Goal: Transaction & Acquisition: Purchase product/service

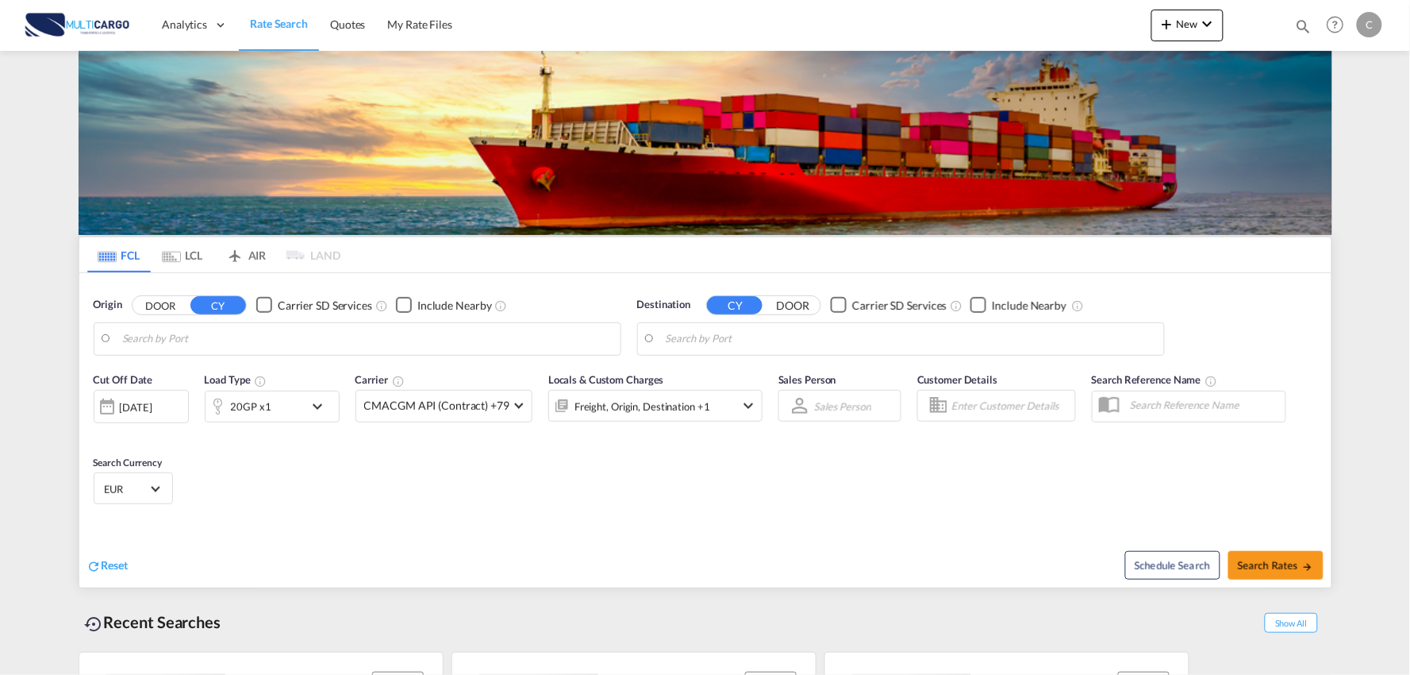
type input "Port of [GEOGRAPHIC_DATA], [GEOGRAPHIC_DATA], [GEOGRAPHIC_DATA]"
type input "Leixoes, Leixoes, PTLEI"
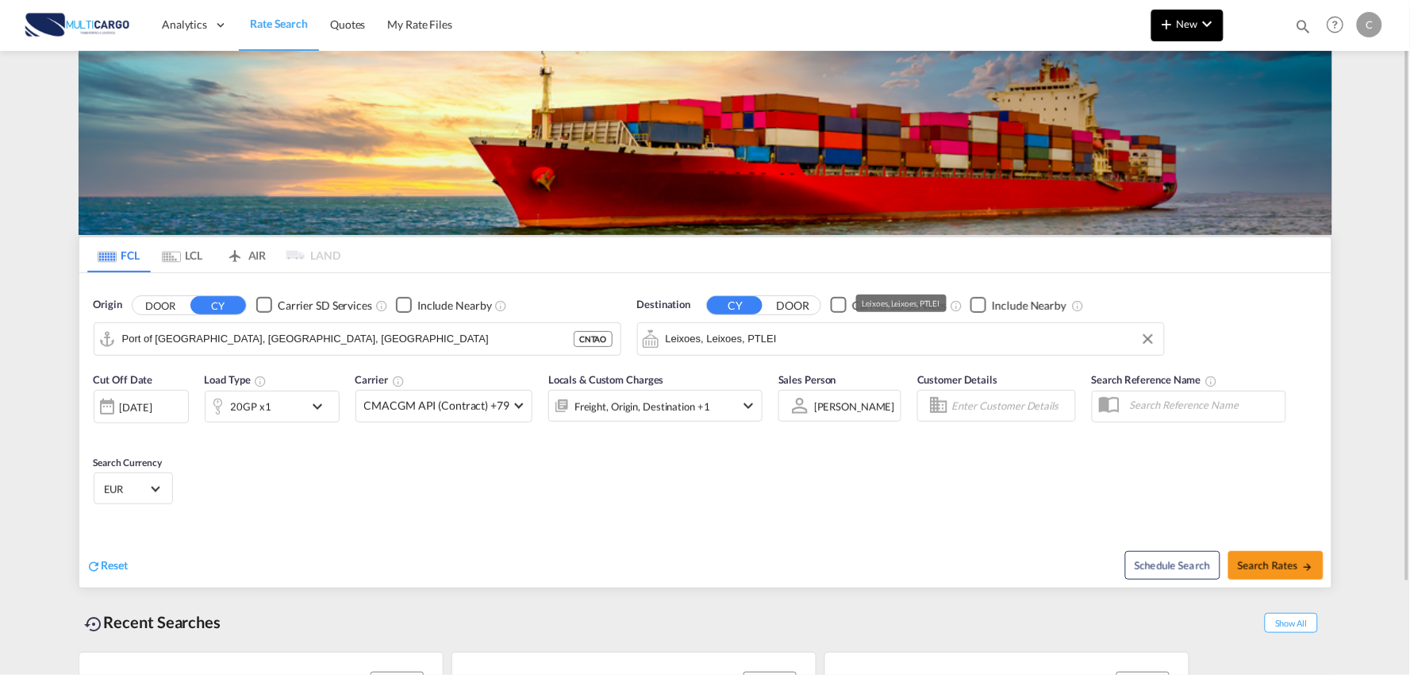
click at [1212, 26] on md-icon "icon-chevron-down" at bounding box center [1207, 23] width 19 height 19
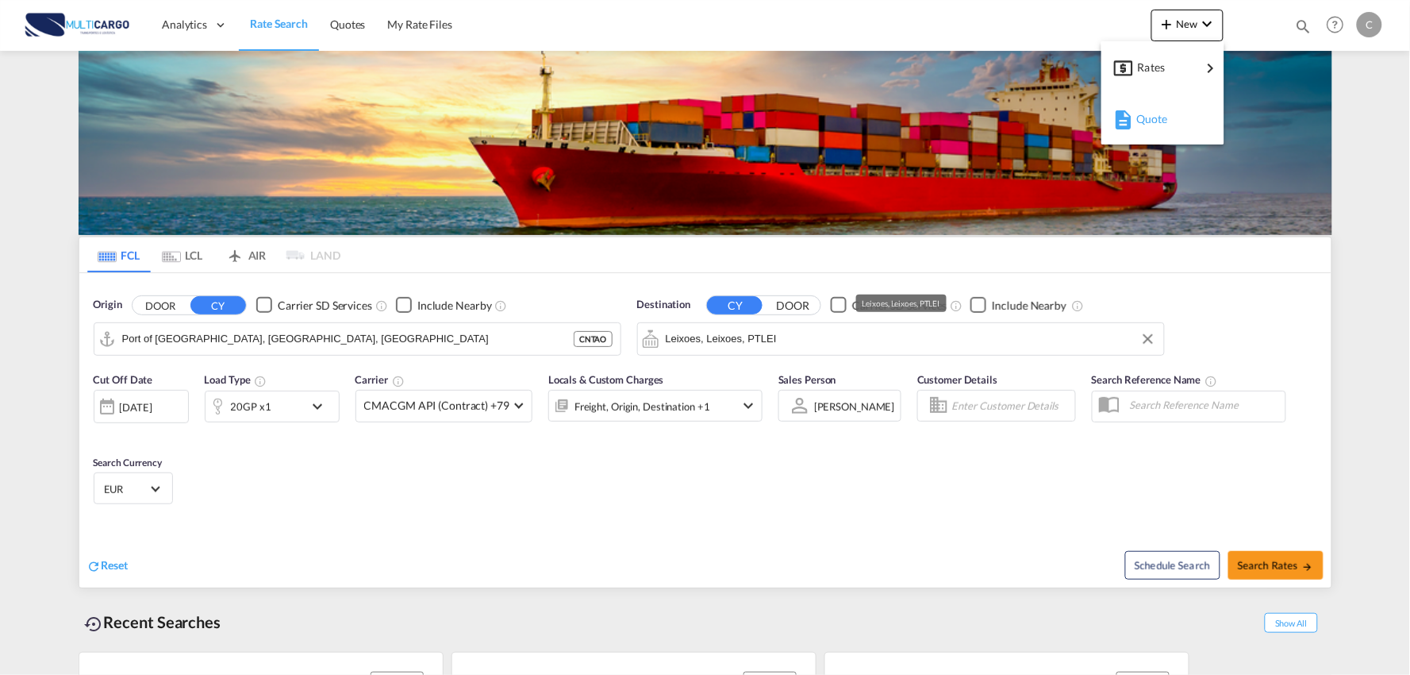
click at [1154, 112] on span "Quote" at bounding box center [1145, 119] width 17 height 32
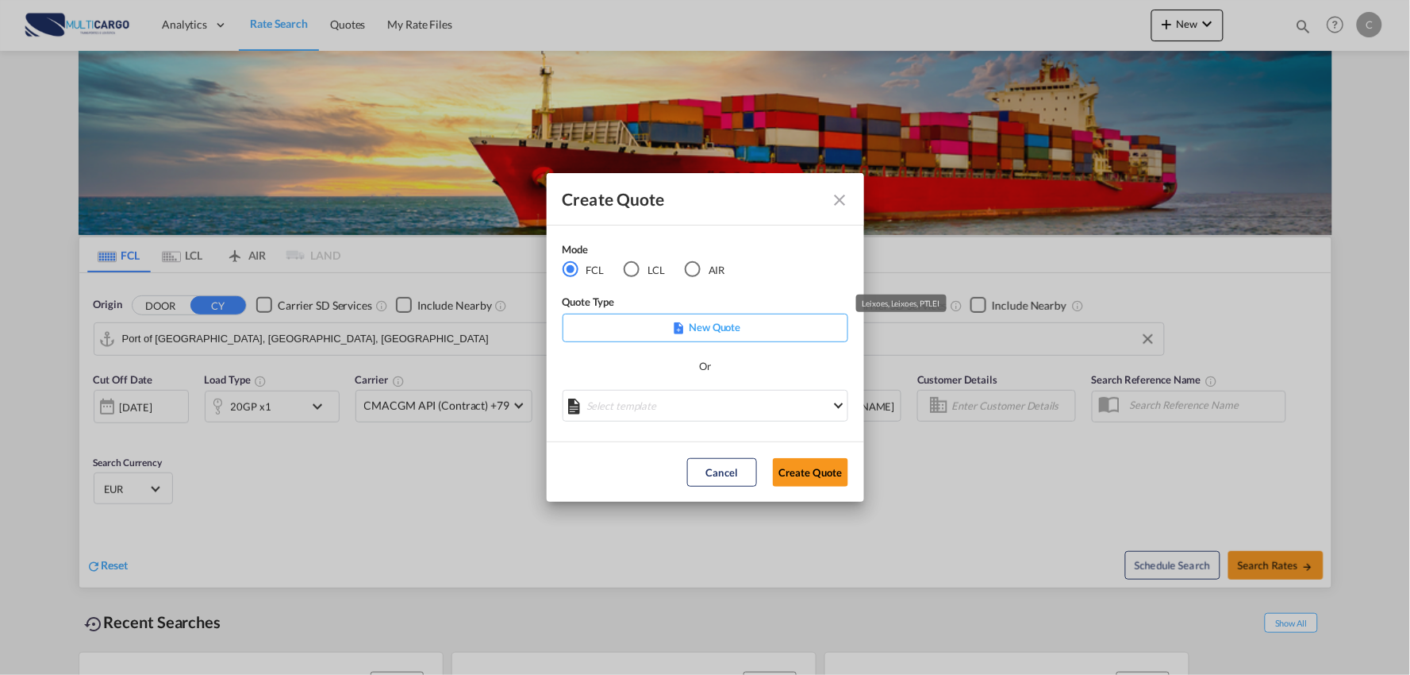
click at [689, 271] on div "AIR" at bounding box center [693, 269] width 16 height 16
click at [779, 410] on md-select "Select template [DATE] IMP_DAP_AIR_>500 [PERSON_NAME] | [DATE] [DATE]_IMP_DAP_A…" at bounding box center [706, 406] width 286 height 32
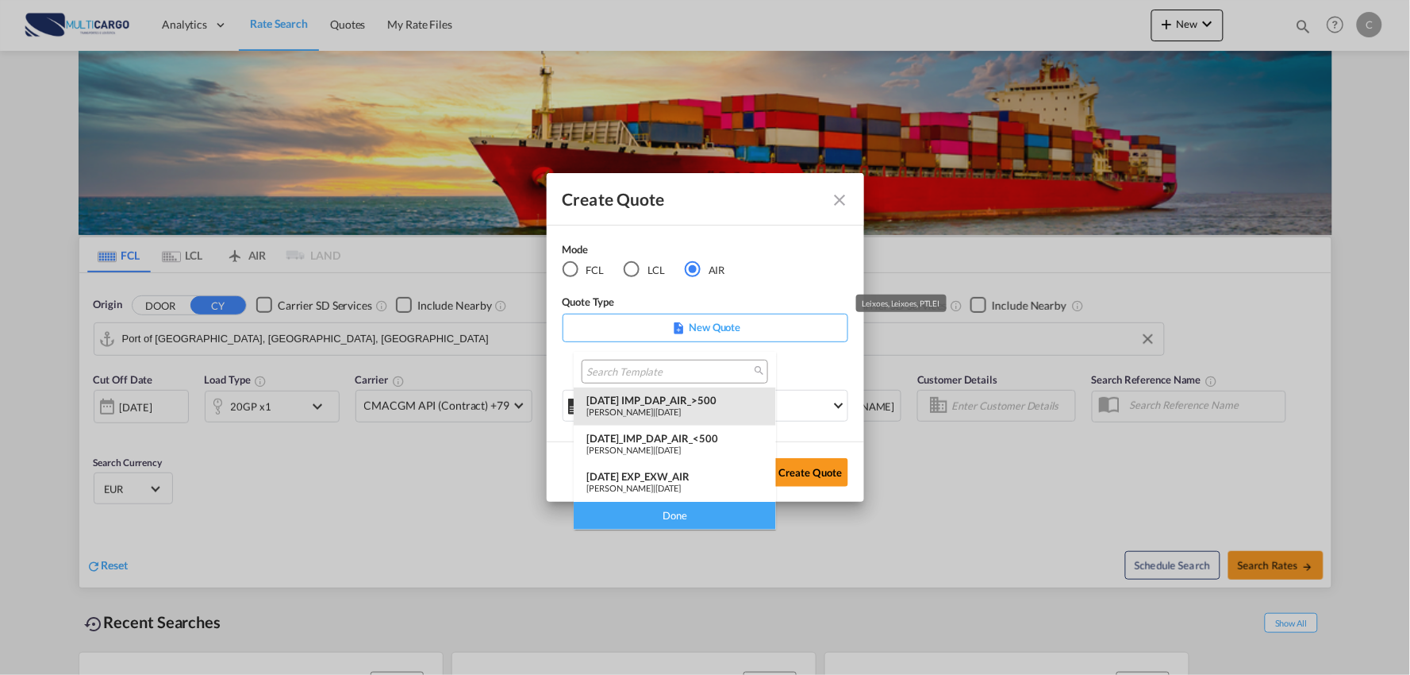
click at [707, 406] on div "[PERSON_NAME] | [DATE]" at bounding box center [675, 411] width 177 height 10
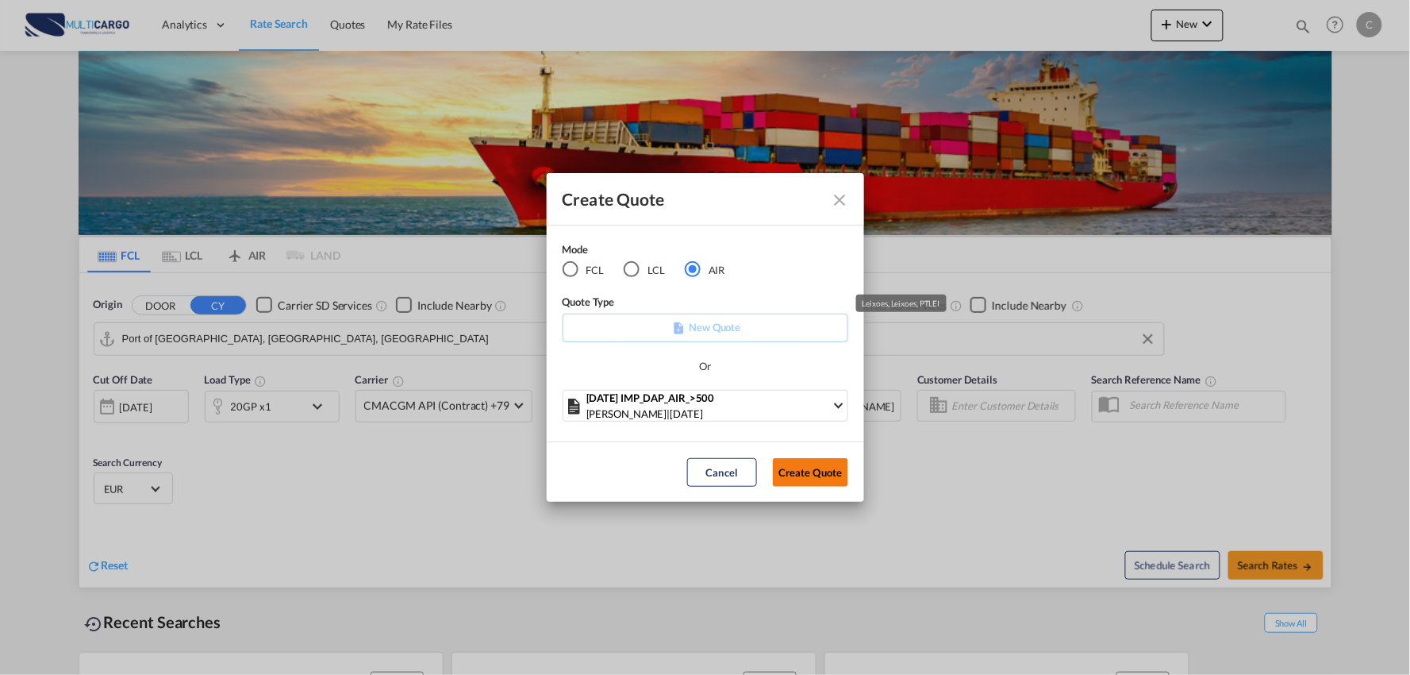
click at [807, 468] on button "Create Quote" at bounding box center [810, 472] width 75 height 29
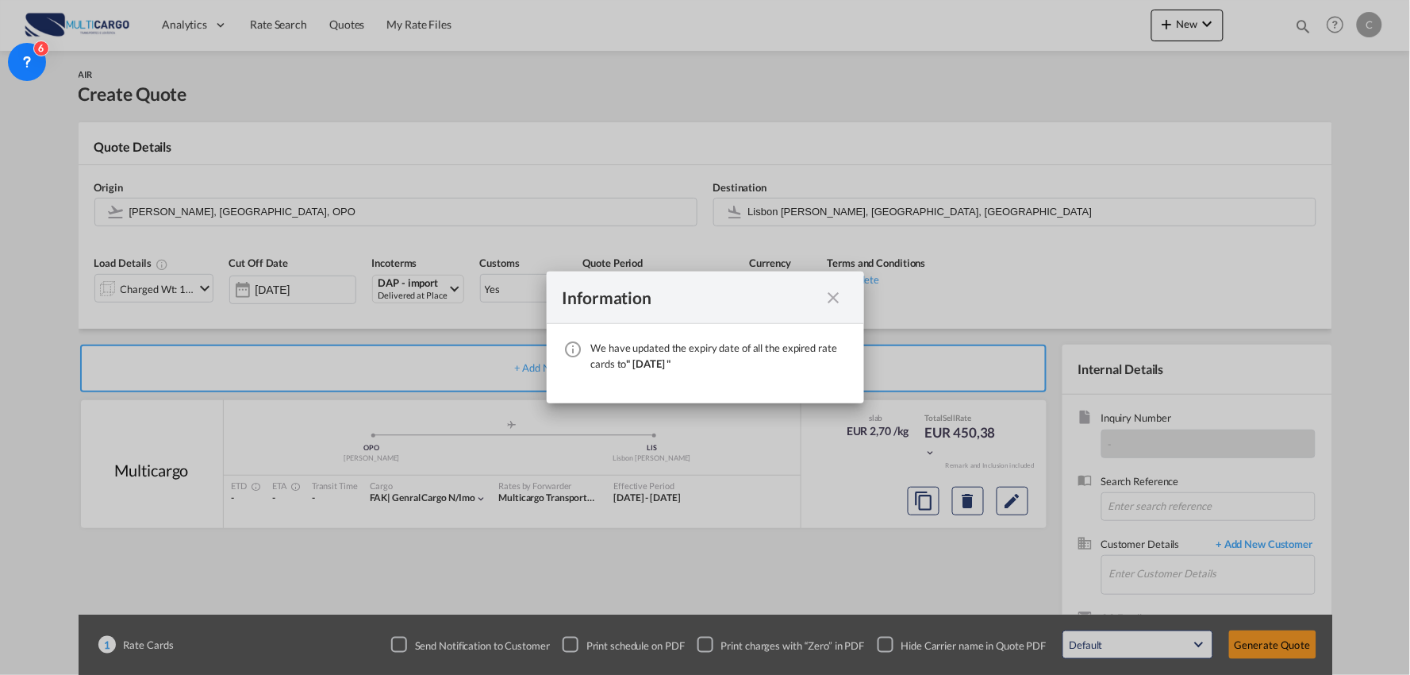
click at [835, 288] on md-icon "icon-close fg-AAA8AD cursor" at bounding box center [834, 297] width 19 height 19
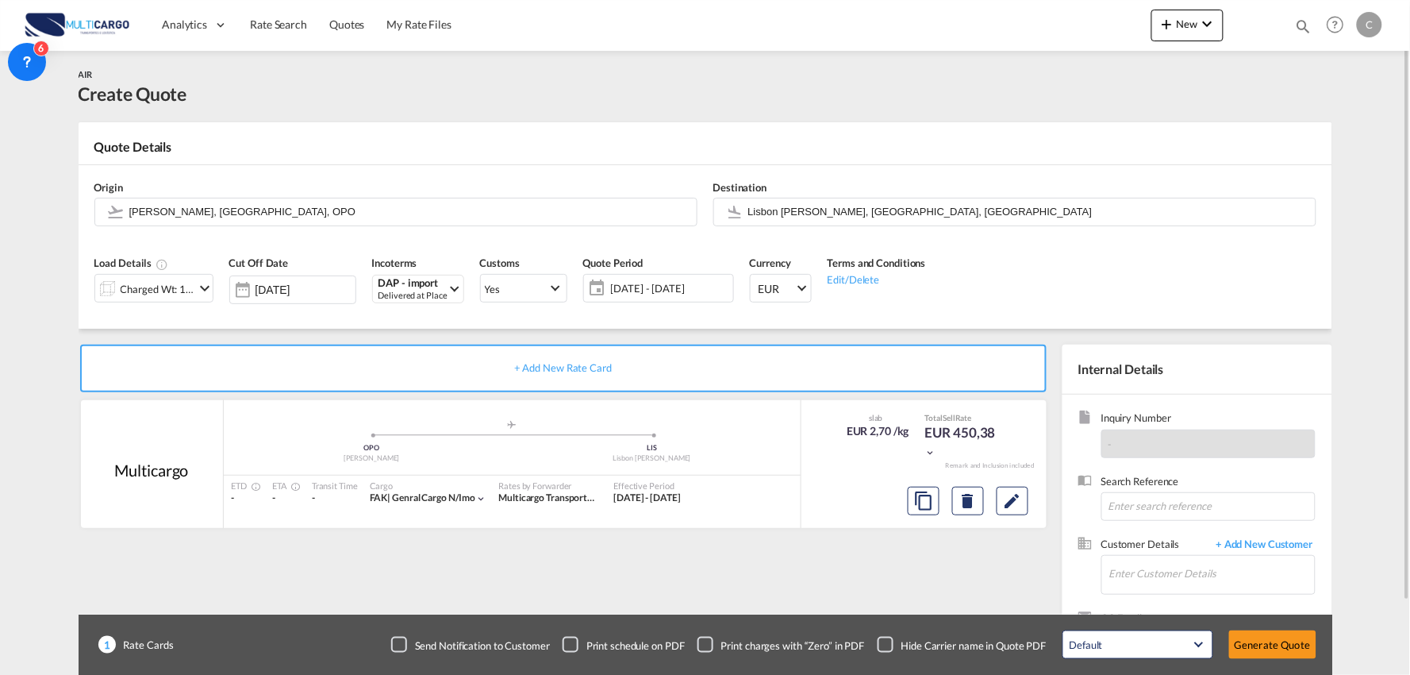
click at [883, 637] on div "Checkbox No Ink" at bounding box center [886, 645] width 16 height 16
click at [824, 597] on div "+ Add New Rate Card Multicargo added by you .a{fill:#aaa8ad;} .a{fill:#aaa8ad;}…" at bounding box center [567, 510] width 976 height 332
click at [1286, 541] on span "+ Add New Customer" at bounding box center [1262, 546] width 107 height 18
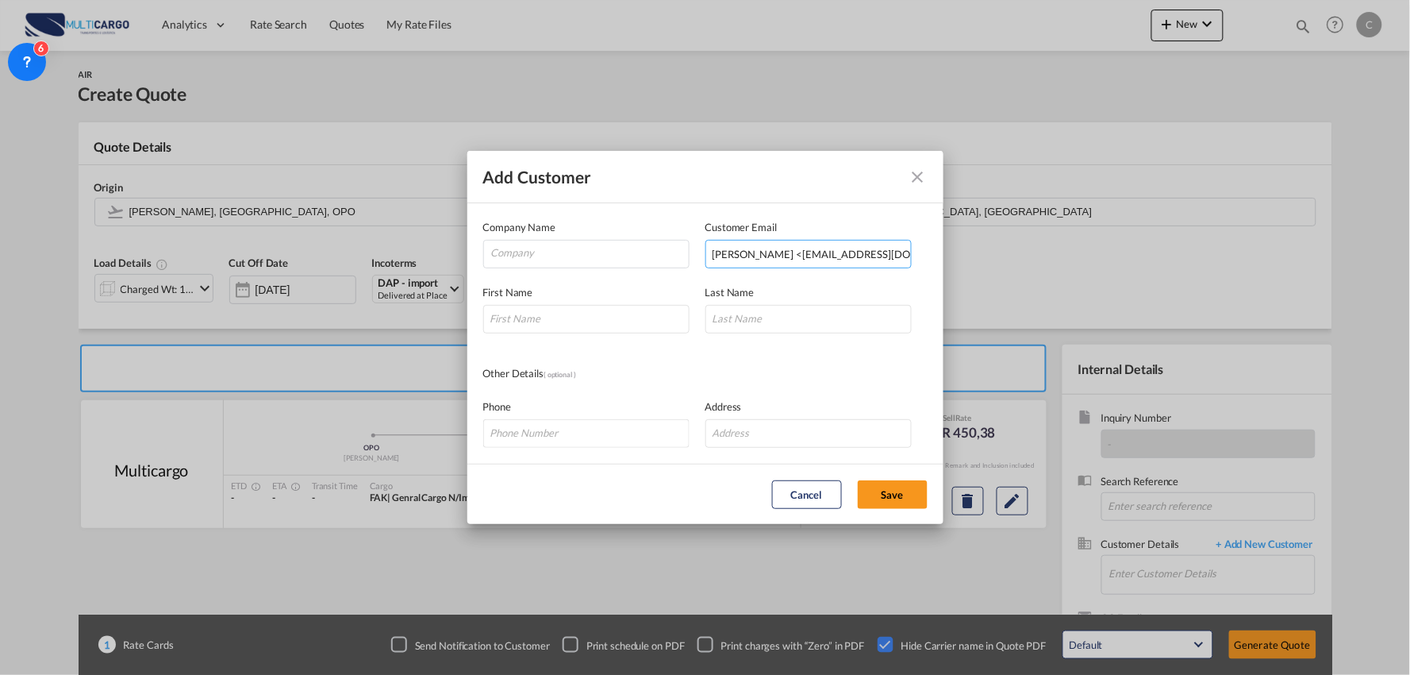
click at [760, 248] on input "[PERSON_NAME] <[EMAIL_ADDRESS][DOMAIN_NAME]>" at bounding box center [809, 254] width 206 height 29
drag, startPoint x: 790, startPoint y: 255, endPoint x: 456, endPoint y: 258, distance: 334.1
click at [456, 258] on div "Add Customer Company Name Customer Email [PERSON_NAME] <[EMAIL_ADDRESS][DOMAIN_…" at bounding box center [705, 337] width 1410 height 675
click at [867, 254] on input "[EMAIL_ADDRESS][DOMAIN_NAME]>" at bounding box center [809, 254] width 206 height 29
type input "[EMAIL_ADDRESS][DOMAIN_NAME]"
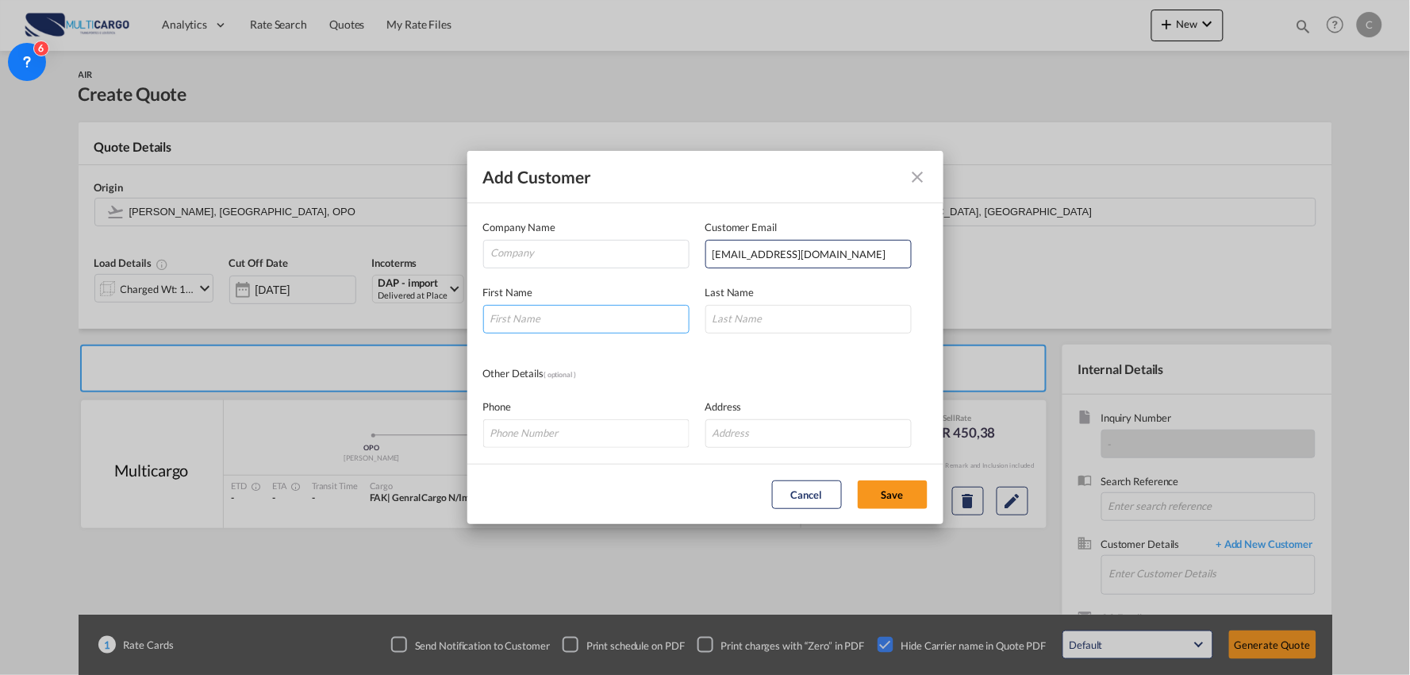
click at [610, 320] on input "Add Customer Company ..." at bounding box center [586, 319] width 206 height 29
type input "fILIP"
type input "[PERSON_NAME]"
drag, startPoint x: 913, startPoint y: 179, endPoint x: 914, endPoint y: 189, distance: 10.4
click at [913, 179] on md-icon "icon-close" at bounding box center [918, 176] width 19 height 19
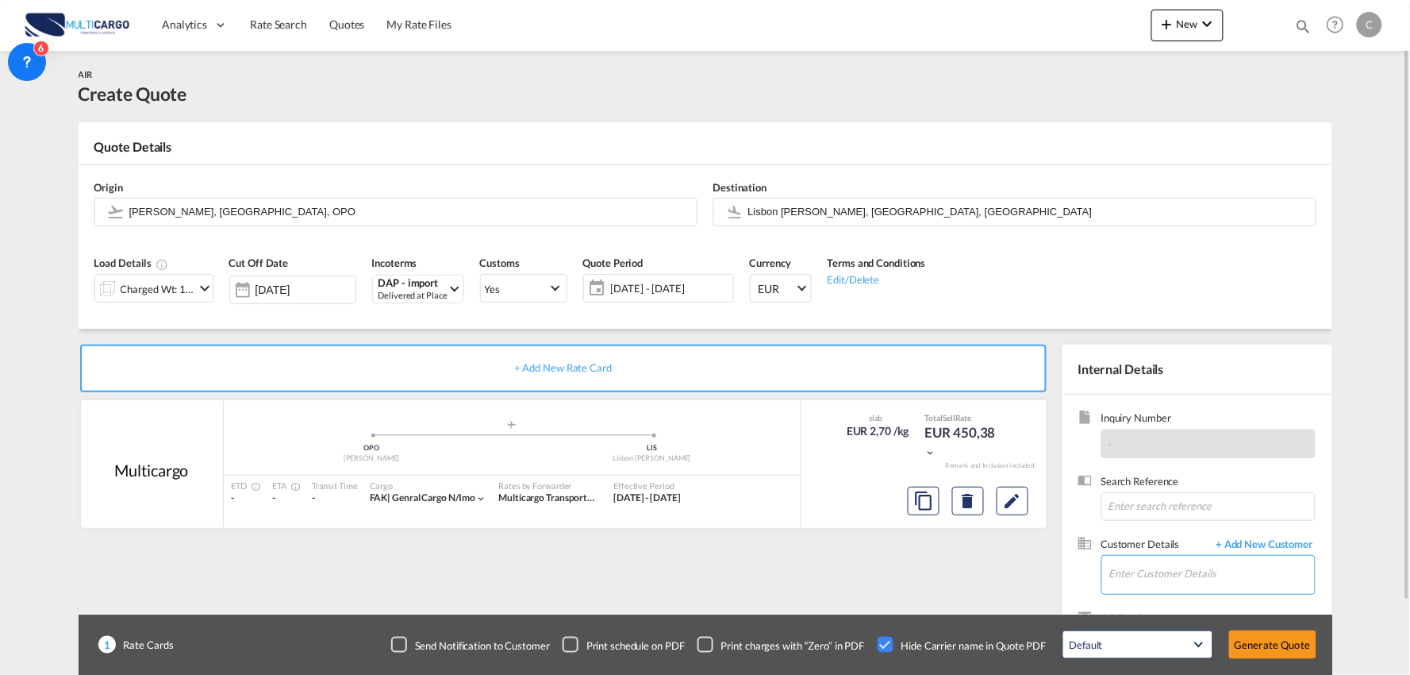
click at [1183, 577] on input "Enter Customer Details" at bounding box center [1213, 574] width 206 height 36
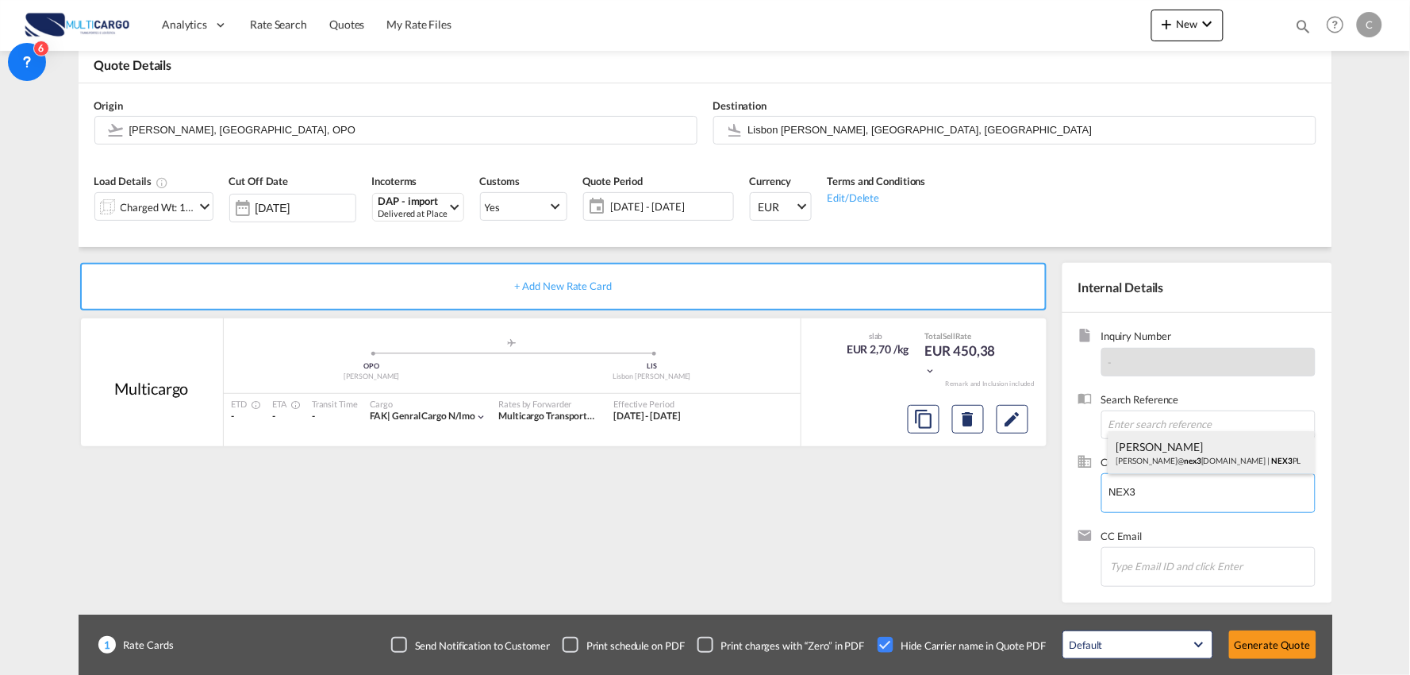
click at [1164, 451] on div "[PERSON_NAME]@ nex3 [DOMAIN_NAME] | NEX3 PL" at bounding box center [1212, 452] width 206 height 43
type input "NEX3PL, [PERSON_NAME], [EMAIL_ADDRESS][DOMAIN_NAME]"
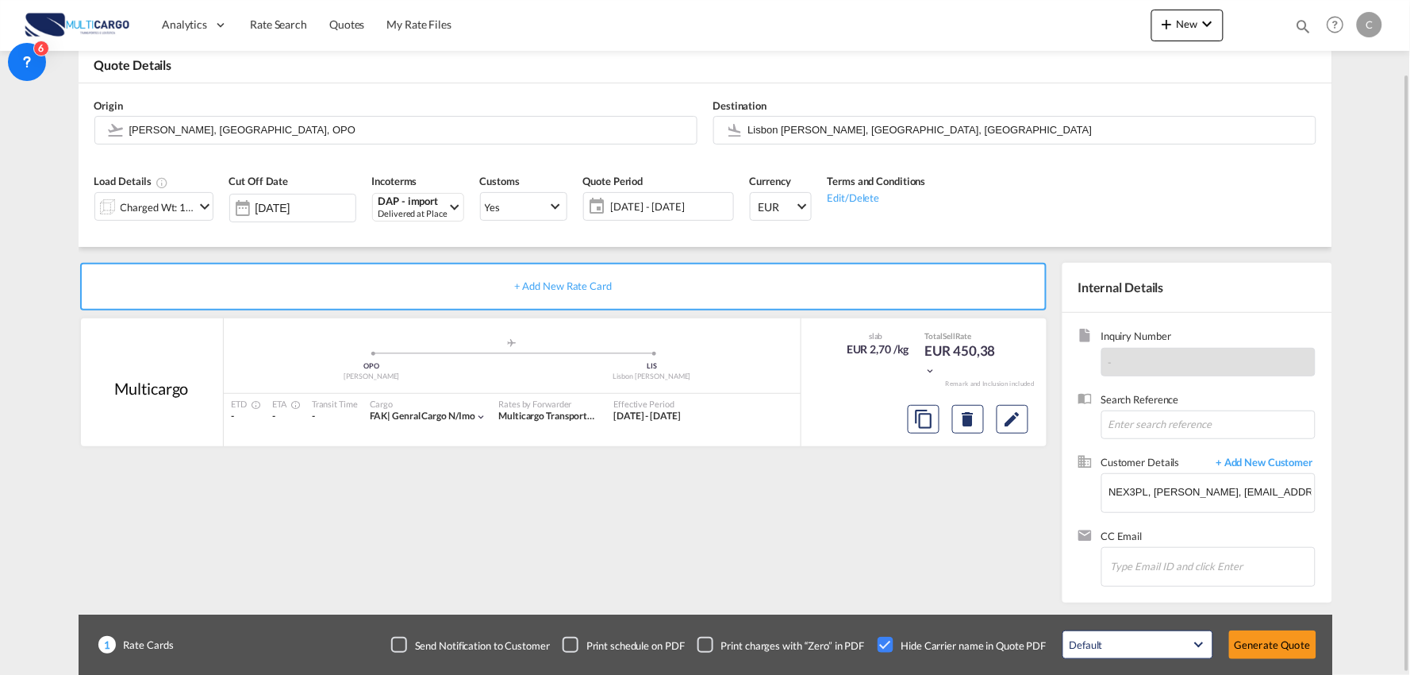
click at [783, 548] on div "+ Add New Rate Card Multicargo added by you .a{fill:#aaa8ad;} .a{fill:#aaa8ad;}…" at bounding box center [567, 429] width 976 height 332
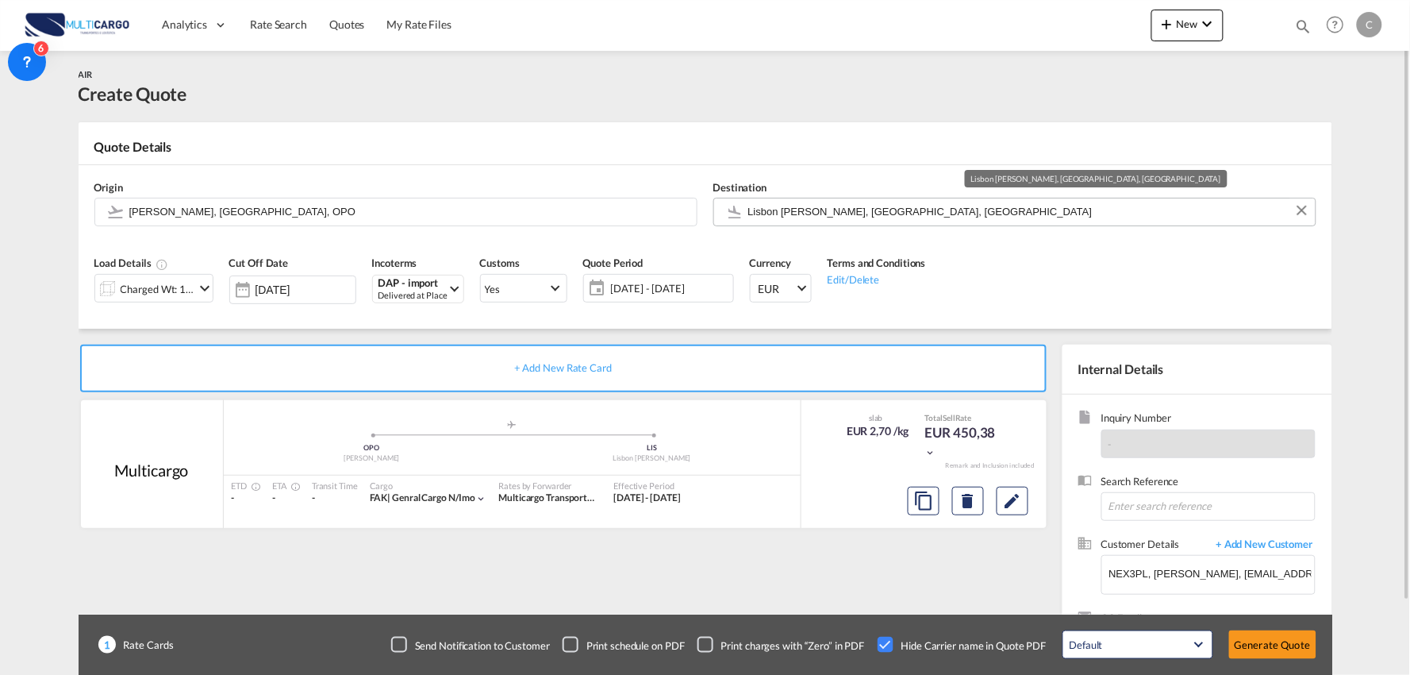
click at [884, 213] on input "Lisbon [PERSON_NAME], [GEOGRAPHIC_DATA], [GEOGRAPHIC_DATA]" at bounding box center [1028, 212] width 560 height 28
click at [881, 208] on input "Lisbon [PERSON_NAME], [GEOGRAPHIC_DATA], [GEOGRAPHIC_DATA]" at bounding box center [1028, 212] width 560 height 28
drag, startPoint x: 887, startPoint y: 208, endPoint x: 651, endPoint y: 185, distance: 237.6
click at [651, 185] on div "Origin [PERSON_NAME], [GEOGRAPHIC_DATA], OPO Destination [GEOGRAPHIC_DATA] [GEO…" at bounding box center [706, 203] width 1238 height 76
type input "L"
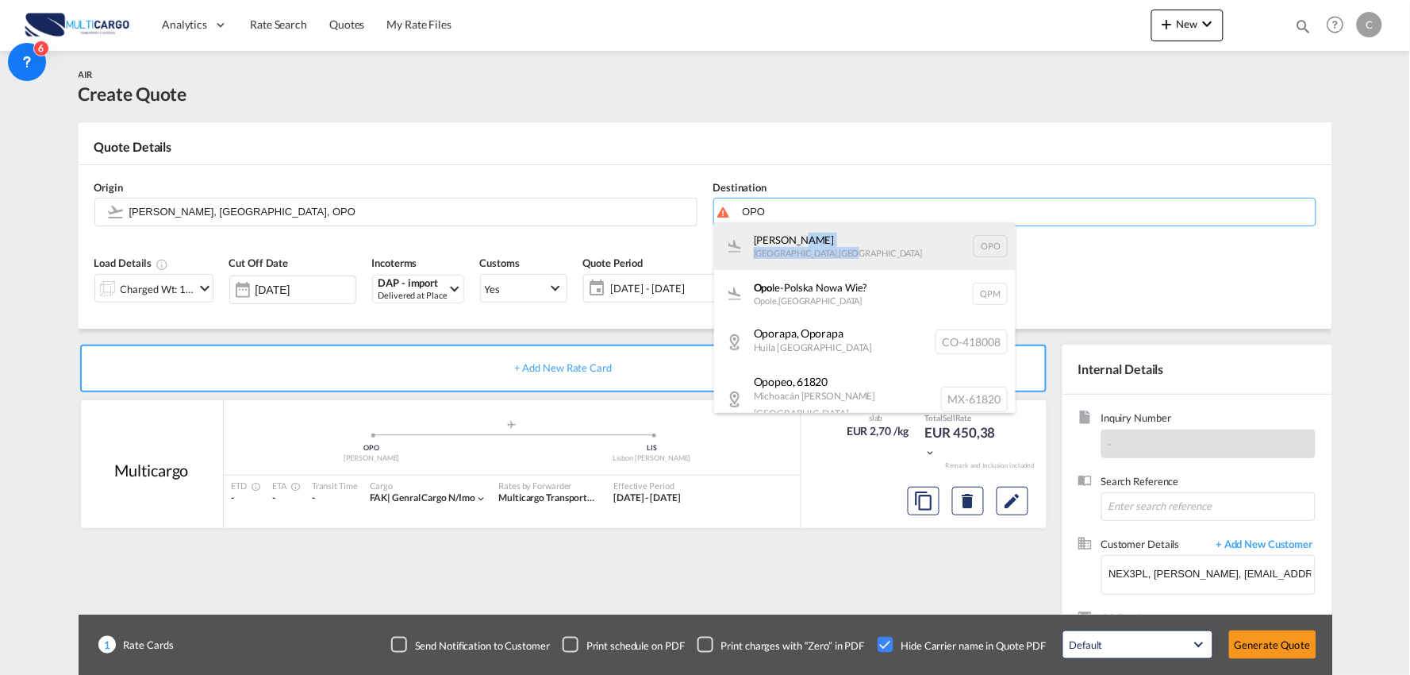
click at [794, 248] on div "[PERSON_NAME][GEOGRAPHIC_DATA] , [GEOGRAPHIC_DATA] OPO" at bounding box center [865, 246] width 302 height 48
type input "[PERSON_NAME], [GEOGRAPHIC_DATA], OPO"
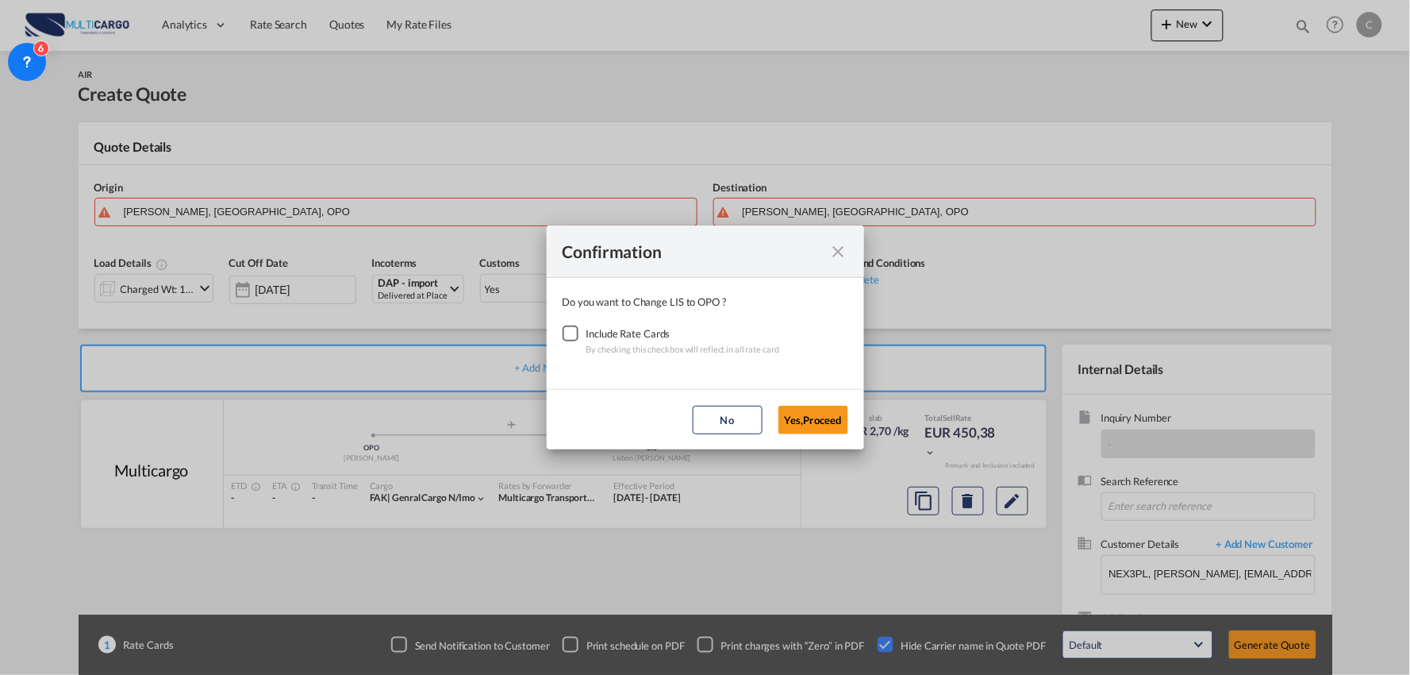
click at [573, 334] on div "Checkbox No Ink" at bounding box center [571, 333] width 16 height 16
click at [794, 417] on button "Yes,Proceed" at bounding box center [814, 420] width 70 height 29
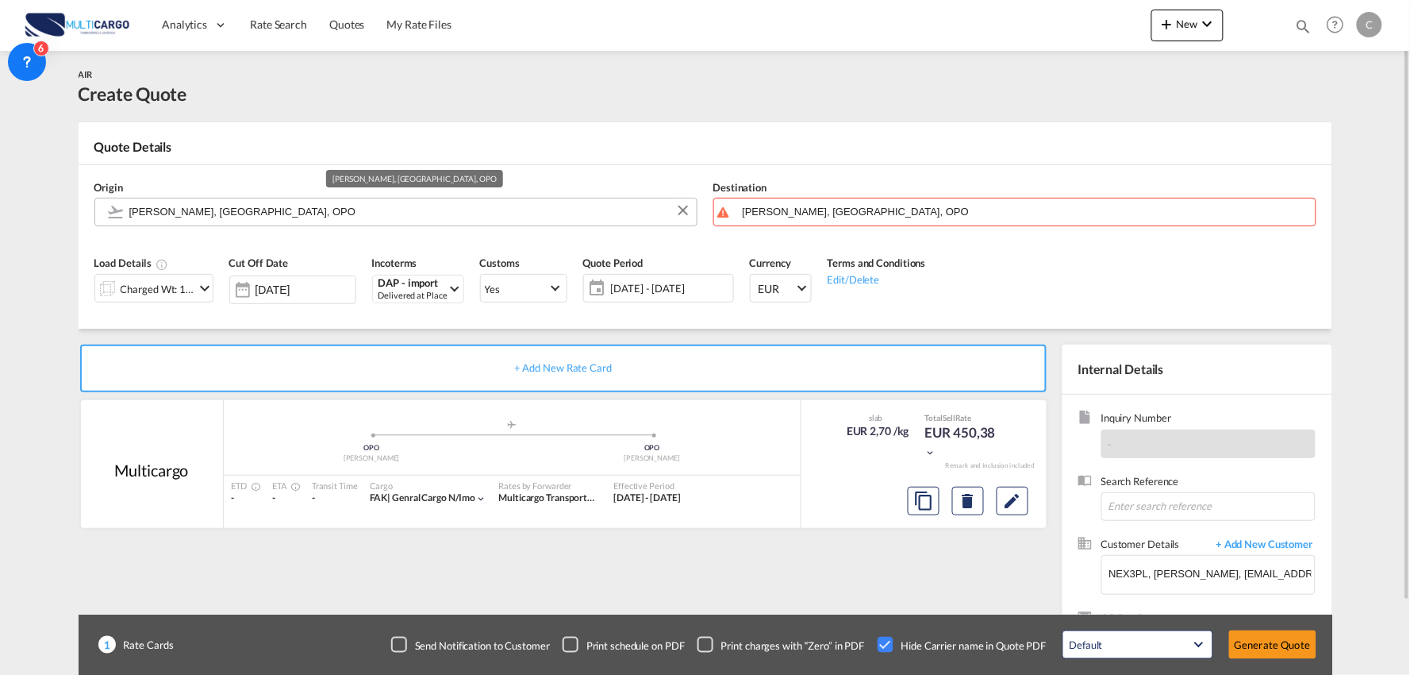
click at [224, 209] on input "[PERSON_NAME], [GEOGRAPHIC_DATA], OPO" at bounding box center [409, 212] width 560 height 28
drag, startPoint x: 167, startPoint y: 294, endPoint x: 175, endPoint y: 292, distance: 8.1
click at [167, 294] on div "Charged Wt: 166,67 KG" at bounding box center [158, 289] width 75 height 22
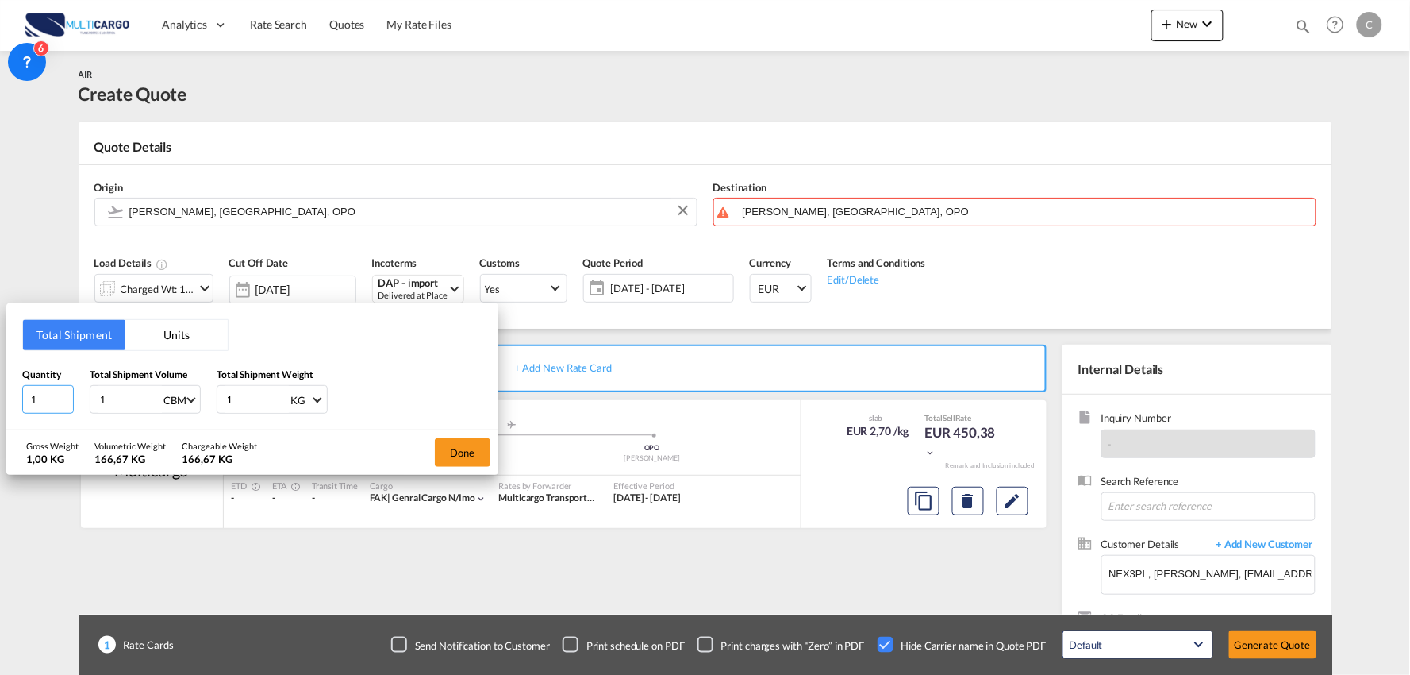
drag, startPoint x: 48, startPoint y: 394, endPoint x: -42, endPoint y: 413, distance: 91.7
click at [0, 413] on html "Analytics Reports Dashboard Rate Search Quotes My Rate Files" at bounding box center [705, 337] width 1410 height 675
drag, startPoint x: 111, startPoint y: 400, endPoint x: 78, endPoint y: 398, distance: 33.4
click at [79, 398] on div "Quantity 1 Total Shipment Volume 1 CBM CBM CFT KG LB Total Shipment Weight 1 KG…" at bounding box center [252, 391] width 460 height 48
drag, startPoint x: 236, startPoint y: 397, endPoint x: 175, endPoint y: 406, distance: 61.7
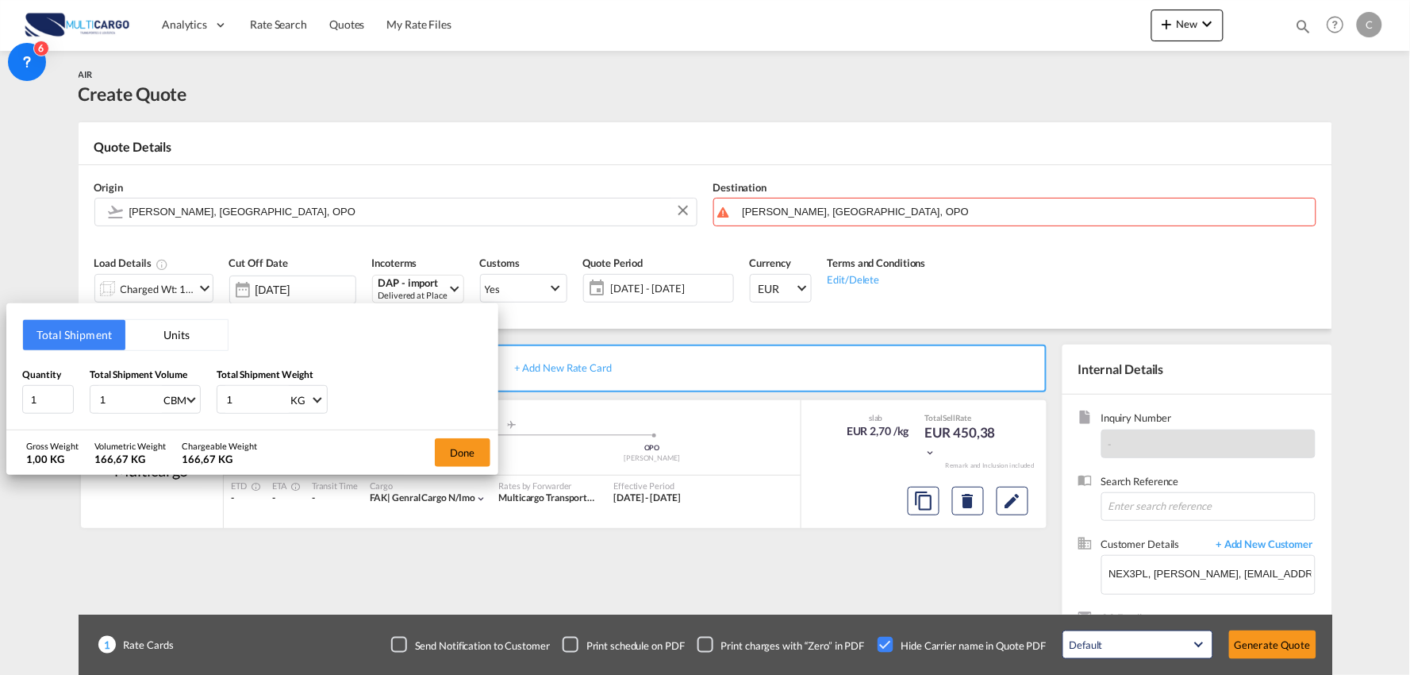
click at [180, 405] on div "Quantity 1 Total Shipment Volume 1 CBM CBM CFT KG LB Total Shipment Weight 1 KG…" at bounding box center [252, 391] width 460 height 48
type input "141"
click at [127, 394] on input "1" at bounding box center [129, 399] width 63 height 27
type input "1.174"
click at [471, 444] on button "Done" at bounding box center [463, 452] width 56 height 29
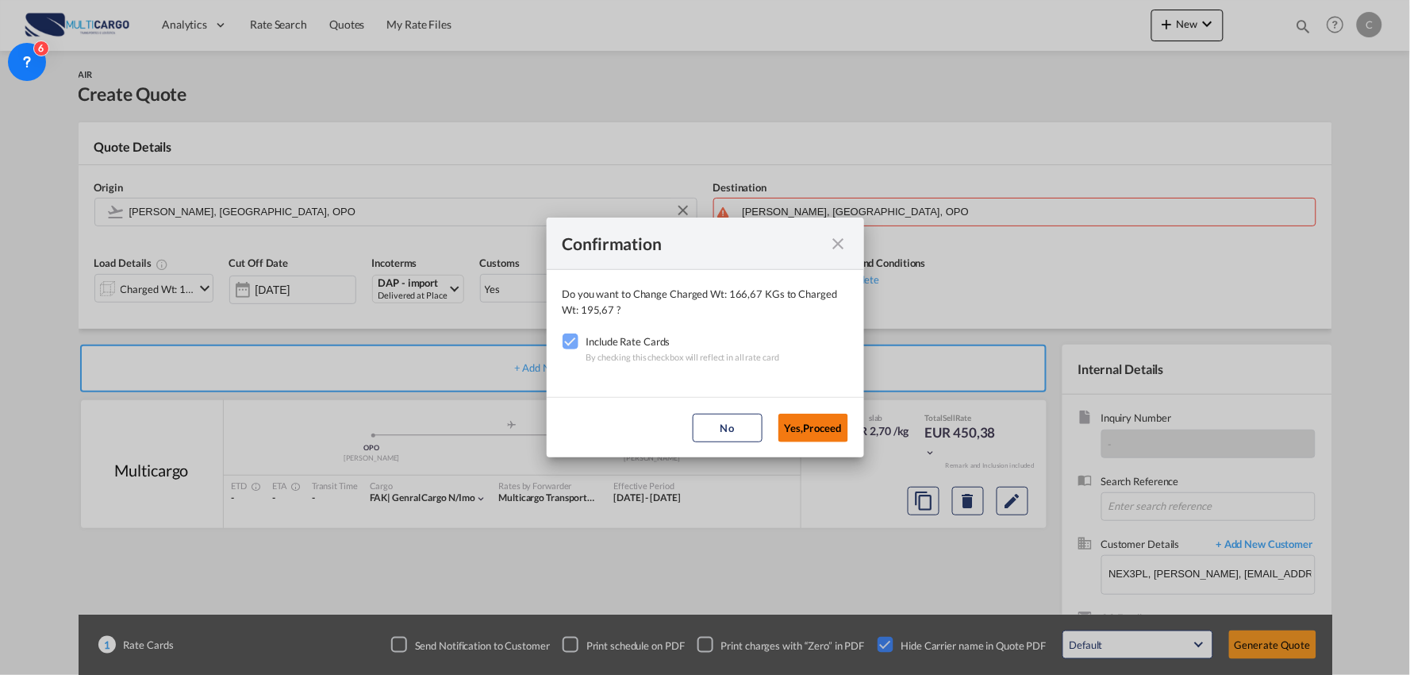
click at [795, 429] on button "Yes,Proceed" at bounding box center [814, 427] width 70 height 29
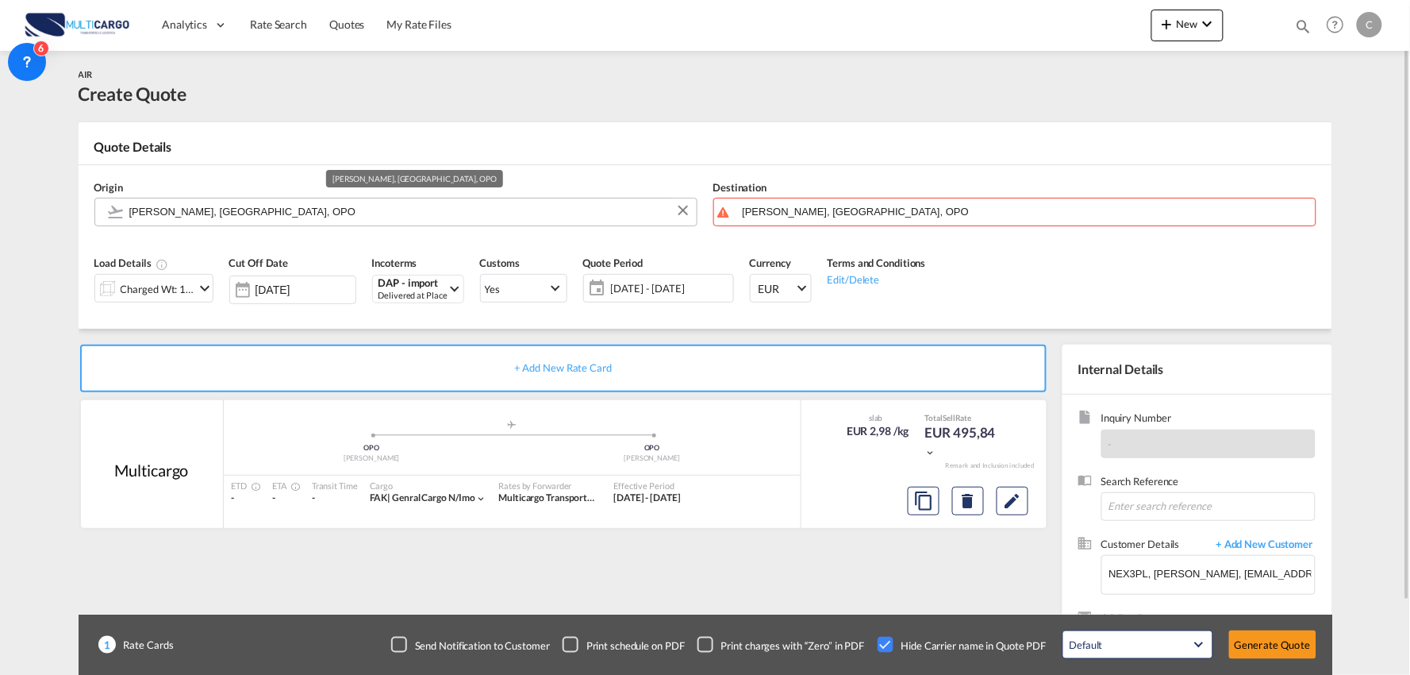
click at [314, 207] on input "[PERSON_NAME], [GEOGRAPHIC_DATA], OPO" at bounding box center [409, 212] width 560 height 28
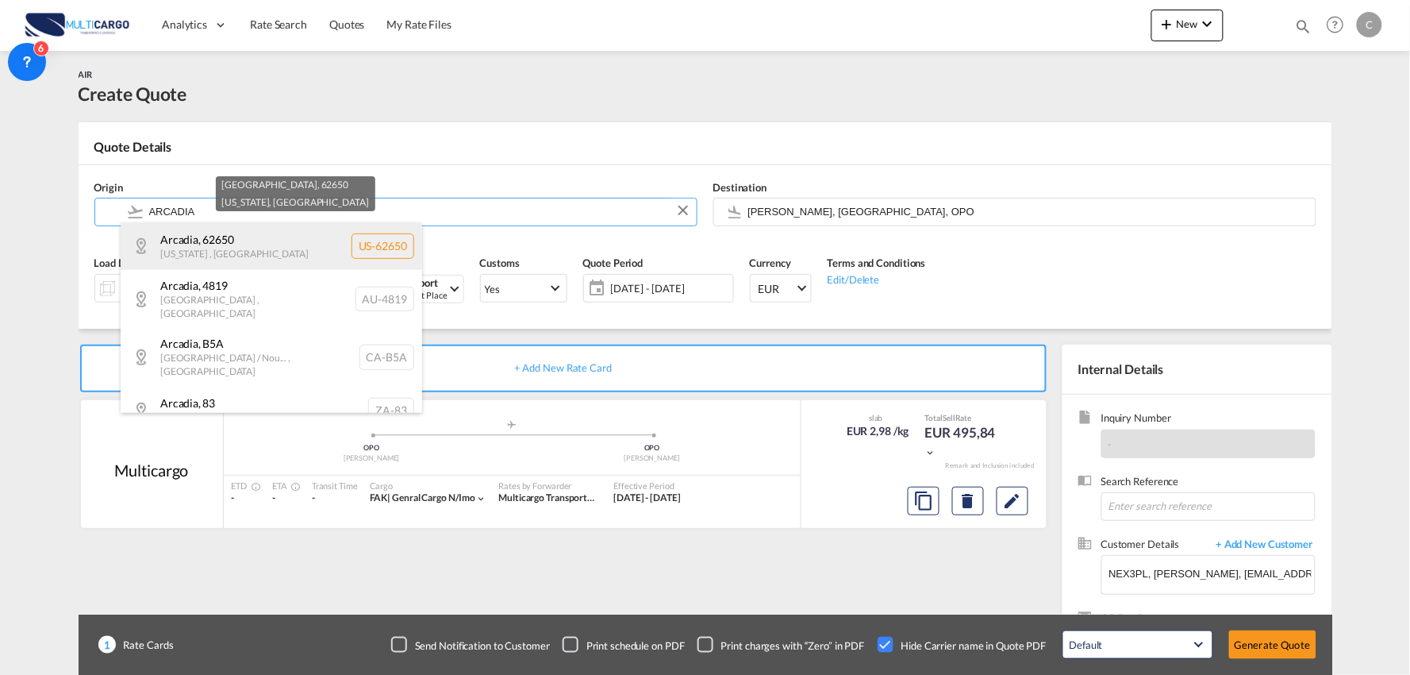
click at [221, 249] on div "[GEOGRAPHIC_DATA] , 62650 [US_STATE] , [GEOGRAPHIC_DATA] [GEOGRAPHIC_DATA]-62650" at bounding box center [272, 246] width 302 height 48
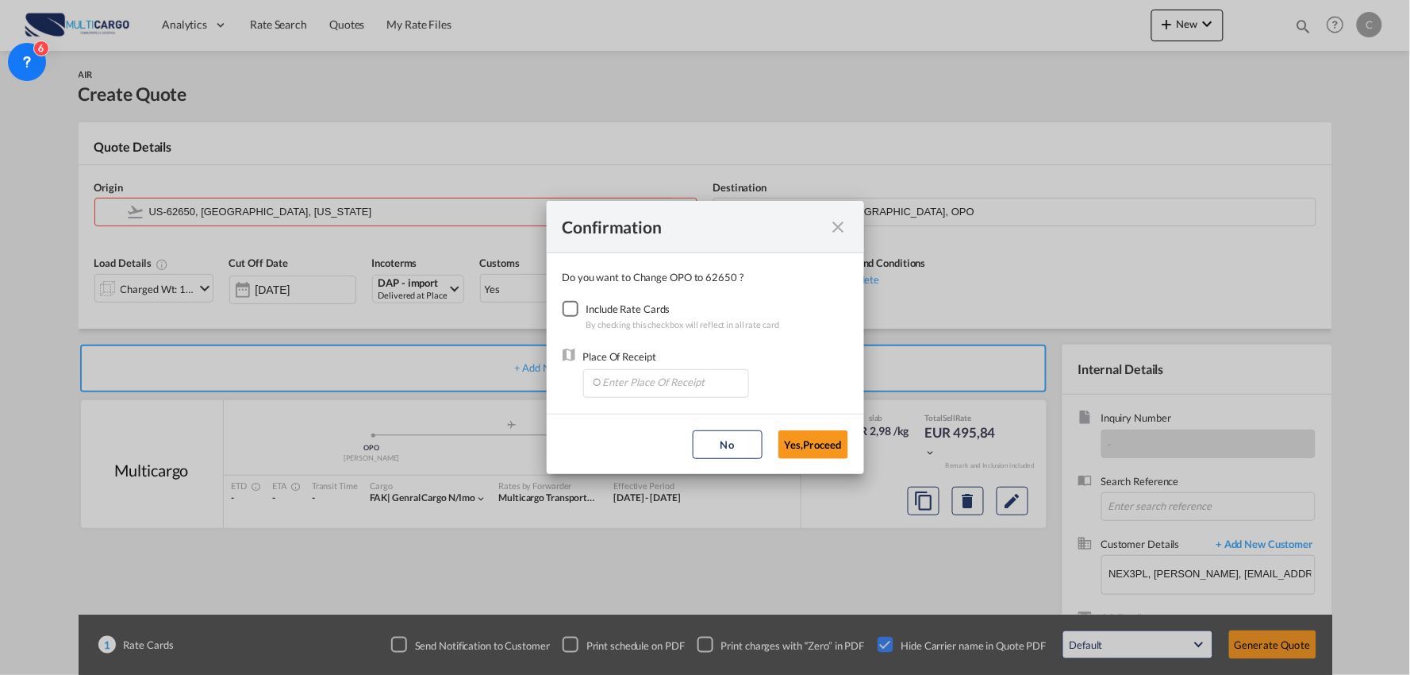
click at [847, 223] on md-icon "icon-close fg-AAA8AD cursor" at bounding box center [838, 226] width 19 height 19
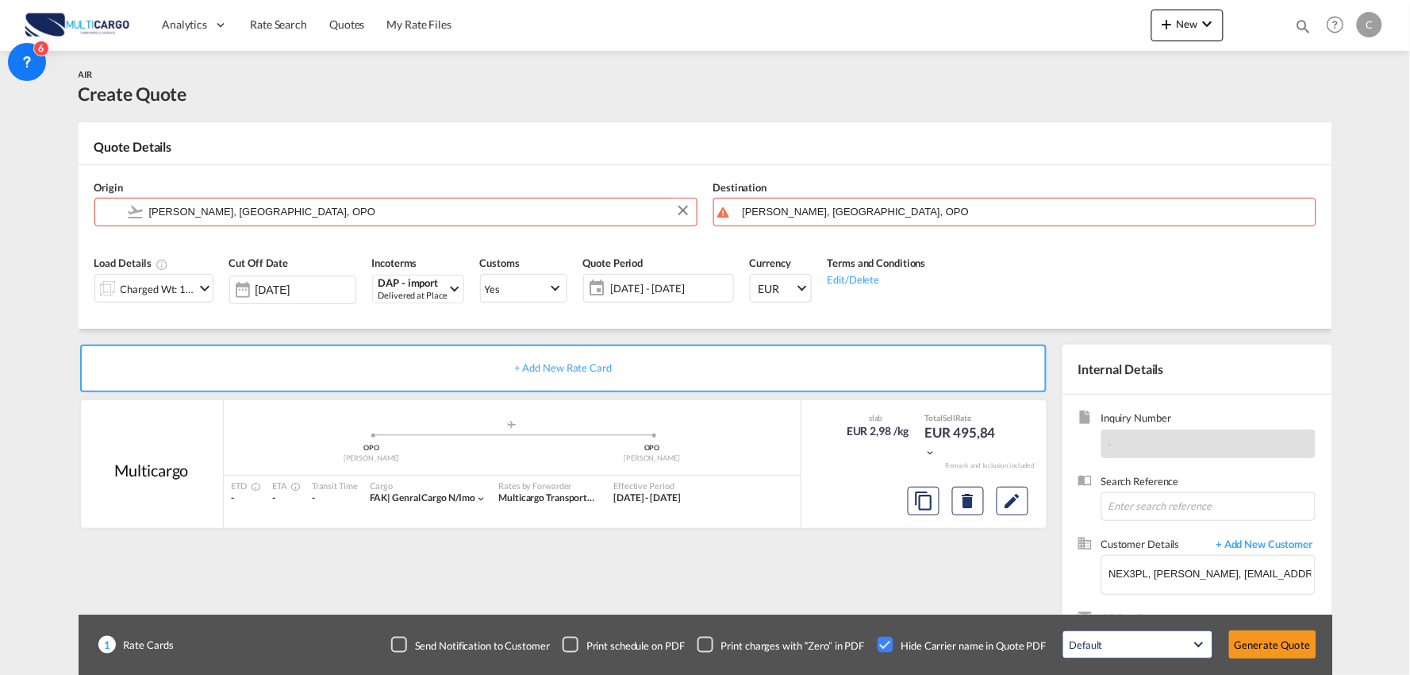
click at [266, 208] on input "Francisco de Sá Carneiro, Porto, OPO" at bounding box center [419, 212] width 540 height 28
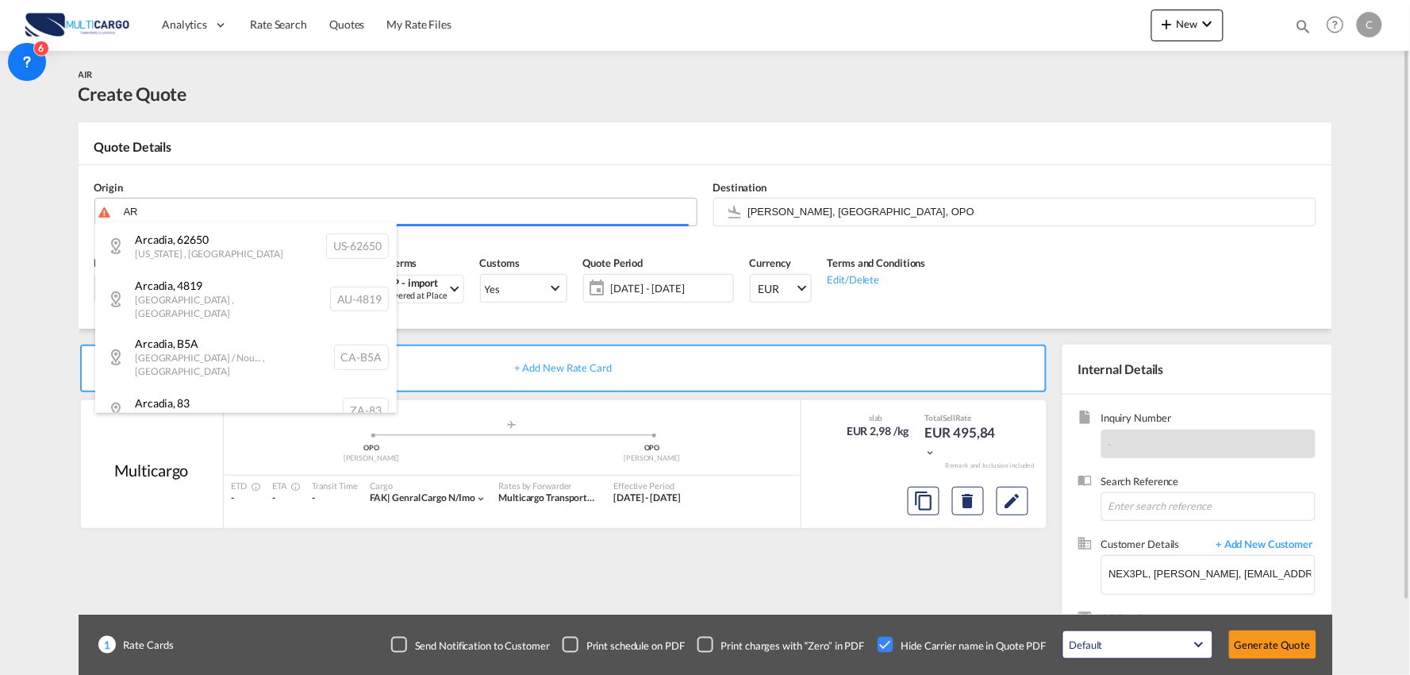
type input "A"
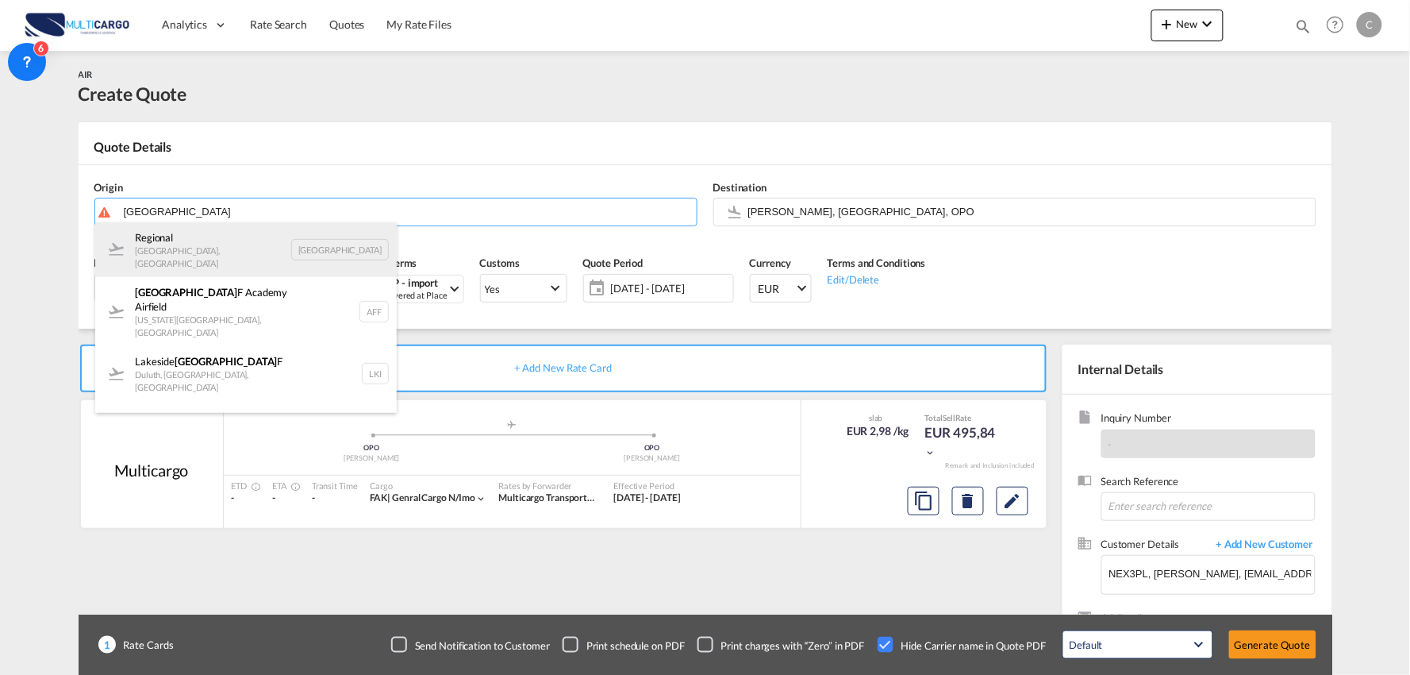
click at [219, 246] on div "Regional Concord , Canada USA" at bounding box center [246, 249] width 302 height 55
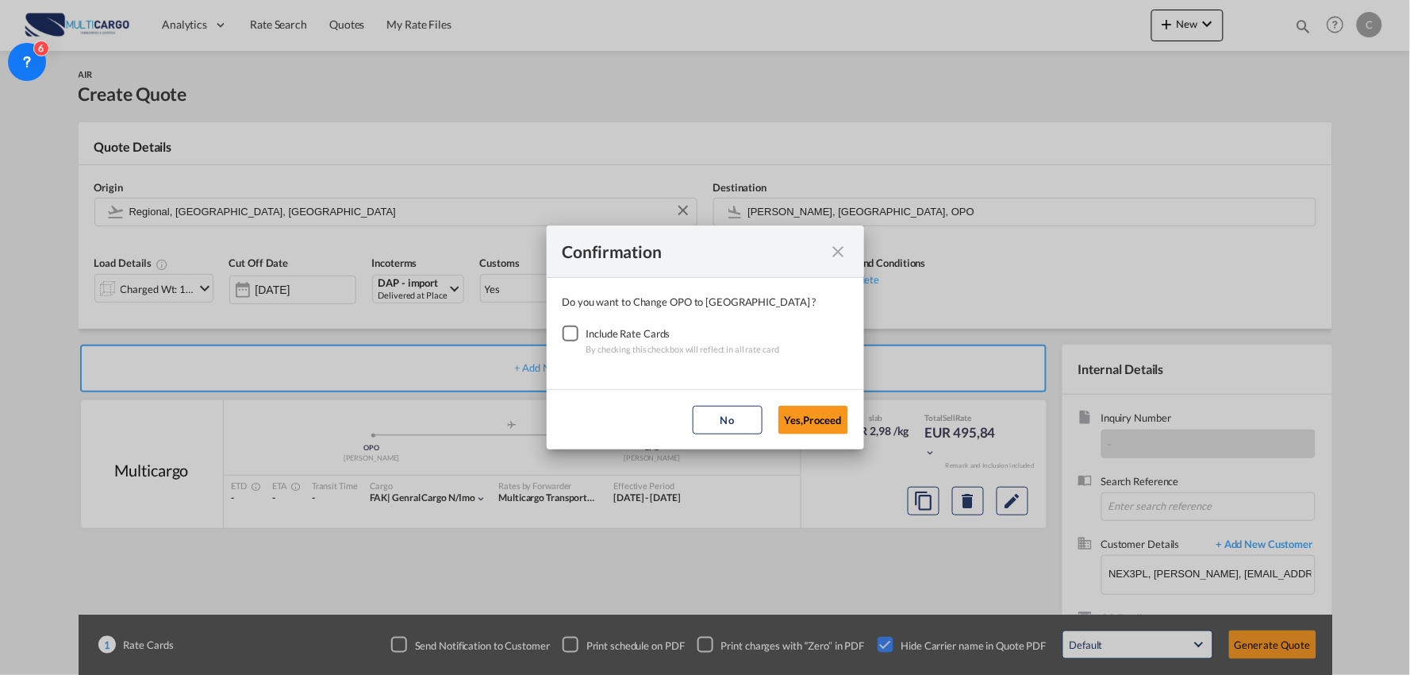
click at [837, 247] on md-icon "icon-close fg-AAA8AD cursor" at bounding box center [838, 251] width 19 height 19
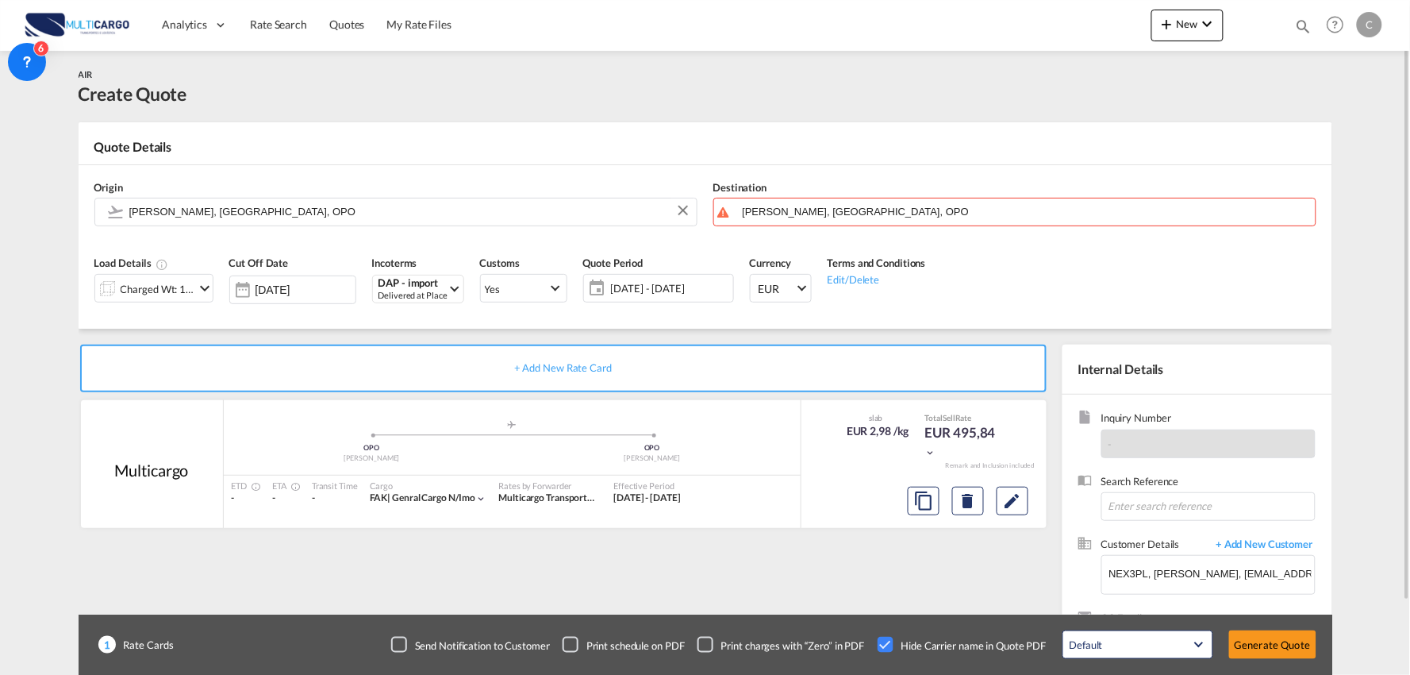
click at [311, 195] on div "Origin Francisco de Sá Carneiro, Porto, OPO" at bounding box center [396, 202] width 619 height 63
click at [298, 207] on input "Francisco de Sá Carneiro, Porto, OPO" at bounding box center [409, 212] width 560 height 28
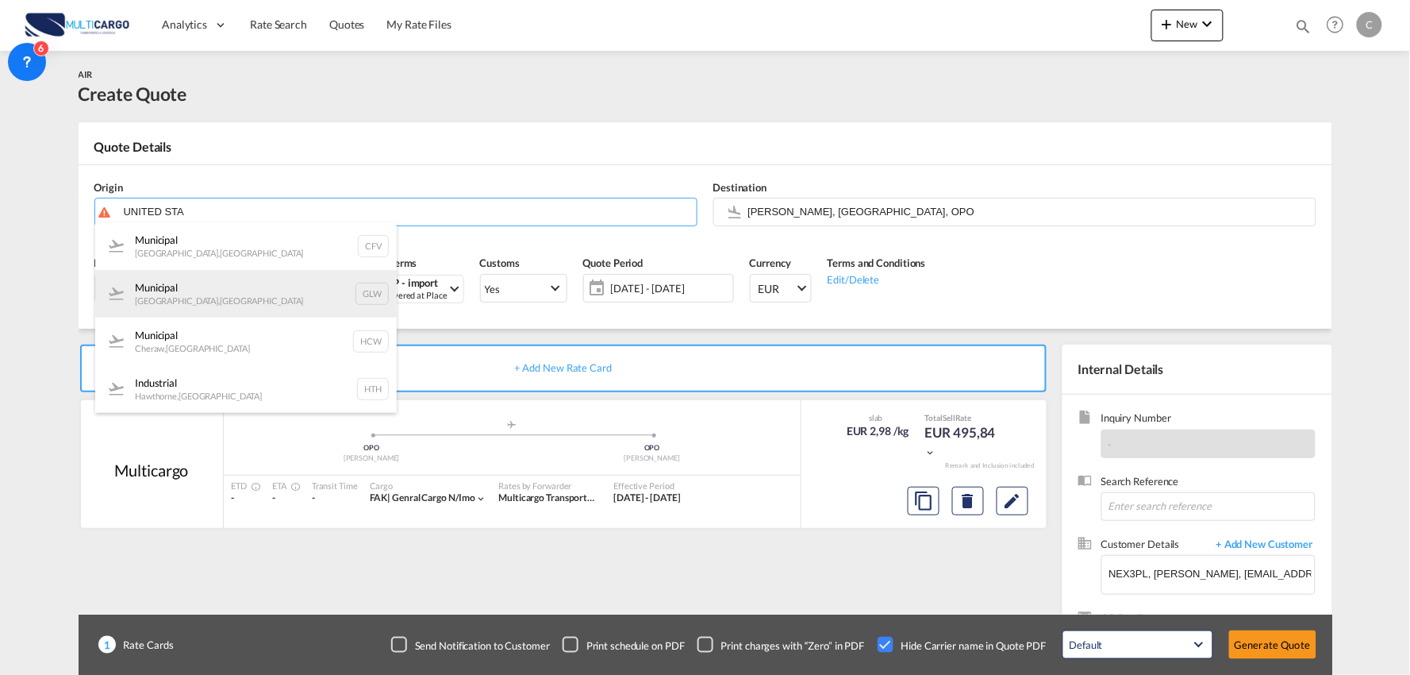
click at [232, 294] on div "Municipal Glasgow , United States GLW" at bounding box center [246, 294] width 302 height 48
type input "Municipal, Glasgow, GLW"
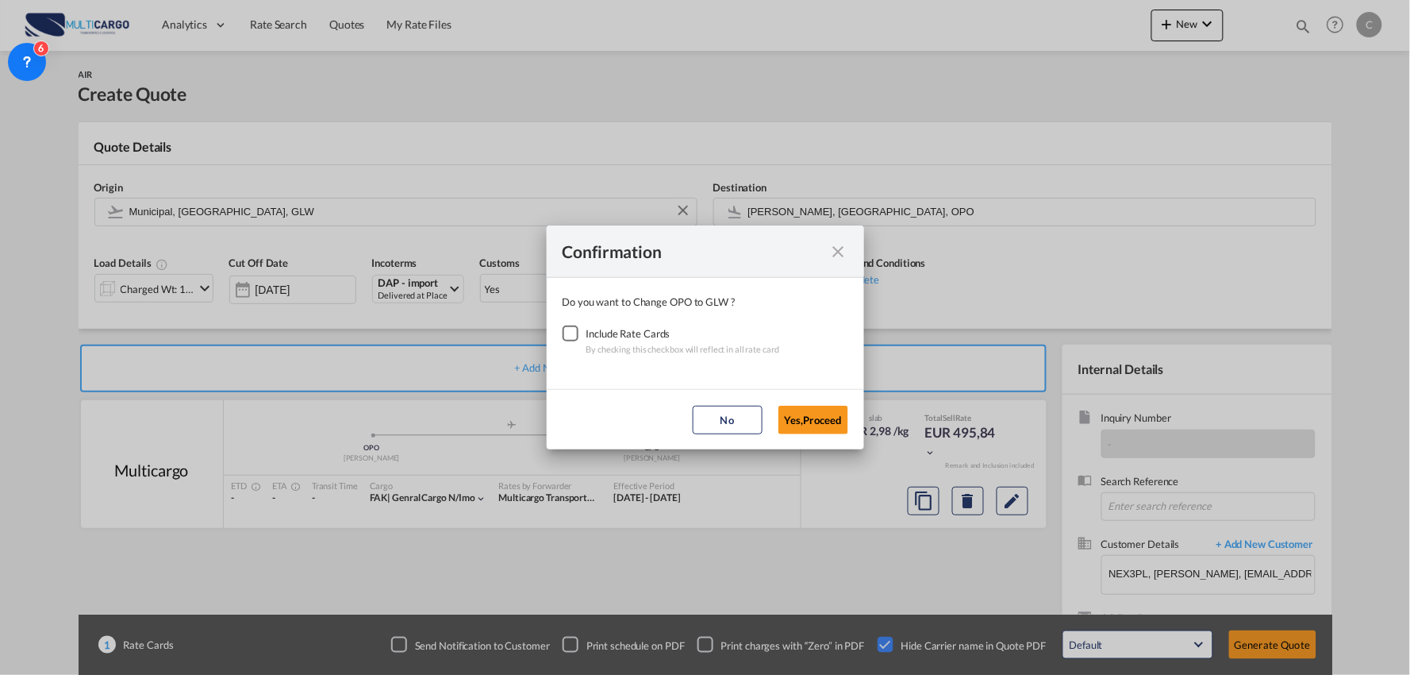
click at [575, 339] on div "Checkbox No Ink" at bounding box center [571, 333] width 16 height 16
click at [810, 417] on button "Yes,Proceed" at bounding box center [814, 420] width 70 height 29
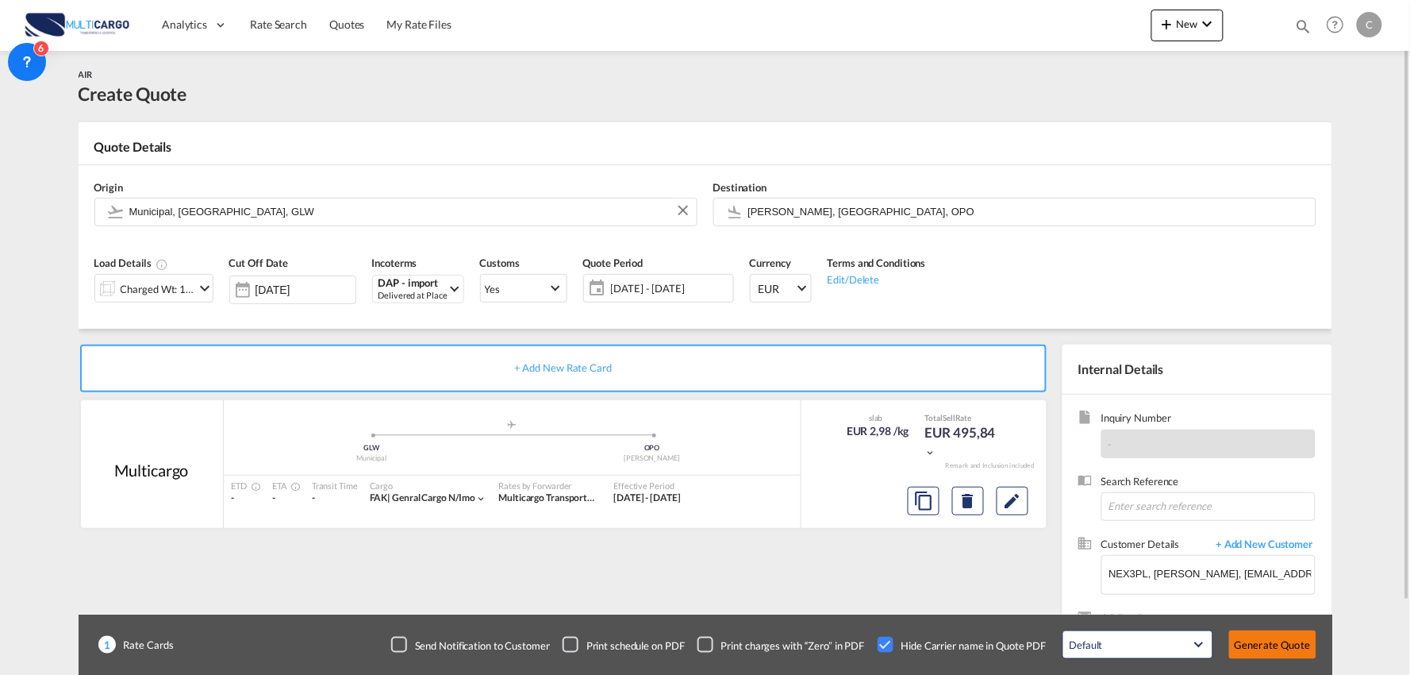
click at [1258, 633] on button "Generate Quote" at bounding box center [1272, 644] width 87 height 29
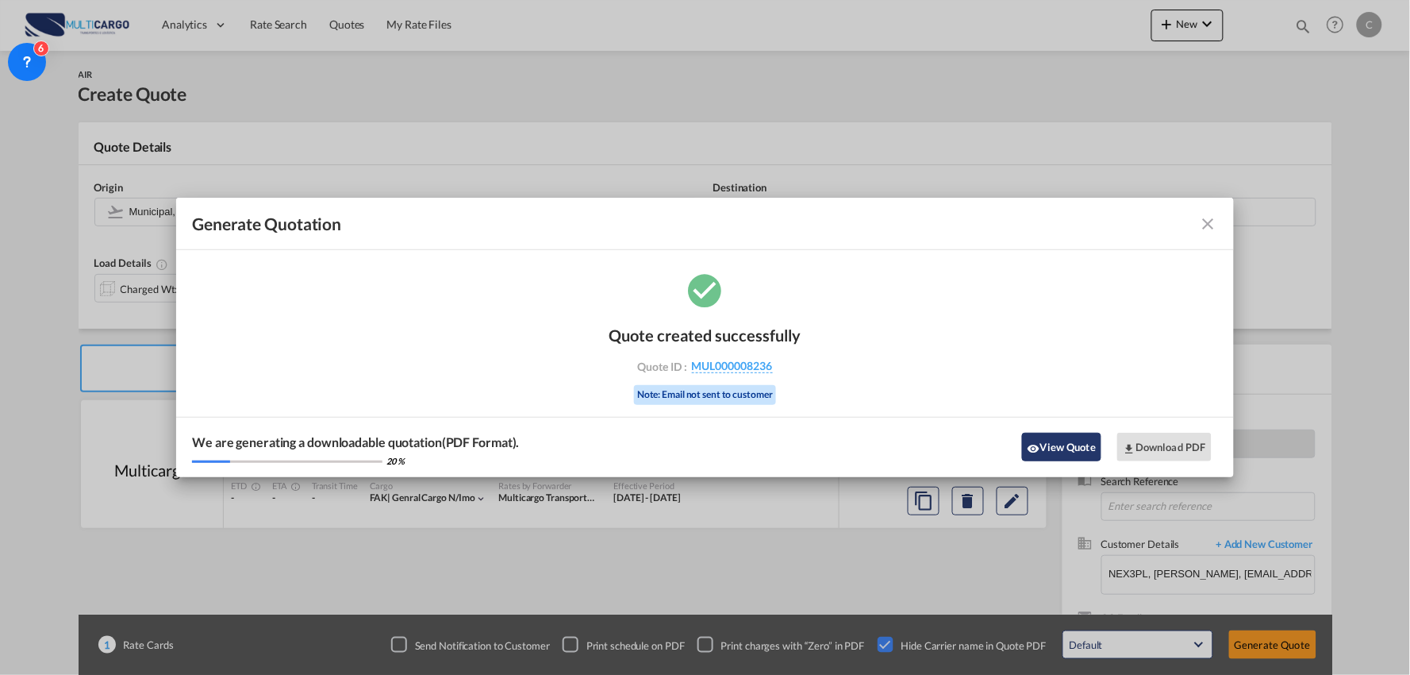
click at [1034, 435] on button "View Quote" at bounding box center [1061, 447] width 79 height 29
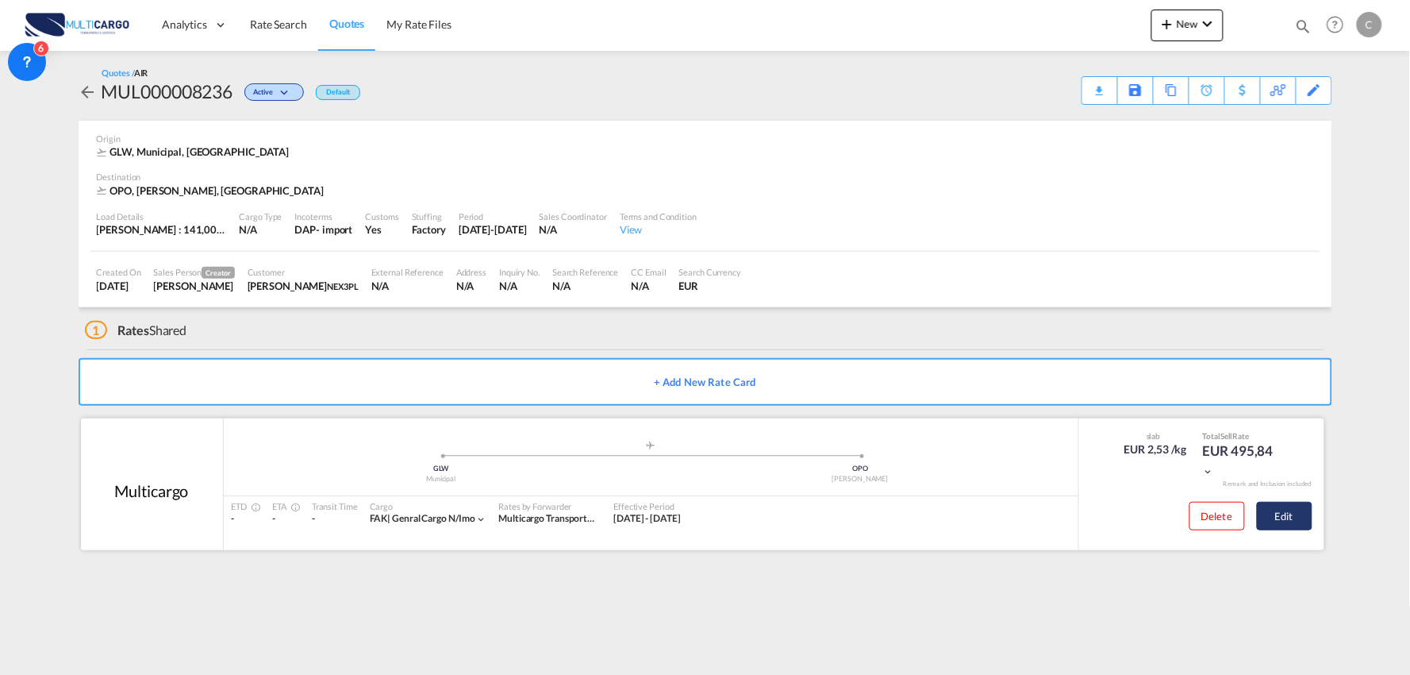
click at [1294, 513] on button "Edit" at bounding box center [1285, 516] width 56 height 29
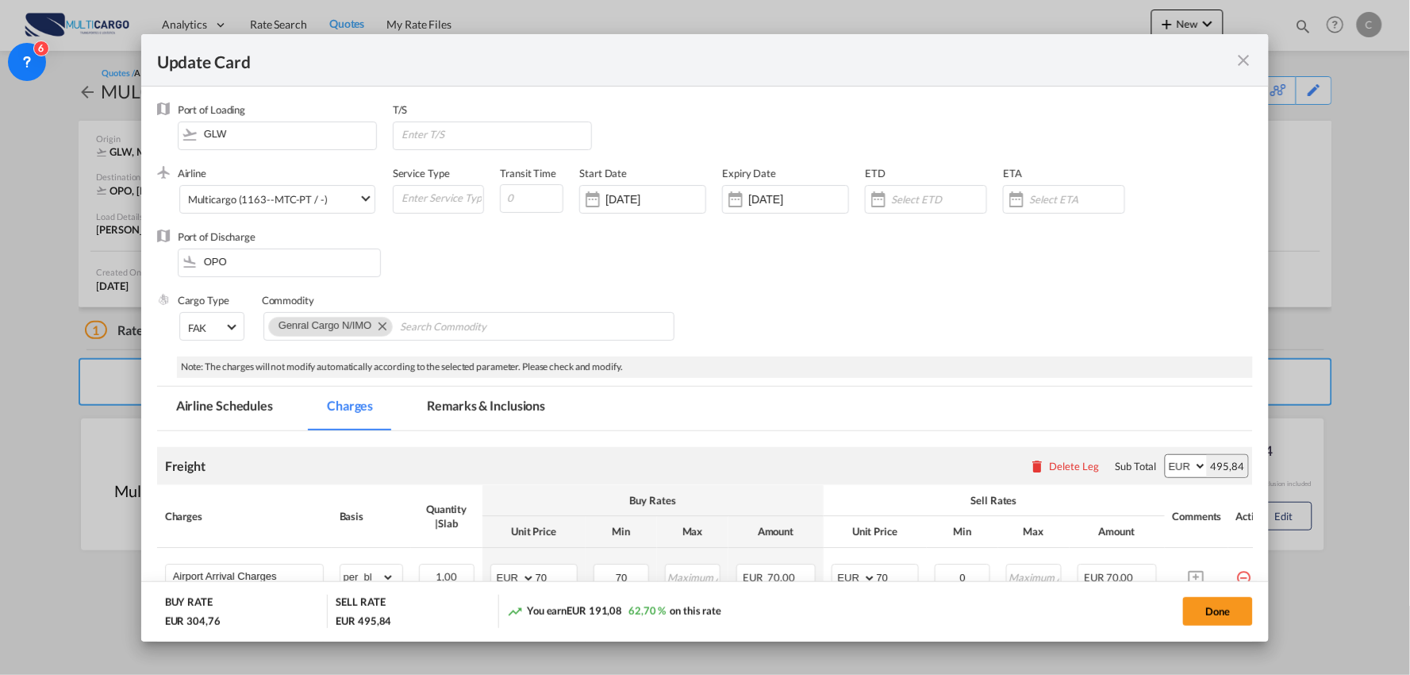
select select "per_bl"
select select "per_kg"
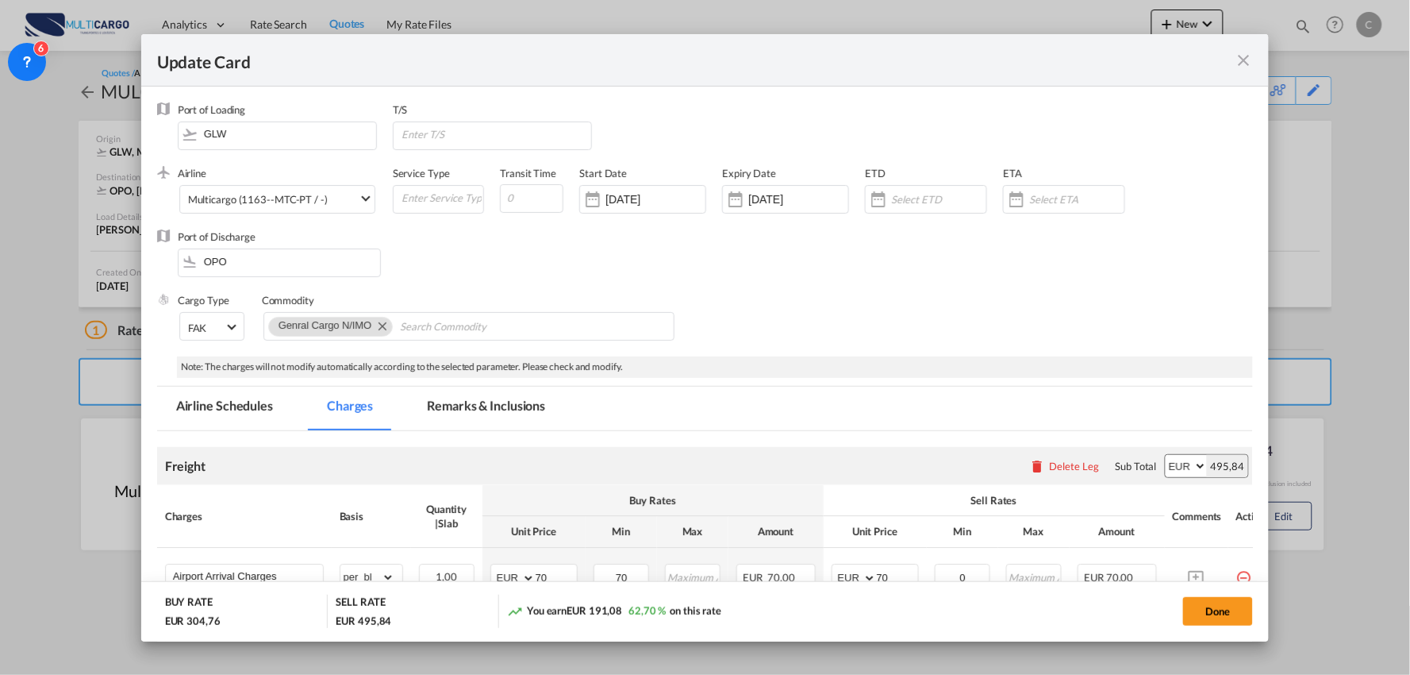
select select "per_shipment"
select select "per_bl"
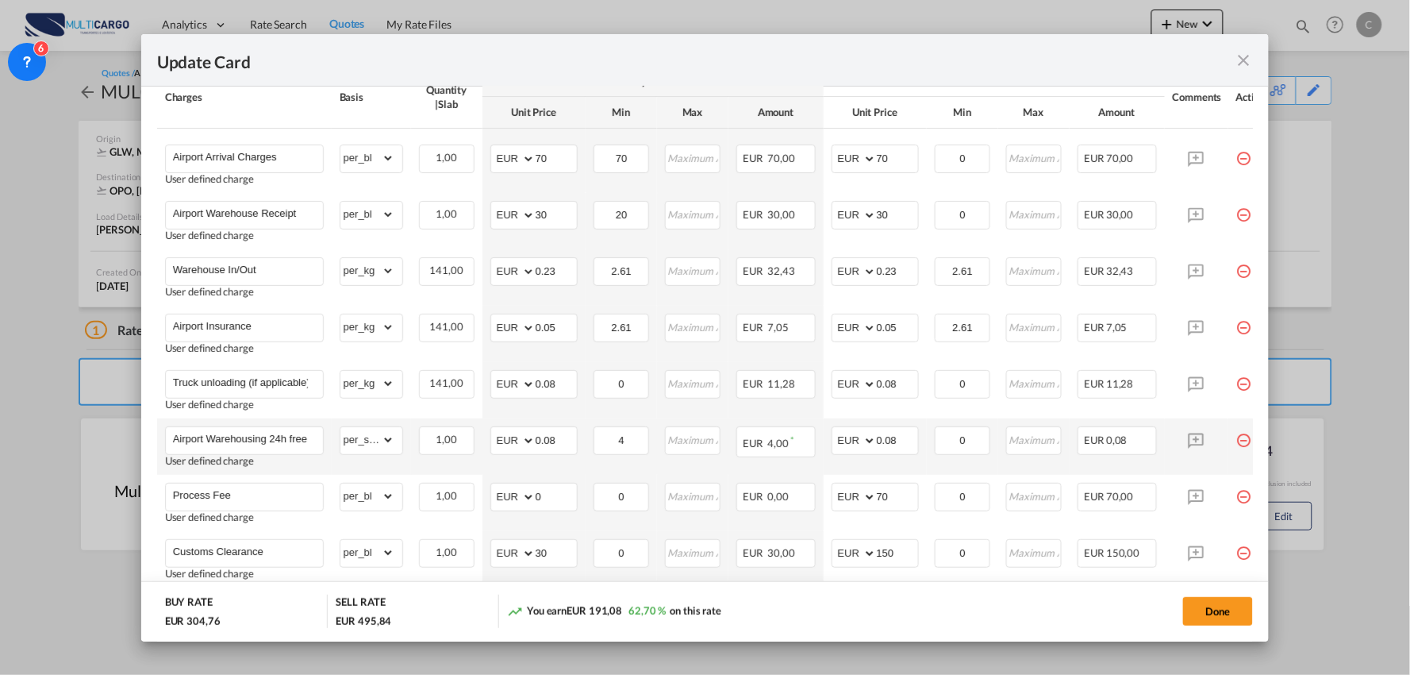
scroll to position [440, 0]
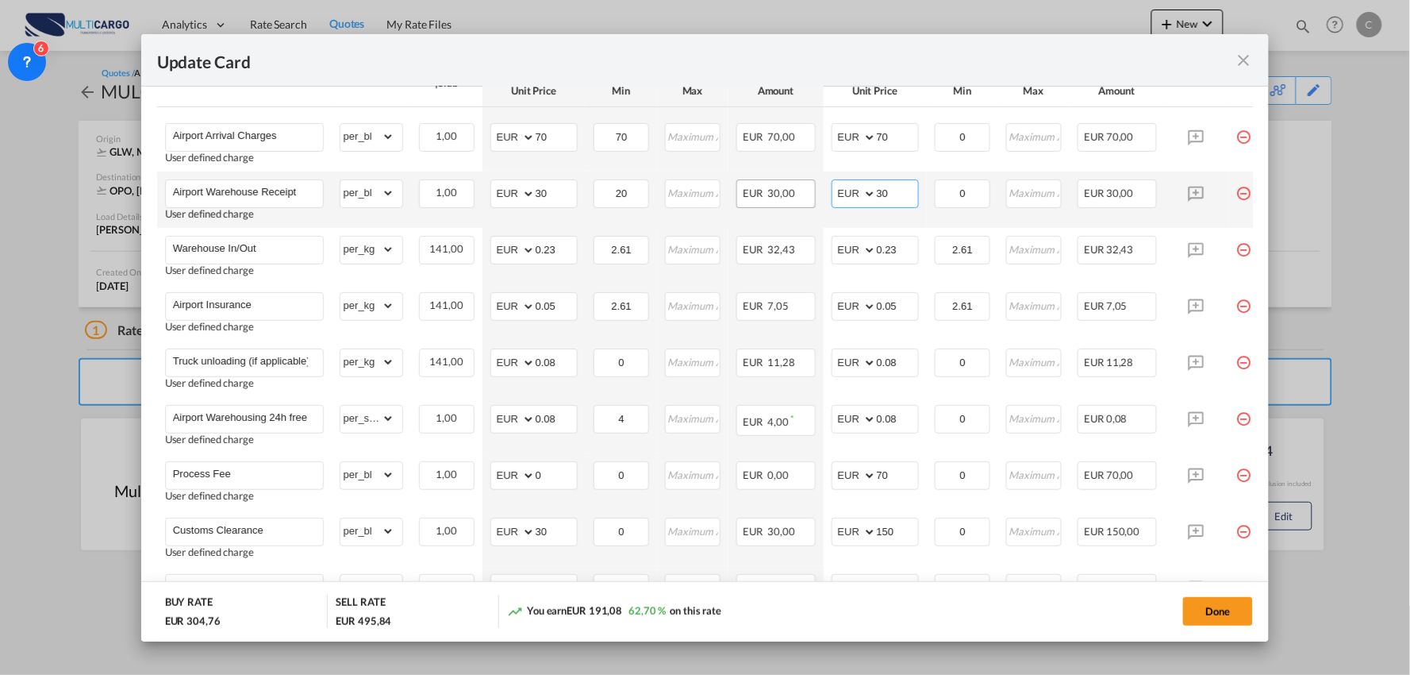
drag, startPoint x: 906, startPoint y: 187, endPoint x: 796, endPoint y: 188, distance: 109.5
click at [796, 188] on tr "Airport Warehouse Receipt User defined charge Please Enter Already Exists gross…" at bounding box center [719, 199] width 1125 height 56
type input "40"
click at [1014, 48] on div "Update Card" at bounding box center [705, 60] width 1129 height 52
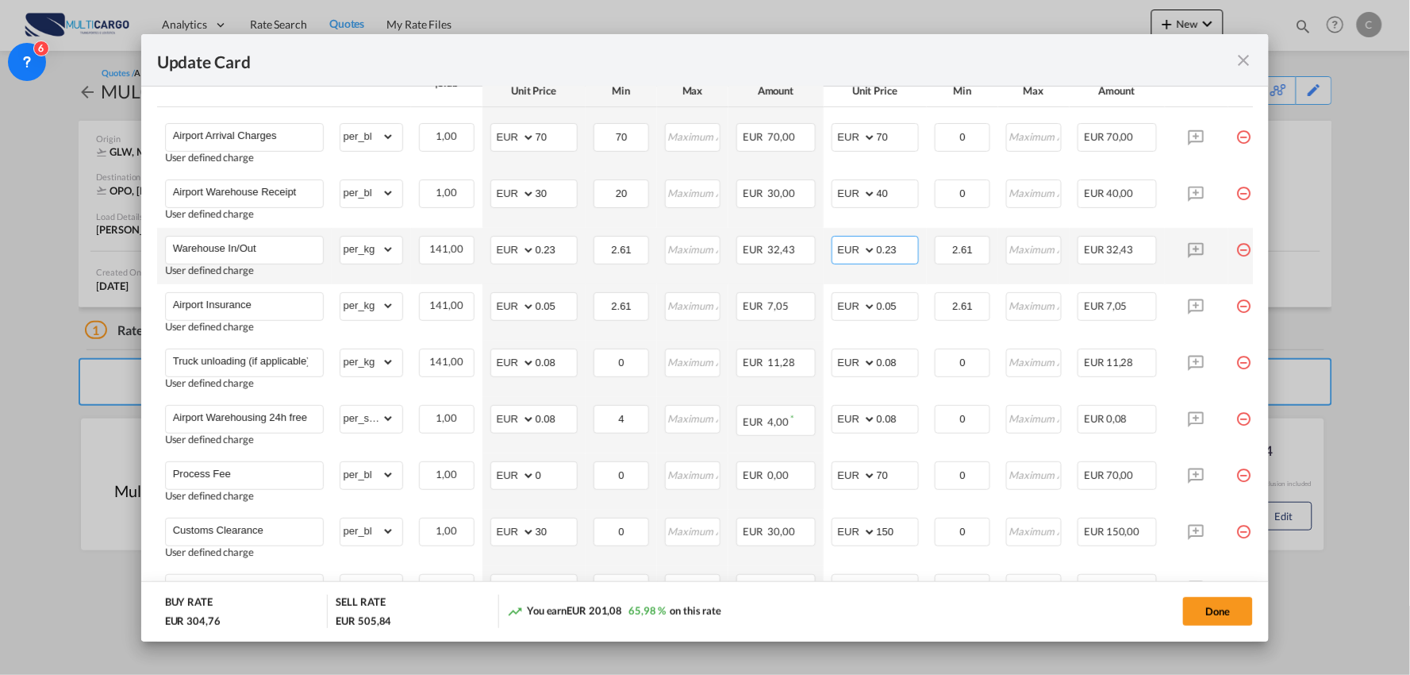
click at [906, 254] on input "0.23" at bounding box center [897, 249] width 41 height 24
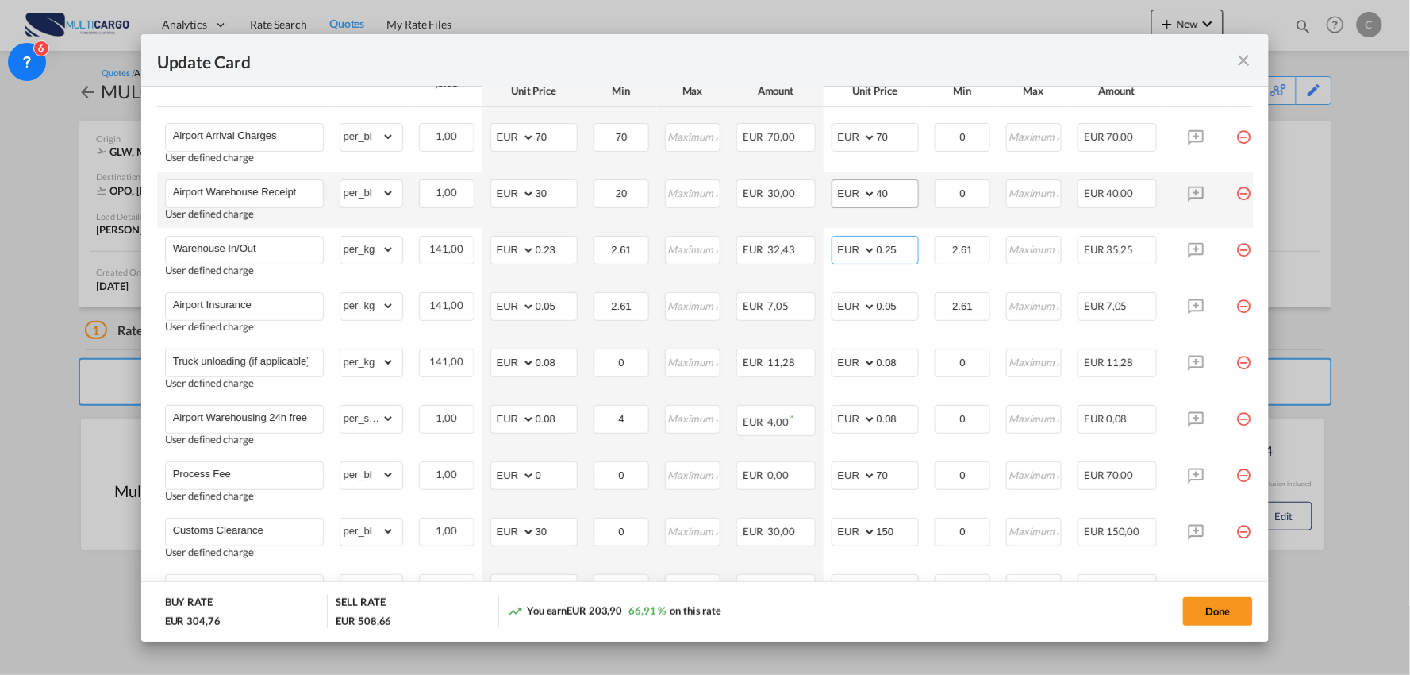
type input "0.25"
click at [903, 196] on input "40" at bounding box center [897, 192] width 41 height 24
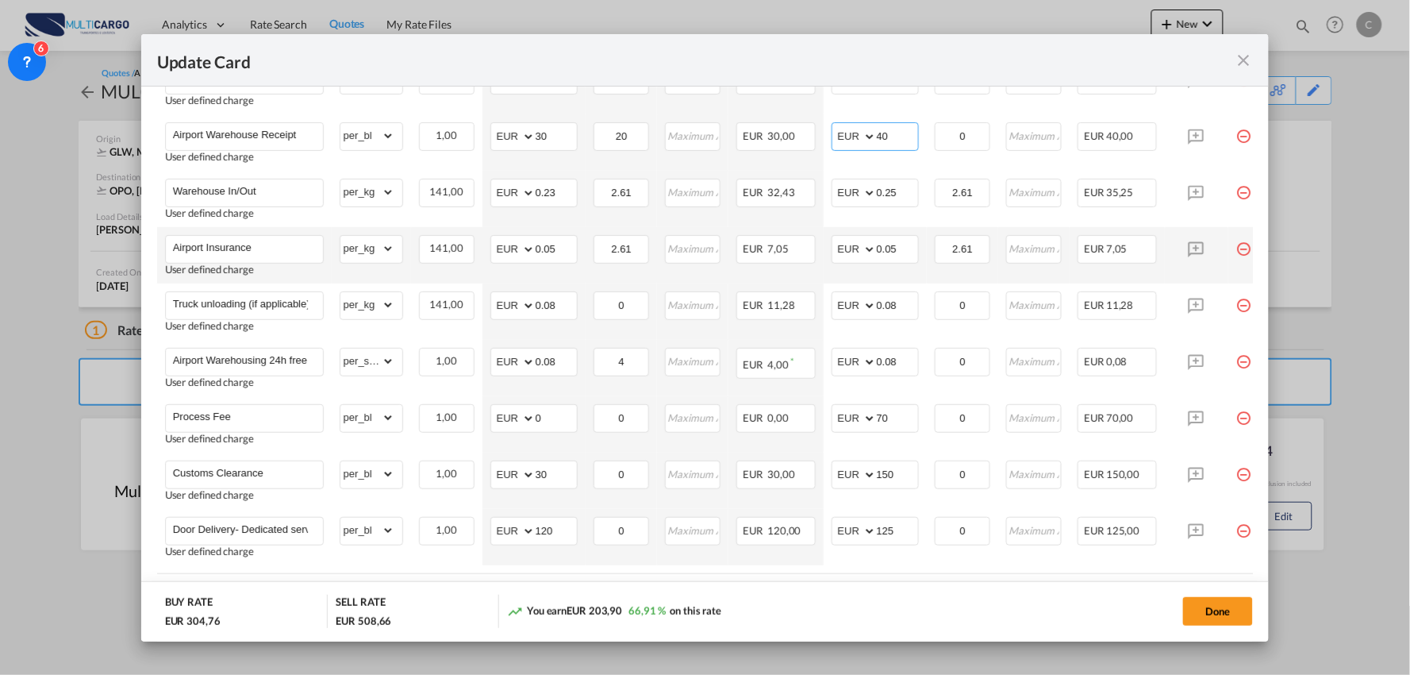
scroll to position [529, 0]
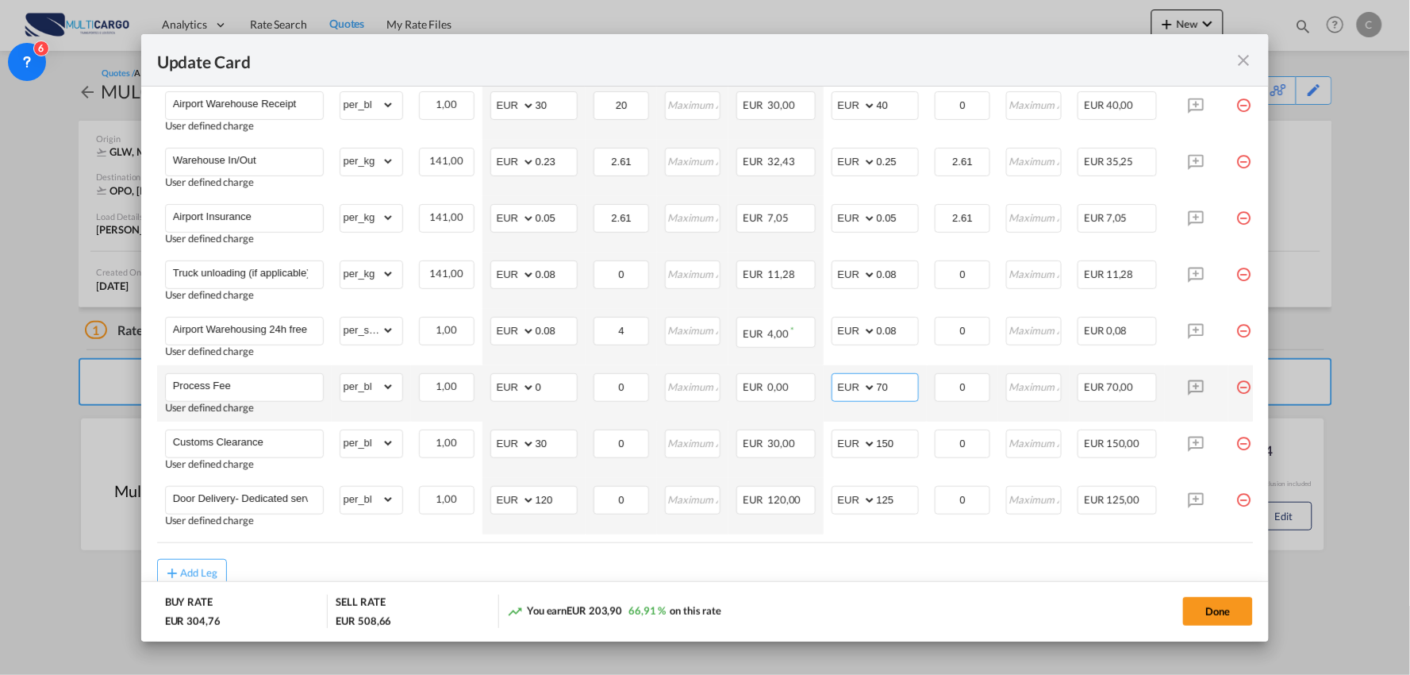
drag, startPoint x: 881, startPoint y: 387, endPoint x: 849, endPoint y: 346, distance: 51.4
click at [844, 390] on md-input-container "AED AFN ALL AMD ANG AOA ARS AUD AWG AZN BAM BBD BDT BGN BHD BIF BMD BND BOB BRL…" at bounding box center [875, 387] width 87 height 29
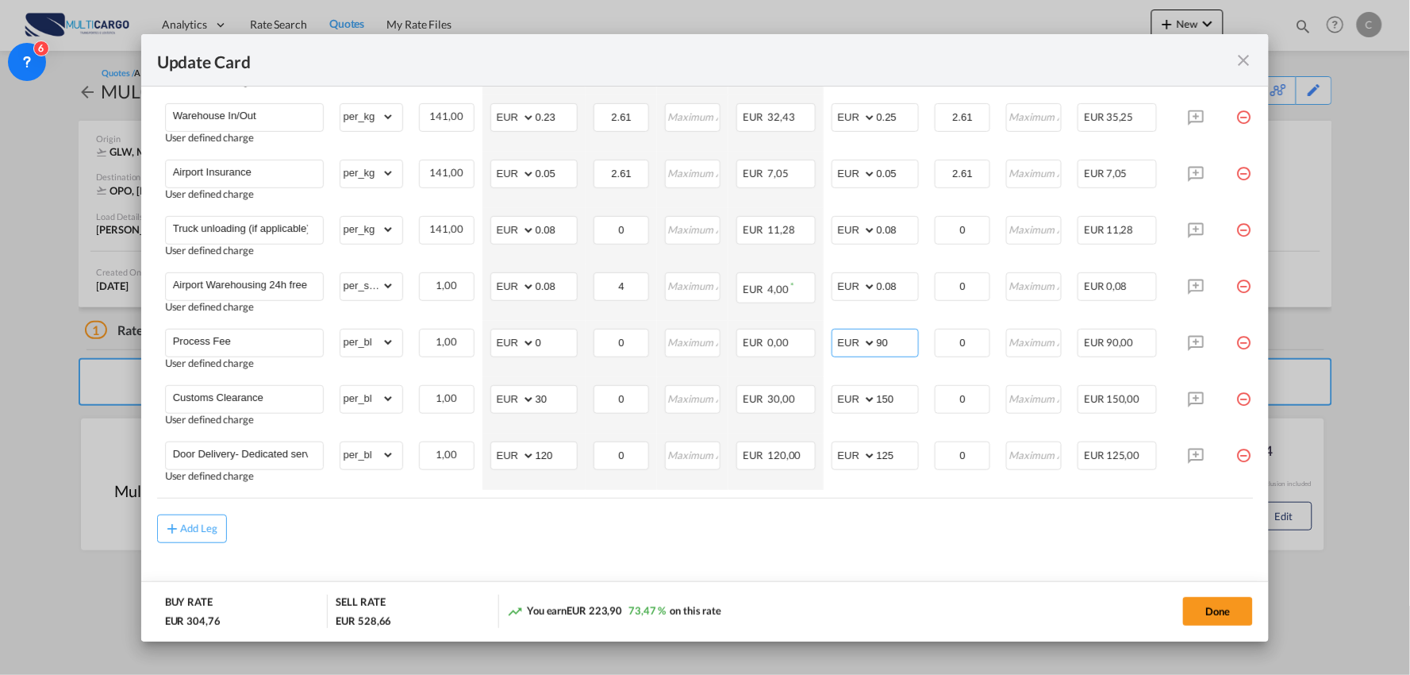
scroll to position [595, 0]
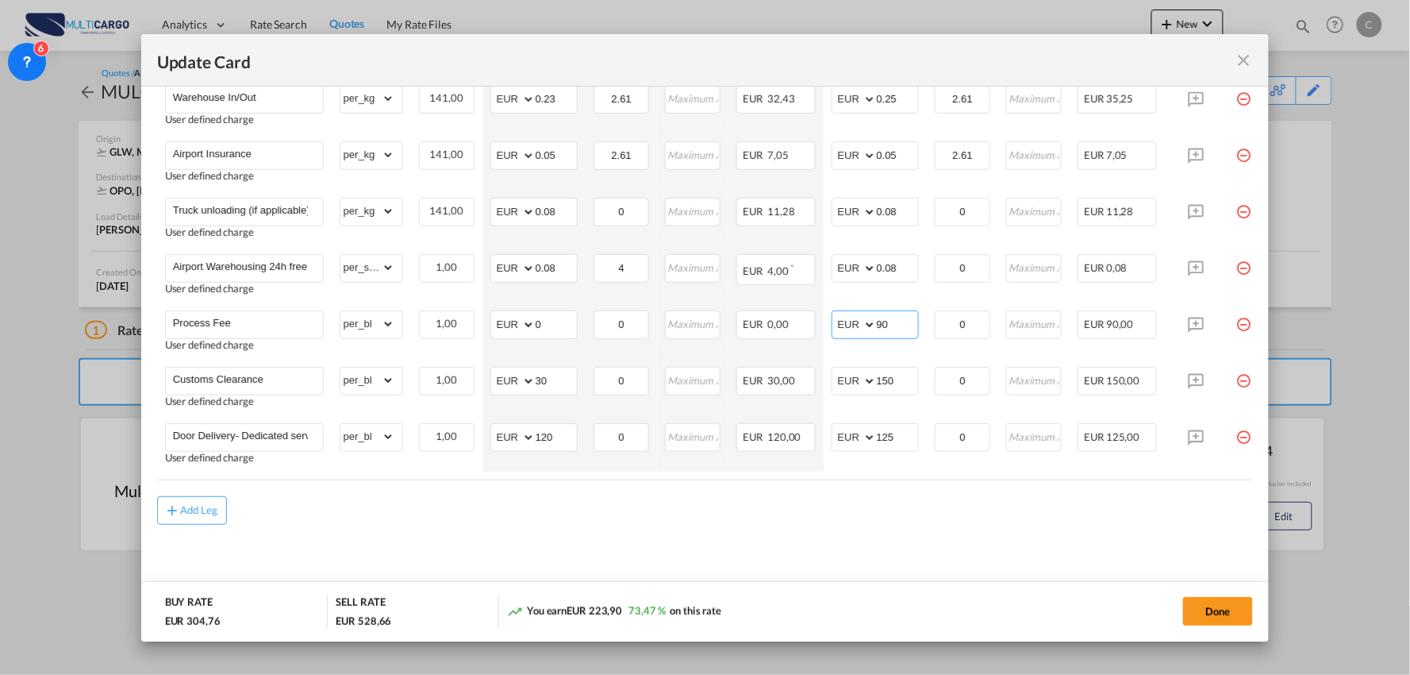
type input "90"
drag, startPoint x: 893, startPoint y: 526, endPoint x: 829, endPoint y: 501, distance: 68.4
click at [893, 526] on md-content "Freight Please enter leg name Leg Name Already Exists Delete Leg Sub Total AED …" at bounding box center [705, 220] width 1097 height 761
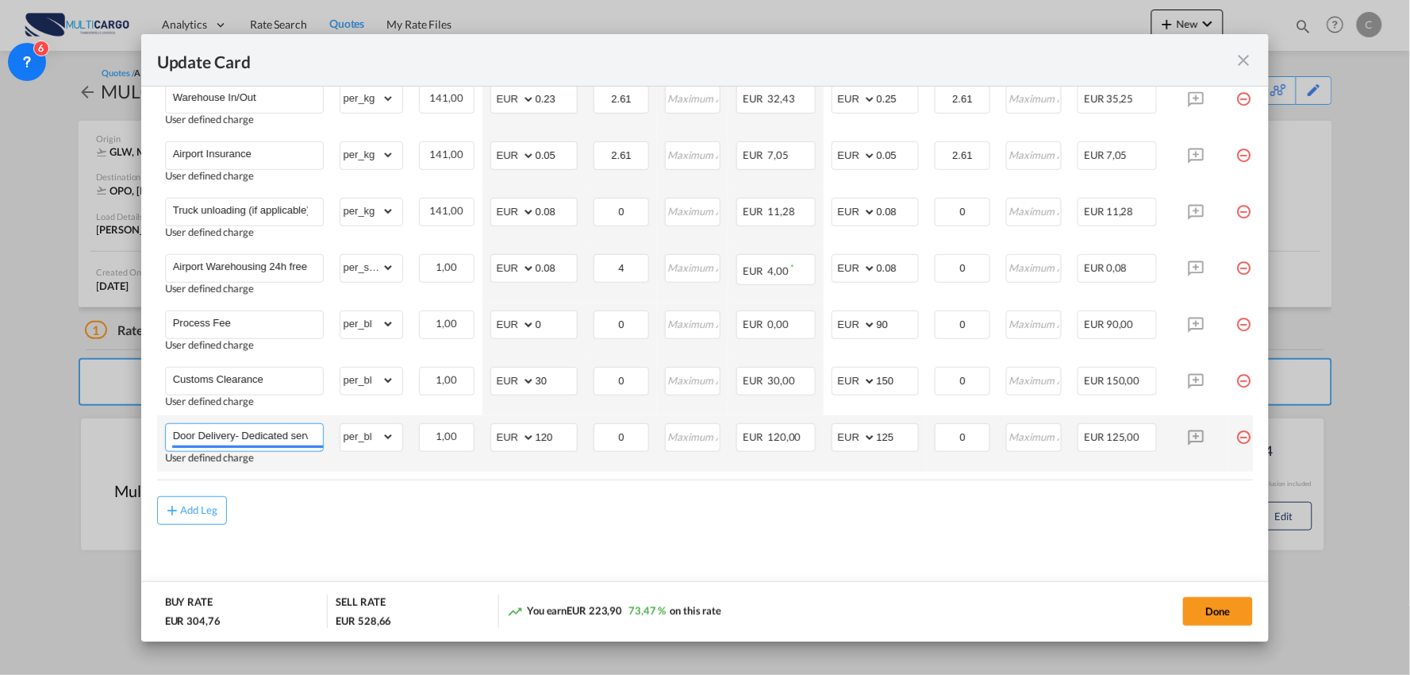
click at [279, 432] on input "Door Delivery- Dedicated service" at bounding box center [248, 436] width 150 height 24
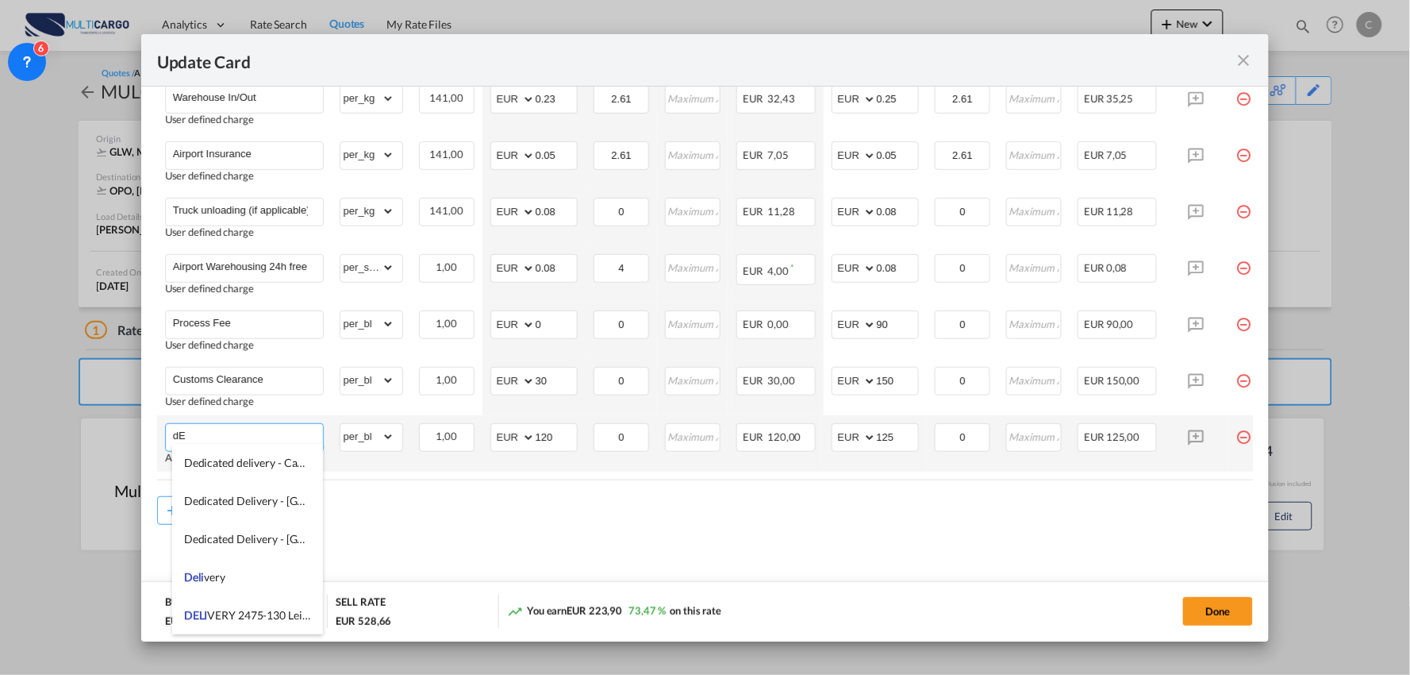
type input "d"
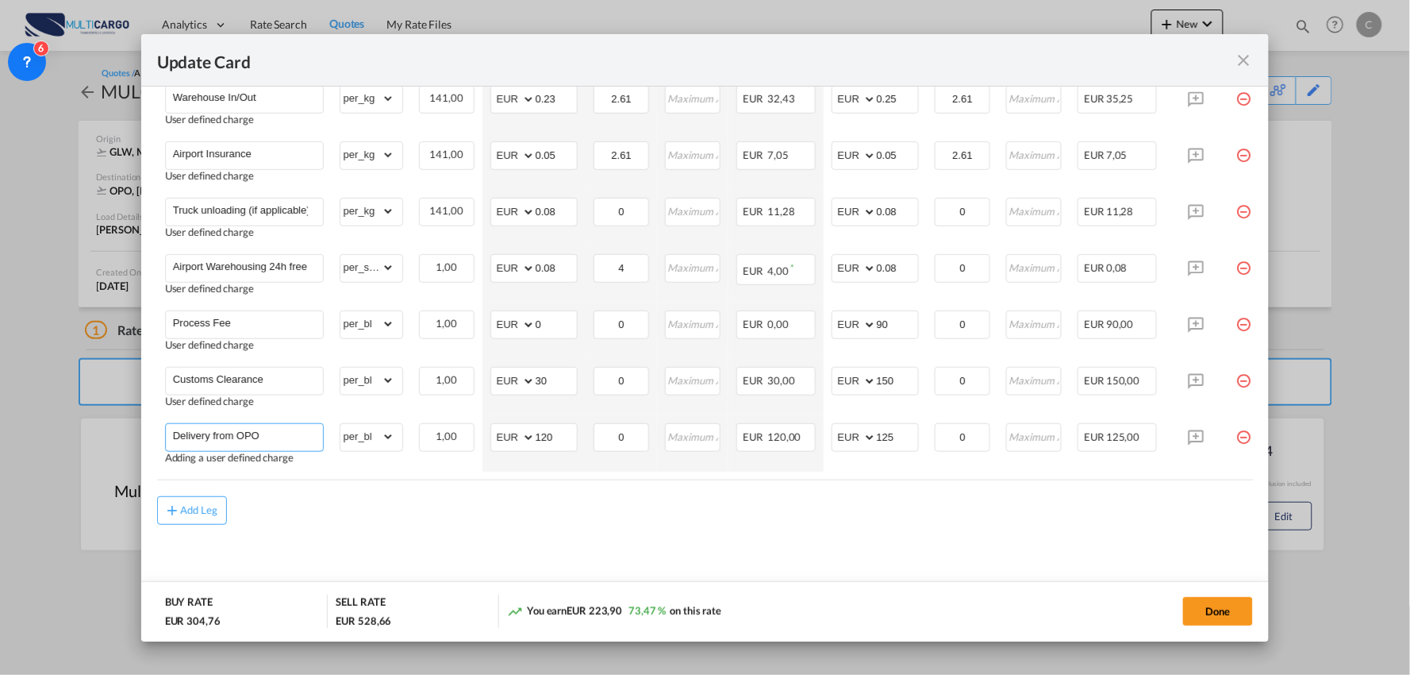
type input "Delivery from OPO"
click at [456, 498] on div "Add Leg" at bounding box center [705, 510] width 1097 height 29
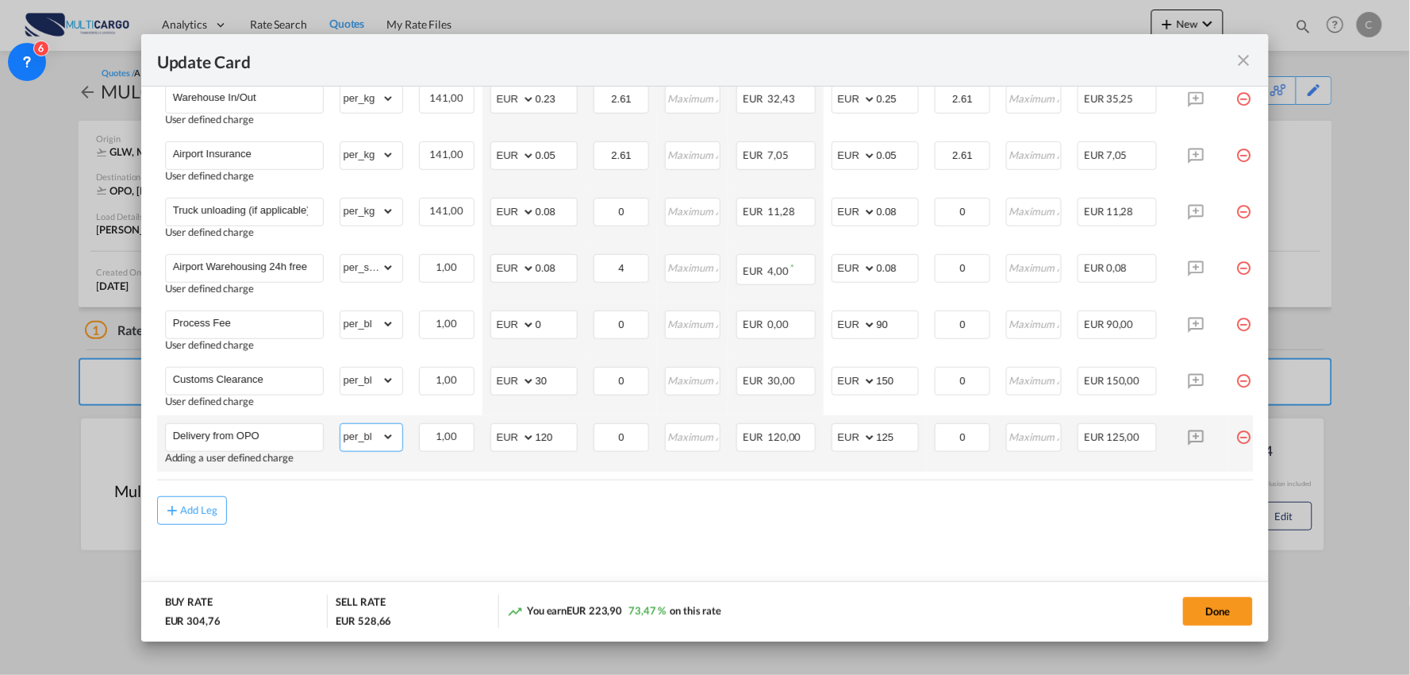
click at [371, 433] on select "gross_weight volumetric_weight per_shipment per_bl per_km % on air freight per_…" at bounding box center [367, 436] width 54 height 25
select select "per_shipment"
click at [340, 424] on select "gross_weight volumetric_weight per_shipment per_bl per_km % on air freight per_…" at bounding box center [367, 436] width 54 height 25
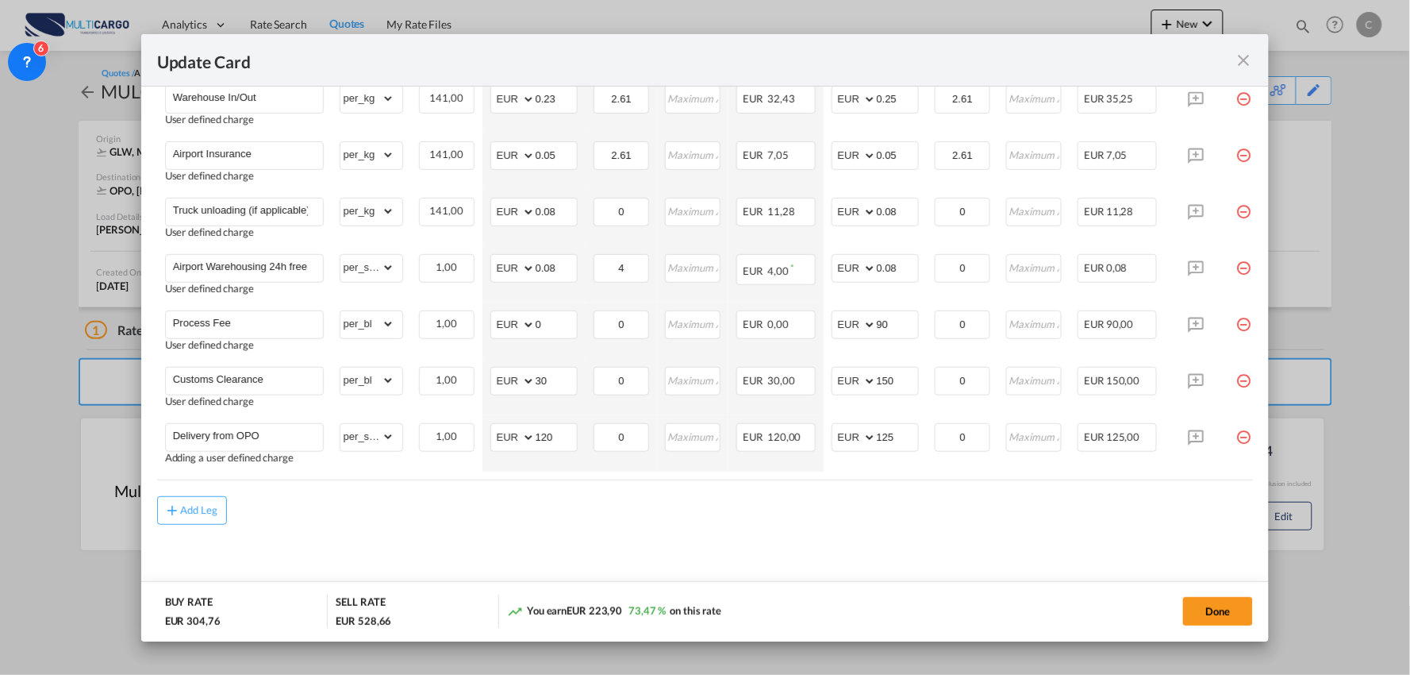
click at [402, 567] on md-content "Freight Please enter leg name Leg Name Already Exists Delete Leg Sub Total AED …" at bounding box center [705, 220] width 1097 height 761
click at [378, 377] on select "gross_weight volumetric_weight per_shipment per_bl per_km % on air freight per_…" at bounding box center [367, 379] width 54 height 25
select select "per_document"
click at [340, 367] on select "gross_weight volumetric_weight per_shipment per_bl per_km % on air freight per_…" at bounding box center [367, 379] width 54 height 25
click at [446, 500] on div "Add Leg" at bounding box center [705, 510] width 1097 height 29
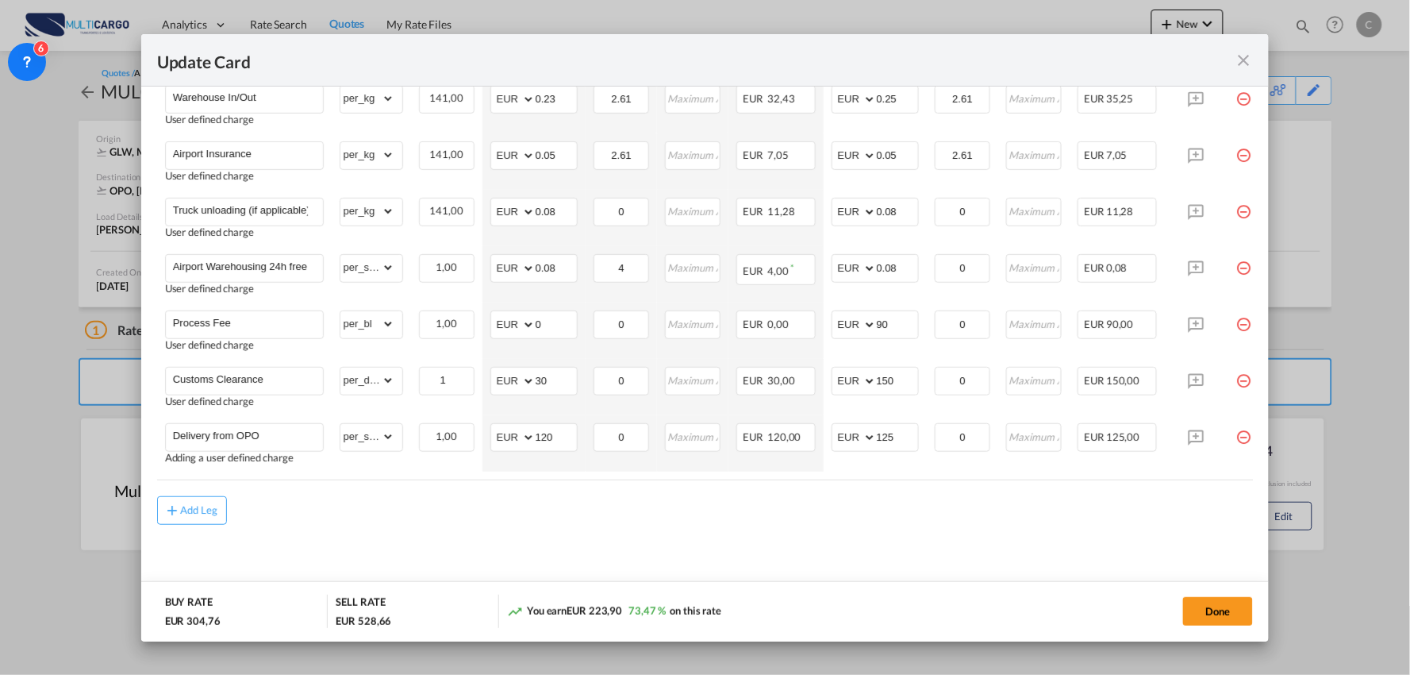
drag, startPoint x: 1175, startPoint y: 480, endPoint x: 1225, endPoint y: 475, distance: 50.3
click at [1225, 475] on div "Charges Basis Quantity | Slab Buy Rates Sell Rates Comments Action Unit Price M…" at bounding box center [705, 187] width 1097 height 586
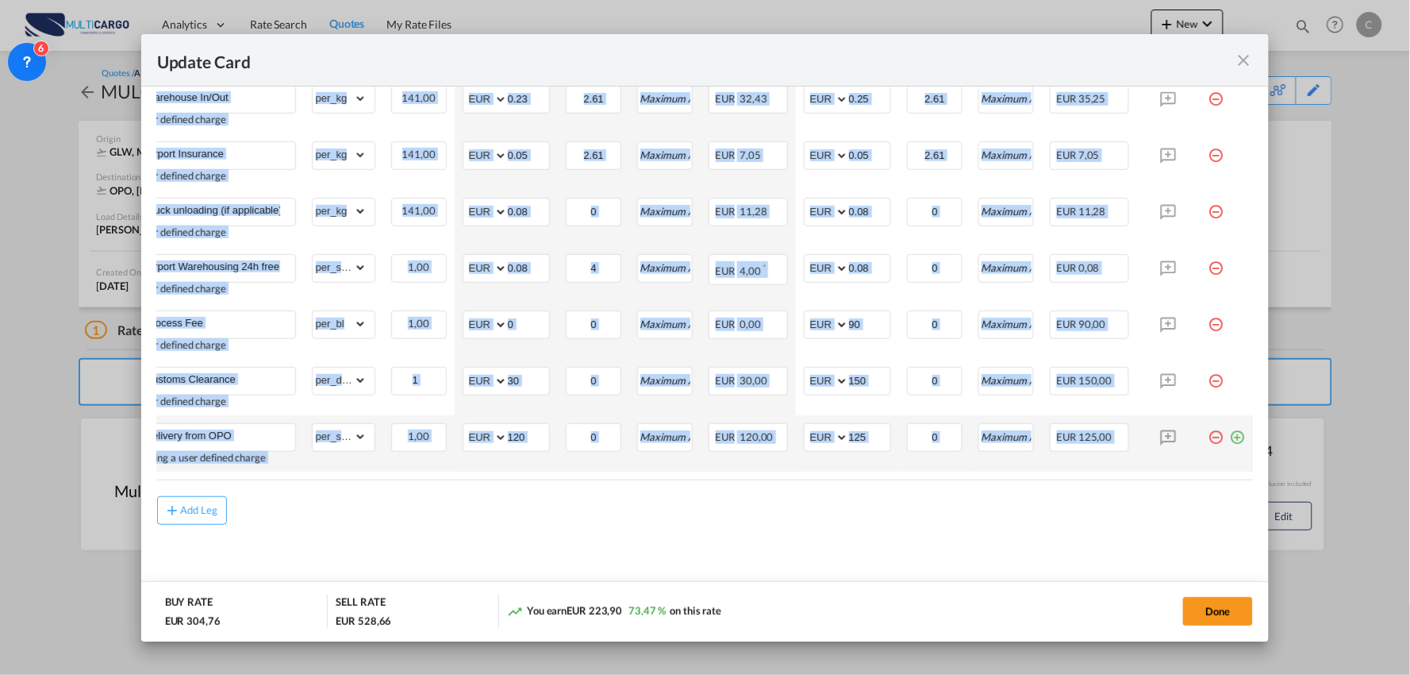
click at [1230, 434] on md-icon "icon-plus-circle-outline green-400-fg" at bounding box center [1238, 431] width 16 height 16
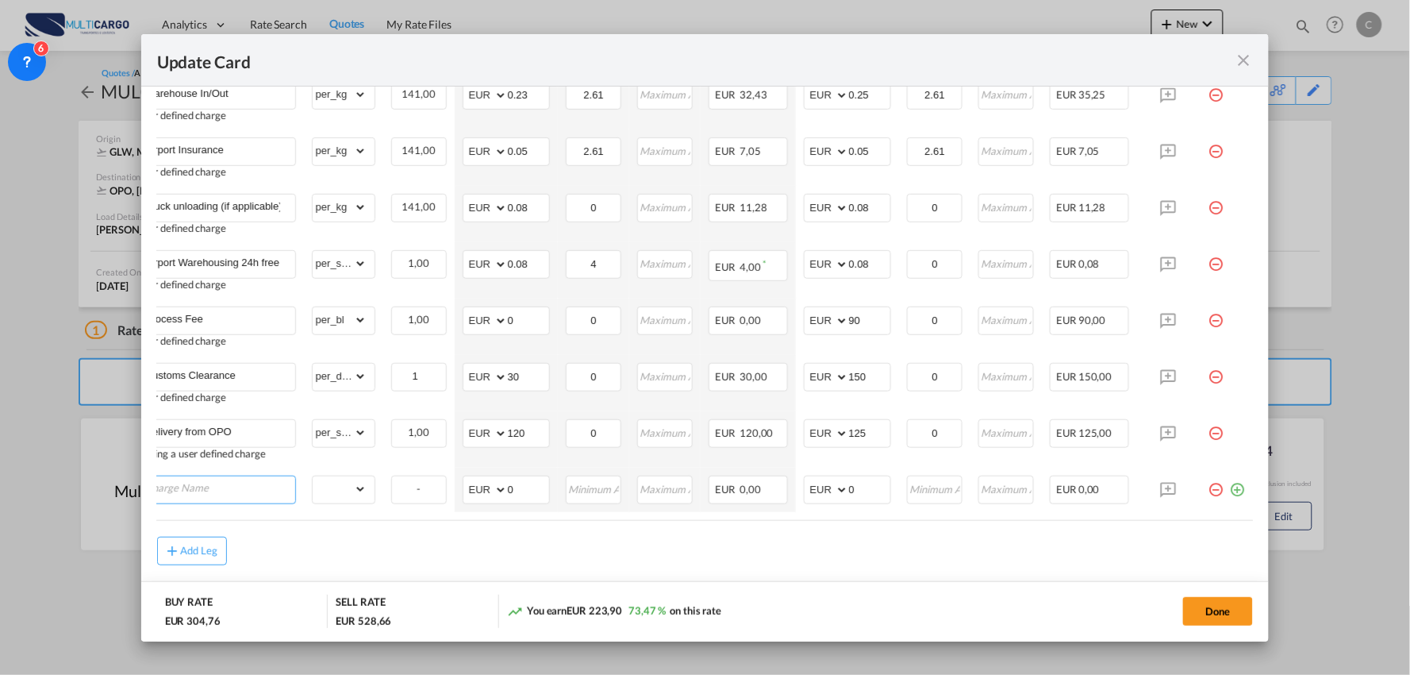
scroll to position [0, 16]
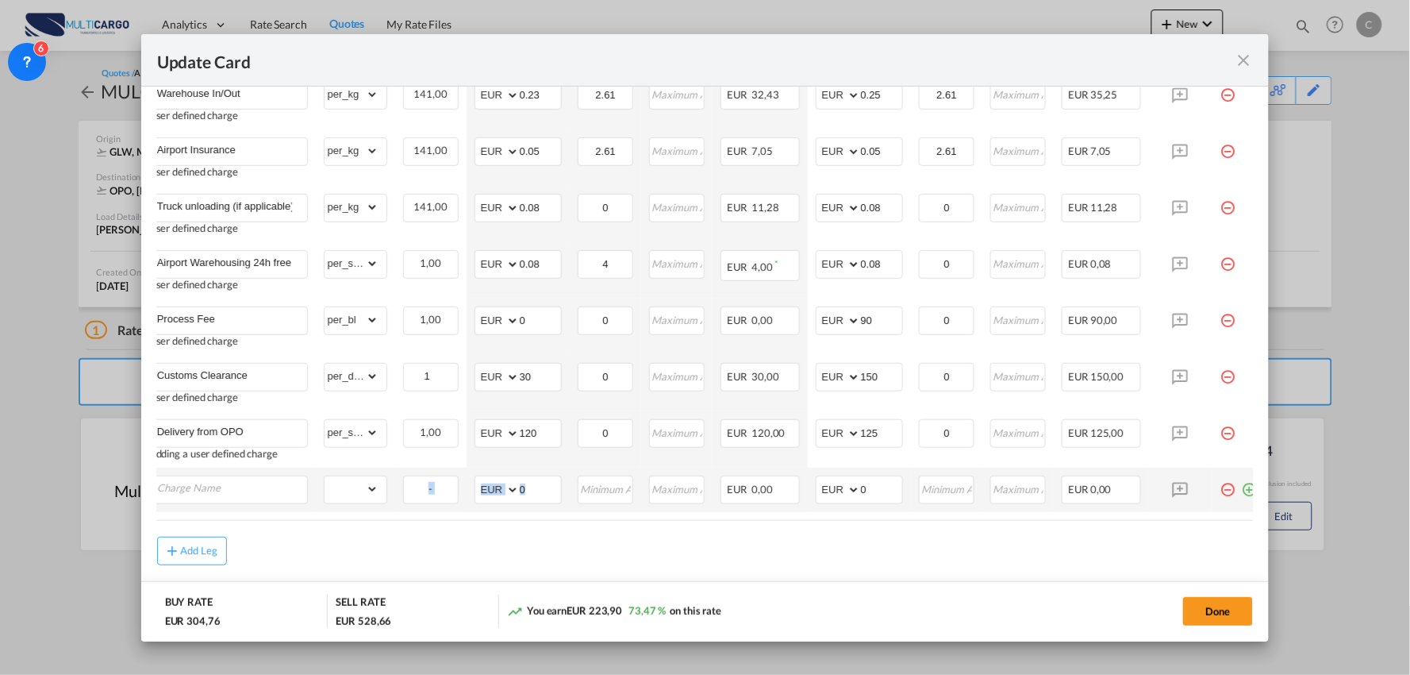
drag, startPoint x: 514, startPoint y: 519, endPoint x: 288, endPoint y: 509, distance: 226.4
click at [289, 509] on table "Charges Basis Quantity | Slab Buy Rates Sell Rates Comments Action Unit Price M…" at bounding box center [703, 205] width 1125 height 630
click at [276, 526] on air-lcl-rate-modification "Freight Please enter leg name Leg Name Already Exists Delete Leg Sub Total AED …" at bounding box center [705, 200] width 1097 height 729
drag, startPoint x: 286, startPoint y: 525, endPoint x: 136, endPoint y: 510, distance: 150.7
click at [136, 510] on div "Update Card Port of Loading GLW T/S .a{fill:#aaa8ad;} Airline Multicargo (1163-…" at bounding box center [705, 337] width 1410 height 675
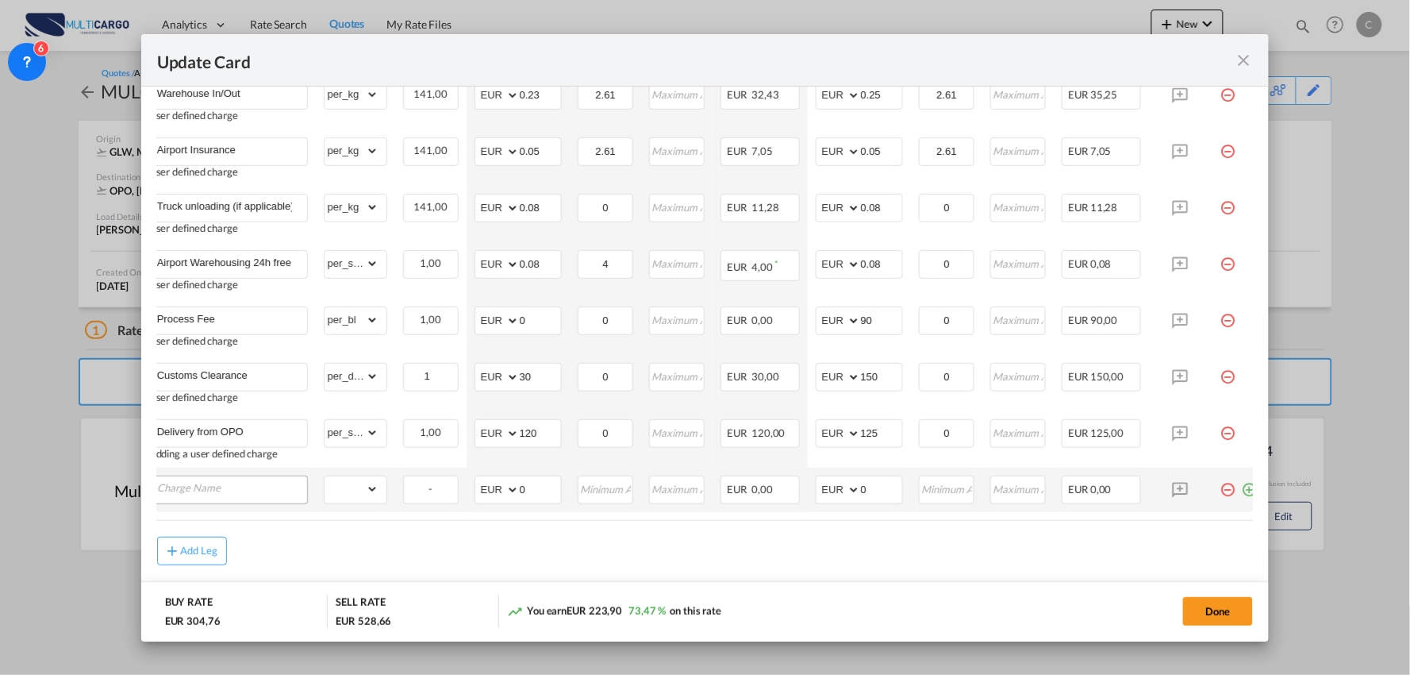
scroll to position [0, 0]
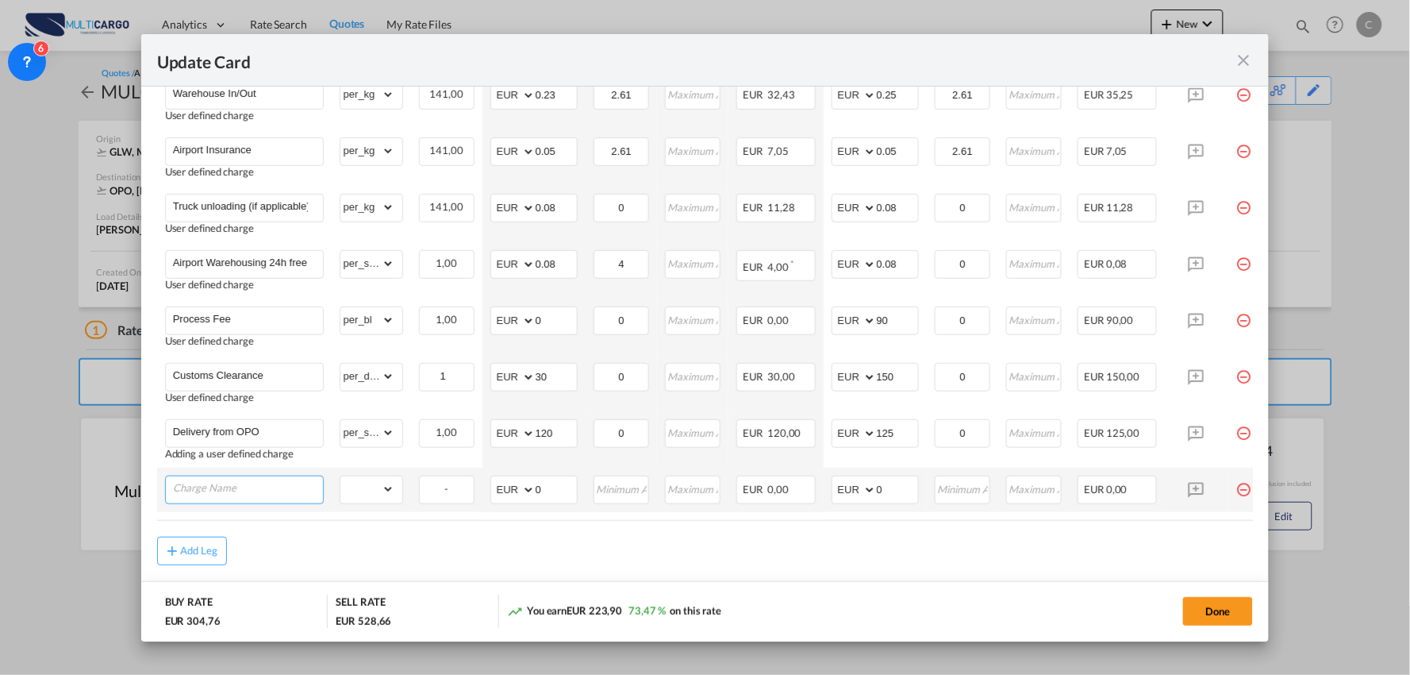
click at [222, 493] on input "Charge Name" at bounding box center [248, 488] width 150 height 24
type input "D"
type input "Delivery from Lisboa"
click at [398, 551] on air-lcl-rate-modification "Freight Please enter leg name Leg Name Already Exists Delete Leg Sub Total AED …" at bounding box center [705, 206] width 1097 height 741
click at [383, 478] on select "gross_weight volumetric_weight per_shipment per_bl per_km % on air freight per_…" at bounding box center [367, 488] width 54 height 25
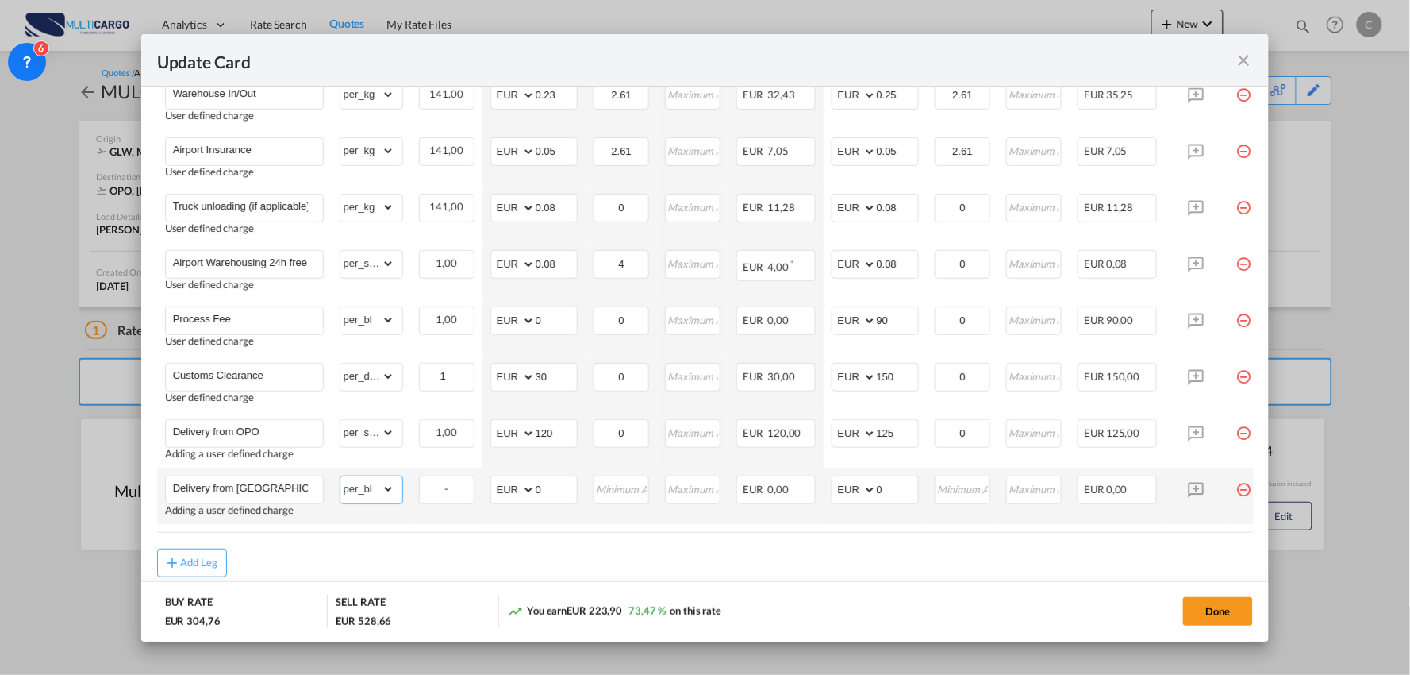
click at [340, 476] on select "gross_weight volumetric_weight per_shipment per_bl per_km % on air freight per_…" at bounding box center [367, 488] width 54 height 25
click at [352, 490] on select "gross_weight volumetric_weight per_shipment per_bl per_km % on air freight per_…" at bounding box center [367, 488] width 54 height 25
select select "per_shipment"
click at [340, 476] on select "gross_weight volumetric_weight per_shipment per_bl per_km % on air freight per_…" at bounding box center [367, 488] width 54 height 25
click at [376, 559] on div "Add Leg" at bounding box center [705, 562] width 1097 height 29
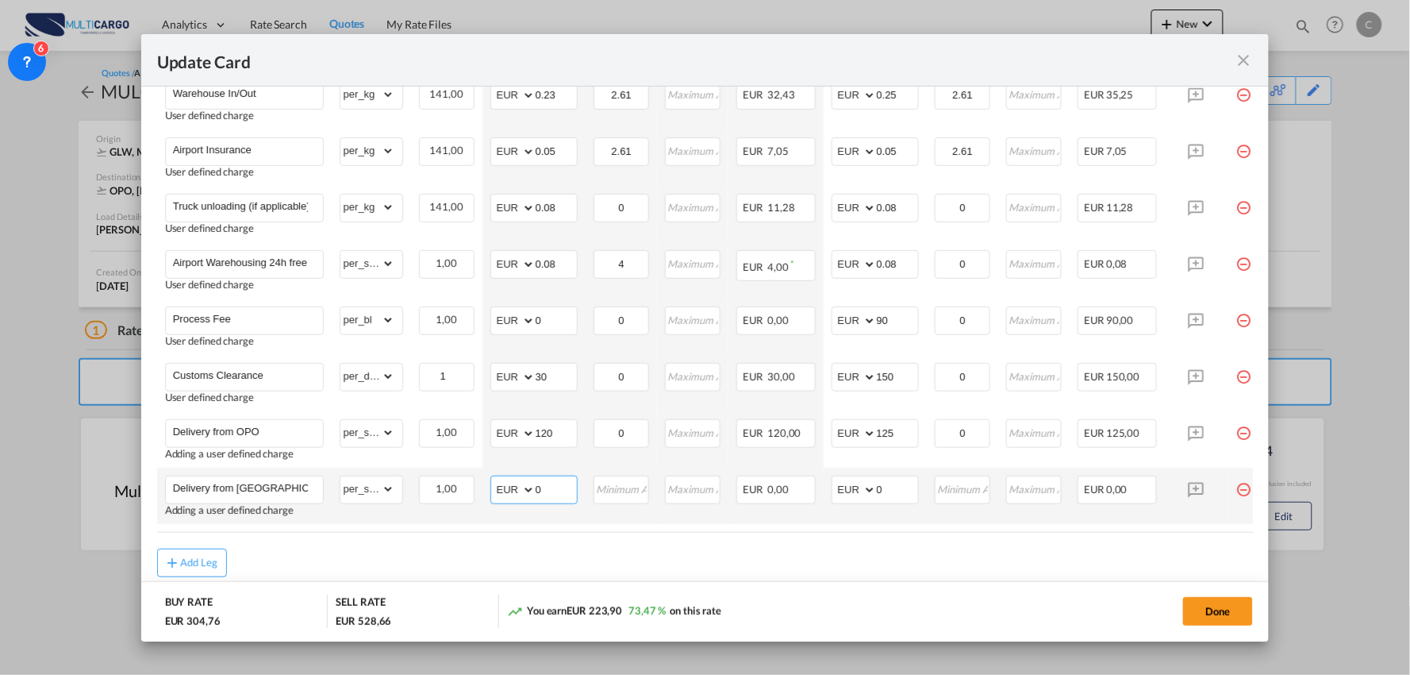
drag, startPoint x: 537, startPoint y: 492, endPoint x: 517, endPoint y: 493, distance: 19.9
click at [527, 492] on md-input-container "AED AFN ALL AMD ANG AOA ARS AUD AWG AZN BAM BBD BDT BGN BHD BIF BMD BND BOB BRL…" at bounding box center [533, 489] width 87 height 29
drag, startPoint x: 887, startPoint y: 494, endPoint x: 864, endPoint y: 493, distance: 23.0
click at [866, 493] on md-input-container "AED AFN ALL AMD ANG AOA ARS AUD AWG AZN BAM BBD BDT BGN BHD BIF BMD BND BOB BRL…" at bounding box center [875, 489] width 87 height 29
drag, startPoint x: 900, startPoint y: 433, endPoint x: 858, endPoint y: 434, distance: 42.1
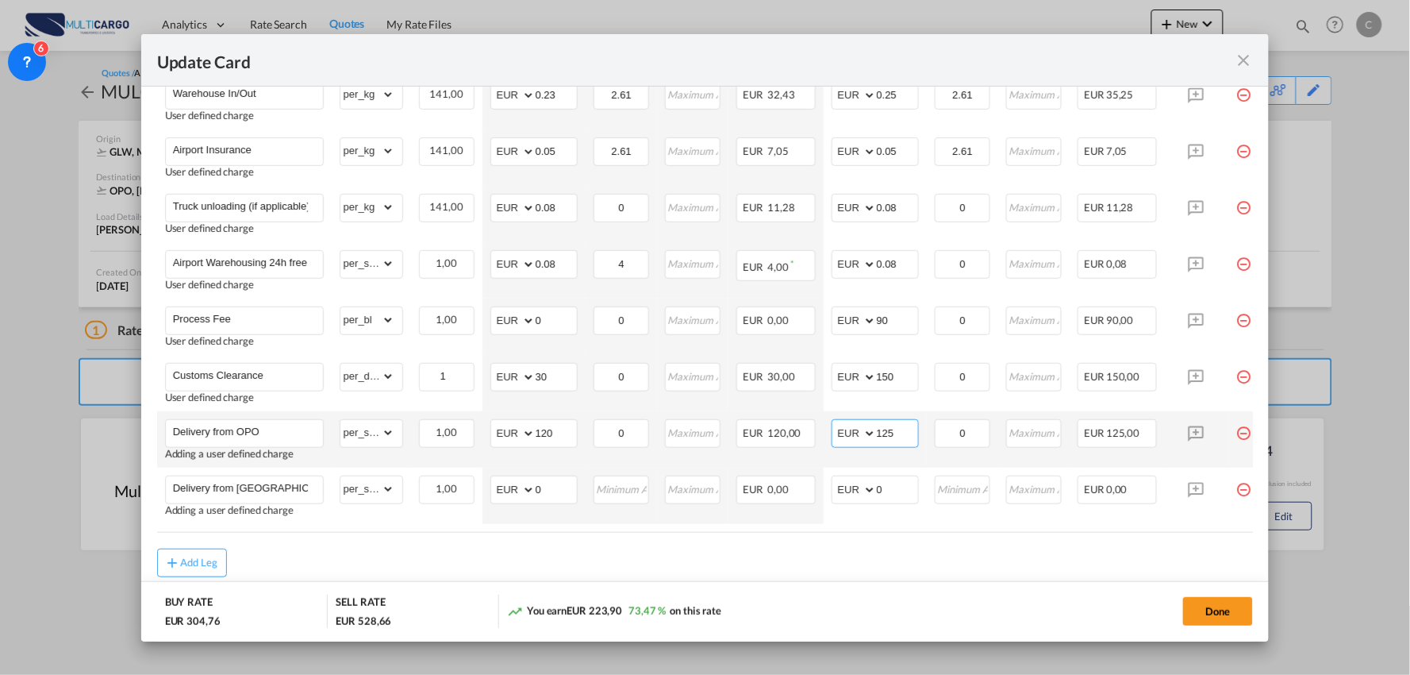
click at [858, 434] on md-input-container "AED AFN ALL AMD ANG AOA ARS AUD AWG AZN BAM BBD BDT BGN BHD BIF BMD BND BOB BRL…" at bounding box center [875, 433] width 87 height 29
click at [906, 426] on input "125" at bounding box center [897, 432] width 41 height 24
drag, startPoint x: 898, startPoint y: 442, endPoint x: 814, endPoint y: 443, distance: 83.3
click at [818, 443] on tr "Delivery from OPO Adding a user defined charge Please Enter Already Exists gros…" at bounding box center [719, 439] width 1125 height 56
type input "180"
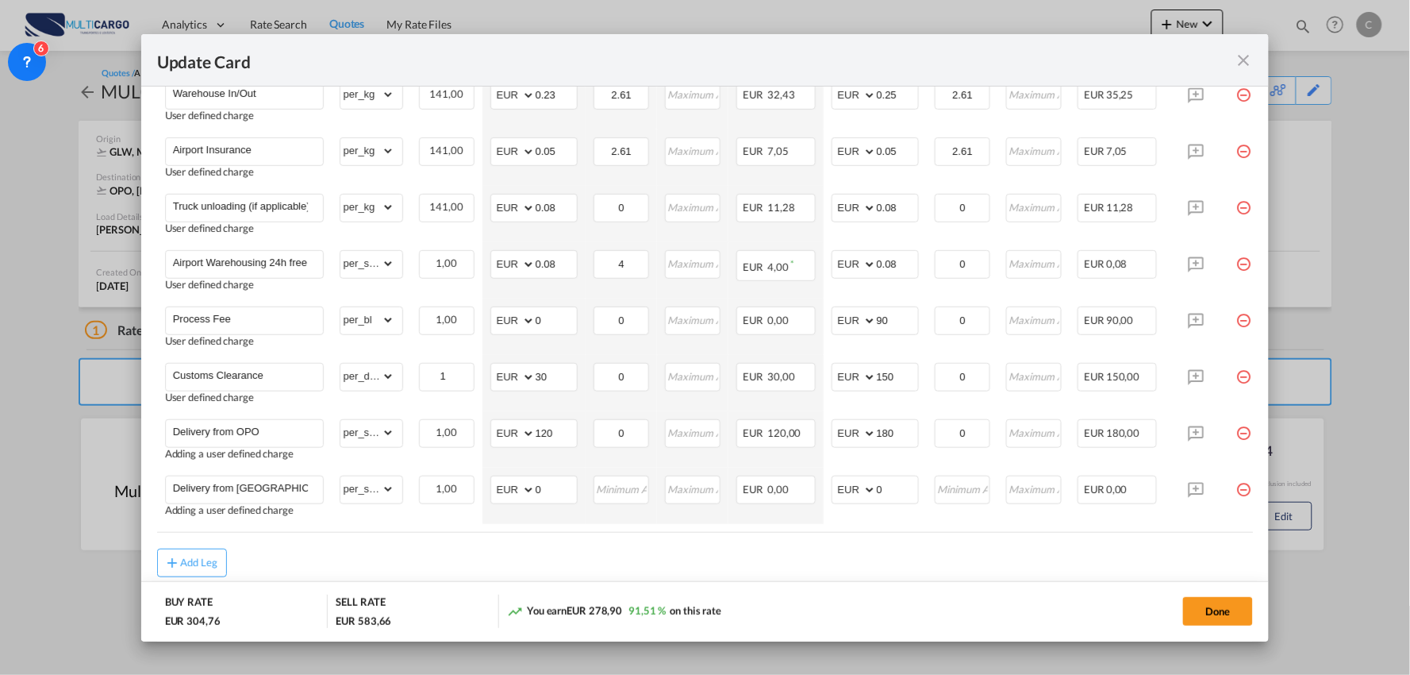
click at [905, 615] on div "Done" at bounding box center [1044, 610] width 420 height 33
drag, startPoint x: 890, startPoint y: 490, endPoint x: 850, endPoint y: 489, distance: 40.5
click at [850, 489] on md-input-container "AED AFN ALL AMD ANG AOA ARS AUD AWG AZN BAM BBD BDT BGN BHD BIF BMD BND BOB BRL…" at bounding box center [875, 489] width 87 height 29
type input "495"
drag, startPoint x: 548, startPoint y: 487, endPoint x: 514, endPoint y: 487, distance: 34.9
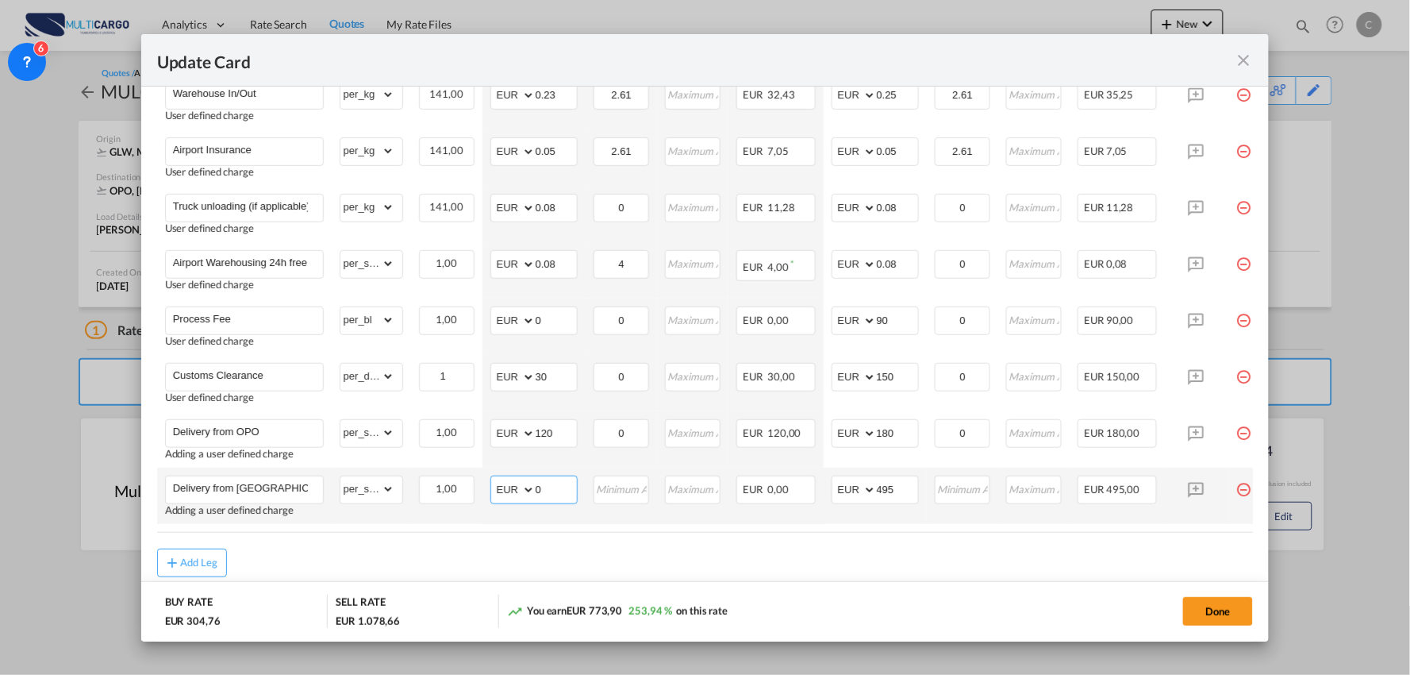
click at [514, 487] on md-input-container "AED AFN ALL AMD ANG AOA ARS AUD AWG AZN BAM BBD BDT BGN BHD BIF BMD BND BOB BRL…" at bounding box center [533, 489] width 87 height 29
type input "470"
click at [910, 560] on div "Add Leg" at bounding box center [705, 562] width 1097 height 29
drag, startPoint x: 899, startPoint y: 490, endPoint x: 878, endPoint y: 494, distance: 21.7
click at [879, 494] on input "495" at bounding box center [897, 488] width 41 height 24
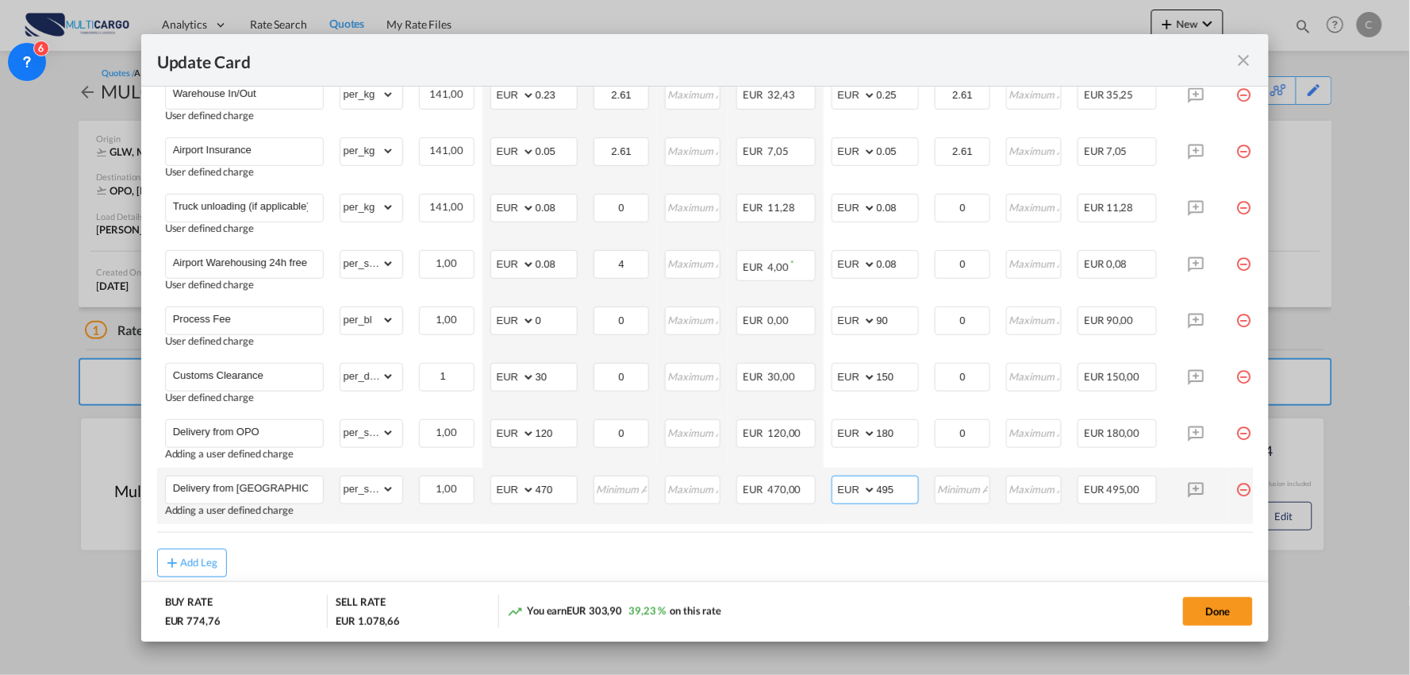
click at [906, 486] on input "495" at bounding box center [897, 488] width 41 height 24
drag, startPoint x: 906, startPoint y: 486, endPoint x: 789, endPoint y: 498, distance: 117.3
click at [790, 498] on tr "Delivery from Lisboa Adding a user defined charge Please Enter Already Exists g…" at bounding box center [719, 495] width 1125 height 56
type input "505"
click at [889, 567] on div "Add Leg" at bounding box center [705, 562] width 1097 height 29
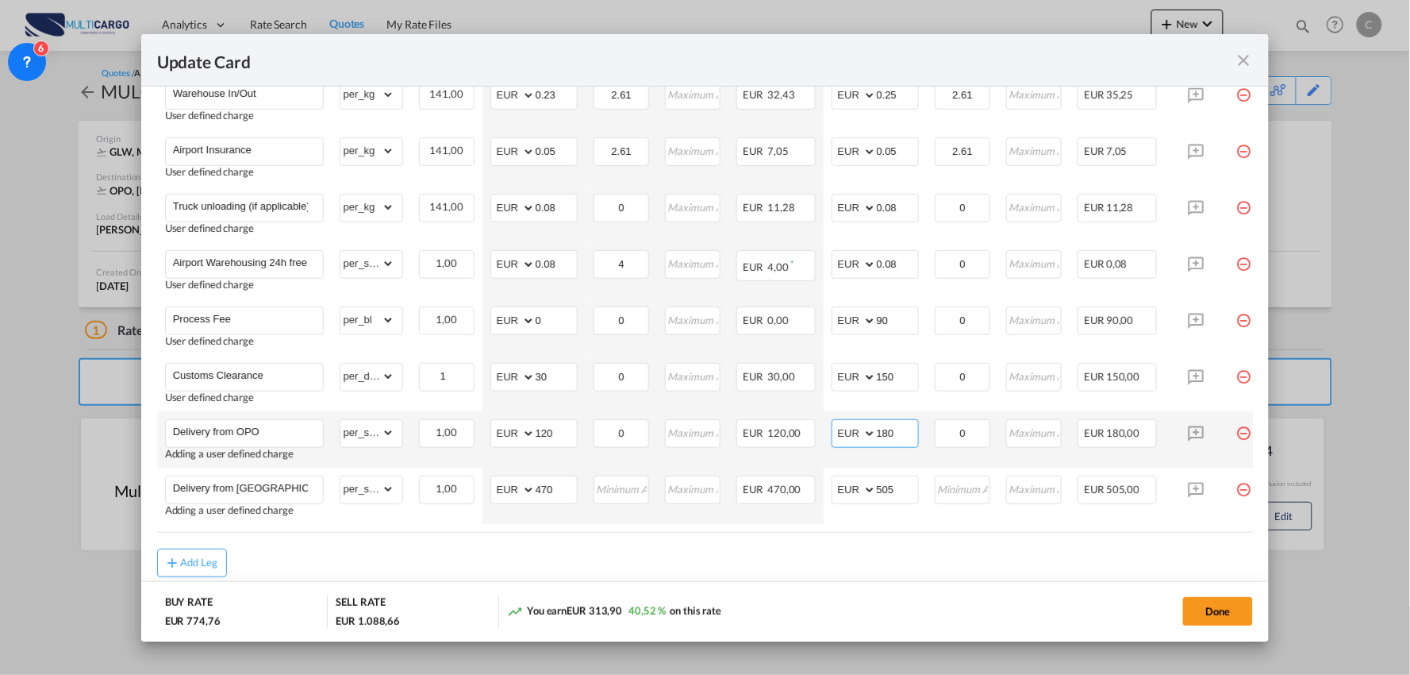
drag, startPoint x: 906, startPoint y: 442, endPoint x: 894, endPoint y: 449, distance: 14.6
click at [906, 444] on md-input-container "AED AFN ALL AMD ANG AOA ARS AUD AWG AZN BAM BBD BDT BGN BHD BIF BMD BND BOB BRL…" at bounding box center [875, 433] width 87 height 29
drag, startPoint x: 552, startPoint y: 424, endPoint x: 537, endPoint y: 422, distance: 15.2
click at [537, 422] on input "120" at bounding box center [556, 432] width 41 height 24
click at [806, 565] on div "Add Leg" at bounding box center [705, 562] width 1097 height 29
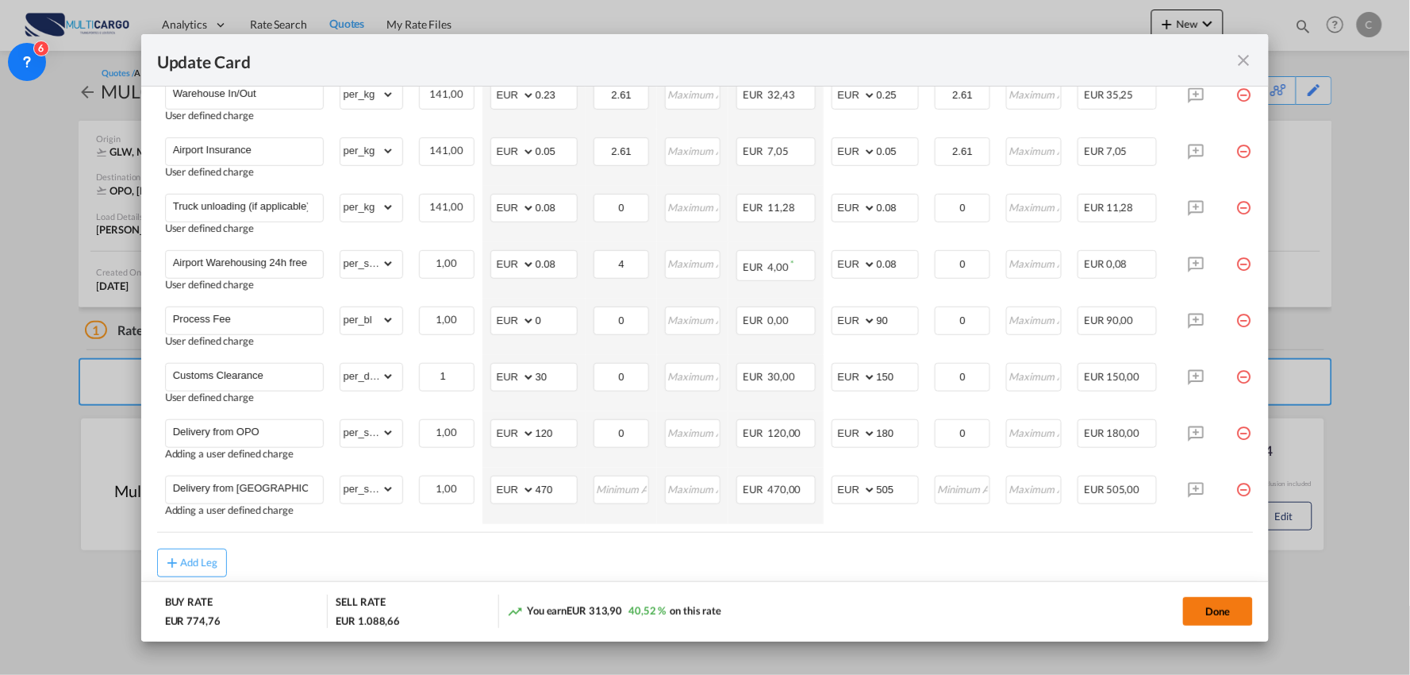
click at [1212, 607] on button "Done" at bounding box center [1218, 611] width 70 height 29
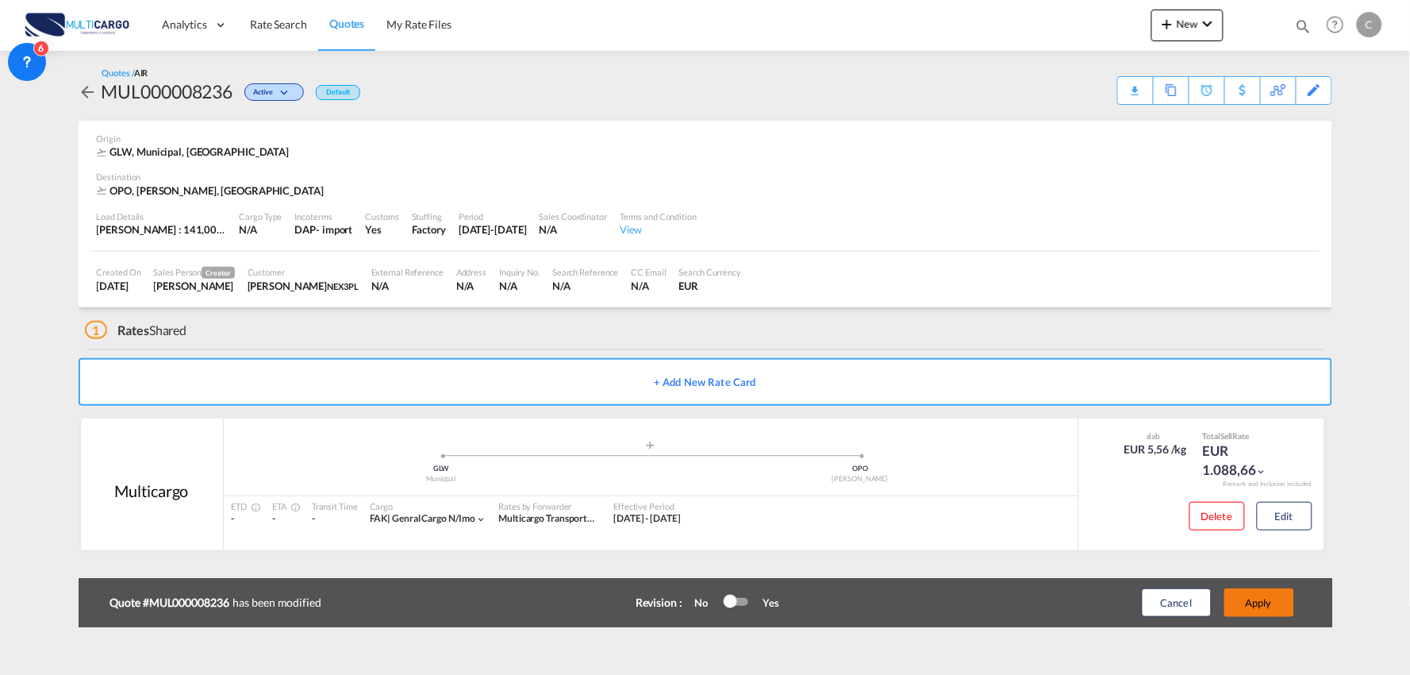
click at [1262, 602] on button "Apply" at bounding box center [1260, 602] width 70 height 29
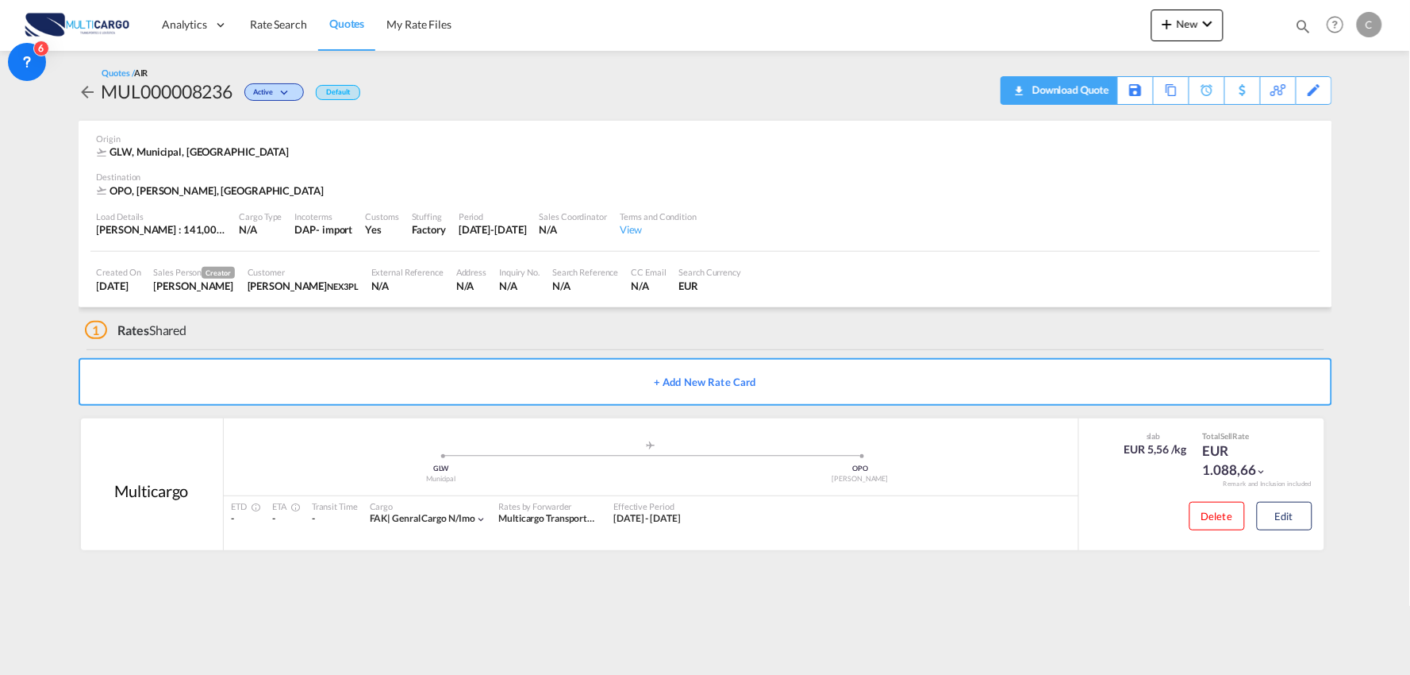
click at [1093, 90] on div "Download Quote" at bounding box center [1069, 89] width 81 height 25
click at [544, 319] on div "1 Rates Shared" at bounding box center [709, 326] width 1248 height 38
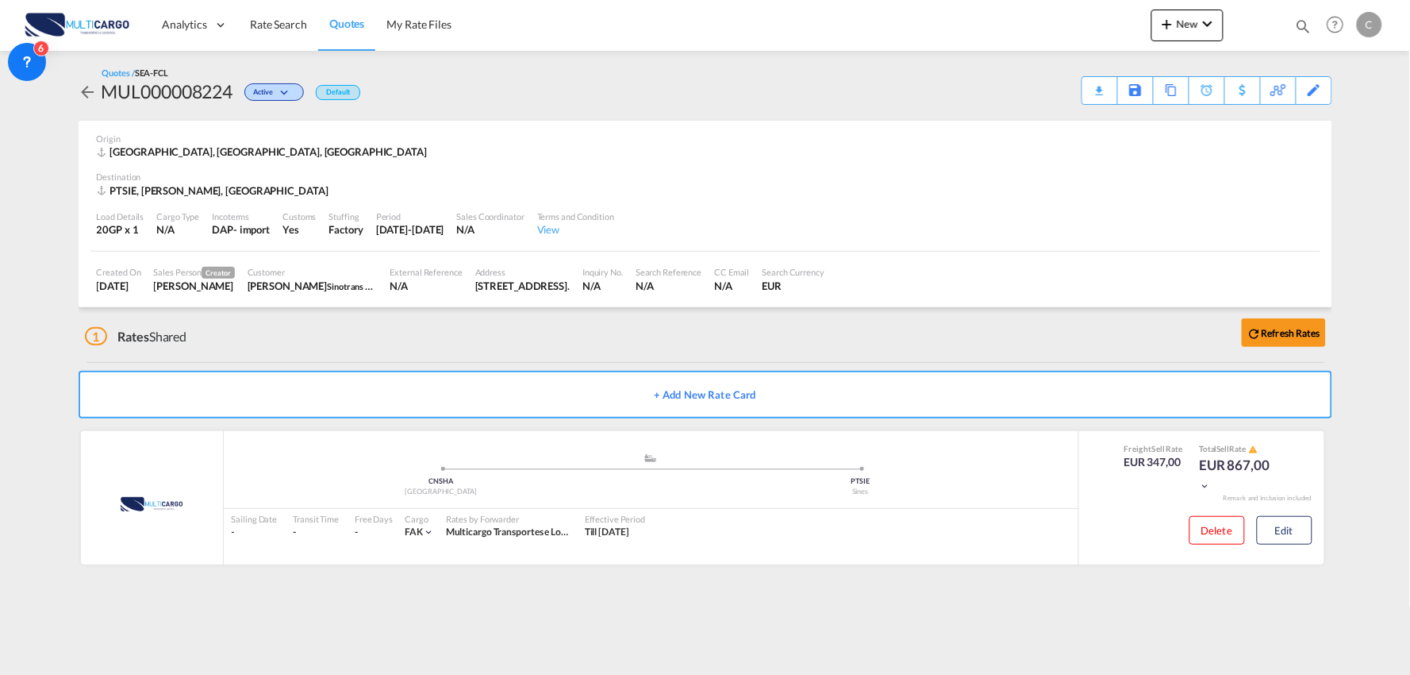
click at [459, 335] on div "1 Rates Shared Refresh Rates" at bounding box center [709, 332] width 1248 height 51
click at [362, 352] on div "1 Rates Shared Refresh Rates" at bounding box center [709, 332] width 1248 height 51
click at [1280, 532] on button "Edit" at bounding box center [1285, 530] width 56 height 29
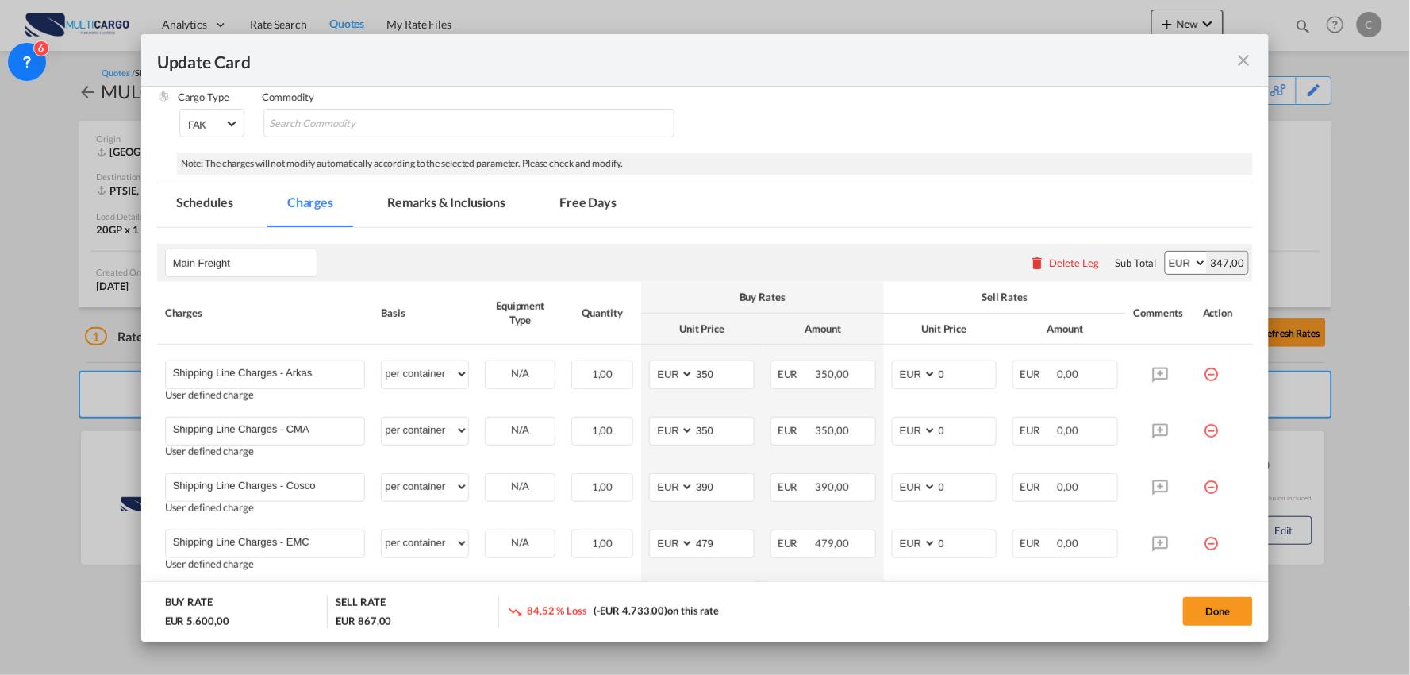
scroll to position [264, 0]
click at [1056, 270] on div "Delete Leg" at bounding box center [1075, 265] width 50 height 13
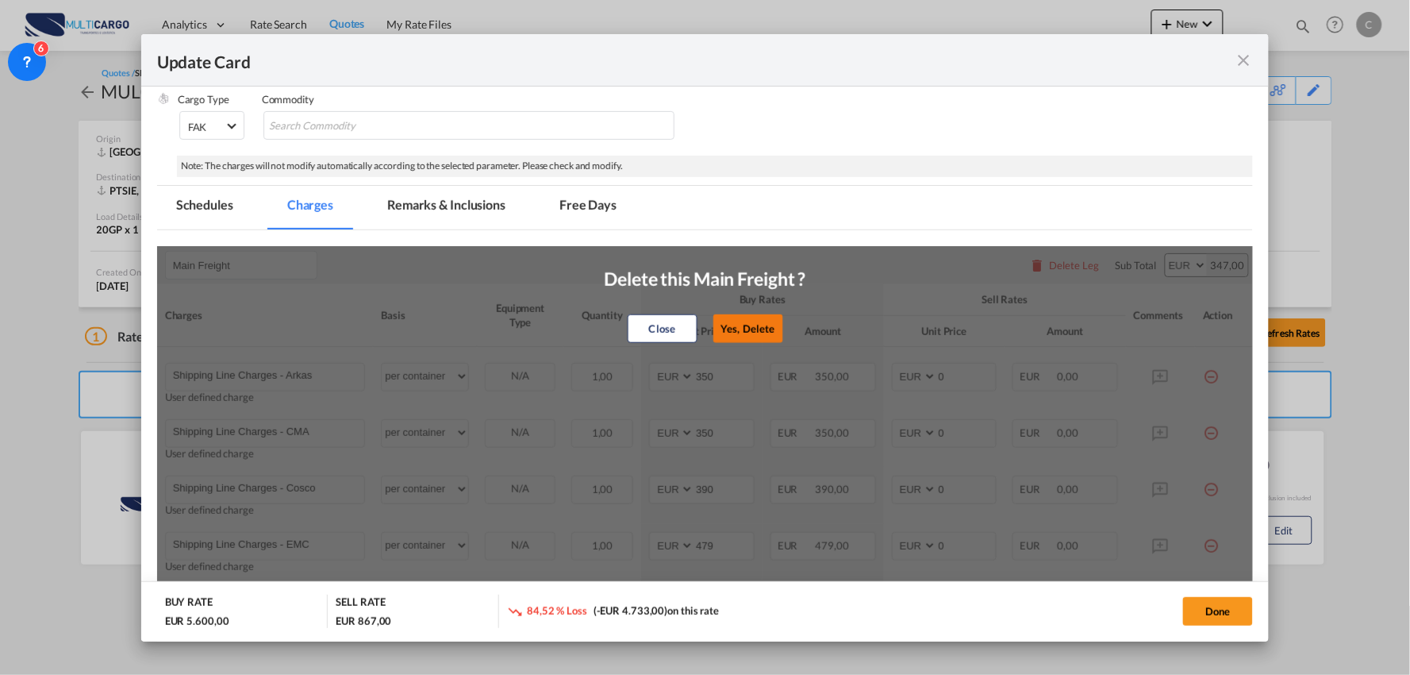
click at [743, 321] on button "Yes, Delete" at bounding box center [749, 328] width 70 height 29
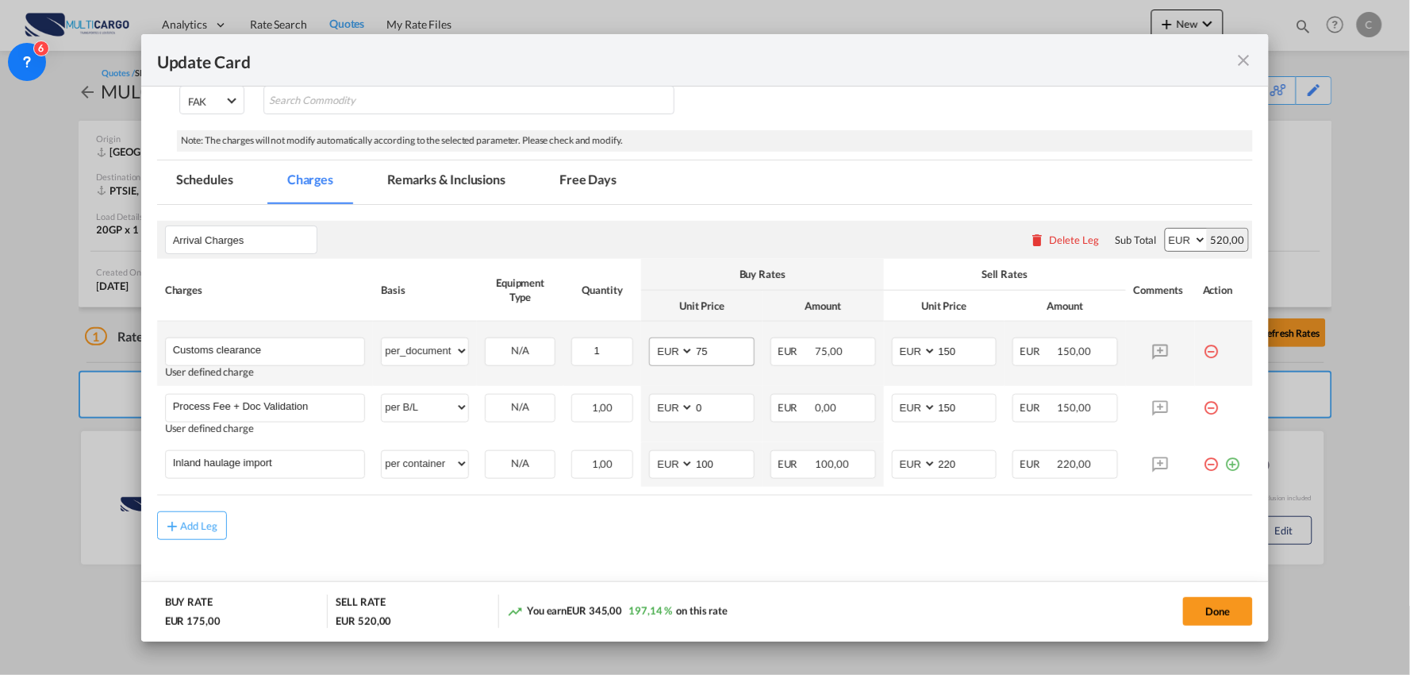
scroll to position [304, 0]
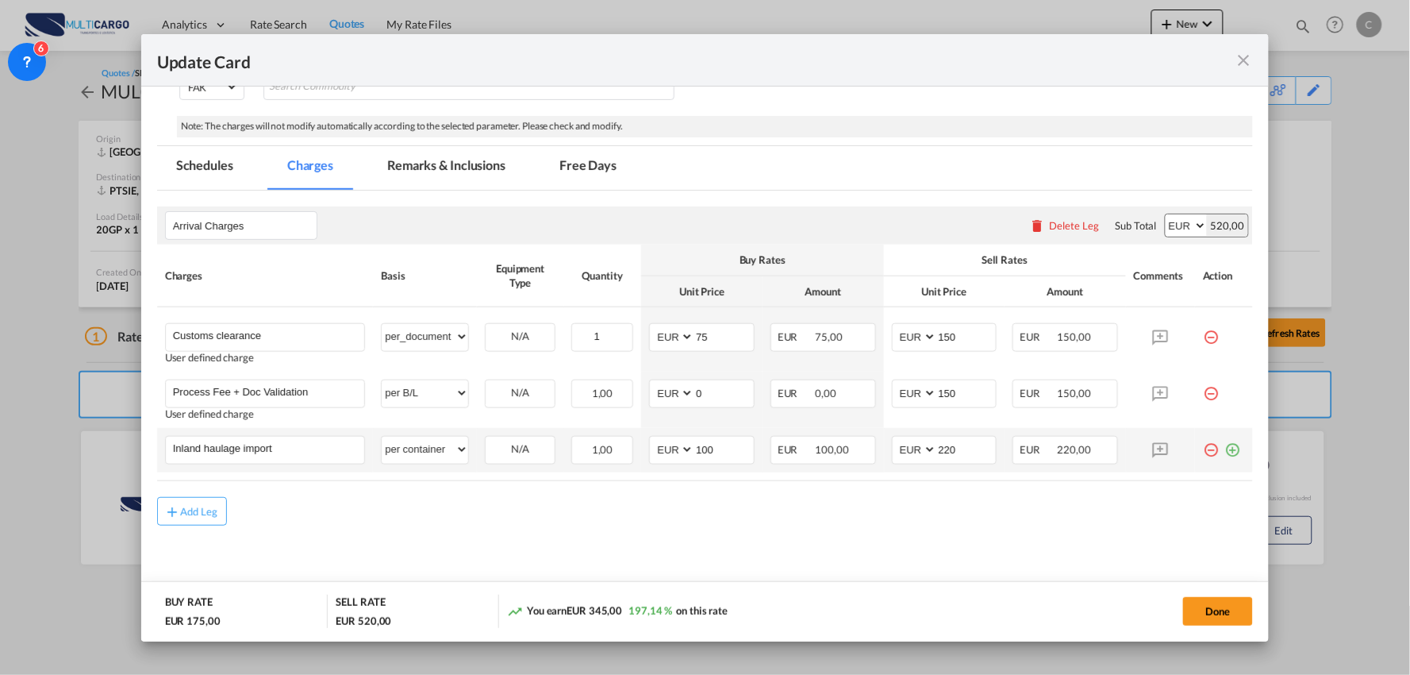
click at [1225, 449] on md-icon "icon-plus-circle-outline green-400-fg" at bounding box center [1233, 444] width 16 height 16
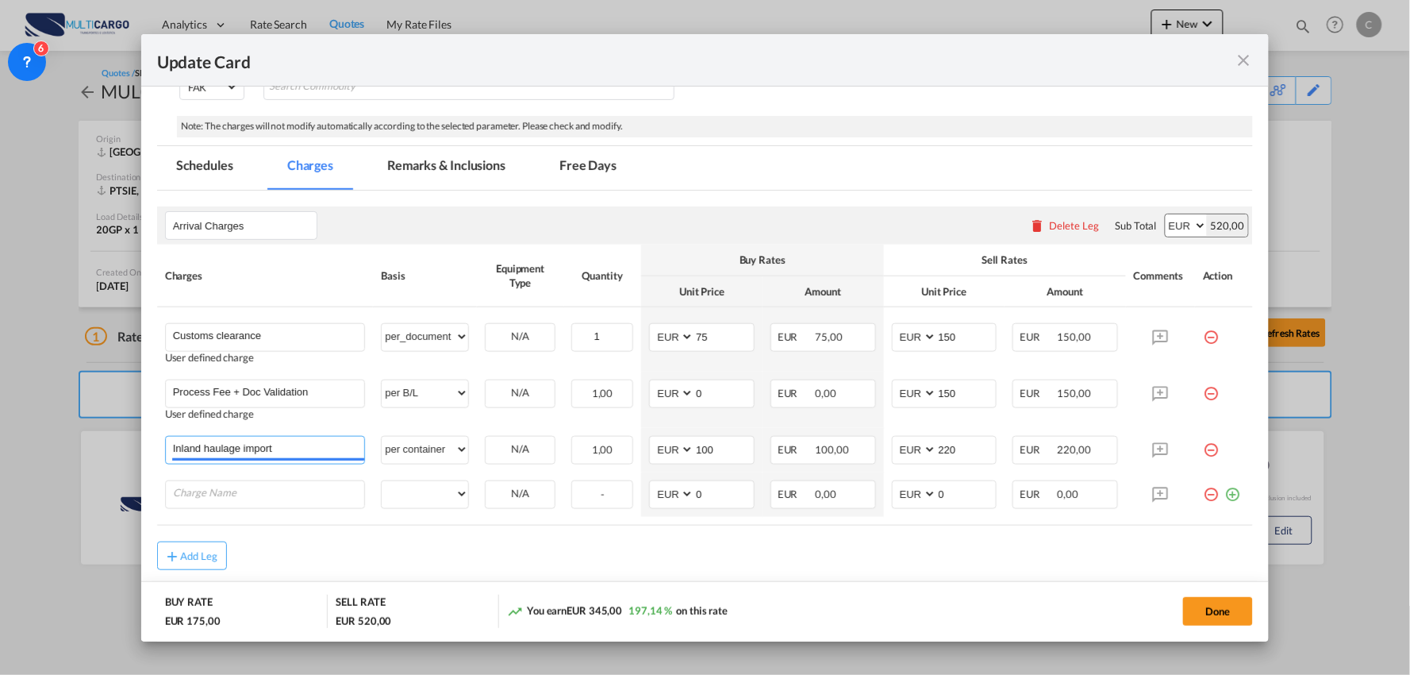
drag, startPoint x: 296, startPoint y: 442, endPoint x: 133, endPoint y: 438, distance: 163.5
click at [133, 438] on div "Update Card Port of Loading CNSHA T/S Liner/Carrier MultiCargo 2HM LOGISTICS D.…" at bounding box center [705, 337] width 1410 height 675
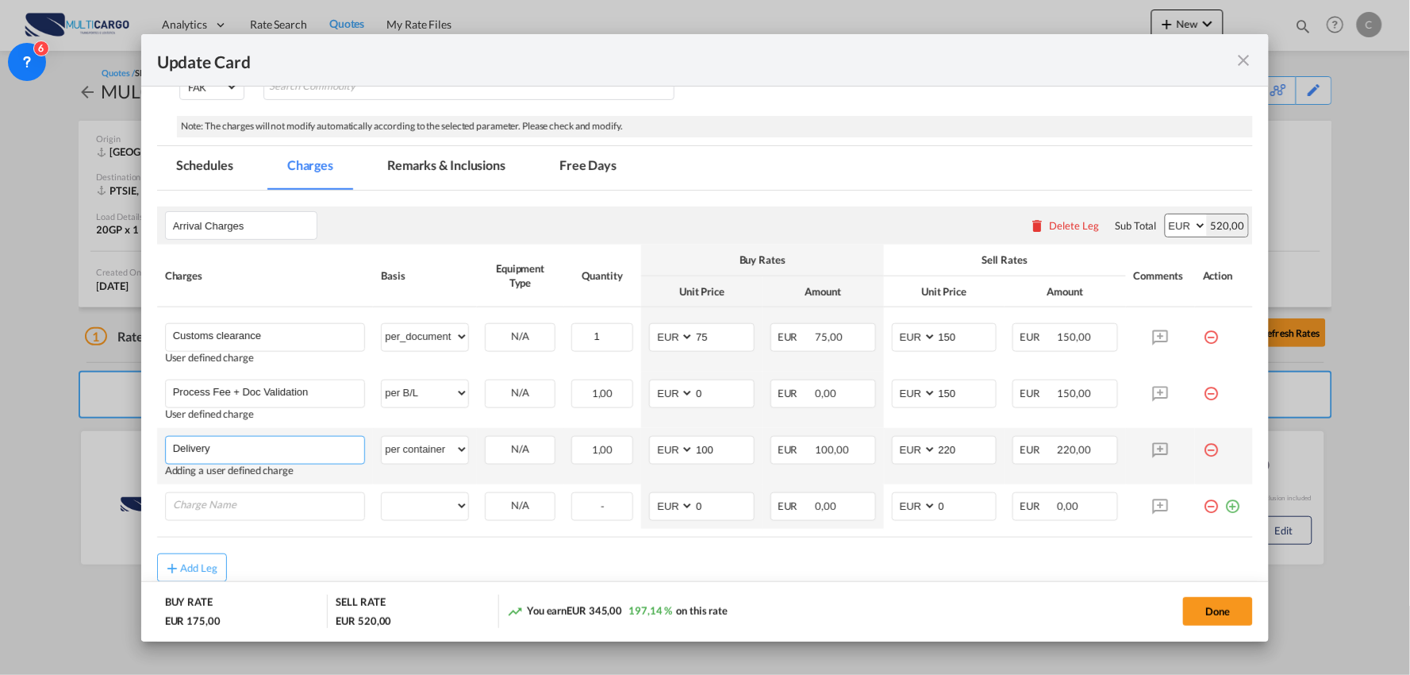
click at [273, 443] on input "Delivery" at bounding box center [269, 449] width 192 height 24
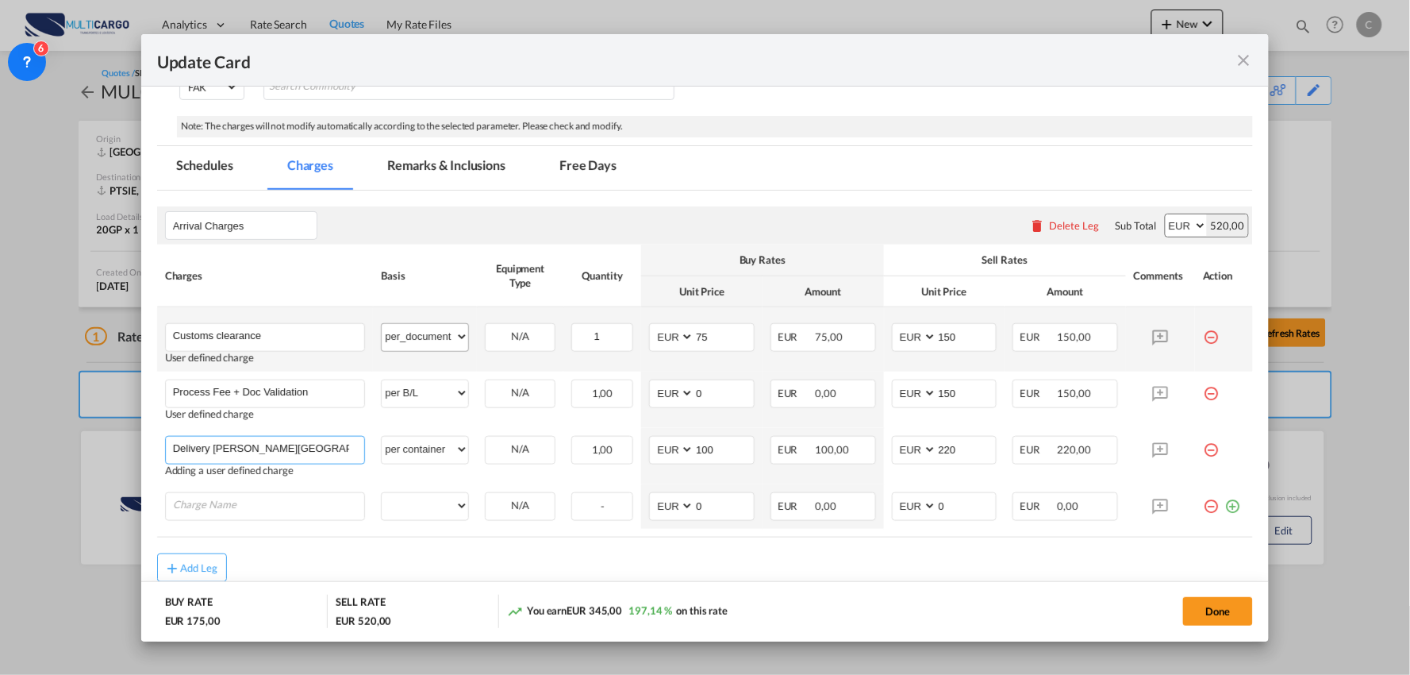
type input "Delivery Santiago do Cacem"
click at [433, 337] on select "per equipment per container per B/L per shipping bill per shipment per pallet p…" at bounding box center [425, 336] width 87 height 25
click at [382, 324] on select "per equipment per container per B/L per shipping bill per shipment per pallet p…" at bounding box center [425, 336] width 87 height 25
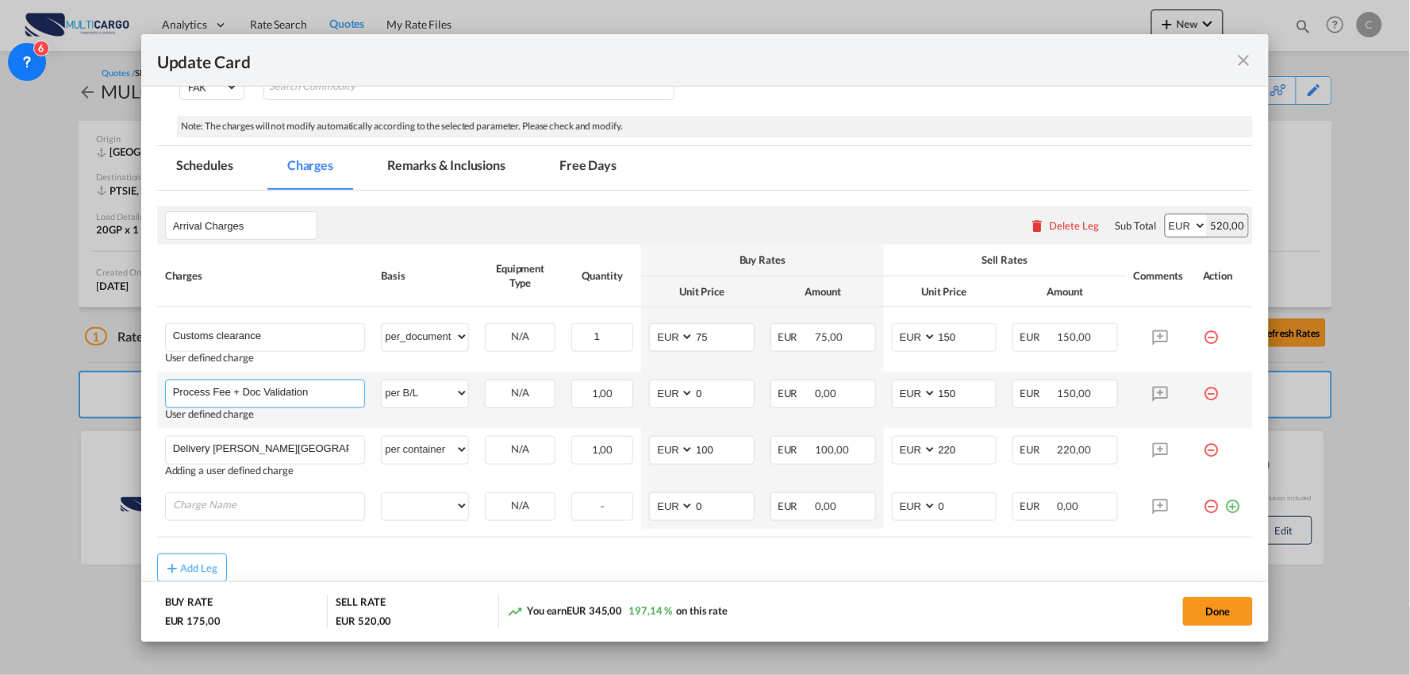
click at [259, 391] on input "Process Fee + Doc Validation" at bounding box center [269, 392] width 192 height 24
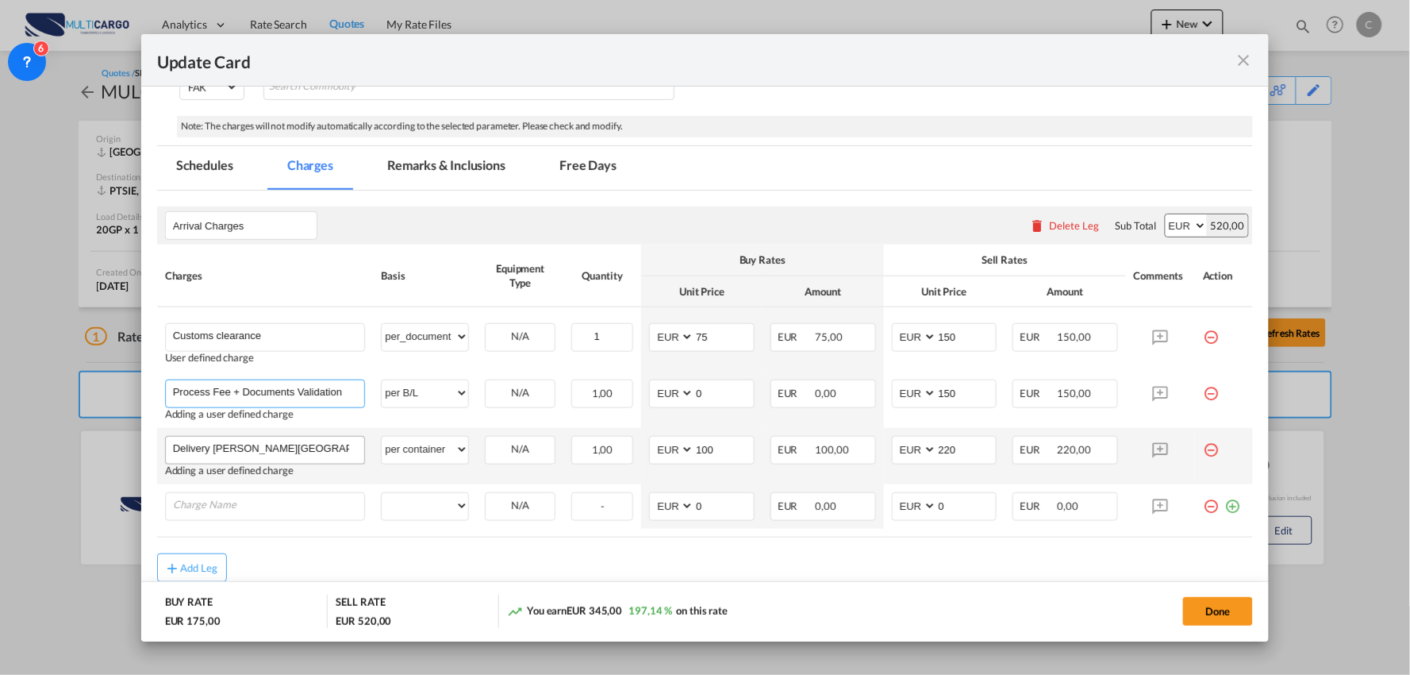
type input "Process Fee + Documents Validation"
click at [334, 450] on input "Delivery Santiago do Cacem" at bounding box center [269, 449] width 192 height 24
drag, startPoint x: 671, startPoint y: 454, endPoint x: 611, endPoint y: 455, distance: 59.5
click at [612, 454] on tr "Delivery Santiago do Cacem Please Enter User Defined Charges Cannot Be Publishe…" at bounding box center [705, 456] width 1097 height 56
drag, startPoint x: 951, startPoint y: 447, endPoint x: 841, endPoint y: 437, distance: 109.9
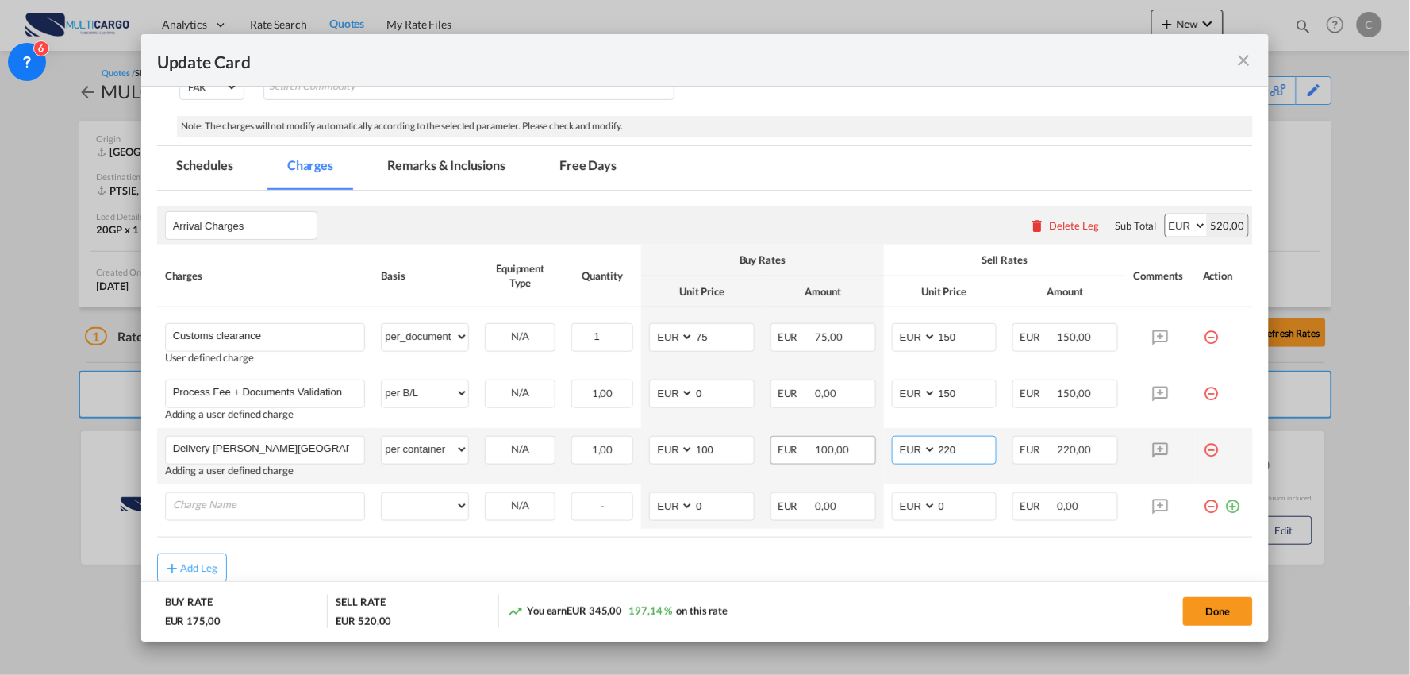
click at [847, 440] on tr "Delivery Santiago do Cacem Please Enter User Defined Charges Cannot Be Publishe…" at bounding box center [705, 456] width 1097 height 56
type input "320"
drag, startPoint x: 712, startPoint y: 453, endPoint x: 661, endPoint y: 453, distance: 50.8
click at [661, 453] on md-input-container "AED AFN ALL AMD ANG AOA ARS AUD AWG AZN BAM BBD BDT BGN BHD BIF BMD BND BOB BRL…" at bounding box center [702, 450] width 106 height 29
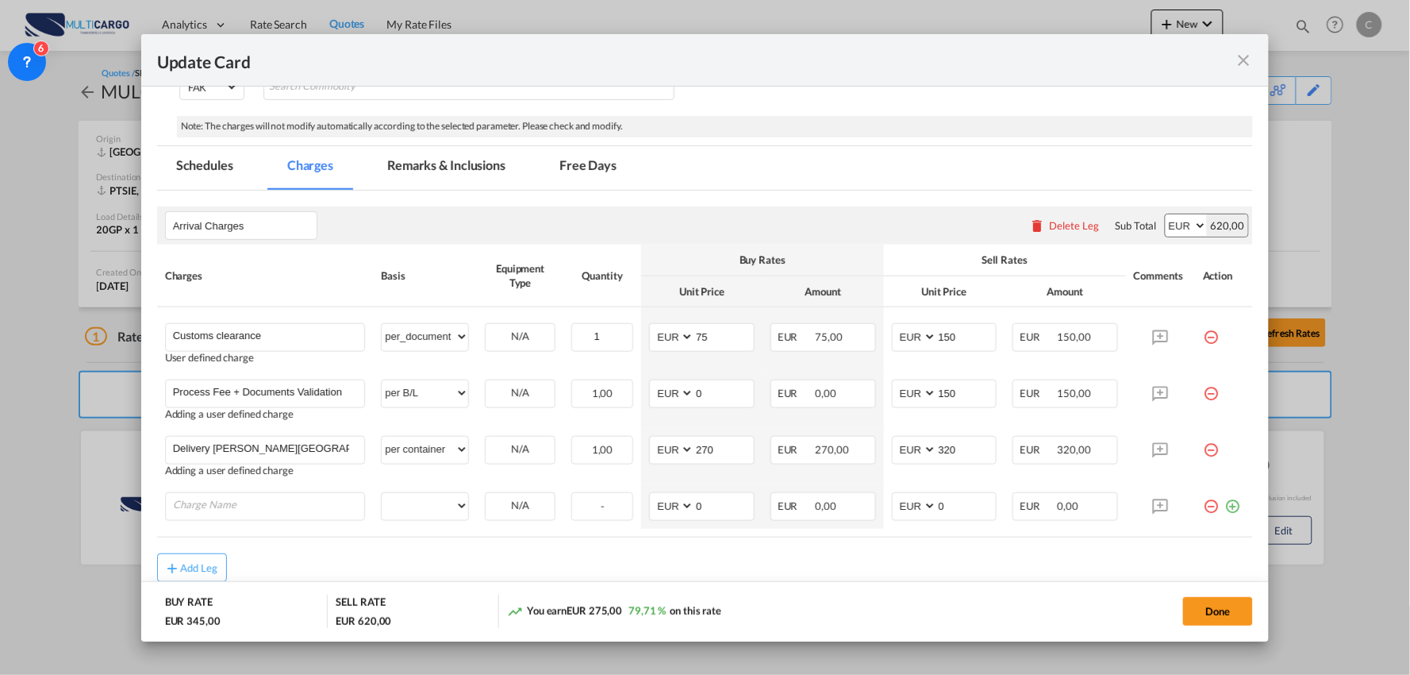
click at [879, 565] on div "Add Leg" at bounding box center [705, 567] width 1097 height 29
click at [733, 453] on input "270" at bounding box center [724, 449] width 60 height 24
type input "260"
click at [270, 503] on input "Charge Name" at bounding box center [269, 505] width 192 height 24
click at [266, 512] on input "Charge Name" at bounding box center [269, 505] width 192 height 24
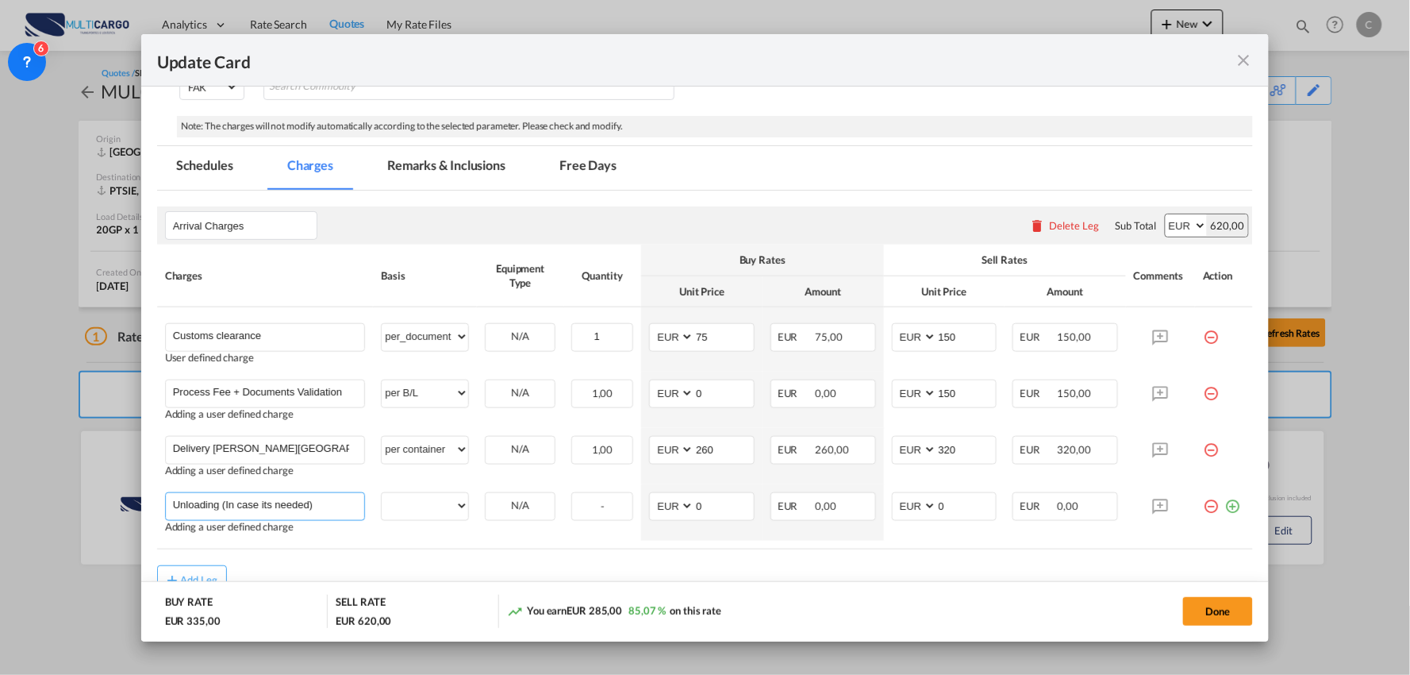
type input "Unloading (In case its needed)"
click at [344, 554] on rate-modification "Arrival Charges Please enter leg name Leg Name Already Exists Delete Leg Sub To…" at bounding box center [705, 391] width 1097 height 403
click at [328, 506] on input "Unloading (In case its needed)" at bounding box center [269, 505] width 192 height 24
click at [446, 504] on select "per equipment per container per B/L per shipping bill per shipment per pallet p…" at bounding box center [425, 505] width 87 height 25
select select "per container"
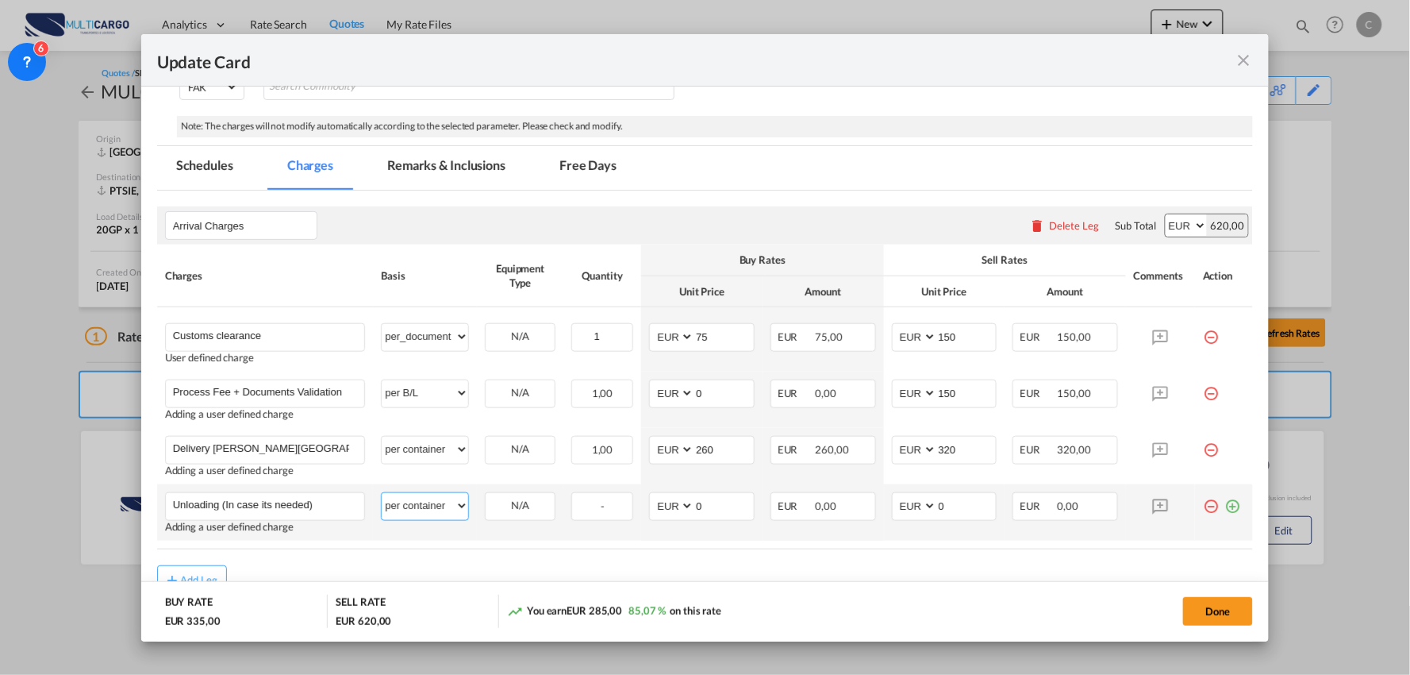
click at [382, 493] on select "per equipment per container per B/L per shipping bill per shipment per pallet p…" at bounding box center [425, 505] width 87 height 25
drag, startPoint x: 704, startPoint y: 506, endPoint x: 622, endPoint y: 490, distance: 83.3
click at [632, 498] on tr "Unloading (In case its needed) Please Enter User Defined Charges Cannot Be Publ…" at bounding box center [705, 512] width 1097 height 56
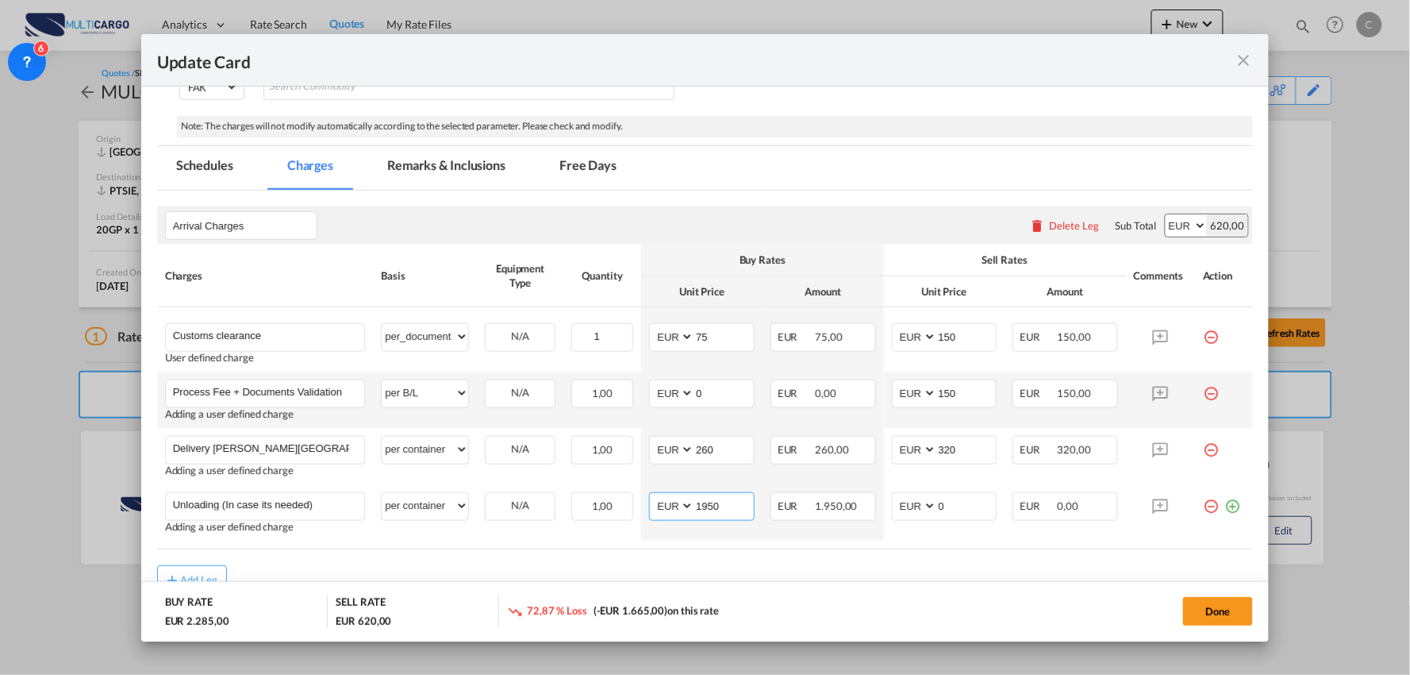
type input "1950"
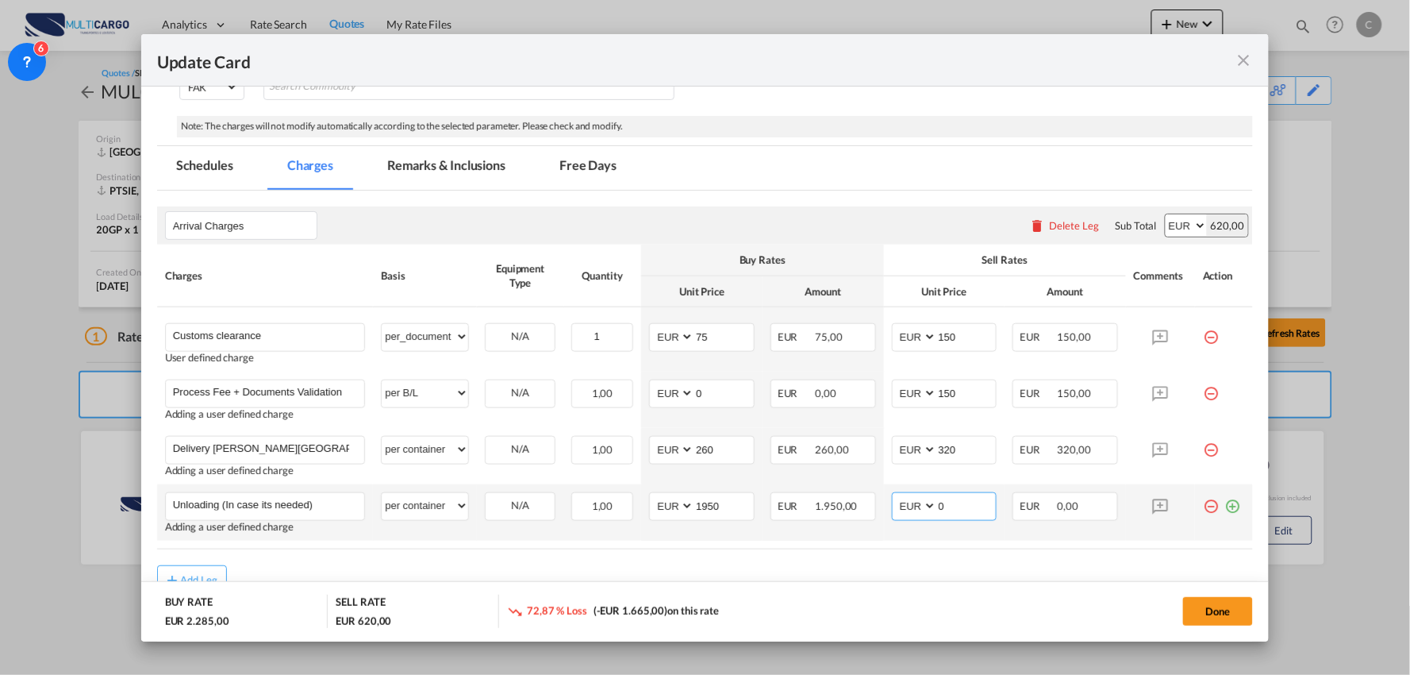
drag, startPoint x: 919, startPoint y: 502, endPoint x: 907, endPoint y: 501, distance: 11.9
click at [907, 501] on md-input-container "AED AFN ALL AMD ANG AOA ARS AUD AWG AZN BAM BBD BDT BGN BHD BIF BMD BND BOB BRL…" at bounding box center [945, 506] width 106 height 29
type input "2075"
click at [778, 562] on rate-modification "Arrival Charges Please enter leg name Leg Name Already Exists Delete Leg Sub To…" at bounding box center [705, 391] width 1097 height 403
click at [1225, 504] on md-icon "icon-plus-circle-outline green-400-fg" at bounding box center [1233, 500] width 16 height 16
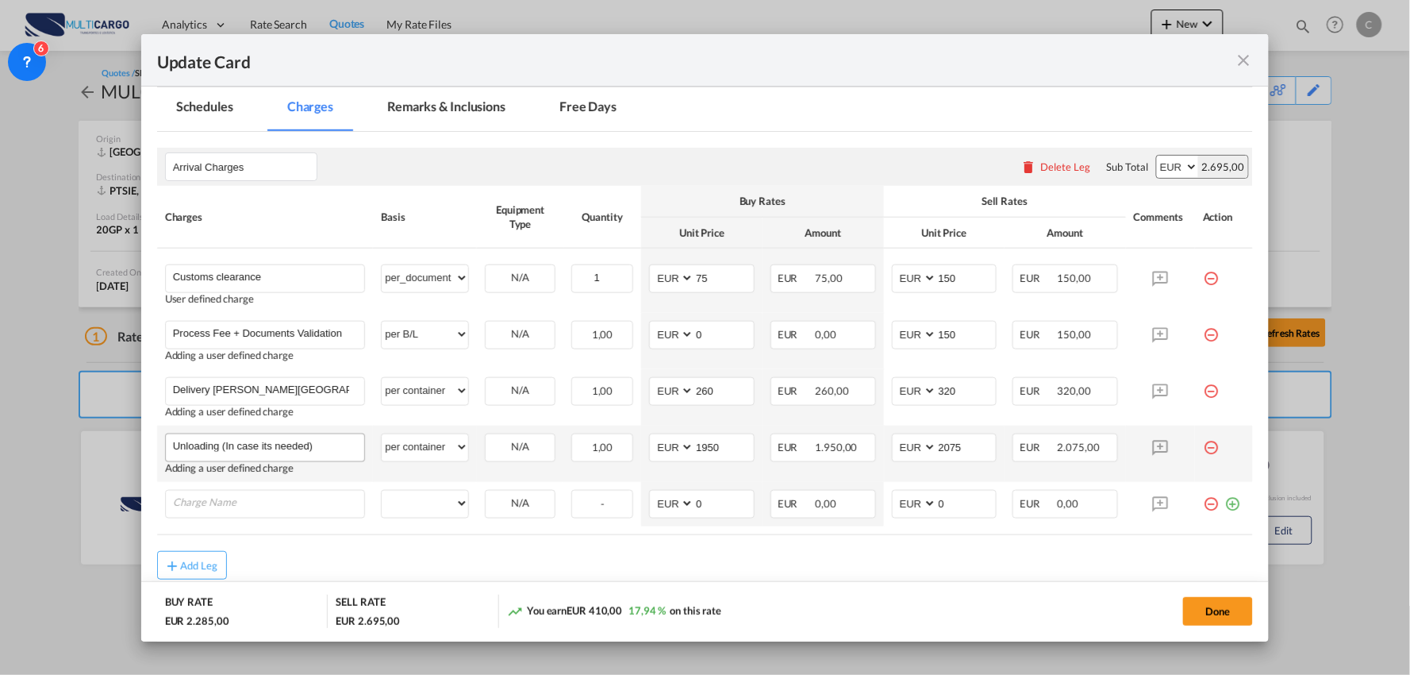
scroll to position [392, 0]
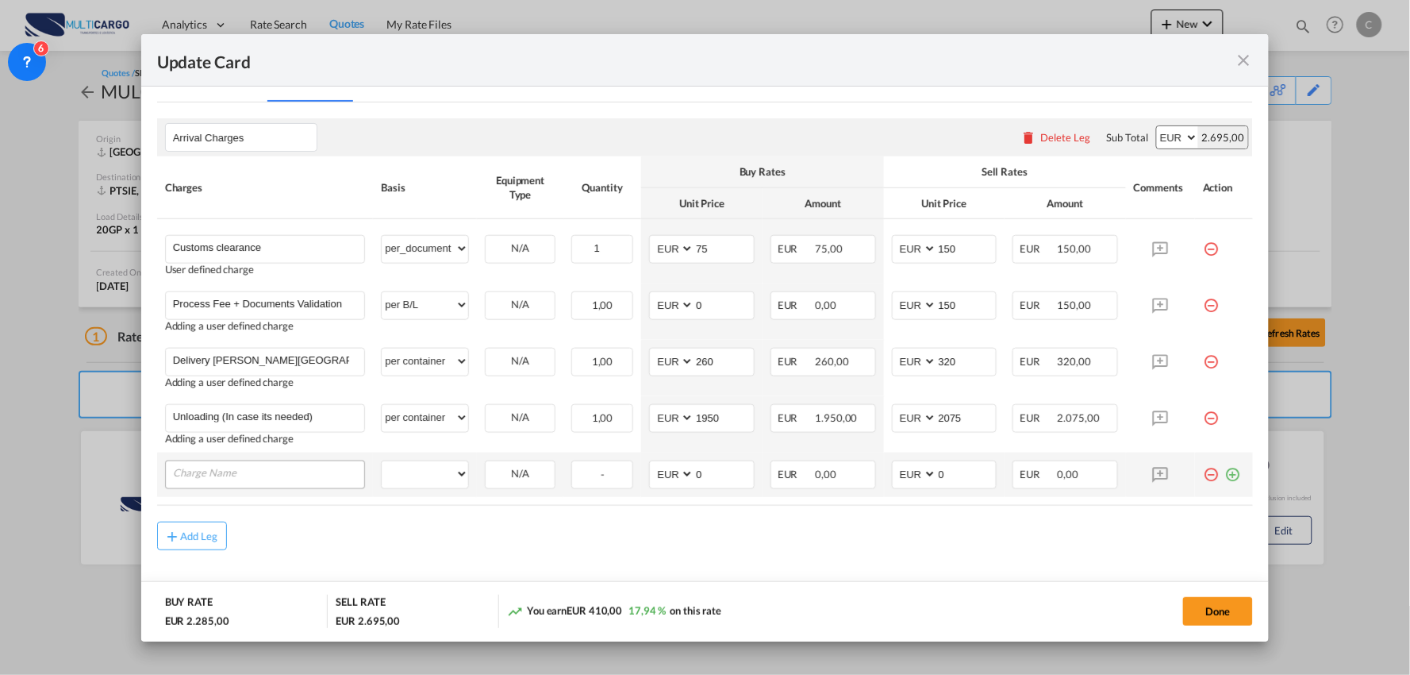
click at [238, 468] on input "Charge Name" at bounding box center [269, 473] width 192 height 24
click at [215, 476] on input "Charge Name" at bounding box center [269, 473] width 192 height 24
type input "c"
type input "Crane + Forklift Service"
click at [344, 534] on div "Add Leg" at bounding box center [705, 547] width 1097 height 29
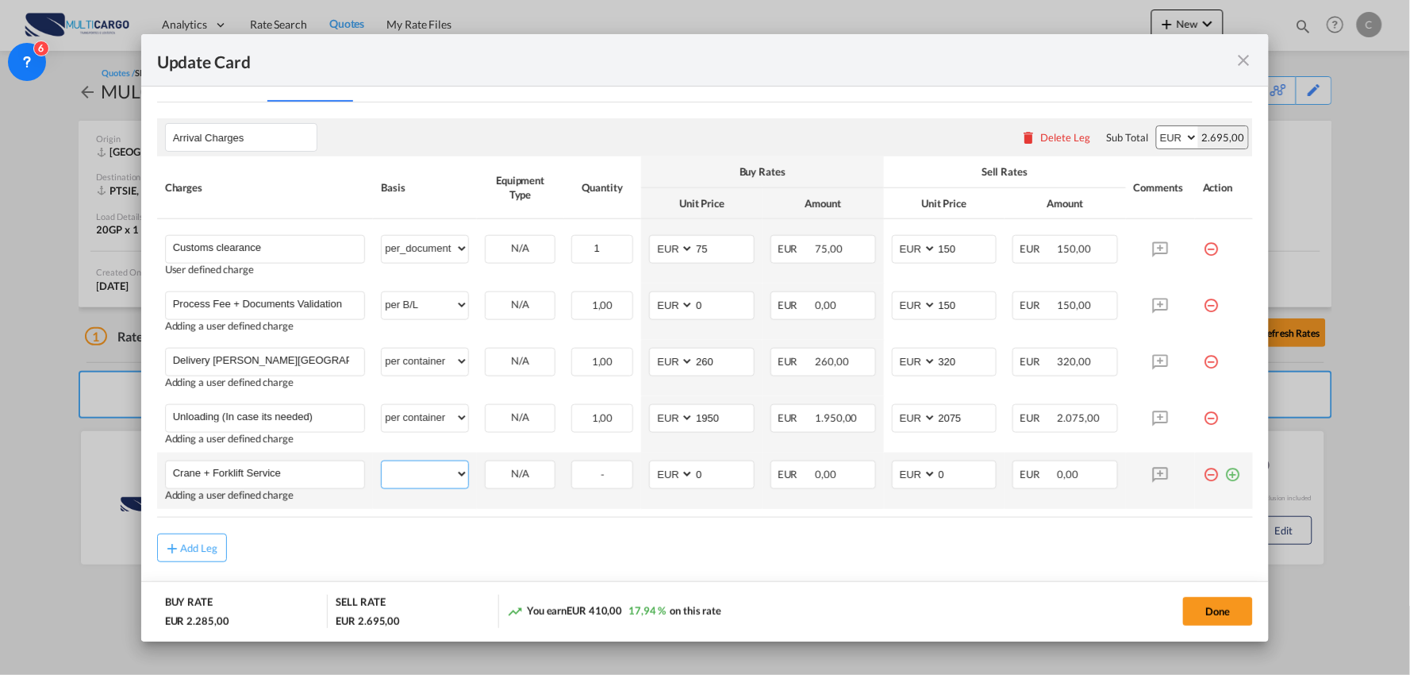
click at [440, 475] on select "per equipment per container per B/L per shipping bill per shipment per pallet p…" at bounding box center [425, 473] width 87 height 25
click at [382, 461] on select "per equipment per container per B/L per shipping bill per shipment per pallet p…" at bounding box center [425, 473] width 87 height 25
click at [314, 471] on input "Crane + Forklift Service" at bounding box center [269, 473] width 192 height 24
click at [416, 477] on select "per equipment per container per B/L per shipping bill per shipment per pallet p…" at bounding box center [425, 473] width 87 height 25
select select "per day"
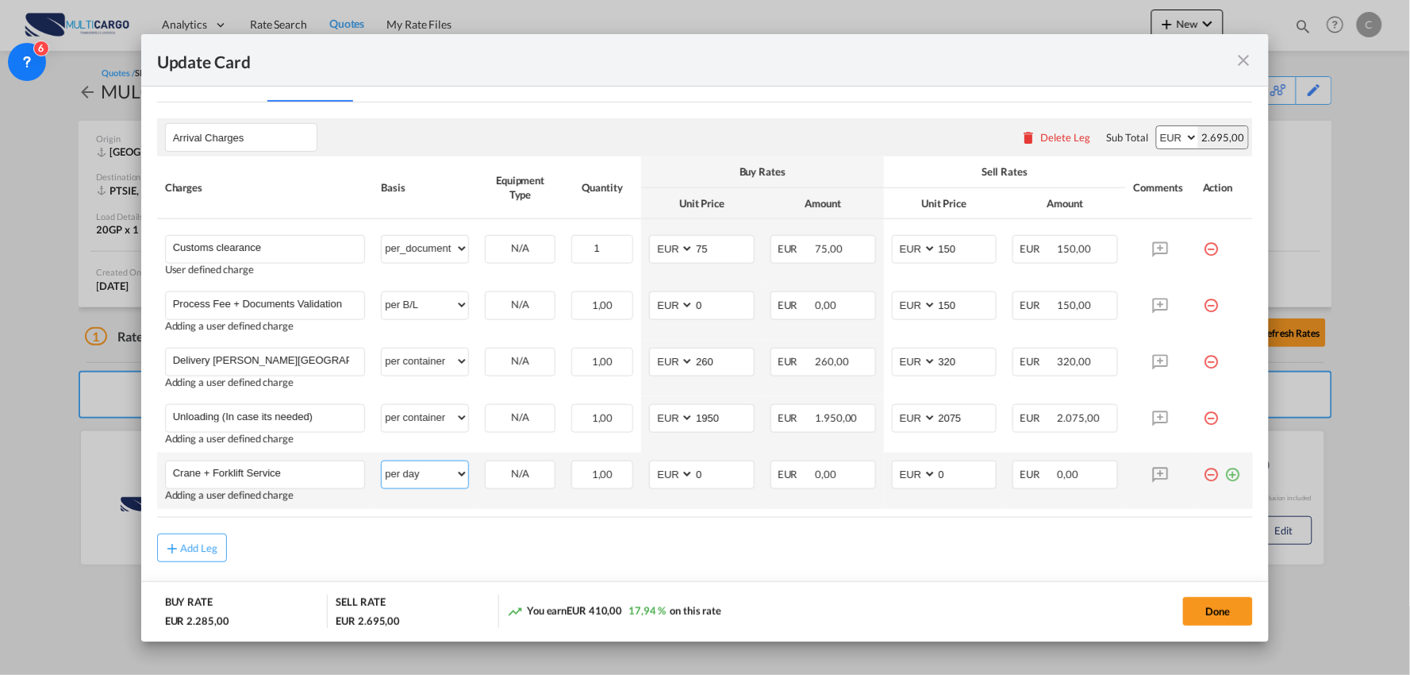
click at [382, 461] on select "per equipment per container per B/L per shipping bill per shipment per pallet p…" at bounding box center [425, 473] width 87 height 25
click at [360, 543] on div "Add Leg" at bounding box center [705, 547] width 1097 height 29
click at [329, 474] on input "Crane + Forklift Service" at bounding box center [269, 473] width 192 height 24
drag, startPoint x: 340, startPoint y: 471, endPoint x: 283, endPoint y: 471, distance: 56.4
click at [283, 471] on input "Crane + Forklift Service / Per day /" at bounding box center [269, 473] width 192 height 24
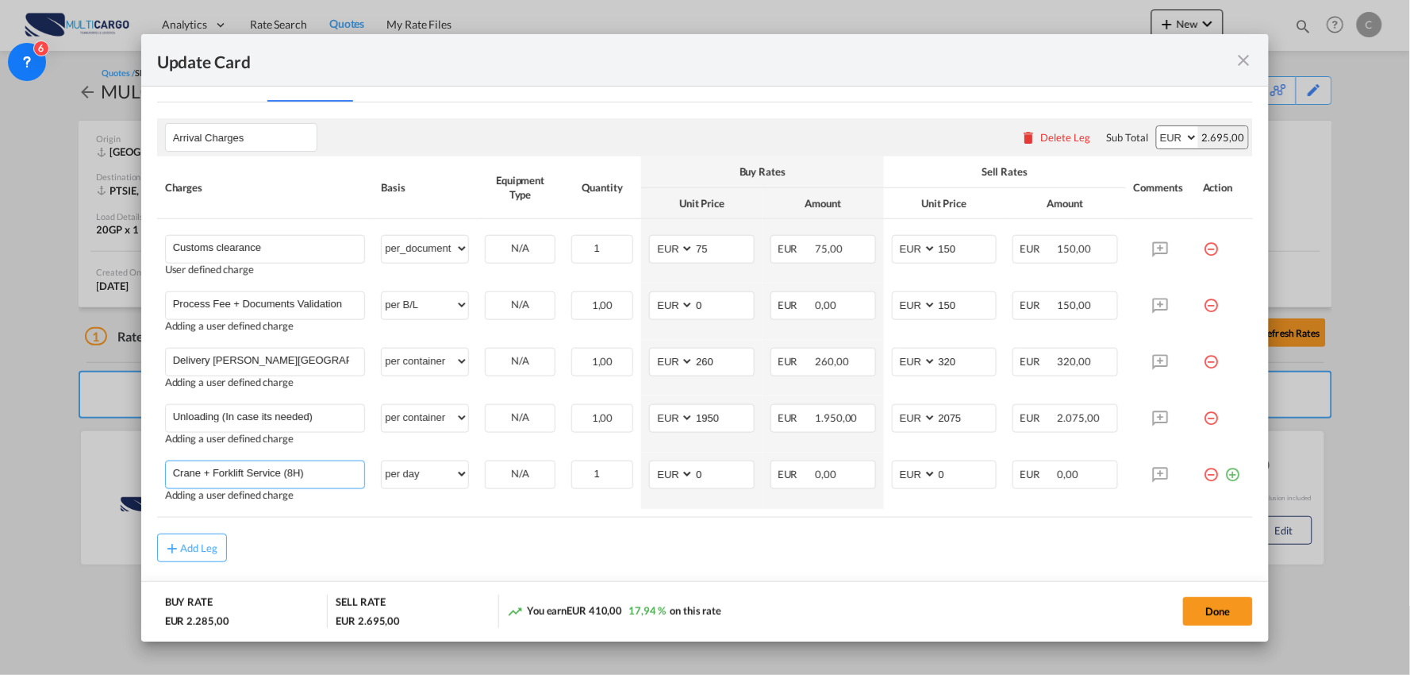
type input "Crane + Forklift Service (8H)"
click at [413, 521] on rate-modification "Arrival Charges Please enter leg name Leg Name Already Exists Delete Leg Sub To…" at bounding box center [705, 332] width 1097 height 460
drag, startPoint x: 951, startPoint y: 477, endPoint x: 914, endPoint y: 477, distance: 36.5
click at [914, 477] on md-input-container "AED AFN ALL AMD ANG AOA ARS AUD AWG AZN BAM BBD BDT BGN BHD BIF BMD BND BOB BRL…" at bounding box center [945, 474] width 106 height 29
type input "1350"
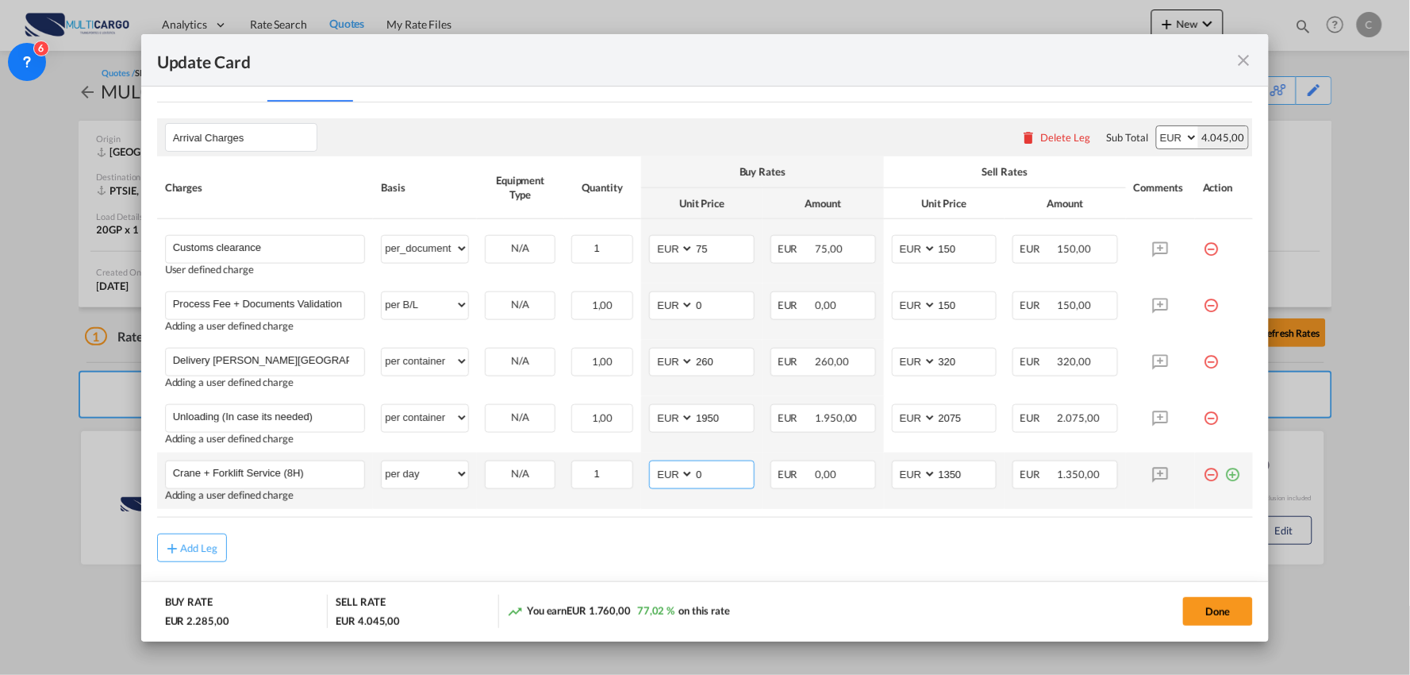
drag, startPoint x: 702, startPoint y: 471, endPoint x: 663, endPoint y: 469, distance: 39.0
click at [679, 472] on md-input-container "AED AFN ALL AMD ANG AOA ARS AUD AWG AZN BAM BBD BDT BGN BHD BIF BMD BND BOB BRL…" at bounding box center [702, 474] width 106 height 29
type input "1250"
click at [1021, 550] on div "Add Leg" at bounding box center [705, 547] width 1097 height 29
click at [1225, 471] on md-icon "icon-plus-circle-outline green-400-fg" at bounding box center [1233, 468] width 16 height 16
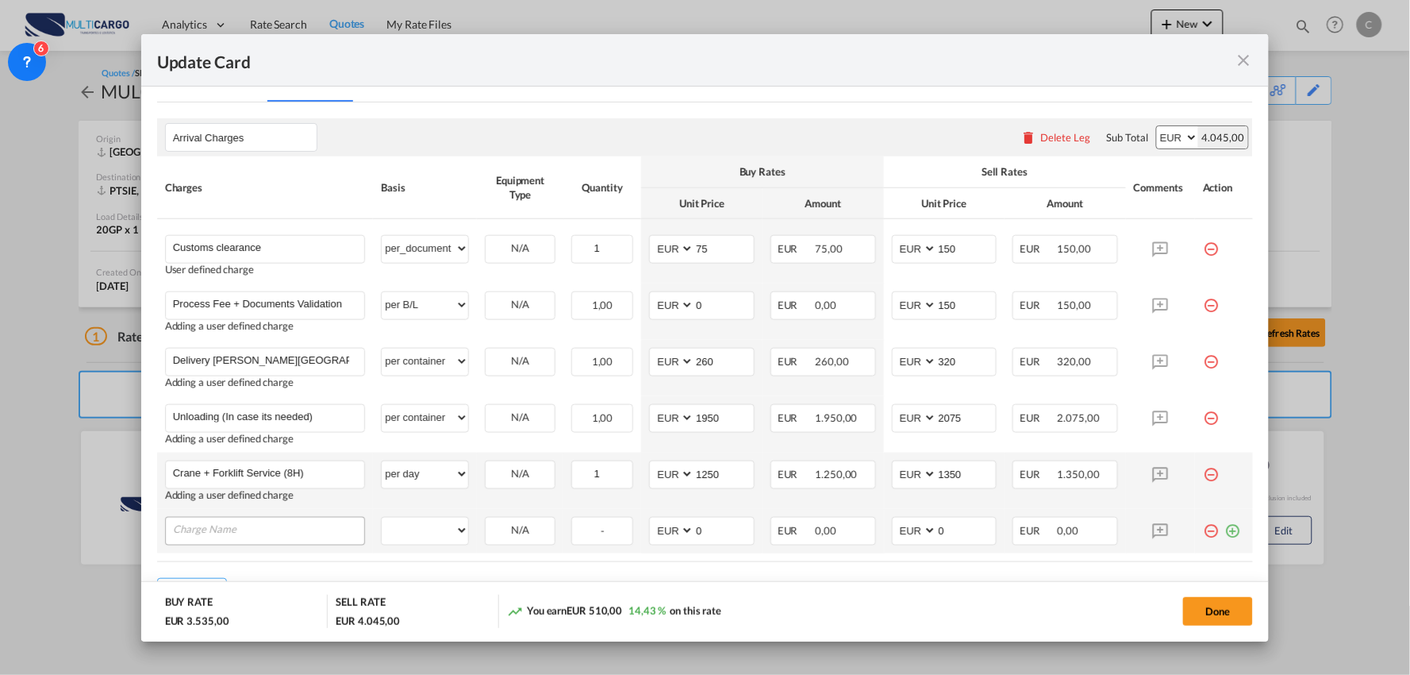
click at [248, 527] on input "Charge Name" at bounding box center [269, 529] width 192 height 24
type input "c"
type input "Crane + Forklift Service (Aditional hours)"
click at [433, 533] on select "per equipment per container per B/L per shipping bill per shipment per pallet p…" at bounding box center [425, 529] width 87 height 25
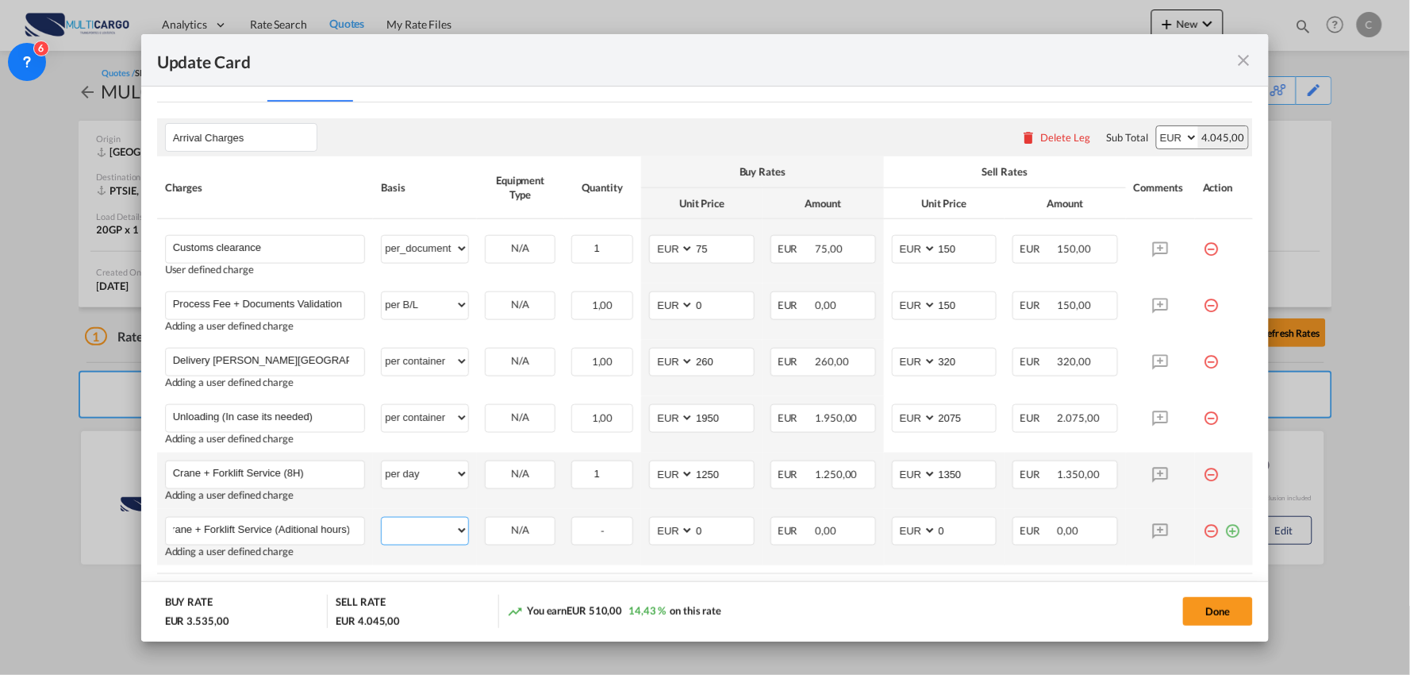
scroll to position [0, 0]
select select "per hour"
click at [382, 517] on select "per equipment per container per B/L per shipping bill per shipment per pallet p…" at bounding box center [425, 529] width 87 height 25
drag, startPoint x: 701, startPoint y: 534, endPoint x: 656, endPoint y: 535, distance: 44.5
click at [656, 535] on md-input-container "AED AFN ALL AMD ANG AOA ARS AUD AWG AZN BAM BBD BDT BGN BHD BIF BMD BND BOB BRL…" at bounding box center [702, 531] width 106 height 29
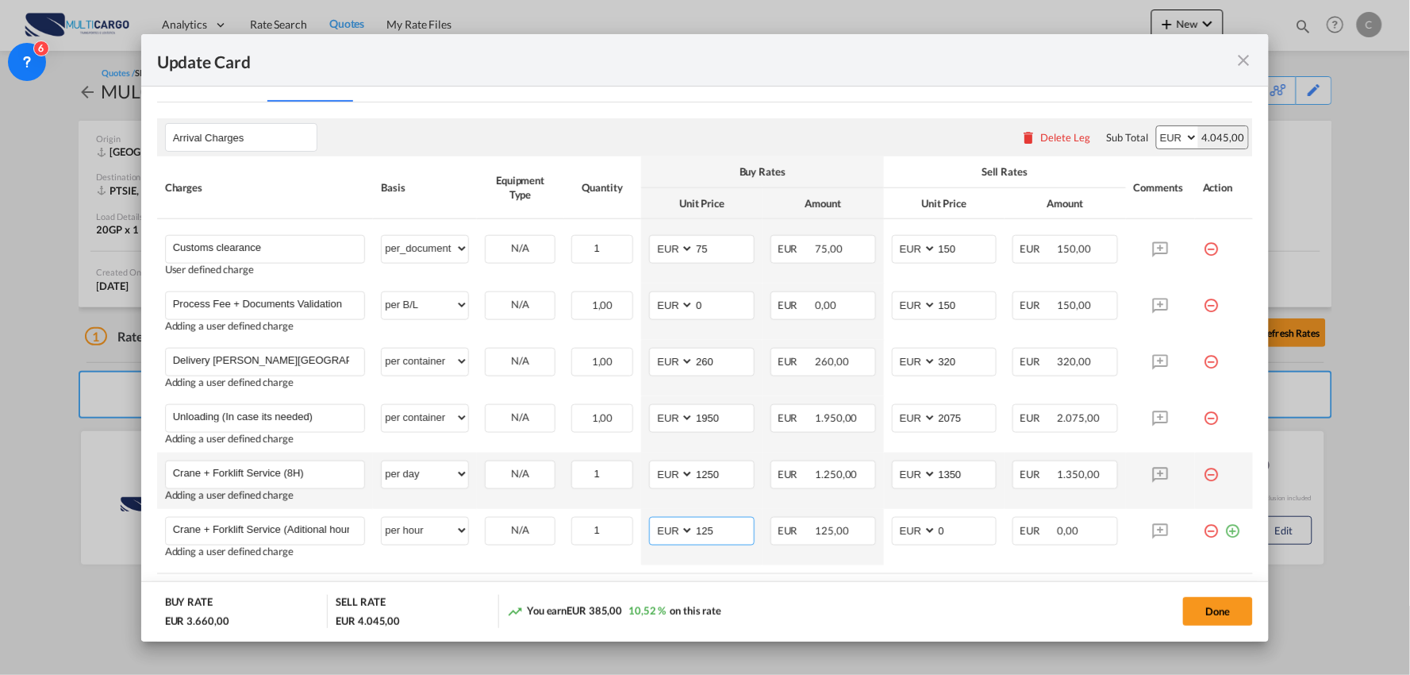
type input "125"
click at [863, 603] on div "Done" at bounding box center [1044, 610] width 420 height 33
drag, startPoint x: 945, startPoint y: 517, endPoint x: 894, endPoint y: 520, distance: 50.9
click at [894, 520] on md-input-container "AED AFN ALL AMD ANG AOA ARS AUD AWG AZN BAM BBD BDT BGN BHD BIF BMD BND BOB BRL…" at bounding box center [945, 531] width 106 height 29
type input "145"
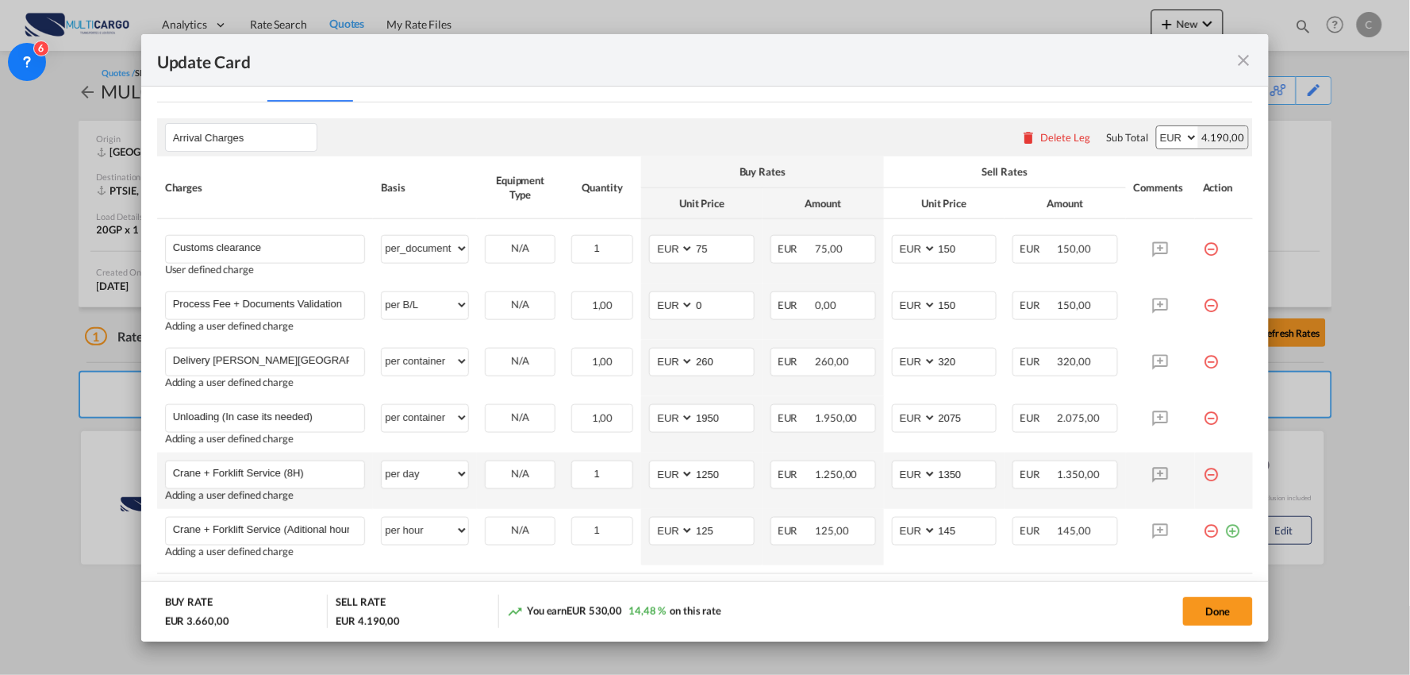
click at [881, 590] on md-dialog-actions "BUY RATE EUR 3.660,00 SELL RATE EUR 4.190,00 You earn EUR 530,00 14,48 % on thi…" at bounding box center [705, 611] width 1129 height 60
click at [1225, 527] on md-icon "icon-plus-circle-outline green-400-fg" at bounding box center [1233, 525] width 16 height 16
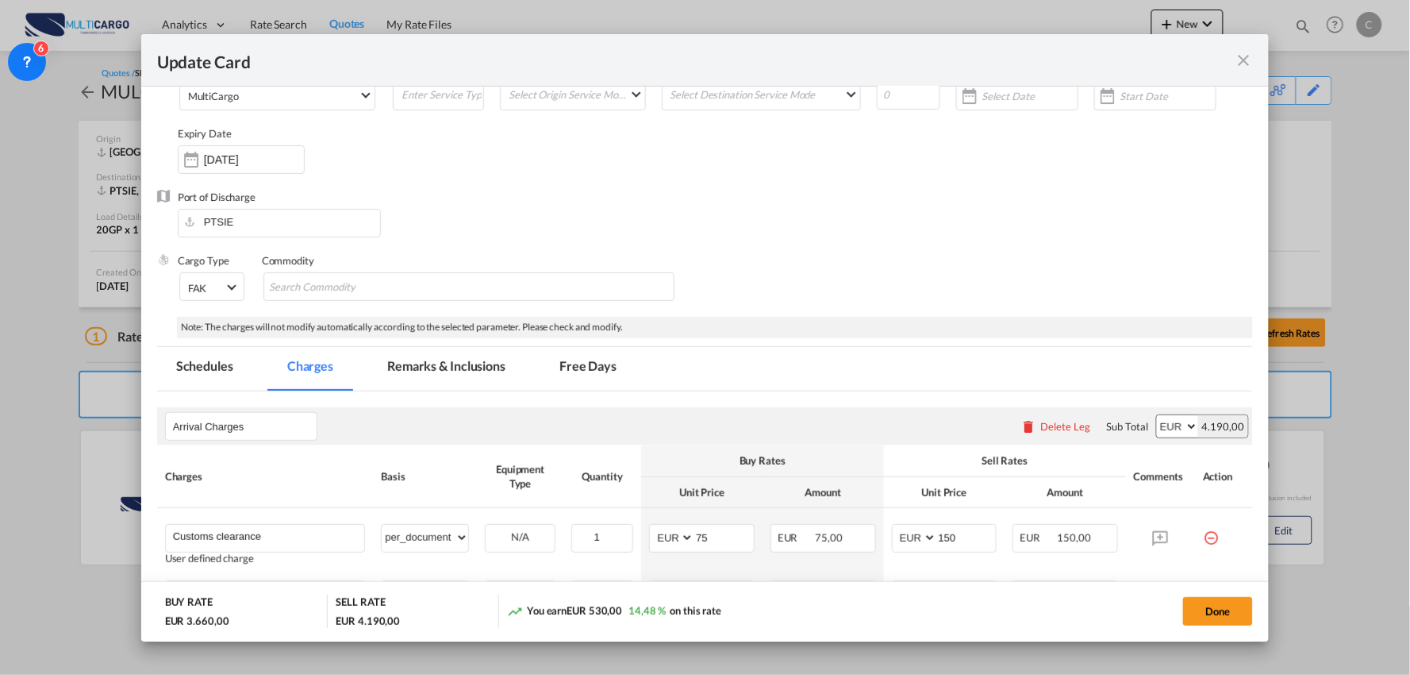
scroll to position [177, 0]
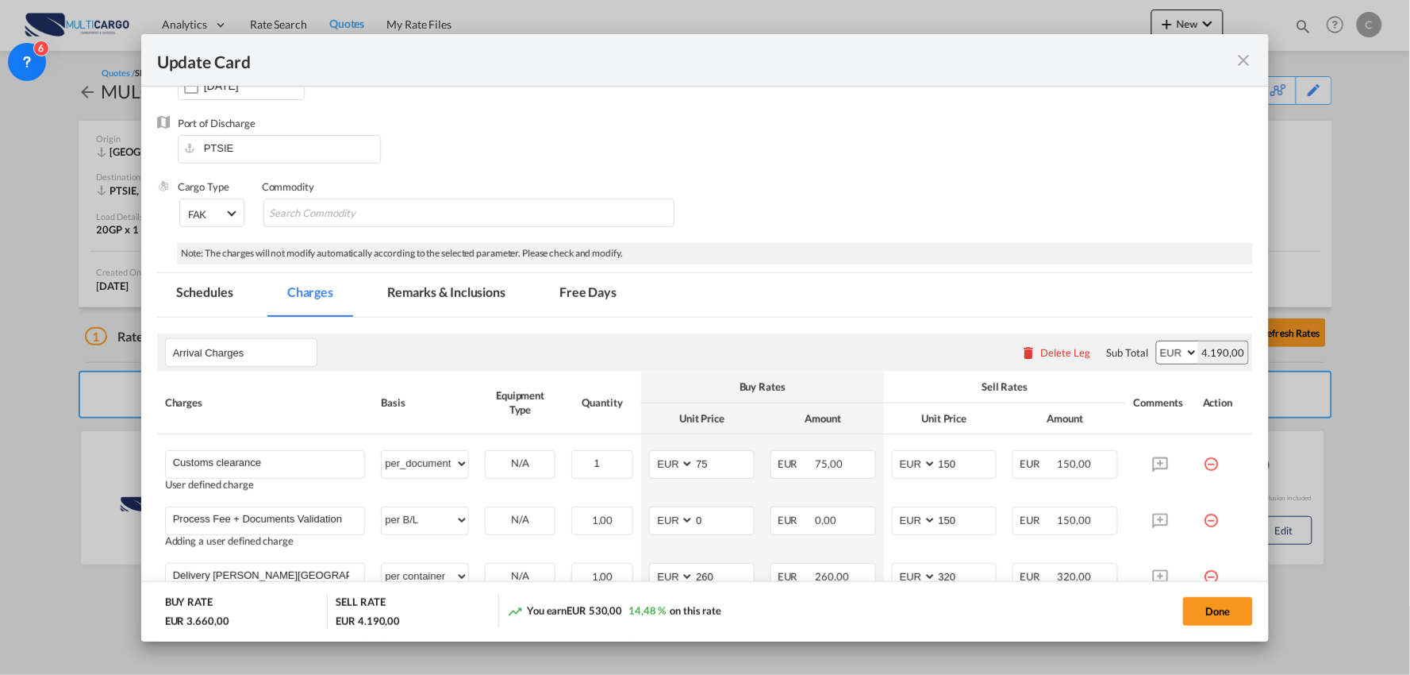
click at [419, 291] on md-tab-item "Remarks & Inclusions" at bounding box center [446, 295] width 156 height 44
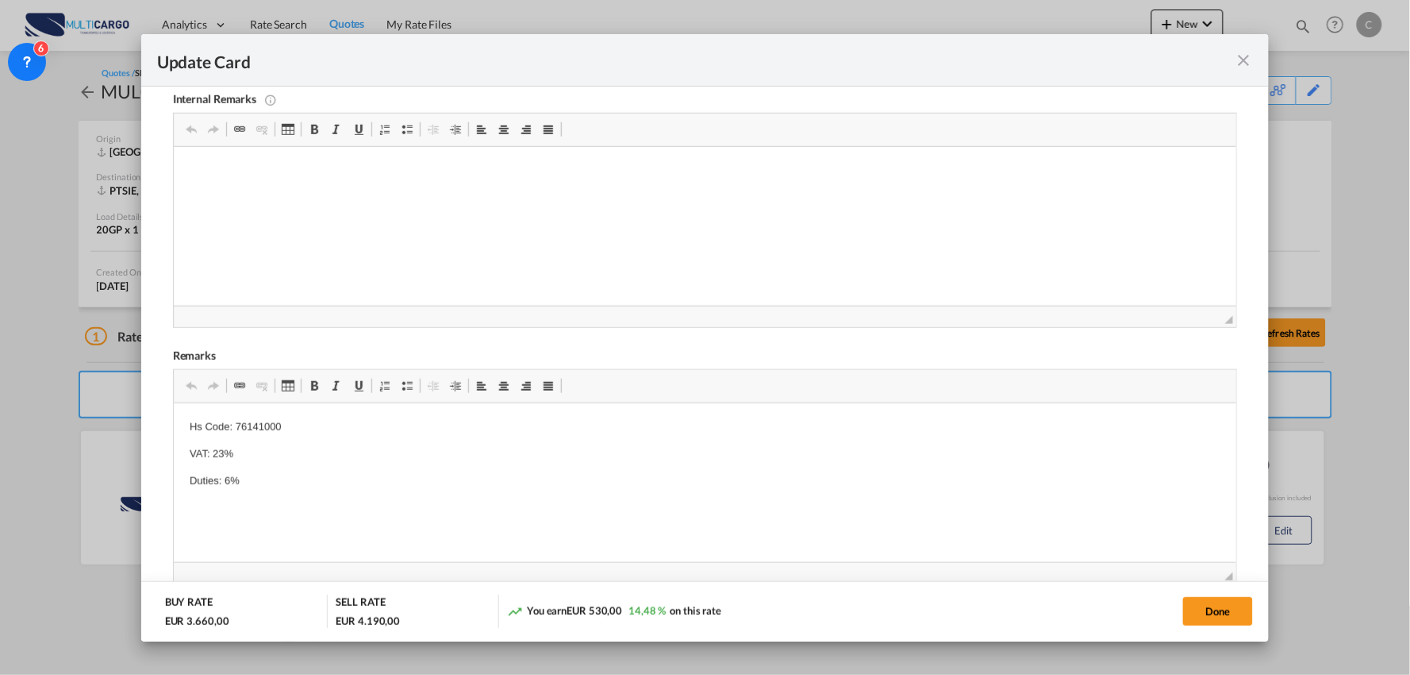
scroll to position [487, 0]
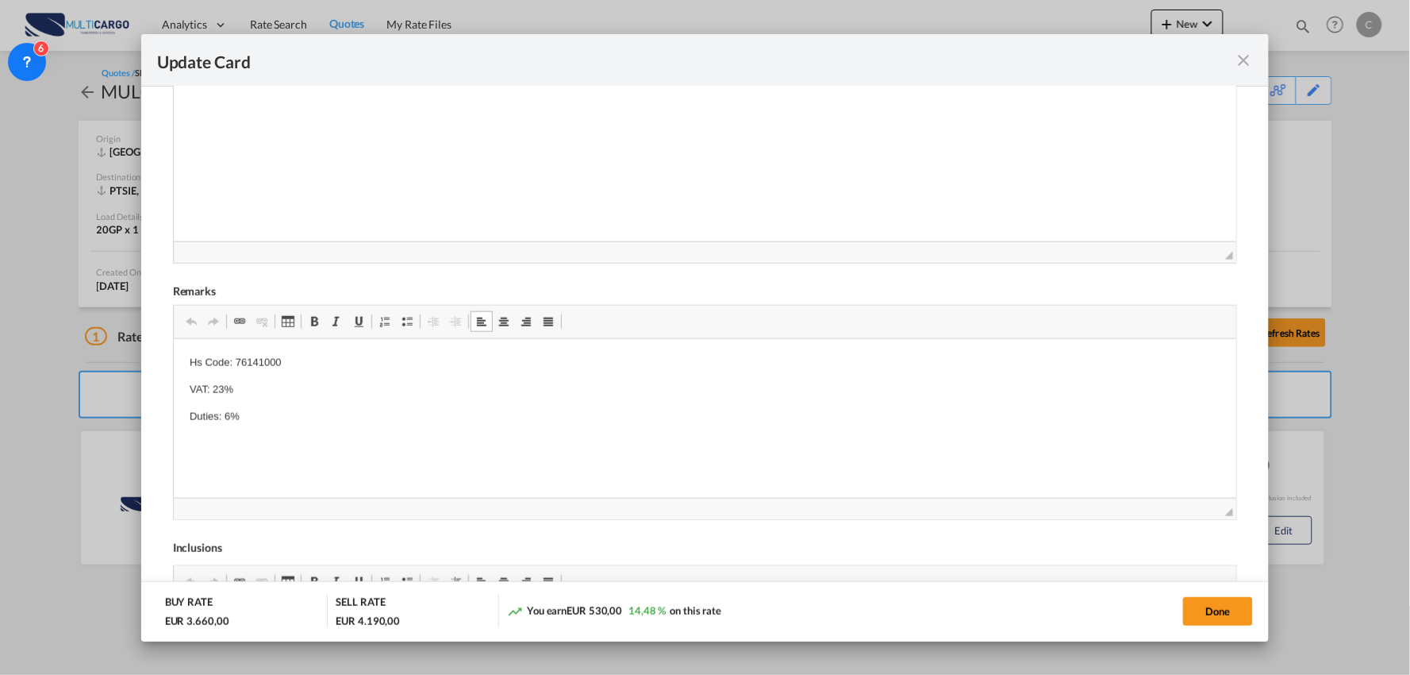
click at [225, 440] on html "Hs Code: 76141000 VAT: 23% Duties: 6%" at bounding box center [705, 390] width 1064 height 102
click at [272, 425] on html "Hs Code: 76141000 VAT: 23% Duties: 6%" at bounding box center [705, 390] width 1064 height 102
click at [401, 323] on span "Update Card Port ..." at bounding box center [407, 321] width 13 height 13
drag, startPoint x: 306, startPoint y: 487, endPoint x: 313, endPoint y: 492, distance: 8.6
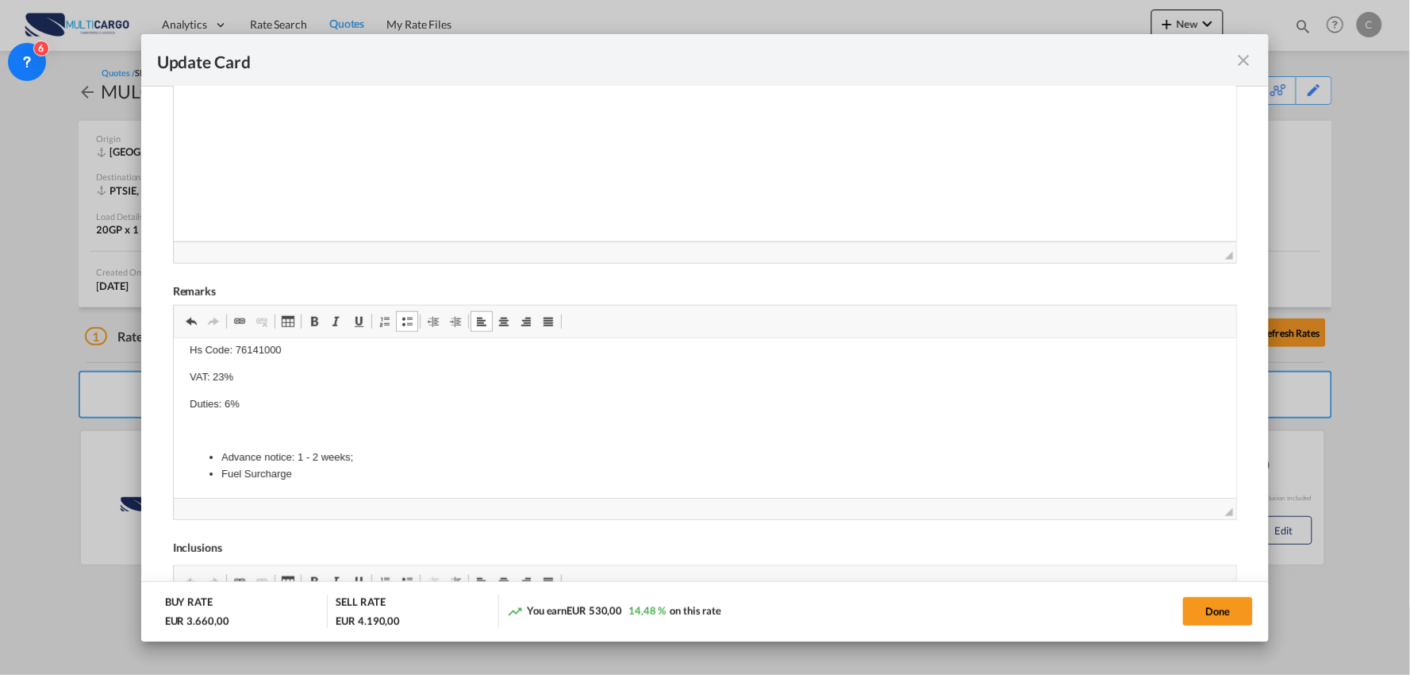
click at [221, 479] on li "Fuel Surcharge" at bounding box center [705, 474] width 968 height 17
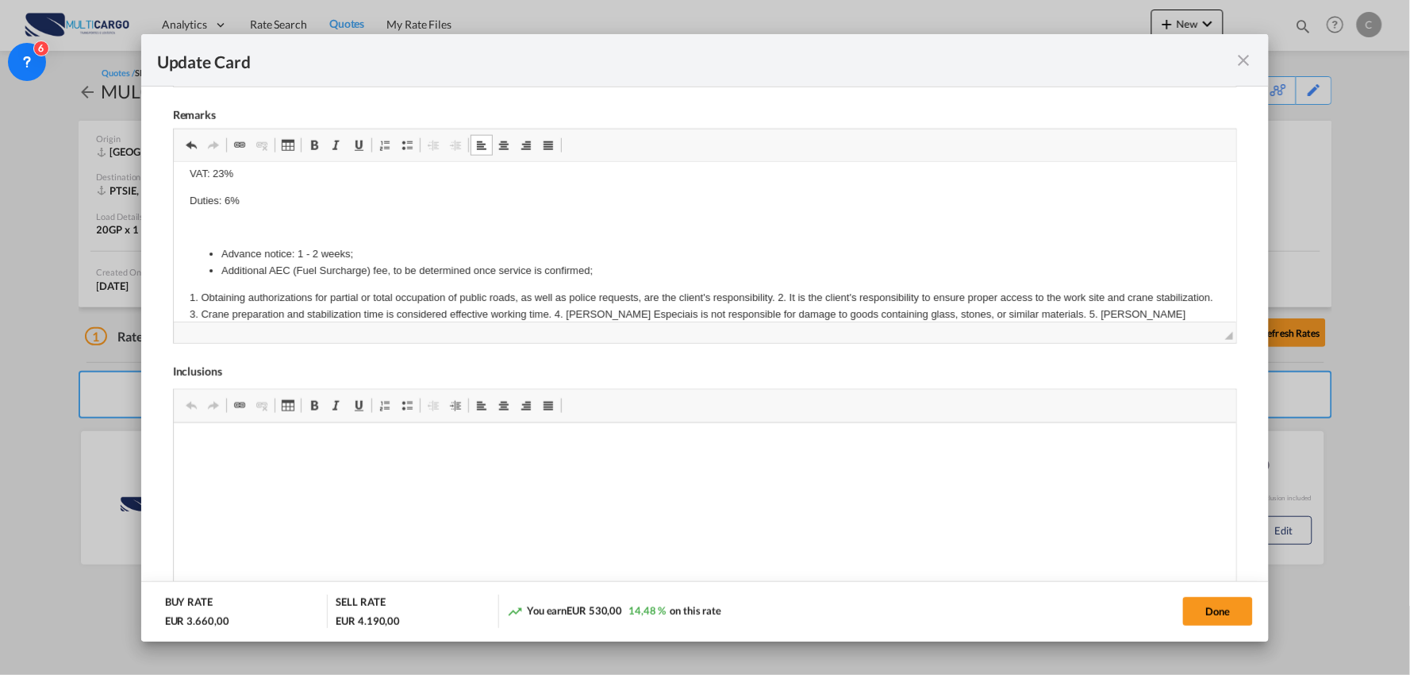
scroll to position [86, 0]
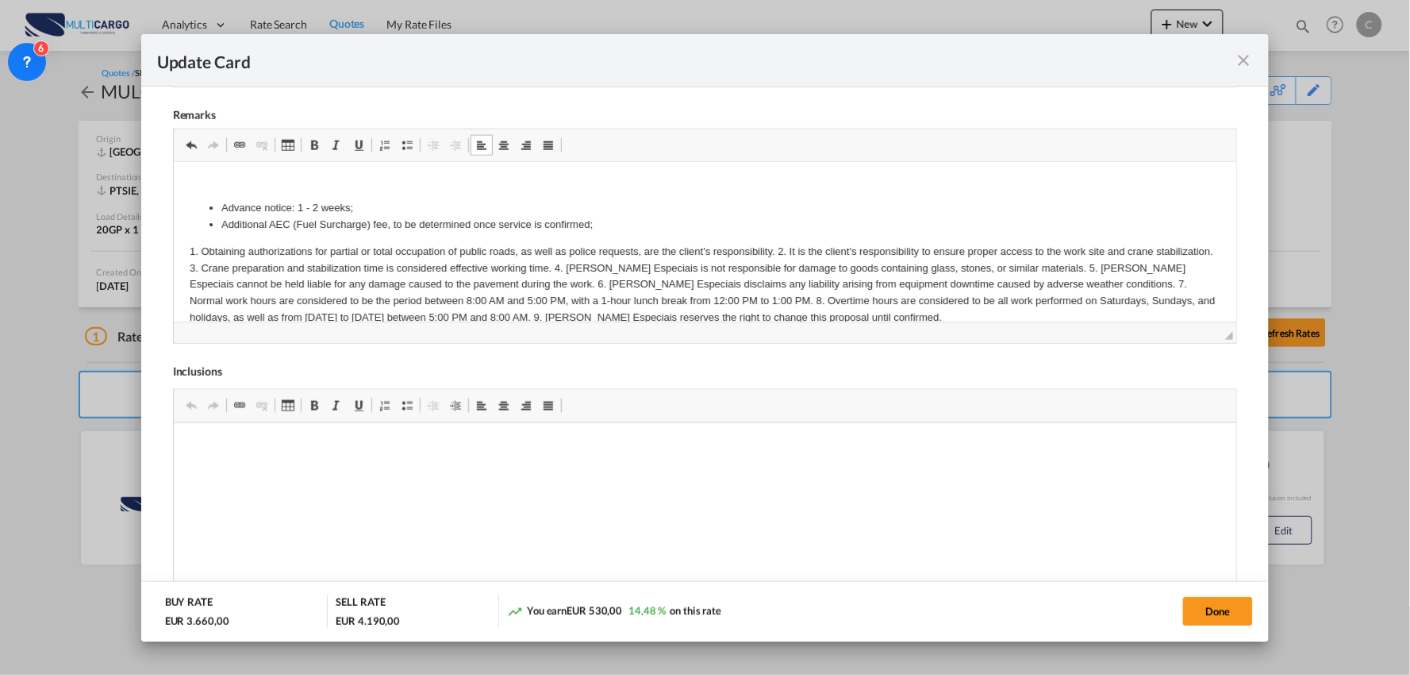
click at [787, 244] on p "1. Obtaining authorizations for partial or total occupation of public roads, as…" at bounding box center [705, 285] width 1032 height 83
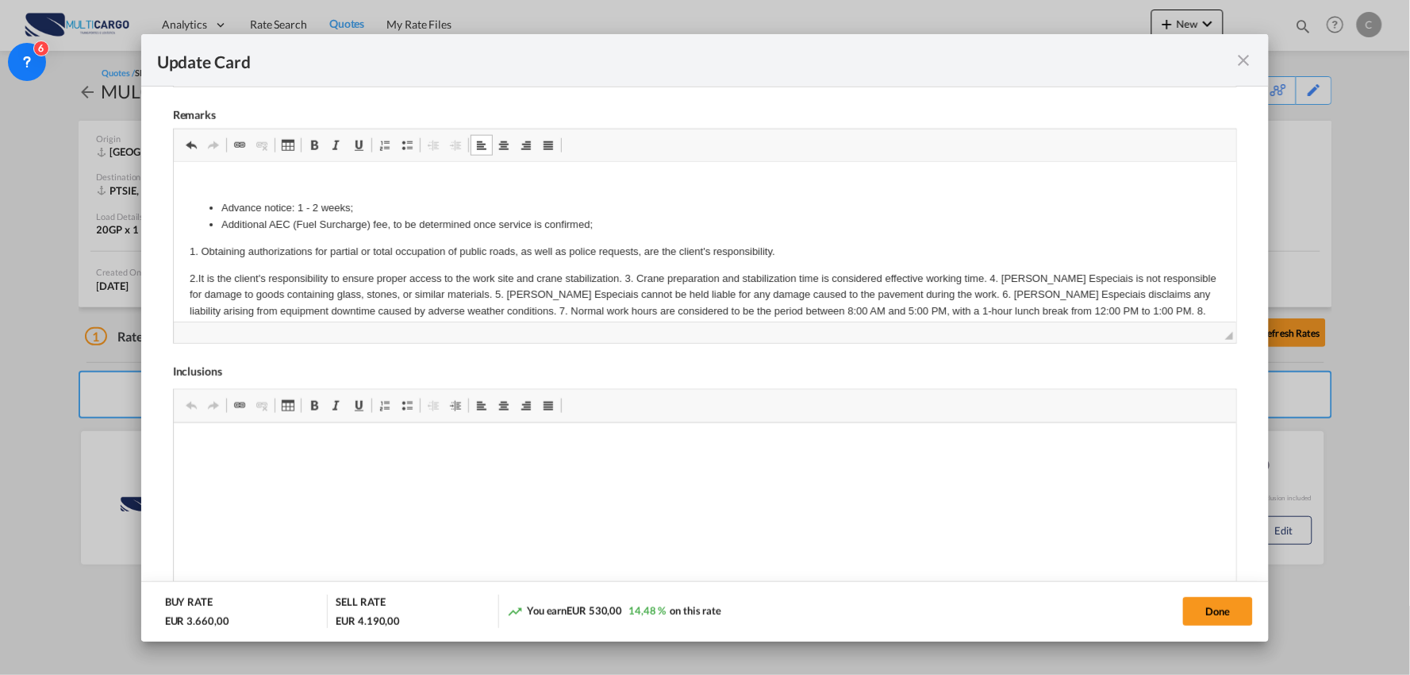
drag, startPoint x: 628, startPoint y: 271, endPoint x: 633, endPoint y: 280, distance: 10.3
click at [628, 271] on p "2. It is the client's responsibility to ensure proper access to the work site a…" at bounding box center [705, 312] width 1032 height 83
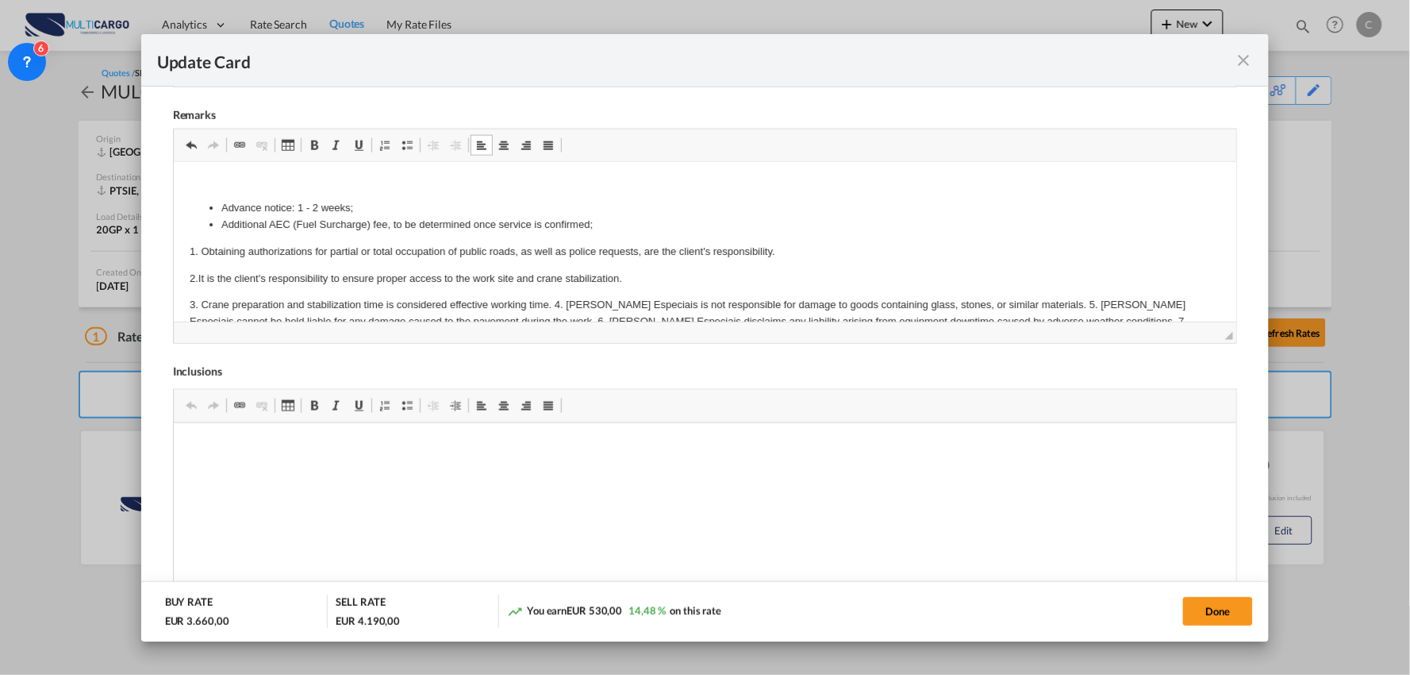
click at [556, 304] on p "3. Crane preparation and stabilization time is considered effective working tim…" at bounding box center [705, 330] width 1032 height 66
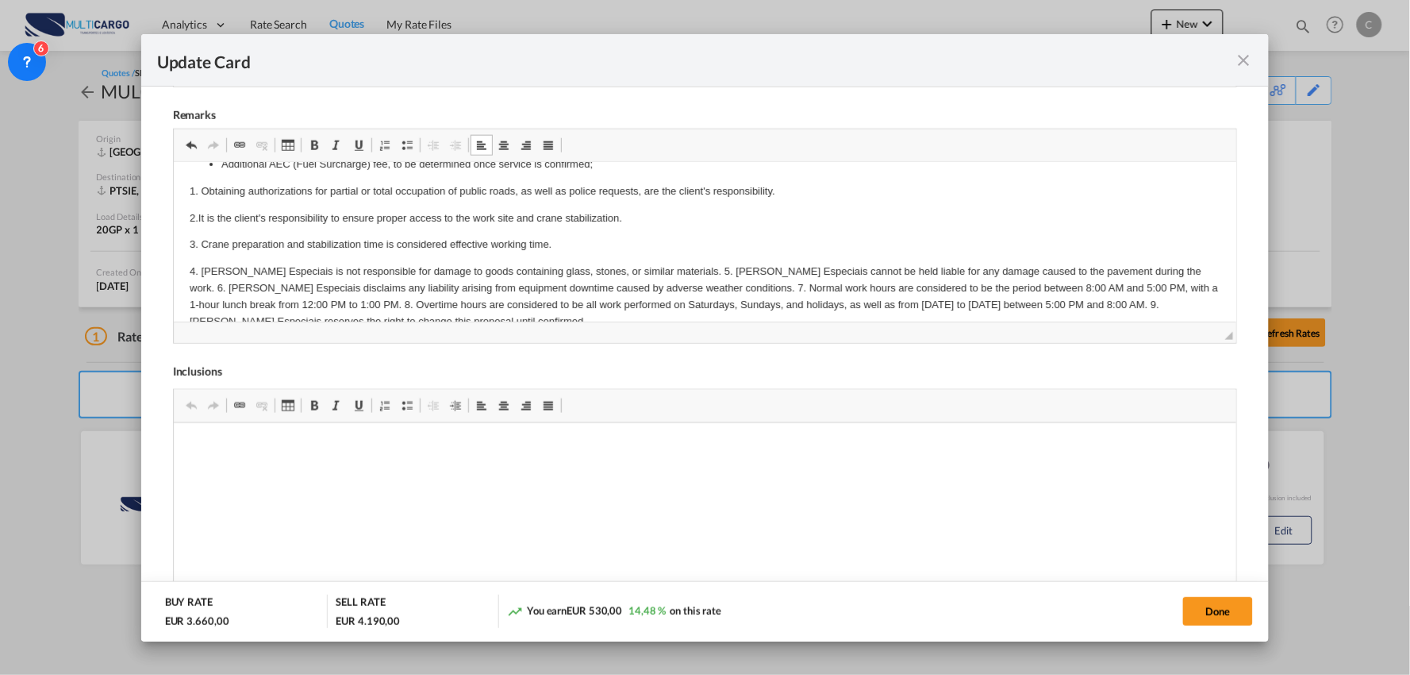
scroll to position [170, 0]
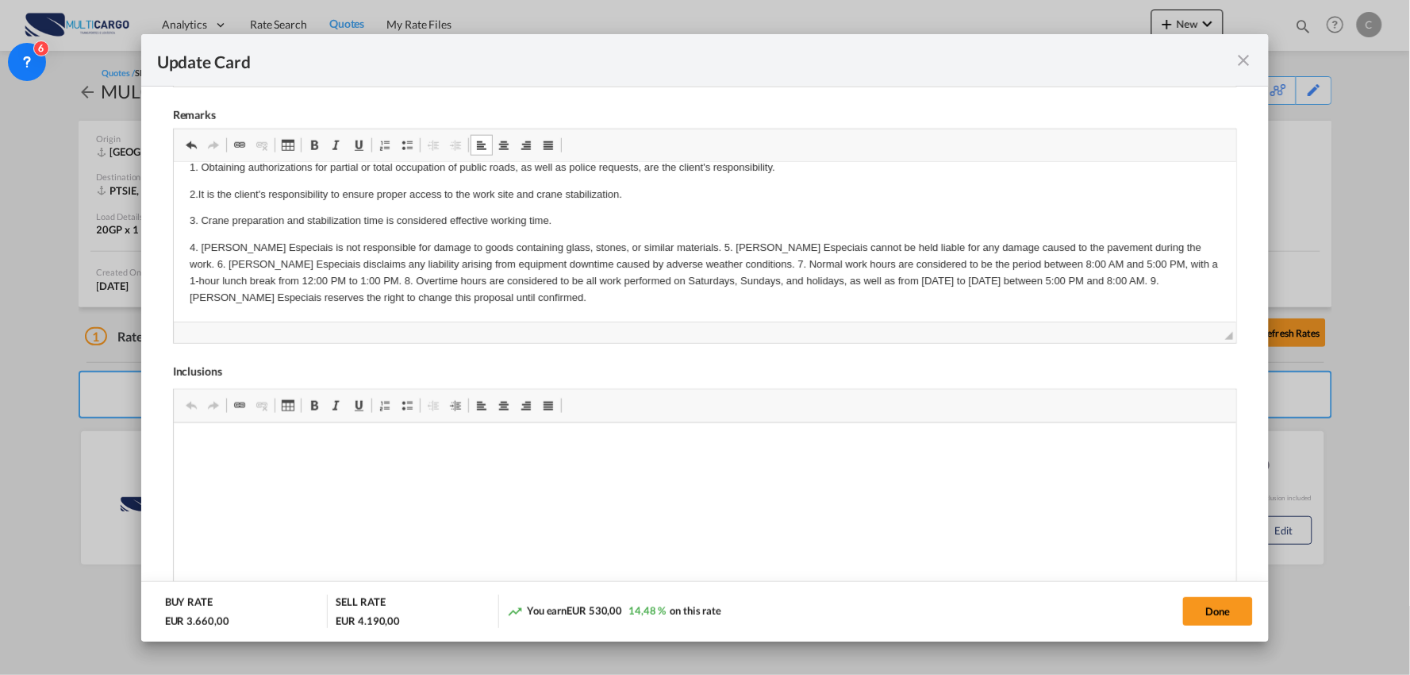
click at [670, 244] on p "4. Torres Especiais is not responsible for damage to goods containing glass, st…" at bounding box center [705, 273] width 1032 height 66
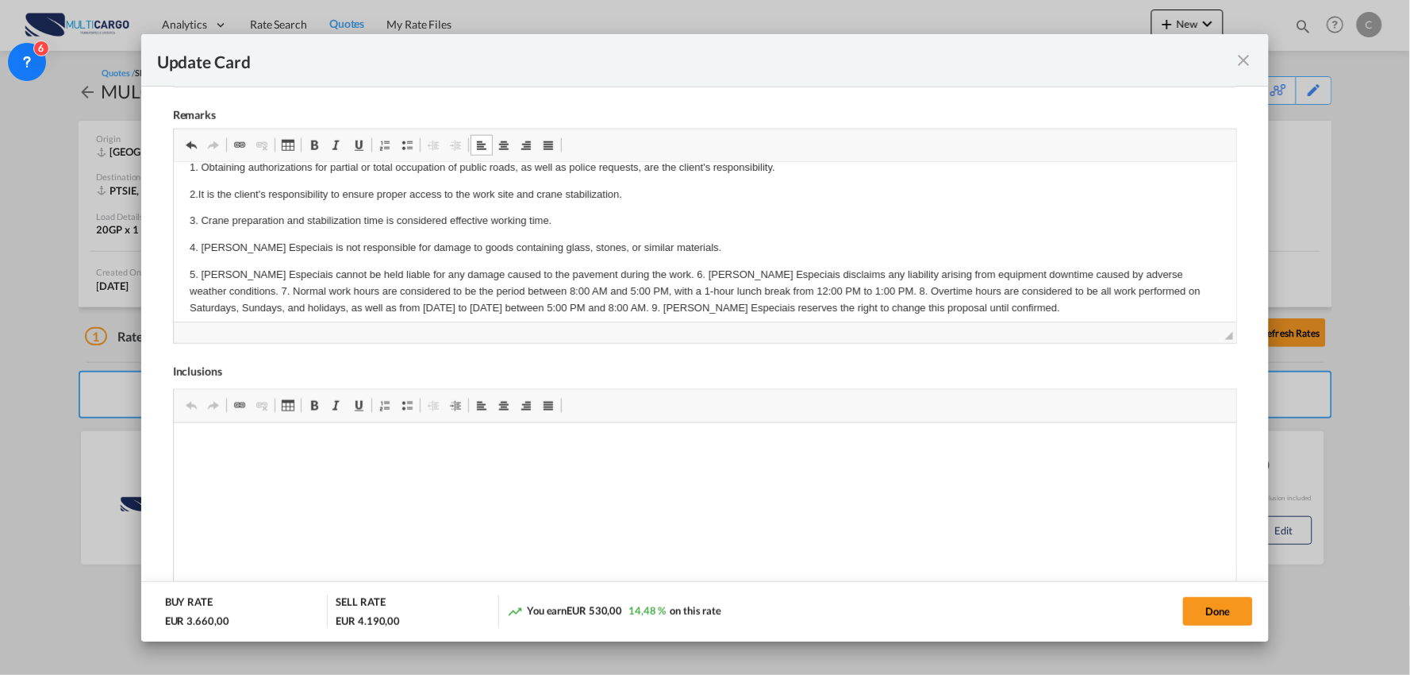
drag, startPoint x: 641, startPoint y: 270, endPoint x: 652, endPoint y: 295, distance: 27.7
click at [641, 270] on p "5. Torres Especiais cannot be held liable for any damage caused to the pavement…" at bounding box center [705, 291] width 1032 height 49
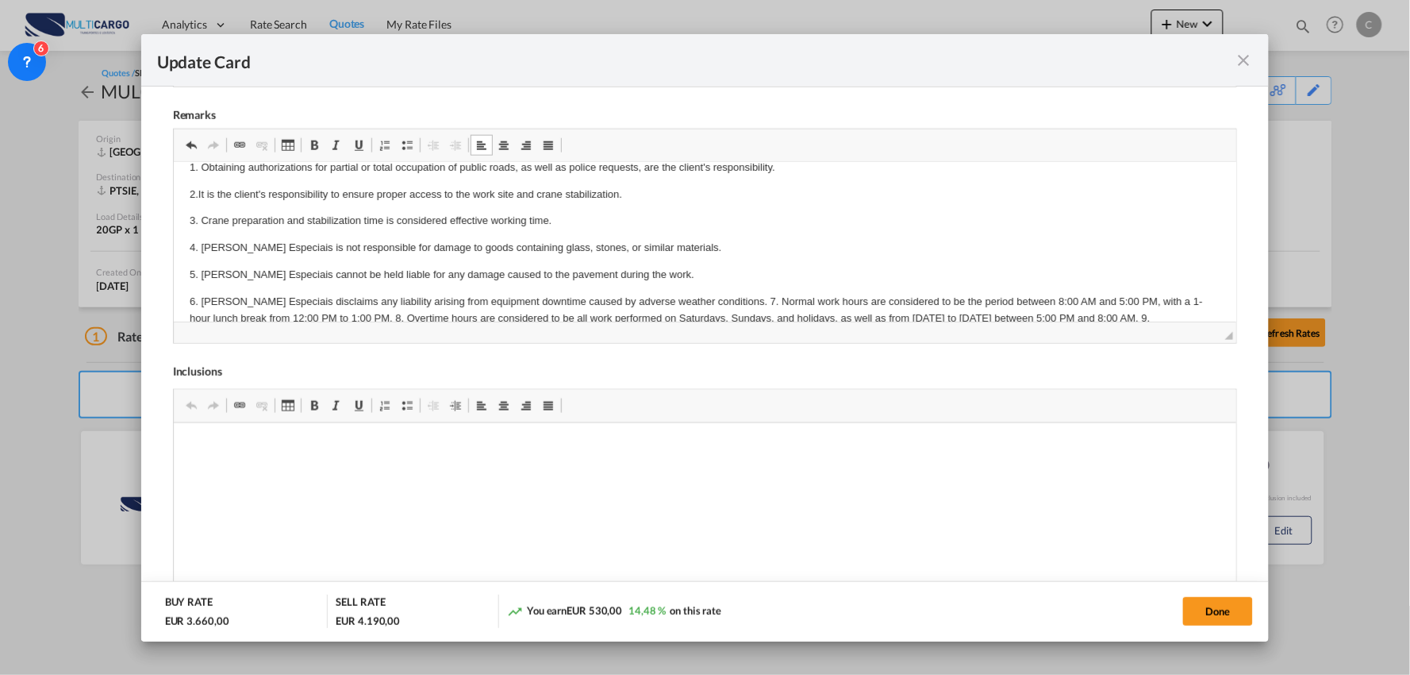
click at [714, 297] on p "6. Torres Especiais disclaims any liability arising from equipment downtime cau…" at bounding box center [705, 318] width 1032 height 49
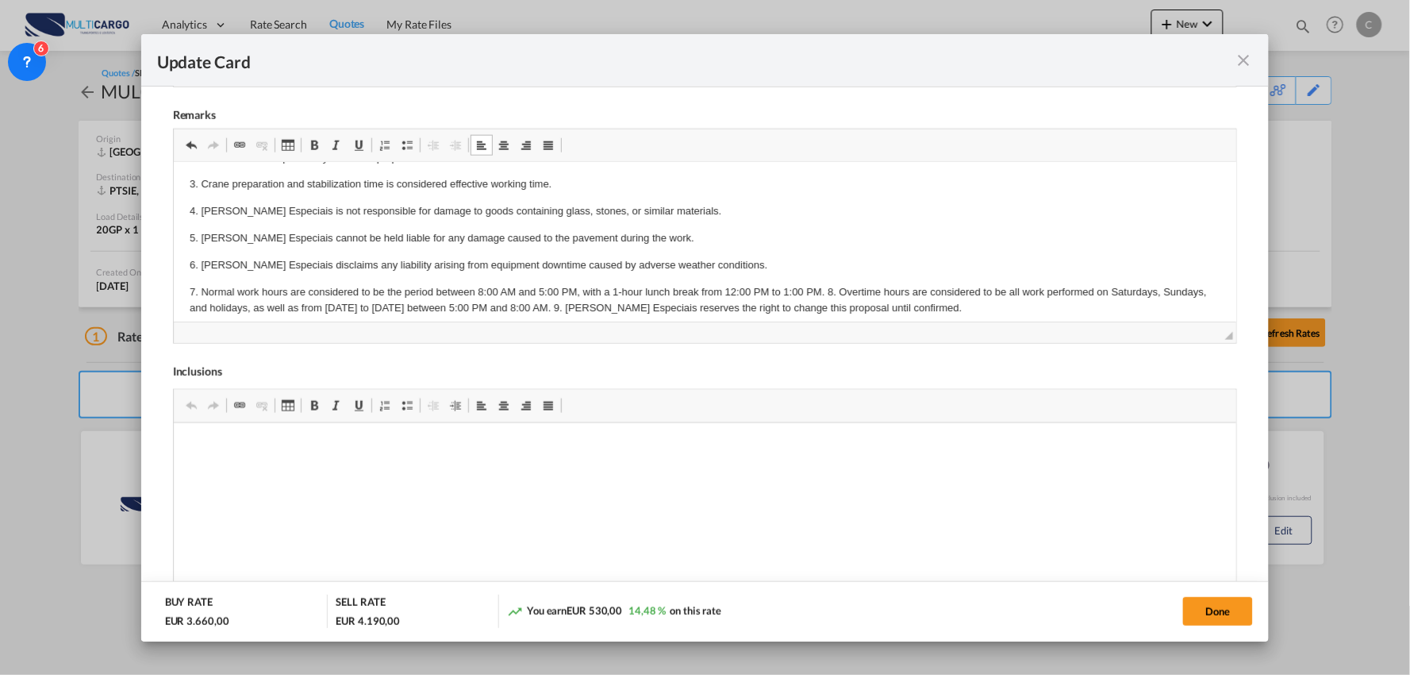
scroll to position [217, 0]
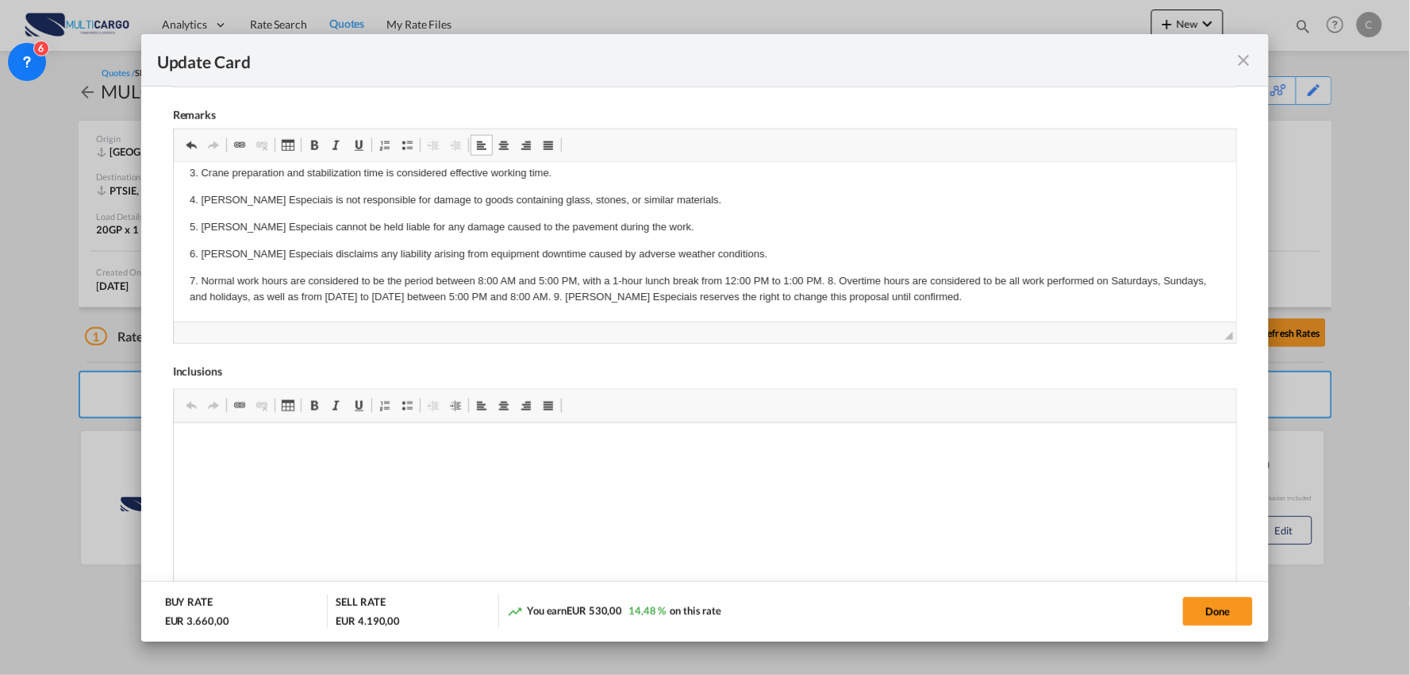
click at [826, 273] on p "7. Normal work hours are considered to be the period between 8:00 AM and 5:00 P…" at bounding box center [705, 289] width 1032 height 33
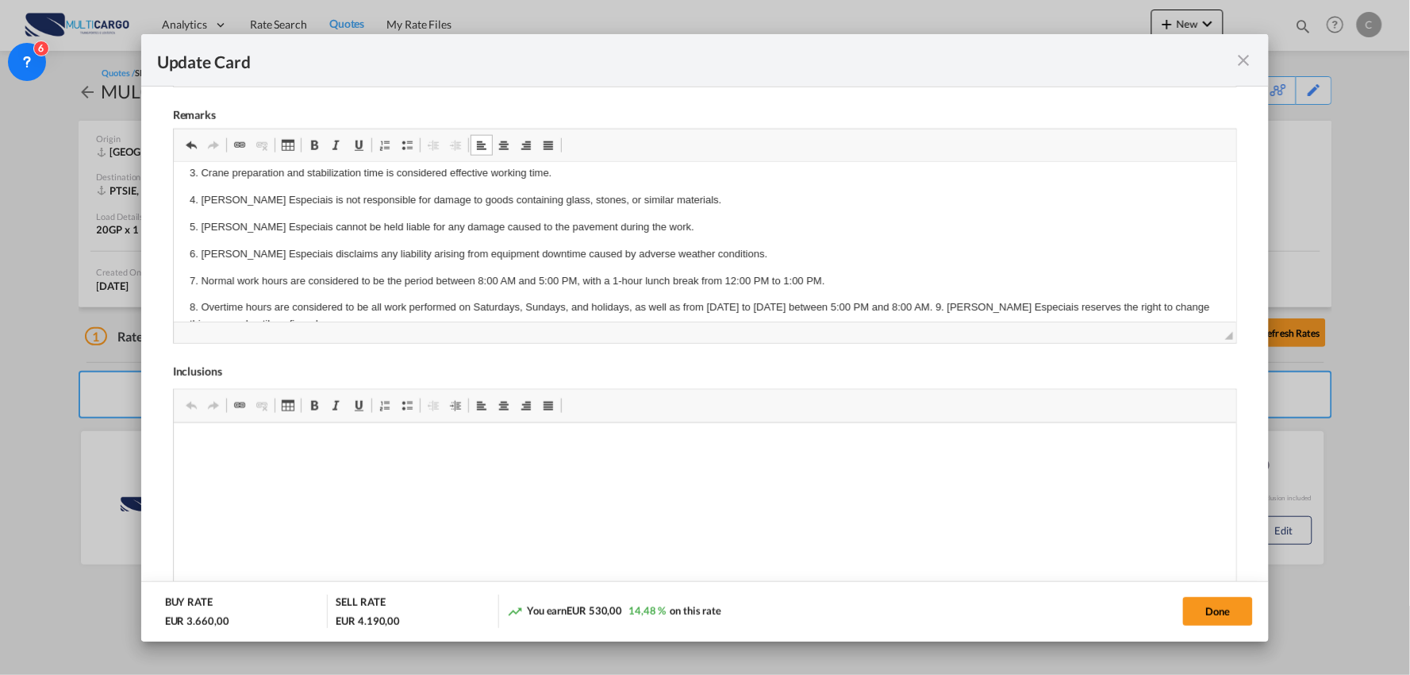
click at [936, 303] on p "8. Overtime hours are considered to be all work performed on Saturdays, Sundays…" at bounding box center [705, 315] width 1032 height 33
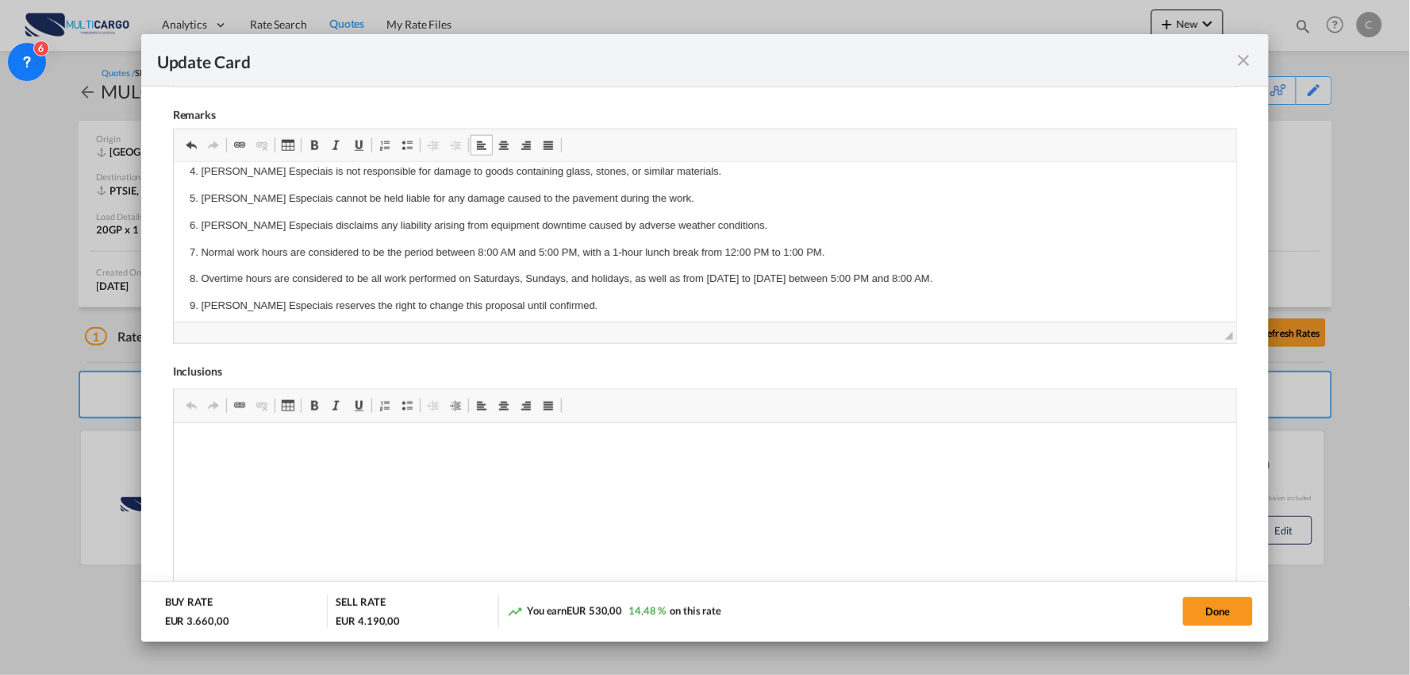
scroll to position [255, 0]
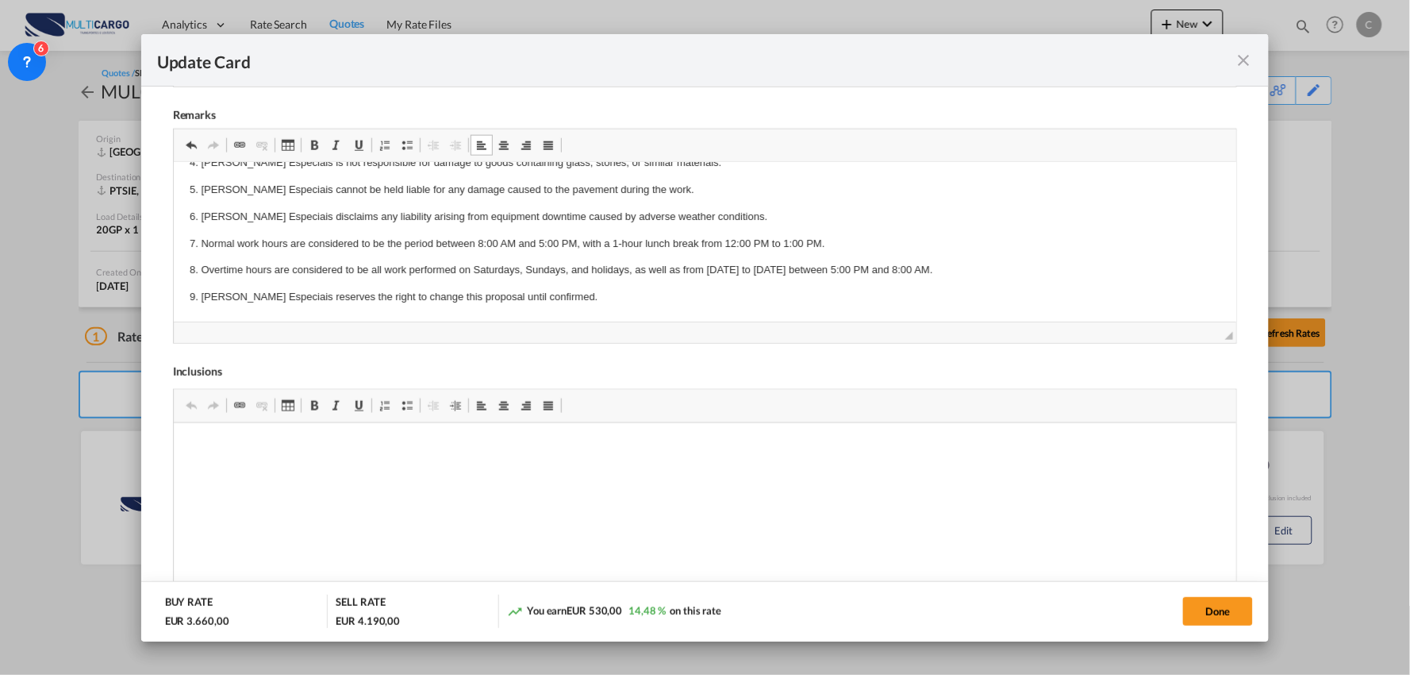
click at [548, 302] on p "9. Torres Especiais reserves the right to change this proposal until confirmed." at bounding box center [705, 297] width 1032 height 17
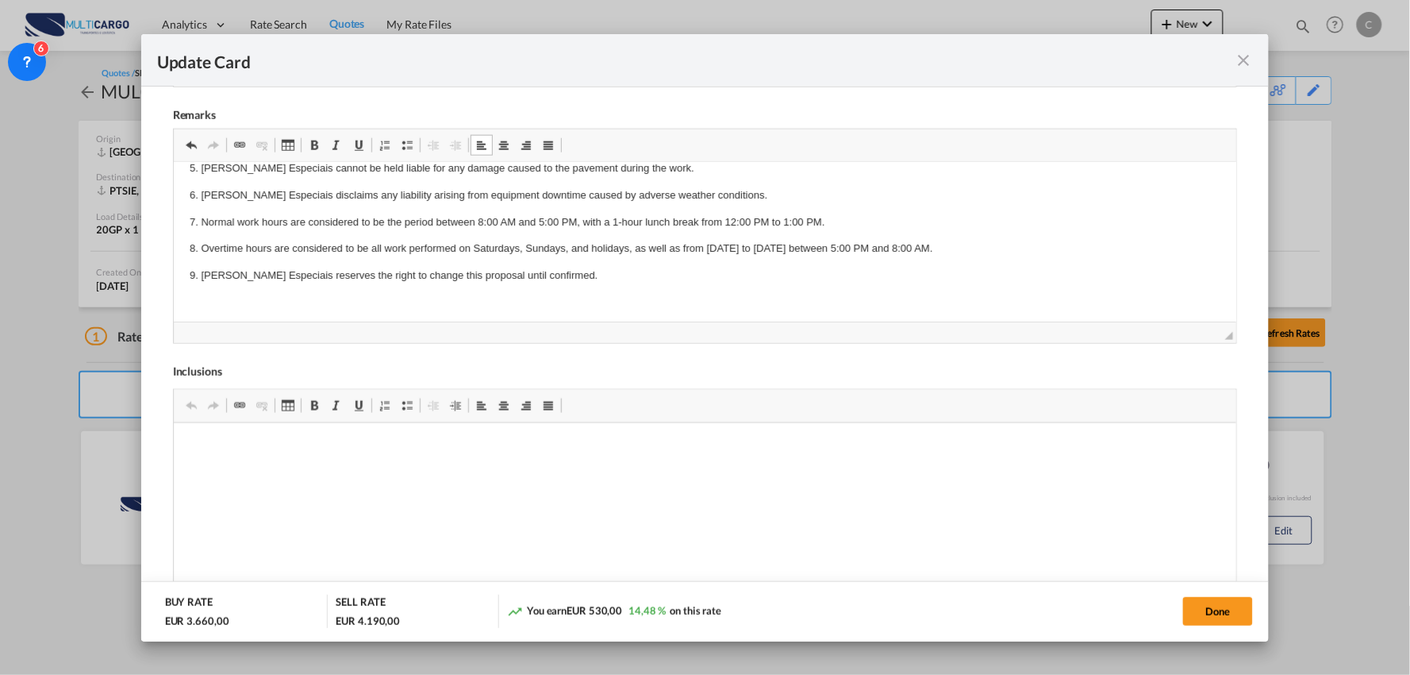
scroll to position [281, 0]
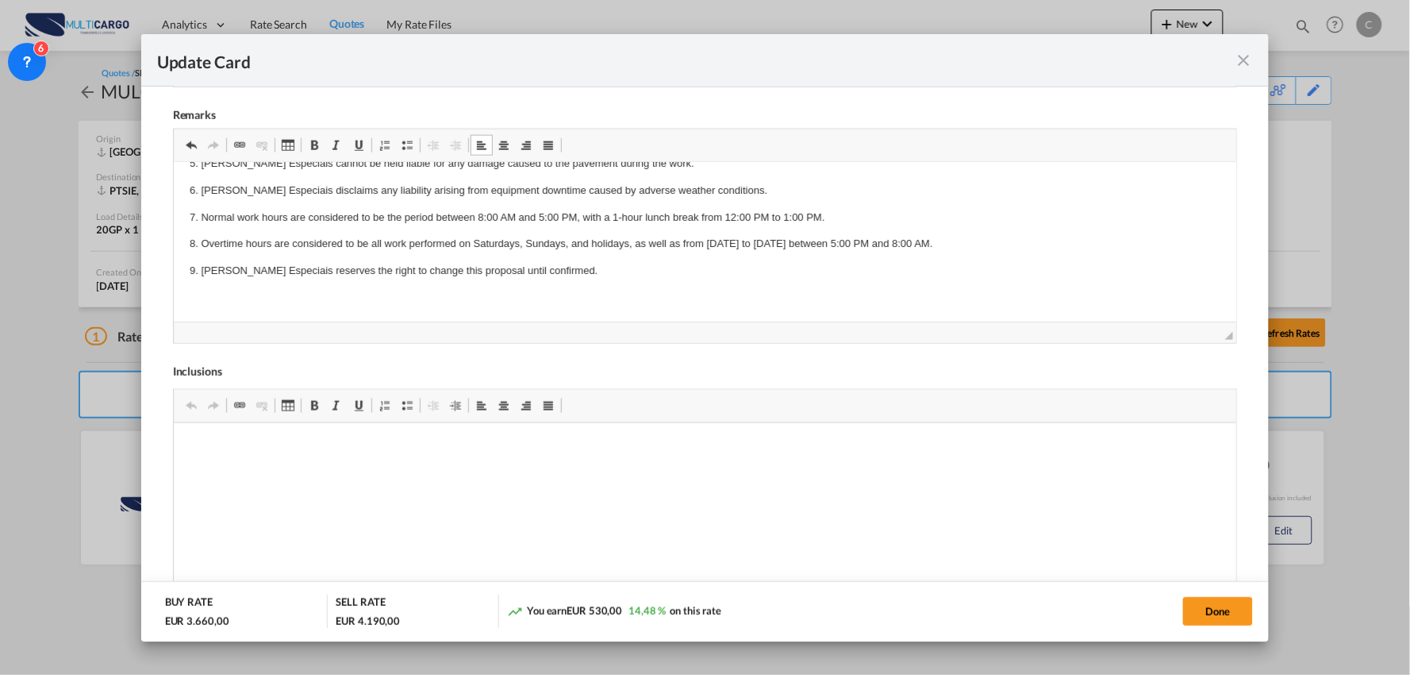
click at [215, 284] on body "Hs Code: 76141000 VAT: 23% Duties: 6% Advance notice: 1 - 2 weeks; Additional A…" at bounding box center [705, 102] width 1032 height 409
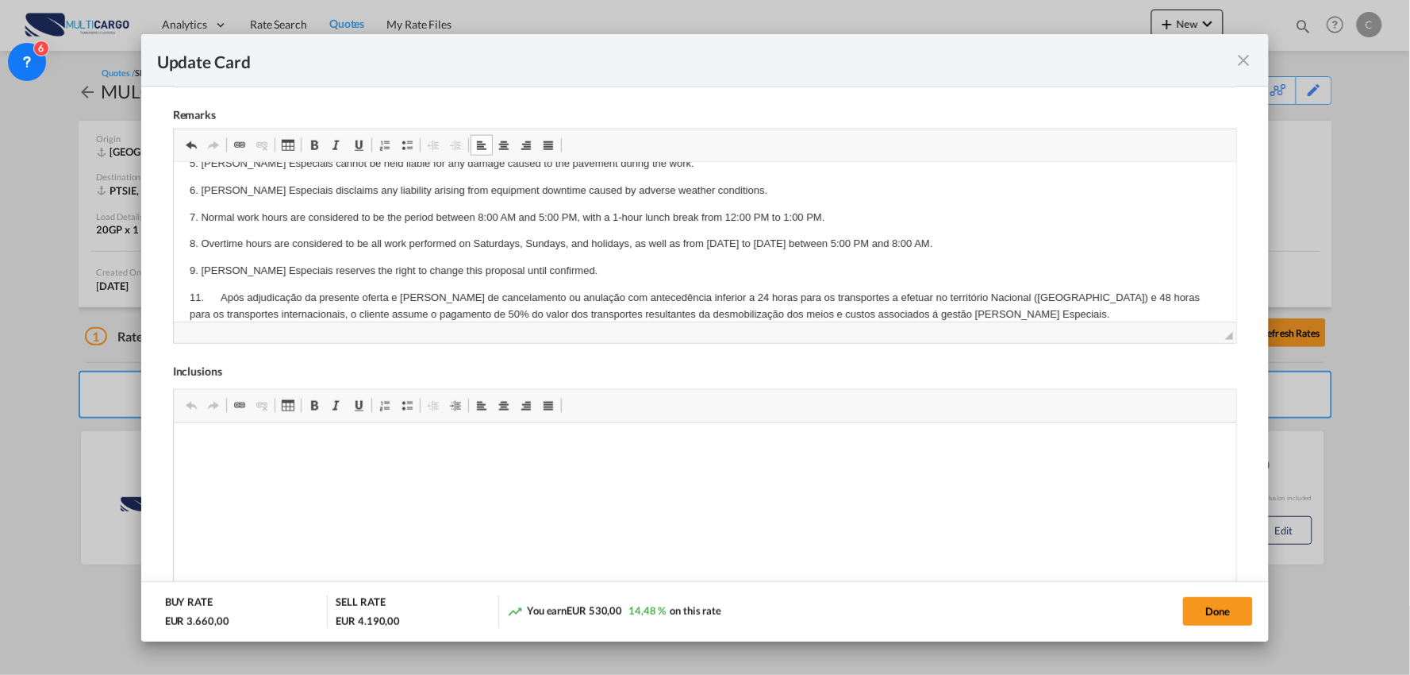
click at [198, 298] on p "11. Após adjudicação da presente oferta e em caso de cancelamento ou anulação c…" at bounding box center [705, 306] width 1032 height 33
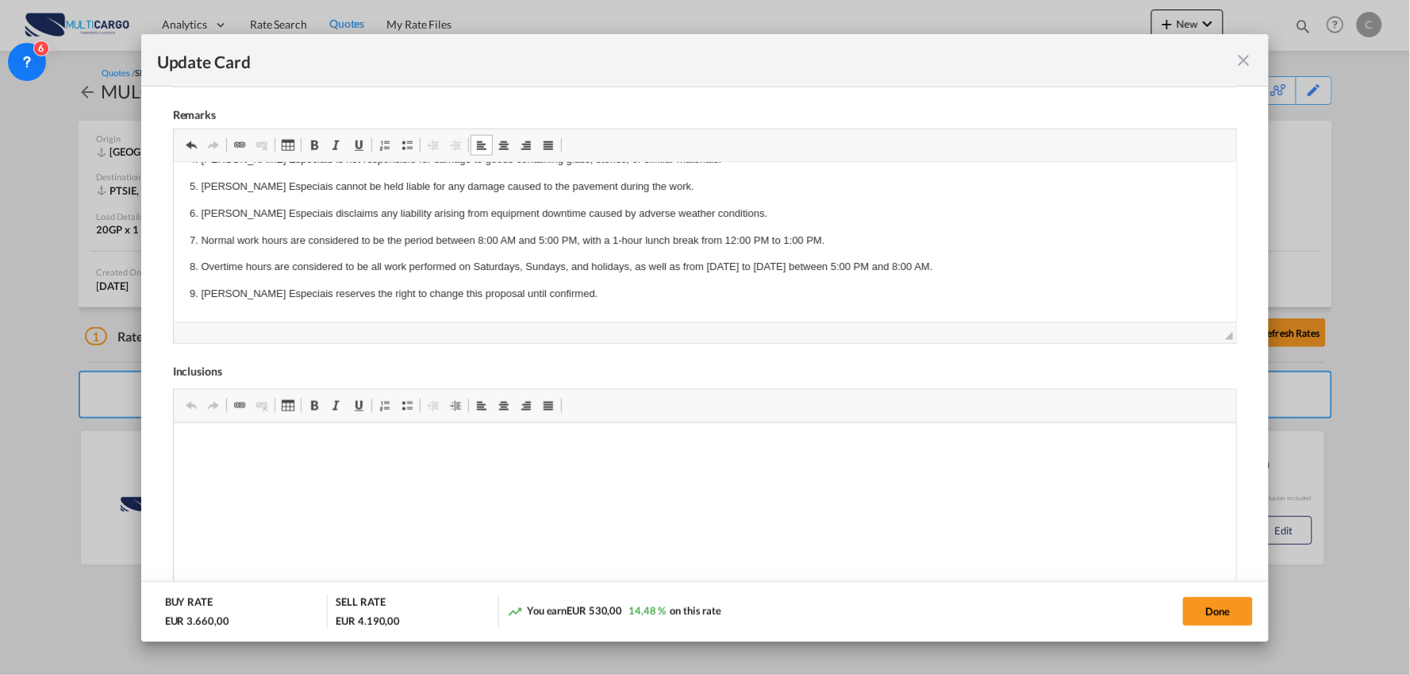
scroll to position [264, 0]
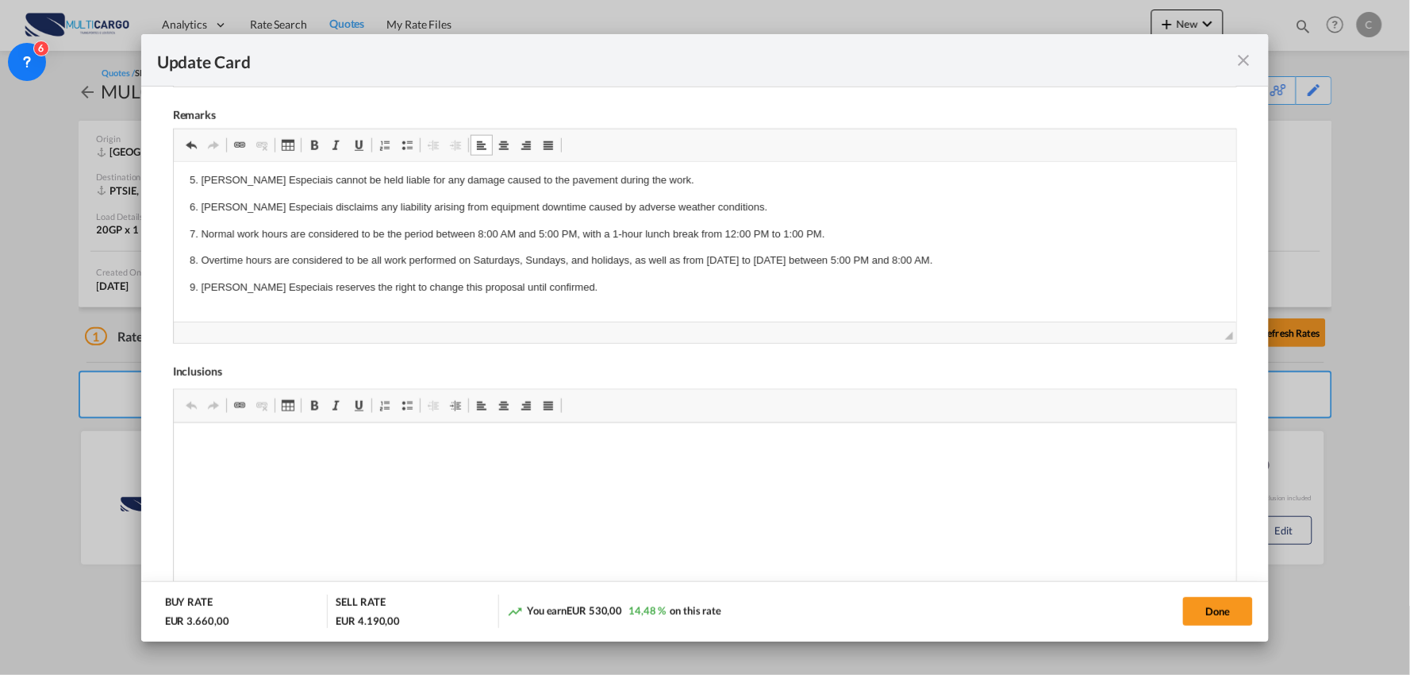
click at [253, 314] on p "Editor de texto enriquecido, editor11" at bounding box center [705, 314] width 1032 height 17
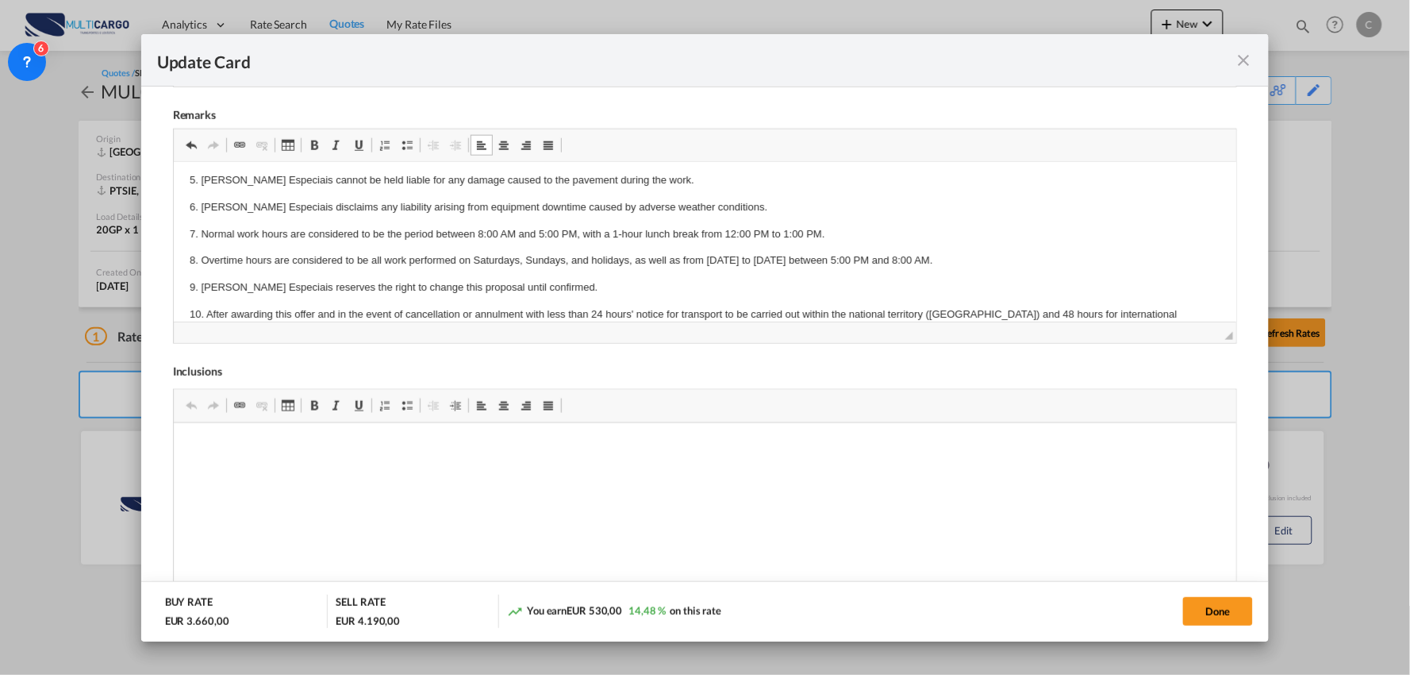
scroll to position [279, 0]
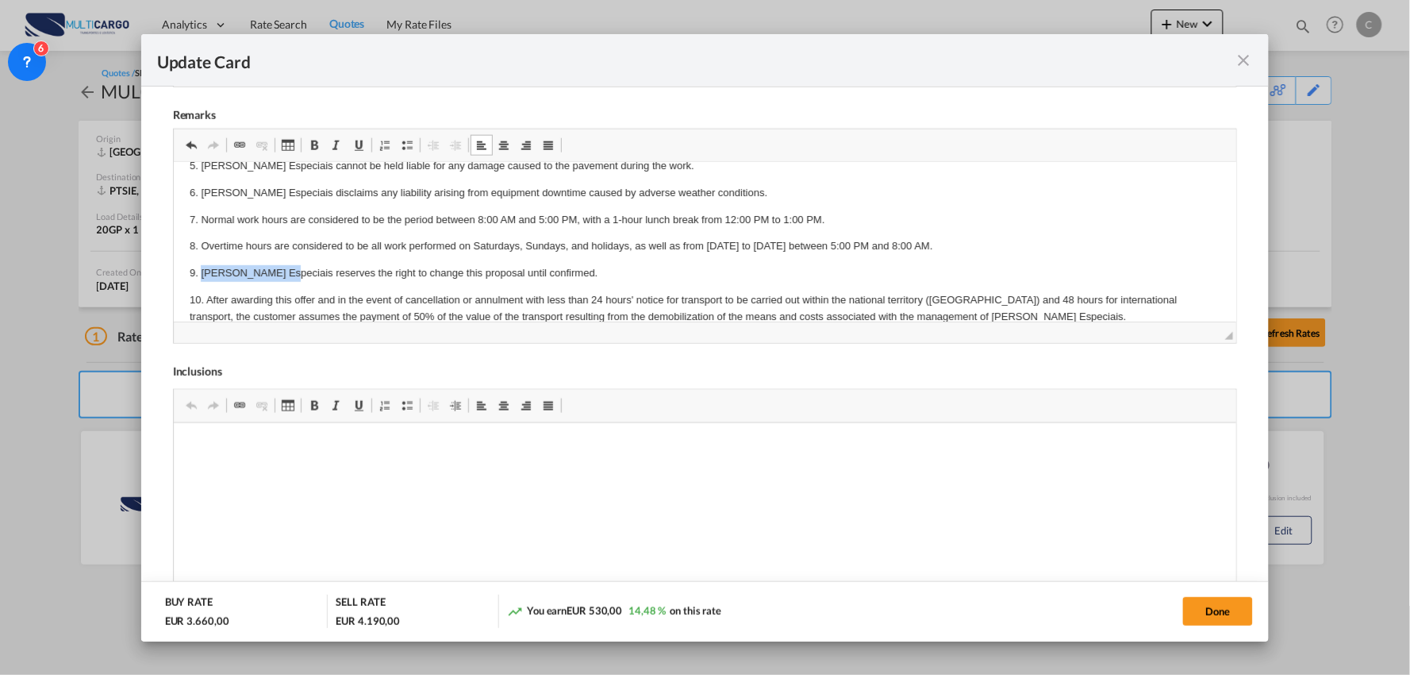
drag, startPoint x: 276, startPoint y: 270, endPoint x: 729, endPoint y: 529, distance: 521.5
click at [202, 268] on p "9. Torres Especiais reserves the right to change this proposal until confirmed." at bounding box center [705, 273] width 1032 height 17
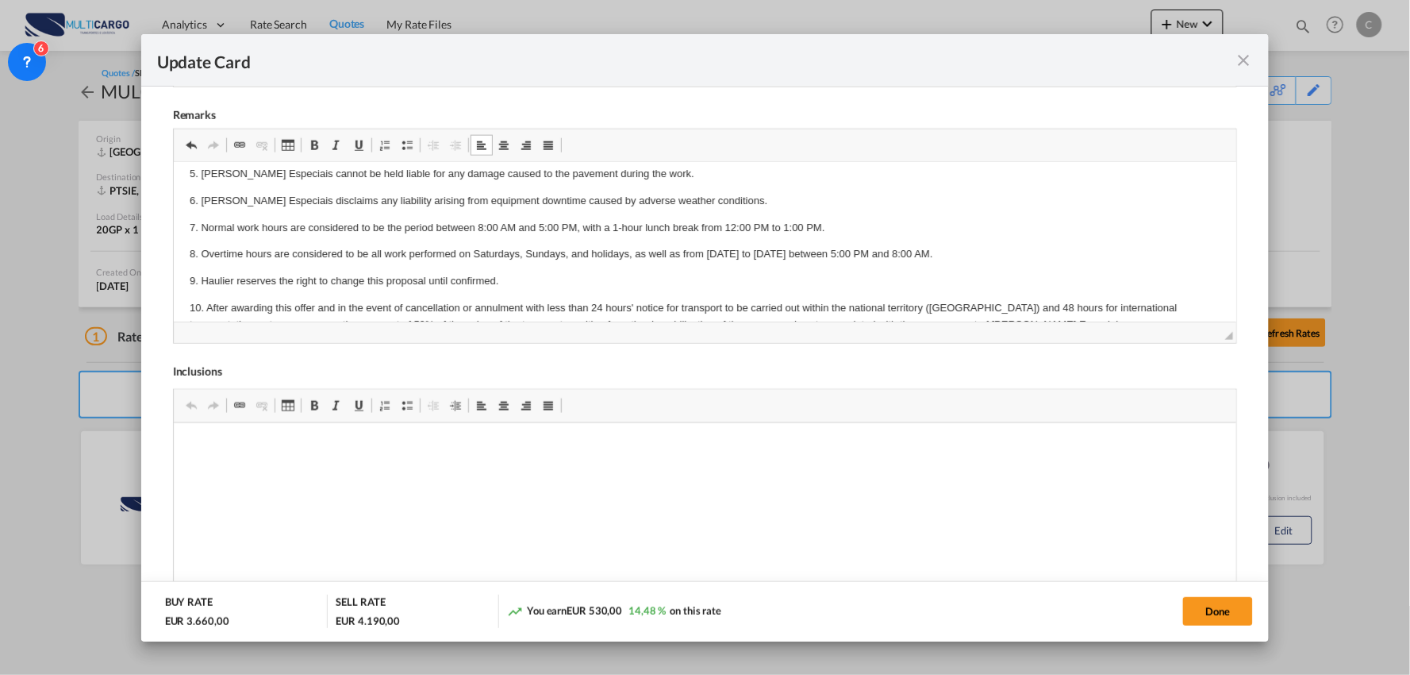
scroll to position [298, 0]
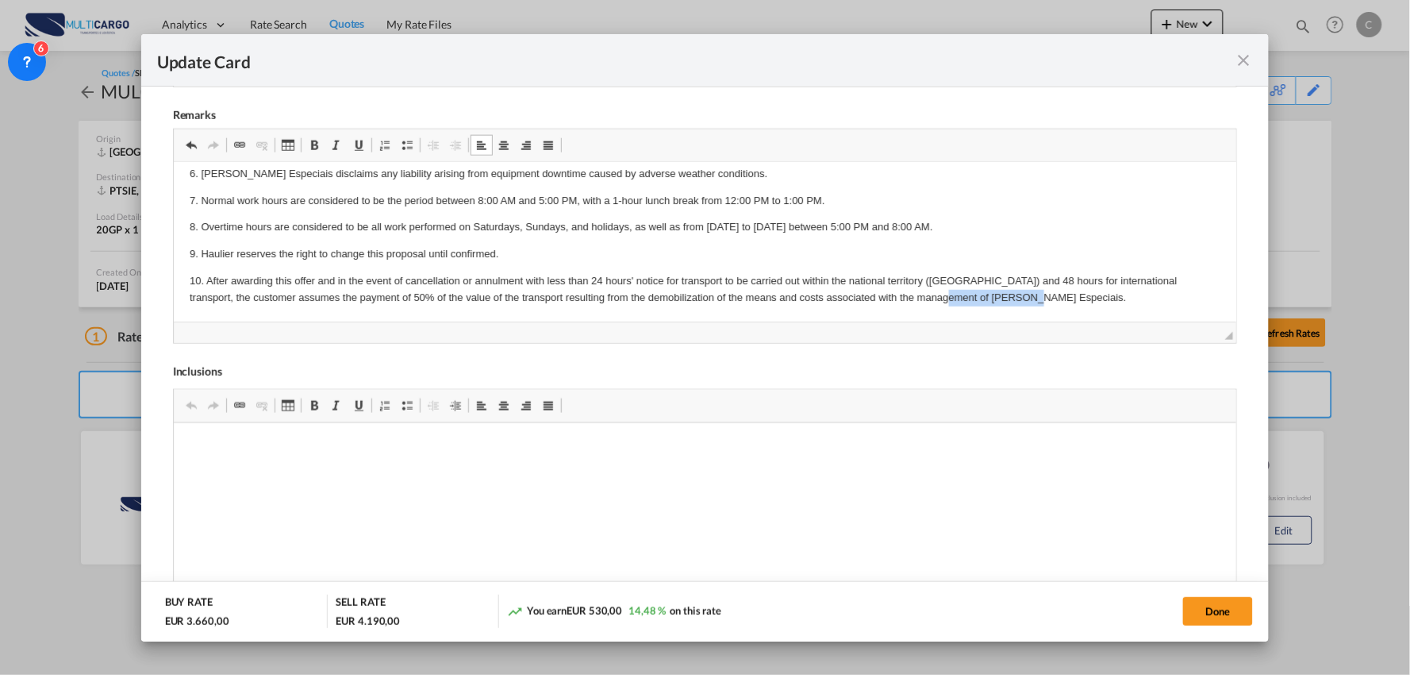
drag, startPoint x: 1014, startPoint y: 295, endPoint x: 929, endPoint y: 294, distance: 85.7
click at [929, 294] on p "10. After awarding this offer and in the event of cancellation or annulment wit…" at bounding box center [705, 289] width 1032 height 33
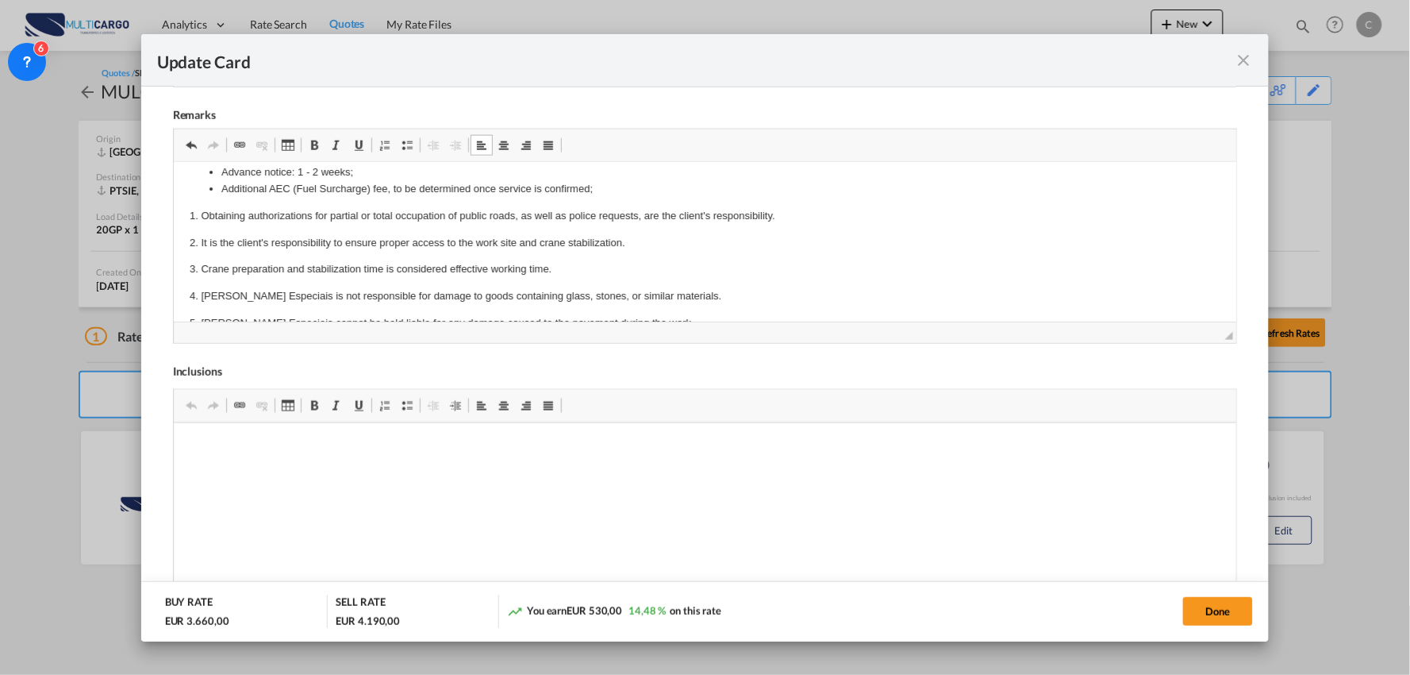
scroll to position [210, 0]
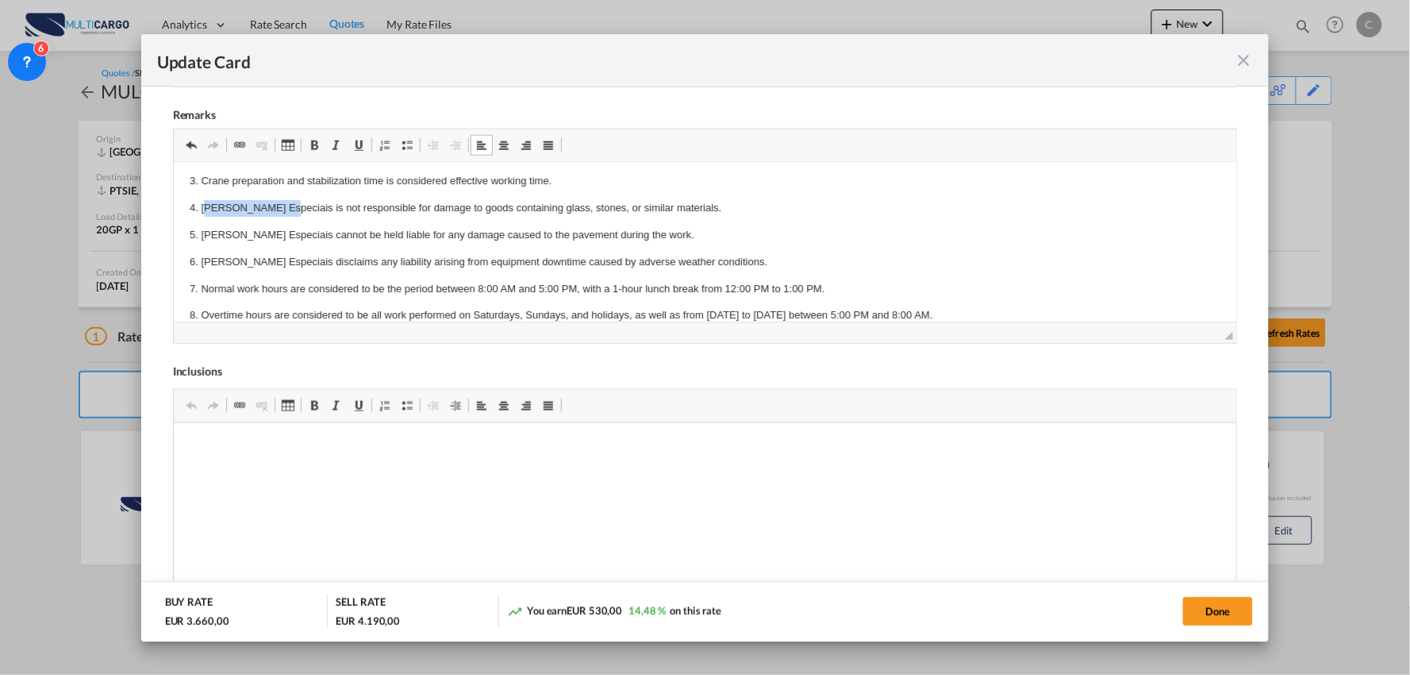
drag, startPoint x: 275, startPoint y: 206, endPoint x: 206, endPoint y: 206, distance: 69.1
click at [202, 206] on p "4. Torres Especiais is not responsible for damage to goods containing glass, st…" at bounding box center [705, 208] width 1032 height 17
drag, startPoint x: 278, startPoint y: 229, endPoint x: 203, endPoint y: 236, distance: 74.9
click at [202, 236] on p "5. Torres Especiais cannot be held liable for any damage caused to the pavement…" at bounding box center [705, 235] width 1032 height 17
drag, startPoint x: 276, startPoint y: 260, endPoint x: 201, endPoint y: 259, distance: 75.4
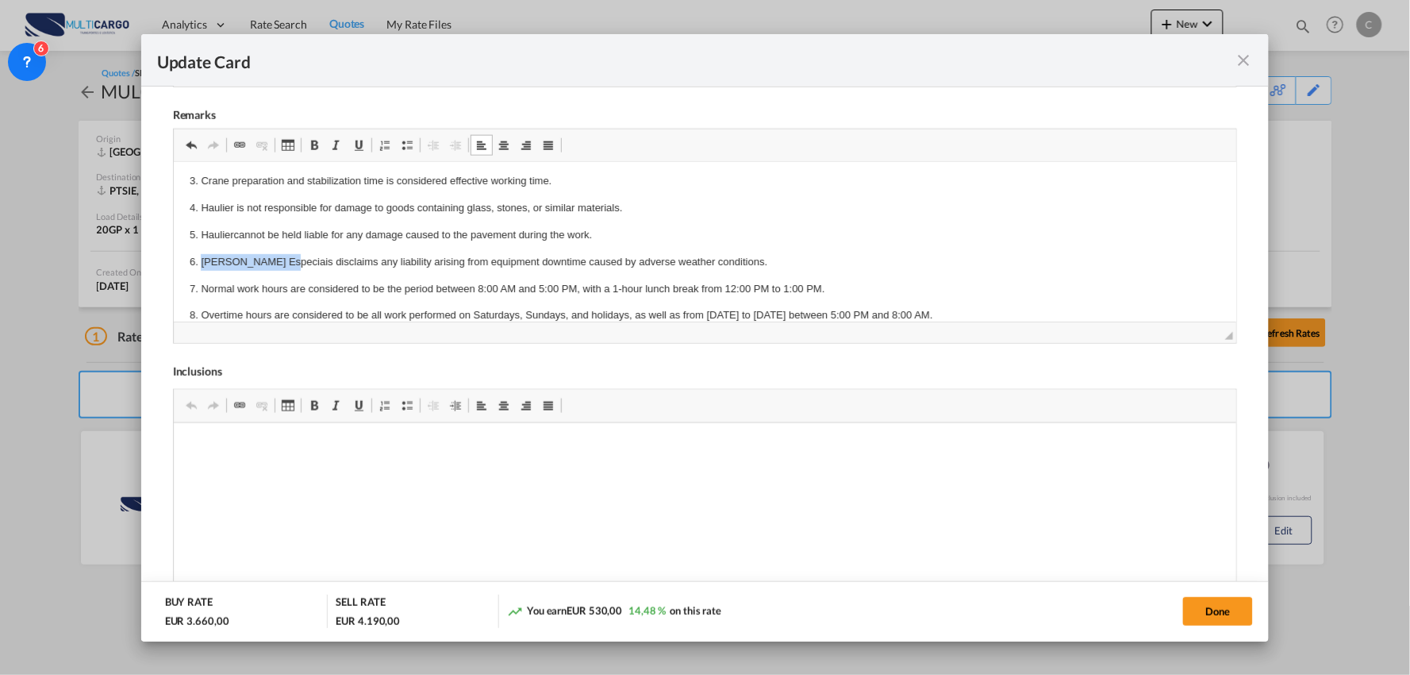
click at [201, 259] on p "6. Torres Especiais disclaims any liability arising from equipment downtime cau…" at bounding box center [705, 262] width 1032 height 17
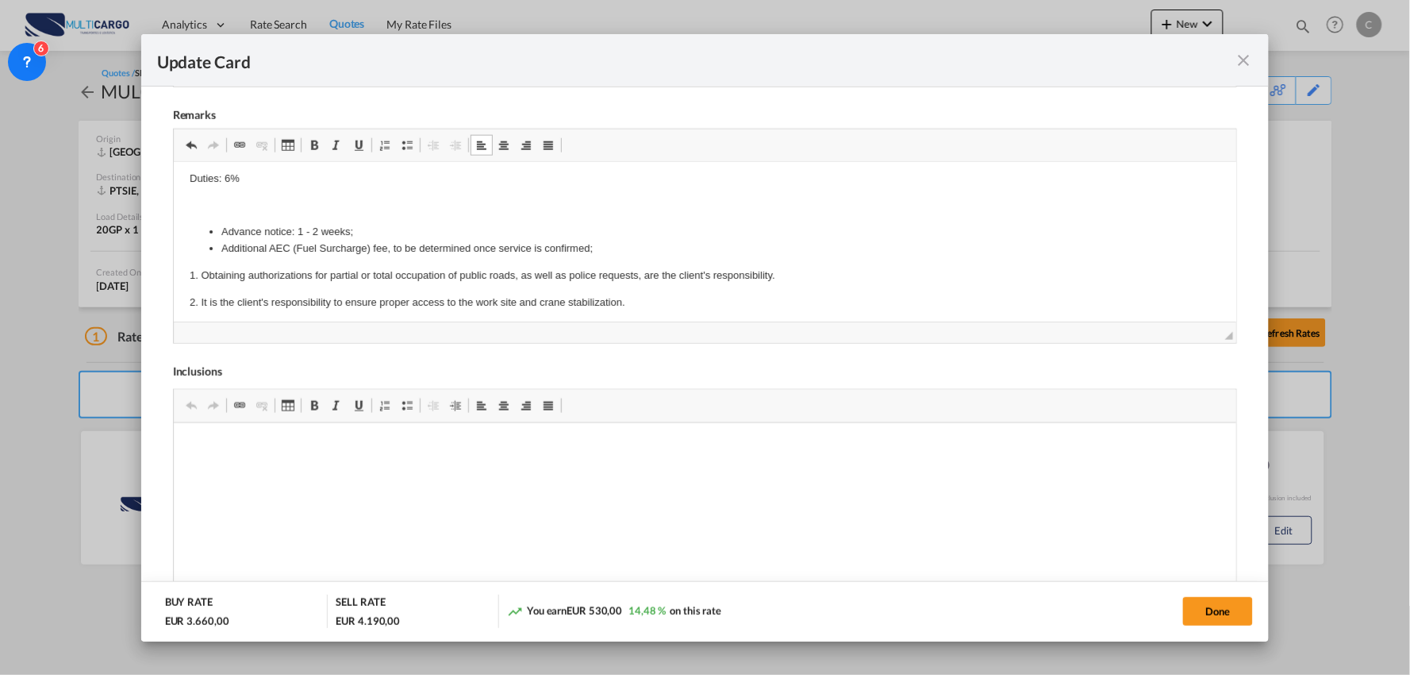
scroll to position [33, 0]
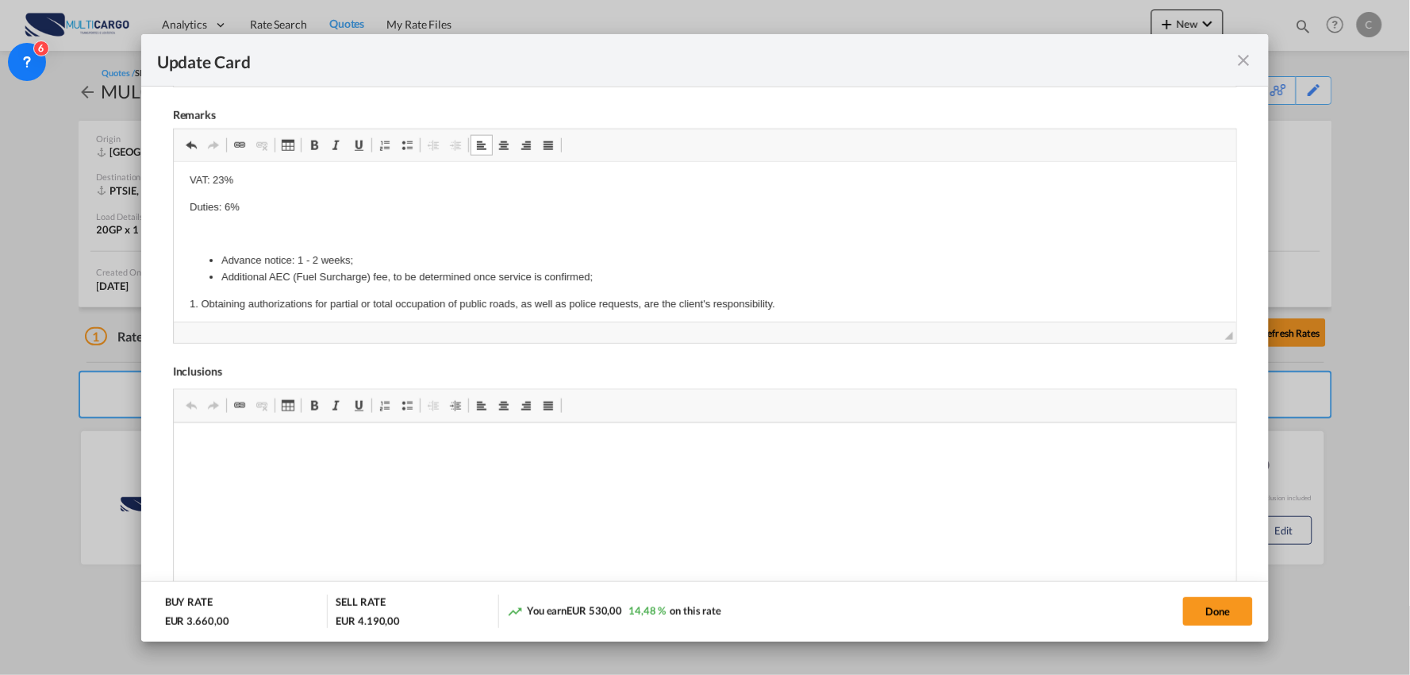
click at [612, 277] on li "Additional AEC (Fuel Surcharge) fee, to be determined once service is confirmed;" at bounding box center [705, 277] width 968 height 17
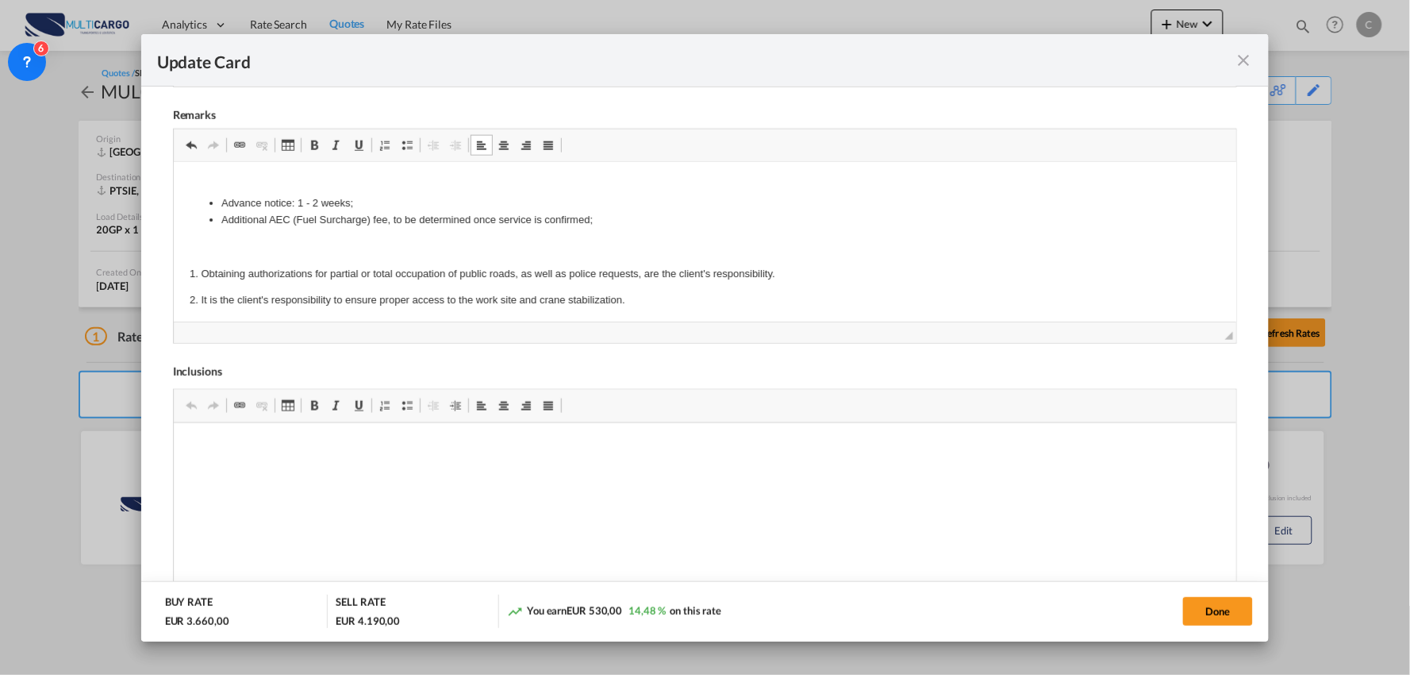
scroll to position [121, 0]
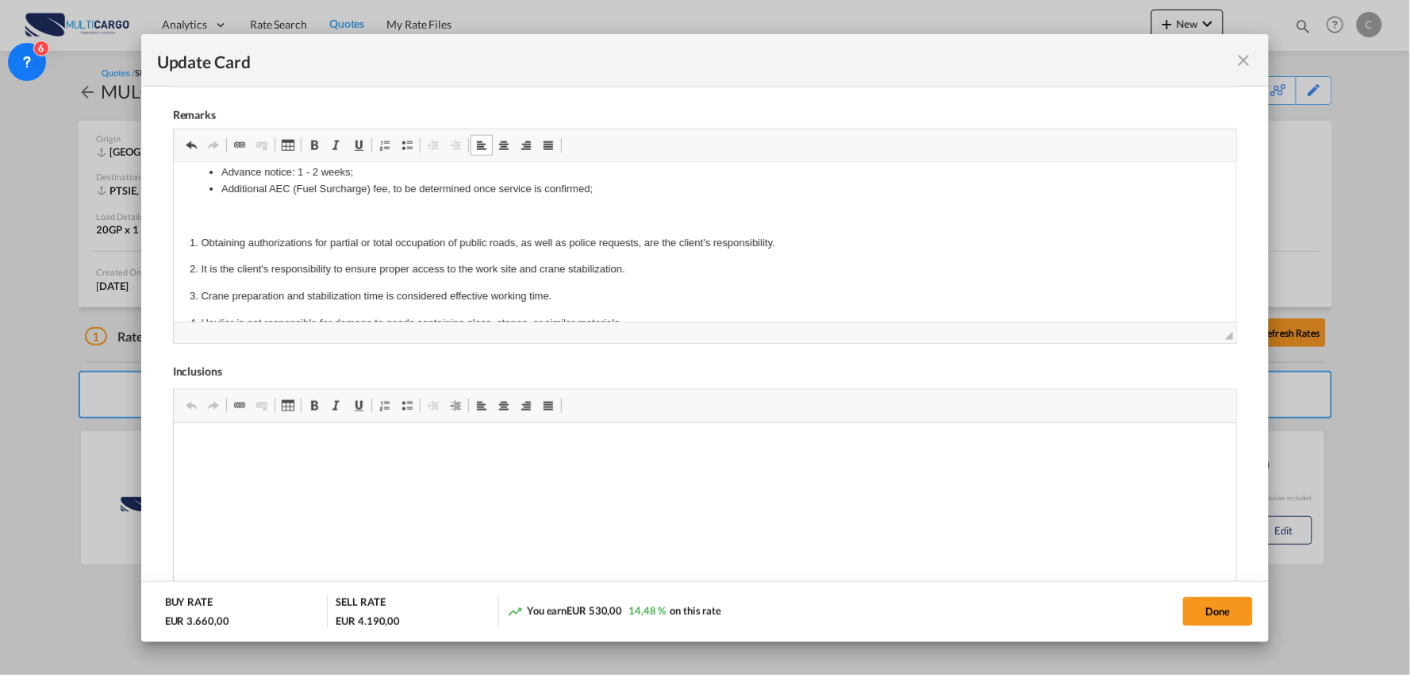
click at [777, 241] on p "1. Obtaining authorizations for partial or total occupation of public roads, as…" at bounding box center [705, 243] width 1032 height 17
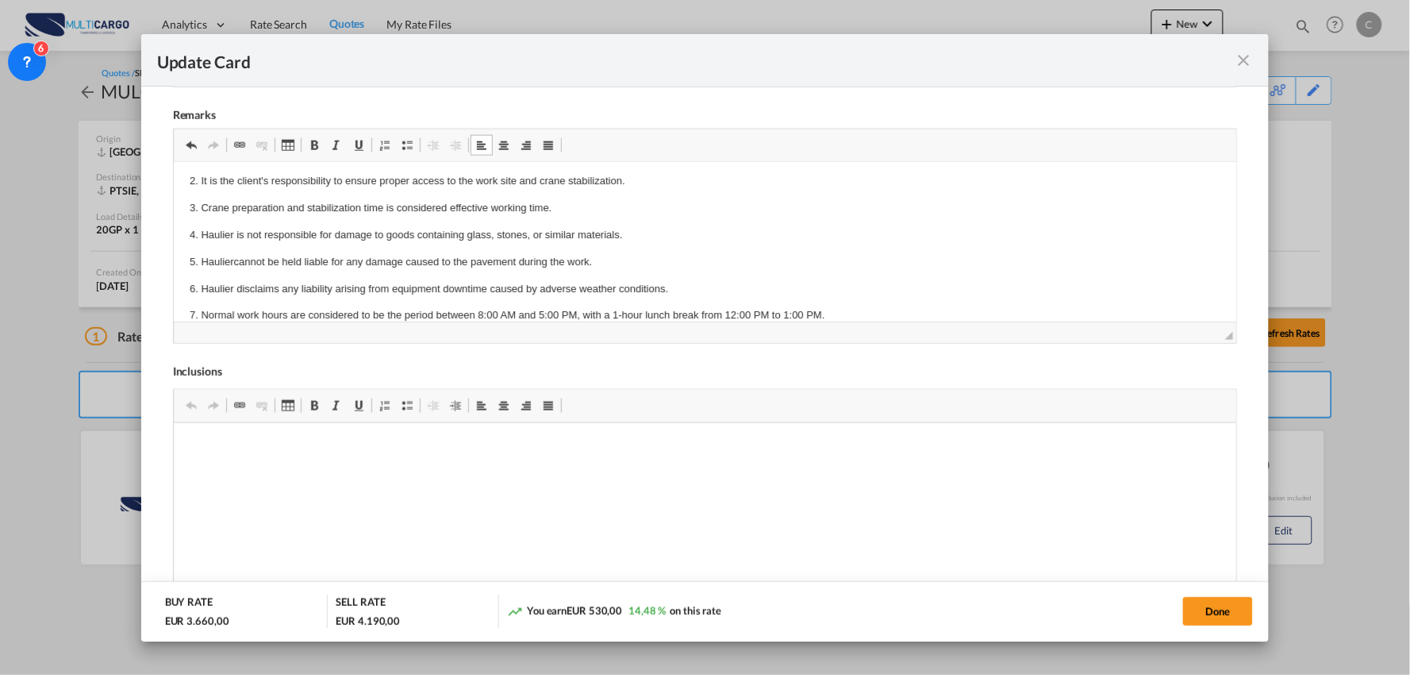
click at [557, 205] on p "3. Crane preparation and stabilization time is considered effective working tim…" at bounding box center [705, 208] width 1032 height 17
click at [624, 233] on p "4. Haulier is not responsible for damage to goods containing glass, stones, or …" at bounding box center [705, 235] width 1032 height 17
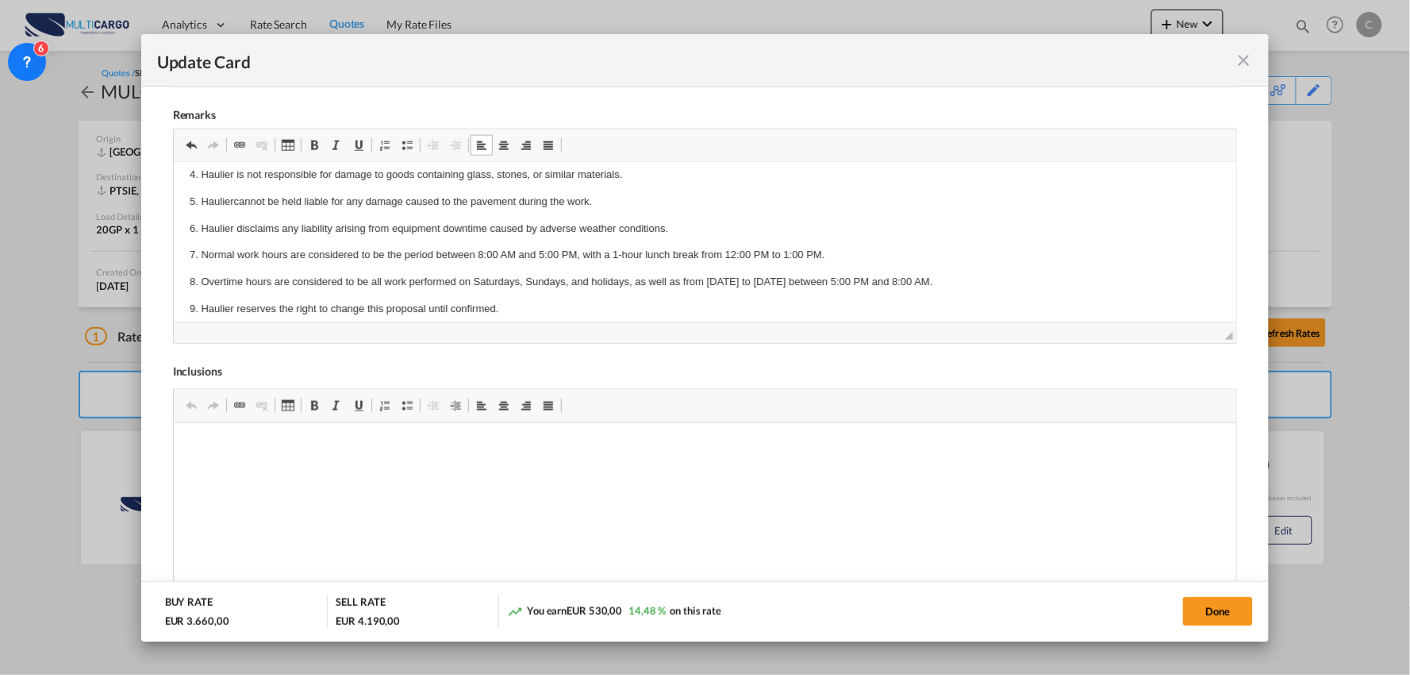
scroll to position [298, 0]
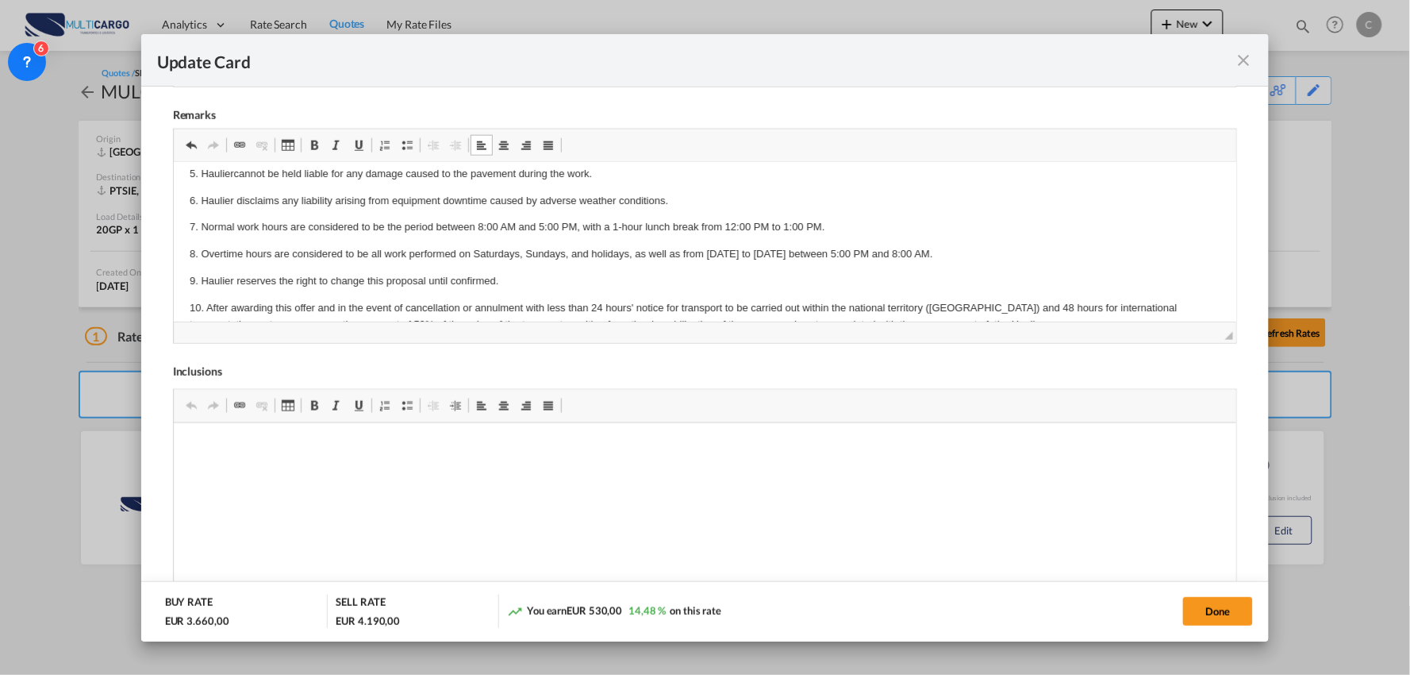
click at [234, 168] on p "5. Hauliercannot be held liable for any damage caused to the pavement during th…" at bounding box center [705, 174] width 1032 height 17
click at [617, 171] on p "5. Haulier cannot be held liable for any damage caused to the pavement during t…" at bounding box center [705, 174] width 1032 height 17
click at [850, 229] on p "7. Normal work hours are considered to be the period between 8:00 AM and 5:00 P…" at bounding box center [705, 227] width 1032 height 17
click at [937, 259] on p "8. Overtime hours are considered to be all work performed on Saturdays, Sundays…" at bounding box center [705, 254] width 1032 height 17
click at [514, 278] on p "9. Haulier reserves the right to change this proposal until confirmed." at bounding box center [705, 281] width 1032 height 17
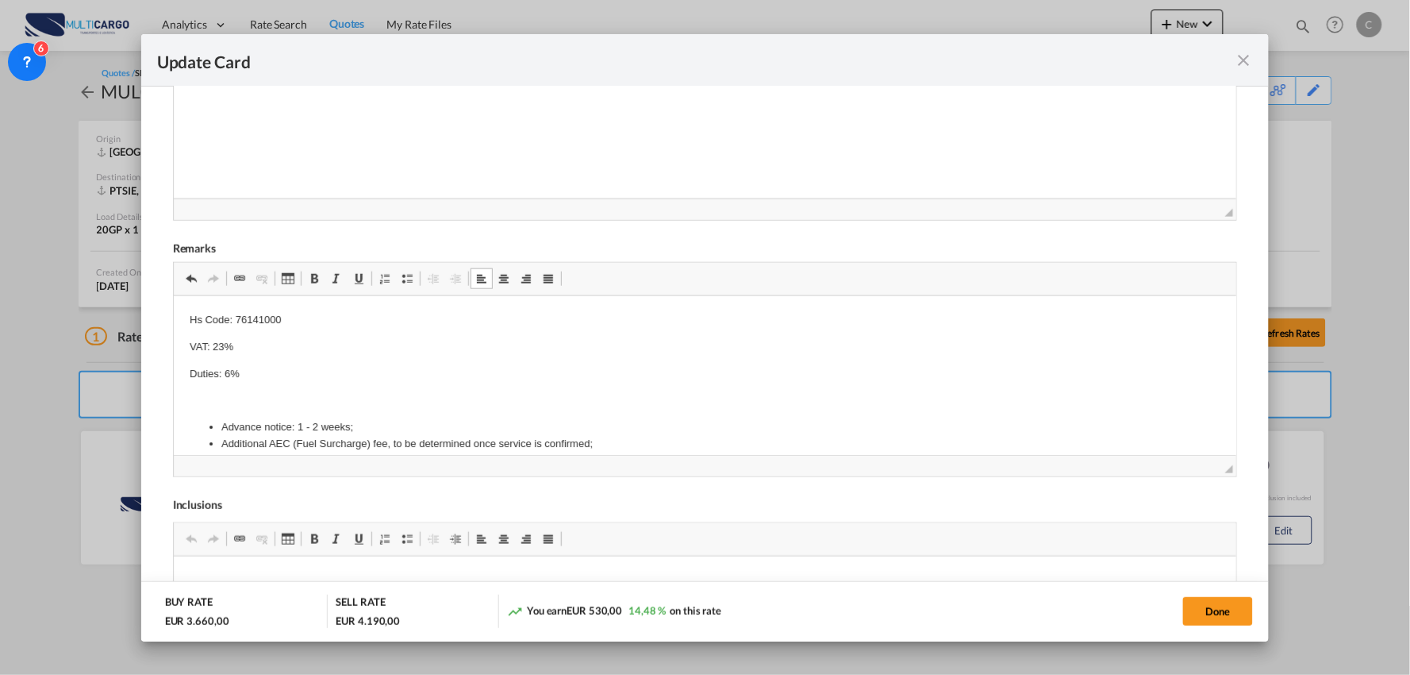
scroll to position [88, 0]
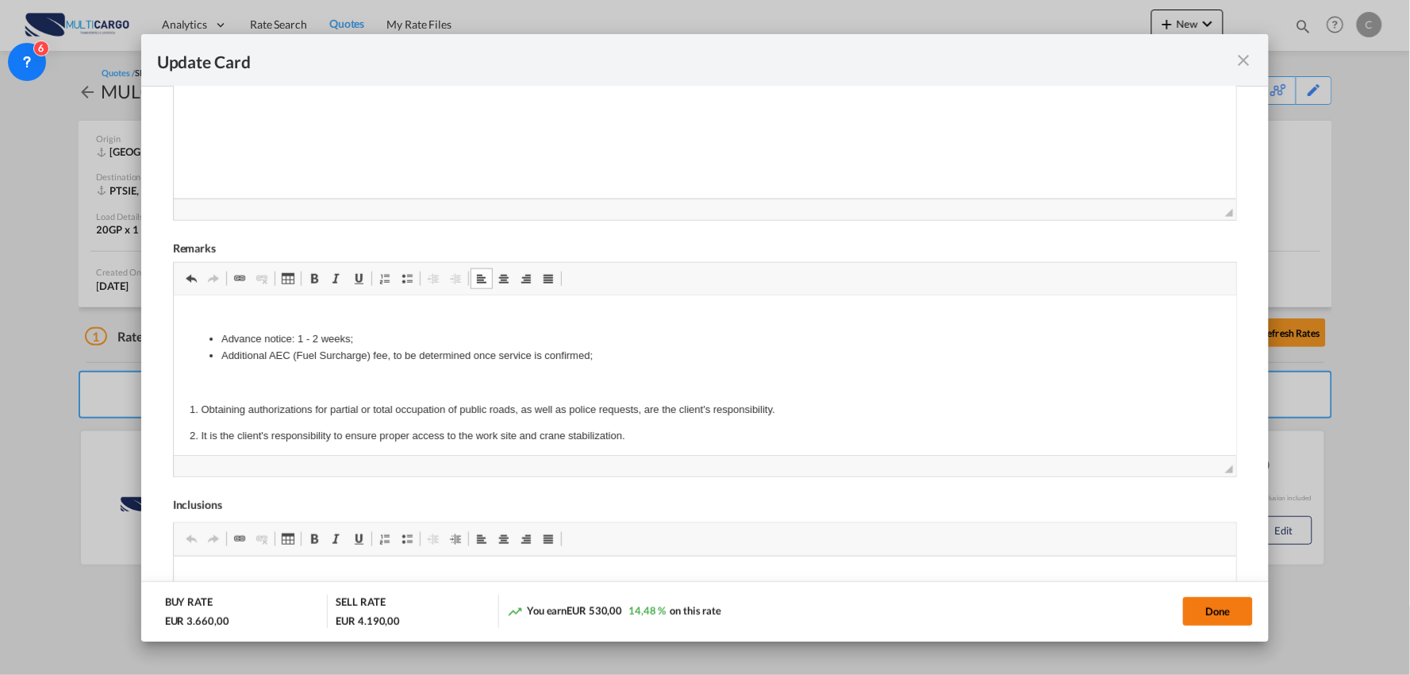
click at [1233, 611] on button "Done" at bounding box center [1218, 611] width 70 height 29
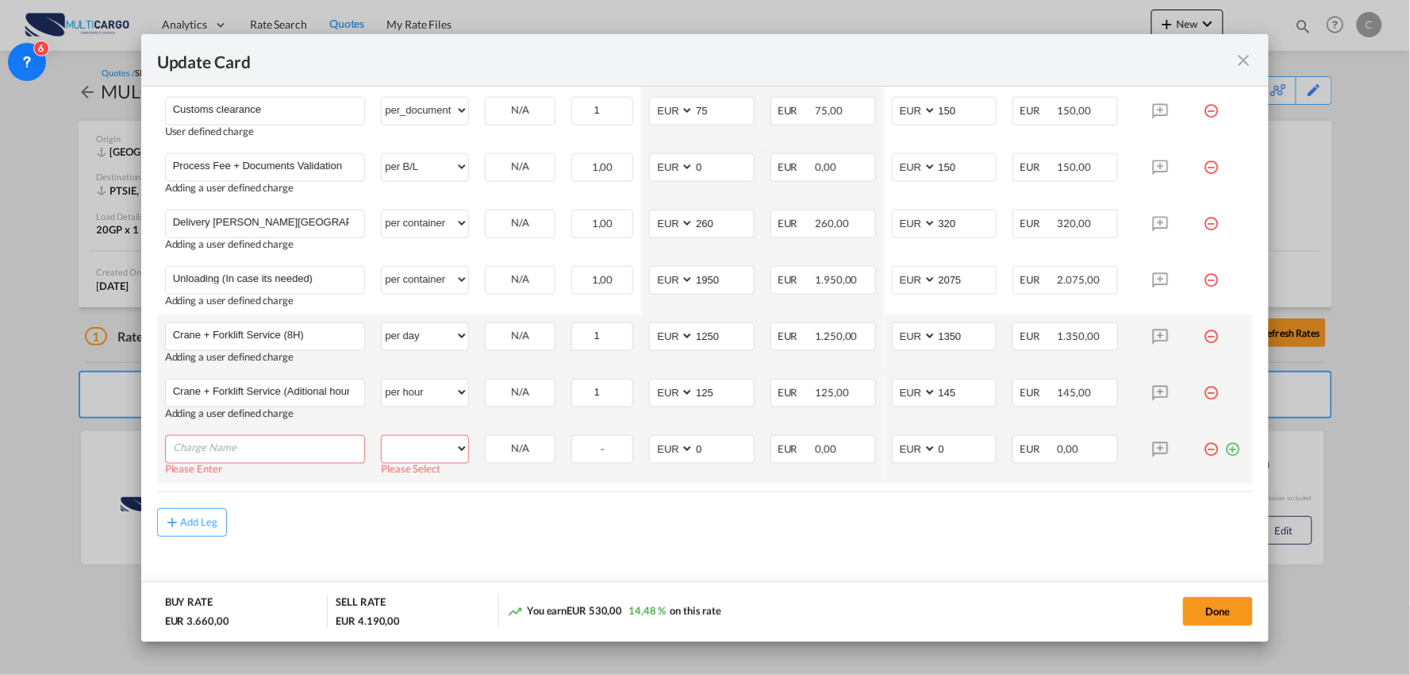
click at [316, 446] on input "Charge Name" at bounding box center [269, 448] width 192 height 24
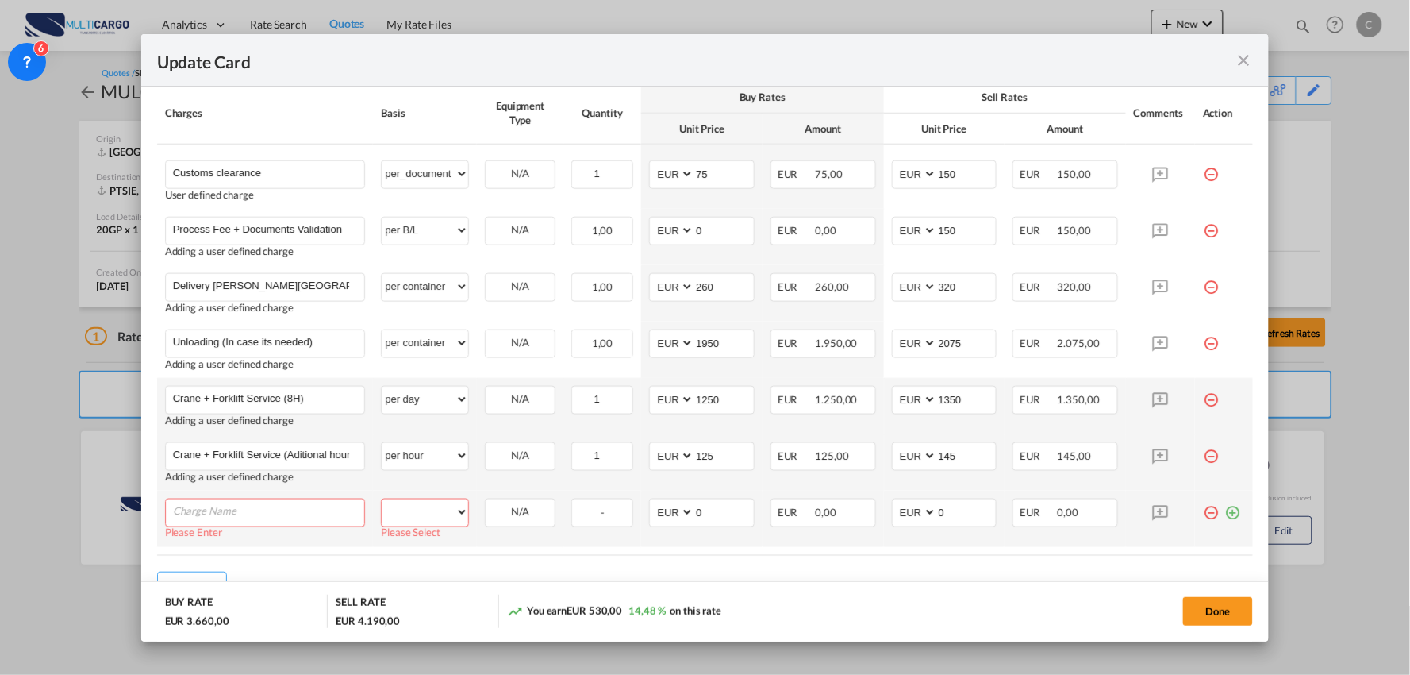
scroll to position [442, 0]
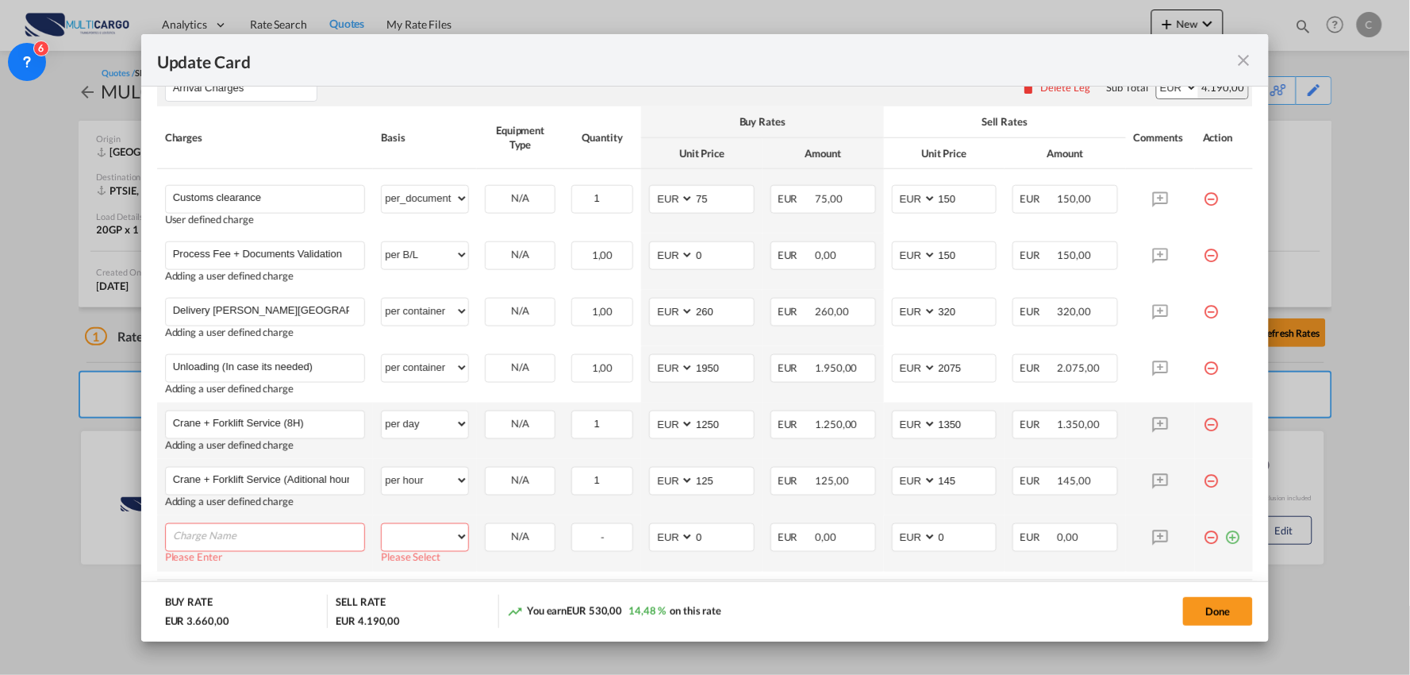
click at [224, 537] on input "Charge Name" at bounding box center [269, 536] width 192 height 24
click at [248, 529] on input "Charge Name" at bounding box center [269, 536] width 192 height 24
type input "Hnadling Fee"
click at [433, 535] on select "per equipment per container per B/L per shipping bill per shipment per pallet p…" at bounding box center [425, 536] width 87 height 25
select select "per container"
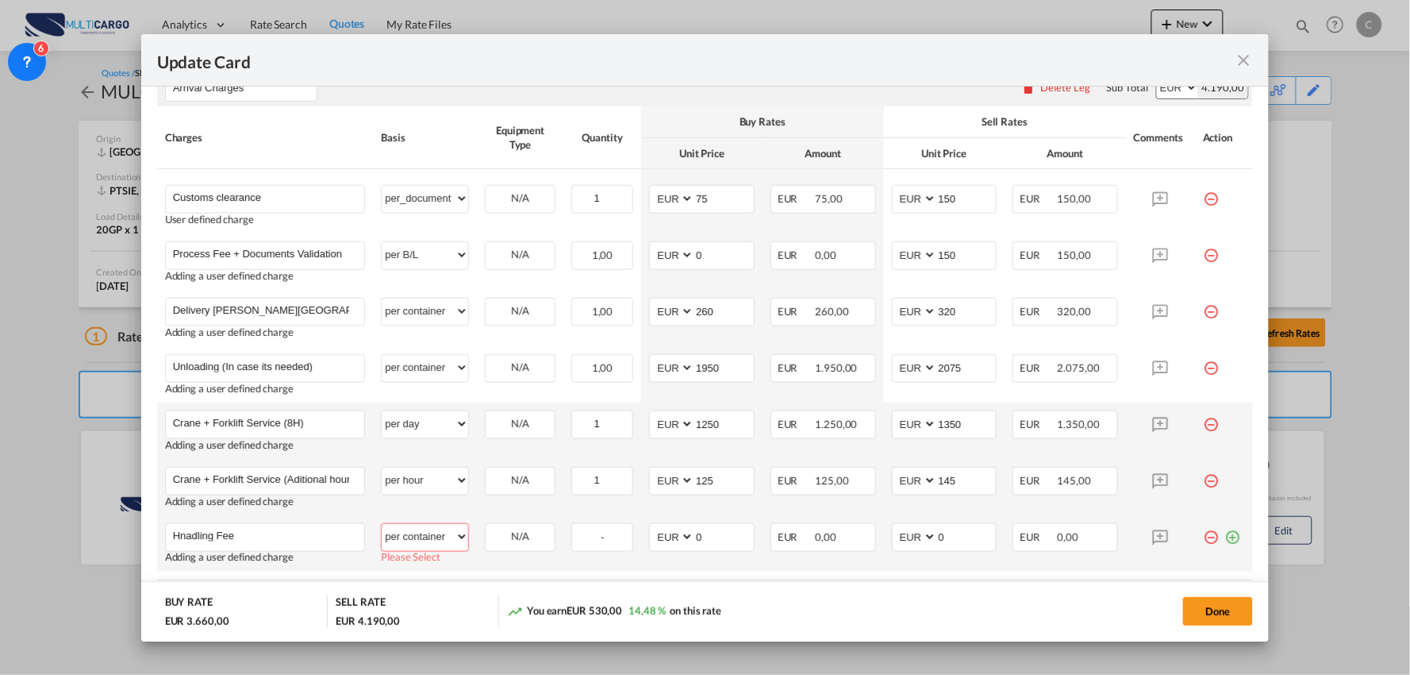
click at [382, 524] on select "per equipment per container per B/L per shipping bill per shipment per pallet p…" at bounding box center [425, 536] width 87 height 25
drag, startPoint x: 933, startPoint y: 536, endPoint x: 883, endPoint y: 535, distance: 49.2
click at [892, 534] on md-input-container "AED AFN ALL AMD ANG AOA ARS AUD AWG AZN BAM BBD BDT BGN BHD BIF BMD BND BOB BRL…" at bounding box center [945, 537] width 106 height 29
type input "20"
click at [902, 602] on div "Done" at bounding box center [1044, 610] width 420 height 33
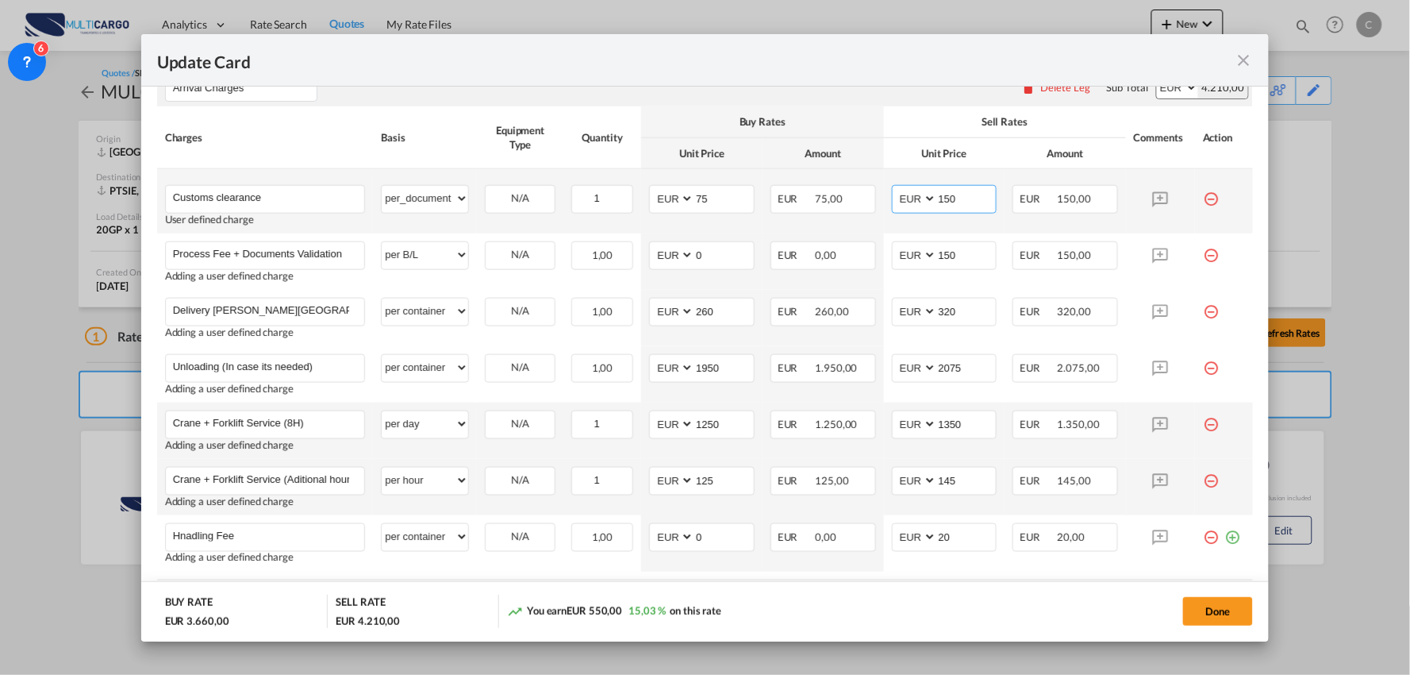
click at [964, 202] on input "150" at bounding box center [967, 198] width 60 height 24
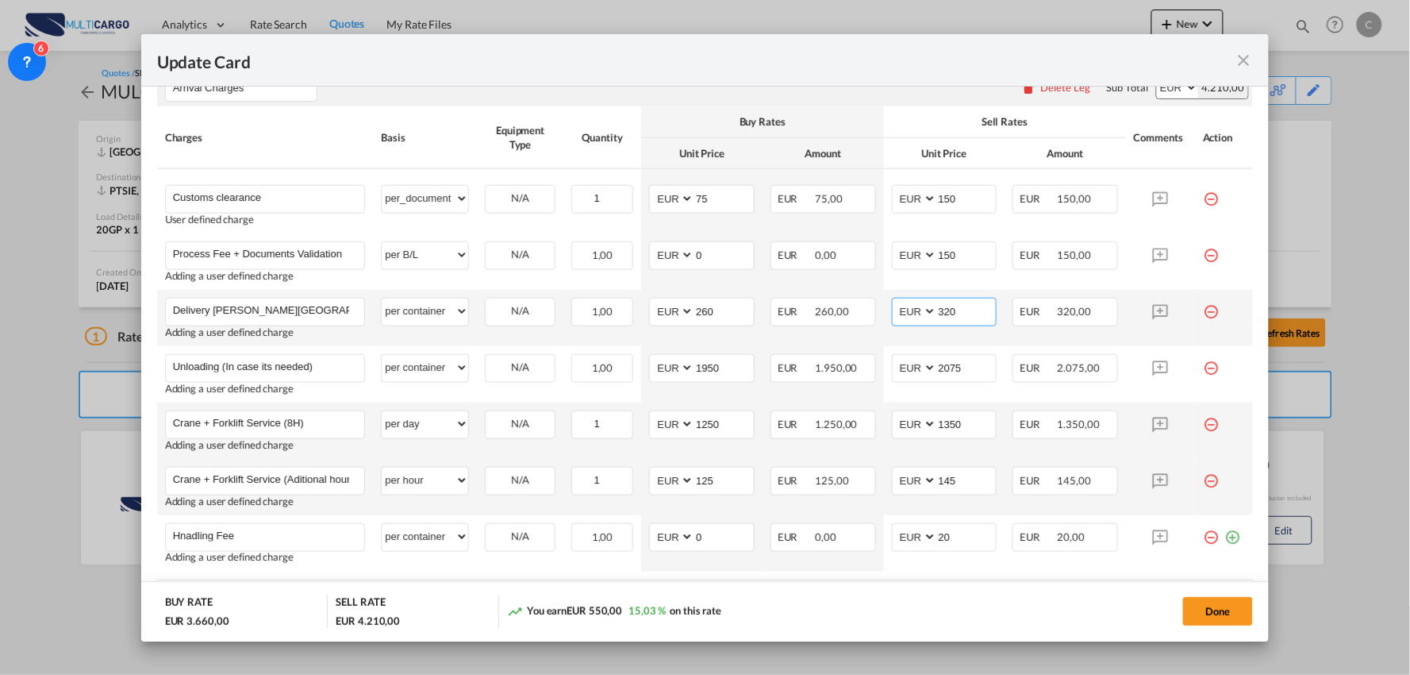
drag, startPoint x: 964, startPoint y: 311, endPoint x: 918, endPoint y: 311, distance: 45.2
click at [918, 311] on md-input-container "AED AFN ALL AMD ANG AOA ARS AUD AWG AZN BAM BBD BDT BGN BHD BIF BMD BND BOB BRL…" at bounding box center [945, 312] width 106 height 29
click at [890, 95] on div "Arrival Charges Please enter leg name Leg Name Already Exists Delete Leg Sub To…" at bounding box center [705, 87] width 1097 height 38
click at [966, 303] on input "340" at bounding box center [967, 310] width 60 height 24
type input "320"
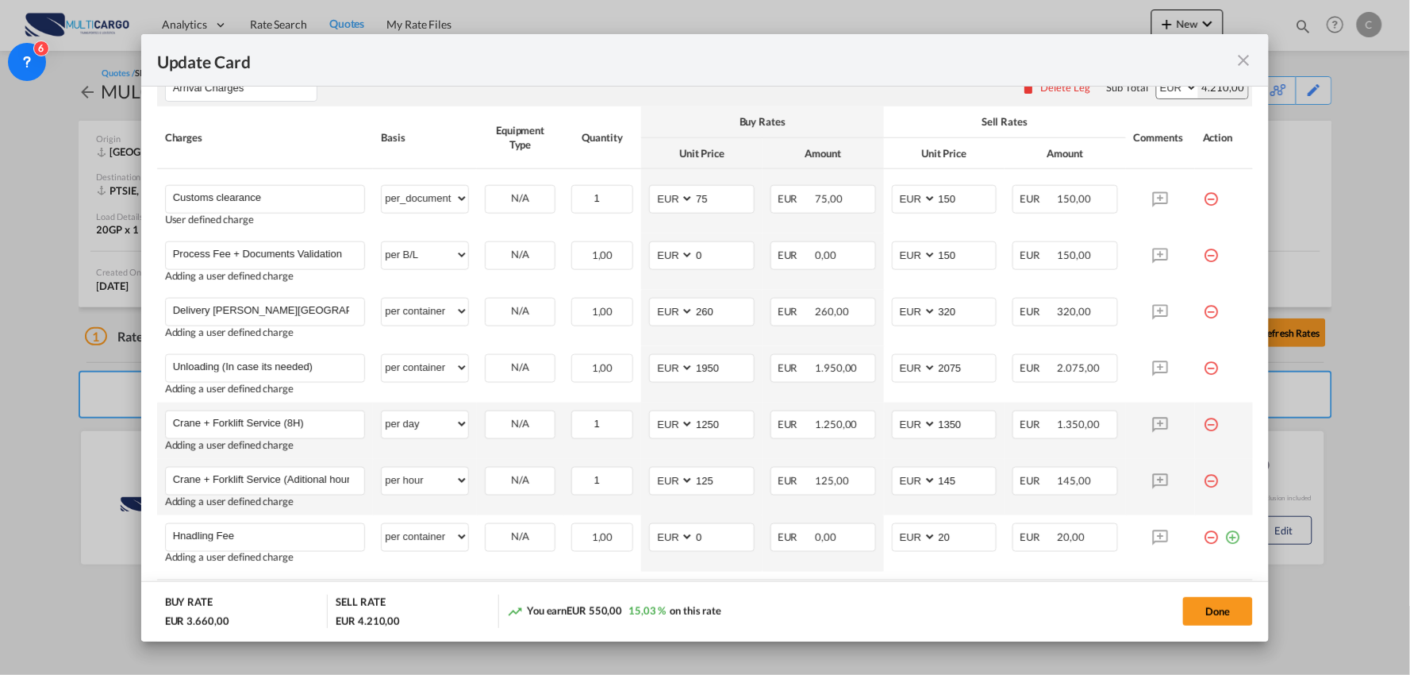
click at [883, 96] on div "Arrival Charges Please enter leg name Leg Name Already Exists Delete Leg Sub To…" at bounding box center [705, 87] width 1097 height 38
drag, startPoint x: 965, startPoint y: 422, endPoint x: 906, endPoint y: 422, distance: 58.7
click at [906, 422] on md-input-container "AED AFN ALL AMD ANG AOA ARS AUD AWG AZN BAM BBD BDT BGN BHD BIF BMD BND BOB BRL…" at bounding box center [945, 424] width 106 height 29
drag, startPoint x: 956, startPoint y: 422, endPoint x: 899, endPoint y: 422, distance: 56.4
click at [899, 422] on md-input-container "AED AFN ALL AMD ANG AOA ARS AUD AWG AZN BAM BBD BDT BGN BHD BIF BMD BND BOB BRL…" at bounding box center [945, 424] width 106 height 29
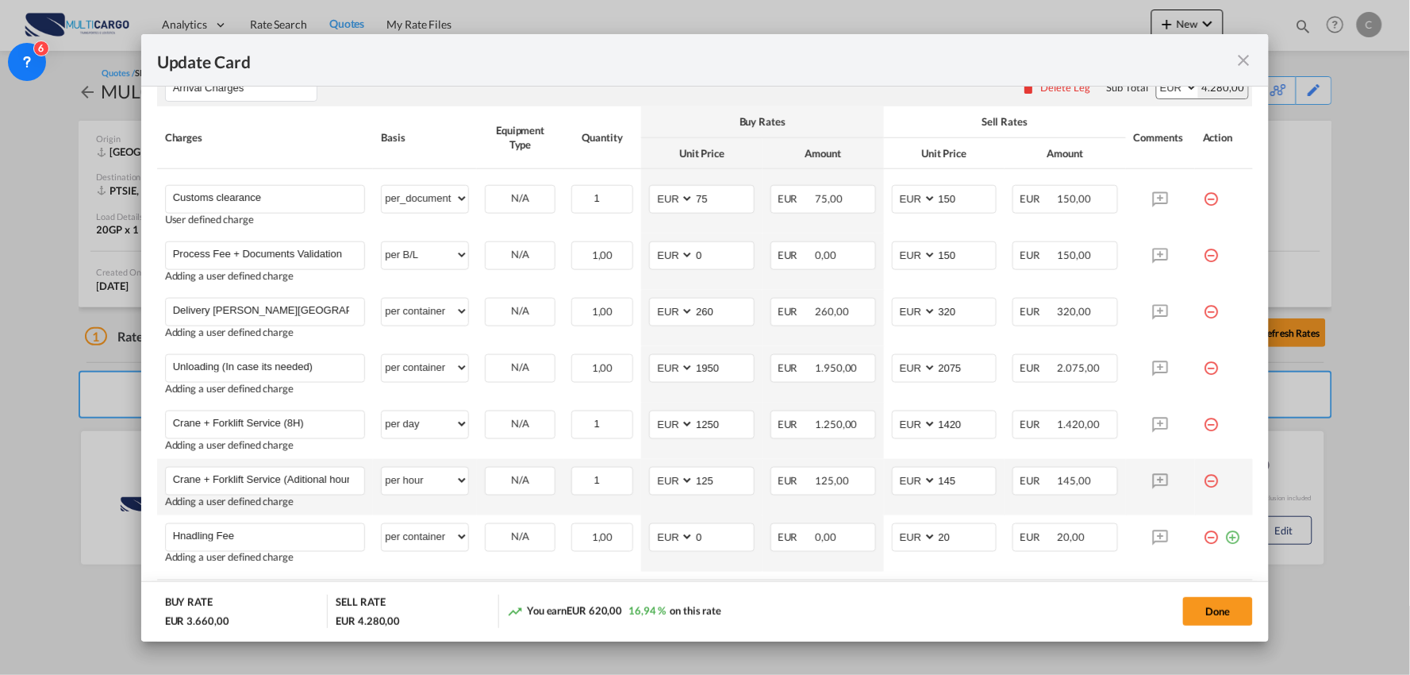
click at [940, 599] on div "Done" at bounding box center [1044, 610] width 420 height 33
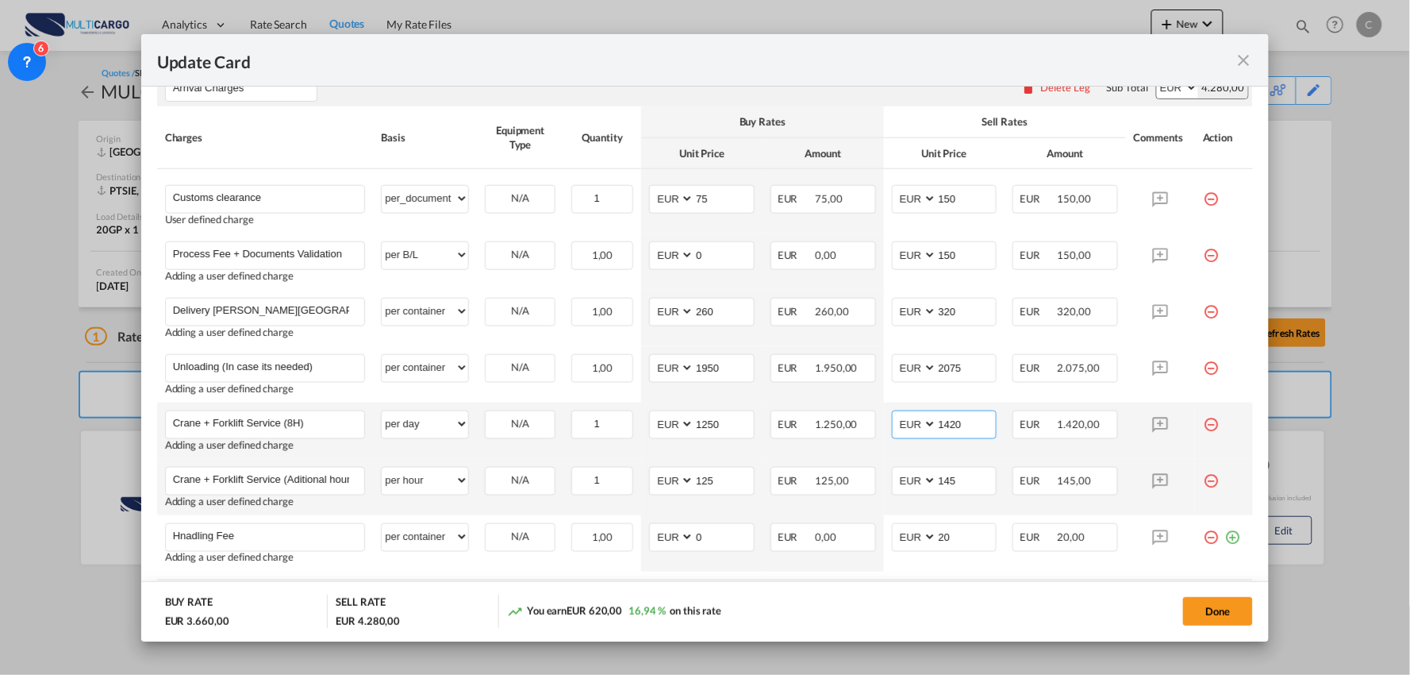
drag, startPoint x: 933, startPoint y: 421, endPoint x: 886, endPoint y: 421, distance: 47.6
click at [892, 421] on md-input-container "AED AFN ALL AMD ANG AOA ARS AUD AWG AZN BAM BBD BDT BGN BHD BIF BMD BND BOB BRL…" at bounding box center [945, 424] width 106 height 29
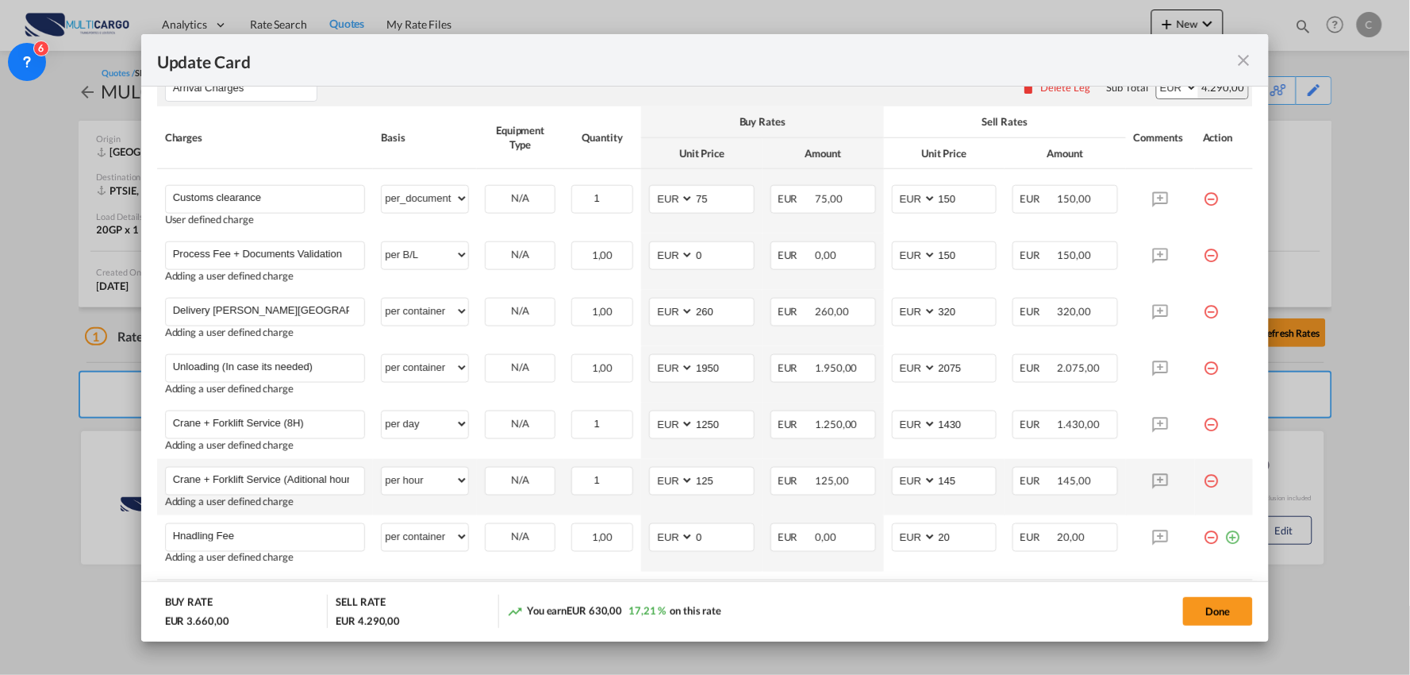
click at [943, 599] on div "Done" at bounding box center [1044, 610] width 420 height 33
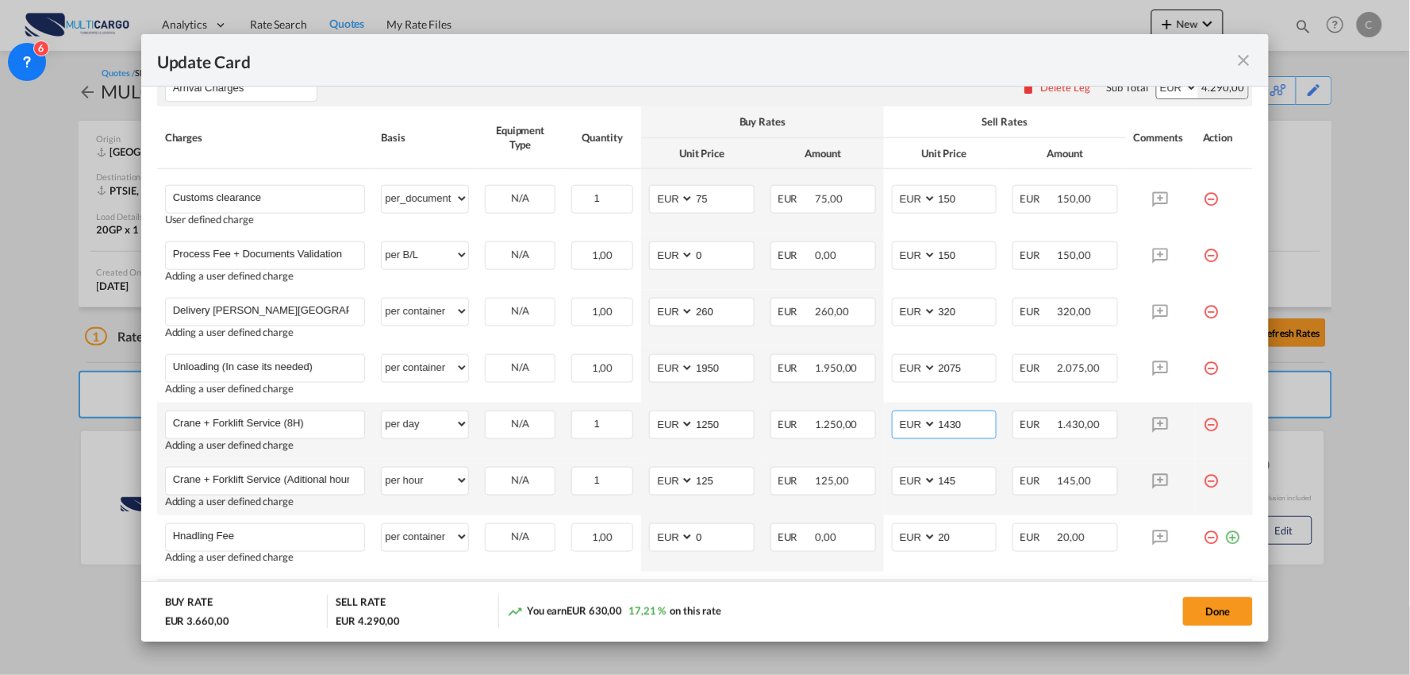
click at [970, 421] on input "1430" at bounding box center [967, 423] width 60 height 24
type input "1450"
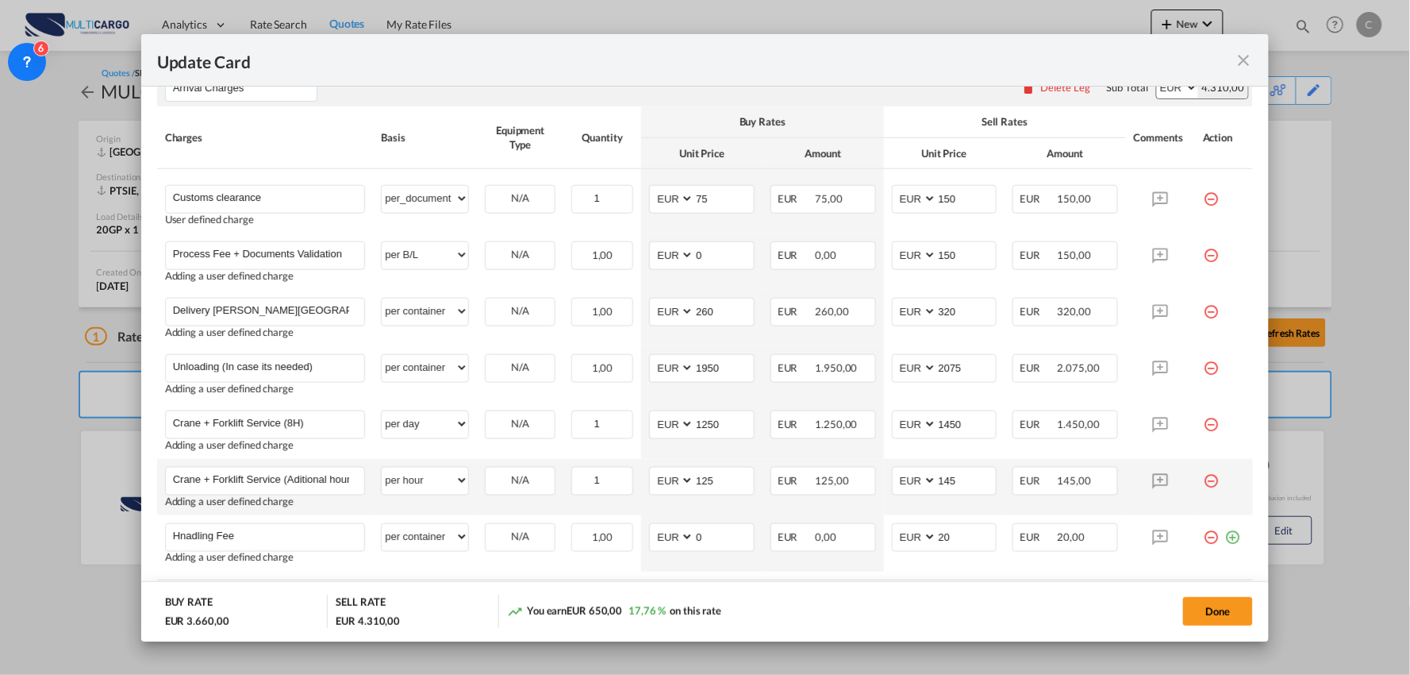
click at [924, 605] on div "Done" at bounding box center [1044, 610] width 420 height 33
click at [869, 594] on div "Done" at bounding box center [1044, 610] width 420 height 33
click at [957, 312] on input "320" at bounding box center [967, 310] width 60 height 24
drag, startPoint x: 960, startPoint y: 310, endPoint x: 871, endPoint y: 310, distance: 89.7
click at [873, 311] on tr "Delivery Santiago do Cacem Please Enter User Defined Charges Cannot Be Publishe…" at bounding box center [705, 318] width 1097 height 56
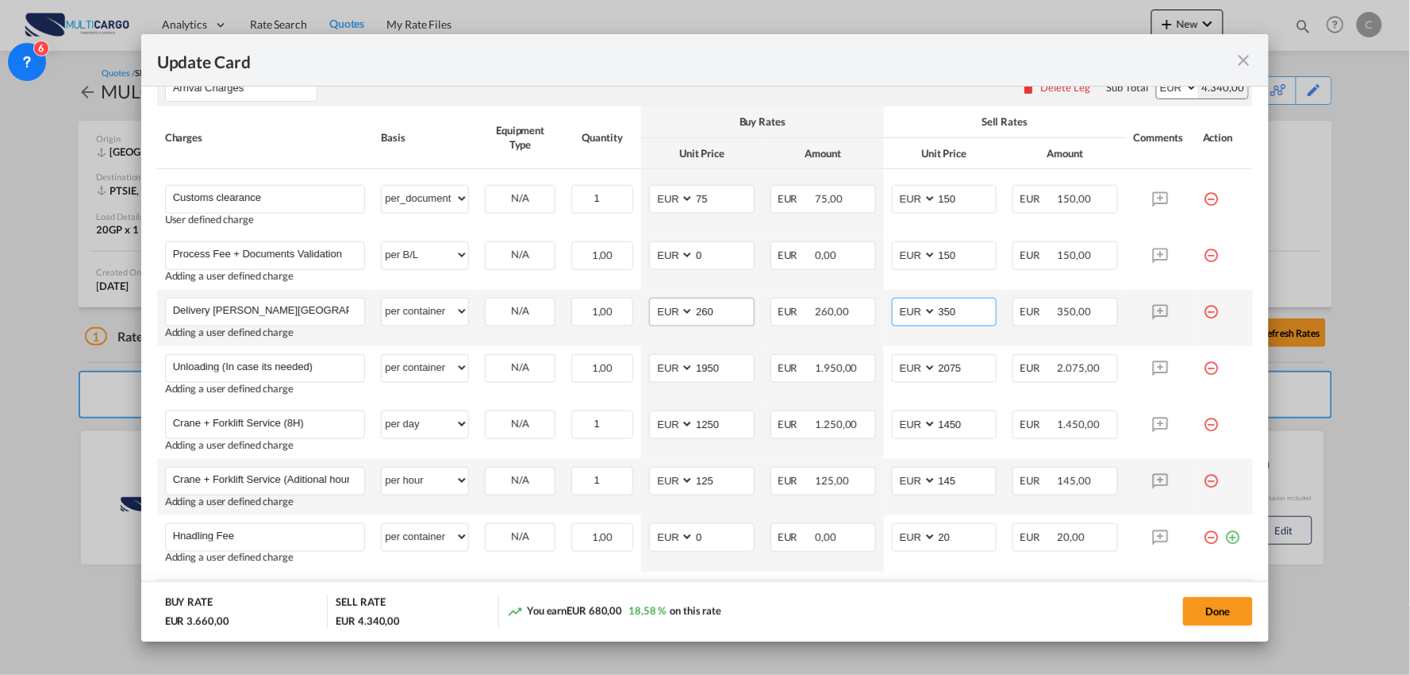
type input "350"
drag, startPoint x: 670, startPoint y: 314, endPoint x: 614, endPoint y: 314, distance: 55.6
click at [614, 314] on tr "Delivery Santiago do Cacem Please Enter User Defined Charges Cannot Be Publishe…" at bounding box center [705, 318] width 1097 height 56
type input "250"
click at [873, 79] on div "Update Card" at bounding box center [705, 60] width 1129 height 52
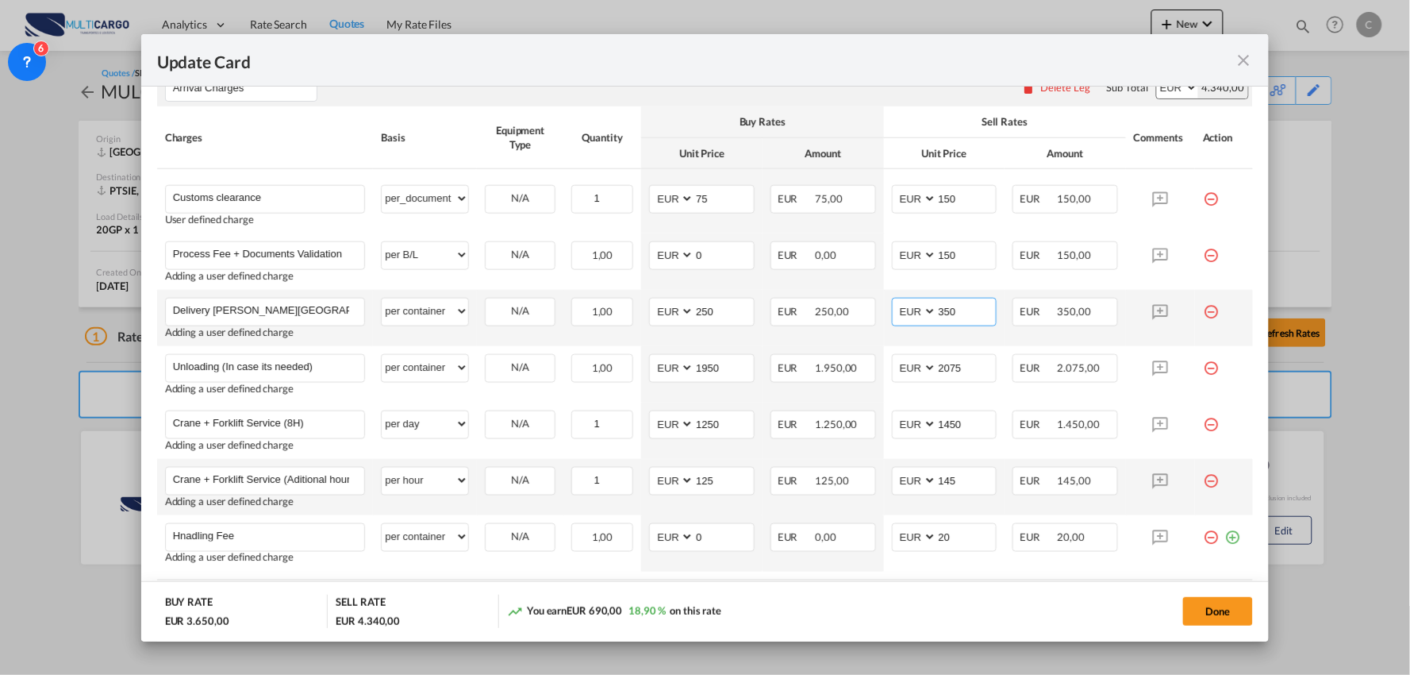
drag, startPoint x: 964, startPoint y: 316, endPoint x: 871, endPoint y: 313, distance: 92.1
click at [871, 313] on tr "Delivery Santiago do Cacem Please Enter User Defined Charges Cannot Be Publishe…" at bounding box center [705, 318] width 1097 height 56
click at [903, 70] on div "Update Card" at bounding box center [705, 60] width 1129 height 52
drag, startPoint x: 966, startPoint y: 308, endPoint x: 887, endPoint y: 316, distance: 79.0
click at [892, 316] on md-input-container "AED AFN ALL AMD ANG AOA ARS AUD AWG AZN BAM BBD BDT BGN BHD BIF BMD BND BOB BRL…" at bounding box center [945, 312] width 106 height 29
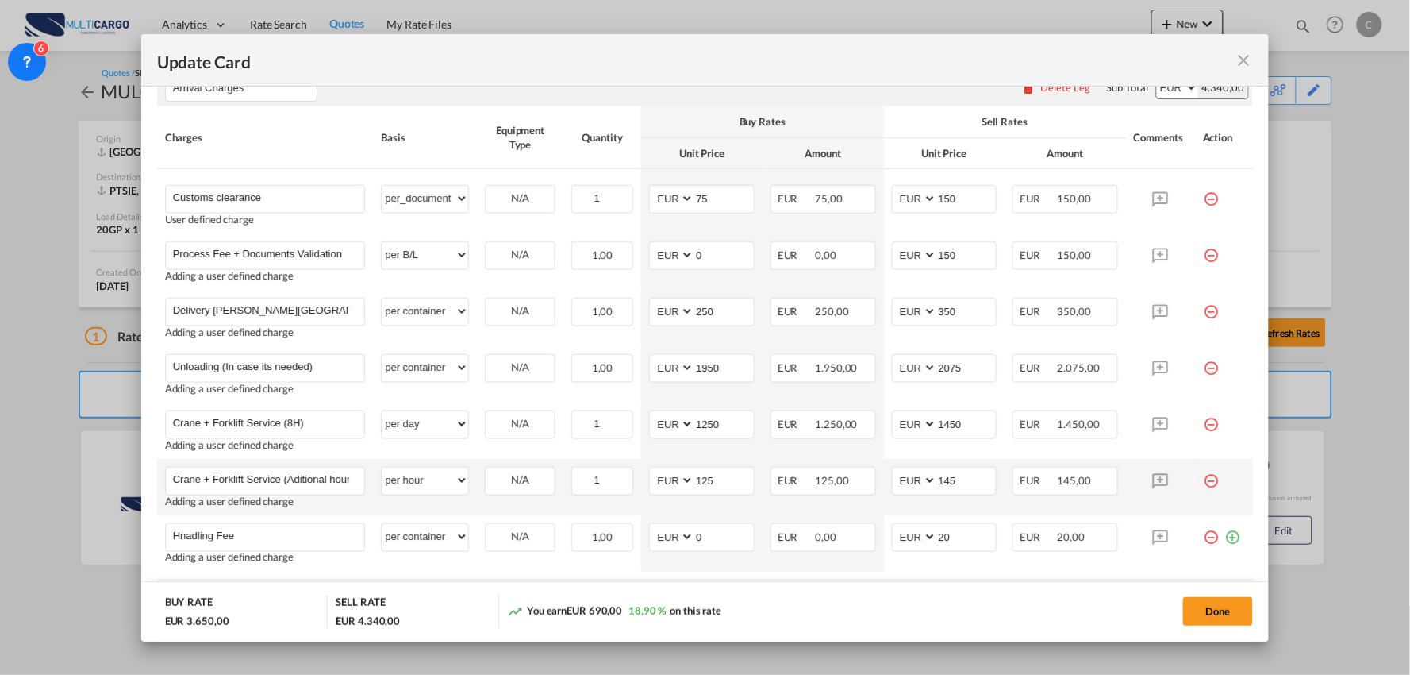
click at [884, 106] on th "Sell Rates" at bounding box center [1005, 121] width 242 height 31
click at [964, 311] on input "350" at bounding box center [967, 310] width 60 height 24
drag, startPoint x: 964, startPoint y: 312, endPoint x: 906, endPoint y: 318, distance: 57.5
click at [909, 318] on md-input-container "AED AFN ALL AMD ANG AOA ARS AUD AWG AZN BAM BBD BDT BGN BHD BIF BMD BND BOB BRL…" at bounding box center [945, 312] width 106 height 29
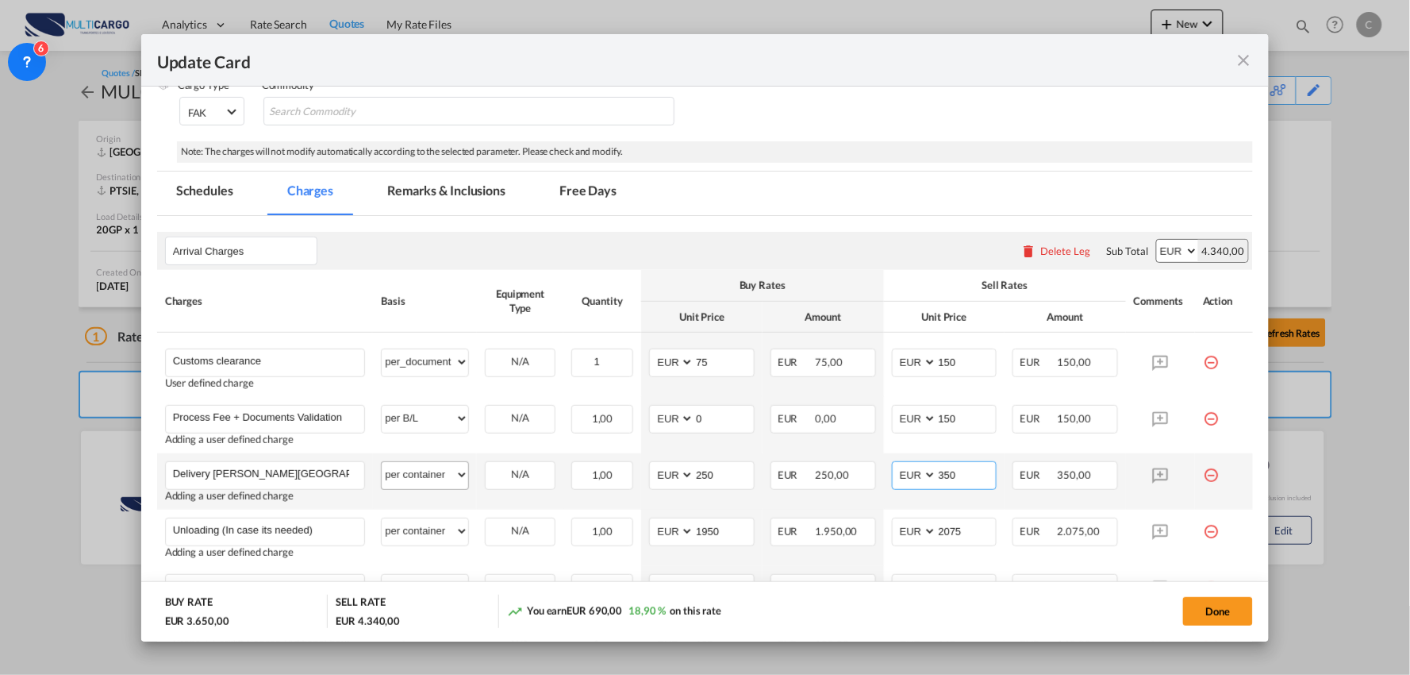
scroll to position [178, 0]
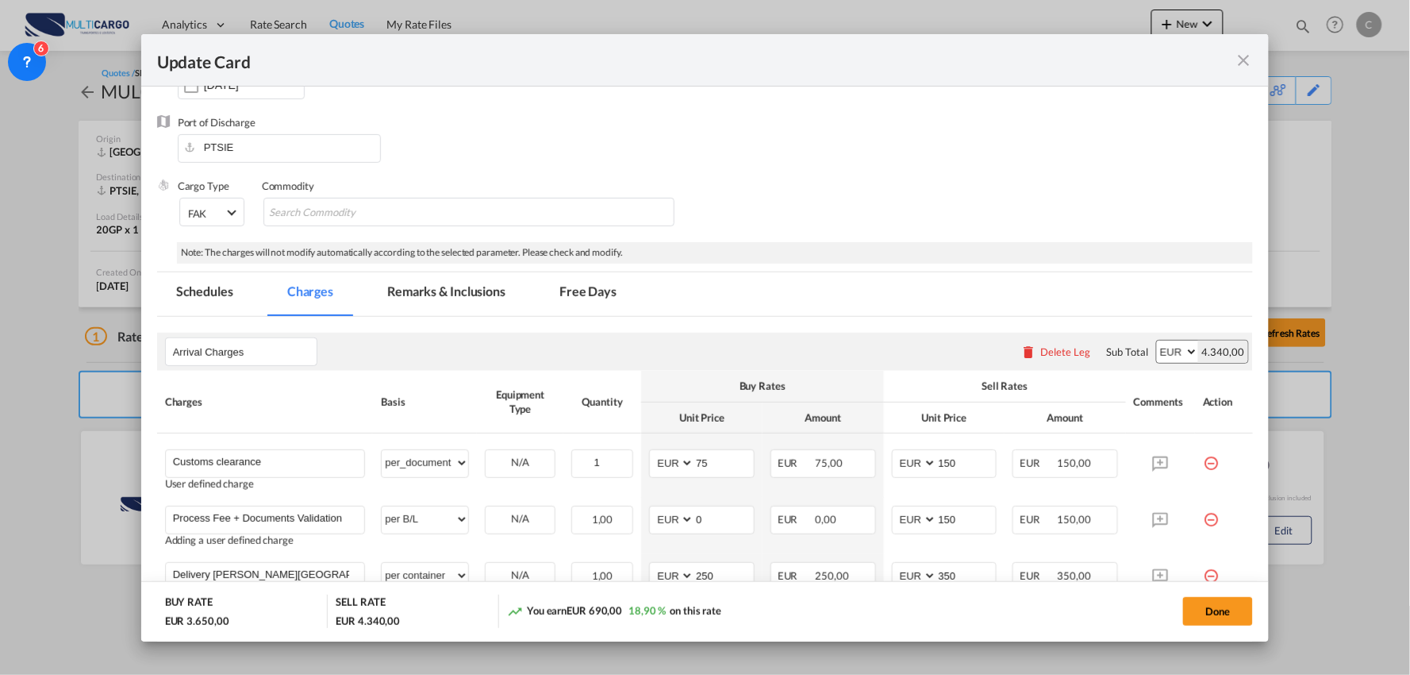
click at [456, 302] on md-tab-item "Remarks & Inclusions" at bounding box center [446, 294] width 156 height 44
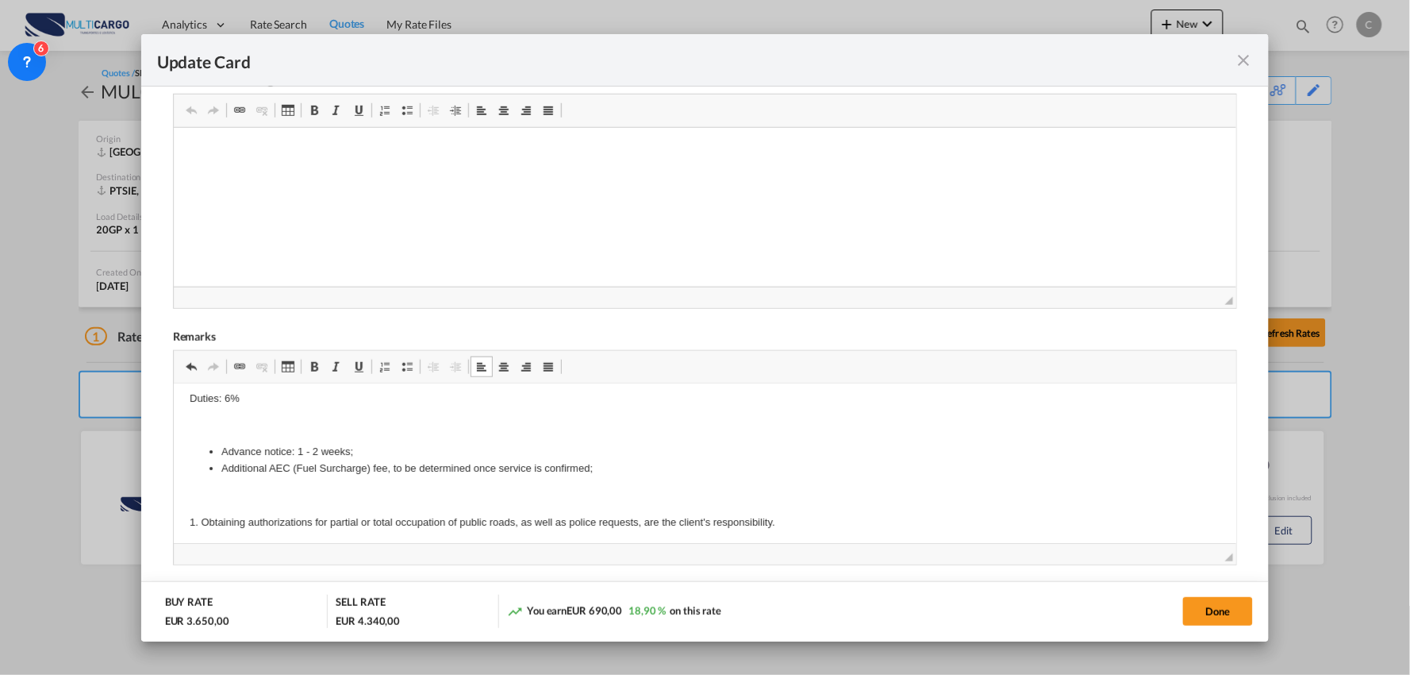
scroll to position [88, 0]
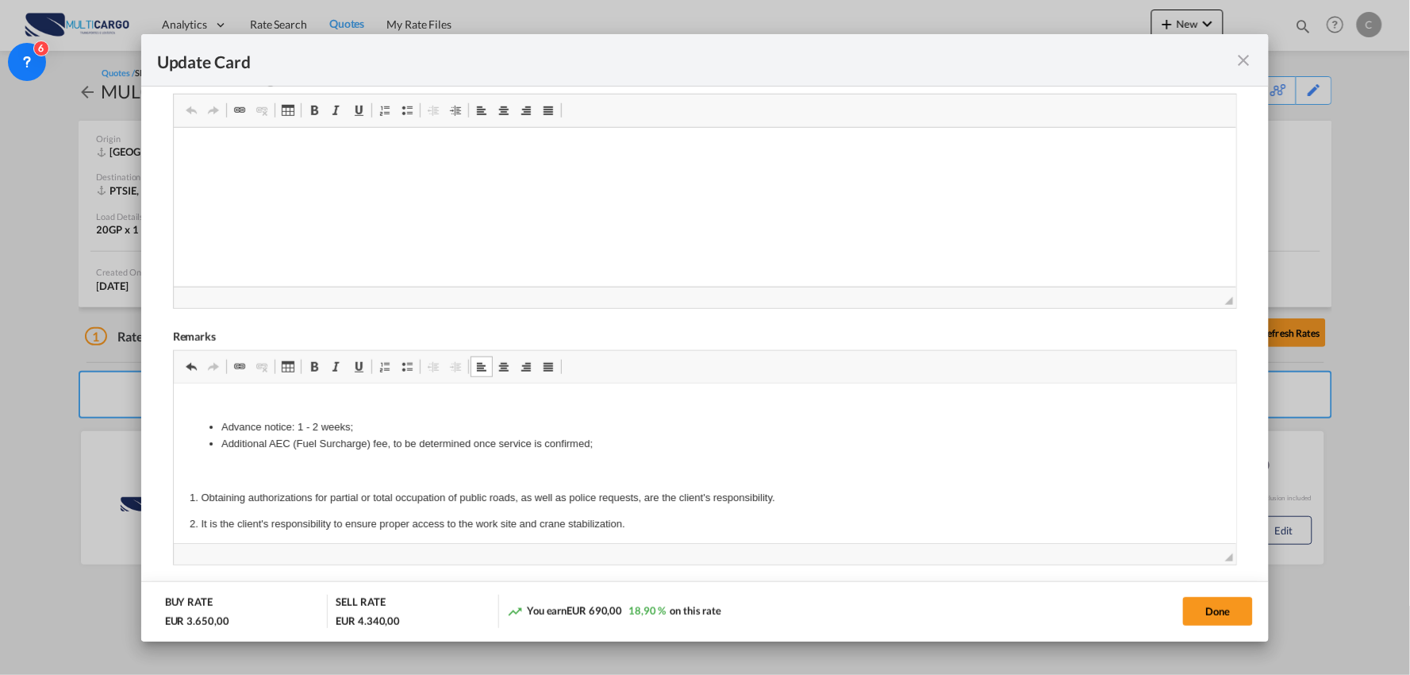
click at [259, 406] on p "Editor de texto enriquecido, editor11" at bounding box center [705, 400] width 1032 height 17
click at [401, 370] on span "Update Card Port ..." at bounding box center [407, 366] width 13 height 13
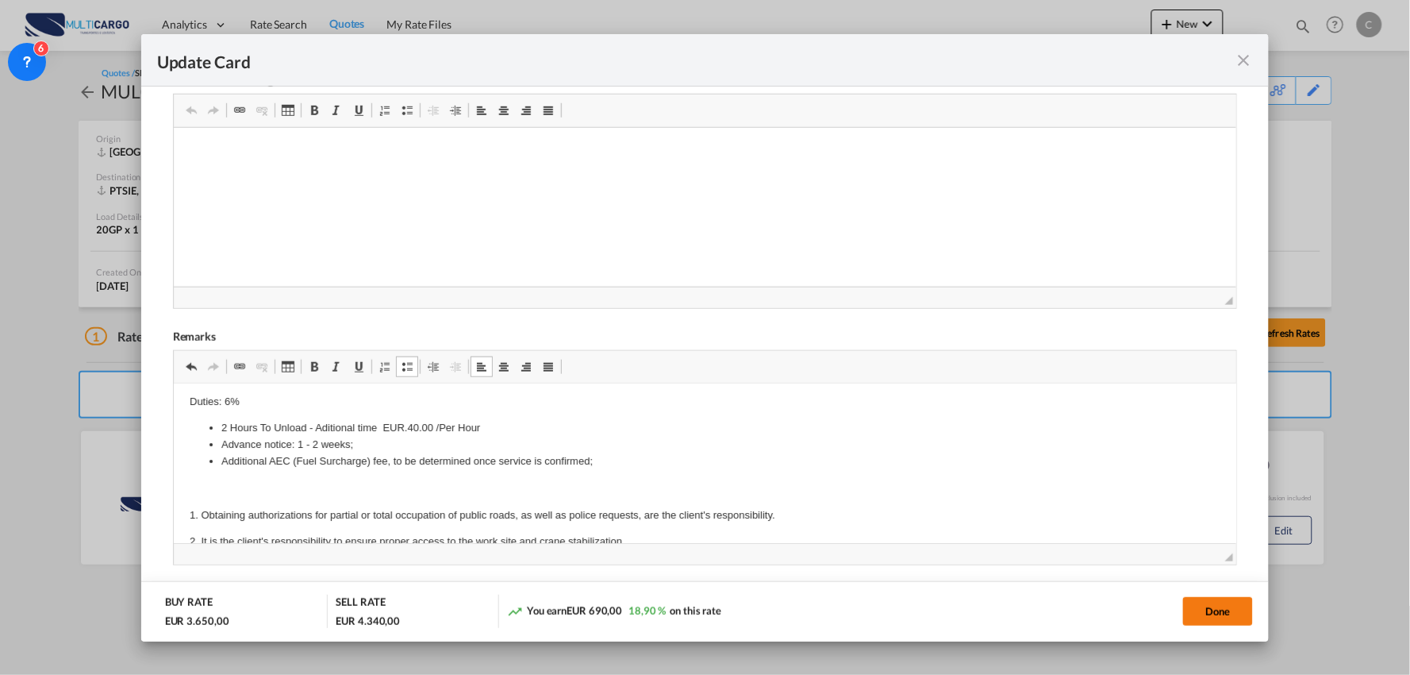
click at [1201, 606] on button "Done" at bounding box center [1218, 611] width 70 height 29
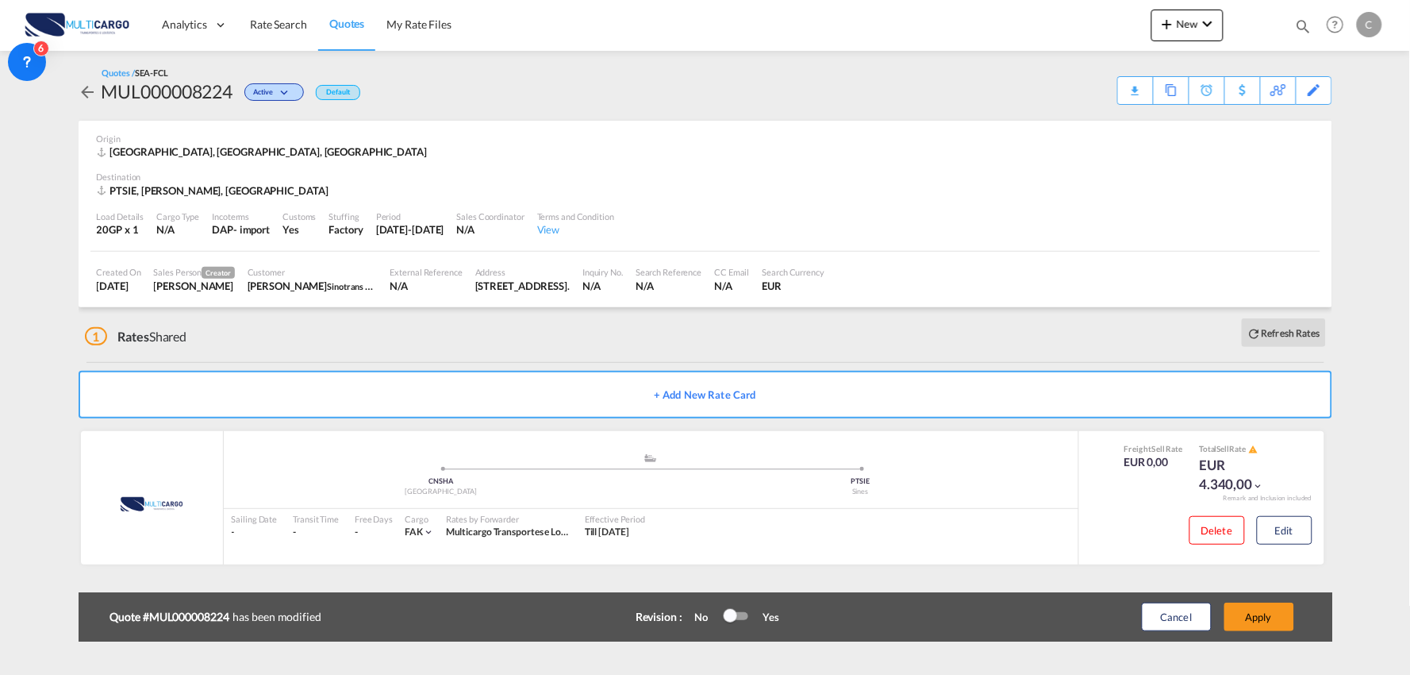
scroll to position [223, 0]
click at [1263, 612] on button "Apply" at bounding box center [1260, 616] width 70 height 29
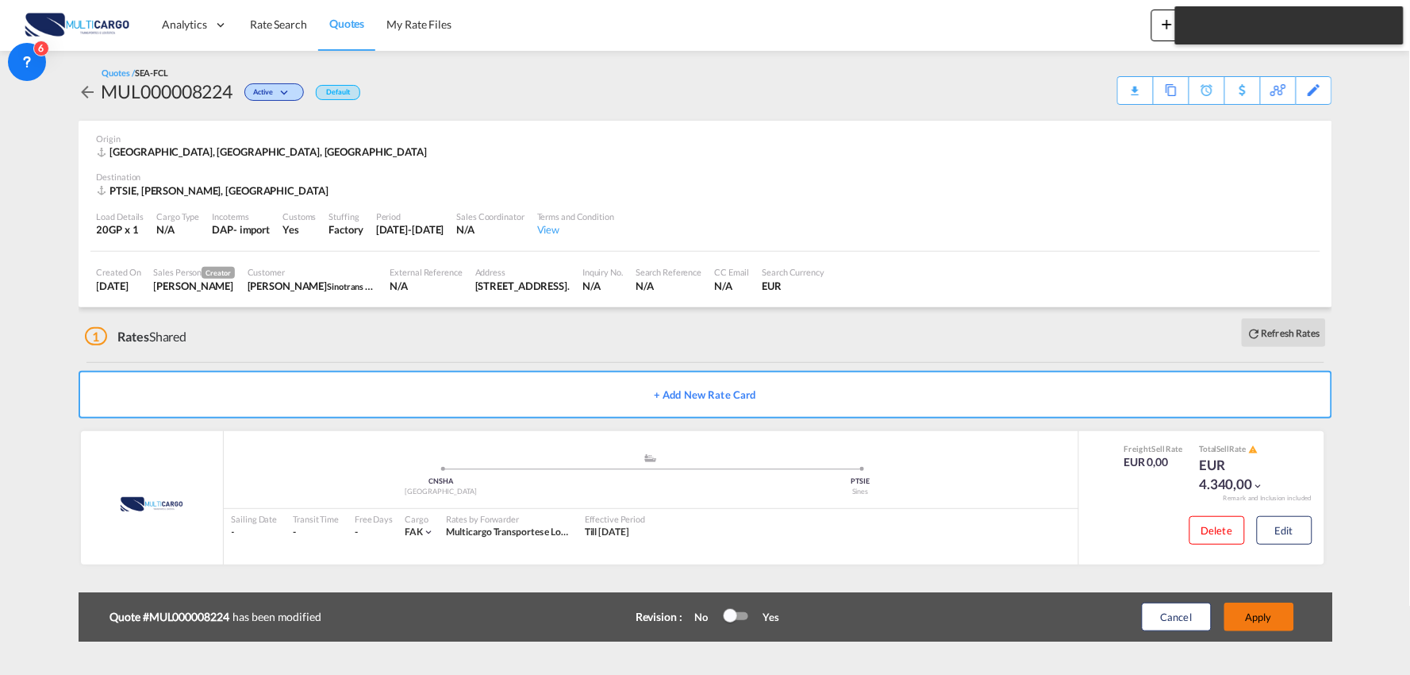
click at [1272, 610] on button "Apply" at bounding box center [1260, 616] width 70 height 29
click at [1267, 629] on button "Apply" at bounding box center [1260, 616] width 70 height 29
click at [1281, 532] on button "Edit" at bounding box center [1285, 530] width 56 height 29
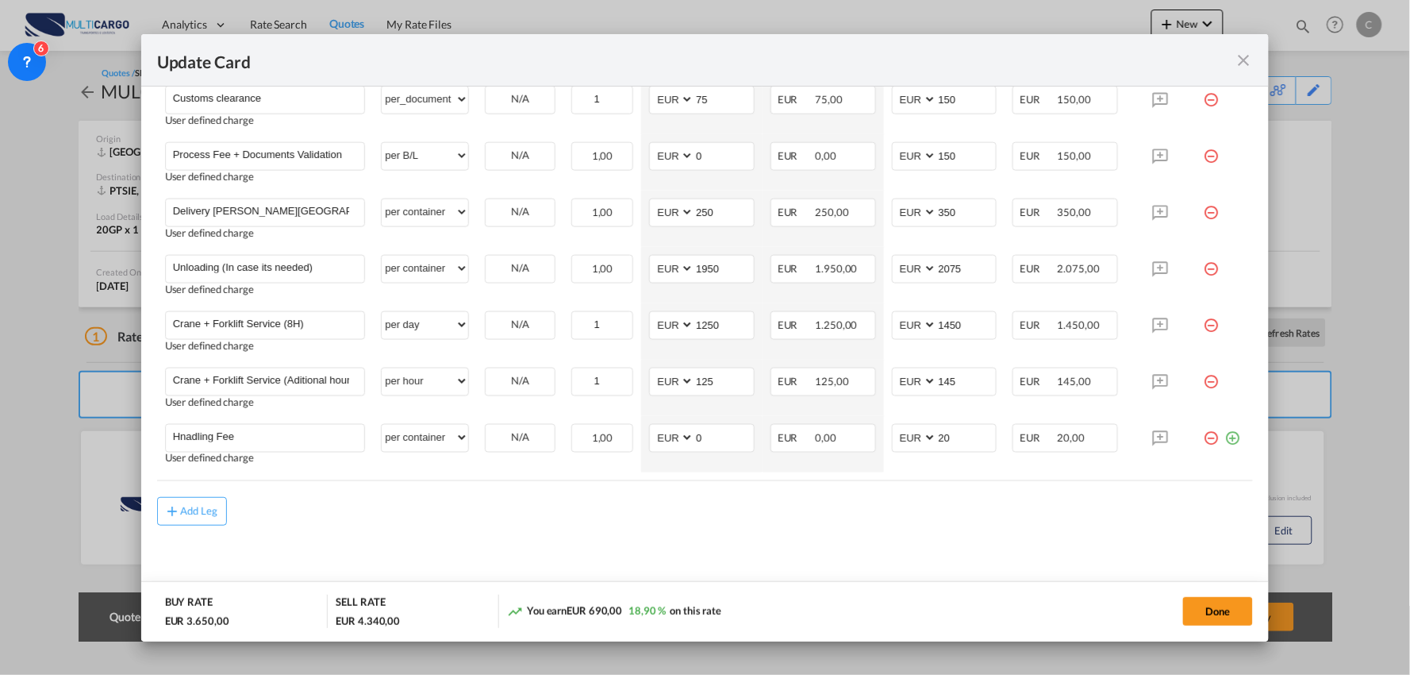
scroll to position [453, 0]
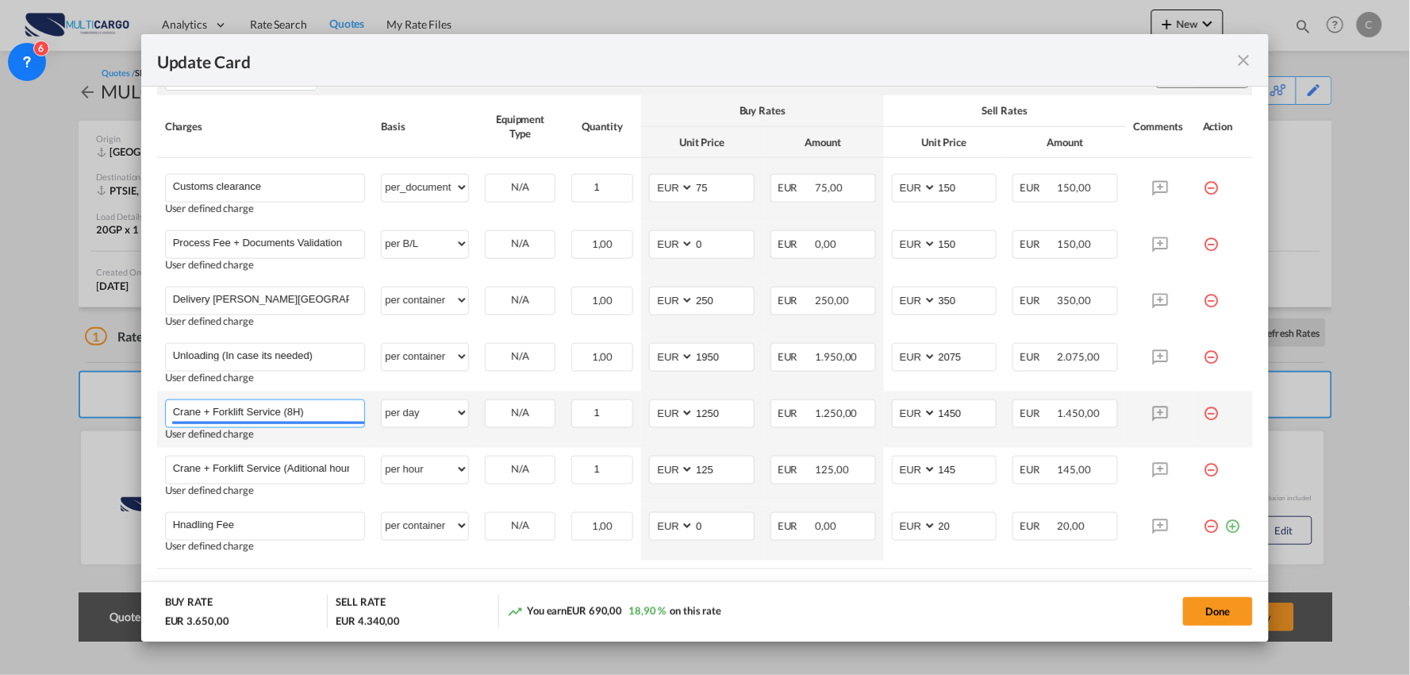
click at [333, 413] on input "Crane + Forklift Service (8H)" at bounding box center [269, 412] width 192 height 24
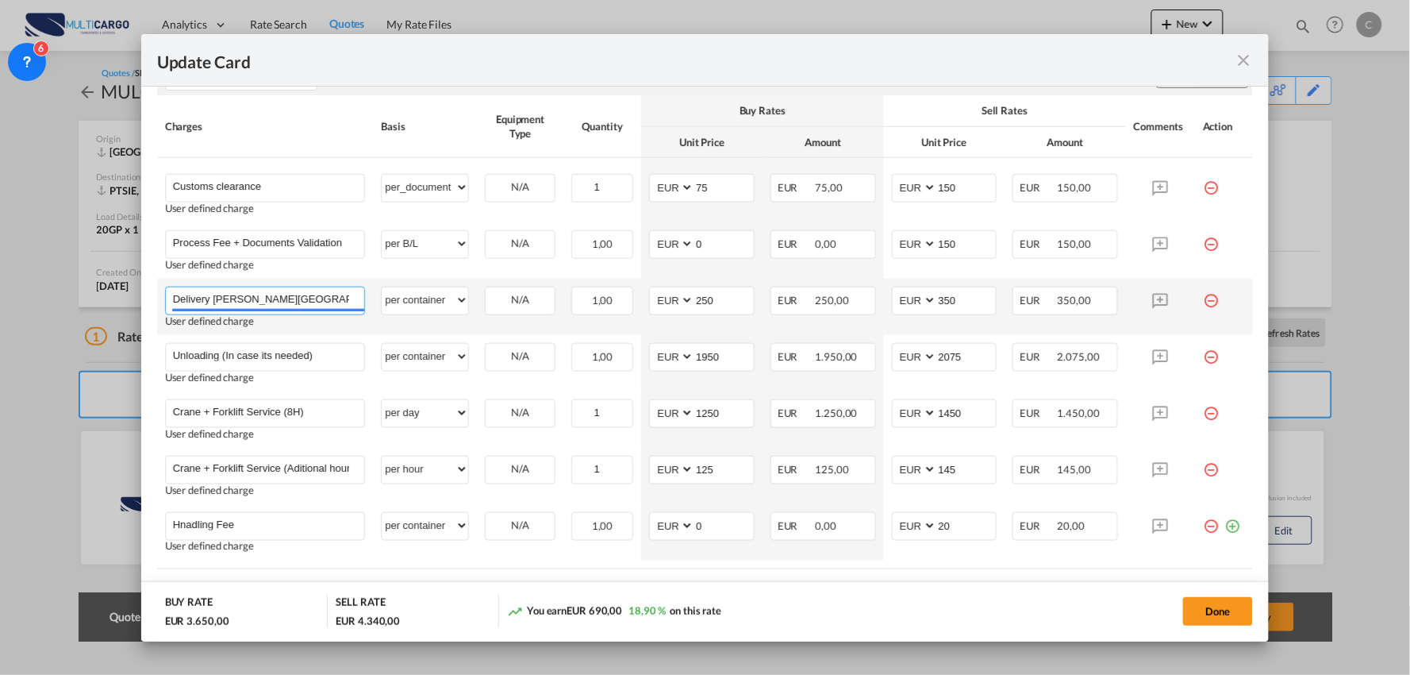
drag, startPoint x: 177, startPoint y: 298, endPoint x: 202, endPoint y: 367, distance: 72.8
click at [179, 300] on input "Delivery Santiago do Cacem" at bounding box center [269, 299] width 192 height 24
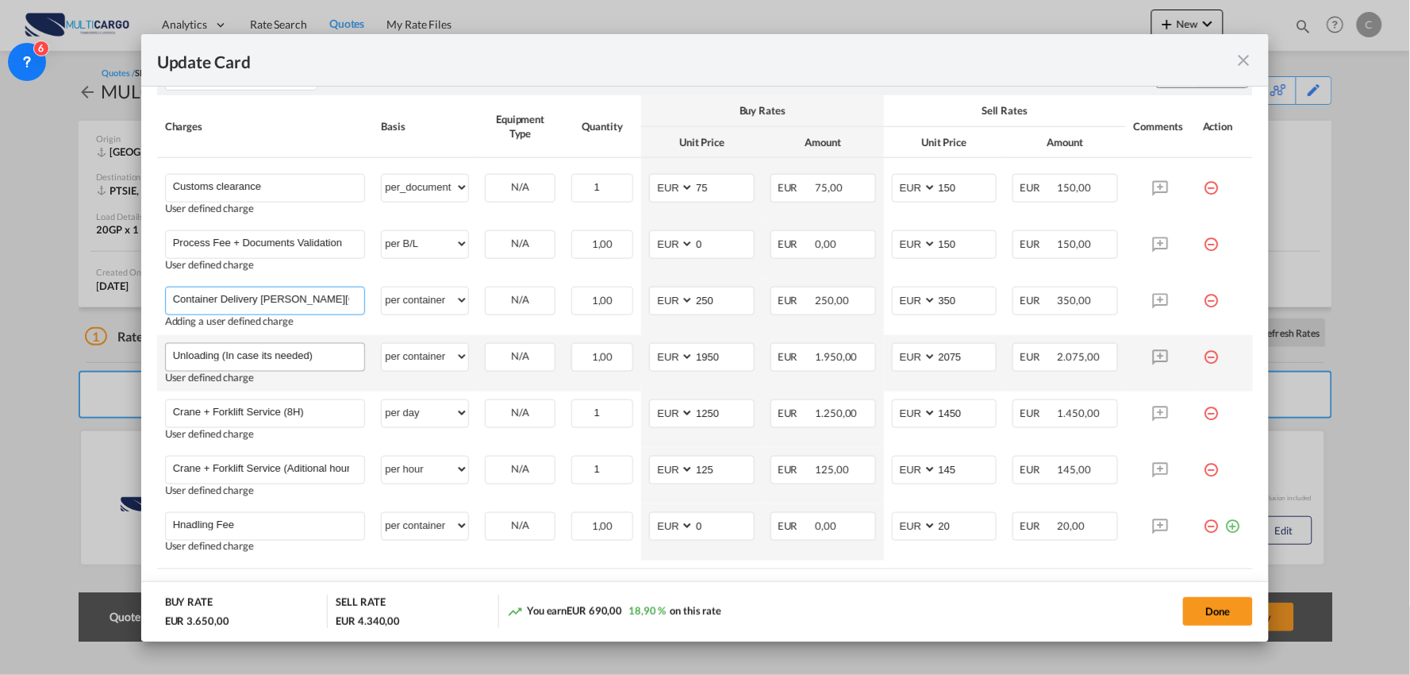
type input "Container Delivery [PERSON_NAME][GEOGRAPHIC_DATA]"
click at [340, 354] on input "Unloading (In case its needed)" at bounding box center [269, 356] width 192 height 24
drag, startPoint x: 327, startPoint y: 354, endPoint x: 124, endPoint y: 349, distance: 203.2
click at [133, 350] on div "Update Card Port of [GEOGRAPHIC_DATA] [GEOGRAPHIC_DATA] T/S Liner/Carrier Multi…" at bounding box center [705, 337] width 1410 height 675
click at [273, 352] on input "Displacement (" at bounding box center [269, 356] width 192 height 24
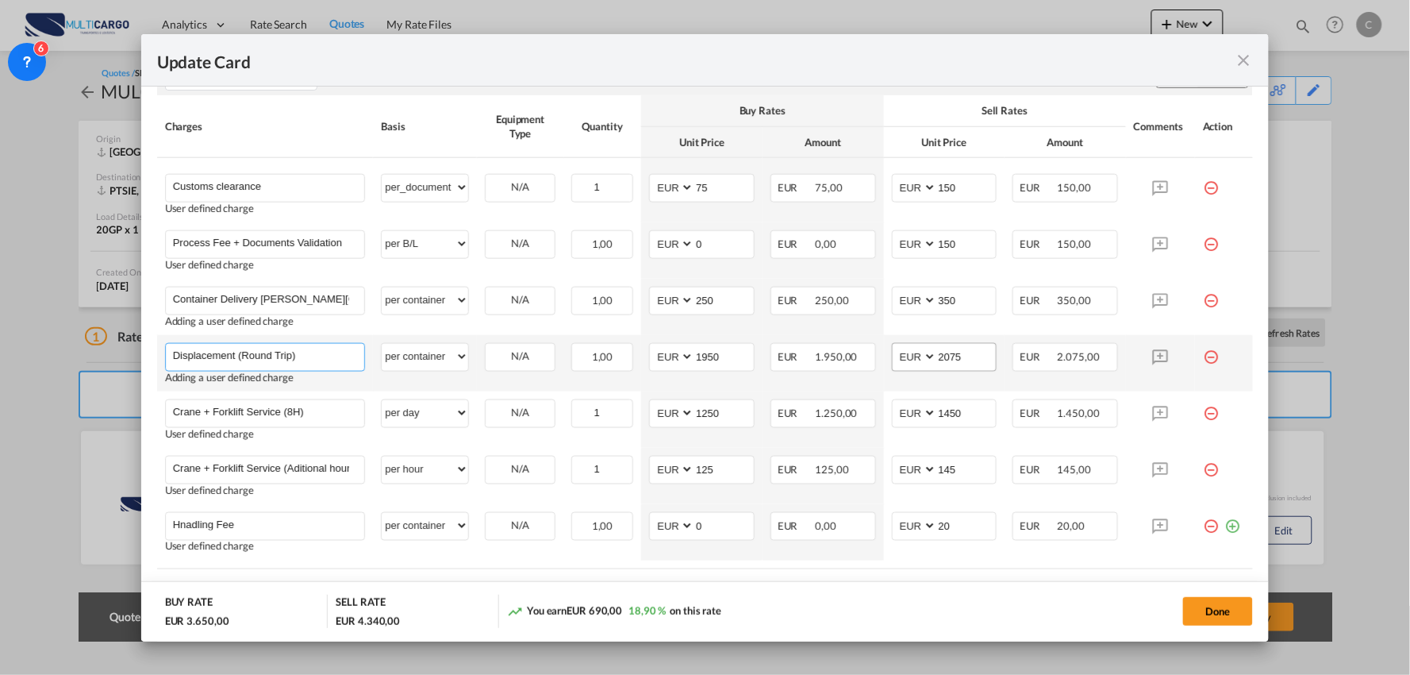
type input "Displacement (Round Trip)"
click at [959, 360] on input "2075" at bounding box center [967, 356] width 60 height 24
click at [317, 356] on input "Displacement (Round Trip)" at bounding box center [269, 356] width 192 height 24
click at [413, 362] on select "per equipment per container per B/L per shipping bill per shipment per pallet p…" at bounding box center [425, 356] width 87 height 25
click at [382, 344] on select "per equipment per container per B/L per shipping bill per shipment per pallet p…" at bounding box center [425, 356] width 87 height 25
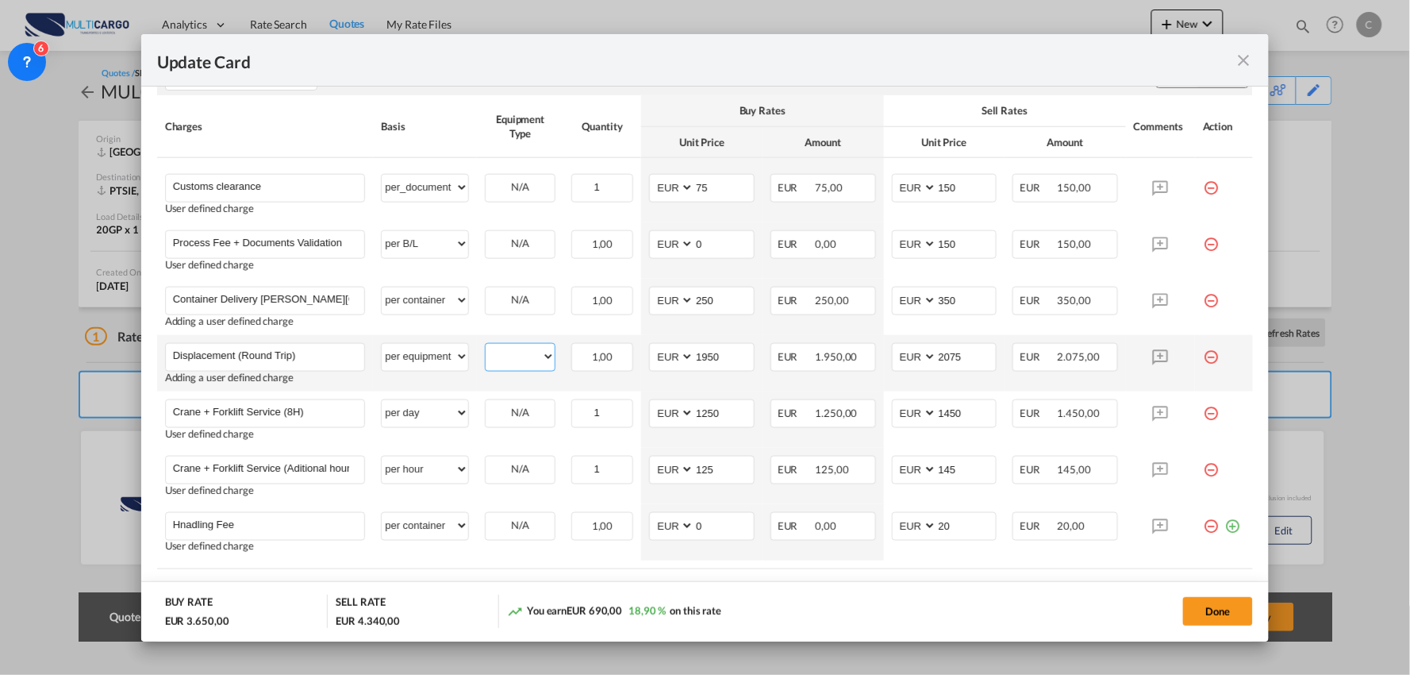
click at [520, 356] on select "20GP" at bounding box center [520, 356] width 69 height 21
click at [425, 353] on select "per equipment per container per B/L per shipping bill per shipment per pallet p…" at bounding box center [425, 356] width 87 height 25
select select "per vehicle"
click at [382, 344] on select "per equipment per container per B/L per shipping bill per shipment per pallet p…" at bounding box center [425, 356] width 87 height 25
click at [802, 581] on md-dialog-actions "BUY RATE EUR 3.650,00 SELL RATE EUR 4.340,00 You earn EUR 690,00 18,90 % on thi…" at bounding box center [705, 611] width 1129 height 60
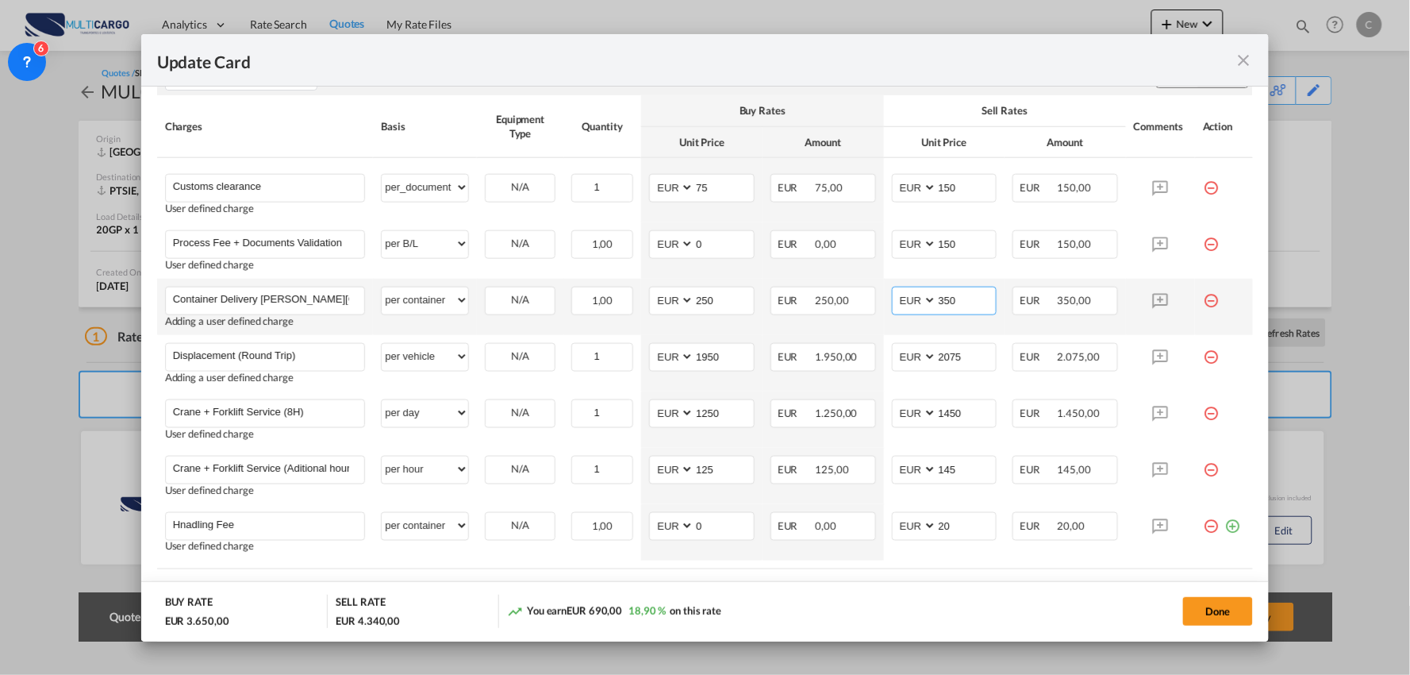
drag, startPoint x: 957, startPoint y: 299, endPoint x: 899, endPoint y: 299, distance: 57.9
click at [899, 299] on md-input-container "AED AFN ALL AMD ANG AOA ARS AUD AWG AZN BAM BBD BDT BGN BHD BIF BMD BND BOB BRL…" at bounding box center [945, 301] width 106 height 29
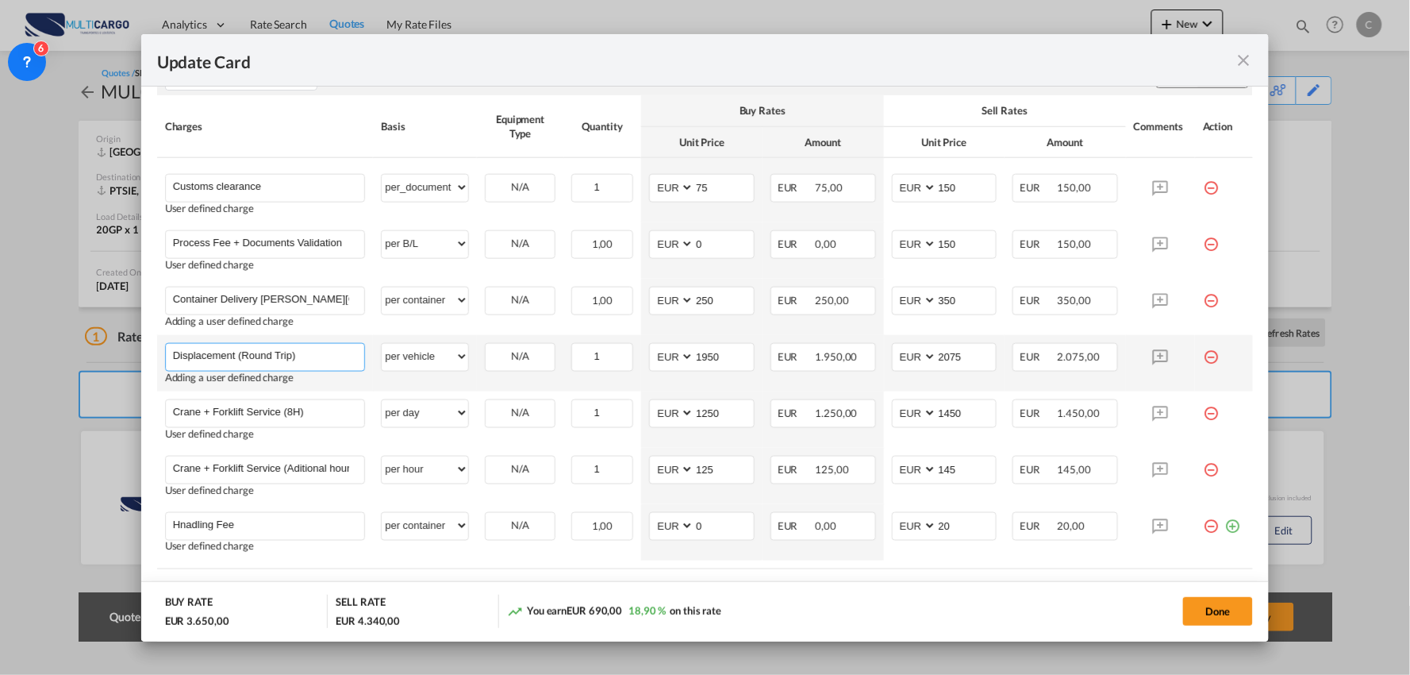
drag, startPoint x: 307, startPoint y: 354, endPoint x: 298, endPoint y: 354, distance: 9.5
click at [300, 354] on input "Displacement (Round Trip)" at bounding box center [269, 356] width 192 height 24
drag, startPoint x: 297, startPoint y: 357, endPoint x: 50, endPoint y: 357, distance: 246.8
click at [50, 357] on div "Update Card Port of [GEOGRAPHIC_DATA] [GEOGRAPHIC_DATA] T/S Liner/Carrier Multi…" at bounding box center [705, 337] width 1410 height 675
click at [257, 351] on input "Displacement (Round Trip)" at bounding box center [269, 356] width 192 height 24
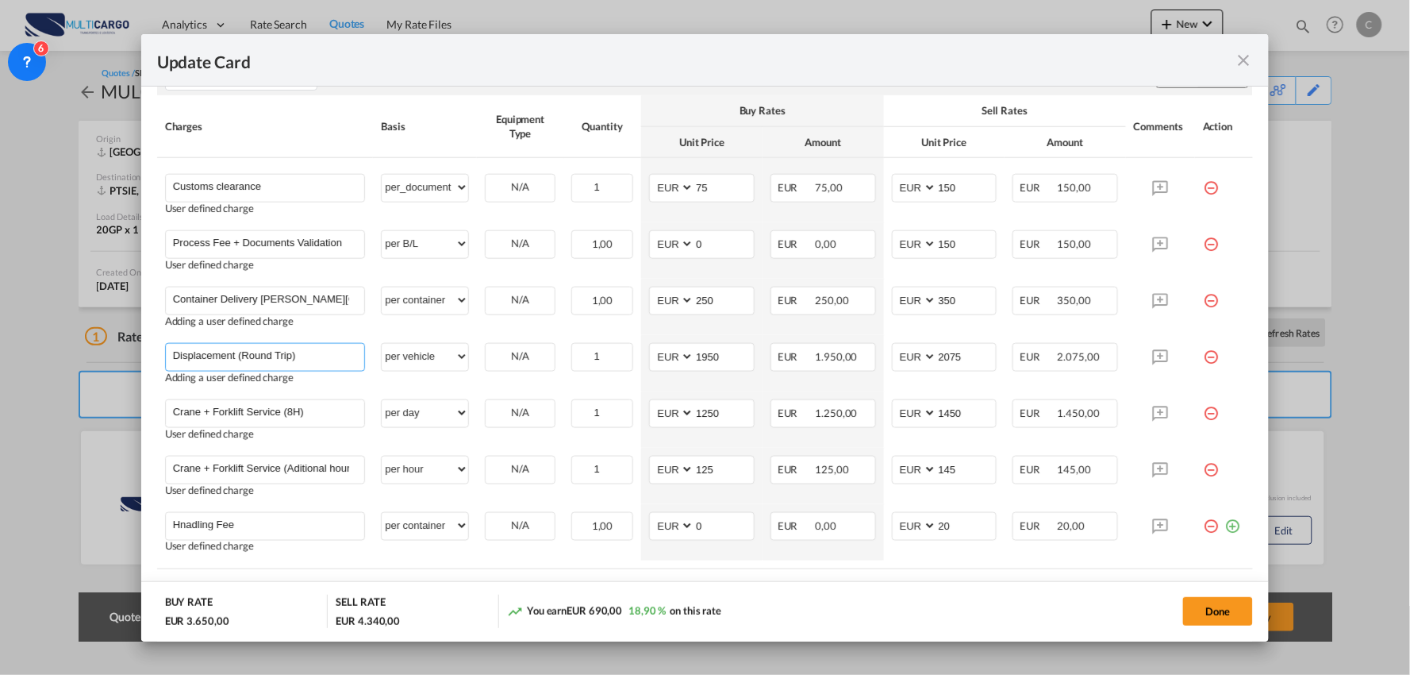
drag, startPoint x: 319, startPoint y: 363, endPoint x: 78, endPoint y: 347, distance: 241.8
click at [80, 348] on div "Update Card Port of [GEOGRAPHIC_DATA] [GEOGRAPHIC_DATA] T/S Liner/Carrier Multi…" at bounding box center [705, 337] width 1410 height 675
click at [262, 351] on input "Equipments dis" at bounding box center [269, 356] width 192 height 24
drag, startPoint x: 326, startPoint y: 356, endPoint x: 475, endPoint y: 367, distance: 148.9
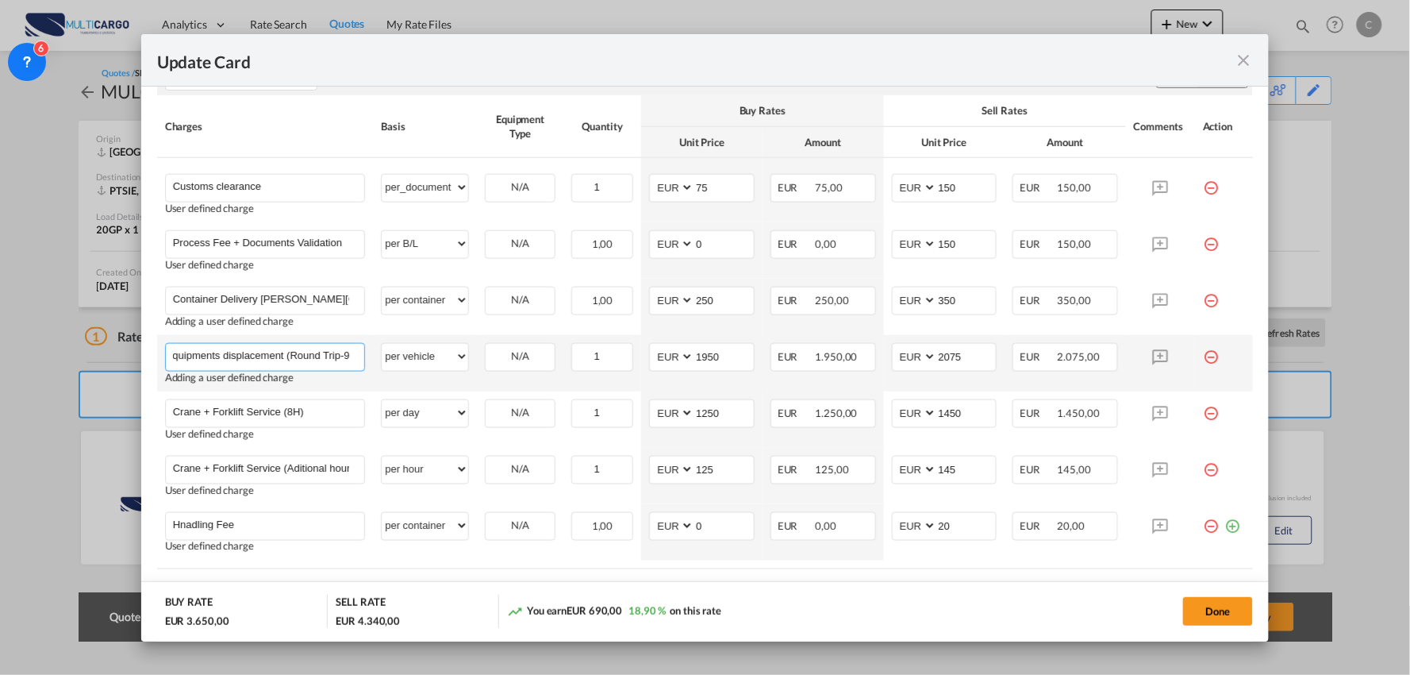
click at [475, 367] on tr "Equipments displacement (Round Trip-9 Please Enter User Defined Charges Cannot …" at bounding box center [705, 363] width 1097 height 56
click at [338, 352] on input "Equipments displacement (Round Trip-9" at bounding box center [269, 356] width 192 height 24
drag, startPoint x: 350, startPoint y: 351, endPoint x: 360, endPoint y: 373, distance: 24.5
click at [349, 352] on input "Equipments displacement (Round Trip-9" at bounding box center [269, 356] width 192 height 24
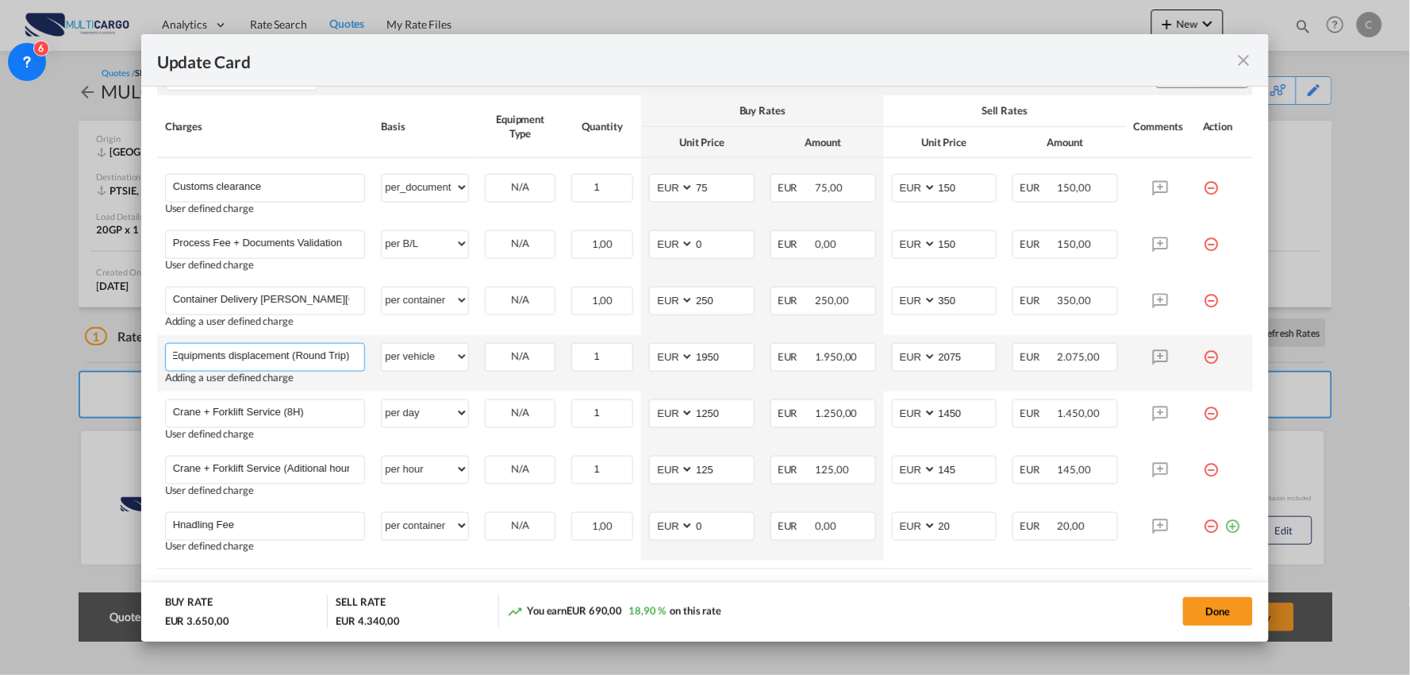
type input "Equipments displacement (Round Trip)"
click at [953, 369] on md-input-container "2075" at bounding box center [967, 357] width 60 height 27
click at [964, 354] on input "2075" at bounding box center [967, 356] width 60 height 24
drag, startPoint x: 966, startPoint y: 353, endPoint x: 836, endPoint y: 361, distance: 130.4
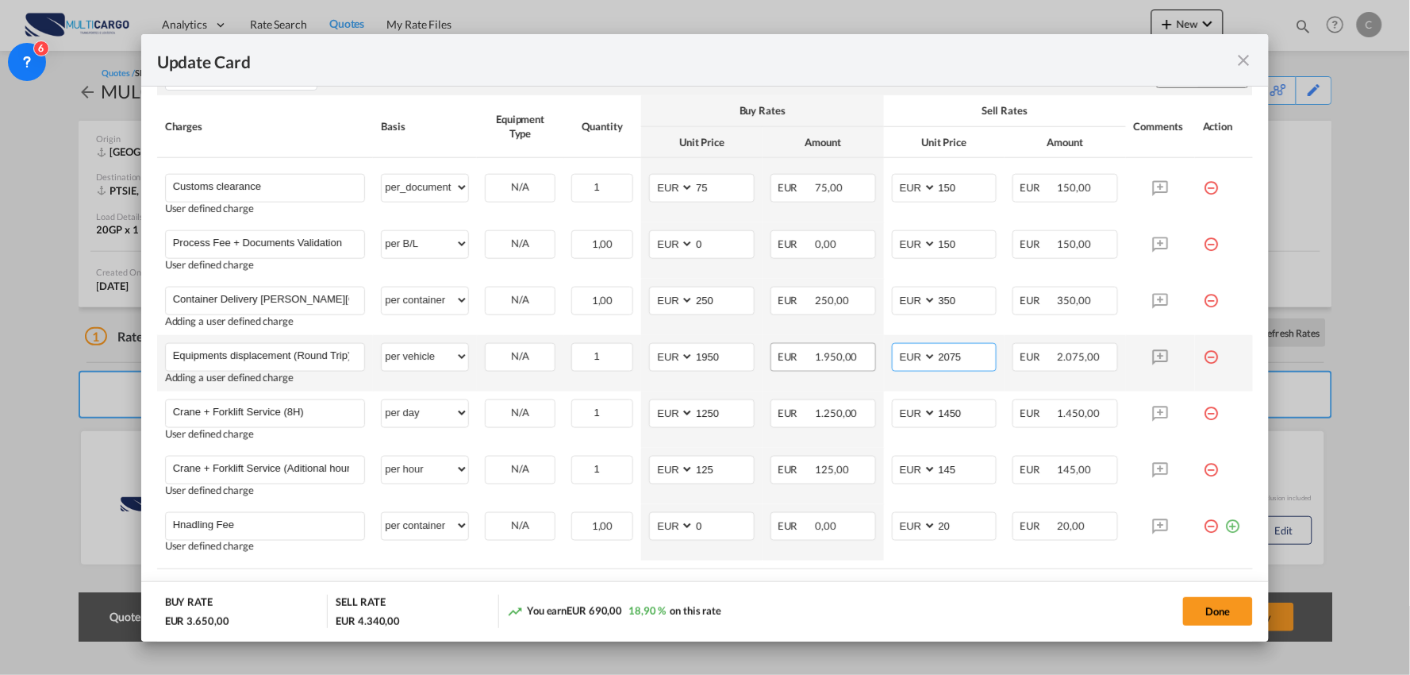
click at [837, 361] on tr "Equipments displacement (Round Trip) Please Enter User Defined Charges Cannot B…" at bounding box center [705, 363] width 1097 height 56
type input "215"
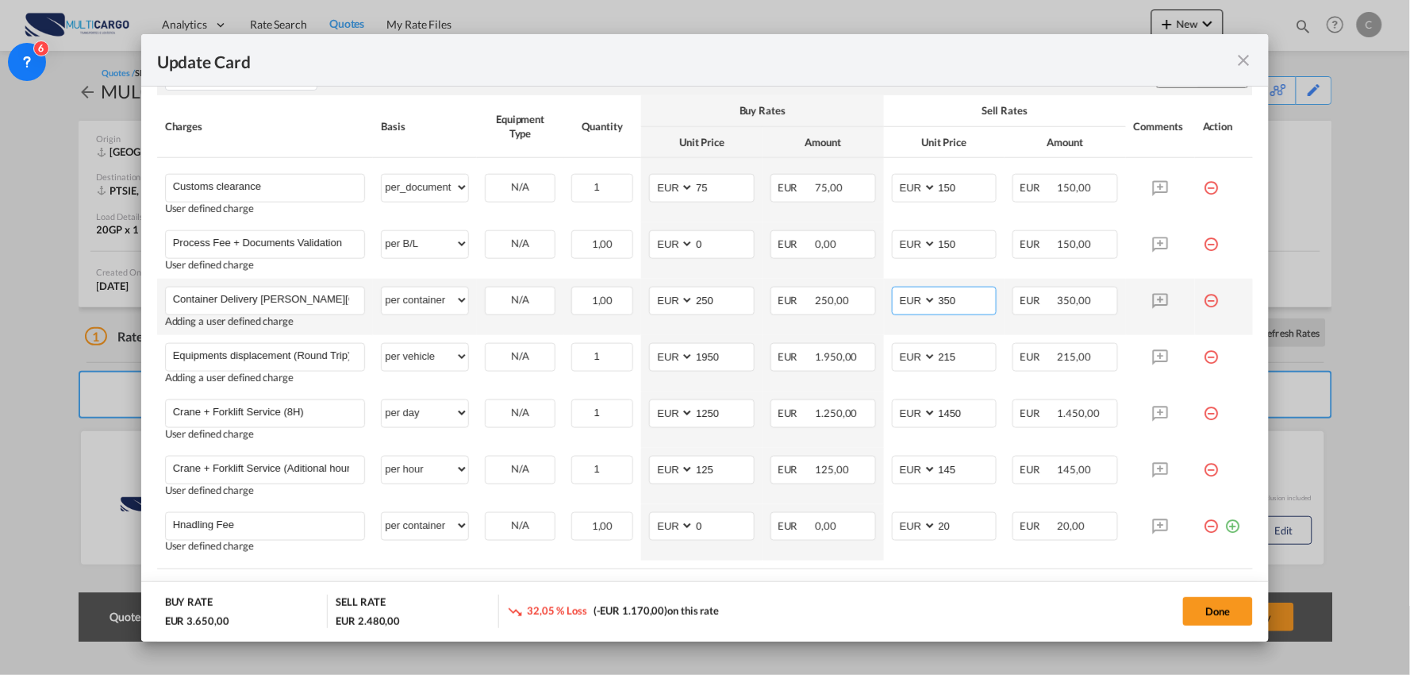
click at [963, 298] on input "350" at bounding box center [967, 299] width 60 height 24
type input "320"
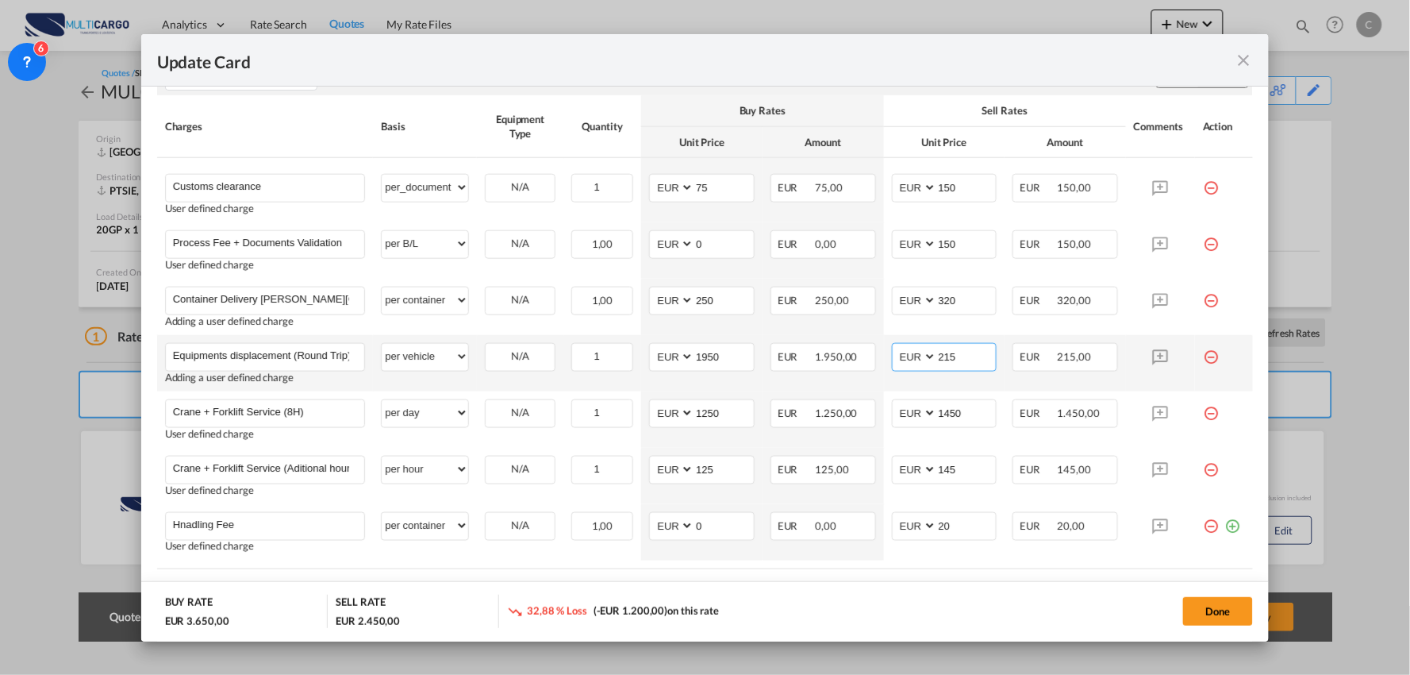
click at [969, 357] on input "215" at bounding box center [967, 356] width 60 height 24
click at [956, 357] on input "215" at bounding box center [967, 356] width 60 height 24
drag, startPoint x: 956, startPoint y: 356, endPoint x: 887, endPoint y: 350, distance: 69.3
click at [892, 350] on md-input-container "AED AFN ALL AMD ANG AOA ARS AUD AWG AZN BAM BBD BDT BGN BHD BIF BMD BND BOB BRL…" at bounding box center [945, 357] width 106 height 29
type input "2250"
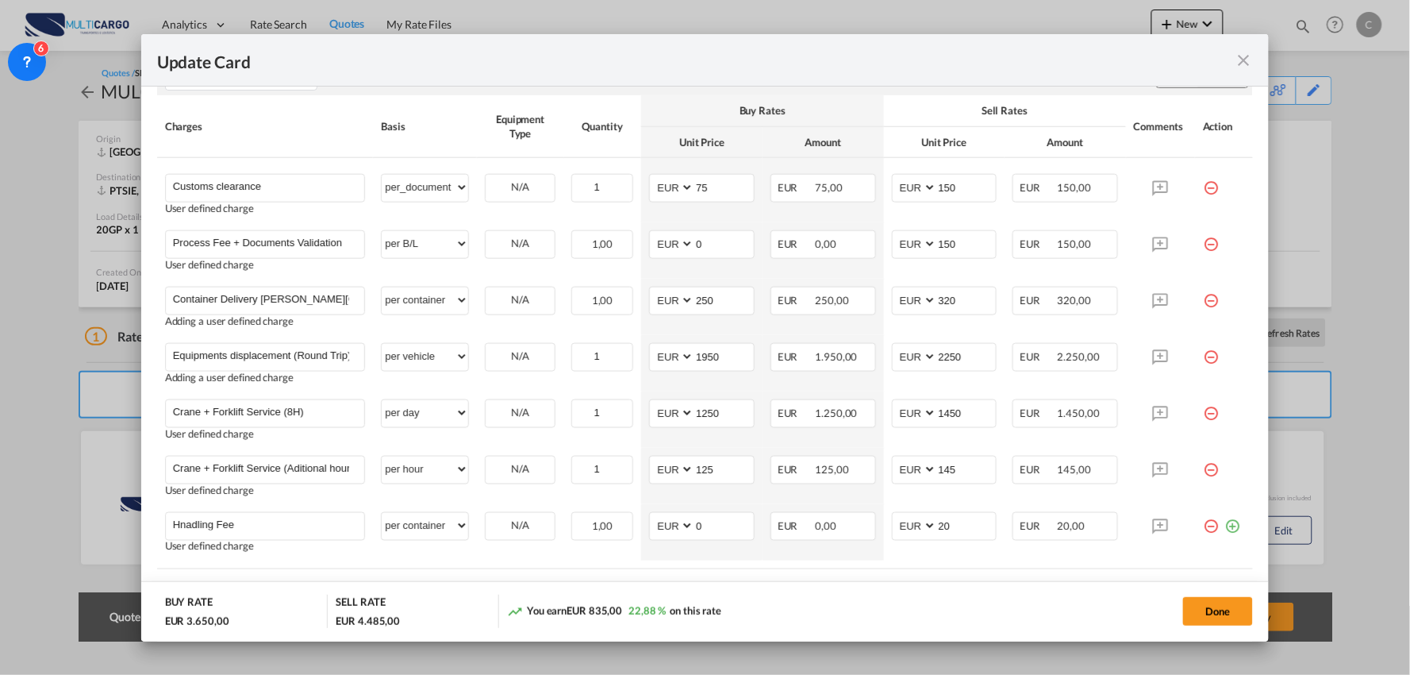
drag, startPoint x: 865, startPoint y: 589, endPoint x: 897, endPoint y: 583, distance: 32.4
click at [865, 588] on md-dialog-actions "BUY RATE EUR 3.650,00 SELL RATE EUR 4.485,00 You earn EUR 835,00 22,88 % on thi…" at bounding box center [705, 611] width 1129 height 60
drag, startPoint x: 725, startPoint y: 356, endPoint x: 617, endPoint y: 360, distance: 107.2
click at [605, 361] on tr "Equipments displacement (Round Trip) Please Enter User Defined Charges Cannot B…" at bounding box center [705, 363] width 1097 height 56
type input "2250"
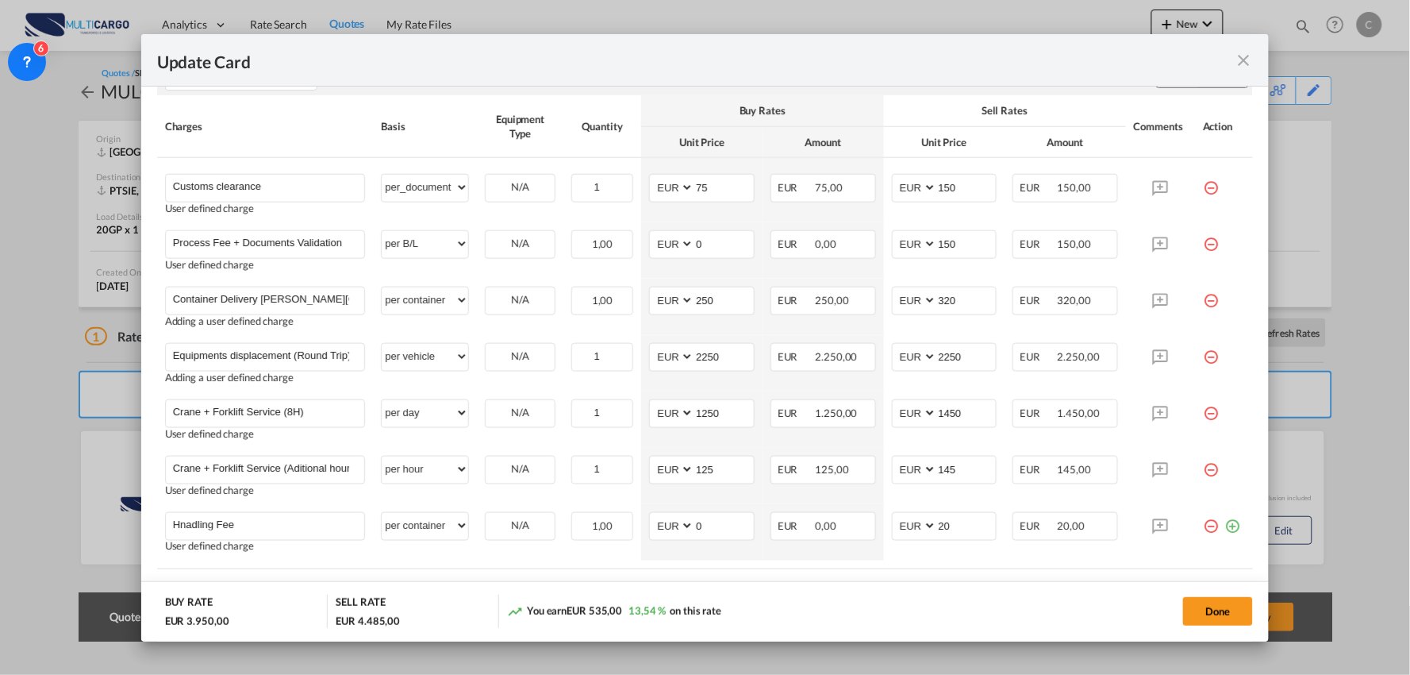
click at [863, 598] on div "Done" at bounding box center [1044, 610] width 420 height 33
click at [839, 610] on div "Done" at bounding box center [1044, 610] width 420 height 33
drag, startPoint x: 963, startPoint y: 357, endPoint x: 900, endPoint y: 349, distance: 63.2
click at [871, 356] on tr "Equipments displacement (Round Trip) Please Enter User Defined Charges Cannot B…" at bounding box center [705, 363] width 1097 height 56
click at [937, 595] on div "Done" at bounding box center [1044, 610] width 420 height 33
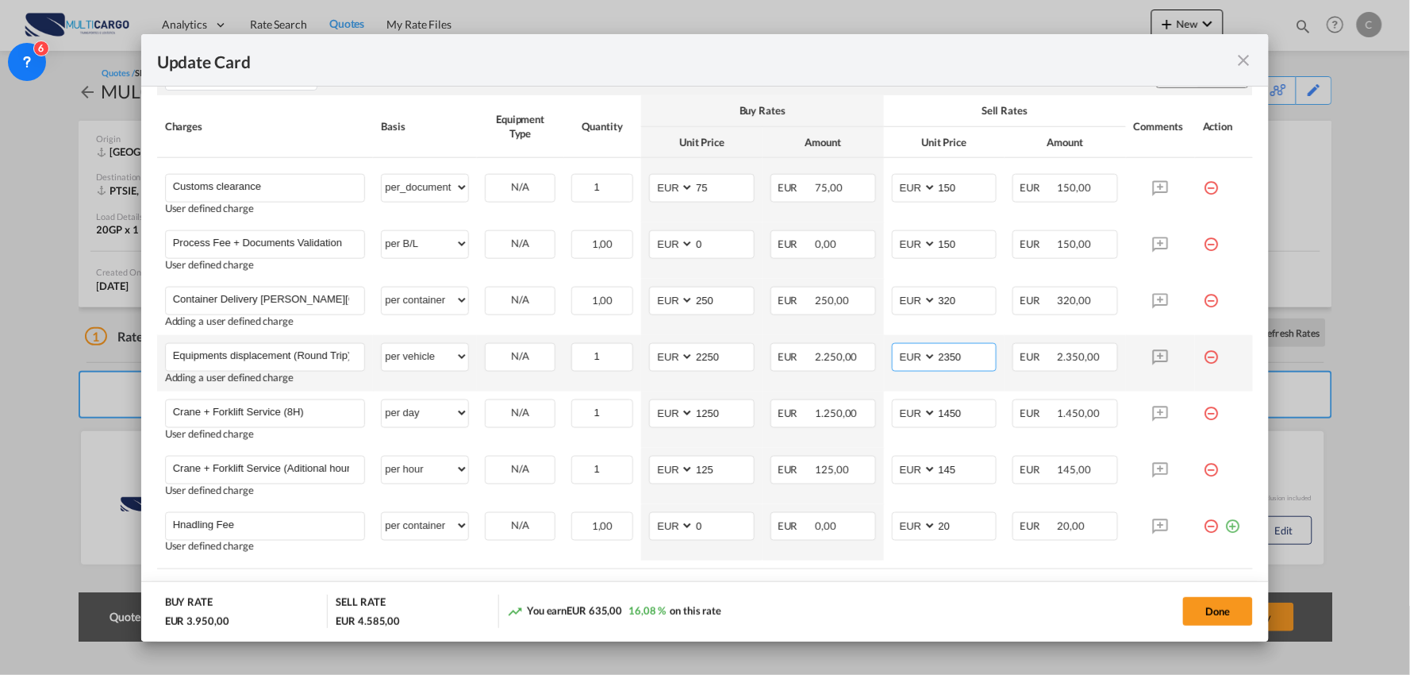
drag, startPoint x: 960, startPoint y: 356, endPoint x: 903, endPoint y: 356, distance: 57.1
click at [903, 356] on md-input-container "AED AFN ALL AMD ANG AOA ARS AUD AWG AZN BAM BBD BDT BGN BHD BIF BMD BND BOB BRL…" at bounding box center [945, 357] width 106 height 29
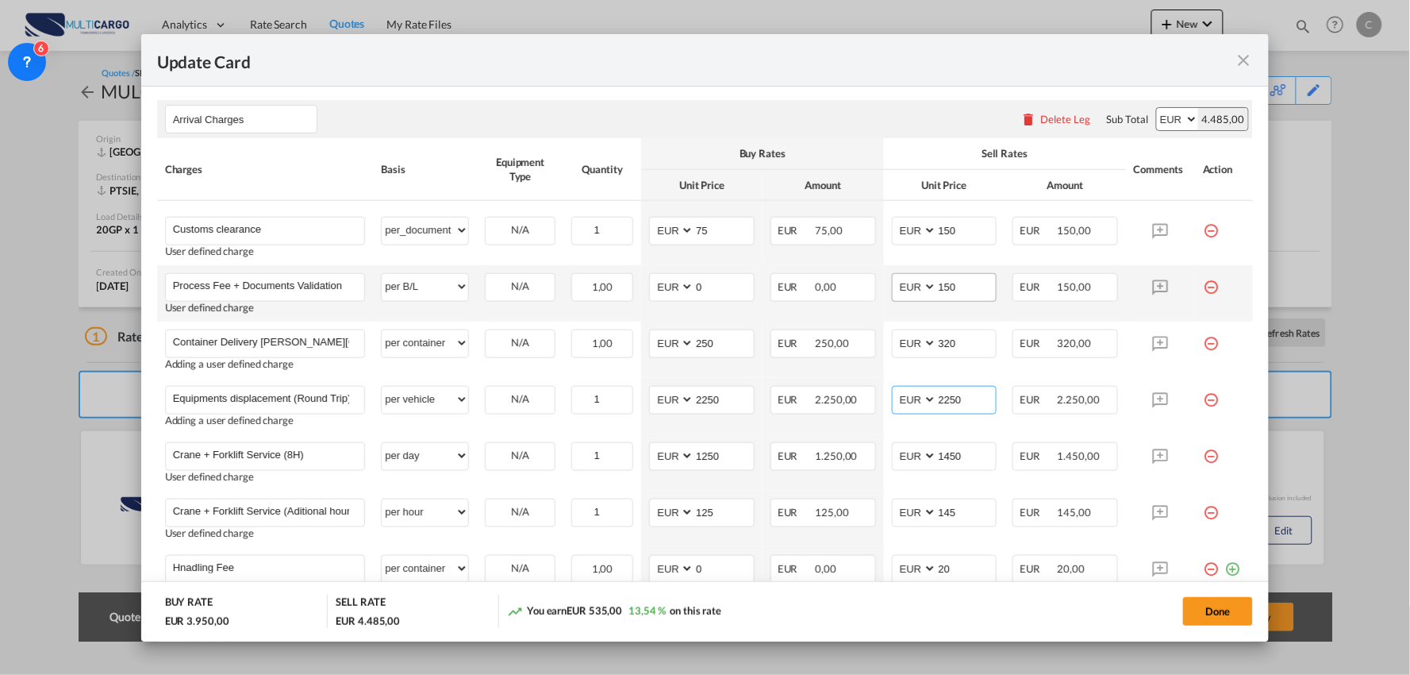
scroll to position [453, 0]
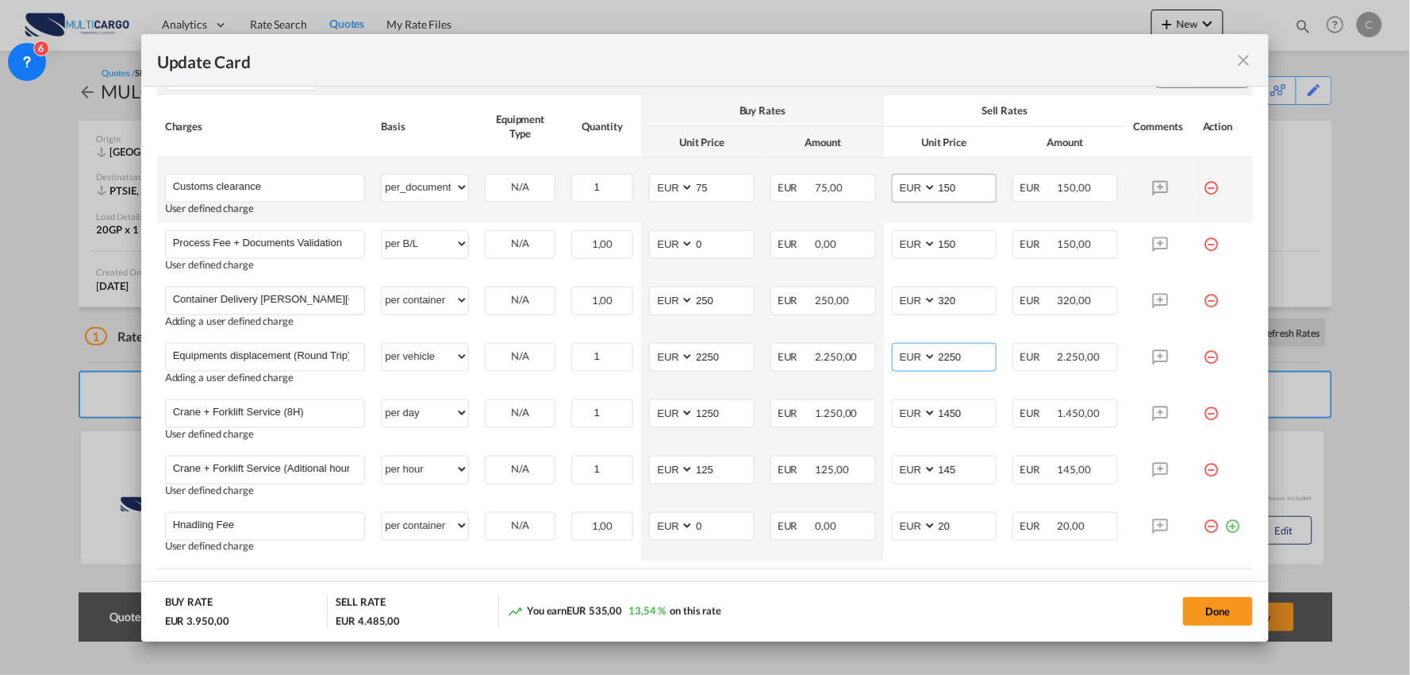
type input "2250"
click at [962, 183] on input "150" at bounding box center [967, 187] width 60 height 24
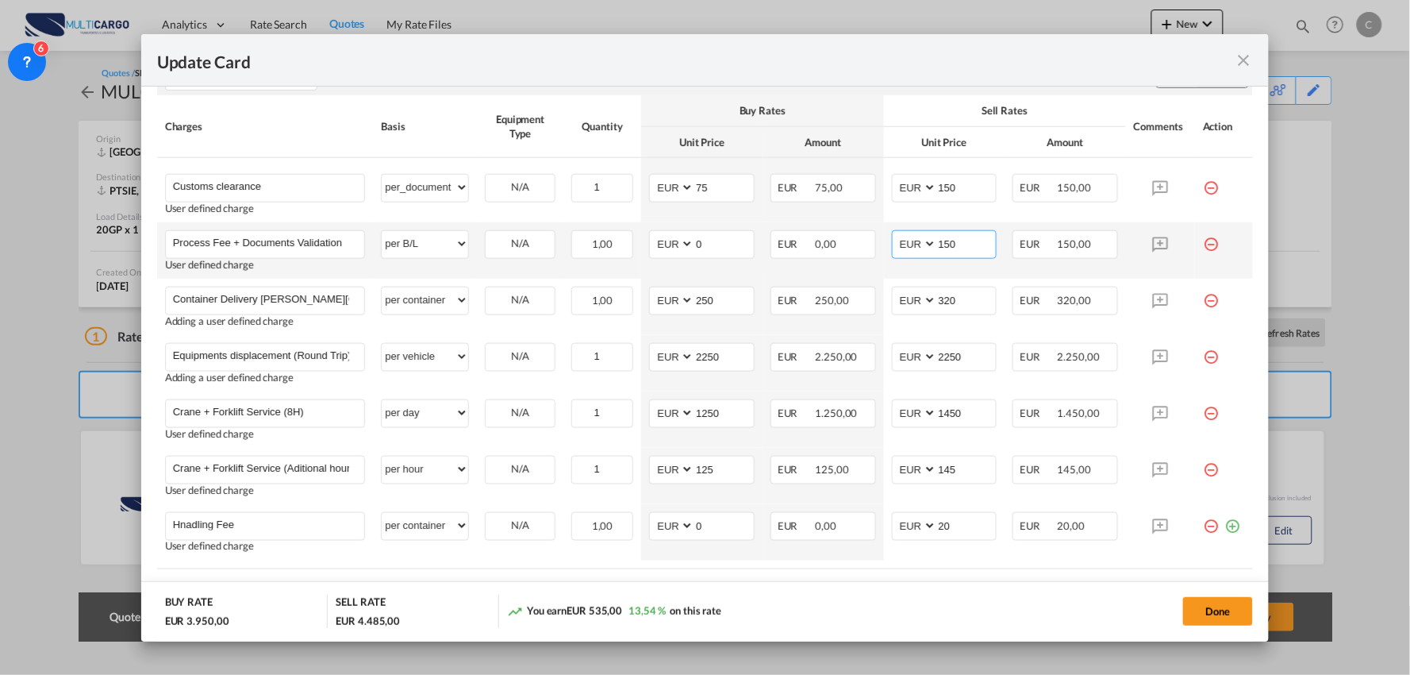
click at [964, 248] on input "150" at bounding box center [967, 243] width 60 height 24
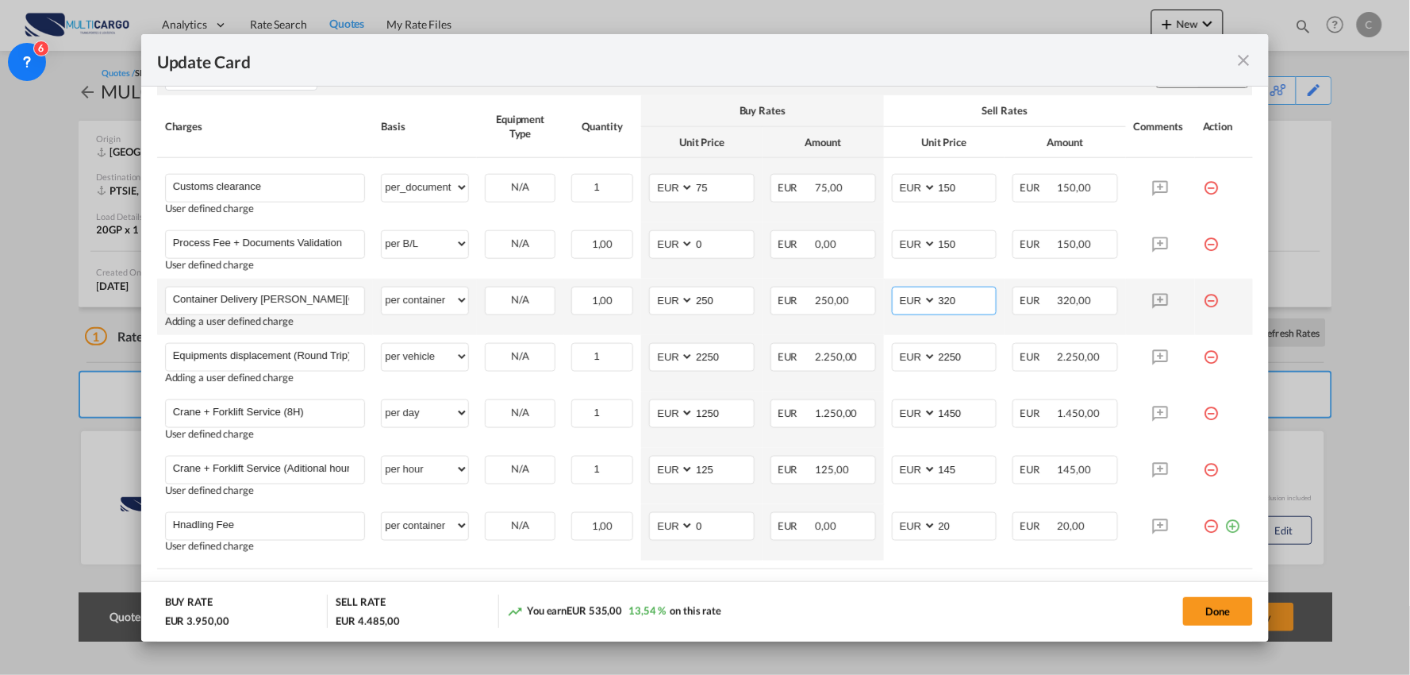
click at [971, 297] on input "320" at bounding box center [967, 299] width 60 height 24
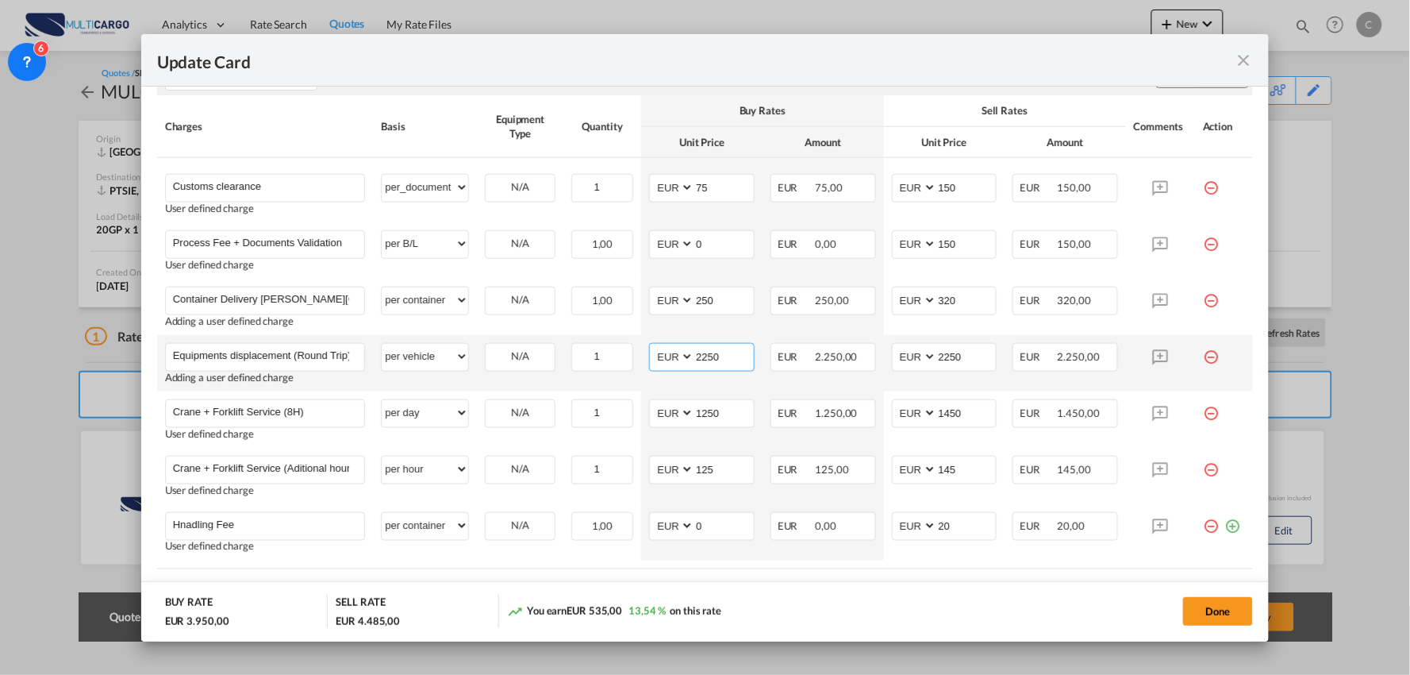
click at [728, 357] on input "2250" at bounding box center [724, 356] width 60 height 24
drag, startPoint x: 728, startPoint y: 357, endPoint x: 645, endPoint y: 356, distance: 82.6
click at [649, 356] on md-input-container "AED AFN ALL AMD ANG AOA ARS AUD AWG AZN BAM BBD BDT BGN BHD BIF BMD BND BOB BRL…" at bounding box center [702, 357] width 106 height 29
click at [907, 608] on div "Done" at bounding box center [1044, 610] width 420 height 33
drag, startPoint x: 717, startPoint y: 306, endPoint x: 704, endPoint y: 319, distance: 18.5
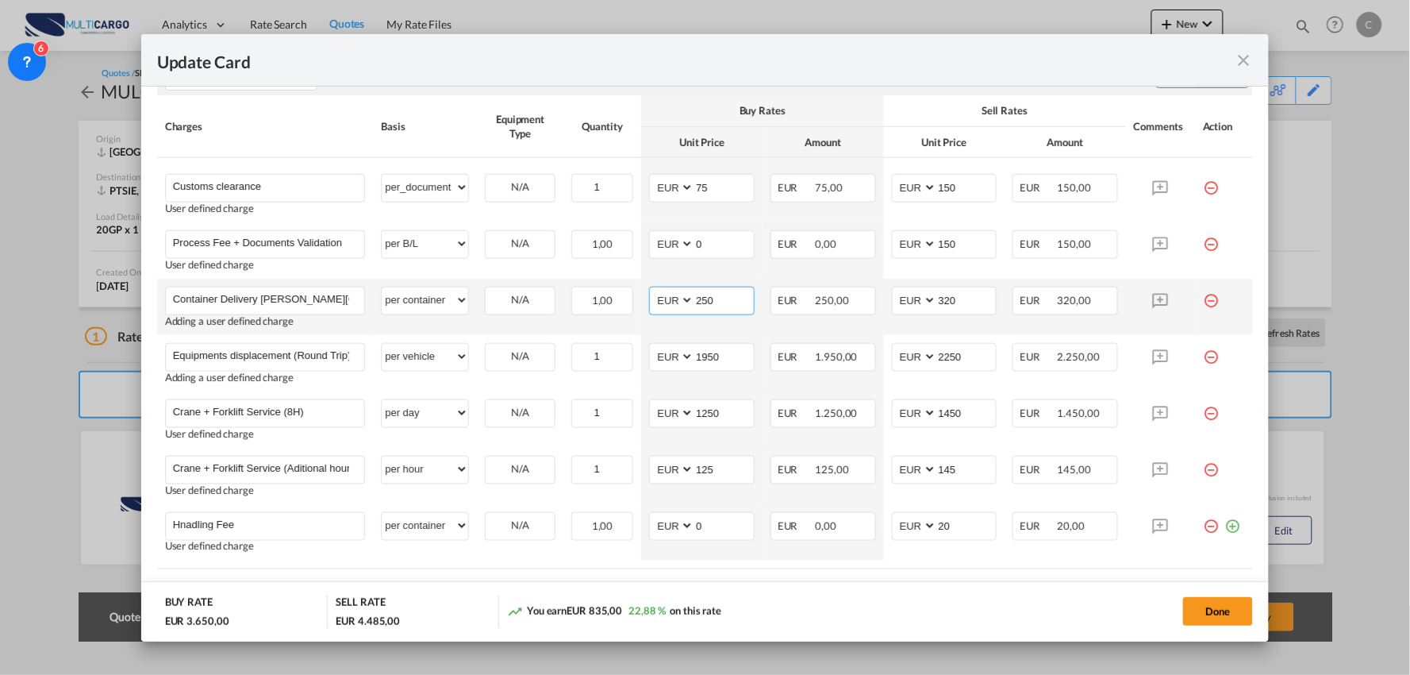
click at [665, 306] on md-input-container "AED AFN ALL AMD ANG AOA ARS AUD AWG AZN BAM BBD BDT BGN BHD BIF BMD BND BOB BRL…" at bounding box center [702, 301] width 106 height 29
drag, startPoint x: 716, startPoint y: 363, endPoint x: 617, endPoint y: 371, distance: 99.5
click at [617, 371] on tr "Equipments displacement (Round Trip) Please Enter User Defined Charges Cannot B…" at bounding box center [705, 363] width 1097 height 56
type input "2250"
click at [925, 603] on div "Done" at bounding box center [1044, 610] width 420 height 33
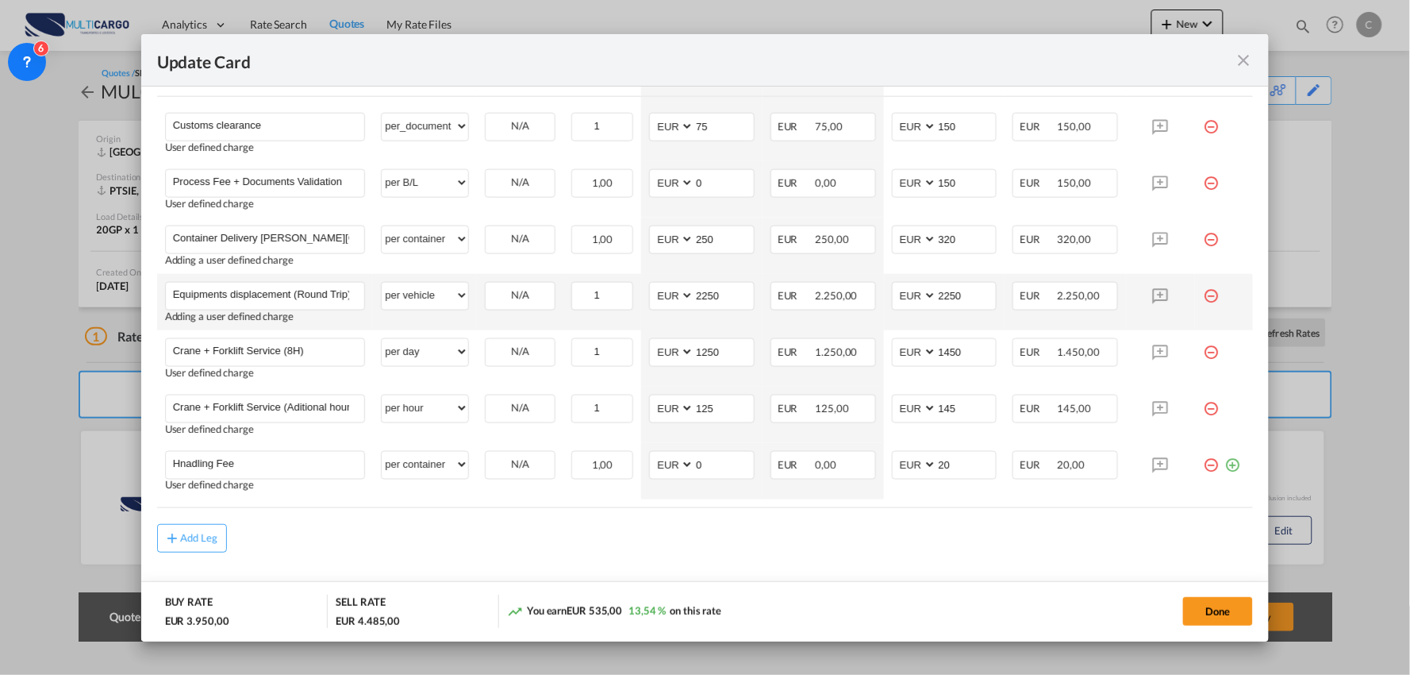
scroll to position [541, 0]
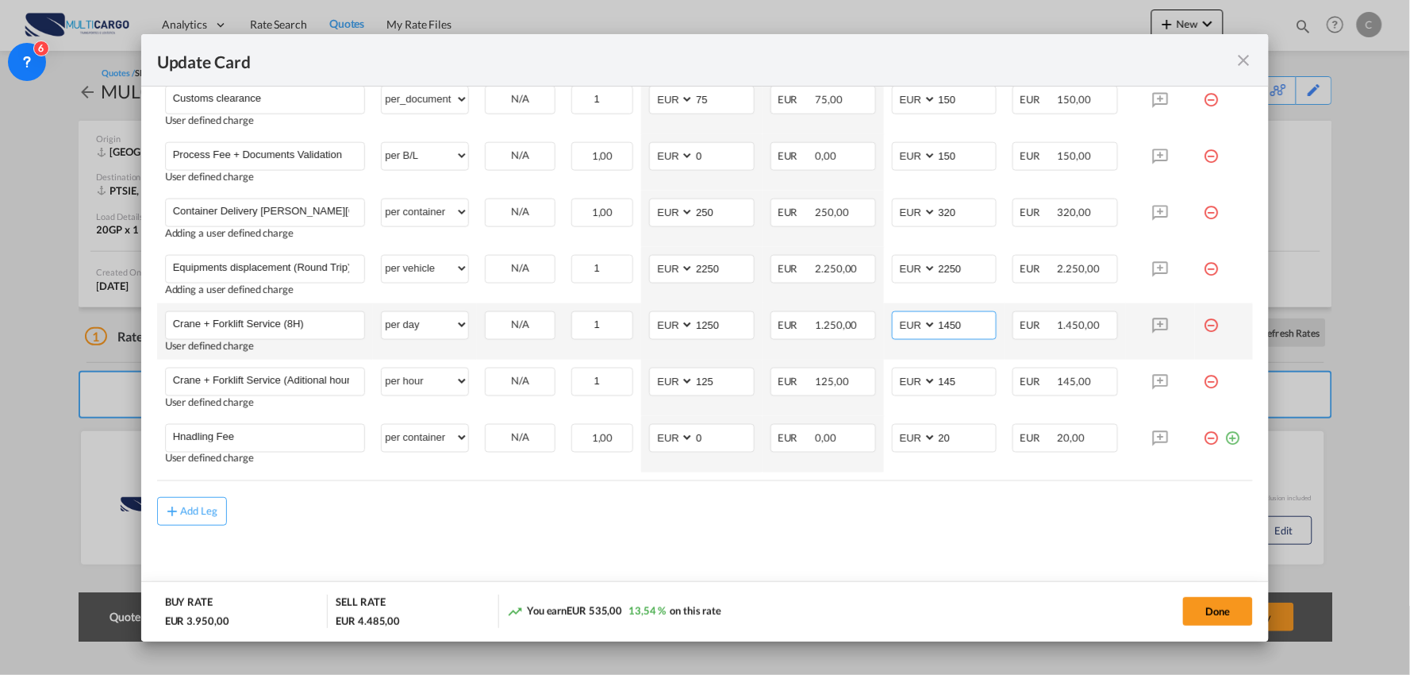
click at [956, 323] on input "1450" at bounding box center [967, 324] width 60 height 24
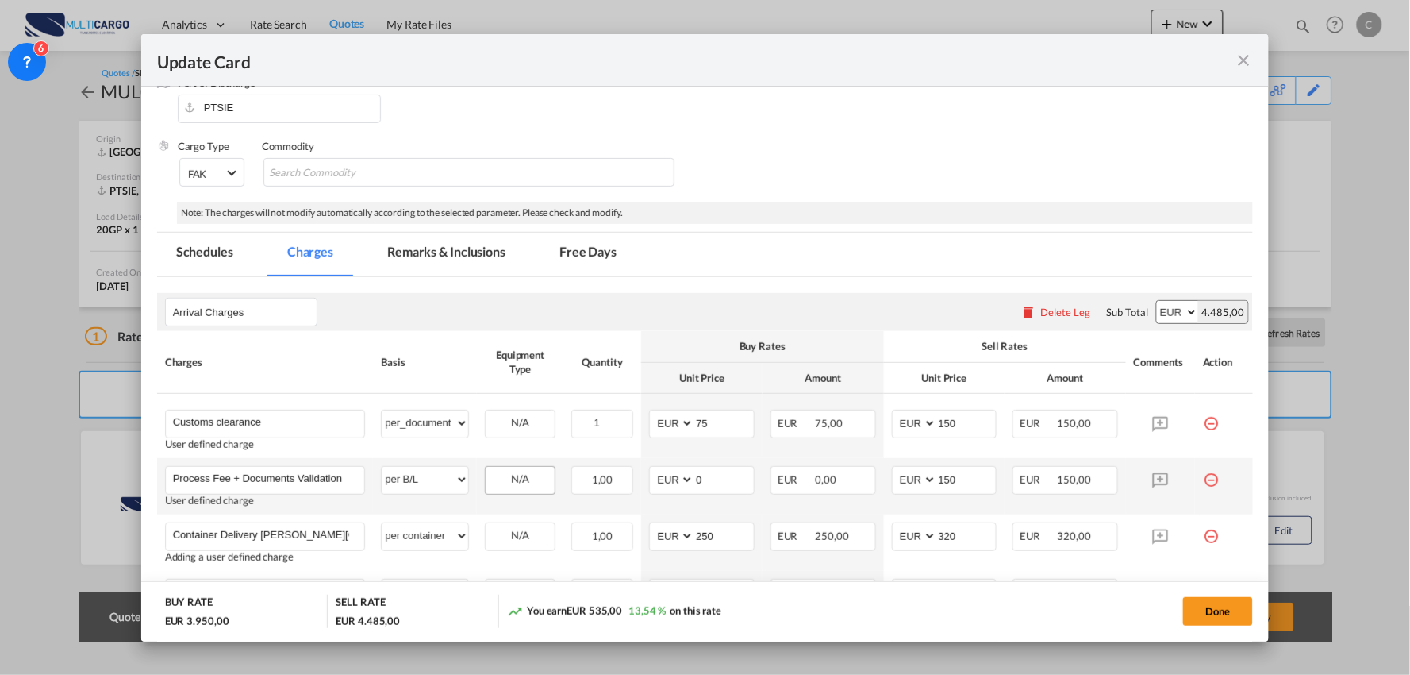
scroll to position [188, 0]
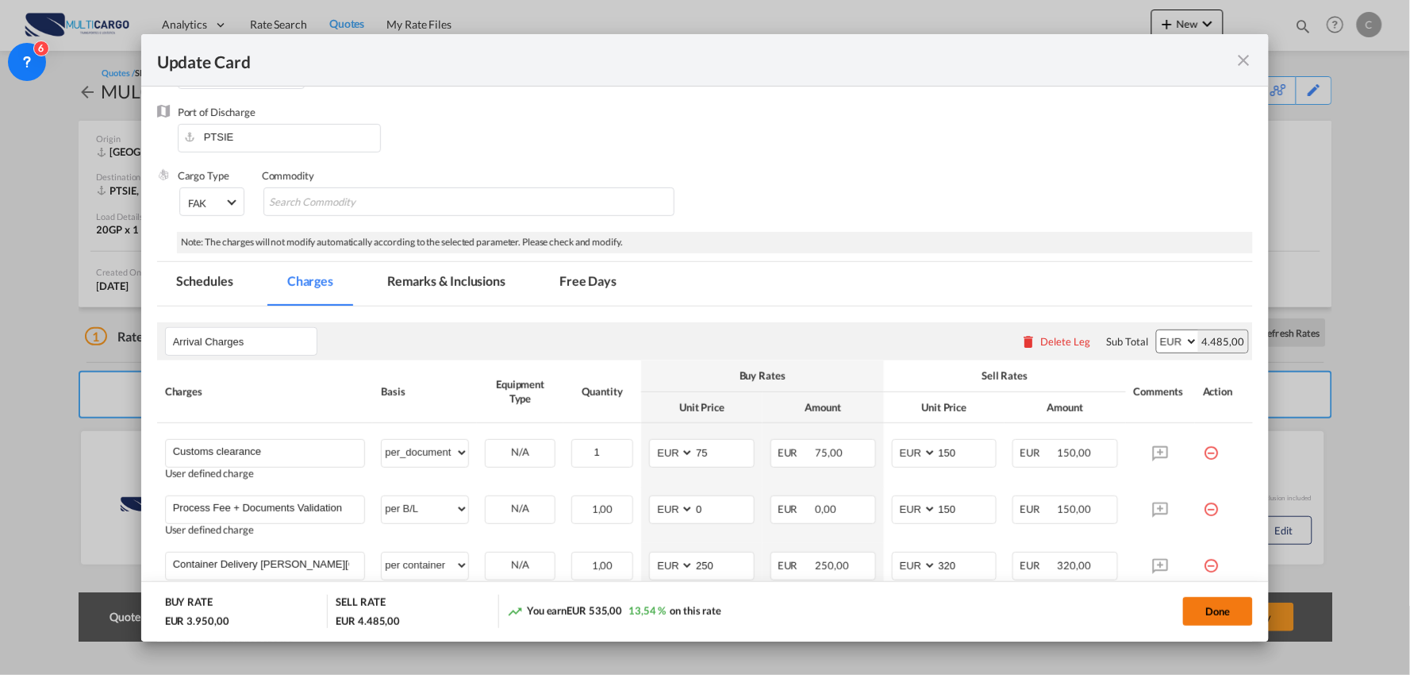
click at [1228, 607] on button "Done" at bounding box center [1218, 611] width 70 height 29
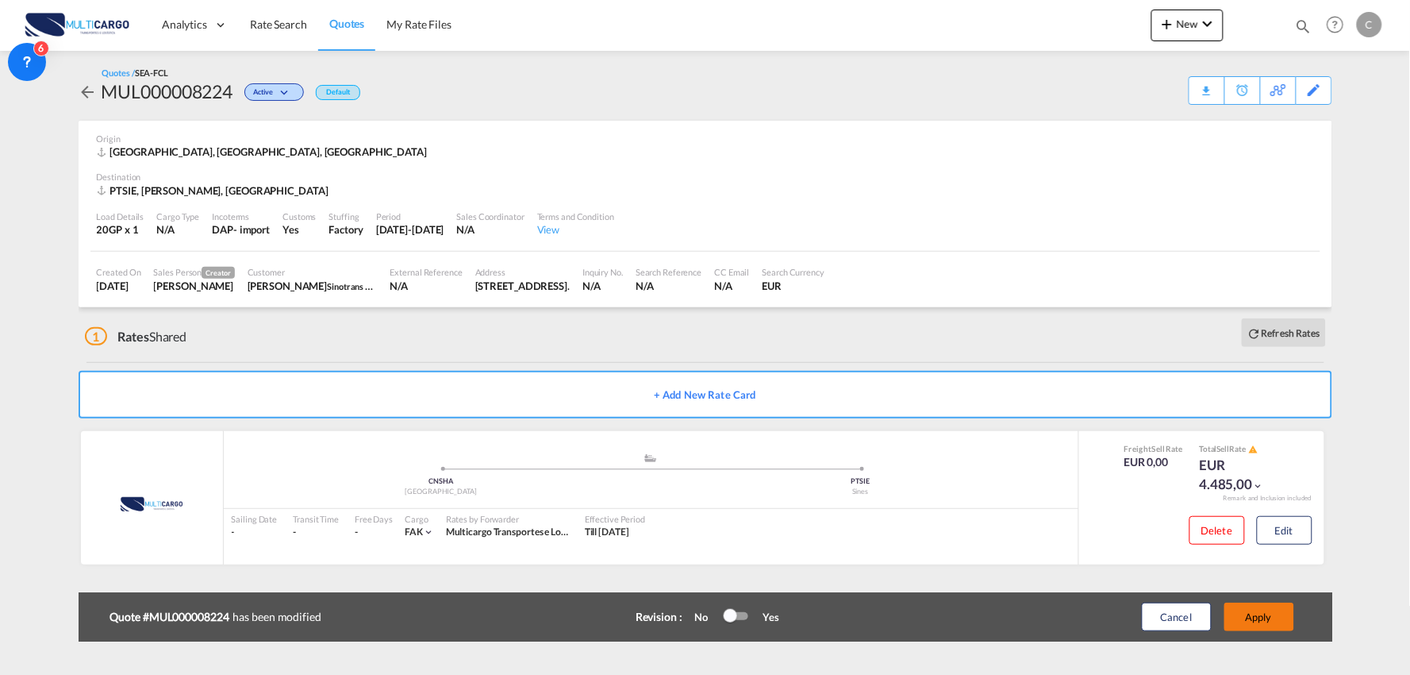
click at [1270, 609] on button "Apply" at bounding box center [1260, 616] width 70 height 29
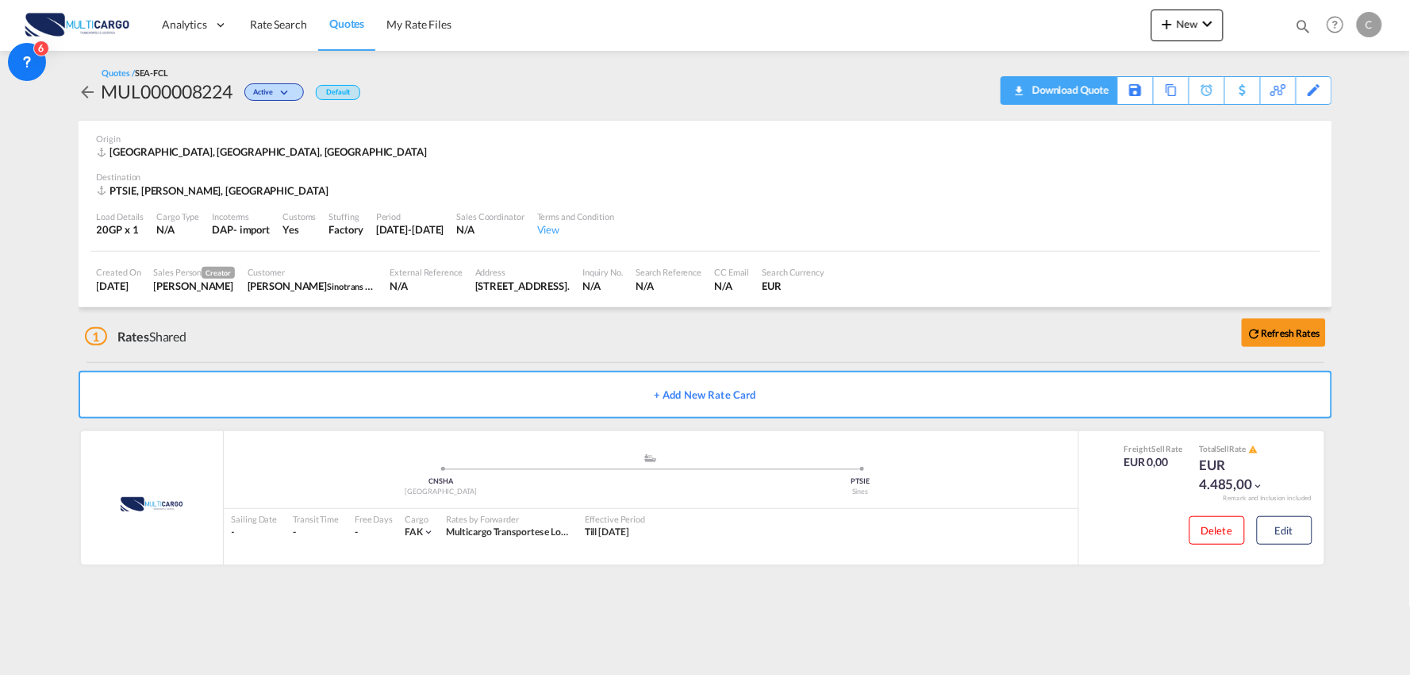
click at [1090, 98] on div "Download Quote" at bounding box center [1069, 89] width 81 height 25
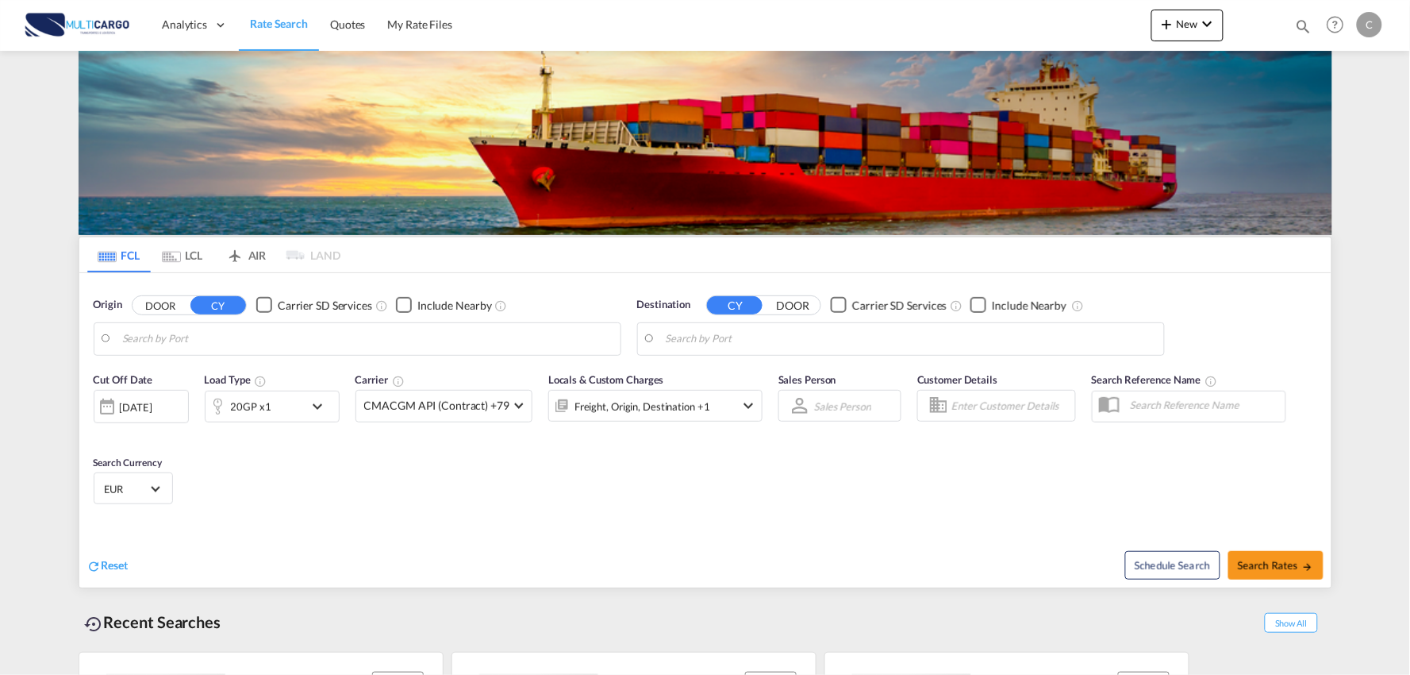
type input "Port of [GEOGRAPHIC_DATA], [GEOGRAPHIC_DATA], [GEOGRAPHIC_DATA]"
type input "Leixoes, Leixoes, PTLEI"
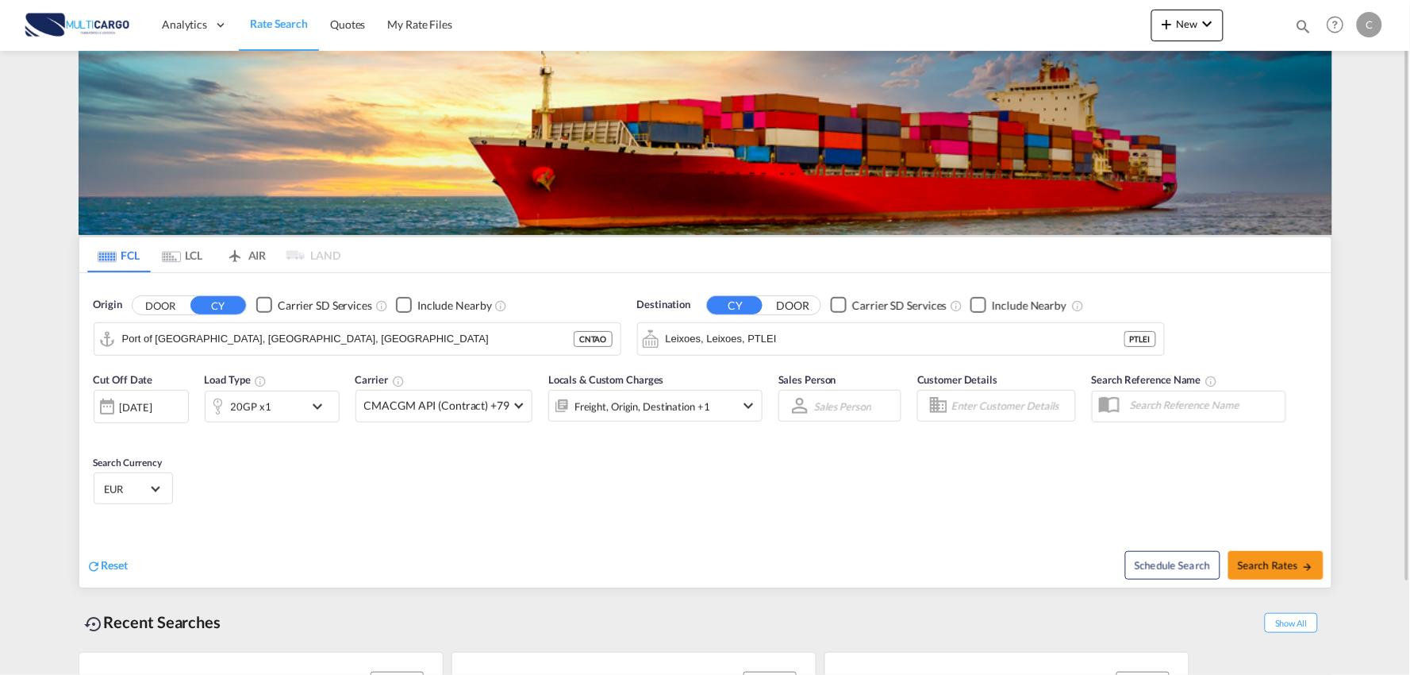
click at [1193, 4] on div "New Rates Ratecard Ratesheet Quote Quotes Help Resources Product Release C My P…" at bounding box center [1269, 24] width 235 height 49
click at [1194, 13] on button "New" at bounding box center [1188, 26] width 72 height 32
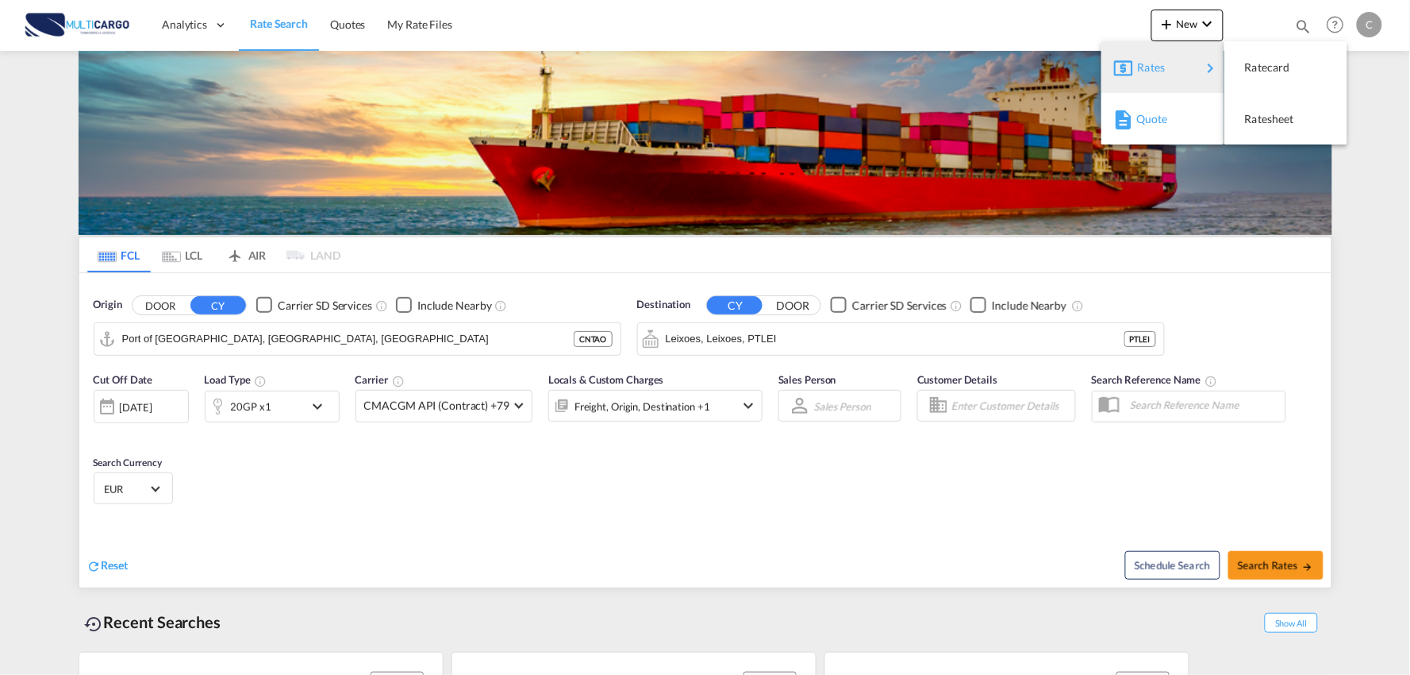
click at [1140, 117] on span "Quote" at bounding box center [1145, 119] width 17 height 32
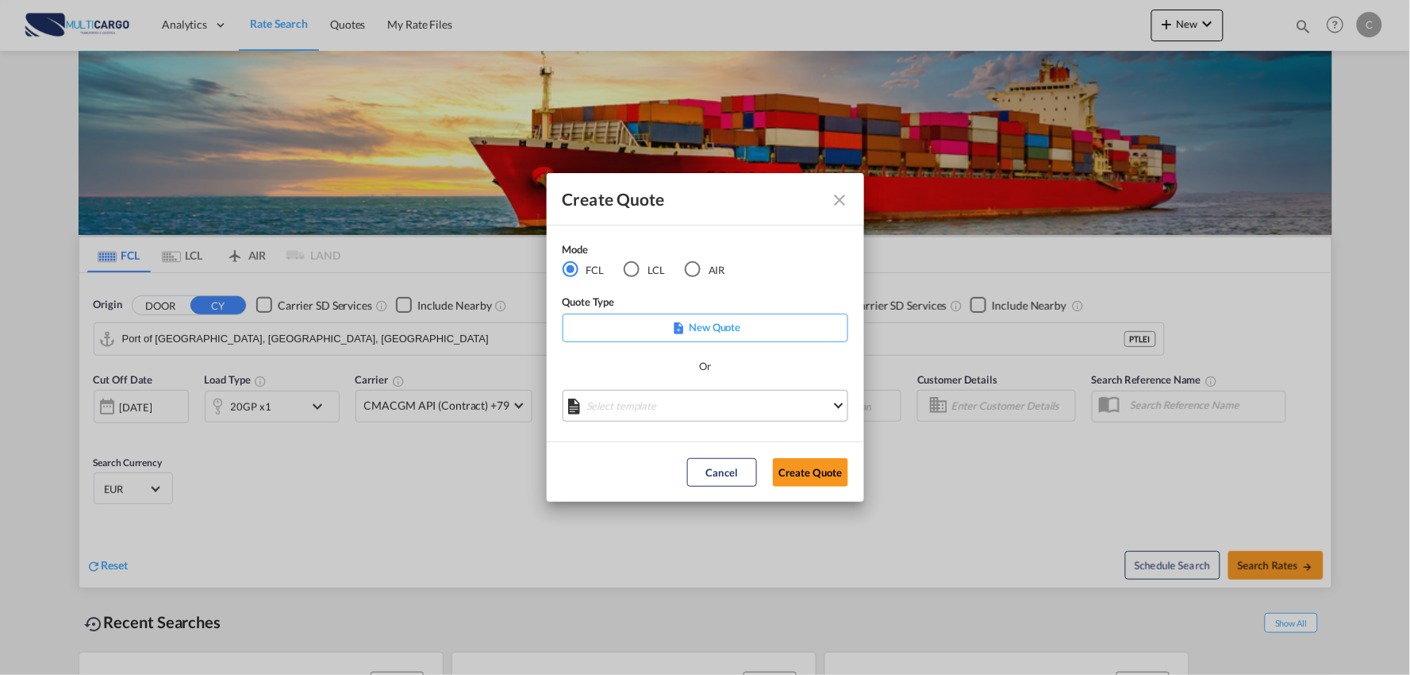
click at [715, 403] on md-select "Select template 25/11/24 IMP_EXW_FCL Patricia Barroso | 25 Nov 2024 25/11/24 IM…" at bounding box center [706, 406] width 286 height 32
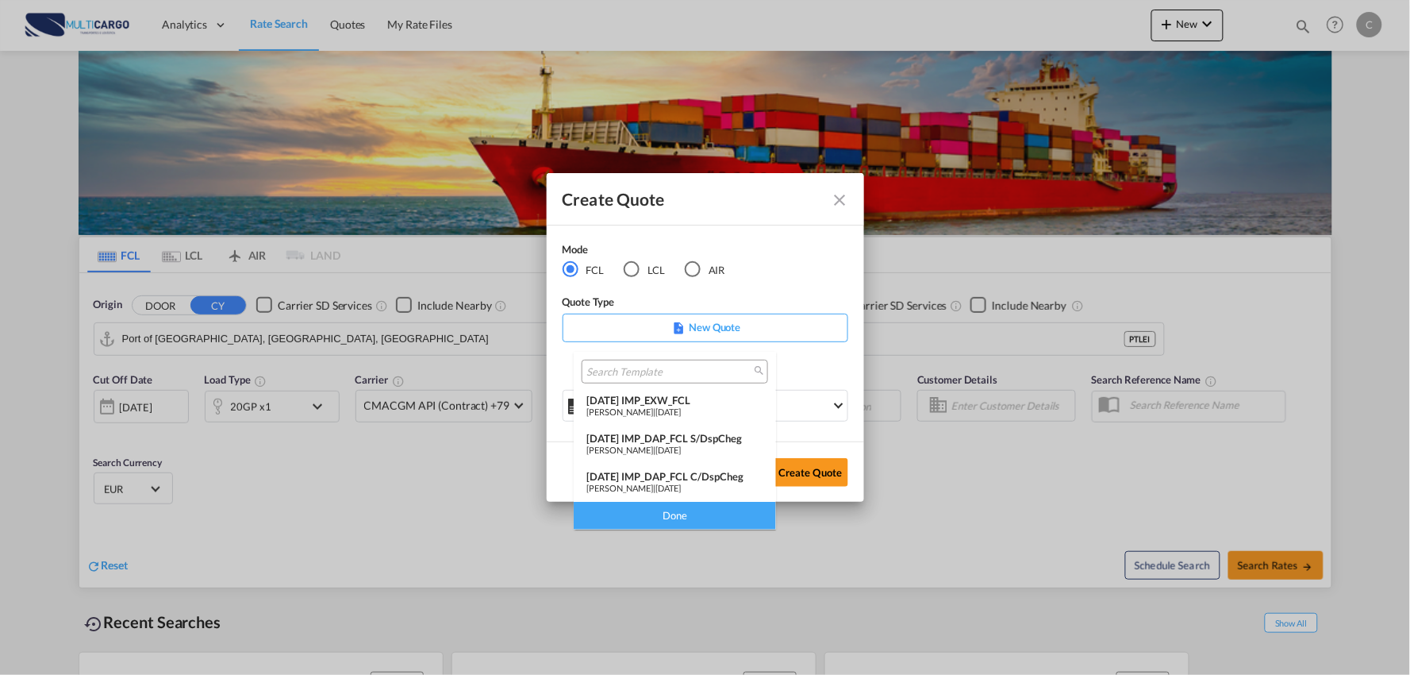
click at [710, 477] on div "[DATE] IMP_DAP_FCL C/DspCheg" at bounding box center [675, 476] width 177 height 13
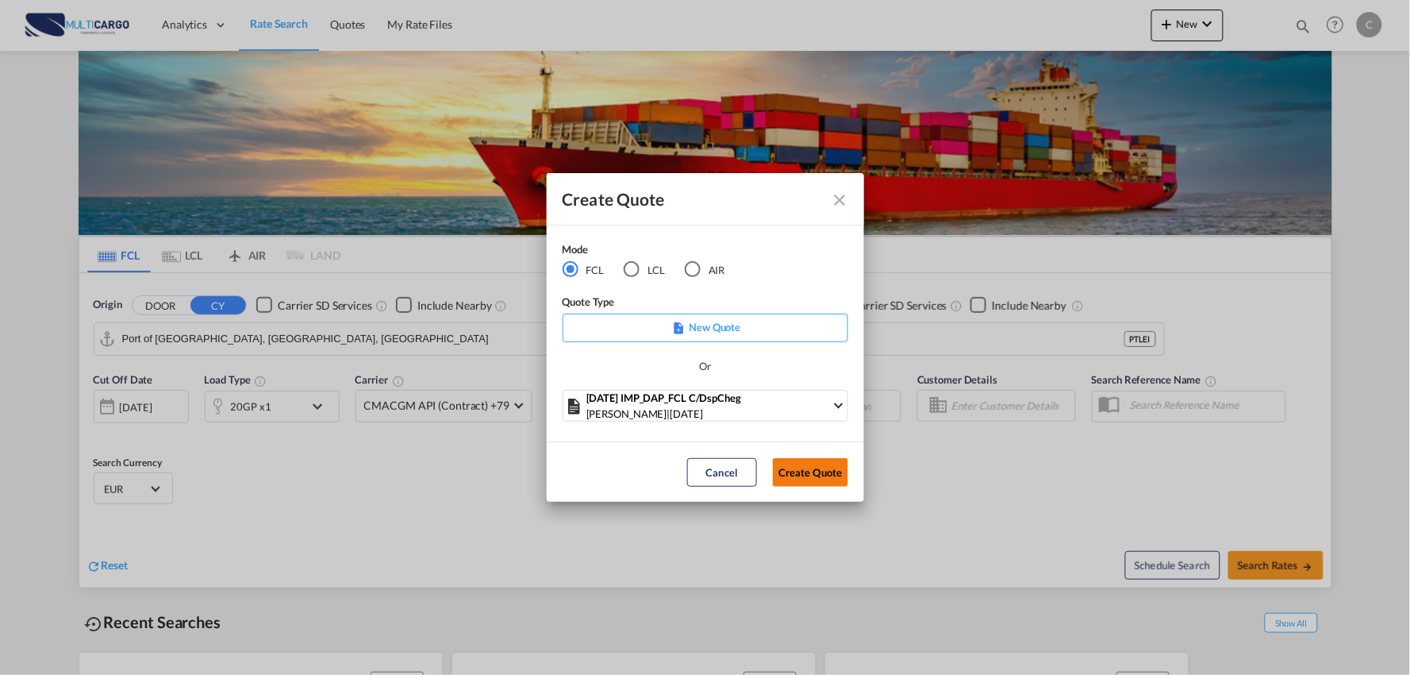
click at [791, 467] on button "Create Quote" at bounding box center [810, 472] width 75 height 29
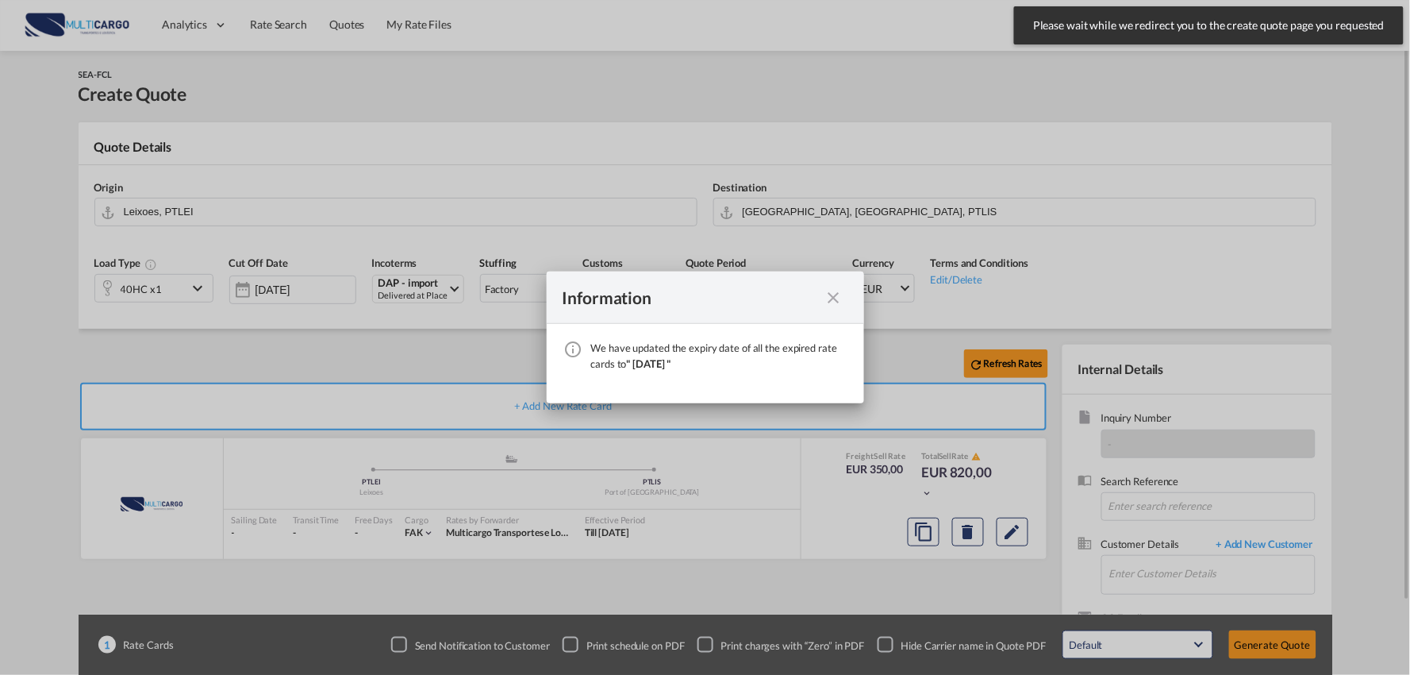
click at [827, 294] on md-icon "icon-close fg-AAA8AD cursor" at bounding box center [834, 297] width 19 height 19
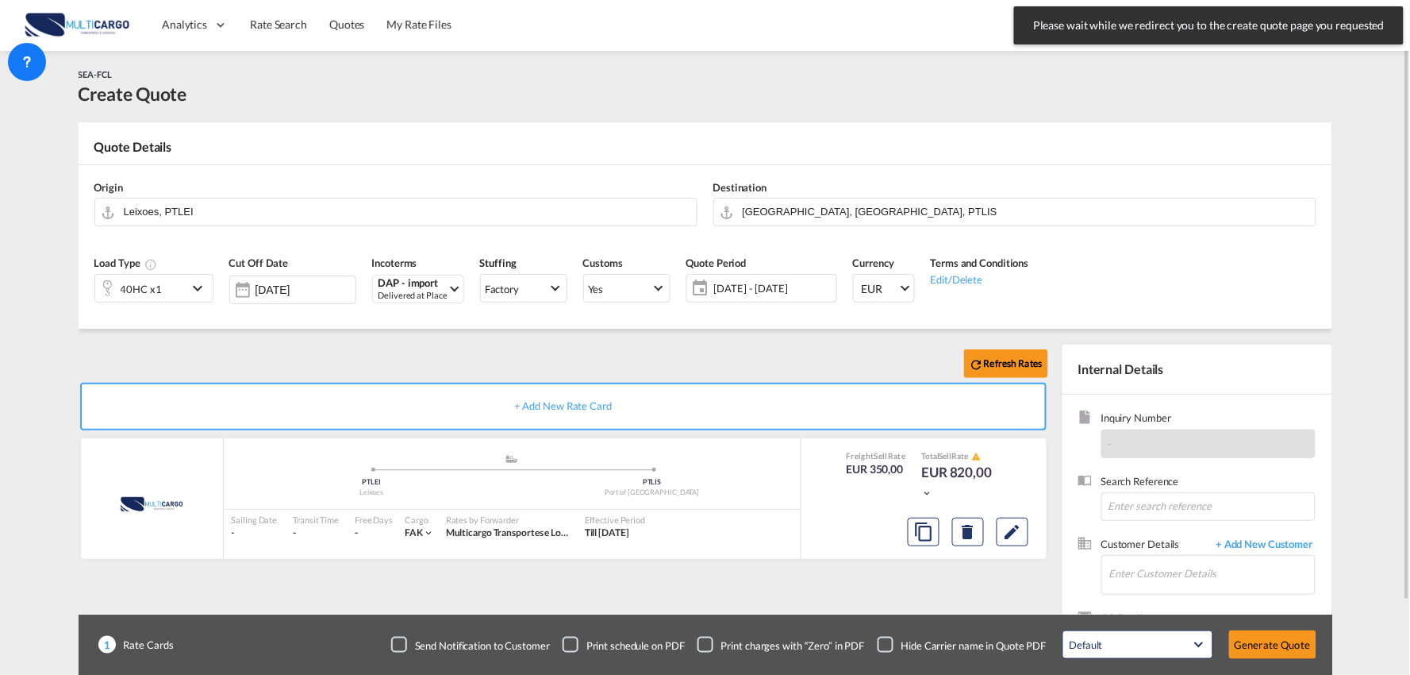
click at [878, 640] on div "Checkbox No Ink" at bounding box center [886, 645] width 16 height 16
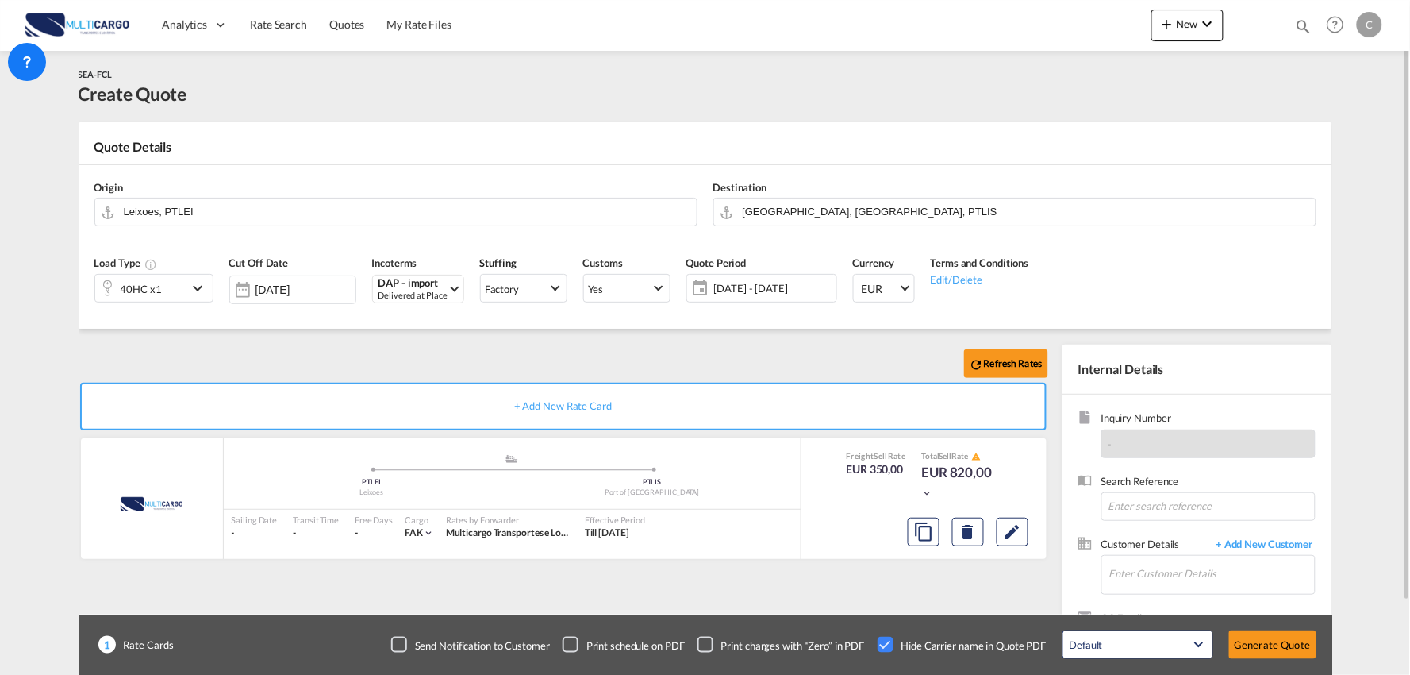
click at [860, 604] on div "Refresh Rates + Add New Rate Card MultiCargo added by you .a{fill:#aaa8ad;} .a{…" at bounding box center [567, 510] width 976 height 332
click at [829, 204] on input "Port of Lisbon, Lisbon, PTLIS" at bounding box center [1025, 212] width 565 height 28
click at [283, 222] on md-autocomplete "Leixoes, PTLEI" at bounding box center [406, 212] width 566 height 29
click at [272, 215] on input "Leixoes, PTLEI" at bounding box center [406, 212] width 565 height 28
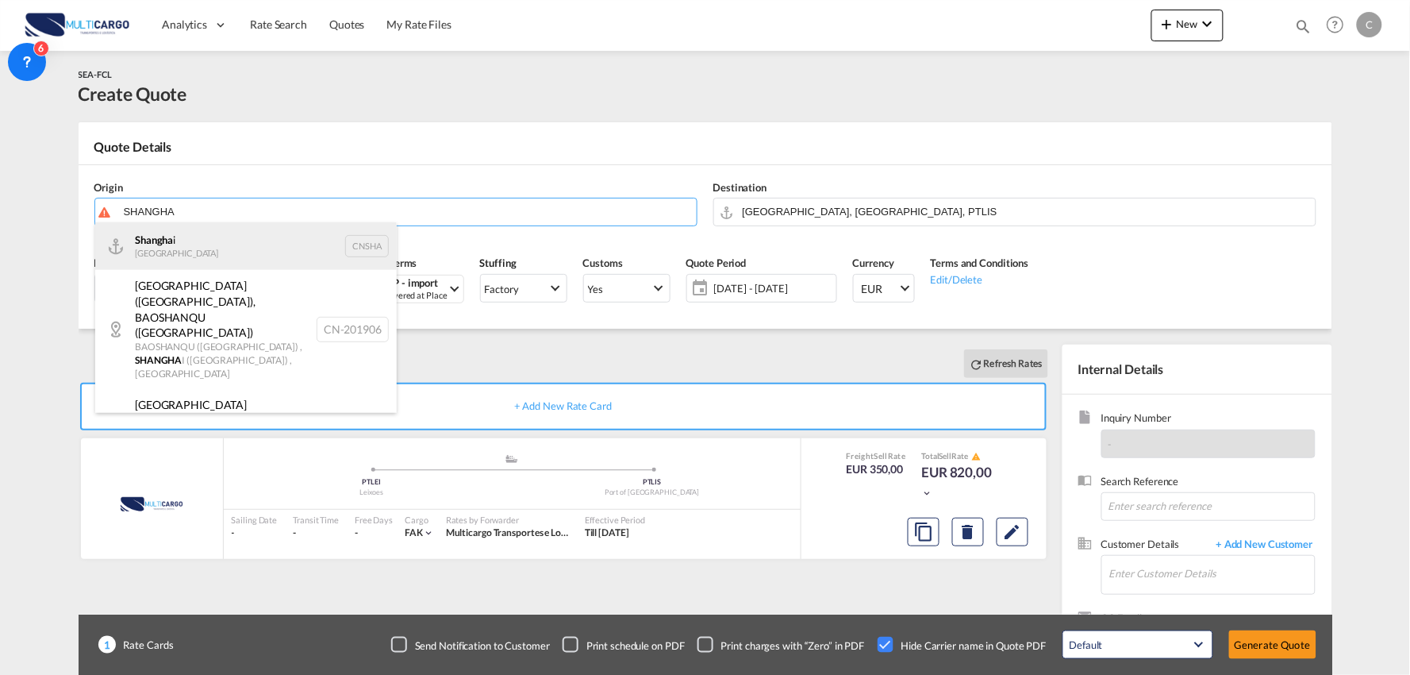
click at [185, 237] on div "Shangha i China CNSHA" at bounding box center [246, 246] width 302 height 48
type input "Shanghai, CNSHA"
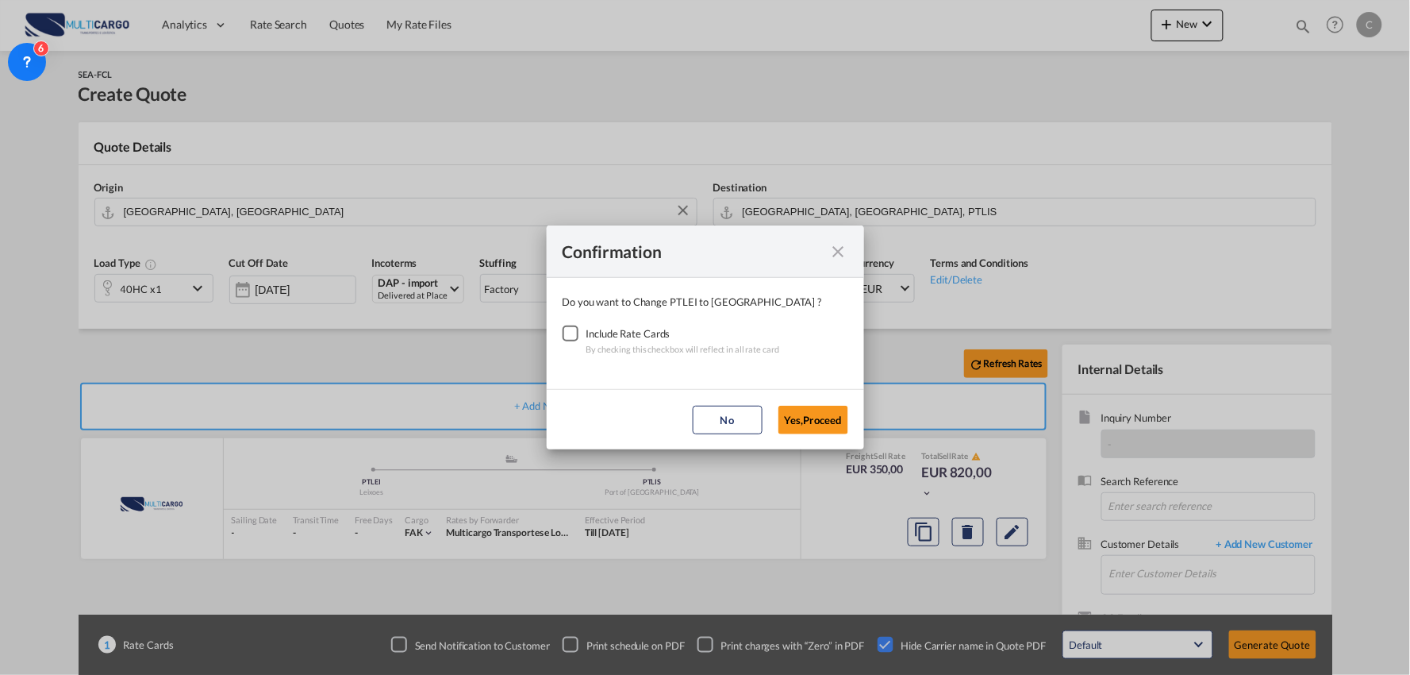
click at [577, 329] on div "Checkbox No Ink" at bounding box center [571, 333] width 16 height 16
click at [821, 430] on button "Yes,Proceed" at bounding box center [814, 420] width 70 height 29
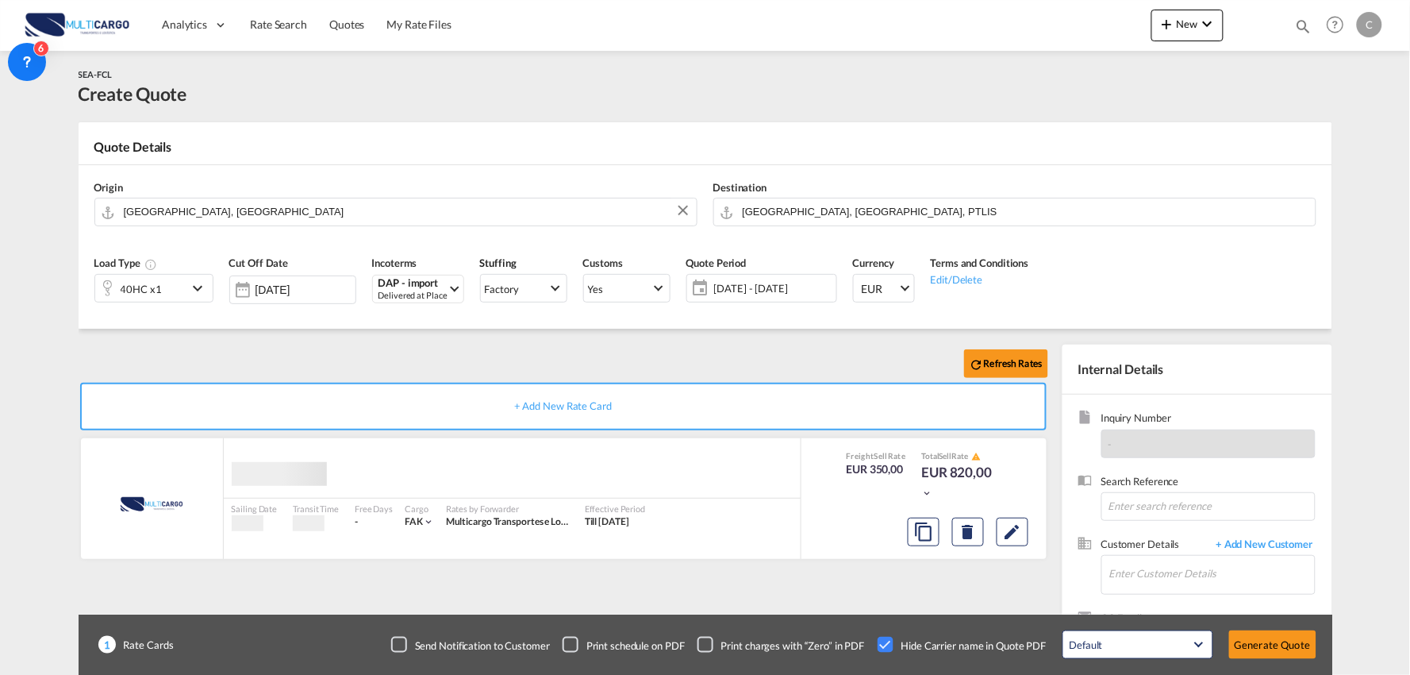
click at [403, 369] on div "Confirmation Do you want to Change PTLEI to CNSHA ? Include Rate Cards By check…" at bounding box center [705, 337] width 1410 height 675
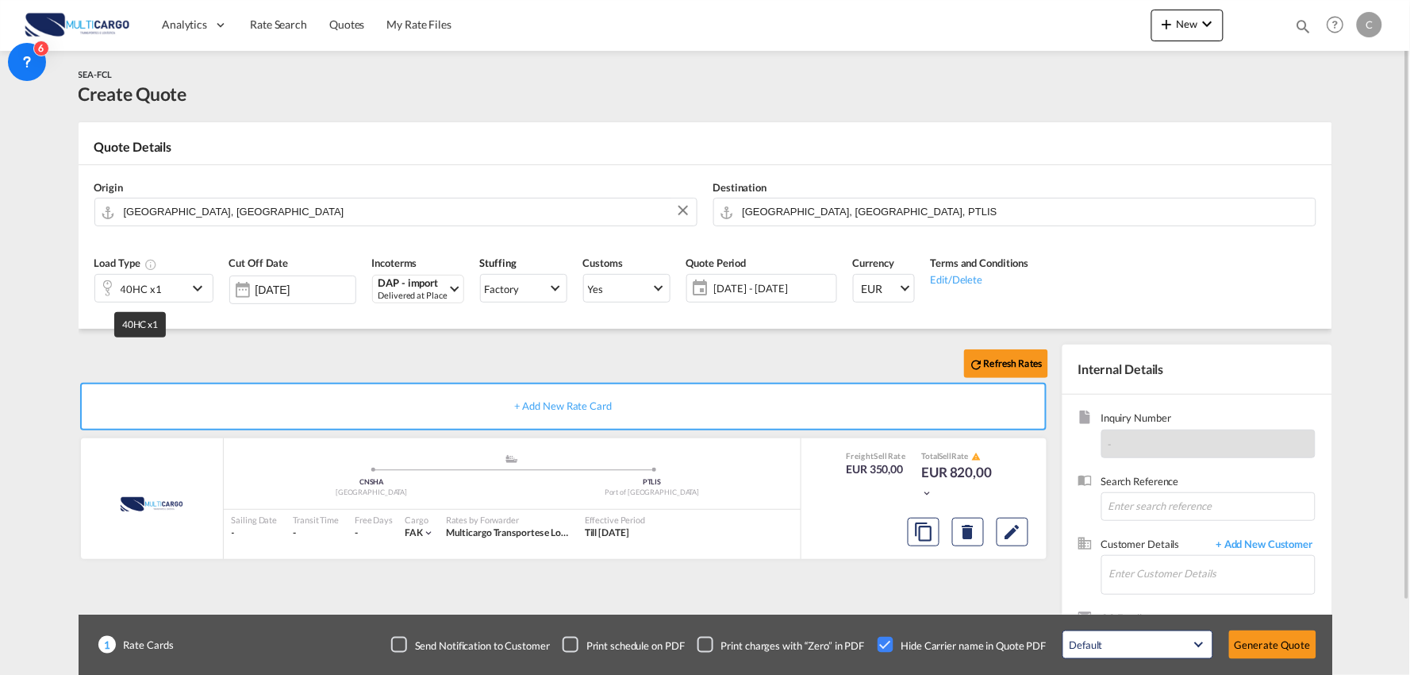
click at [152, 283] on div "40HC x1" at bounding box center [141, 289] width 41 height 22
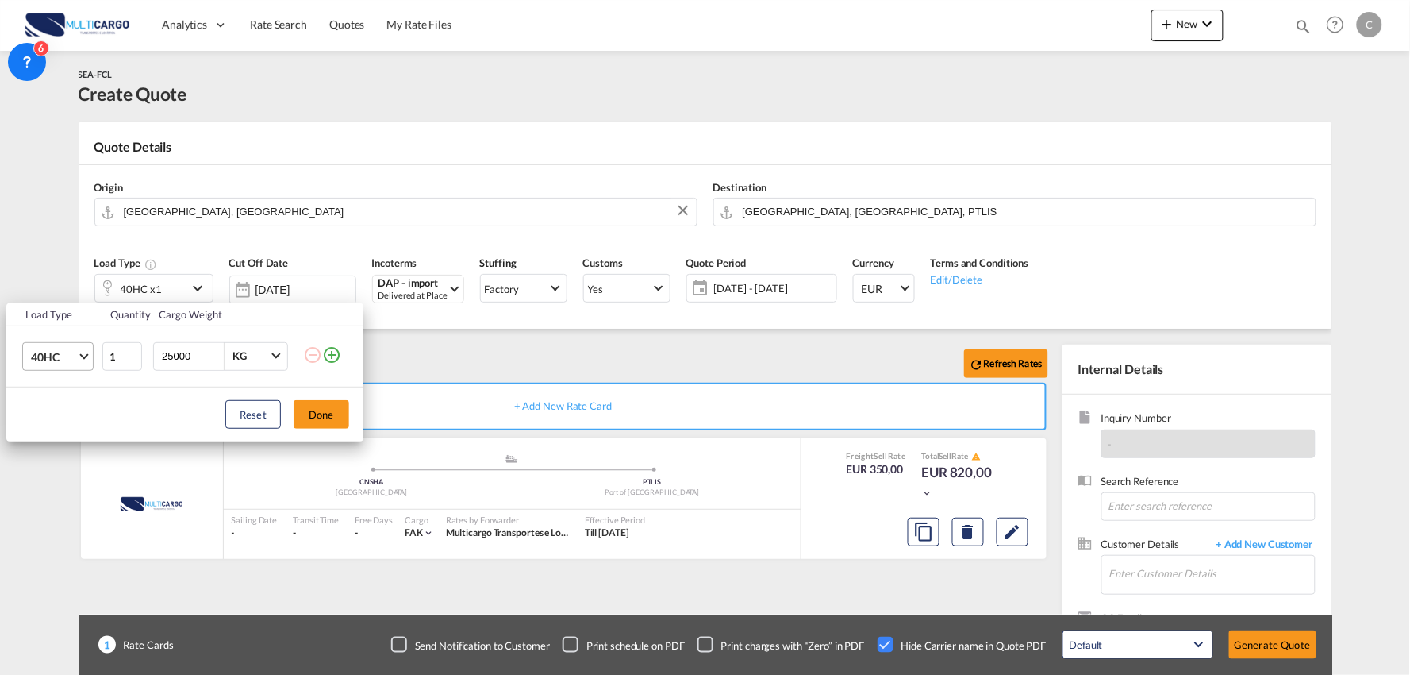
click at [33, 363] on span "40HC" at bounding box center [54, 357] width 46 height 16
click at [66, 279] on md-option "20GP" at bounding box center [72, 280] width 108 height 38
click at [335, 415] on button "Done" at bounding box center [322, 414] width 56 height 29
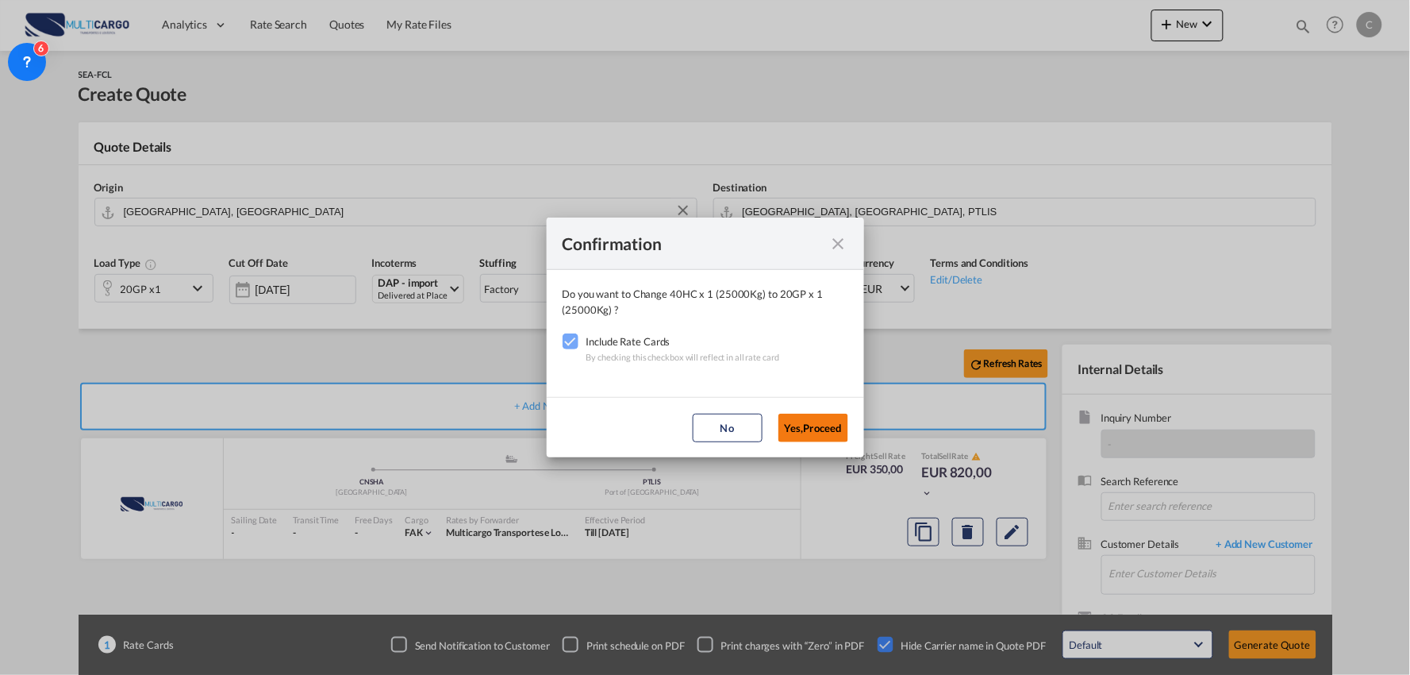
click at [824, 430] on button "Yes,Proceed" at bounding box center [814, 427] width 70 height 29
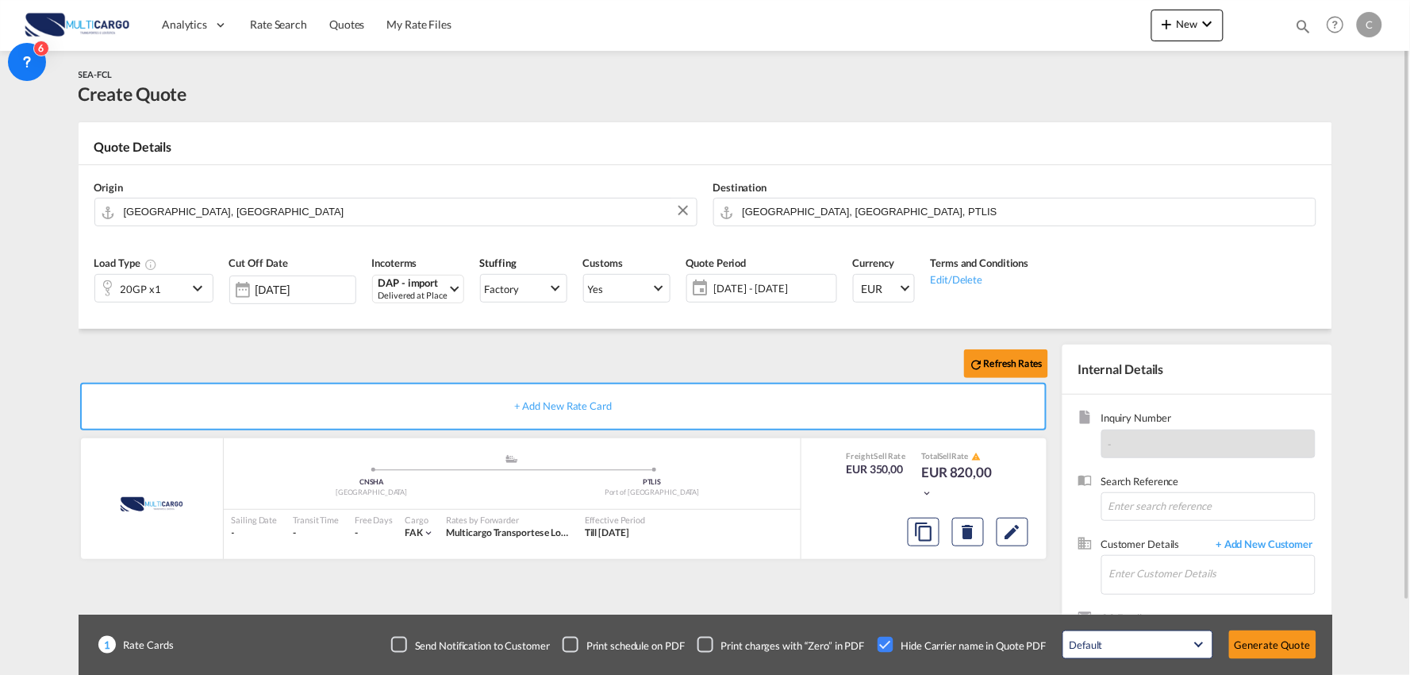
click at [246, 322] on div "Confirmation Do you want to Change 20GP x 1 (25000Kg) to 20GP x 1 (25000Kg) ? I…" at bounding box center [705, 337] width 1410 height 675
click at [1271, 641] on button "Generate Quote" at bounding box center [1272, 644] width 87 height 29
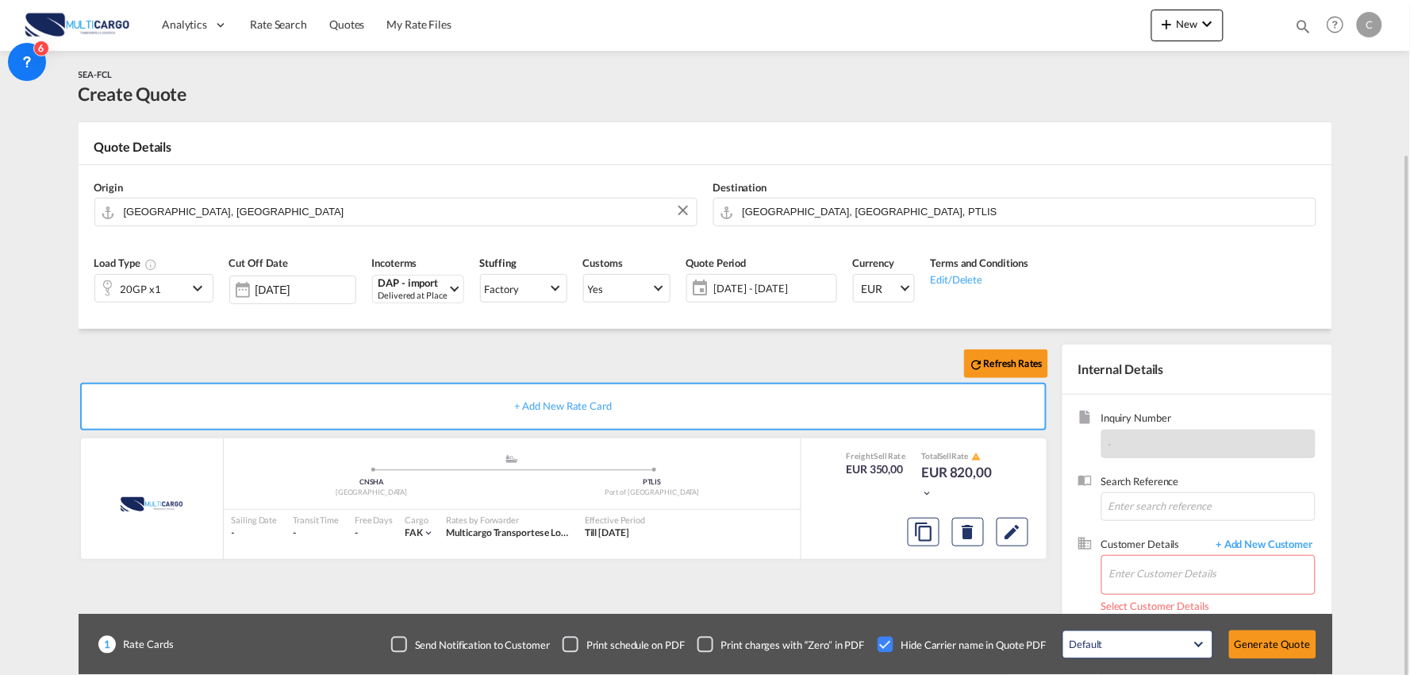
scroll to position [82, 0]
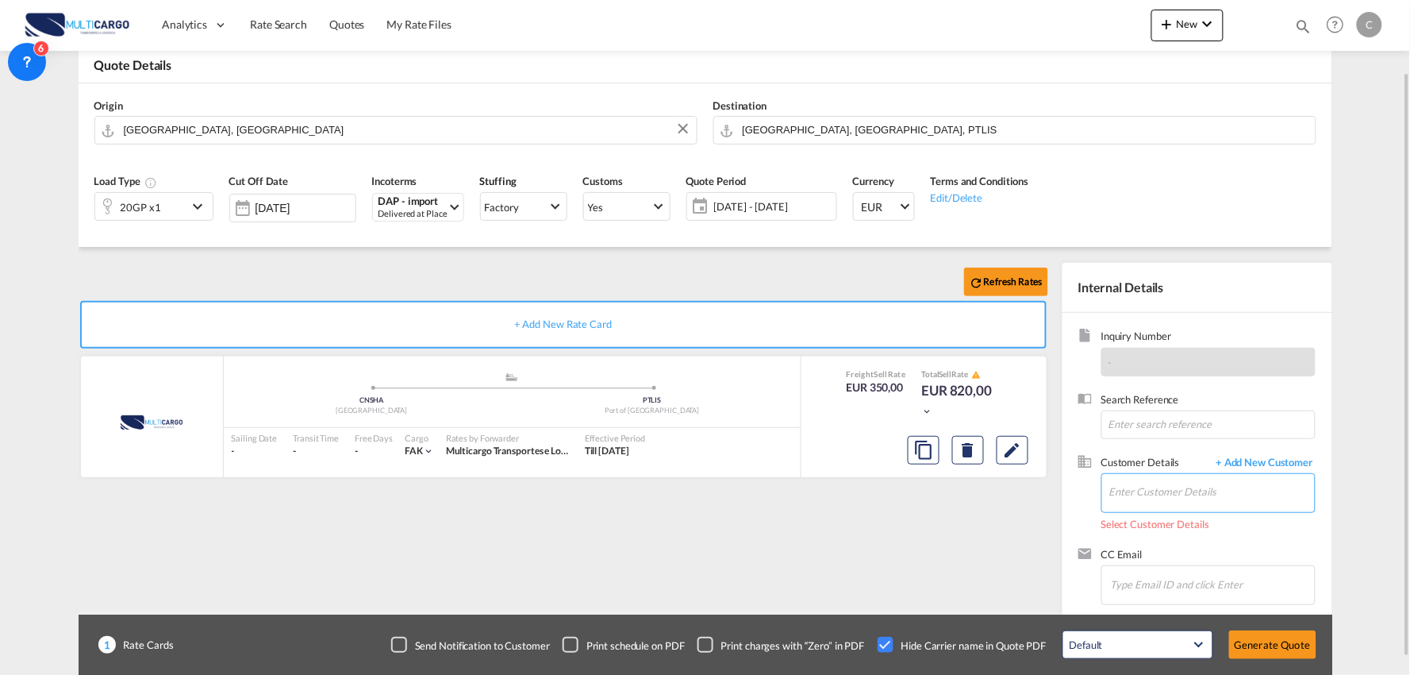
click at [1221, 487] on input "Enter Customer Details" at bounding box center [1213, 492] width 206 height 36
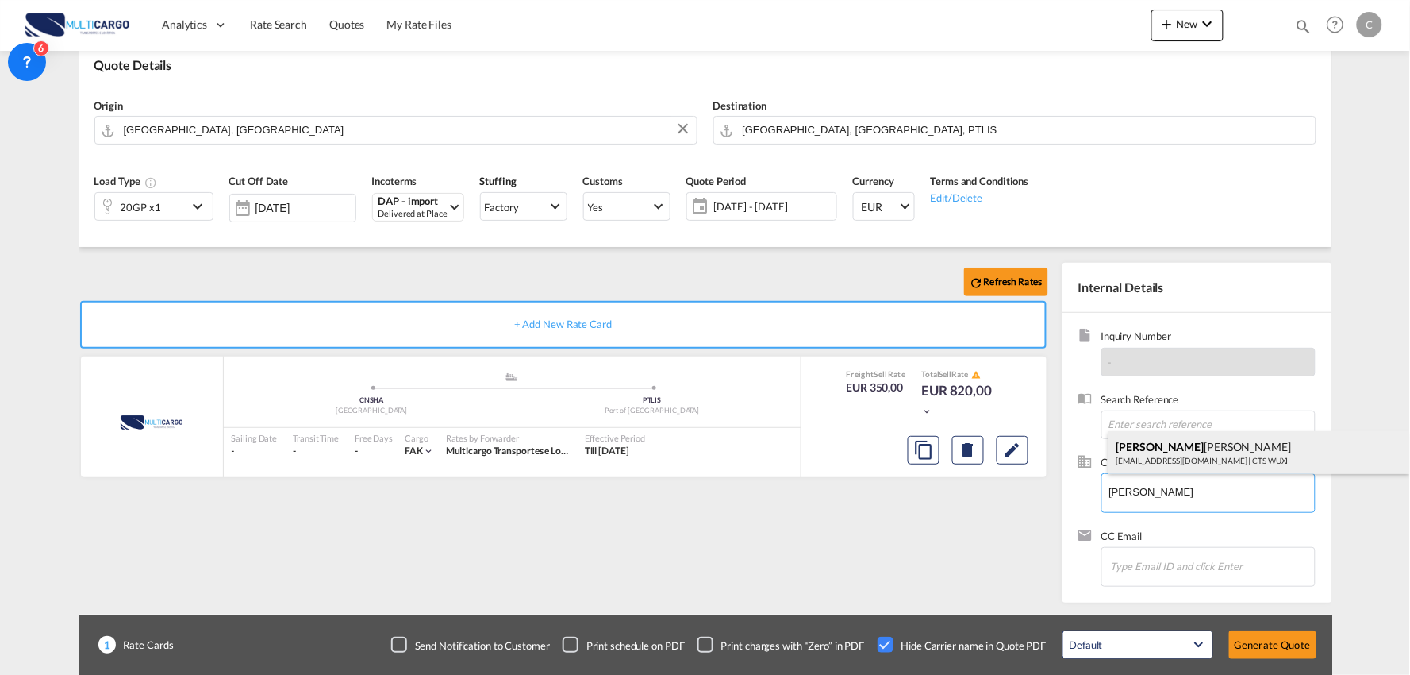
click at [1168, 455] on div "MILLIE ZHU zhuminyue.wx@ctsfreight.com | CTS WUXI" at bounding box center [1260, 452] width 302 height 43
type input "CTS WUXI, MILLIE ZHU, zhuminyue.wx@ctsfreight.com"
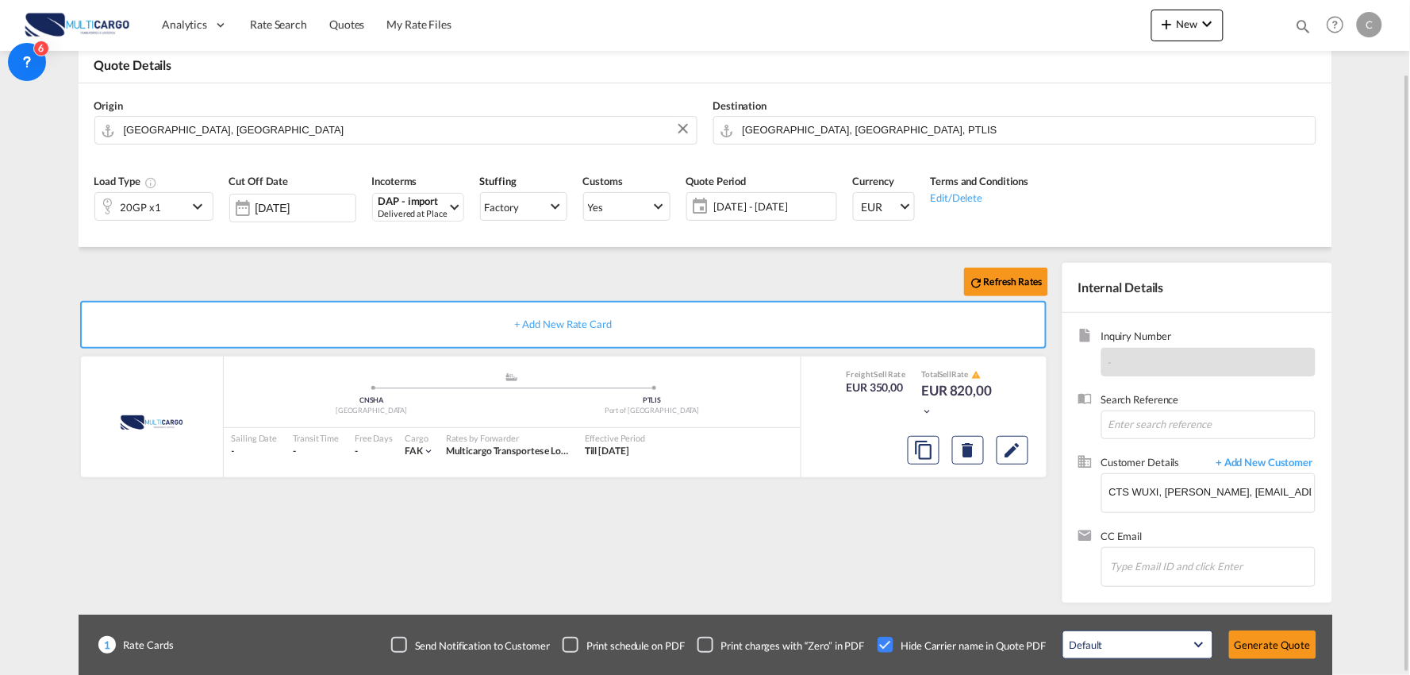
click at [917, 525] on div "Refresh Rates + Add New Rate Card MultiCargo added by you .a{fill:#aaa8ad;} .a{…" at bounding box center [567, 429] width 976 height 332
click at [1272, 644] on button "Generate Quote" at bounding box center [1272, 644] width 87 height 29
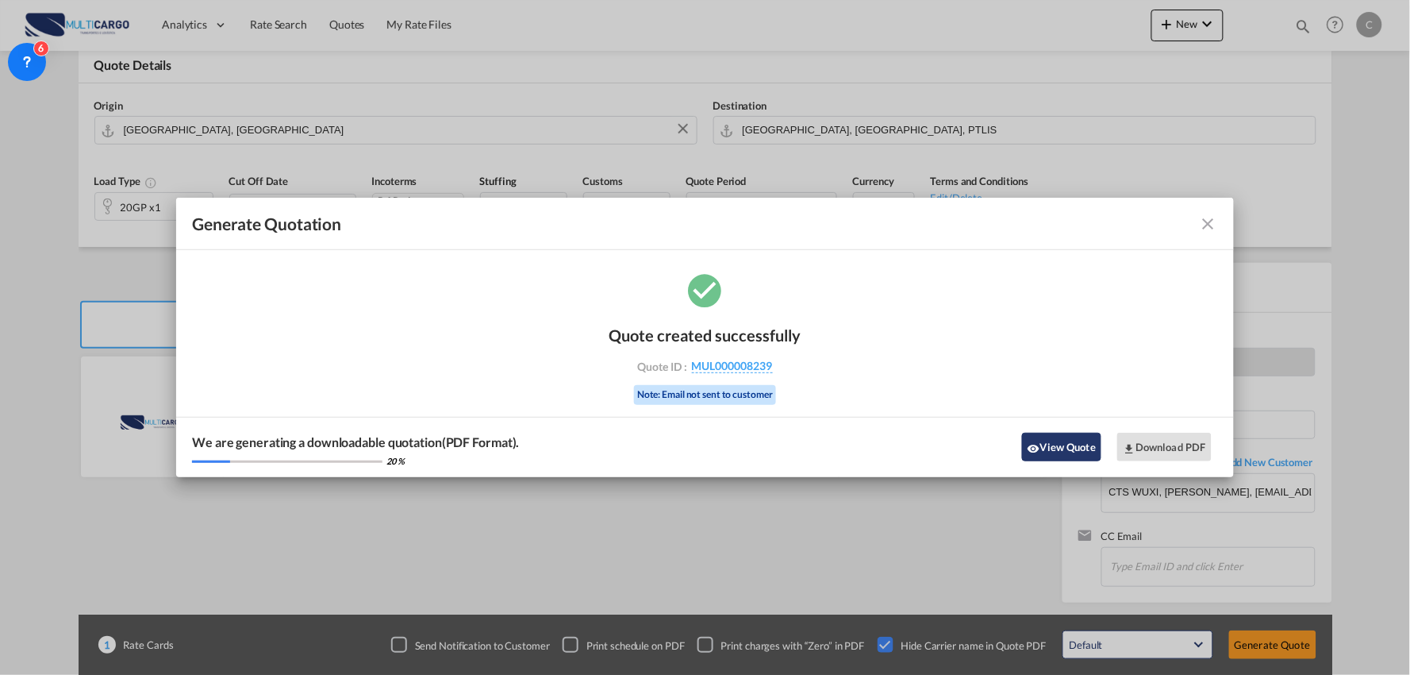
click at [1075, 456] on button "View Quote" at bounding box center [1061, 447] width 79 height 29
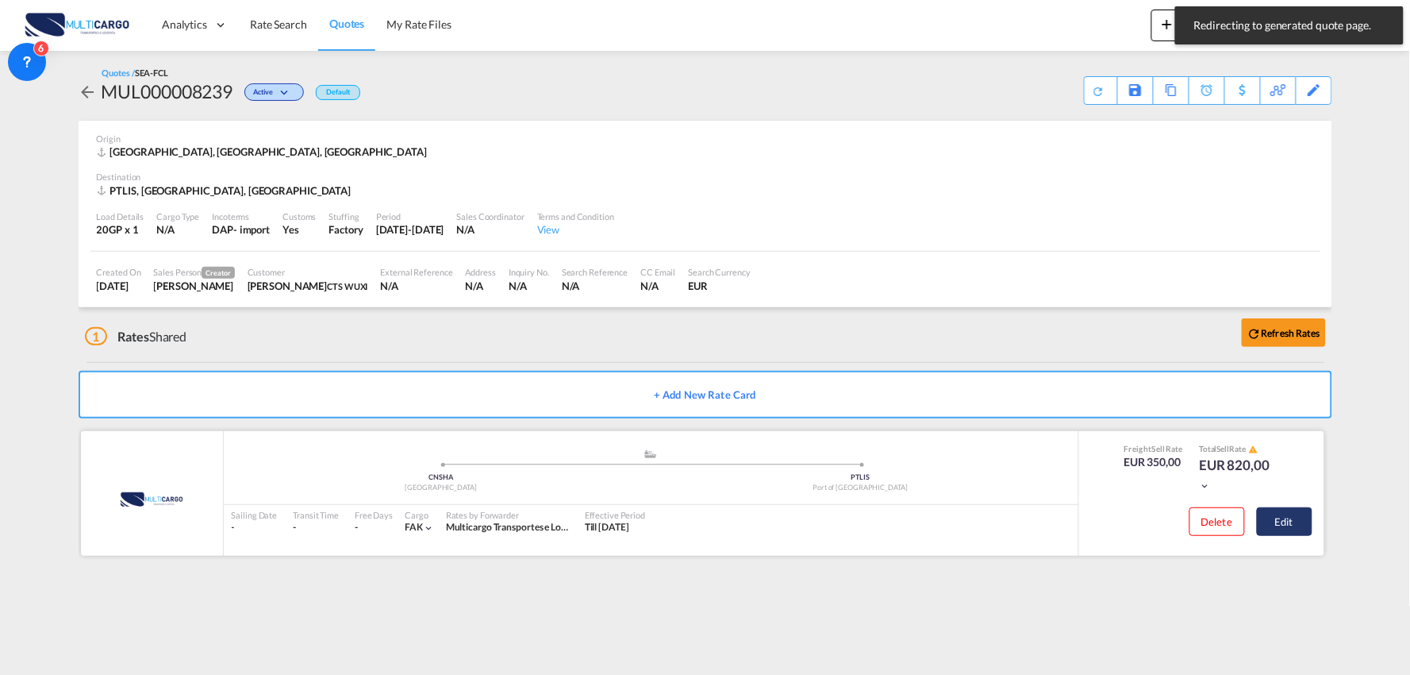
click at [1275, 513] on button "Edit" at bounding box center [1285, 521] width 56 height 29
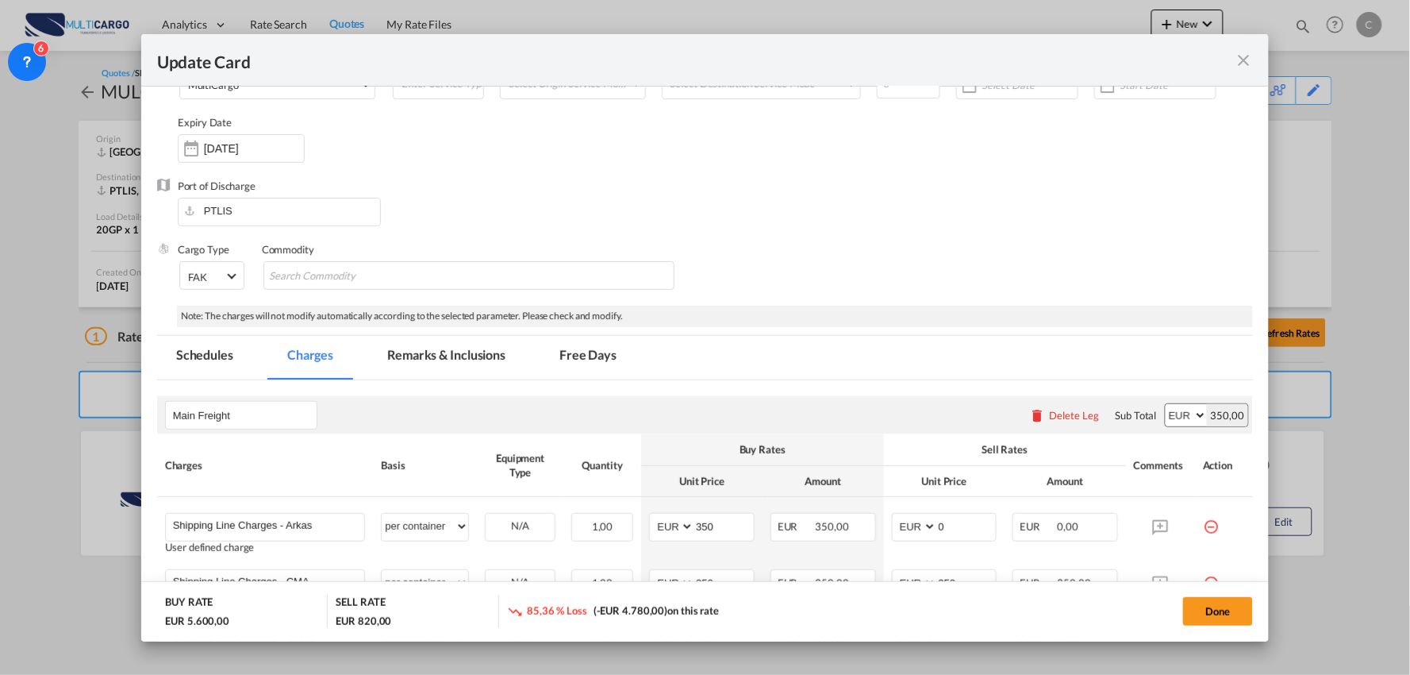
scroll to position [352, 0]
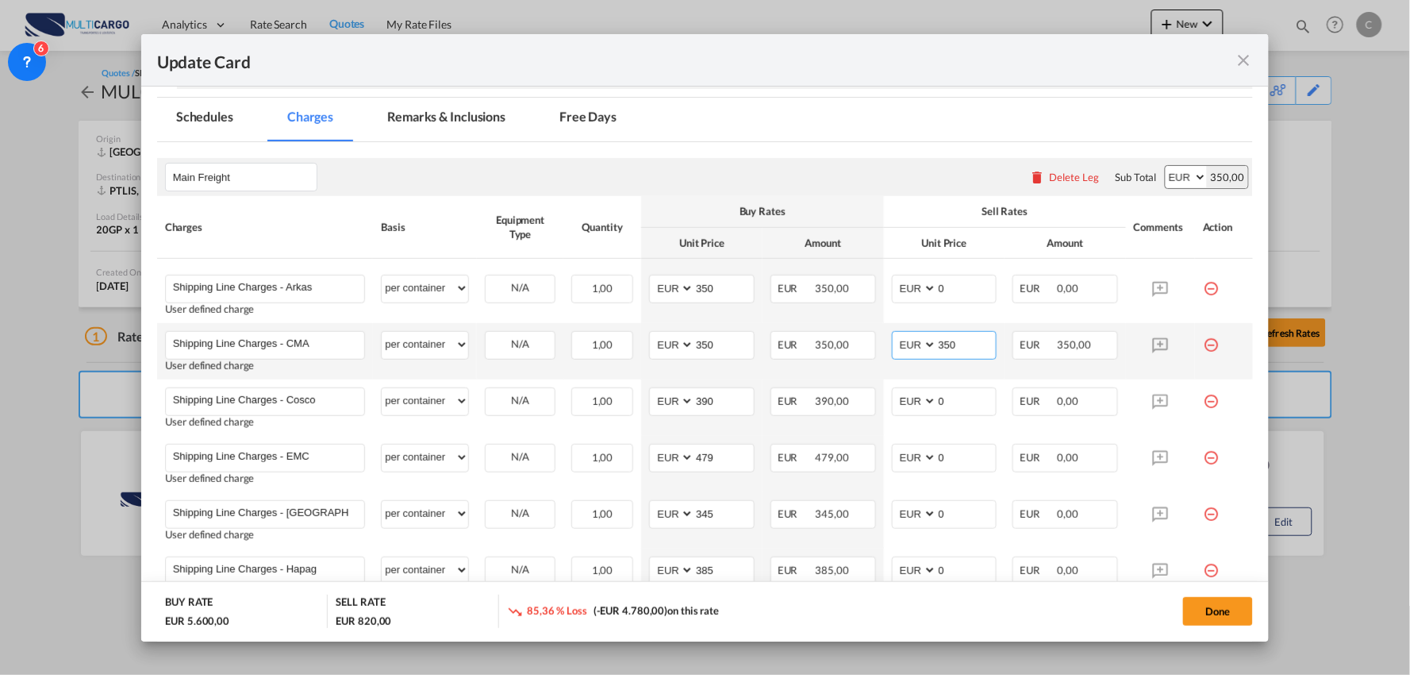
drag, startPoint x: 966, startPoint y: 341, endPoint x: 759, endPoint y: 329, distance: 207.5
click at [813, 337] on tr "Shipping Line Charges - CMA Please Enter User Defined Charges Cannot Be Publish…" at bounding box center [705, 351] width 1097 height 56
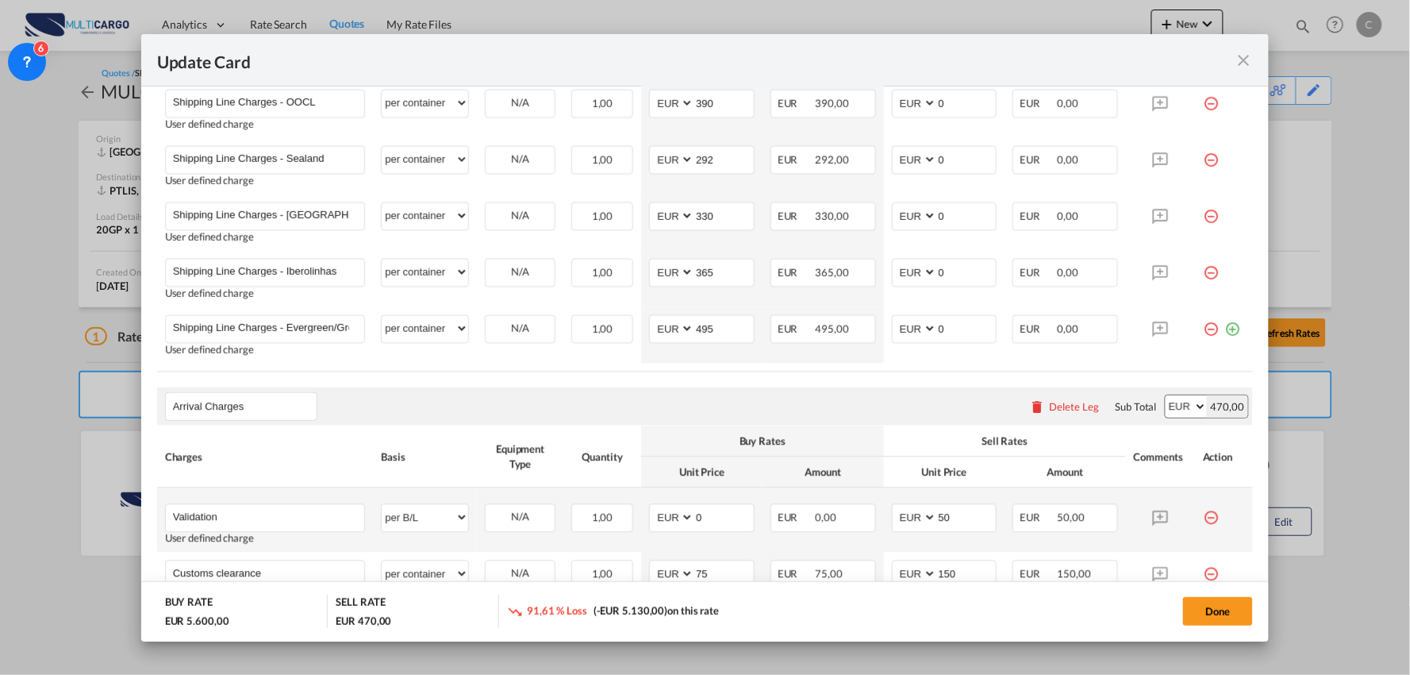
scroll to position [1146, 0]
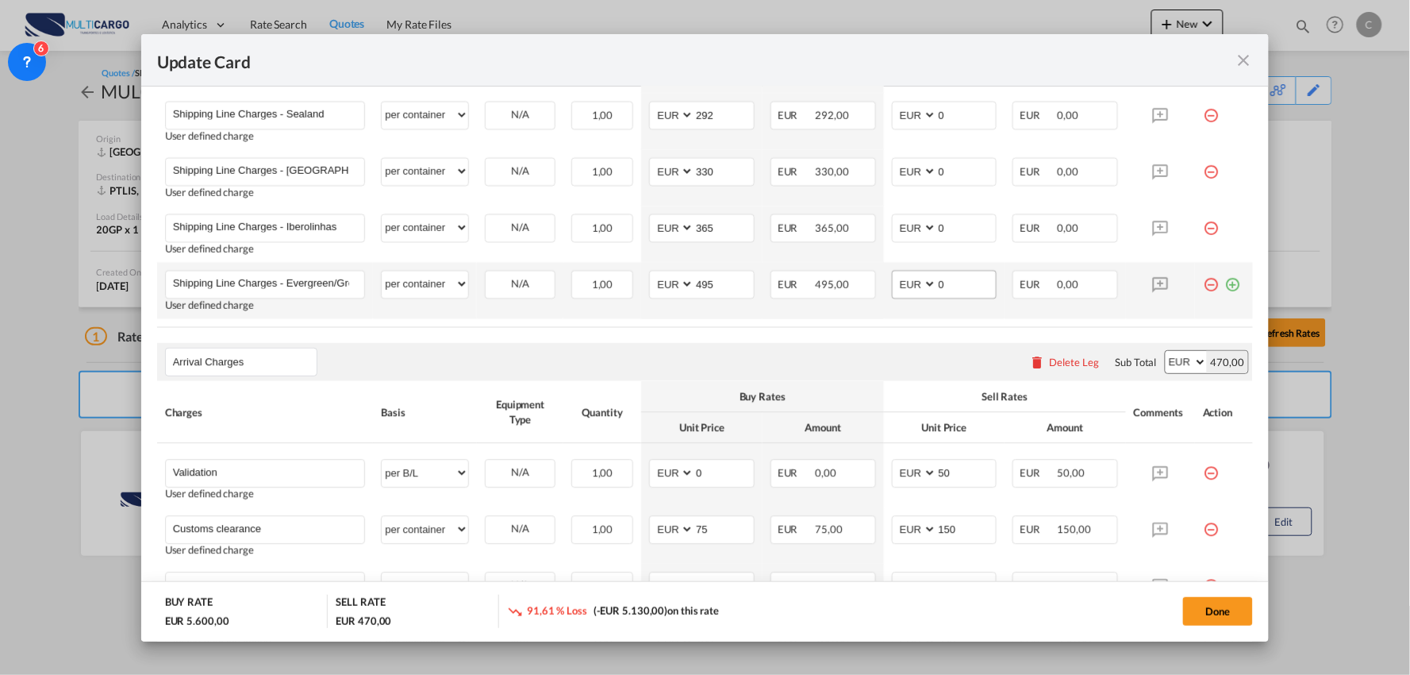
type input "0"
drag, startPoint x: 943, startPoint y: 282, endPoint x: 894, endPoint y: 282, distance: 49.2
click at [898, 283] on md-input-container "AED AFN ALL AMD ANG AOA ARS AUD AWG AZN BAM BBD BDT BGN BHD BIF BMD BND BOB BRL…" at bounding box center [945, 284] width 106 height 29
drag, startPoint x: 876, startPoint y: 284, endPoint x: 598, endPoint y: 317, distance: 280.6
click at [703, 303] on tr "Shipping Line Charges - Evergreen/Green Iberica Please Enter User Defined Charg…" at bounding box center [705, 290] width 1097 height 56
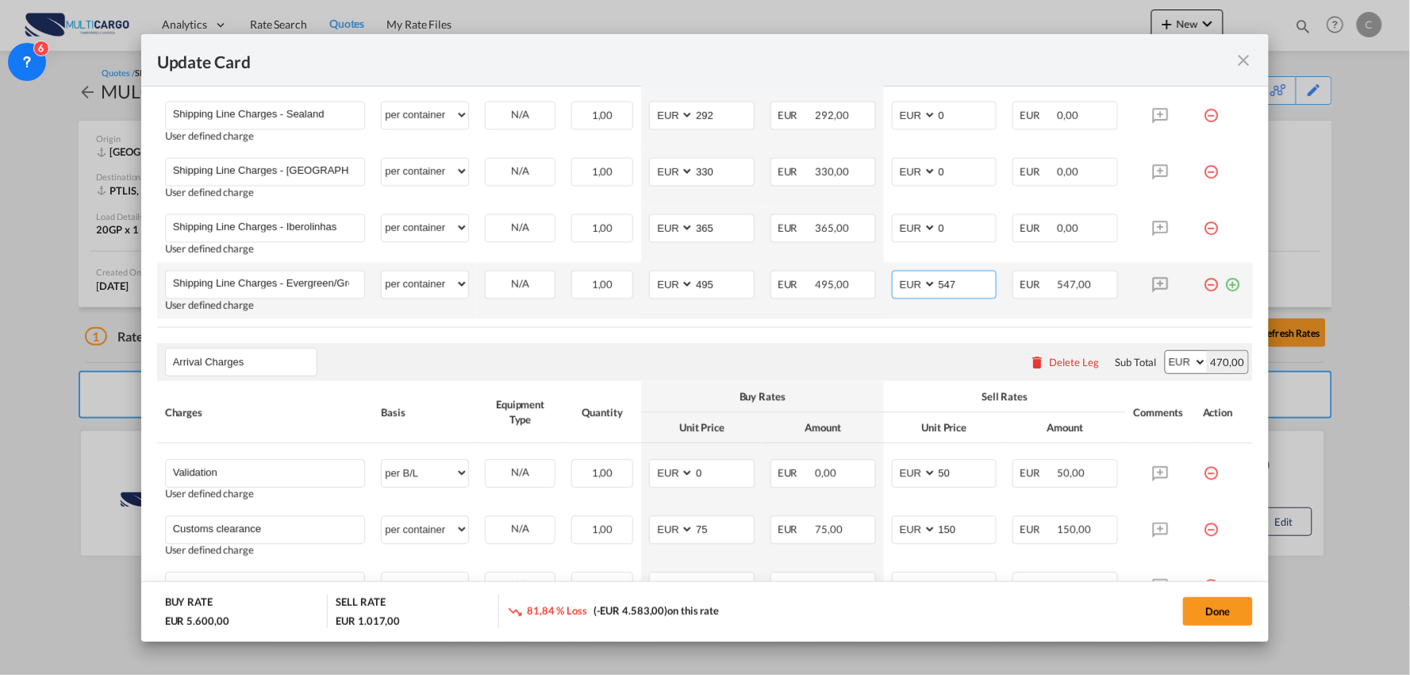
type input "0"
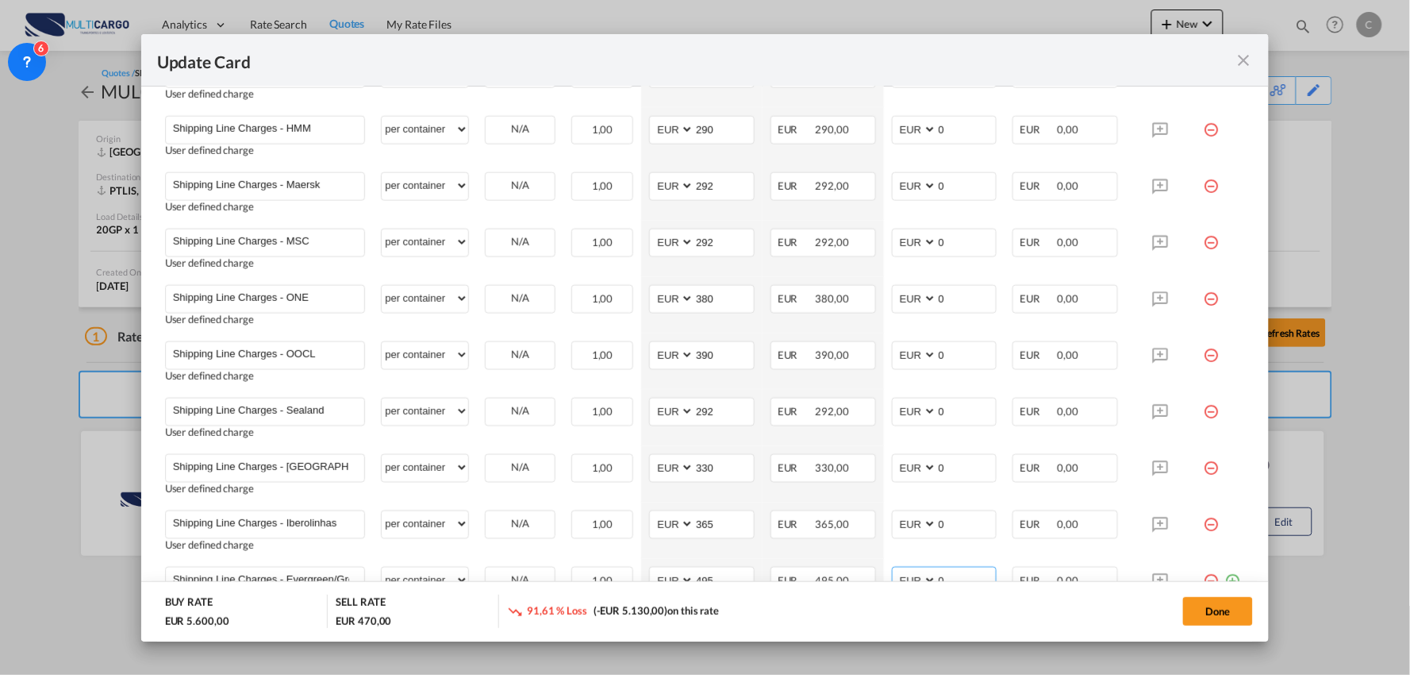
scroll to position [794, 0]
click at [909, 385] on td "AED AFN ALL AMD ANG AOA ARS AUD AWG AZN BAM BBD BDT BGN BHD BIF BMD BND BOB BRL…" at bounding box center [944, 361] width 121 height 56
click at [892, 354] on md-input-container "AED AFN ALL AMD ANG AOA ARS AUD AWG AZN BAM BBD BDT BGN BHD BIF BMD BND BOB BRL…" at bounding box center [945, 354] width 106 height 29
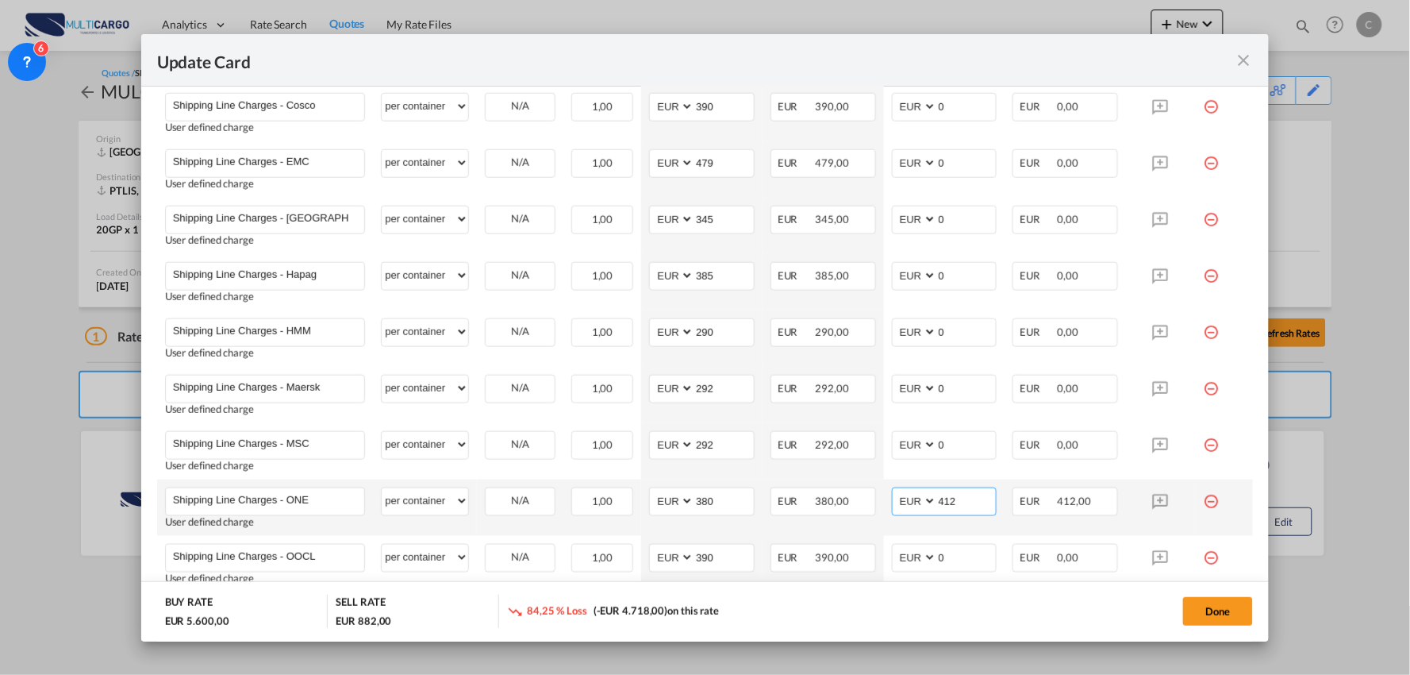
scroll to position [617, 0]
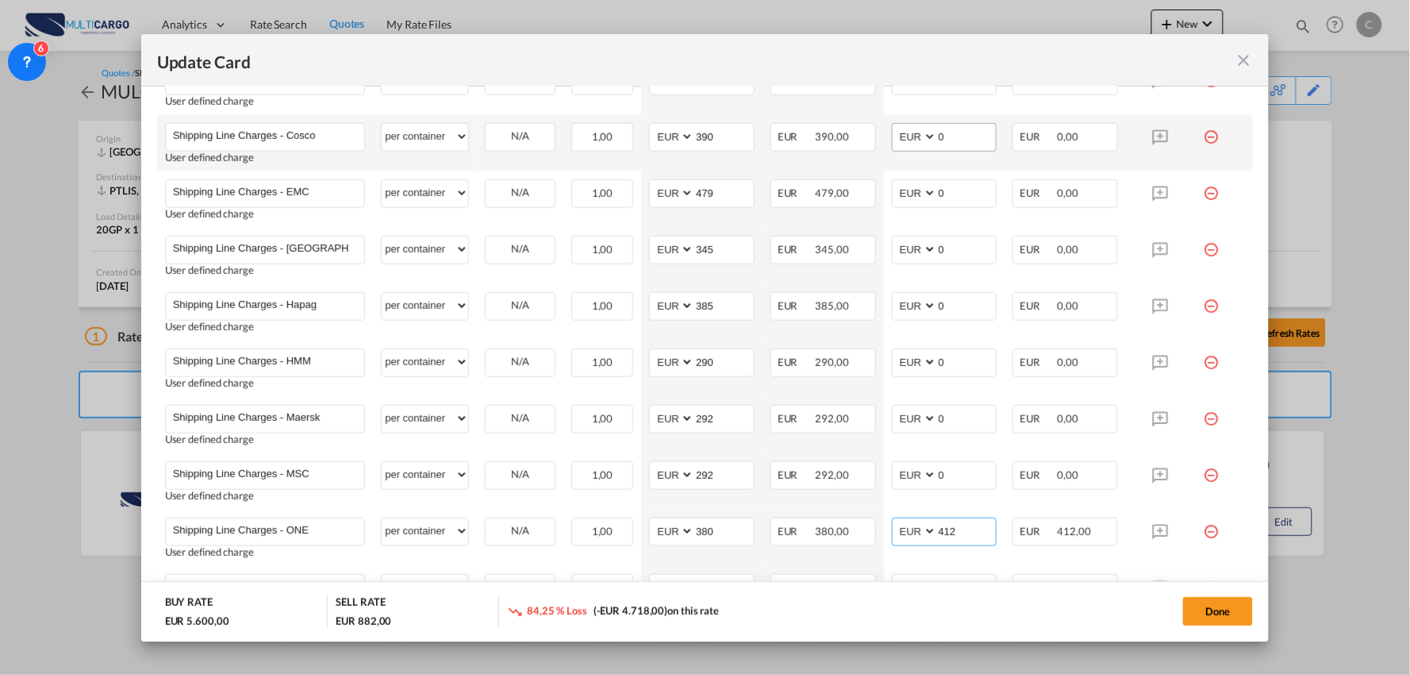
type input "412"
drag, startPoint x: 932, startPoint y: 130, endPoint x: 941, endPoint y: 133, distance: 10.0
click at [937, 132] on input "0" at bounding box center [967, 136] width 60 height 24
drag, startPoint x: 941, startPoint y: 133, endPoint x: 908, endPoint y: 139, distance: 33.8
click at [908, 139] on md-input-container "AED AFN ALL AMD ANG AOA ARS AUD AWG AZN BAM BBD BDT BGN BHD BIF BMD BND BOB BRL…" at bounding box center [945, 137] width 106 height 29
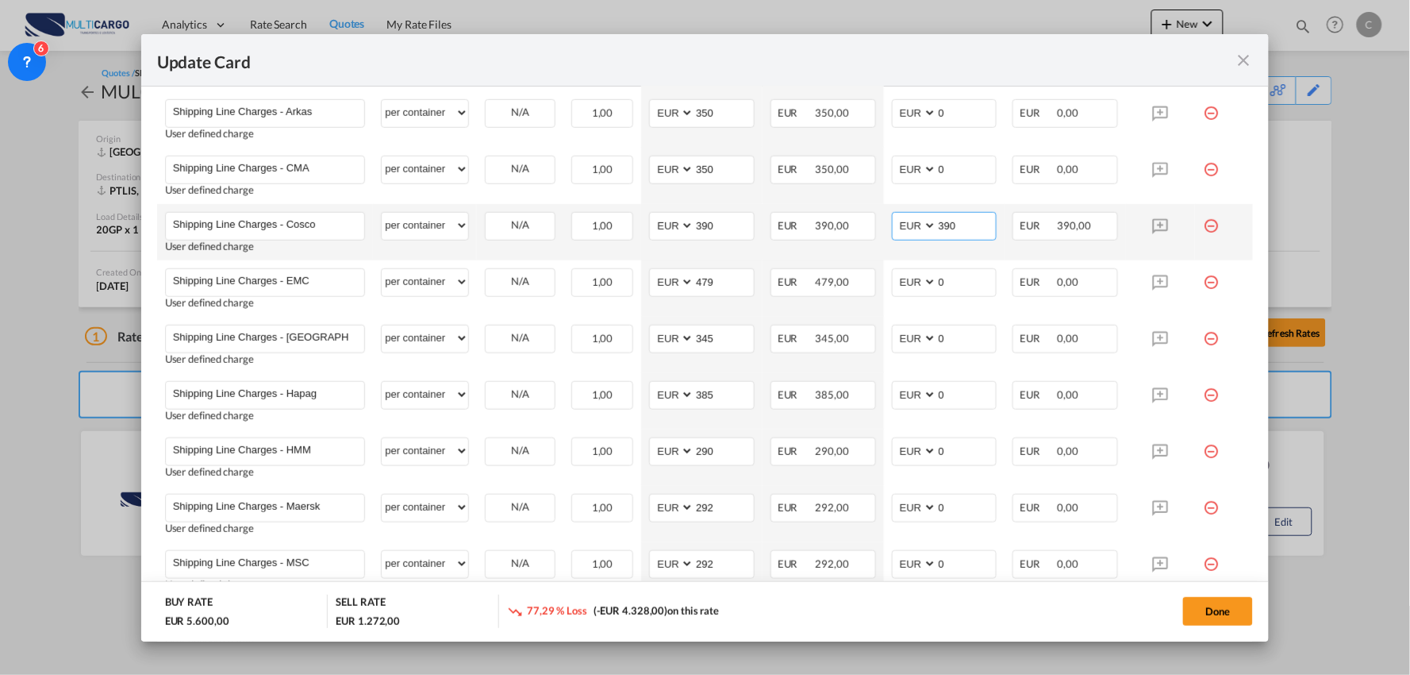
scroll to position [529, 0]
type input "390"
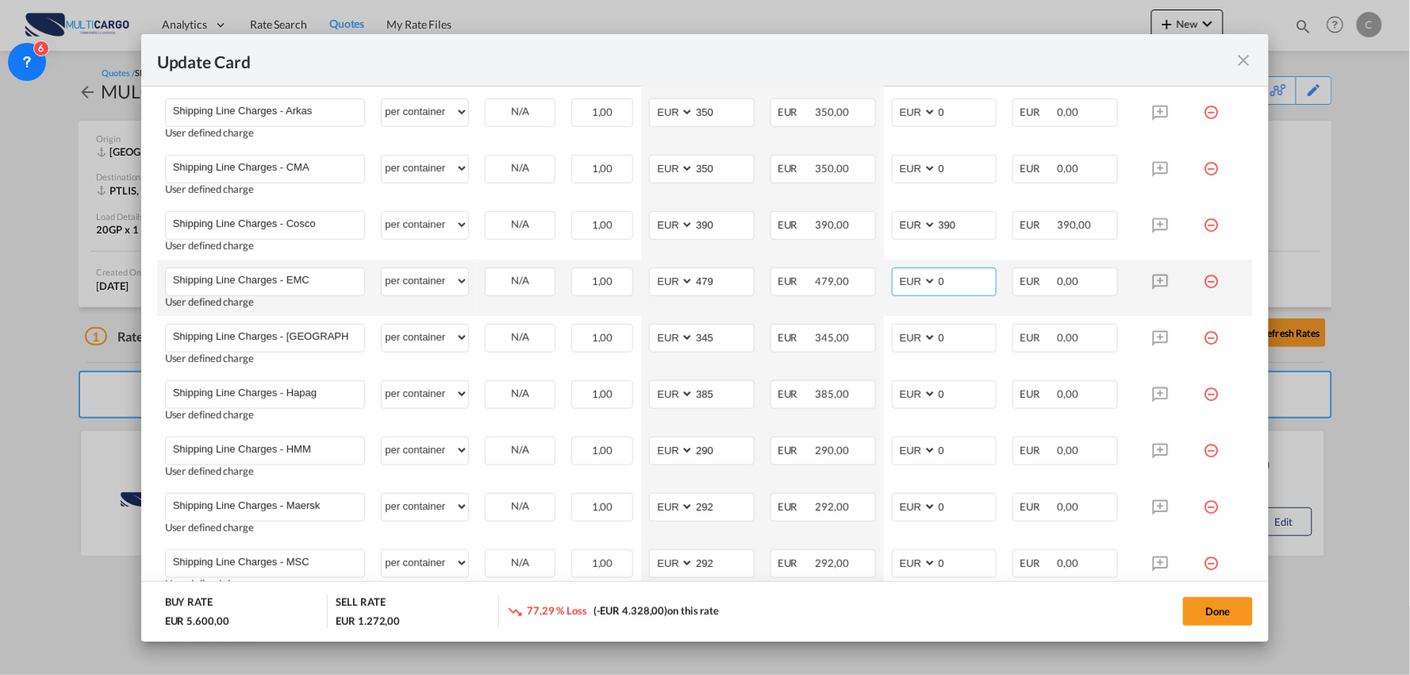
drag, startPoint x: 940, startPoint y: 279, endPoint x: 908, endPoint y: 271, distance: 33.5
click at [906, 279] on md-input-container "AED AFN ALL AMD ANG AOA ARS AUD AWG AZN BAM BBD BDT BGN BHD BIF BMD BND BOB BRL…" at bounding box center [945, 281] width 106 height 29
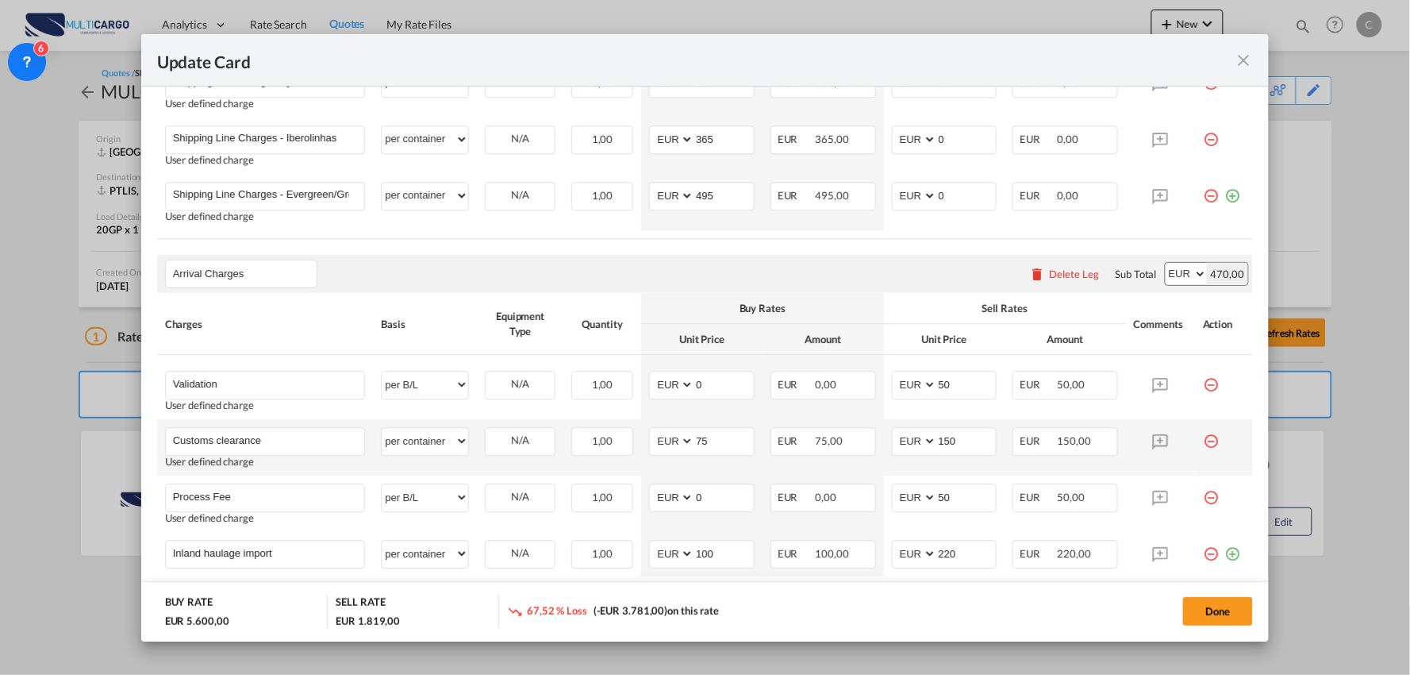
scroll to position [1322, 0]
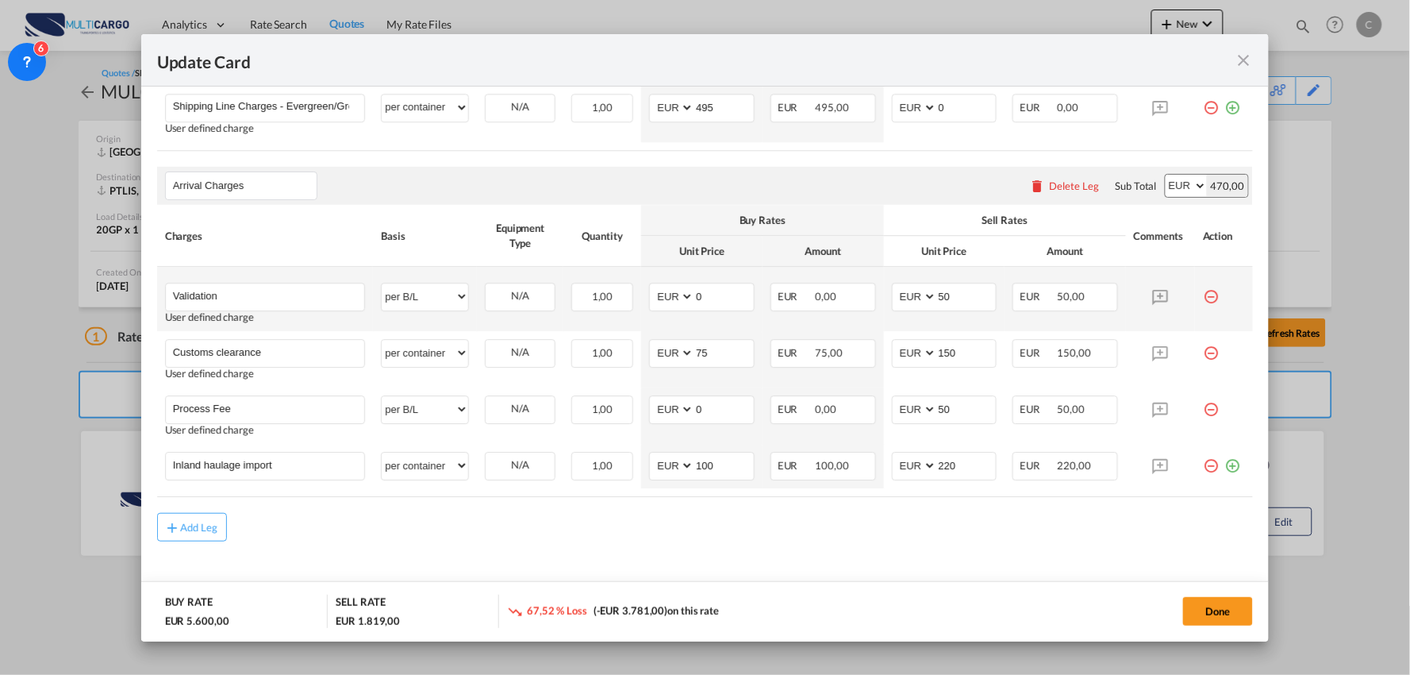
type input "547"
click at [1203, 296] on md-icon "icon-minus-circle-outline red-400-fg" at bounding box center [1211, 291] width 16 height 16
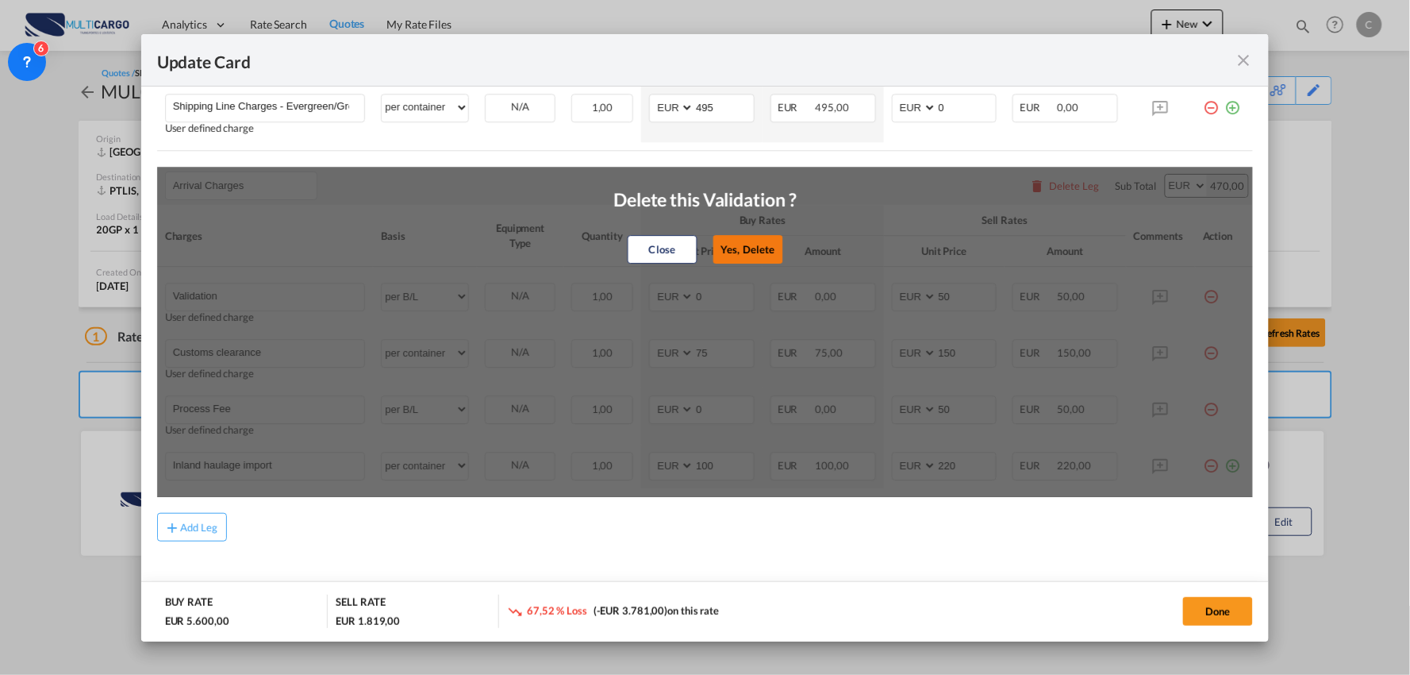
click at [734, 241] on button "Yes, Delete" at bounding box center [748, 249] width 70 height 29
type input "Customs clearance"
select select "per container"
type input "75"
type input "150"
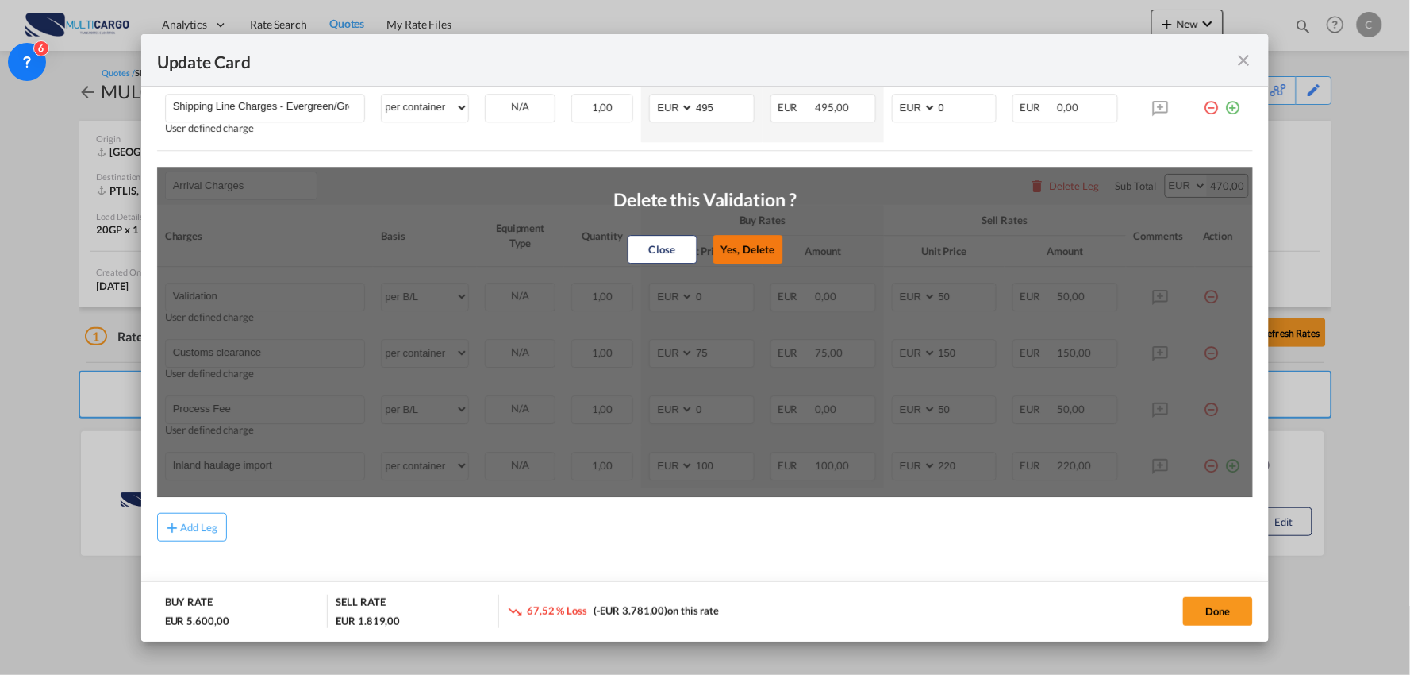
type input "Process Fee"
select select "per B/L"
type input "0"
type input "50"
type input "Inland haulage import"
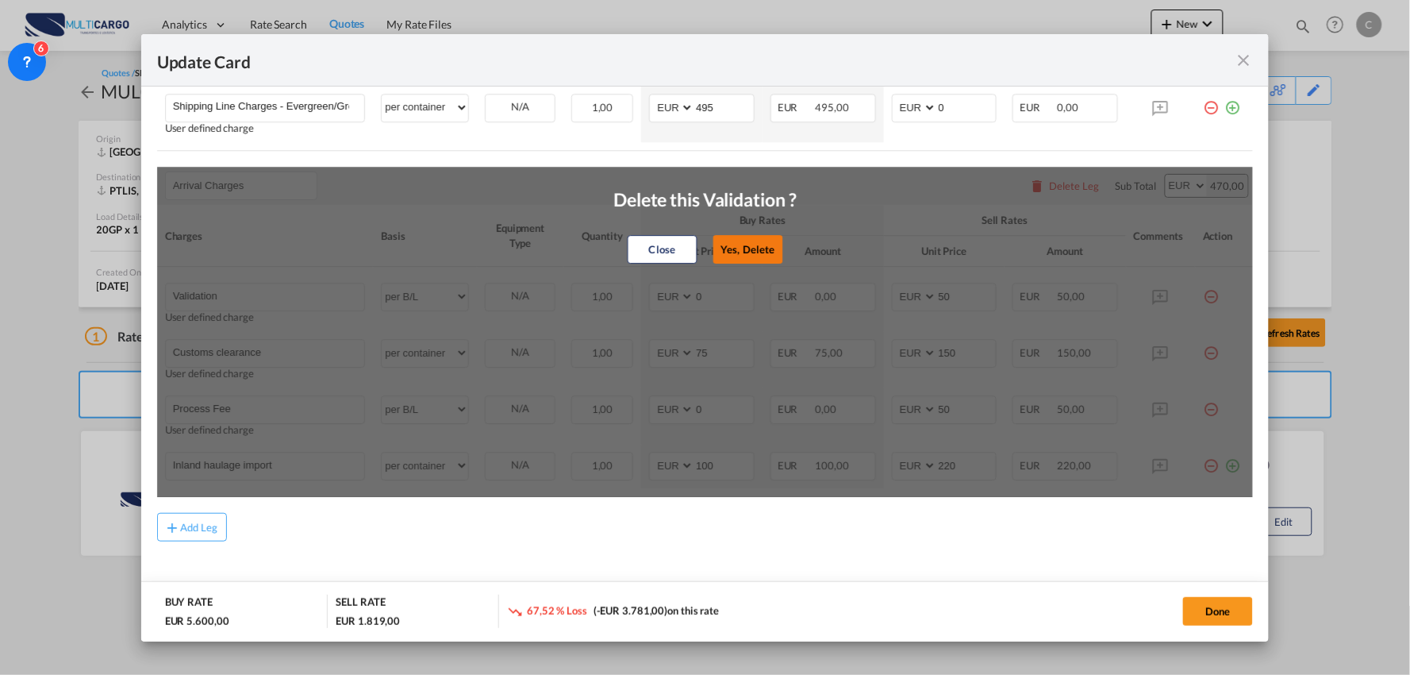
select select "per container"
type input "100"
type input "220"
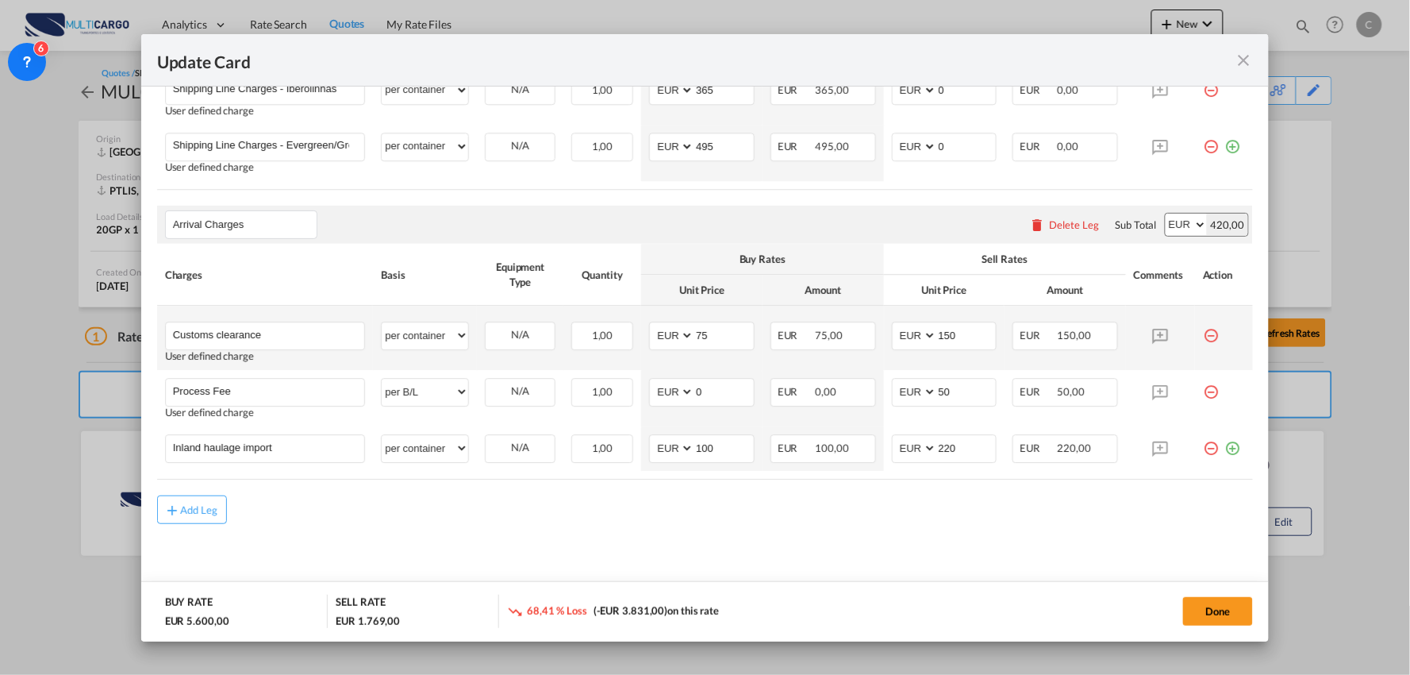
scroll to position [1283, 0]
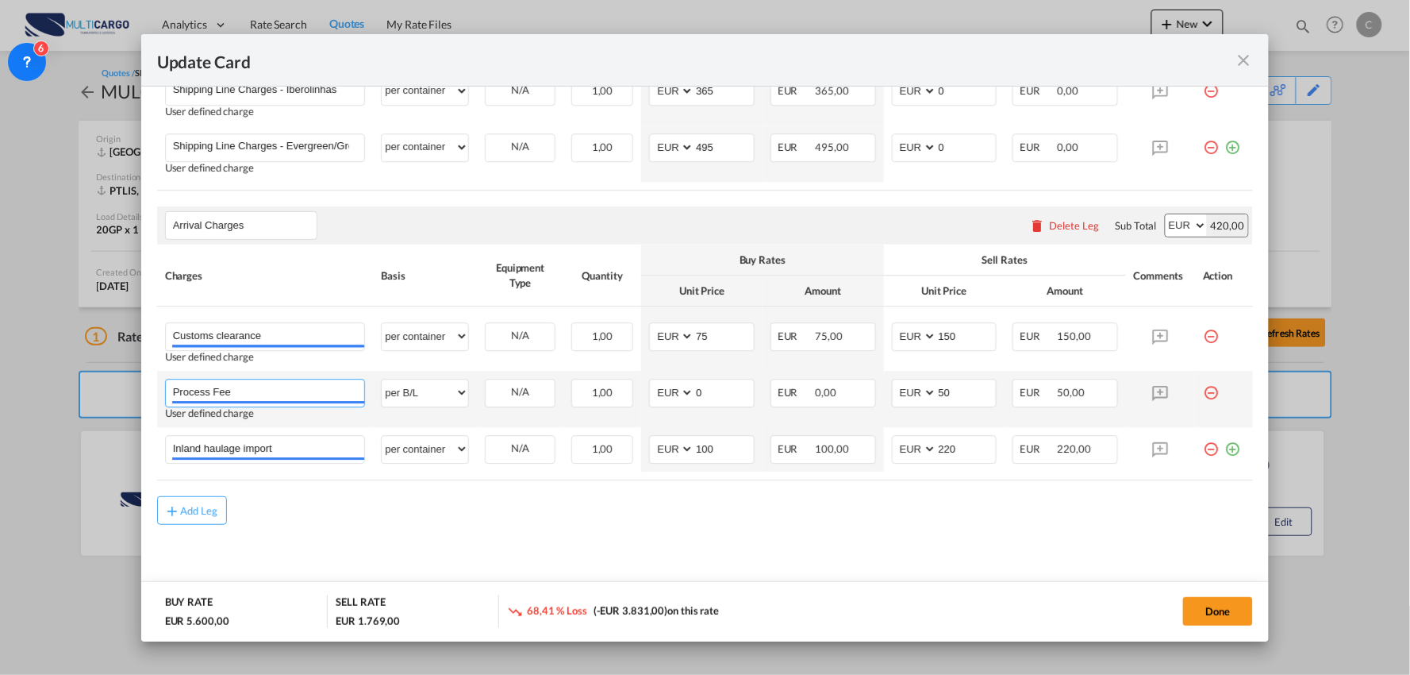
click at [267, 394] on input "Process Fee" at bounding box center [269, 391] width 192 height 24
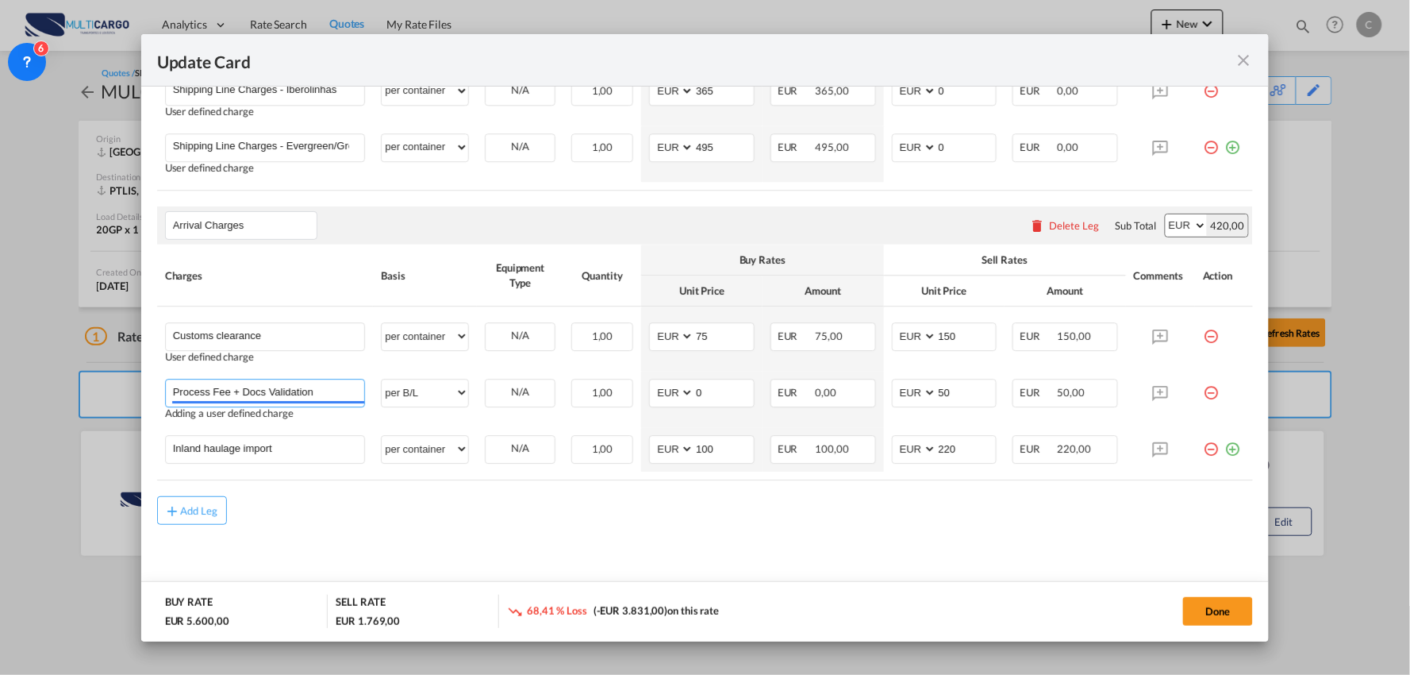
type input "Process Fee + Docs Validation"
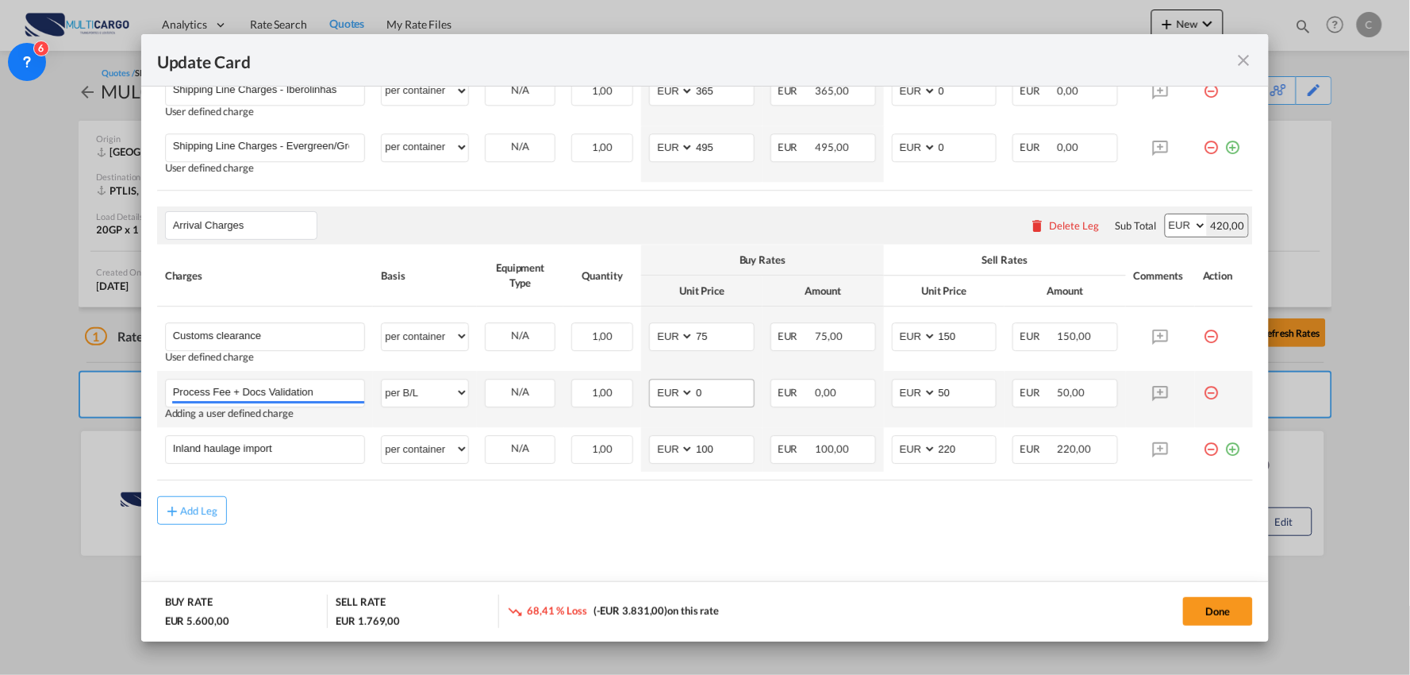
drag, startPoint x: 464, startPoint y: 548, endPoint x: 732, endPoint y: 406, distance: 302.5
click at [937, 403] on md-input-container "50" at bounding box center [967, 392] width 60 height 27
click at [946, 394] on input "50" at bounding box center [967, 391] width 60 height 24
drag, startPoint x: 949, startPoint y: 392, endPoint x: 933, endPoint y: 393, distance: 15.9
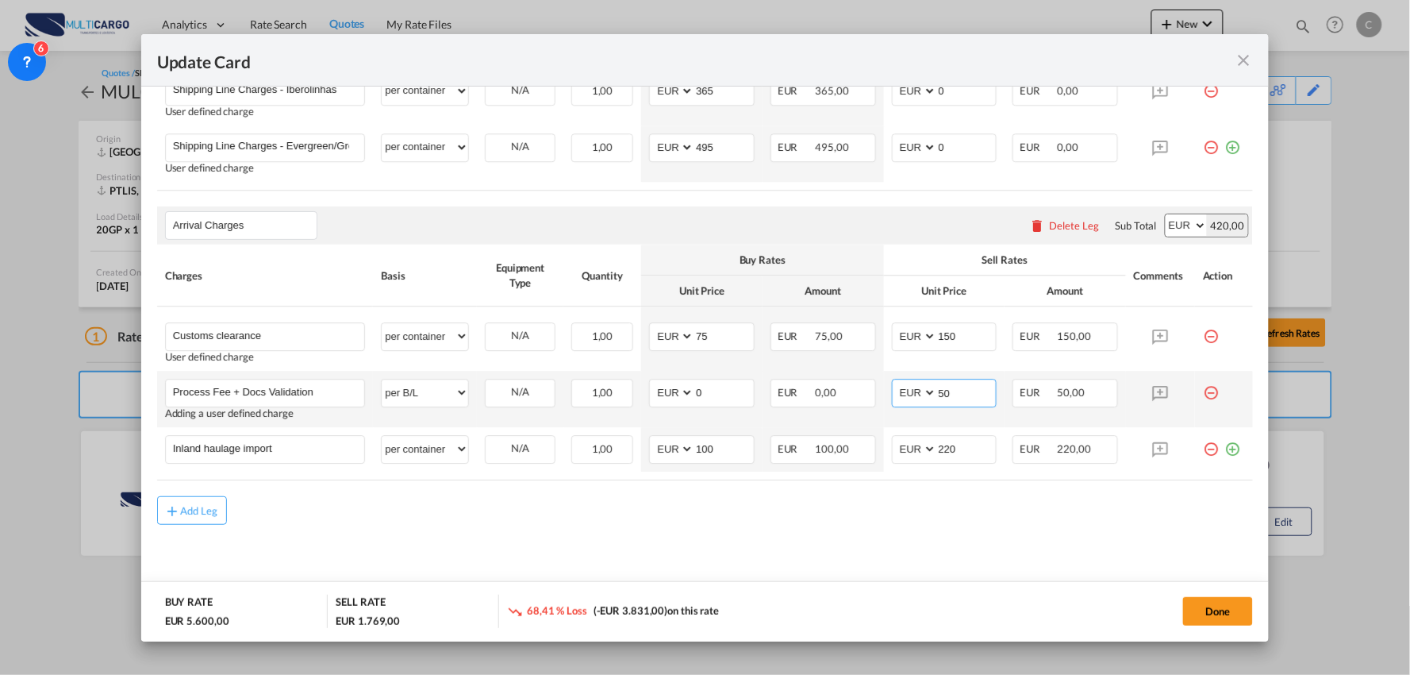
click at [937, 393] on input "50" at bounding box center [967, 391] width 60 height 24
click at [951, 390] on input "50" at bounding box center [967, 391] width 60 height 24
drag, startPoint x: 940, startPoint y: 397, endPoint x: 921, endPoint y: 398, distance: 18.3
click at [921, 398] on md-input-container "AED AFN ALL AMD ANG AOA ARS AUD AWG AZN BAM BBD BDT BGN BHD BIF BMD BND BOB BRL…" at bounding box center [945, 393] width 106 height 29
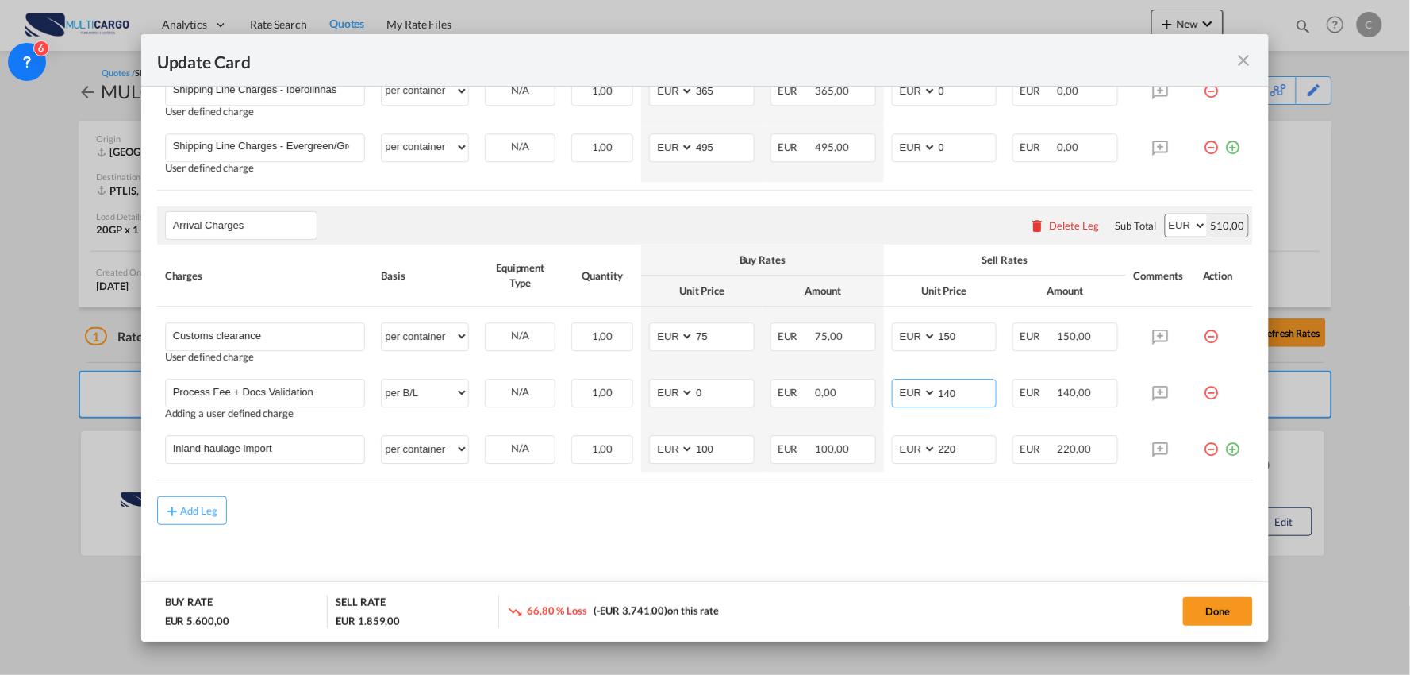
type input "140"
drag, startPoint x: 772, startPoint y: 550, endPoint x: 40, endPoint y: 516, distance: 732.6
drag, startPoint x: 216, startPoint y: 449, endPoint x: 44, endPoint y: 448, distance: 171.4
click at [43, 449] on div "Update Card Port of Loading CNSHA T/S Liner/Carrier MultiCargo 2HM LOGISTICS D.…" at bounding box center [705, 337] width 1410 height 675
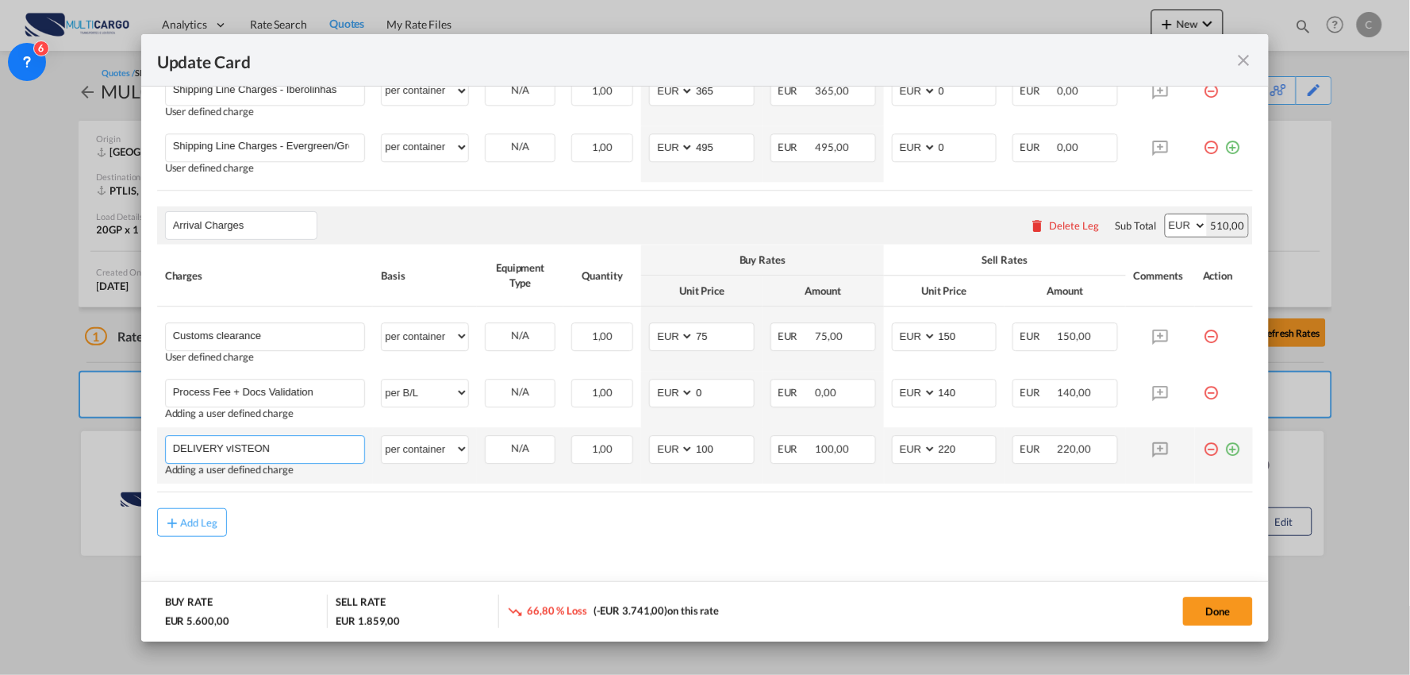
drag, startPoint x: 290, startPoint y: 442, endPoint x: 163, endPoint y: 440, distance: 127.0
click at [163, 440] on td "DELIVERY vISTEON Please Enter User Defined Charges Cannot Be Published Adding a…" at bounding box center [265, 455] width 217 height 56
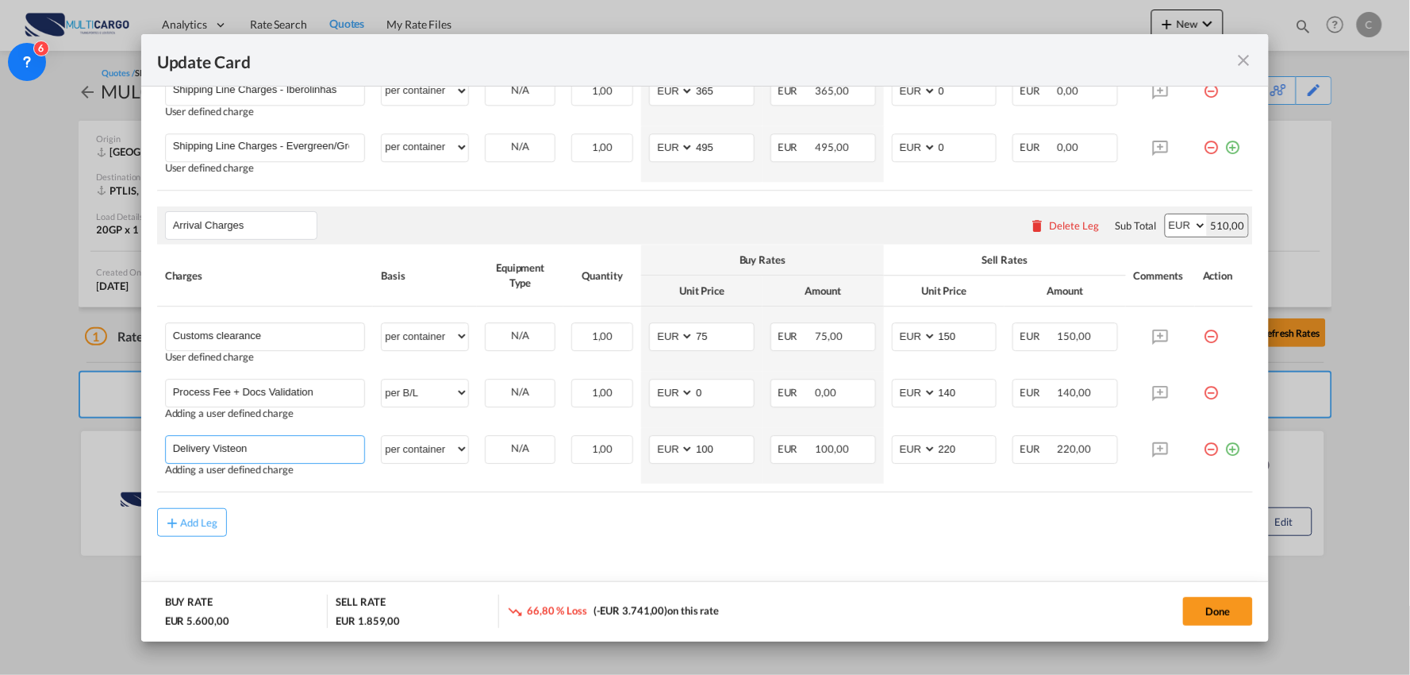
type input "Delivery Visteon"
click at [456, 532] on div "Add Leg" at bounding box center [705, 522] width 1097 height 29
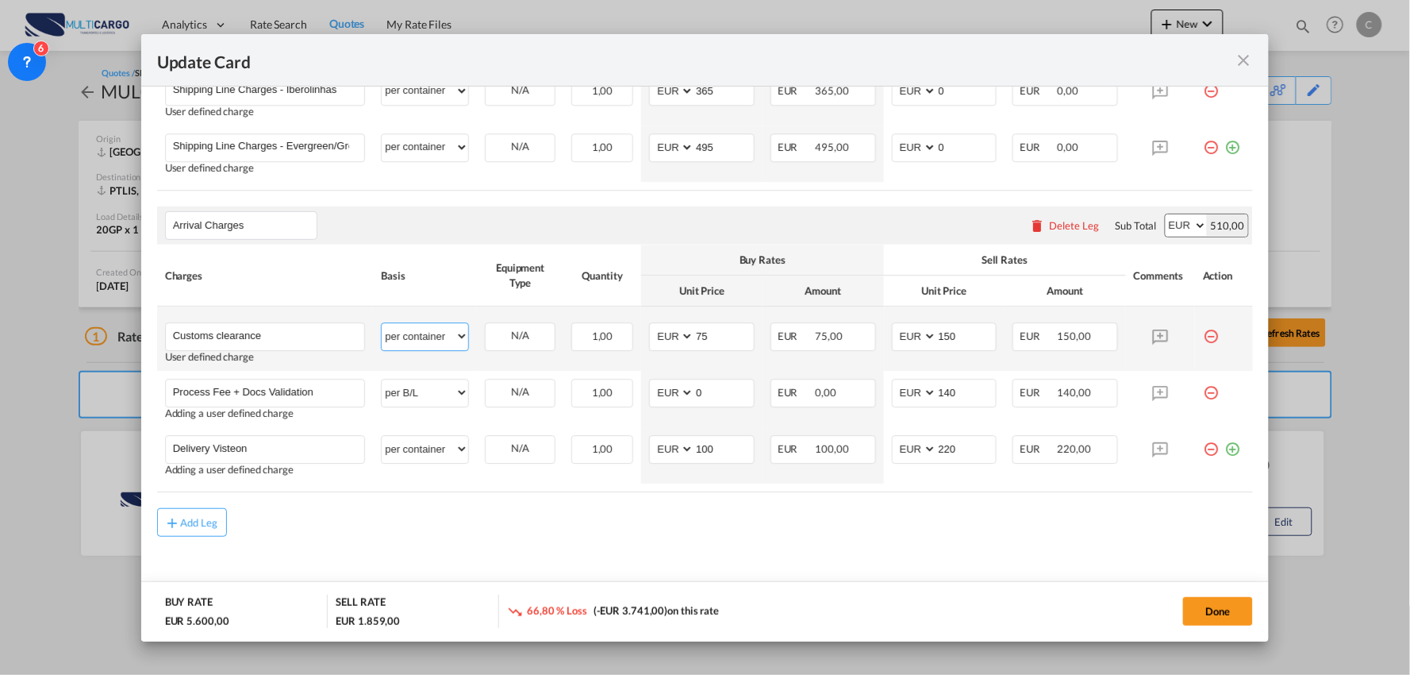
click at [422, 337] on select "per equipment per container per B/L per shipping bill per shipment per pallet p…" at bounding box center [425, 335] width 87 height 25
select select "per_document"
click at [382, 323] on select "per equipment per container per B/L per shipping bill per shipment per pallet p…" at bounding box center [425, 335] width 87 height 25
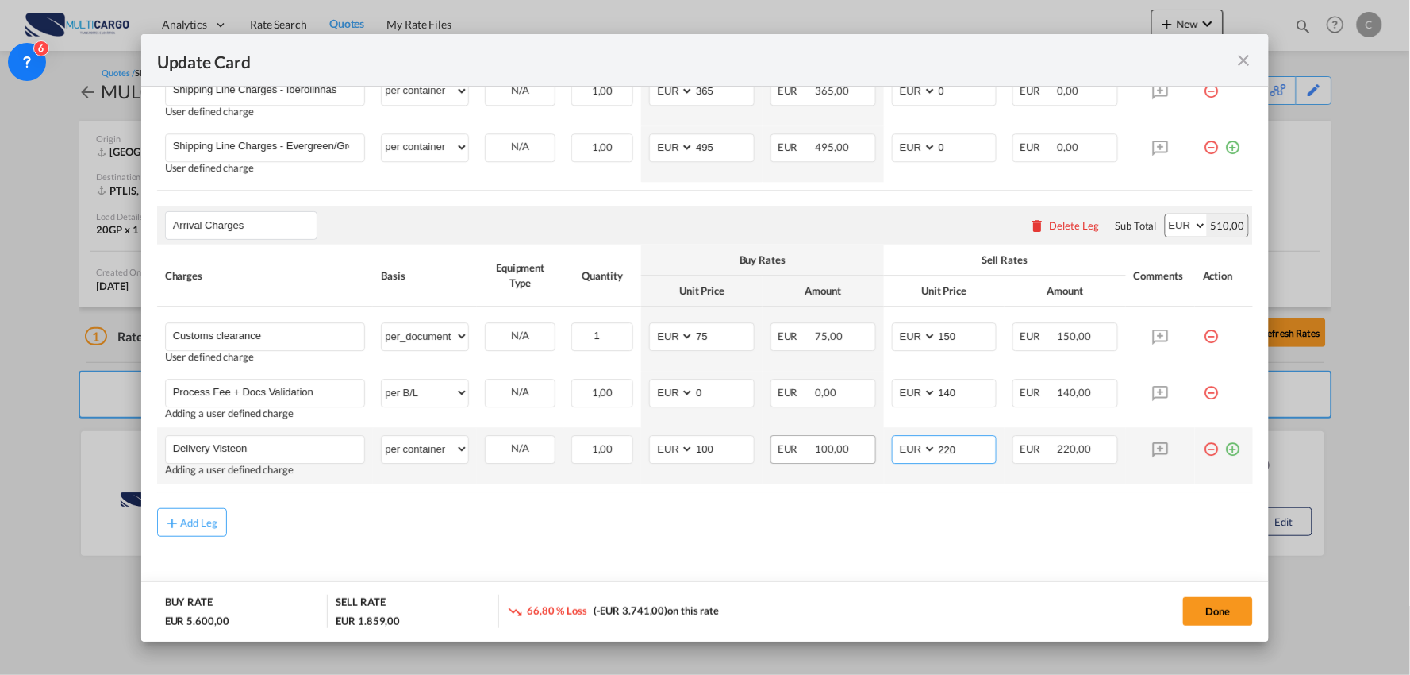
drag, startPoint x: 906, startPoint y: 457, endPoint x: 797, endPoint y: 450, distance: 109.8
click at [813, 469] on tr "Delivery Visteon Please Enter User Defined Charges Cannot Be Published Adding a…" at bounding box center [705, 455] width 1097 height 56
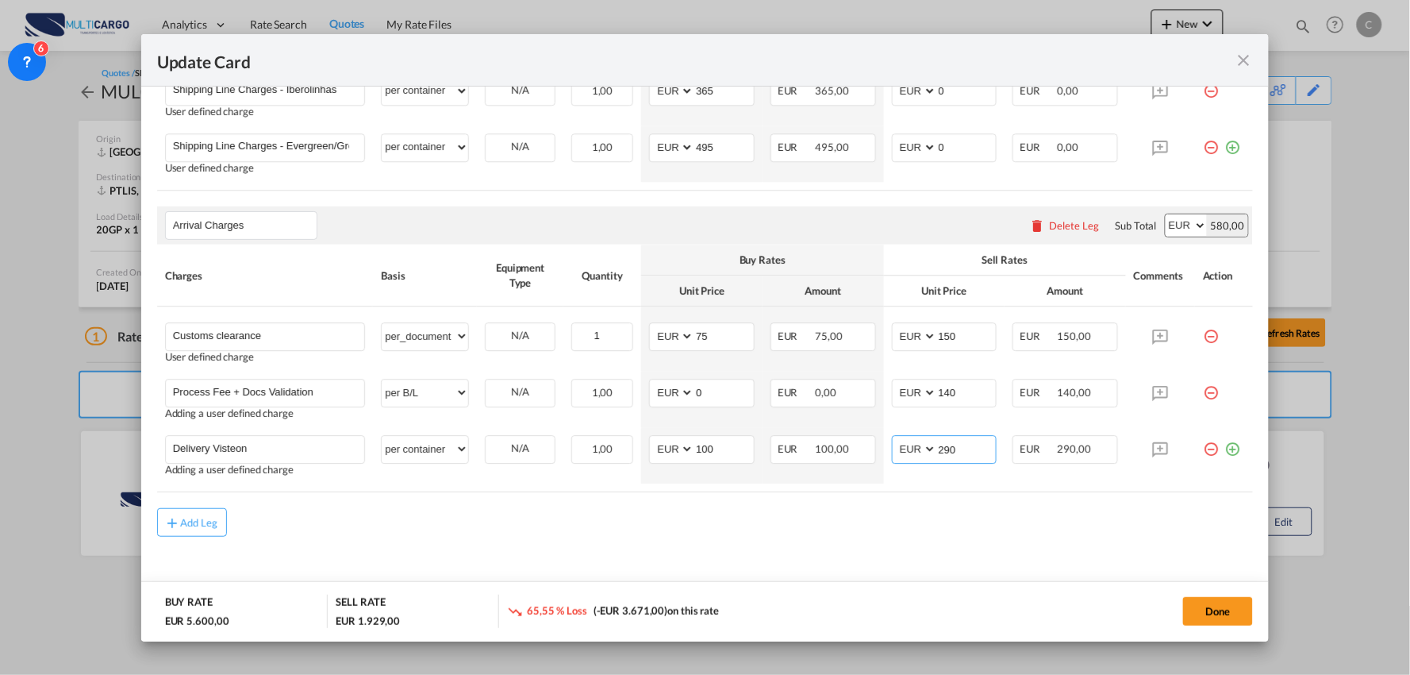
type input "290"
click at [567, 512] on div "Add Leg" at bounding box center [705, 522] width 1097 height 29
click at [1213, 599] on button "Done" at bounding box center [1218, 611] width 70 height 29
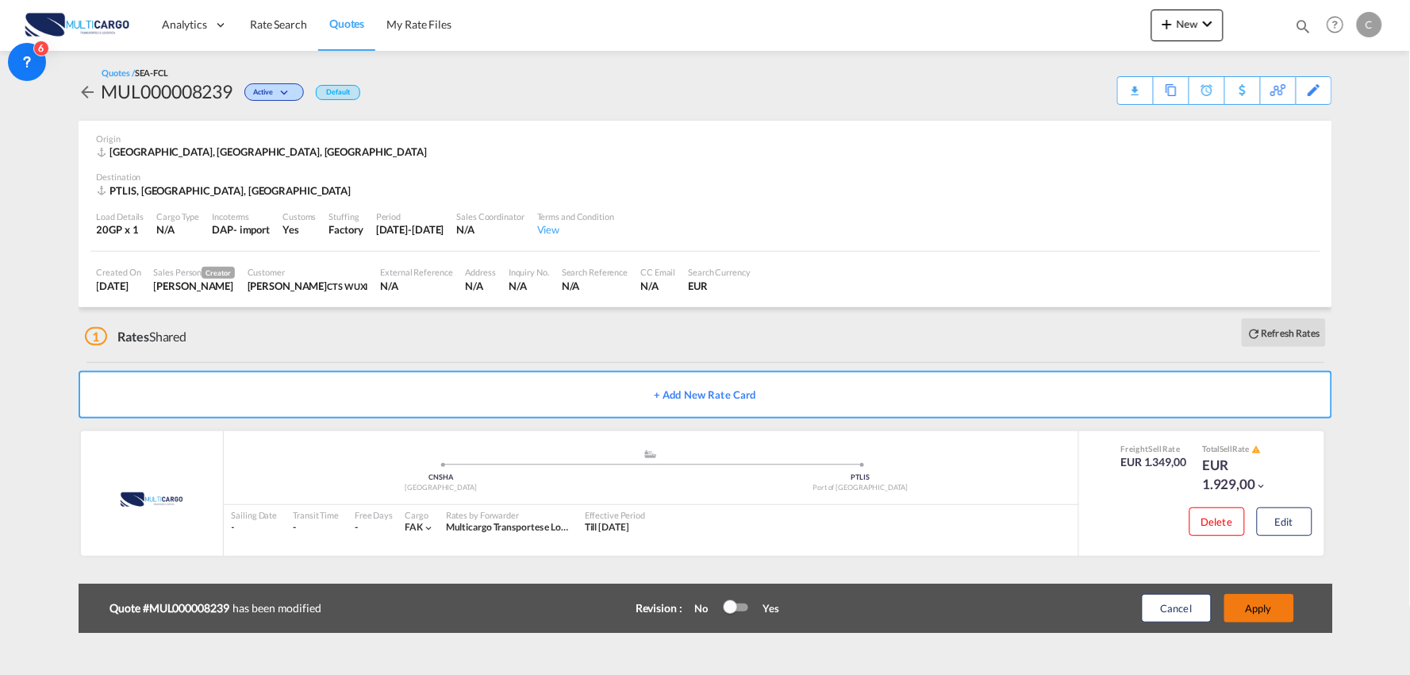
click at [1270, 605] on button "Apply" at bounding box center [1260, 608] width 70 height 29
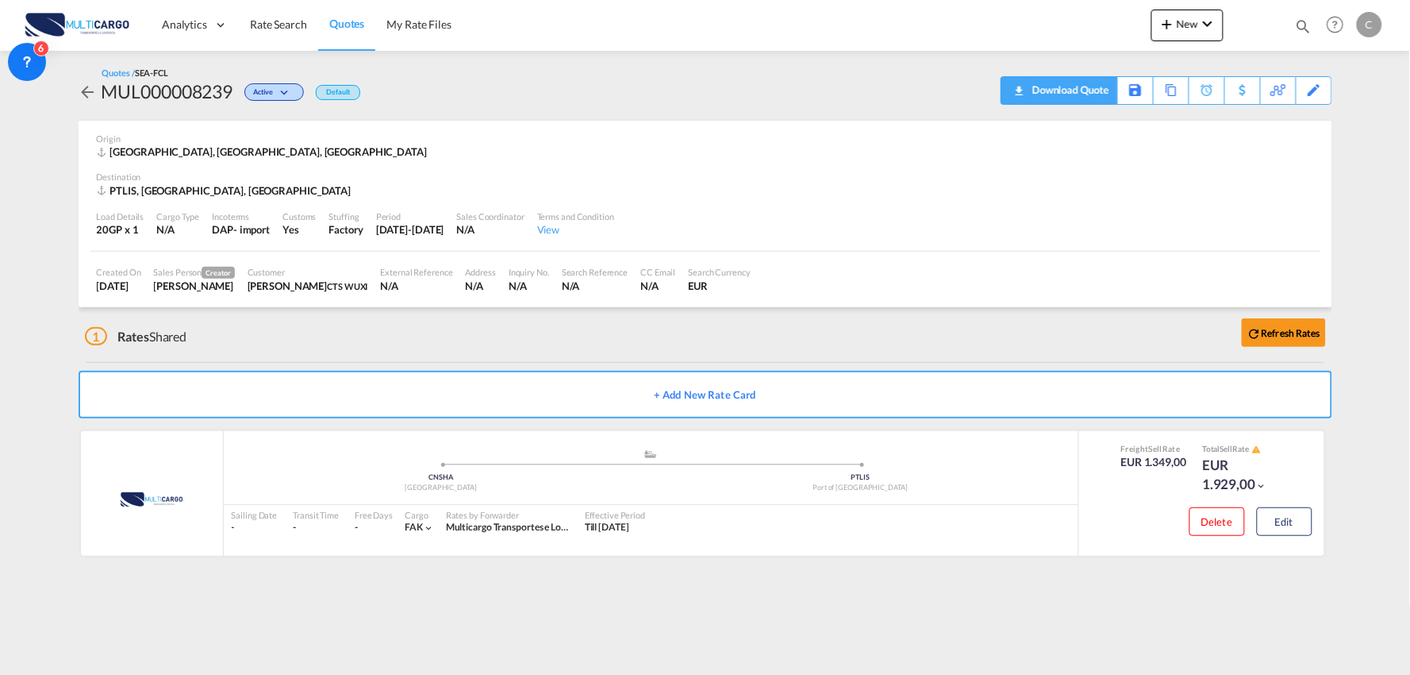
click at [1092, 90] on div "Download Quote" at bounding box center [1069, 89] width 81 height 25
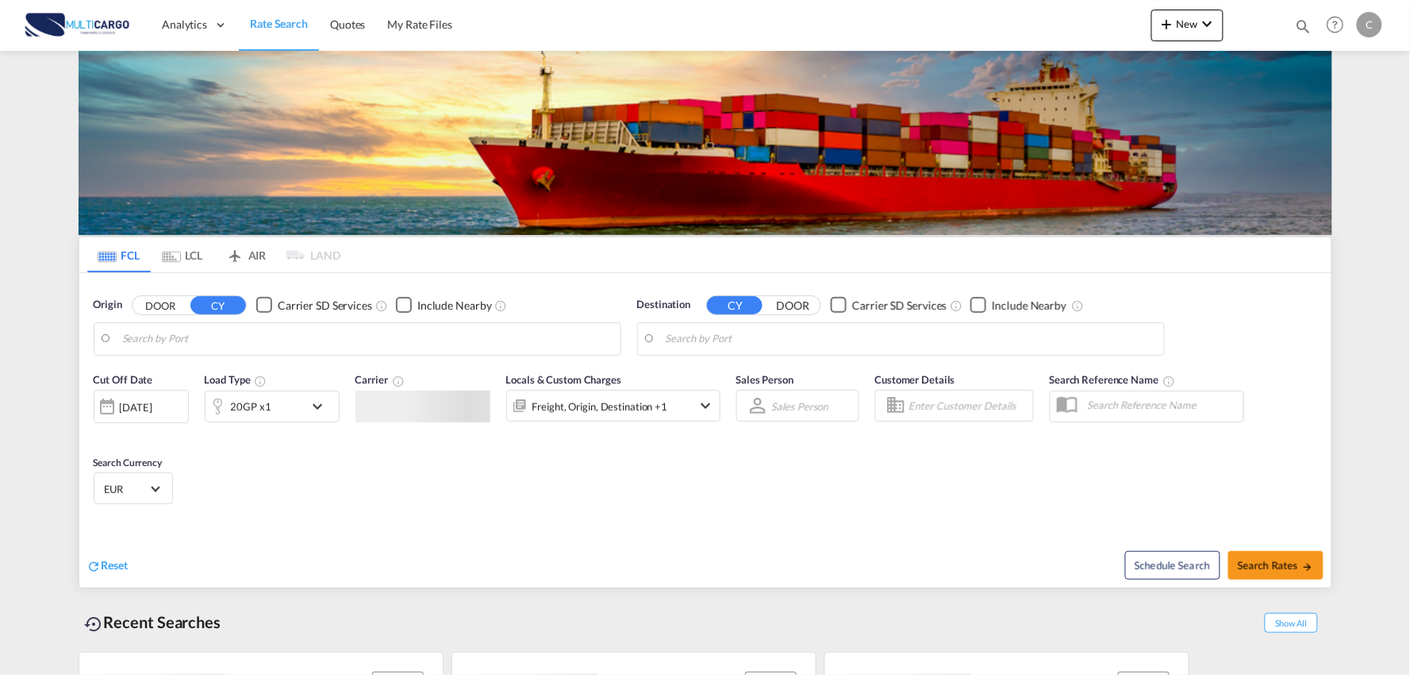
type input "Port of [GEOGRAPHIC_DATA], [GEOGRAPHIC_DATA], [GEOGRAPHIC_DATA]"
type input "Leixoes, Leixoes, PTLEI"
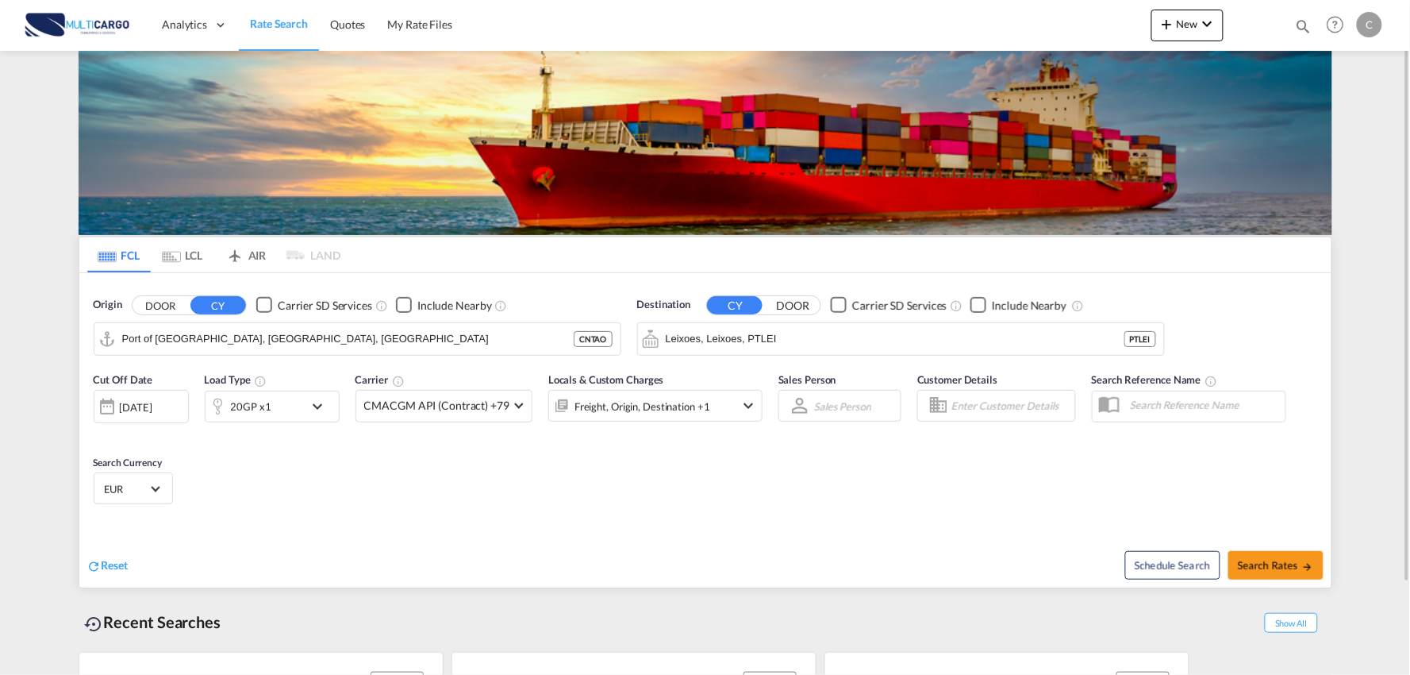
click at [461, 510] on div "Cut Off Date 28 Aug 2025 28/08/2025 Load Type 20GP x1 Carrier CMACGM API (Contr…" at bounding box center [705, 440] width 1252 height 155
click at [522, 510] on div "Cut Off Date 28 Aug 2025 28/08/2025 Load Type 20GP x1 Carrier CMACGM API (Contr…" at bounding box center [705, 440] width 1252 height 155
click at [368, 521] on div "Reset Schedule Search Search Rates" at bounding box center [705, 552] width 1252 height 69
click at [320, 487] on div "Cut Off Date 28 Aug 2025 28/08/2025 Load Type 20GP x1 Carrier CMACGM API (Contr…" at bounding box center [705, 440] width 1252 height 155
click at [1185, 32] on button "New" at bounding box center [1188, 26] width 72 height 32
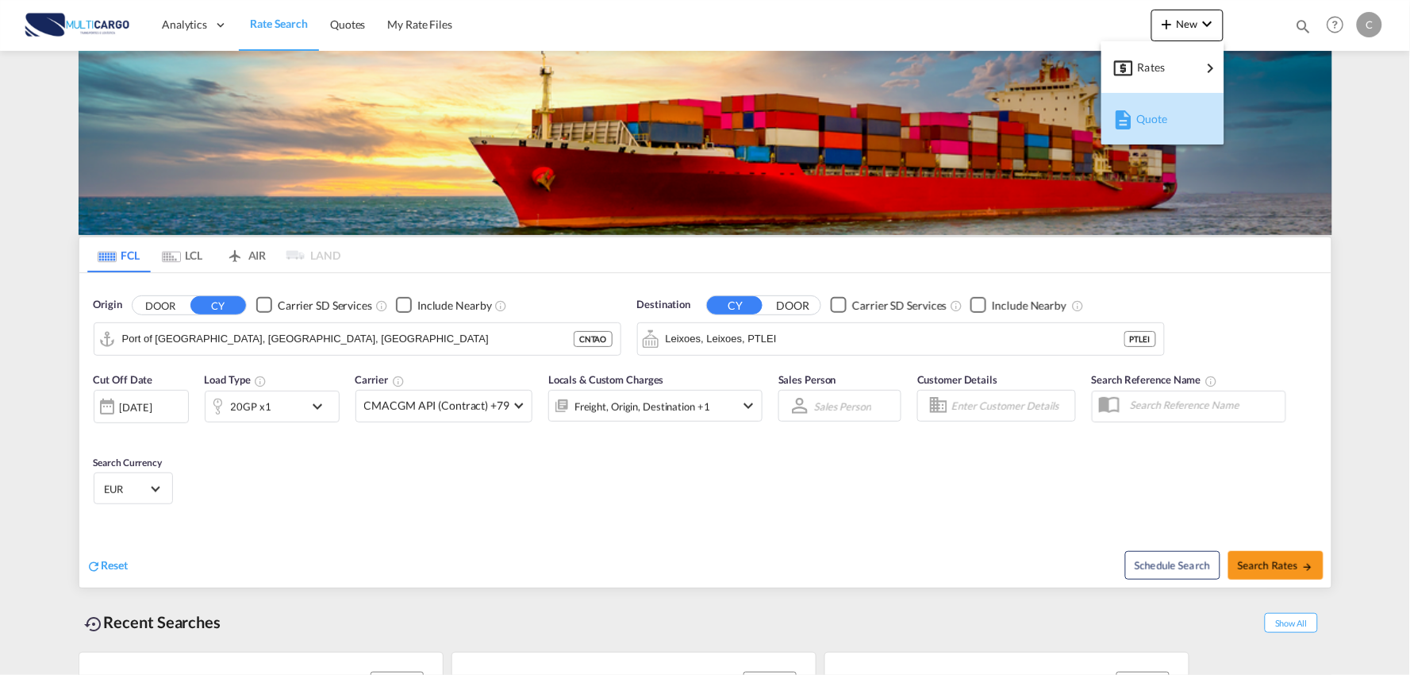
click at [1149, 111] on span "Quote" at bounding box center [1145, 119] width 17 height 32
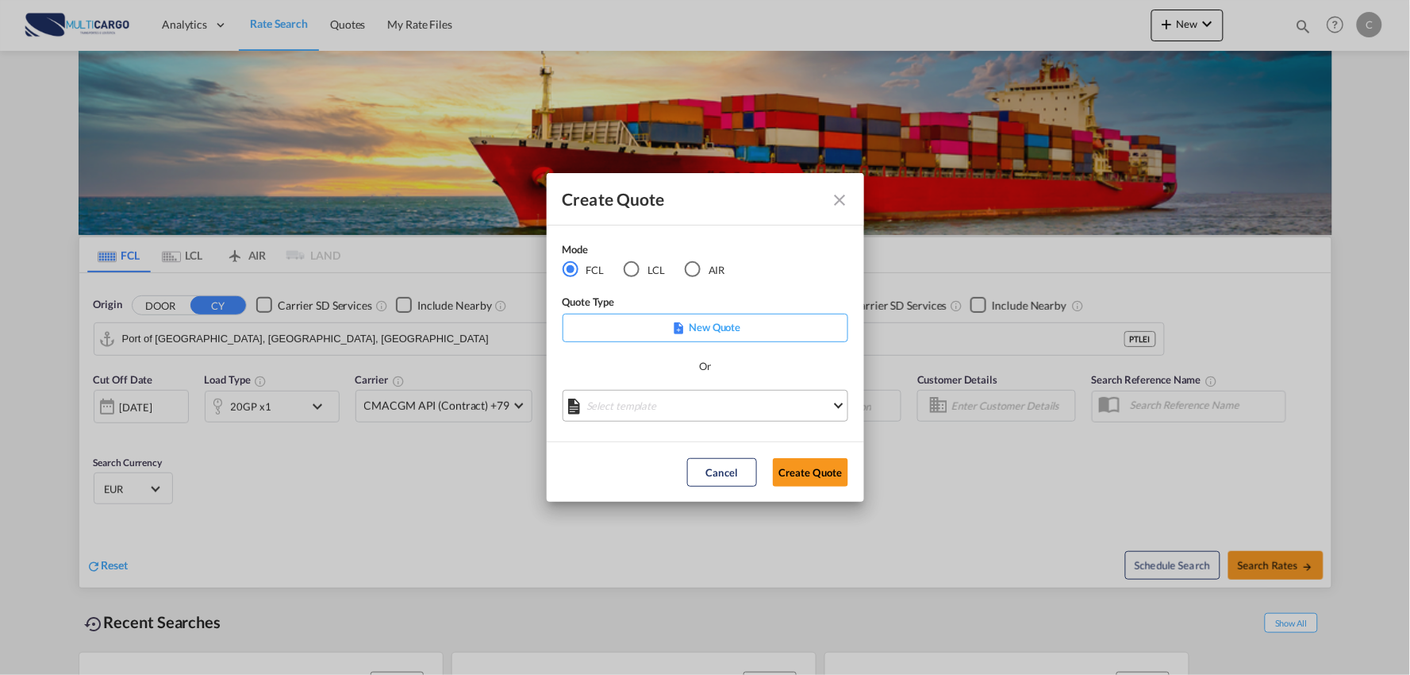
click at [702, 397] on md-select "Select template 25/11/24 IMP_EXW_FCL Patricia Barroso | 25 Nov 2024 25/11/24 IM…" at bounding box center [706, 406] width 286 height 32
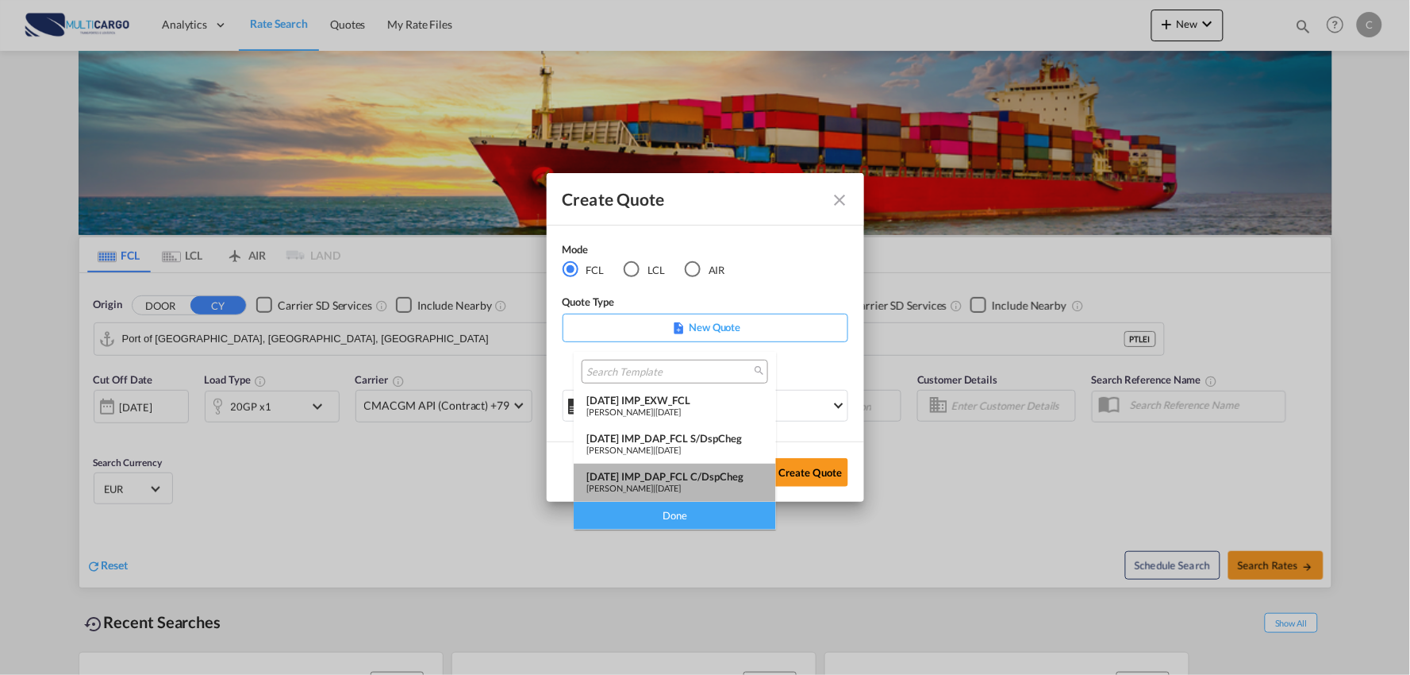
click at [717, 478] on div "[DATE] IMP_DAP_FCL C/DspCheg" at bounding box center [675, 476] width 177 height 13
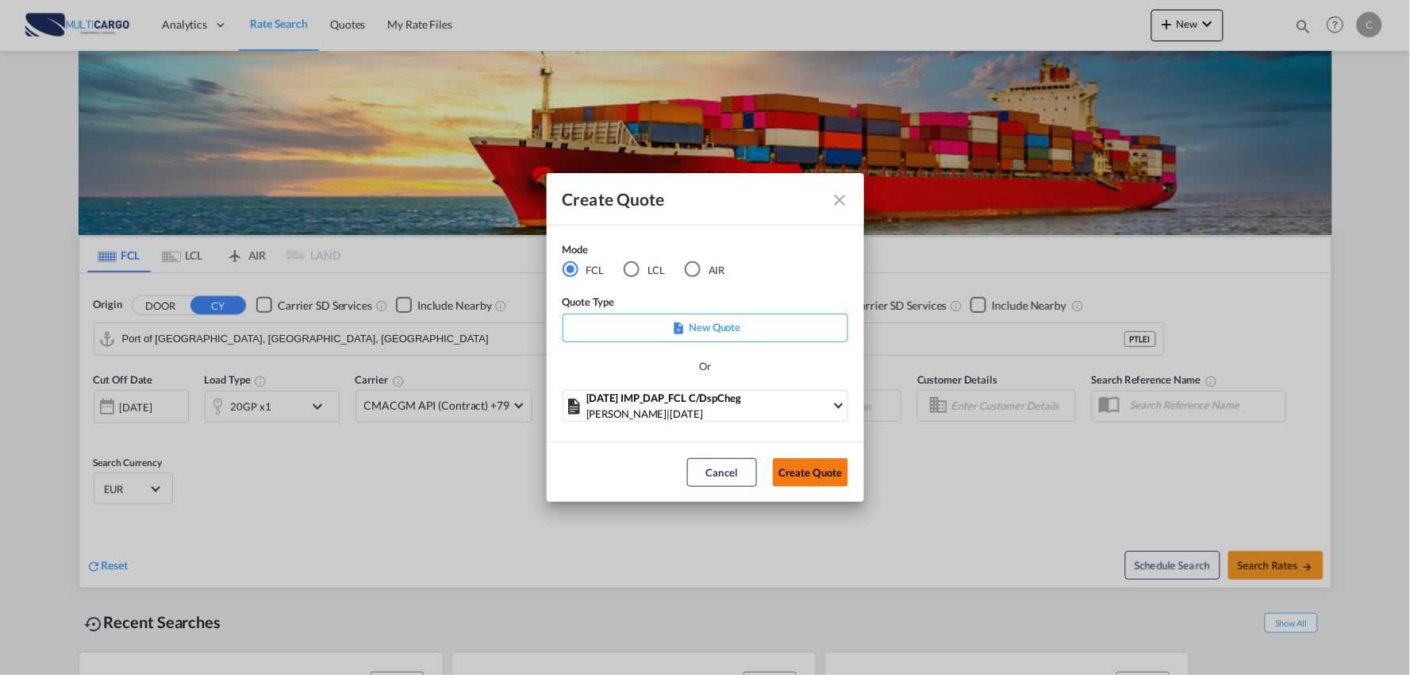
click at [820, 459] on button "Create Quote" at bounding box center [810, 472] width 75 height 29
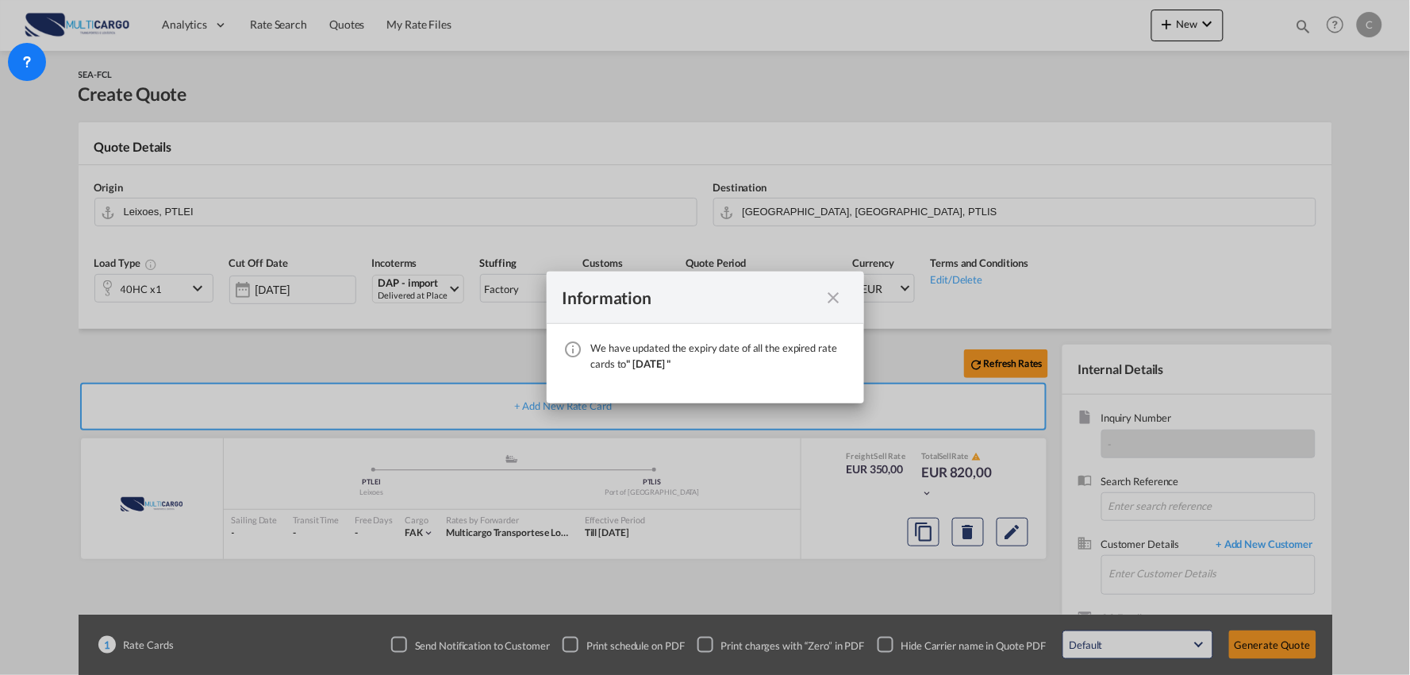
click at [834, 294] on md-icon "icon-close fg-AAA8AD cursor" at bounding box center [834, 297] width 19 height 19
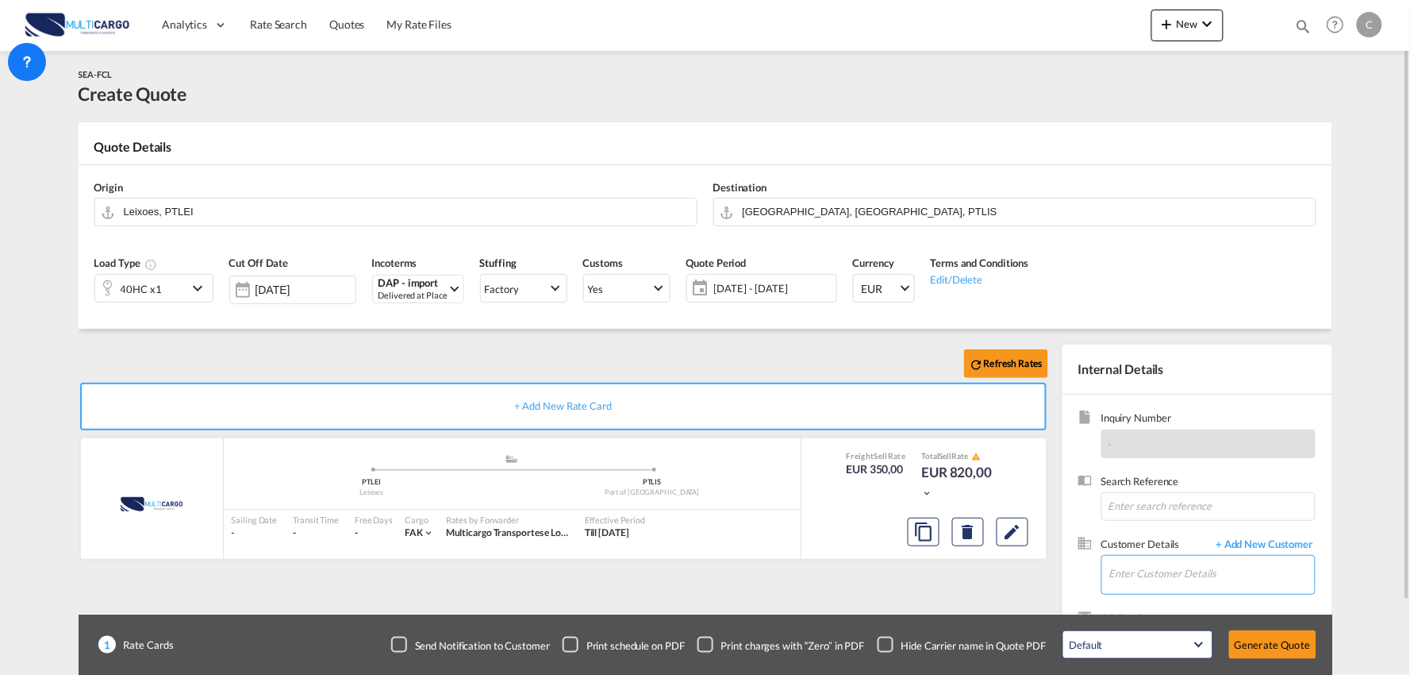
click at [1181, 572] on input "Enter Customer Details" at bounding box center [1213, 574] width 206 height 36
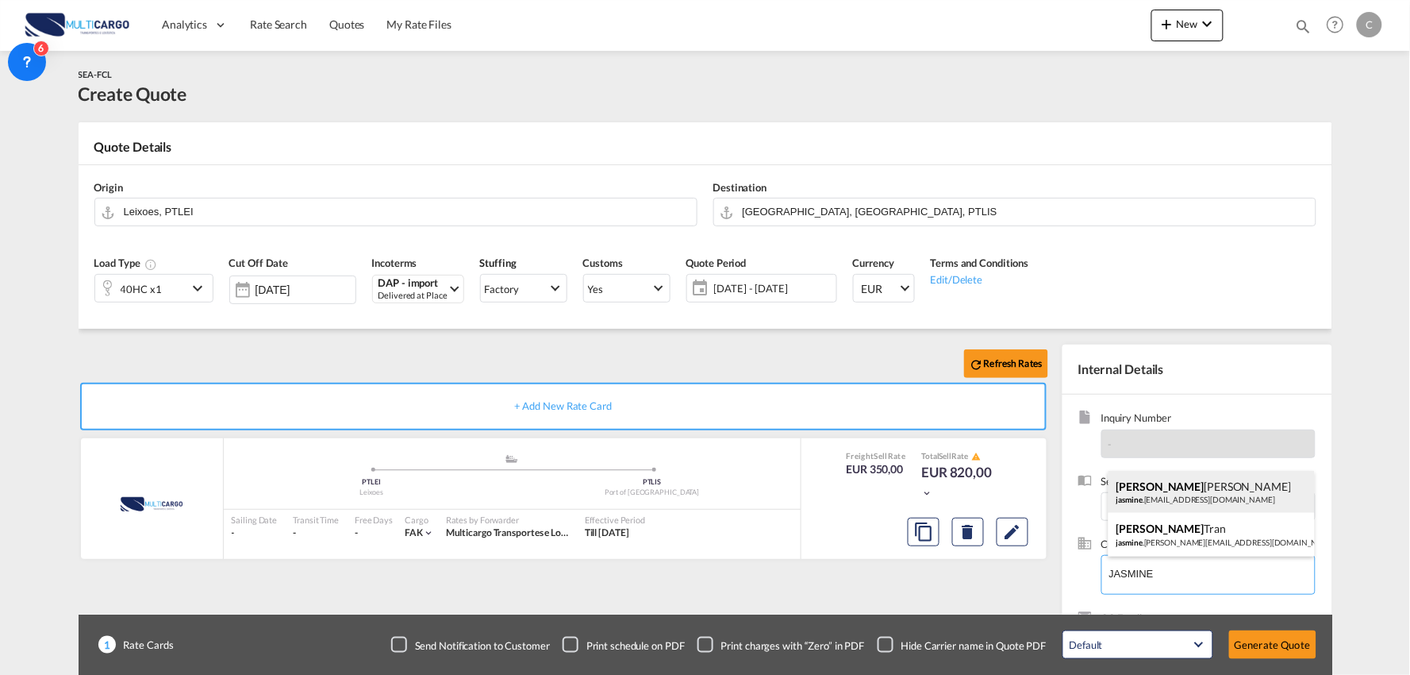
click at [1202, 494] on div "Jasmine Xu jasmine .yz@amassfreight.com" at bounding box center [1212, 492] width 206 height 43
type input "AMASS, Jasmine Xu, jasmine.yz@amassfreight.com"
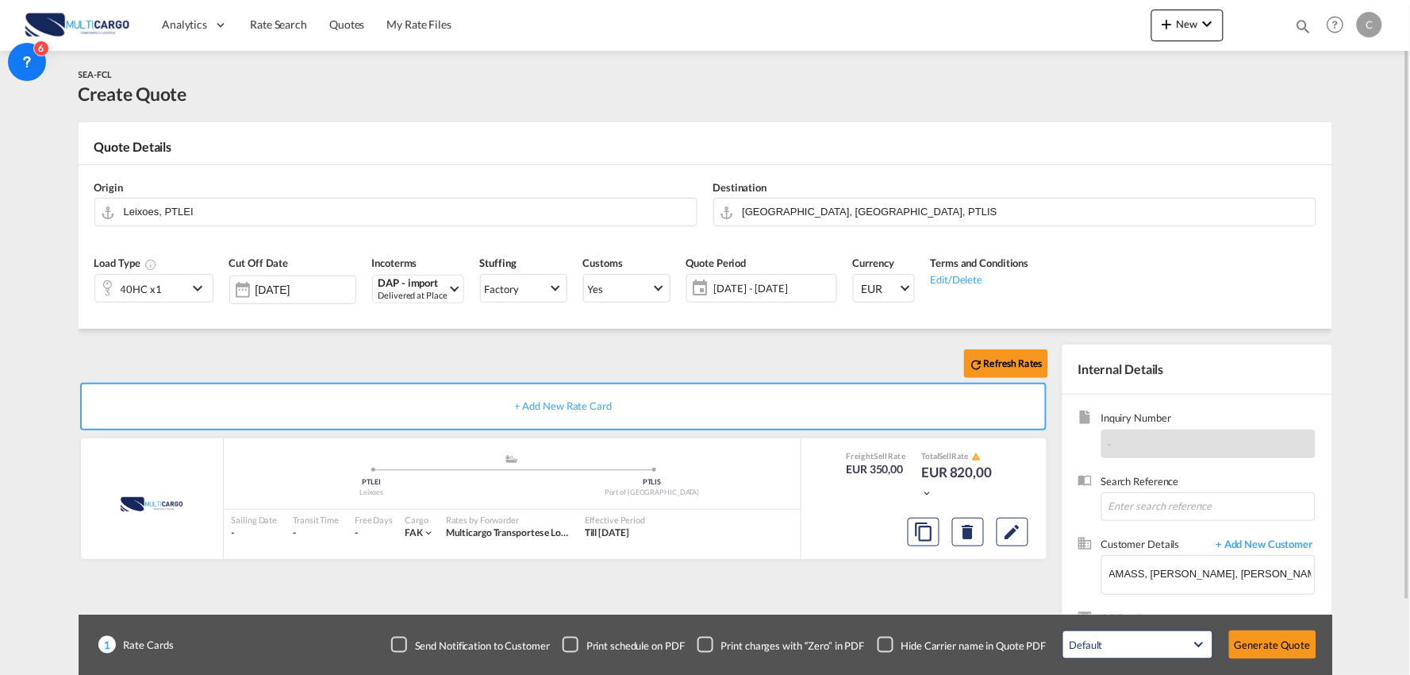
click at [807, 585] on div "Refresh Rates + Add New Rate Card MultiCargo added by you .a{fill:#aaa8ad;} .a{…" at bounding box center [567, 510] width 976 height 332
click at [169, 288] on div "40HC x1" at bounding box center [141, 288] width 92 height 27
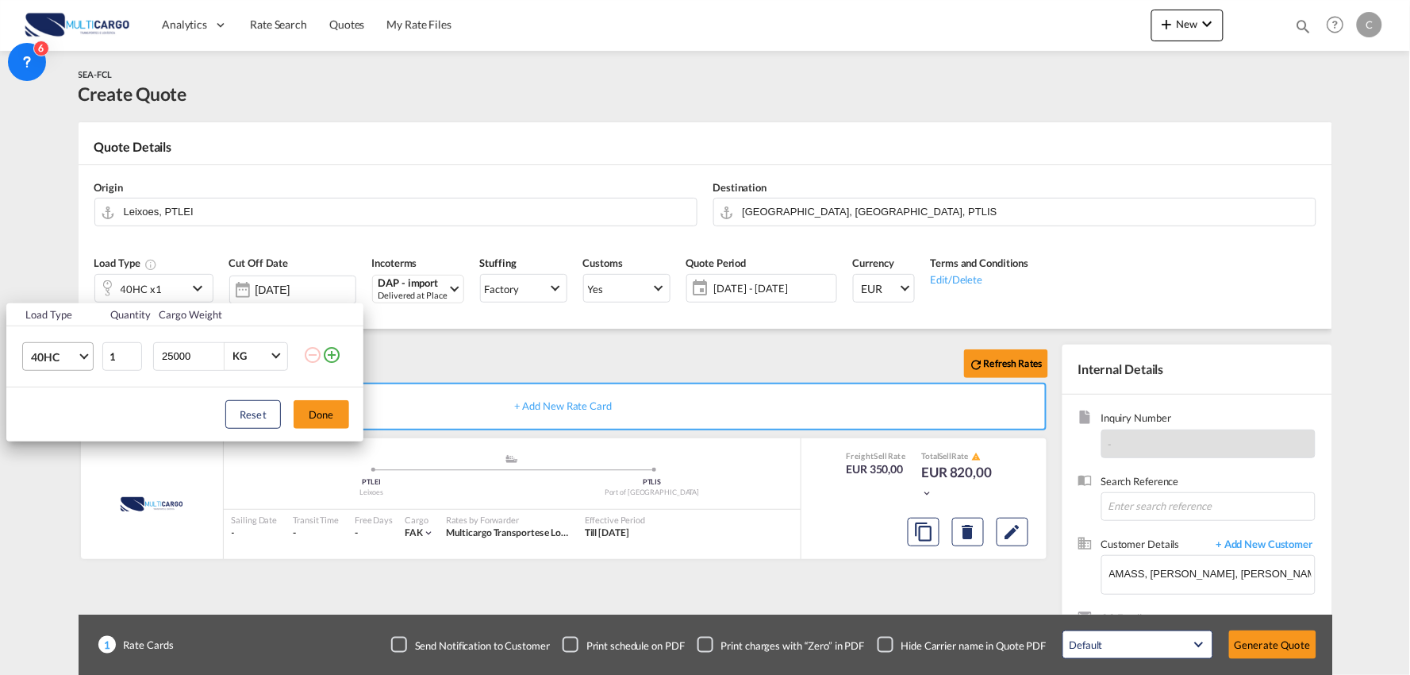
click at [78, 356] on md-select-value "40HC" at bounding box center [60, 356] width 63 height 27
click at [71, 283] on md-option "20GP" at bounding box center [72, 280] width 108 height 38
click at [319, 417] on button "Done" at bounding box center [322, 414] width 56 height 29
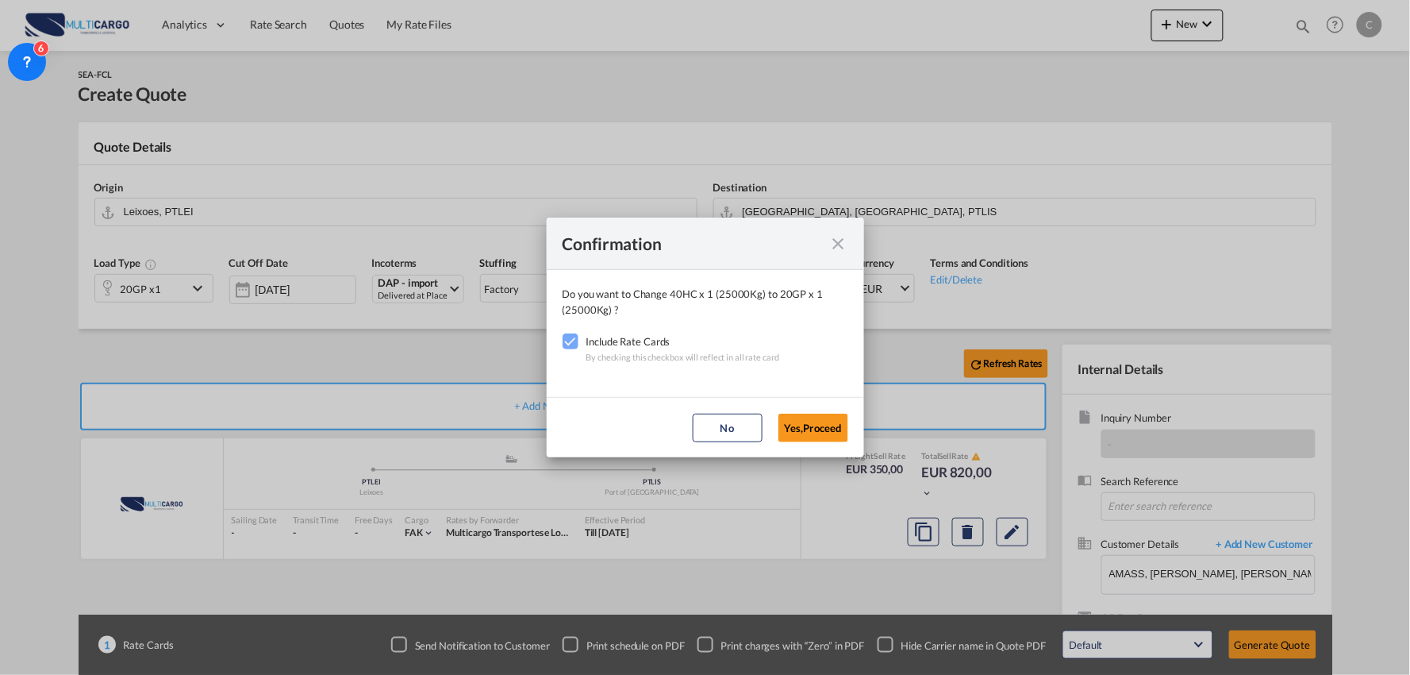
click at [810, 417] on button "Yes,Proceed" at bounding box center [814, 427] width 70 height 29
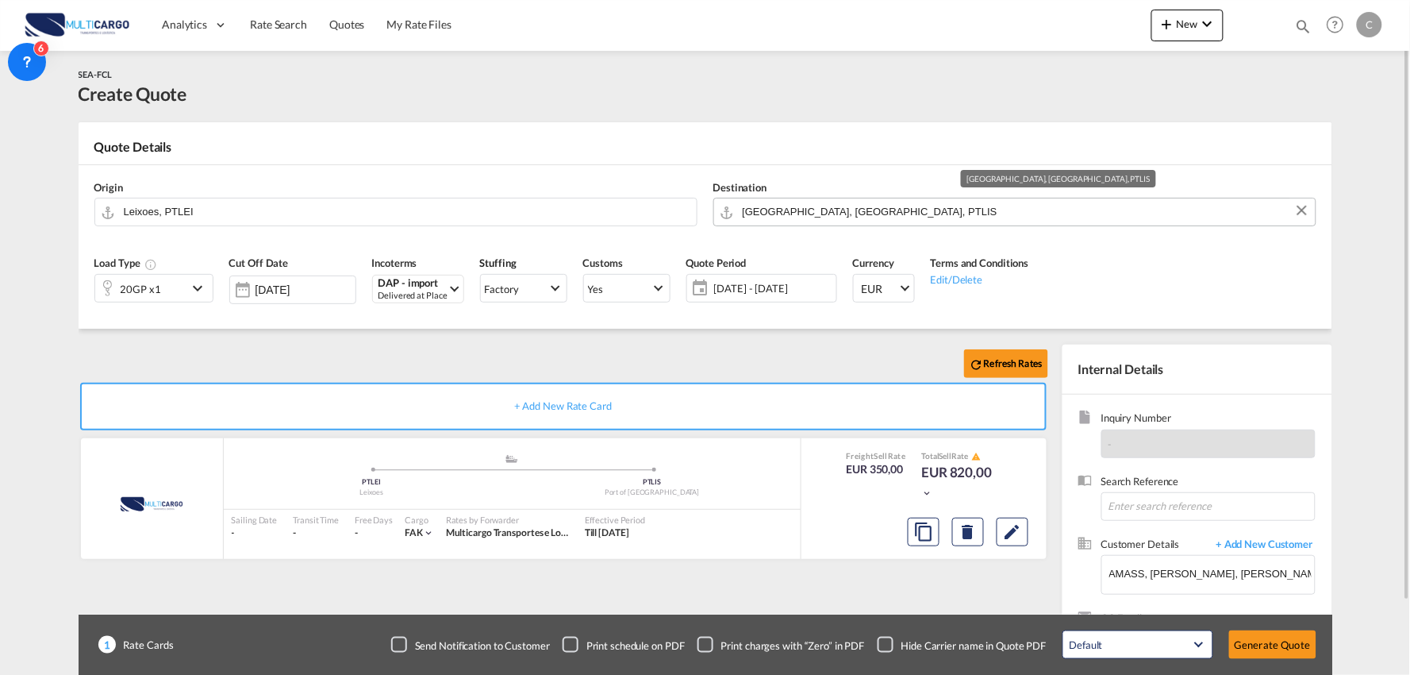
click at [797, 205] on input "Port of Lisbon, Lisbon, PTLIS" at bounding box center [1025, 212] width 565 height 28
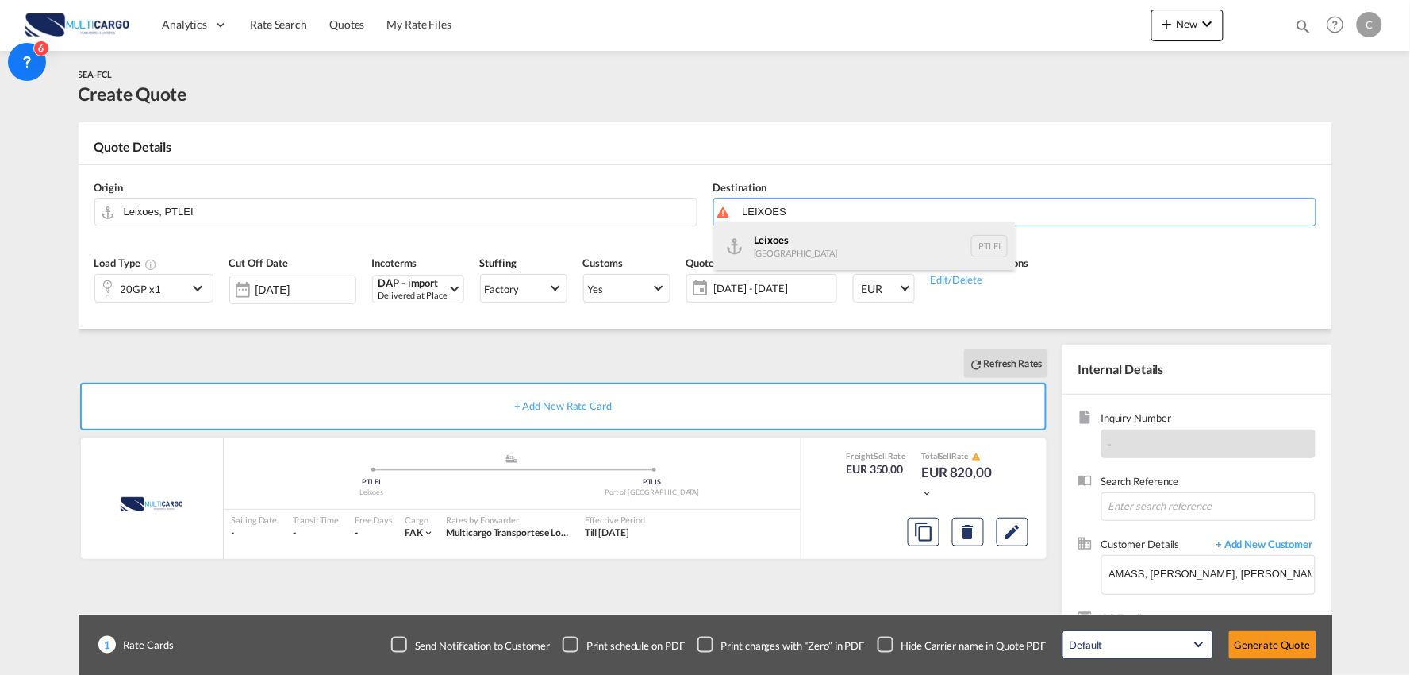
click at [784, 244] on div "Leixoes Portugal PTLEI" at bounding box center [865, 246] width 302 height 48
type input "Leixoes, PTLEI"
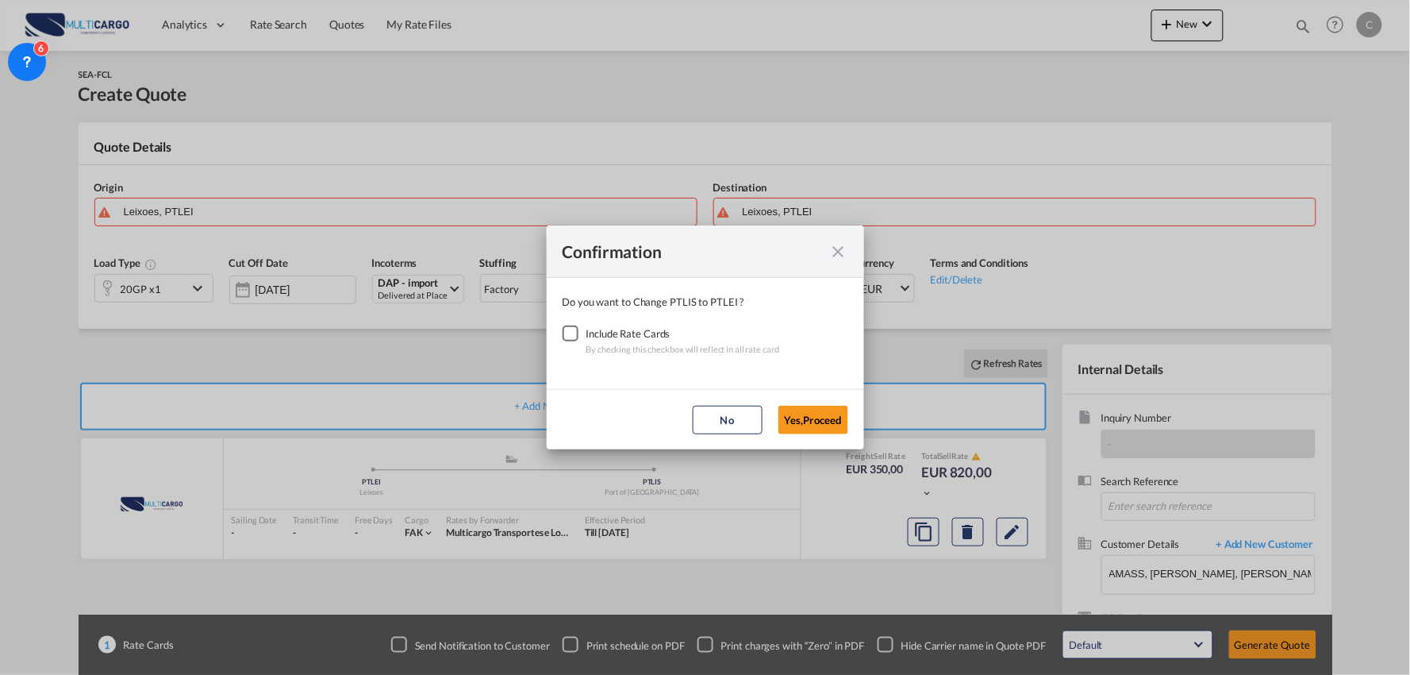
click at [578, 328] on div "Checkbox No Ink" at bounding box center [571, 333] width 16 height 16
click at [805, 413] on button "Yes,Proceed" at bounding box center [814, 420] width 70 height 29
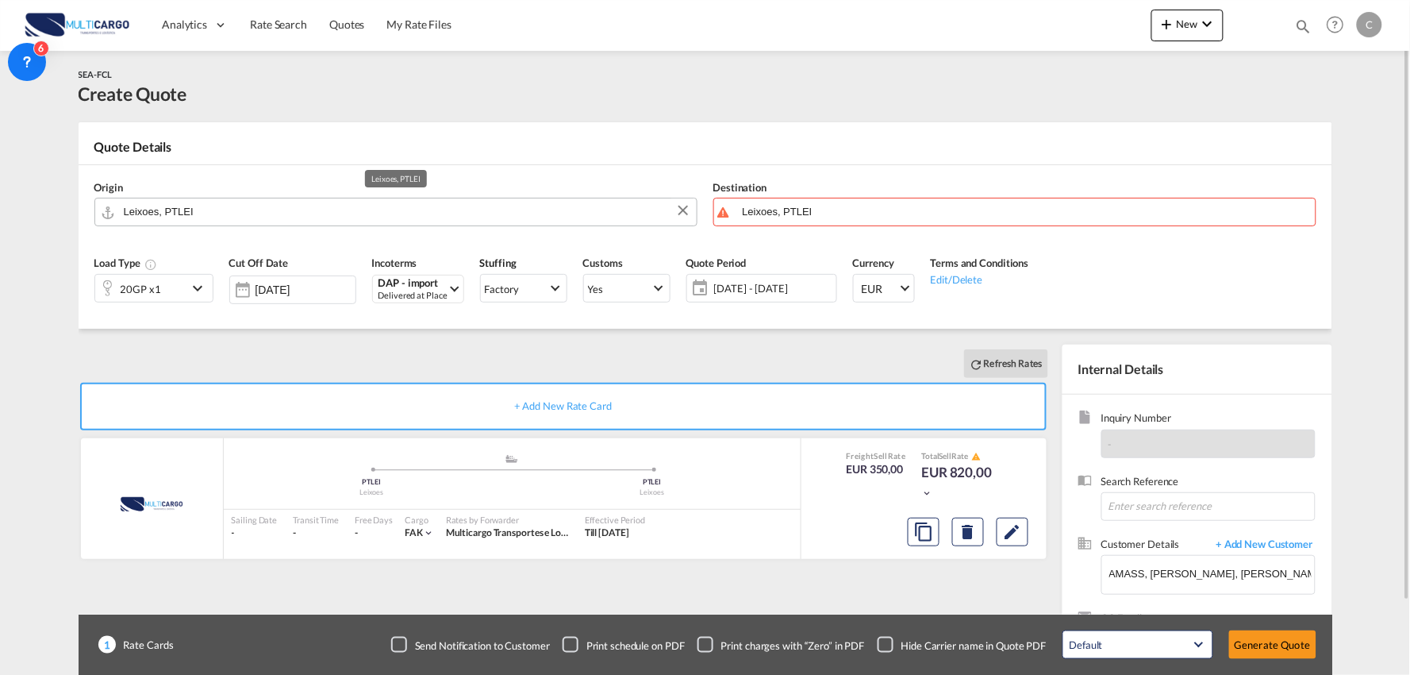
click at [209, 212] on input "Leixoes, PTLEI" at bounding box center [406, 212] width 565 height 28
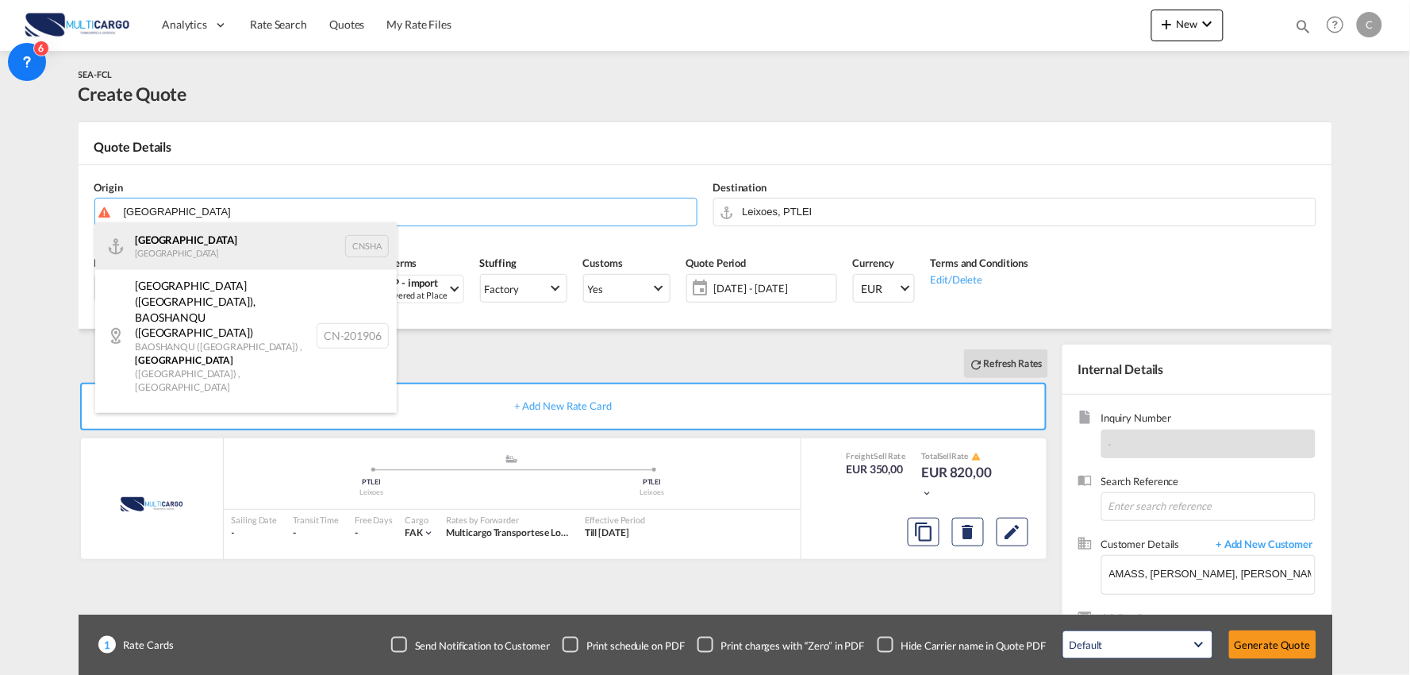
click at [183, 242] on div "Shanghai China CNSHA" at bounding box center [246, 246] width 302 height 48
type input "Shanghai, CNSHA"
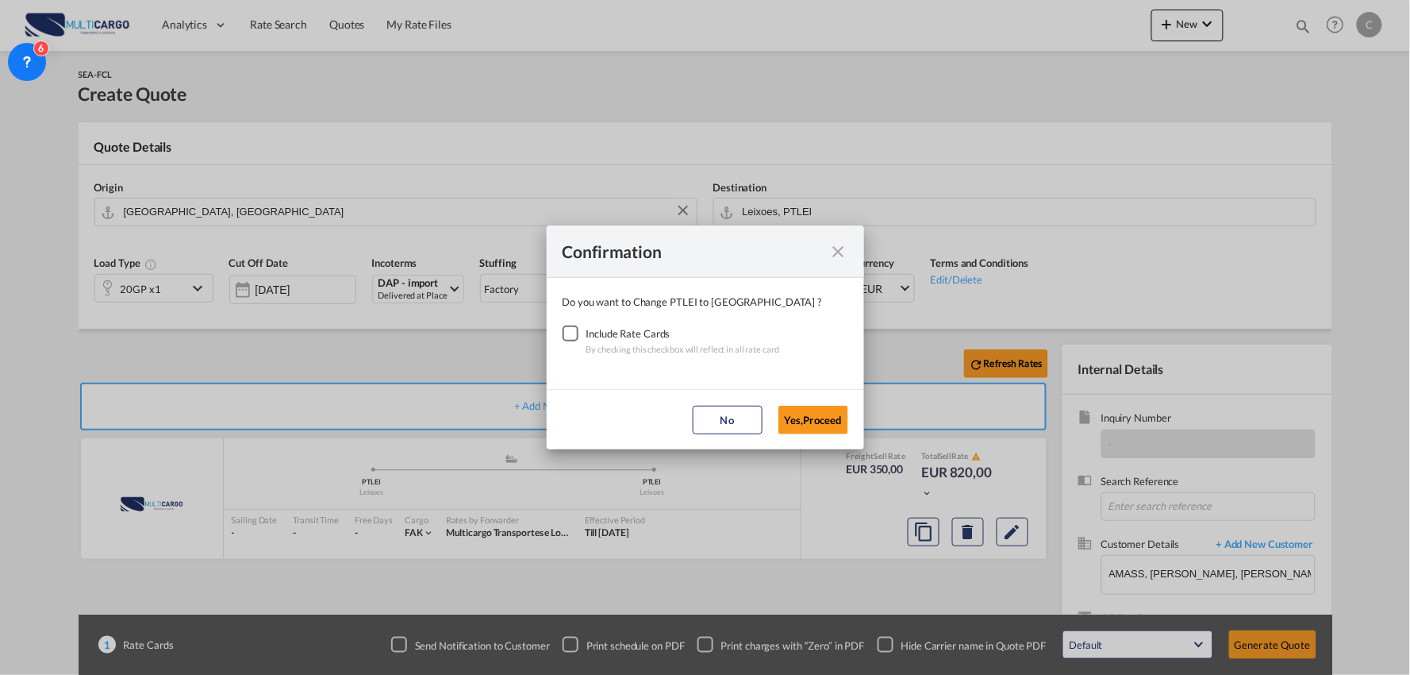
drag, startPoint x: 567, startPoint y: 329, endPoint x: 576, endPoint y: 332, distance: 9.3
click at [567, 329] on div "Checkbox No Ink" at bounding box center [571, 333] width 16 height 16
click at [826, 419] on button "Yes,Proceed" at bounding box center [814, 420] width 70 height 29
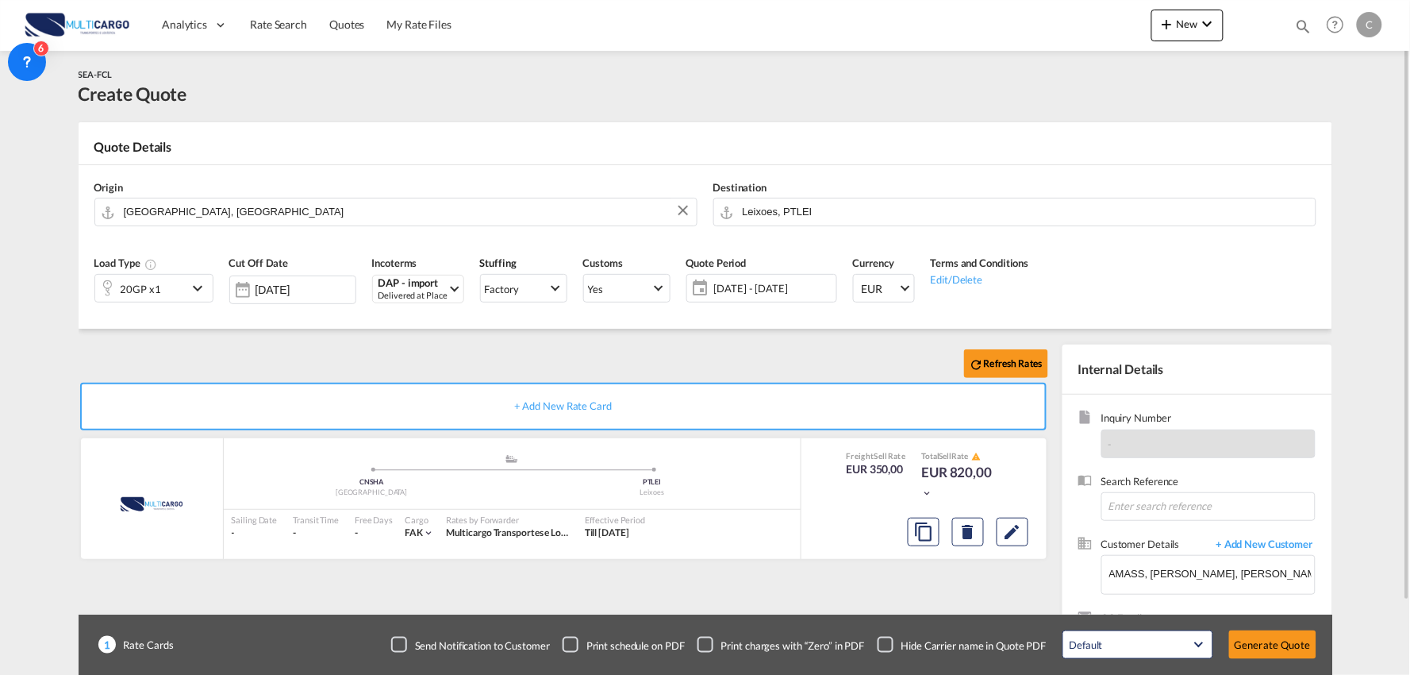
drag, startPoint x: 498, startPoint y: 344, endPoint x: 478, endPoint y: 345, distance: 20.7
click at [492, 345] on div "Refresh Rates + Add New Rate Card MultiCargo added by you .a{fill:#aaa8ad;} .a{…" at bounding box center [706, 507] width 1254 height 356
drag, startPoint x: 890, startPoint y: 641, endPoint x: 890, endPoint y: 632, distance: 9.6
click at [890, 640] on div "Checkbox No Ink" at bounding box center [886, 645] width 16 height 16
click at [855, 584] on div "Refresh Rates + Add New Rate Card MultiCargo added by you .a{fill:#aaa8ad;} .a{…" at bounding box center [567, 510] width 976 height 332
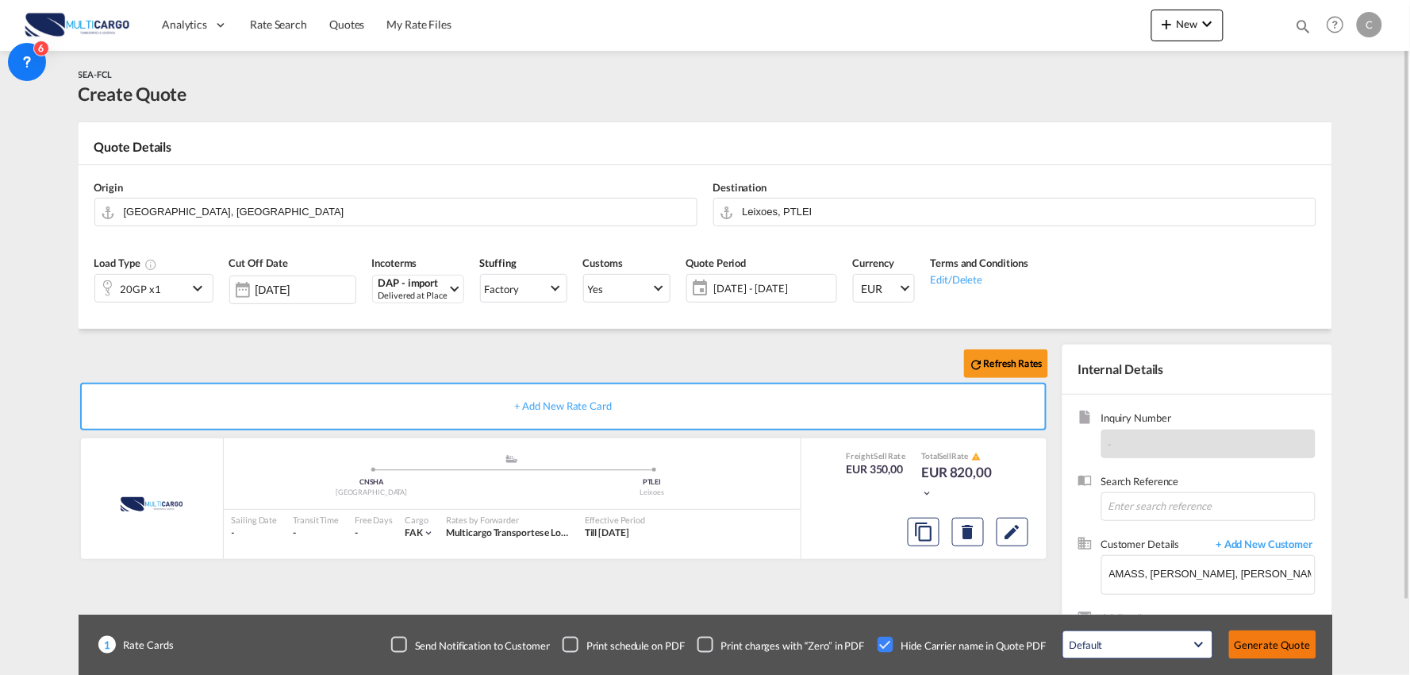
click at [1292, 632] on button "Generate Quote" at bounding box center [1272, 644] width 87 height 29
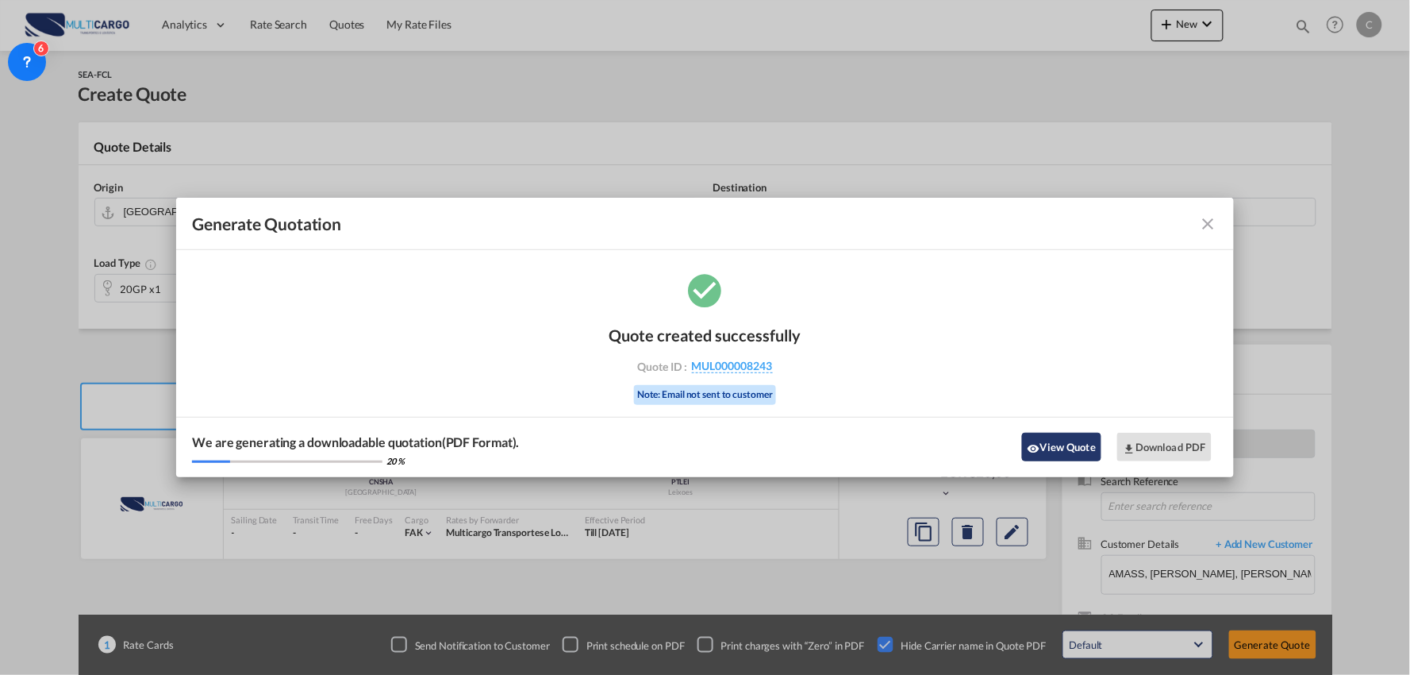
click at [1062, 446] on button "View Quote" at bounding box center [1061, 447] width 79 height 29
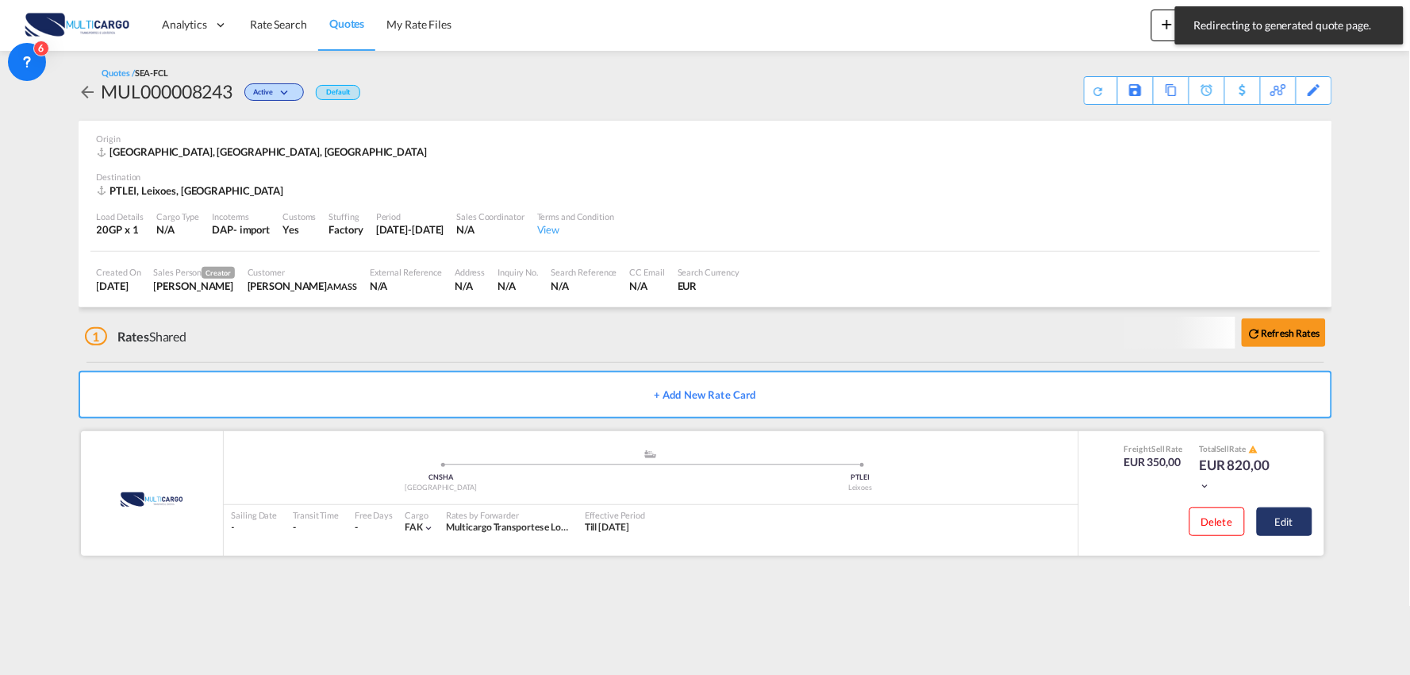
click at [1305, 513] on button "Edit" at bounding box center [1285, 521] width 56 height 29
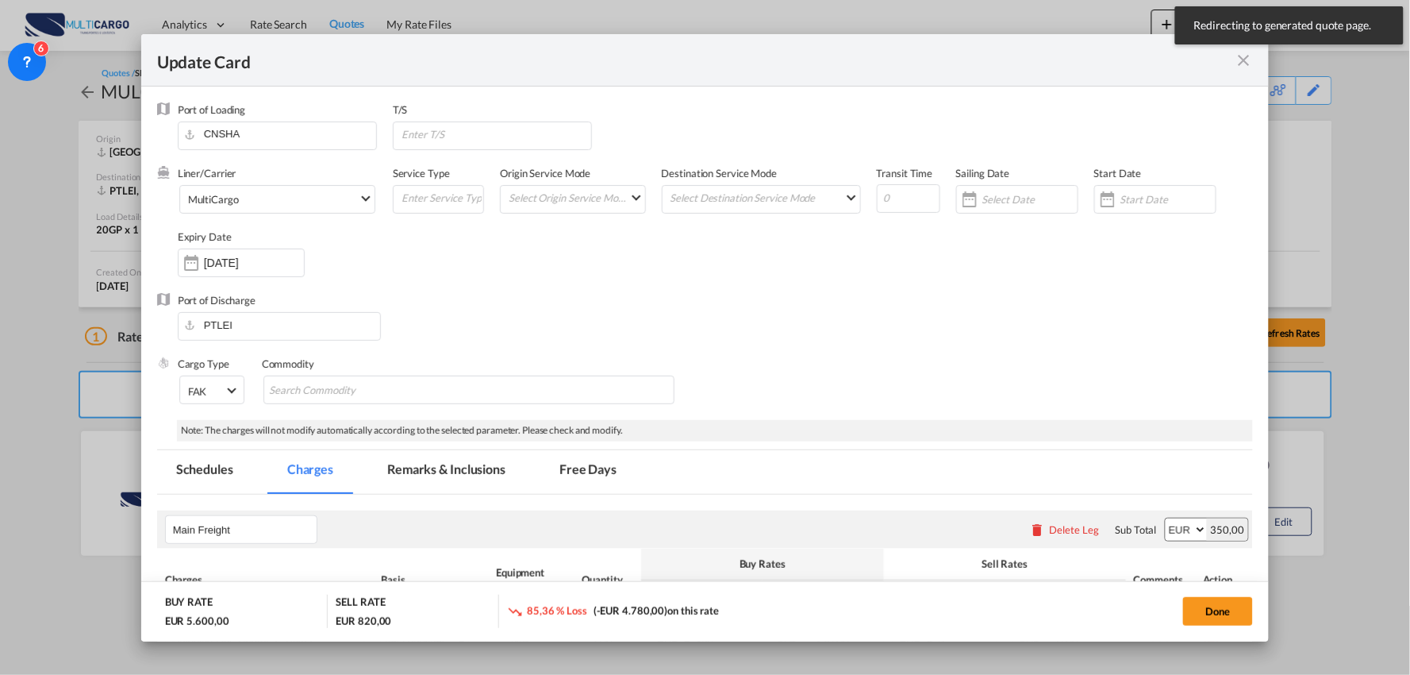
select select "per container"
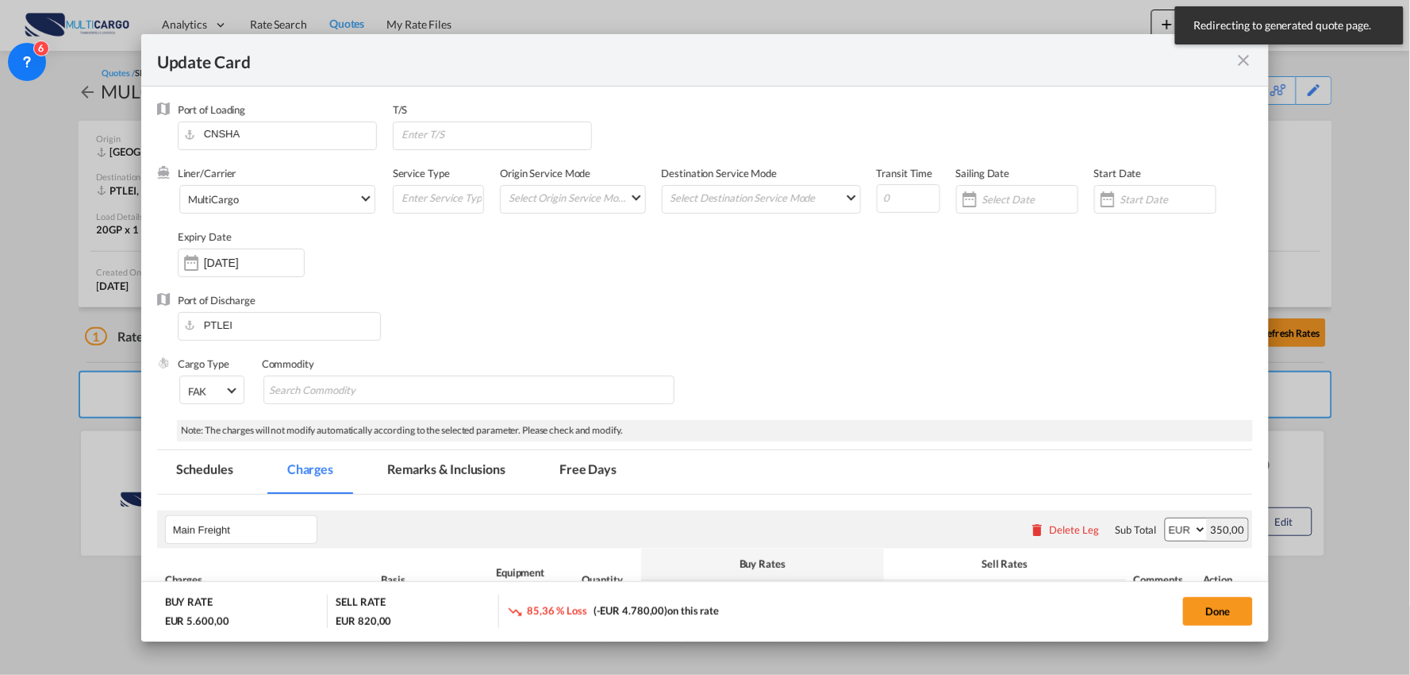
select select "per container"
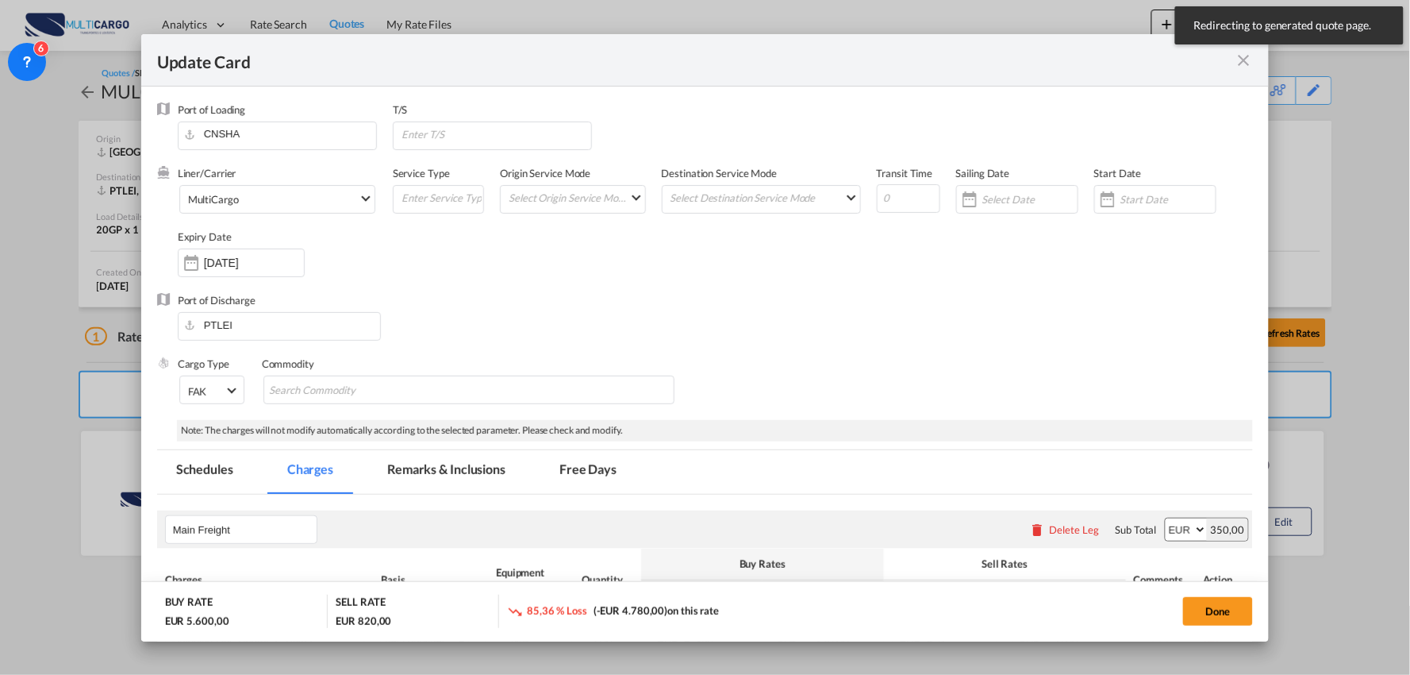
select select "per container"
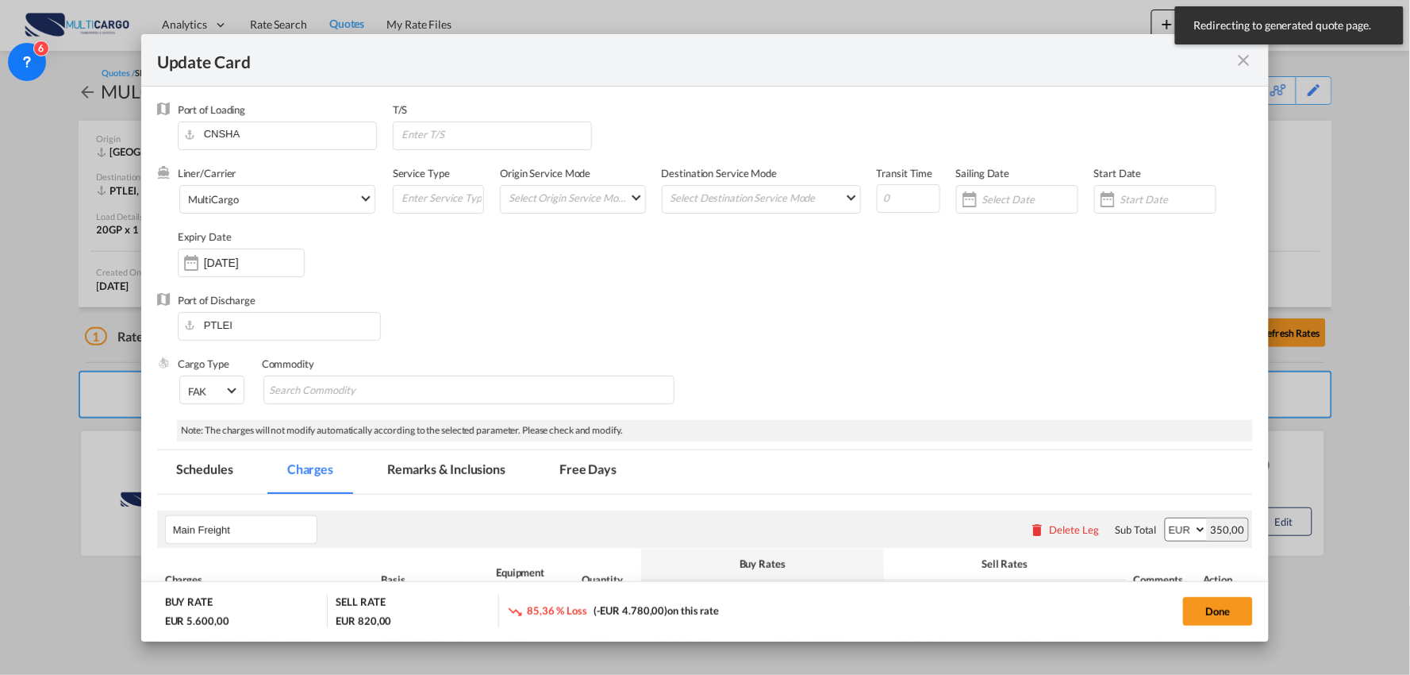
select select "per B/L"
select select "per container"
select select "per B/L"
select select "per container"
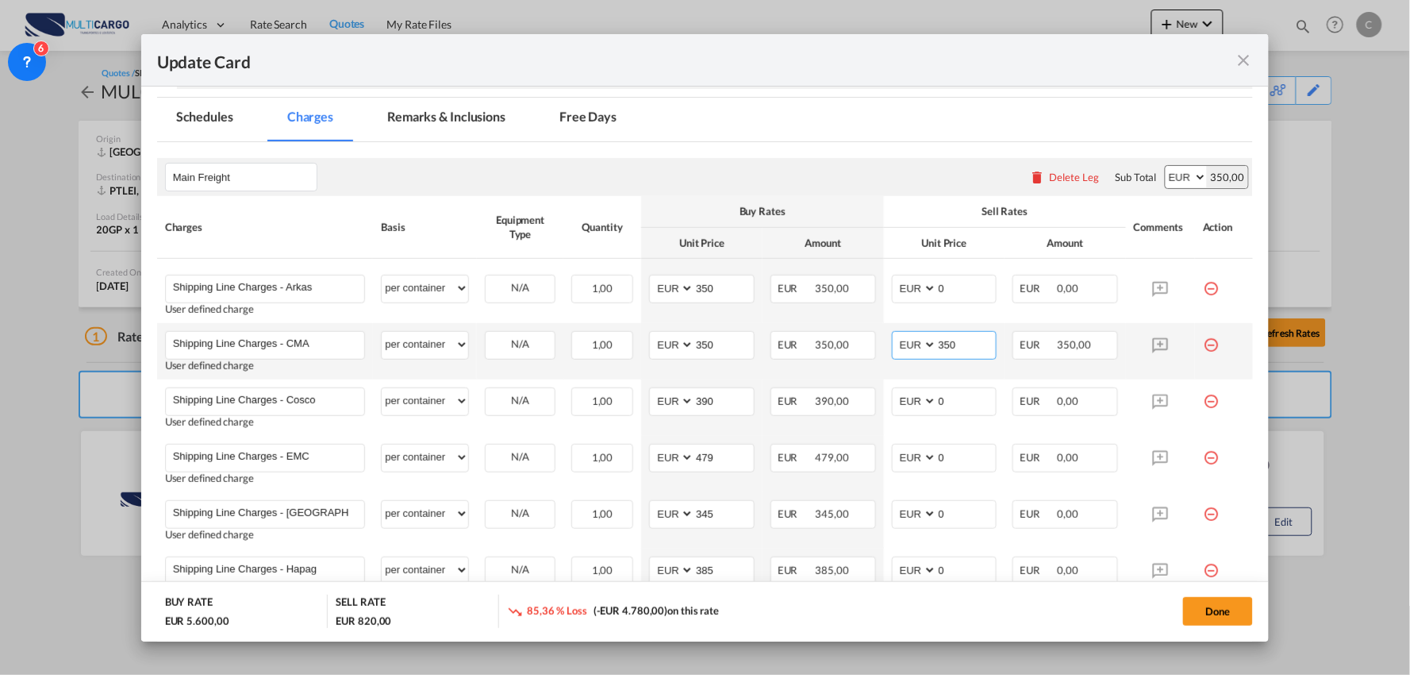
drag, startPoint x: 961, startPoint y: 350, endPoint x: 890, endPoint y: 346, distance: 70.7
click at [892, 346] on md-input-container "AED AFN ALL AMD ANG AOA ARS AUD AWG AZN BAM BBD BDT BGN BHD BIF BMD BND BOB BRL…" at bounding box center [945, 345] width 106 height 29
click at [1062, 179] on div "Delete Leg" at bounding box center [1075, 177] width 50 height 13
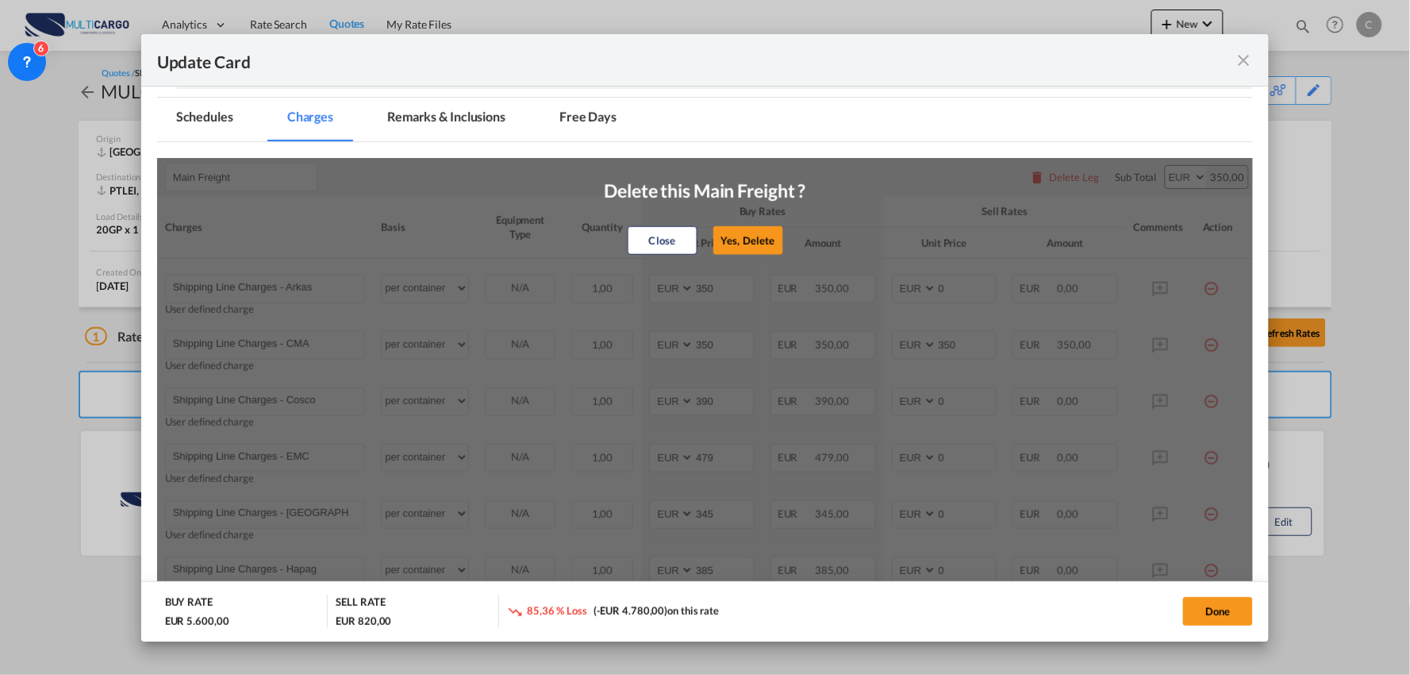
click at [724, 242] on button "Yes, Delete" at bounding box center [749, 240] width 70 height 29
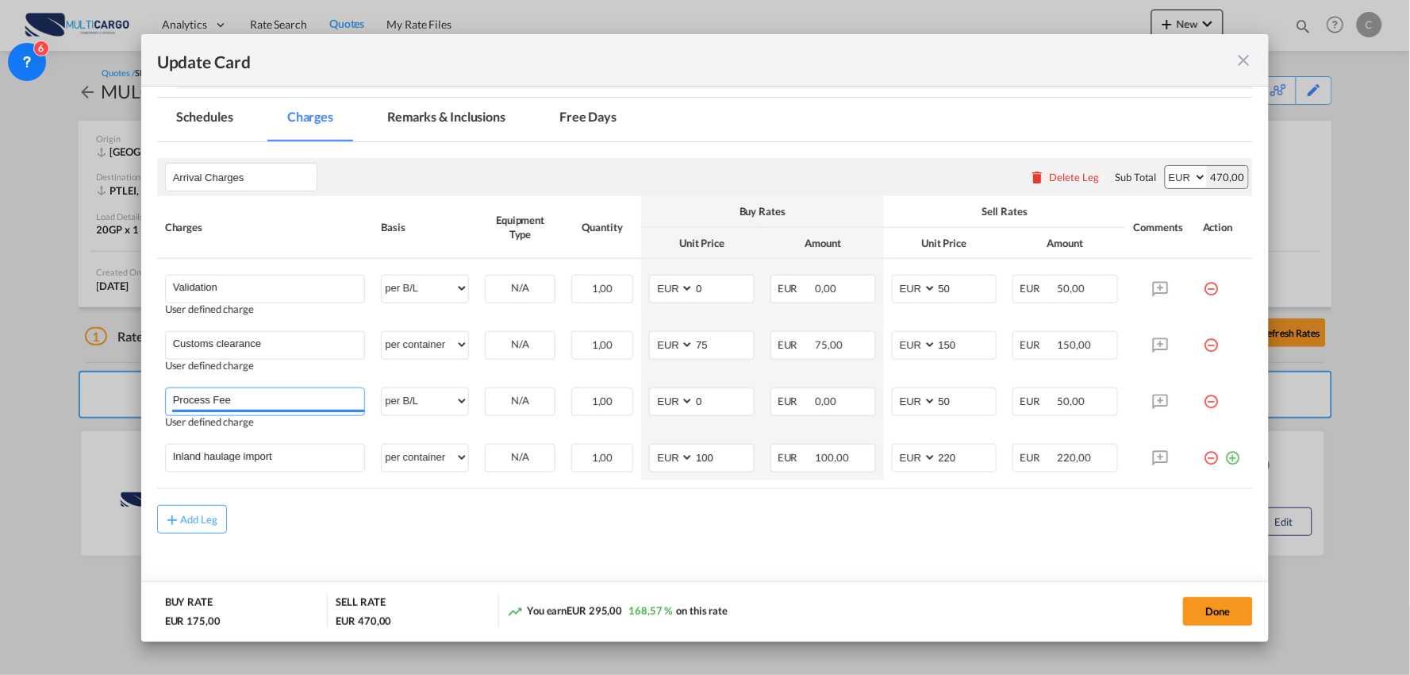
drag, startPoint x: 260, startPoint y: 398, endPoint x: 76, endPoint y: 390, distance: 184.3
click at [76, 390] on div "Update Card Port of Loading CNSHA T/S Liner/Carrier MultiCargo 2HM LOGISTICS D.…" at bounding box center [705, 337] width 1410 height 675
drag, startPoint x: 246, startPoint y: 290, endPoint x: 104, endPoint y: 290, distance: 142.1
click at [106, 290] on div "Update Card Port of [GEOGRAPHIC_DATA] [GEOGRAPHIC_DATA] T/S Liner/Carrier Multi…" at bounding box center [705, 337] width 1410 height 675
click at [1203, 403] on md-icon "icon-minus-circle-outline red-400-fg" at bounding box center [1211, 395] width 16 height 16
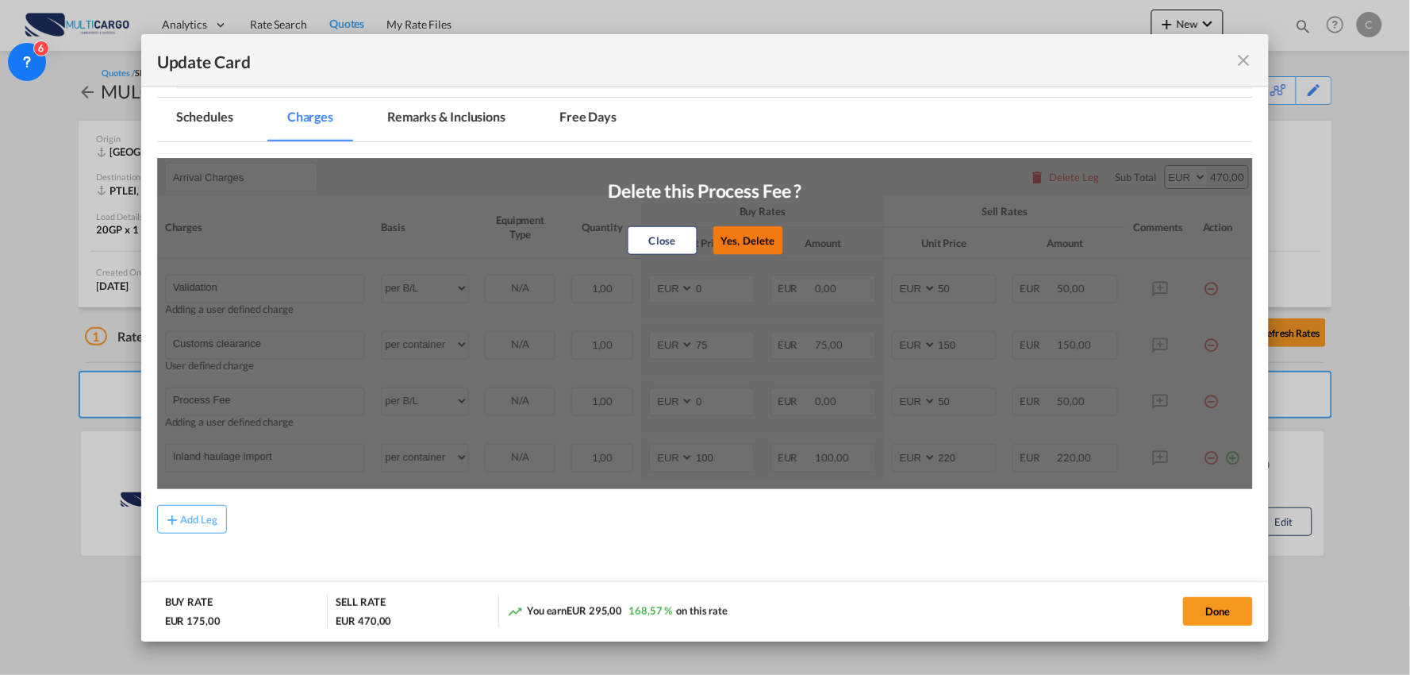
click at [749, 246] on button "Yes, Delete" at bounding box center [748, 240] width 70 height 29
type input "Inland haulage import"
select select "per container"
type input "100"
type input "220"
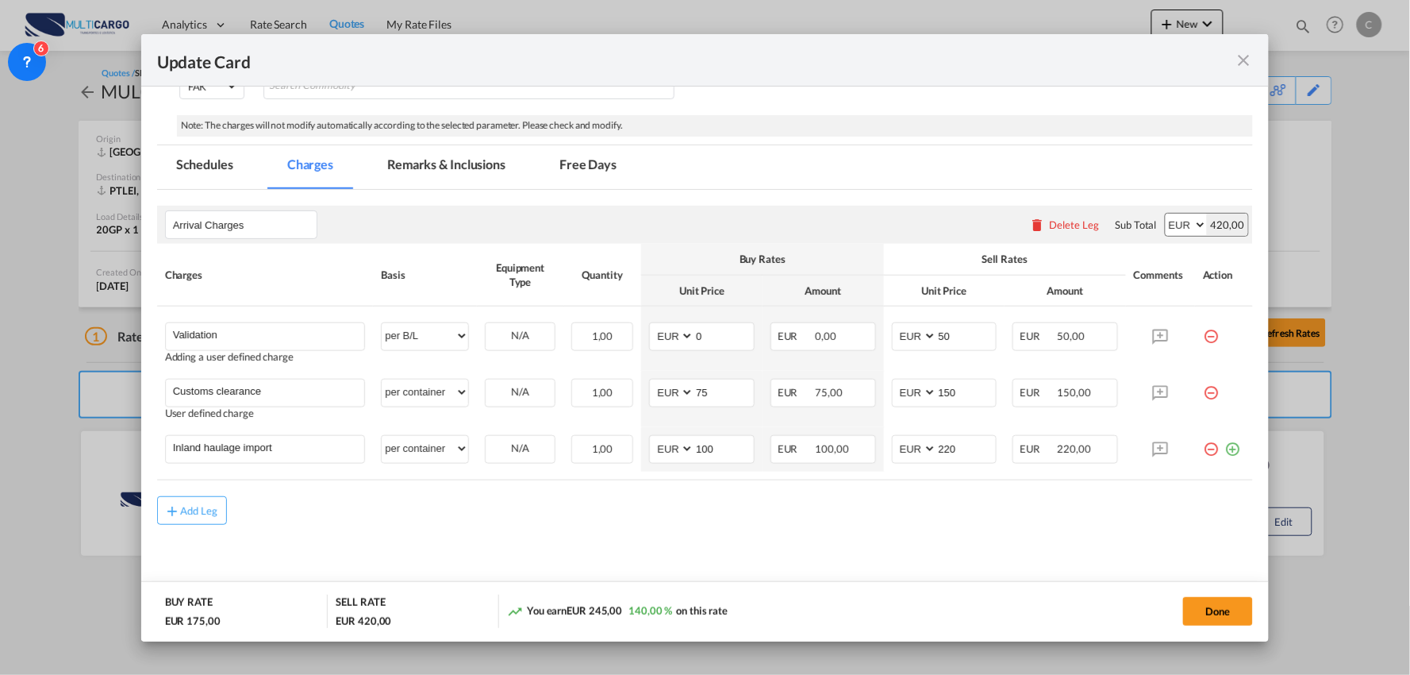
scroll to position [304, 0]
drag, startPoint x: 246, startPoint y: 341, endPoint x: 60, endPoint y: 328, distance: 187.0
click at [60, 328] on div "Update Card Port of [GEOGRAPHIC_DATA] [GEOGRAPHIC_DATA] T/S Liner/Carrier Multi…" at bounding box center [705, 337] width 1410 height 675
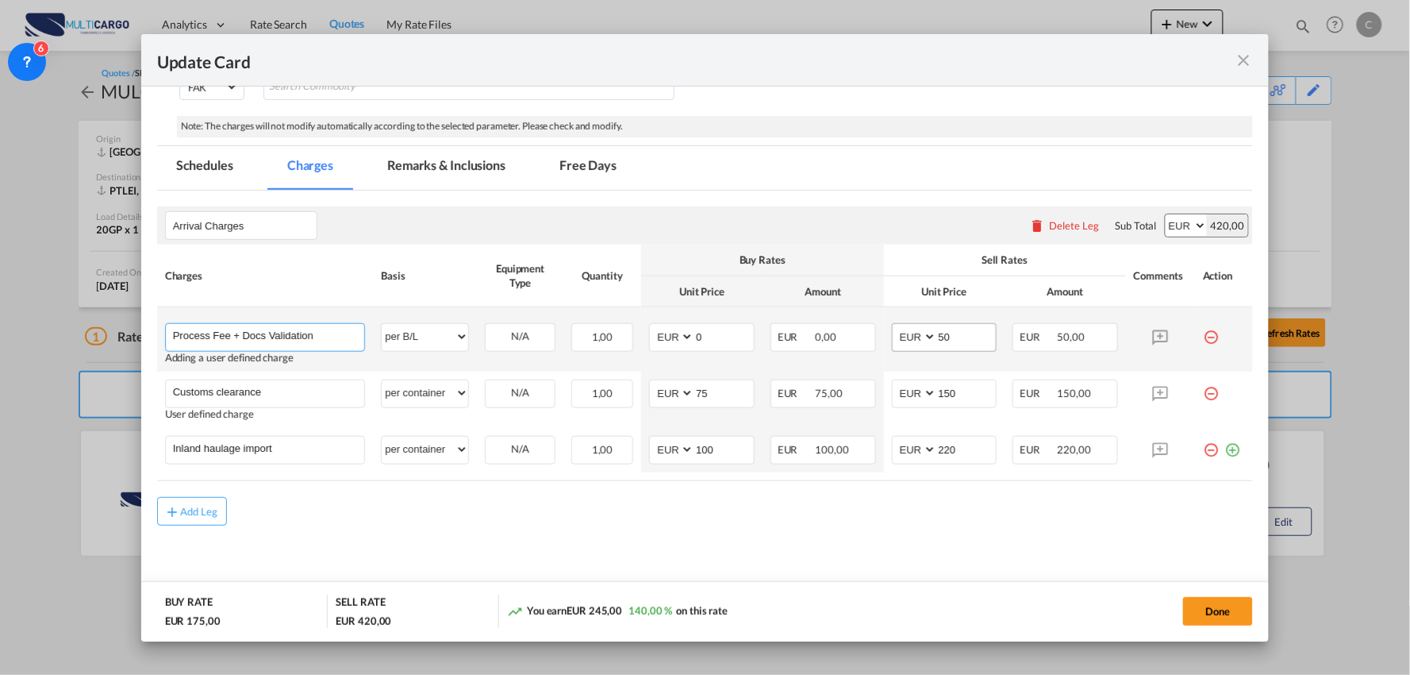
type input "Process Fee + Docs Validation"
drag, startPoint x: 929, startPoint y: 337, endPoint x: 863, endPoint y: 313, distance: 70.8
click at [902, 335] on md-input-container "AED AFN ALL AMD ANG AOA ARS AUD AWG AZN BAM BBD BDT BGN BHD BIF BMD BND BOB BRL…" at bounding box center [945, 337] width 106 height 29
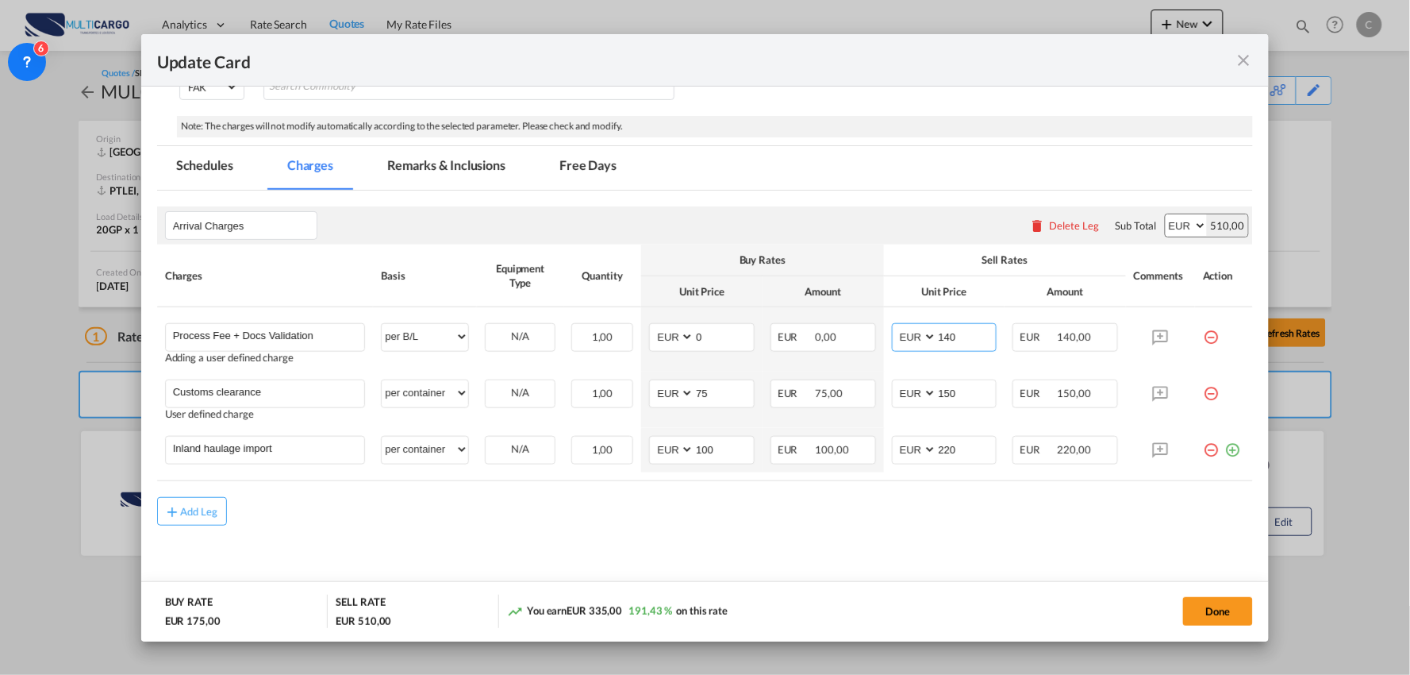
type input "140"
click at [604, 519] on div "Add Leg" at bounding box center [705, 511] width 1097 height 29
drag, startPoint x: 74, startPoint y: 426, endPoint x: 35, endPoint y: 421, distance: 39.3
click at [35, 425] on div "Update Card Port of [GEOGRAPHIC_DATA] [GEOGRAPHIC_DATA] T/S Liner/Carrier Multi…" at bounding box center [705, 337] width 1410 height 675
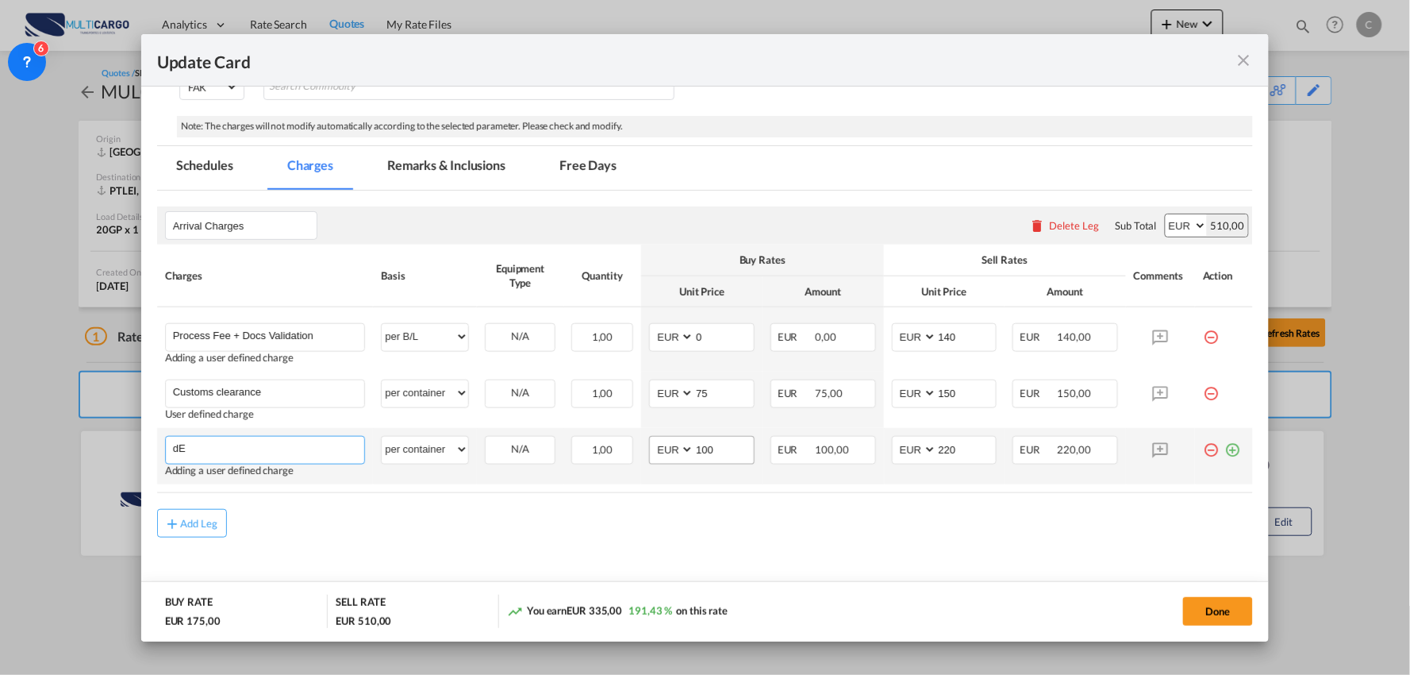
type input "d"
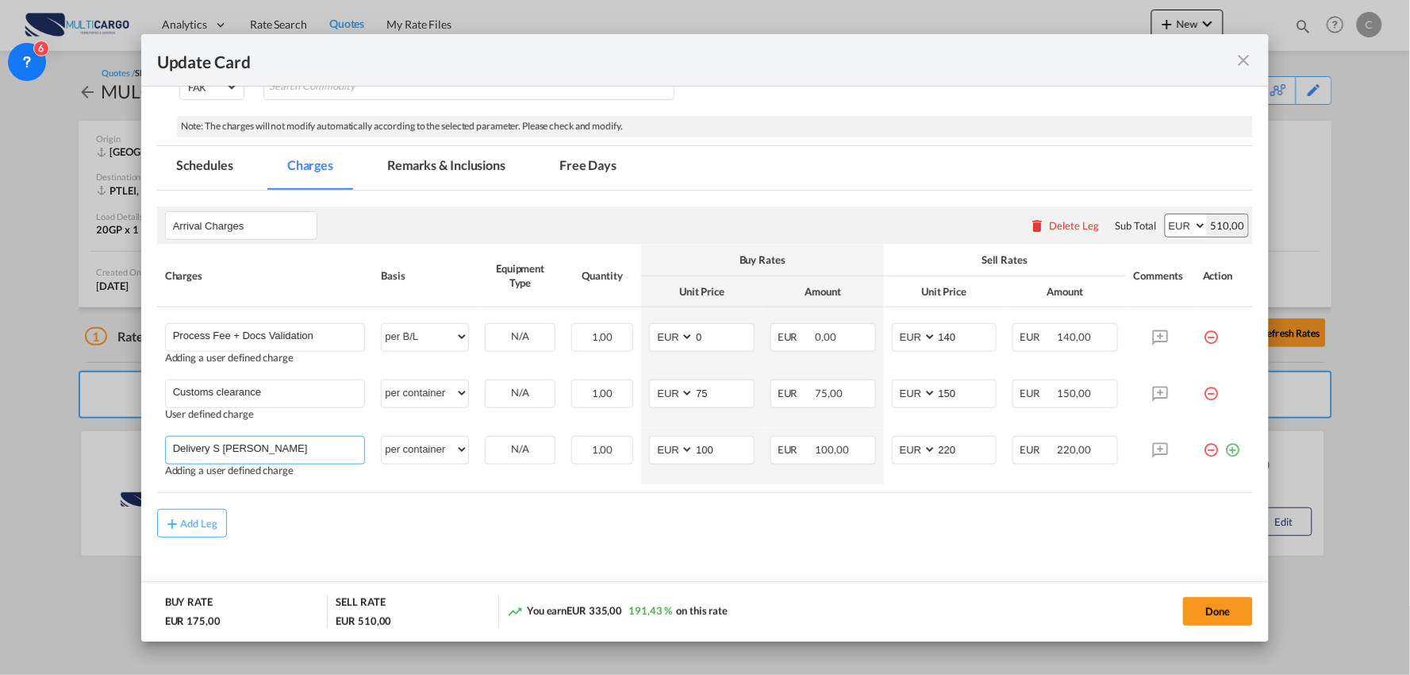
type input "Delivery S Pedro da Cova"
click at [448, 525] on div "Add Leg" at bounding box center [705, 523] width 1097 height 29
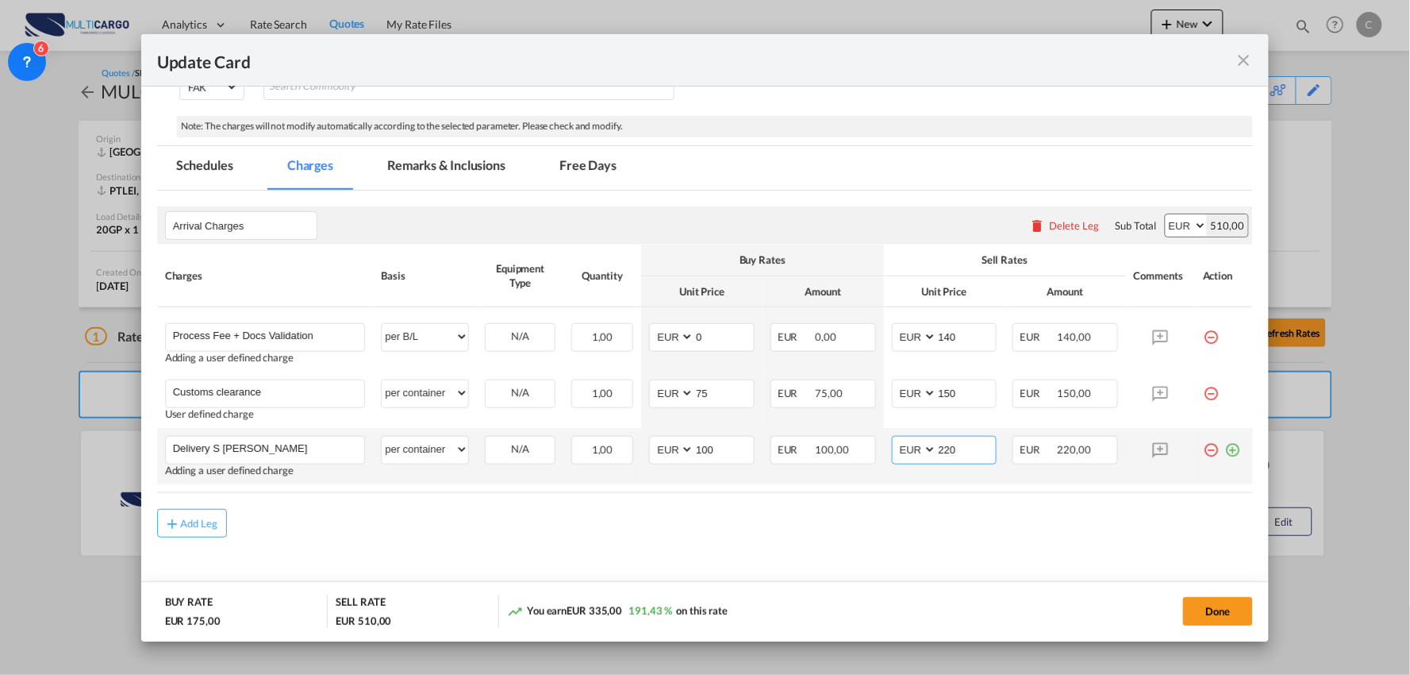
drag, startPoint x: 959, startPoint y: 449, endPoint x: 870, endPoint y: 448, distance: 88.9
click at [884, 448] on td "AED AFN ALL AMD ANG AOA ARS AUD AWG AZN BAM BBD BDT BGN BHD BIF BMD BND BOB BRL…" at bounding box center [944, 456] width 121 height 56
type input "260"
drag, startPoint x: 701, startPoint y: 457, endPoint x: 633, endPoint y: 459, distance: 67.5
click at [641, 459] on td "AED AFN ALL AMD ANG AOA ARS AUD AWG AZN BAM BBD BDT BGN BHD BIF BMD BND BOB BRL…" at bounding box center [701, 456] width 121 height 56
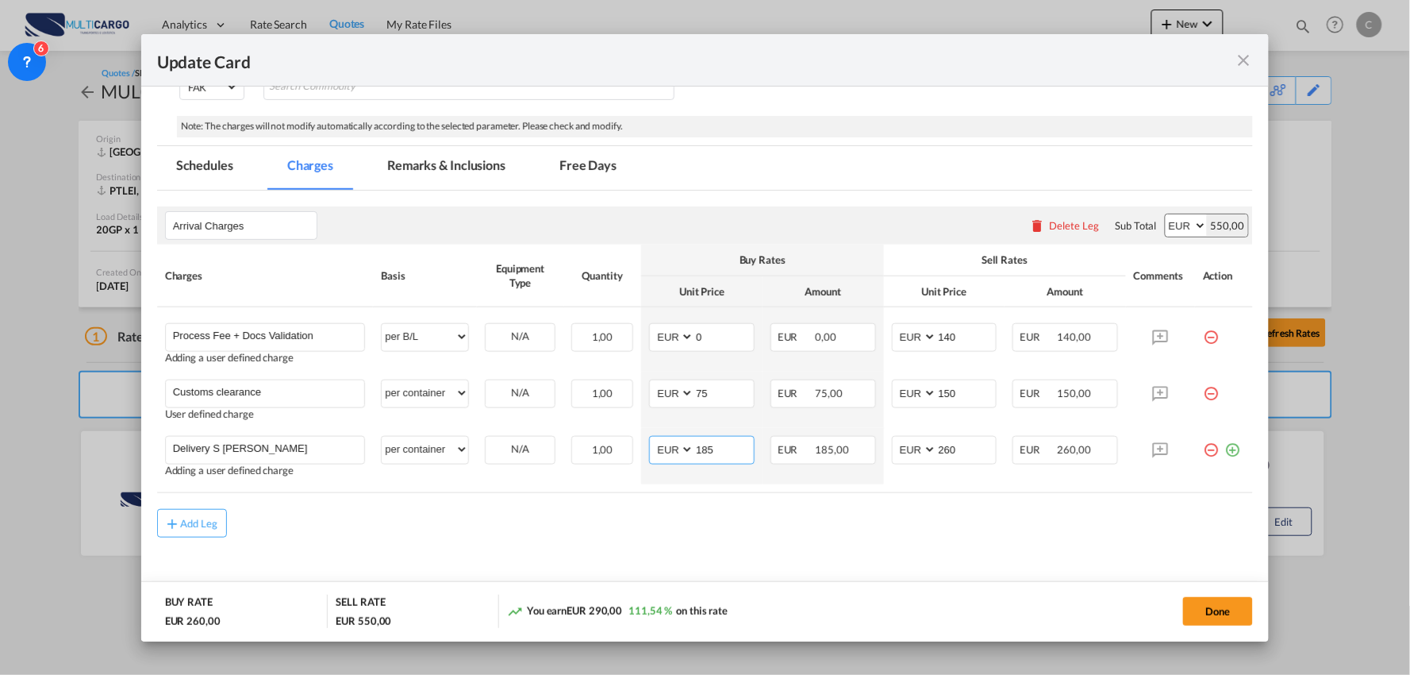
type input "185"
click at [648, 545] on md-content "Arrival Charges Please enter leg name Leg Name Already Exists Delete Leg Sub To…" at bounding box center [705, 401] width 1097 height 423
click at [779, 532] on div "Add Leg" at bounding box center [705, 523] width 1097 height 29
click at [1226, 612] on button "Done" at bounding box center [1218, 611] width 70 height 29
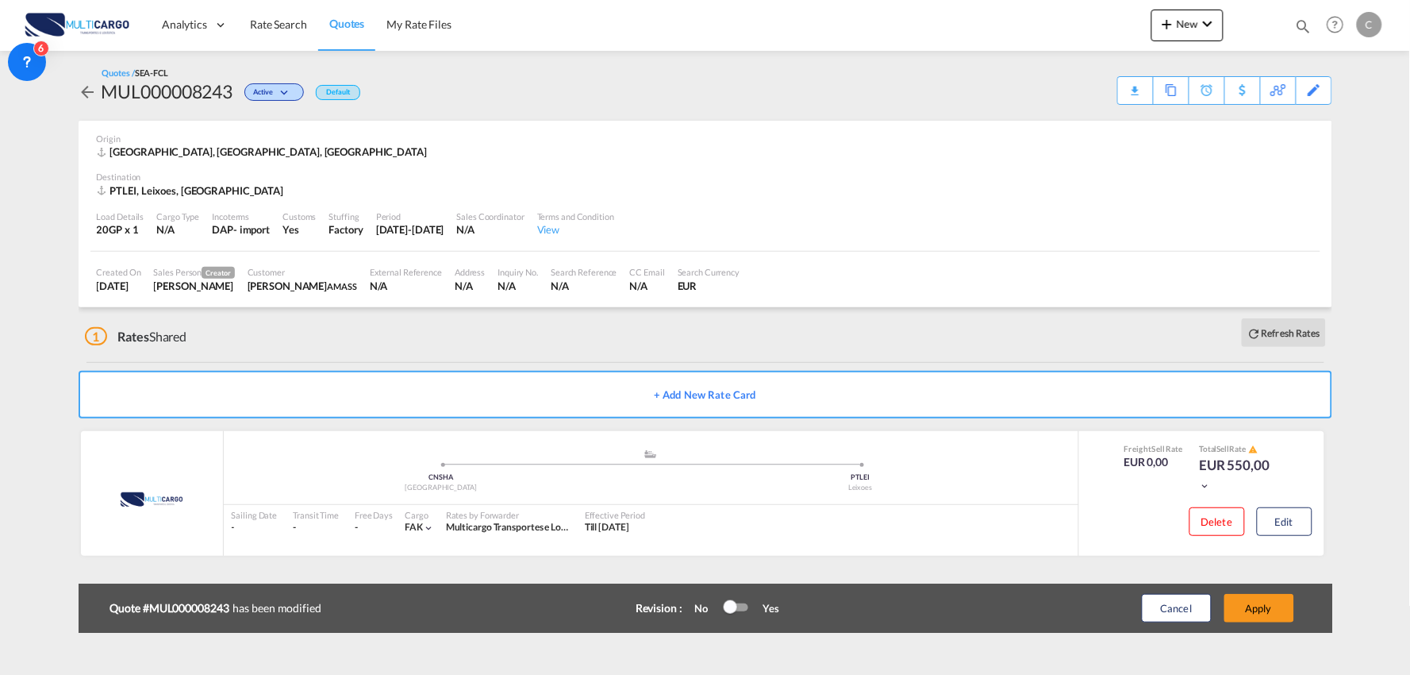
click at [1271, 606] on button "Apply" at bounding box center [1260, 608] width 70 height 29
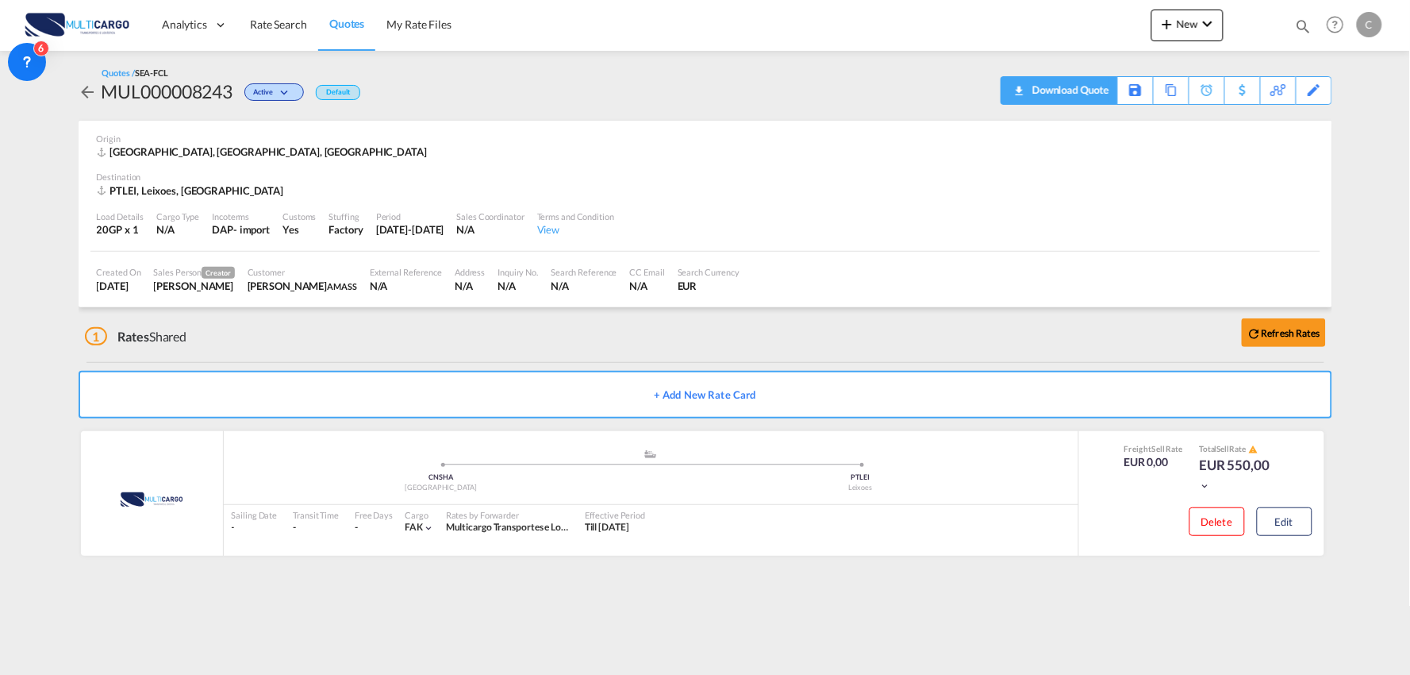
click at [1082, 94] on div "Download Quote" at bounding box center [1069, 89] width 81 height 25
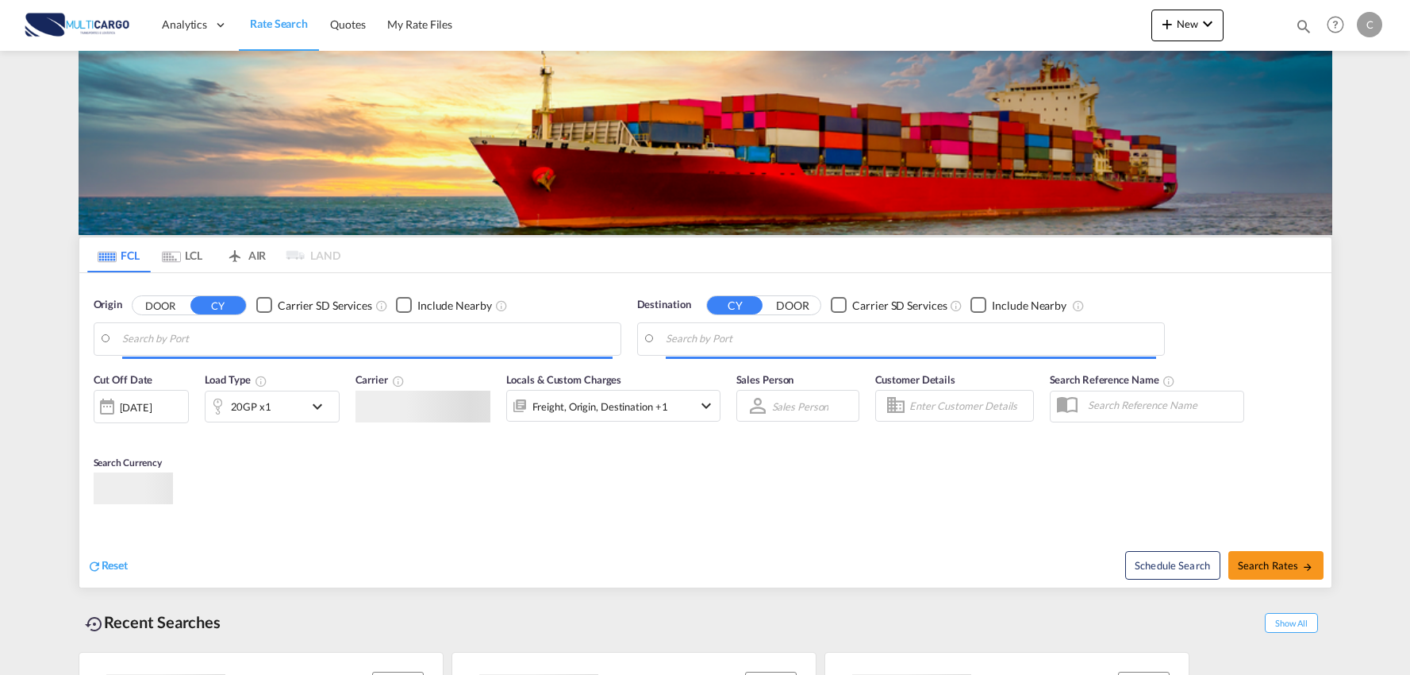
type input "Port of [GEOGRAPHIC_DATA], [GEOGRAPHIC_DATA], [GEOGRAPHIC_DATA]"
type input "Leixoes, Leixoes, PTLEI"
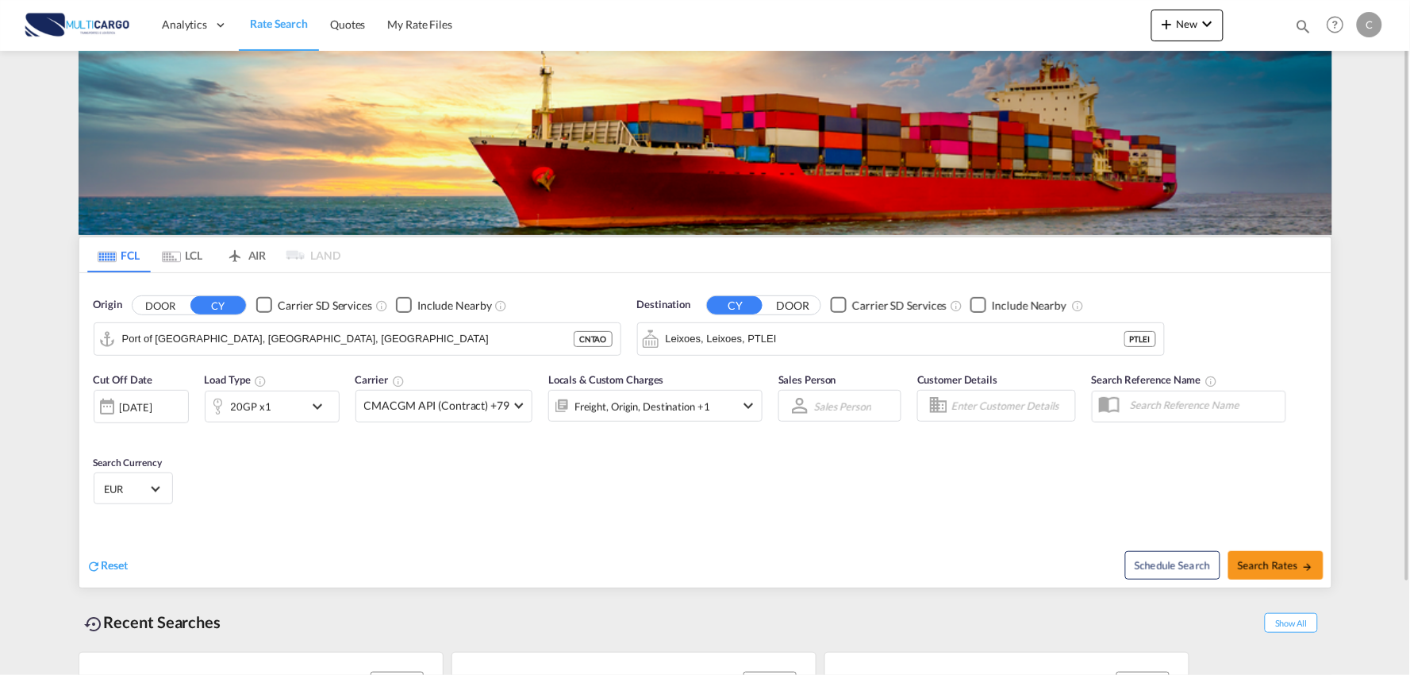
click at [483, 509] on div "Cut Off Date [DATE] [DATE] Load Type 20GP x1 Carrier CMACGM API (Contract) +79 …" at bounding box center [705, 440] width 1252 height 155
click at [375, 478] on div "Cut Off Date [DATE] [DATE] Load Type 20GP x1 Carrier CMACGM API (Contract) +79 …" at bounding box center [705, 440] width 1252 height 155
click at [327, 541] on div "Reset" at bounding box center [398, 553] width 622 height 44
click at [1030, 495] on div "Cut Off Date [DATE] [DATE] Load Type 20GP x1 Carrier CMACGM API (Contract) +79 …" at bounding box center [705, 440] width 1252 height 155
click at [646, 501] on div "Cut Off Date [DATE] [DATE] Load Type 20GP x1 Carrier CMACGM API (Contract) +79 …" at bounding box center [705, 440] width 1252 height 155
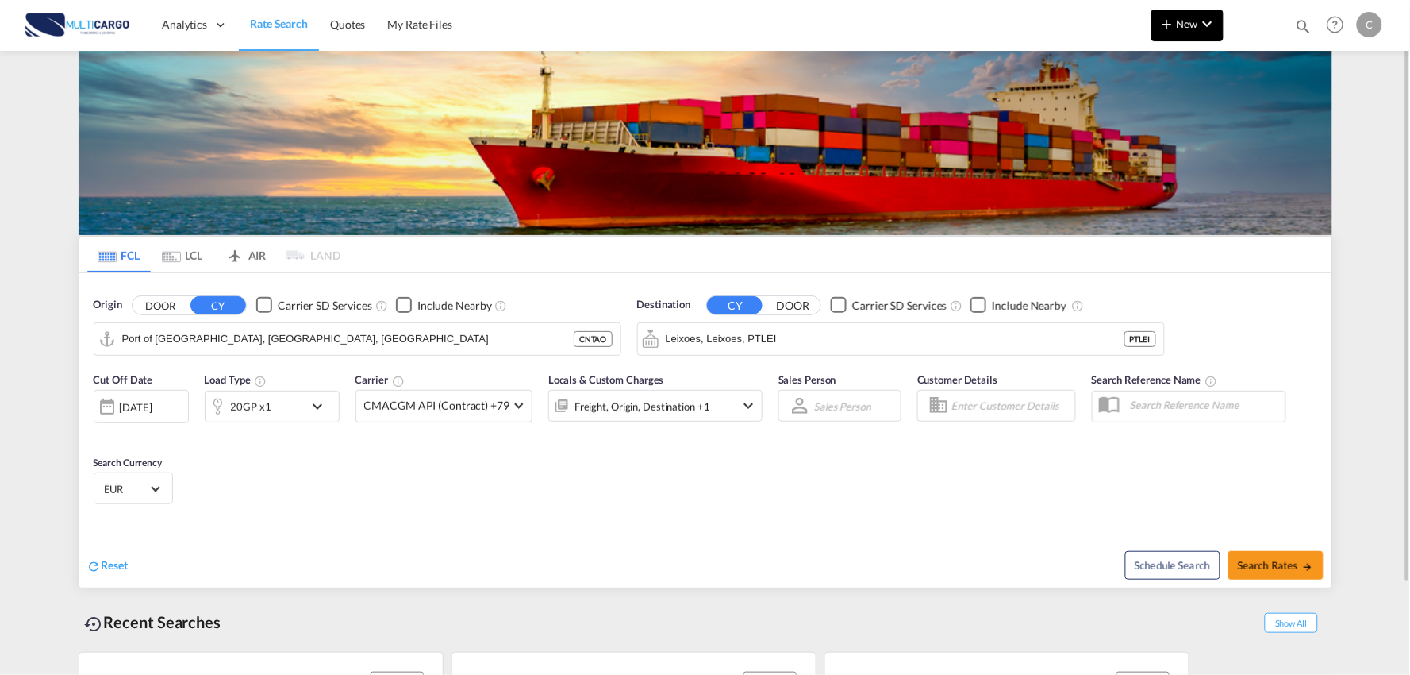
click at [1187, 25] on span "New" at bounding box center [1188, 23] width 60 height 13
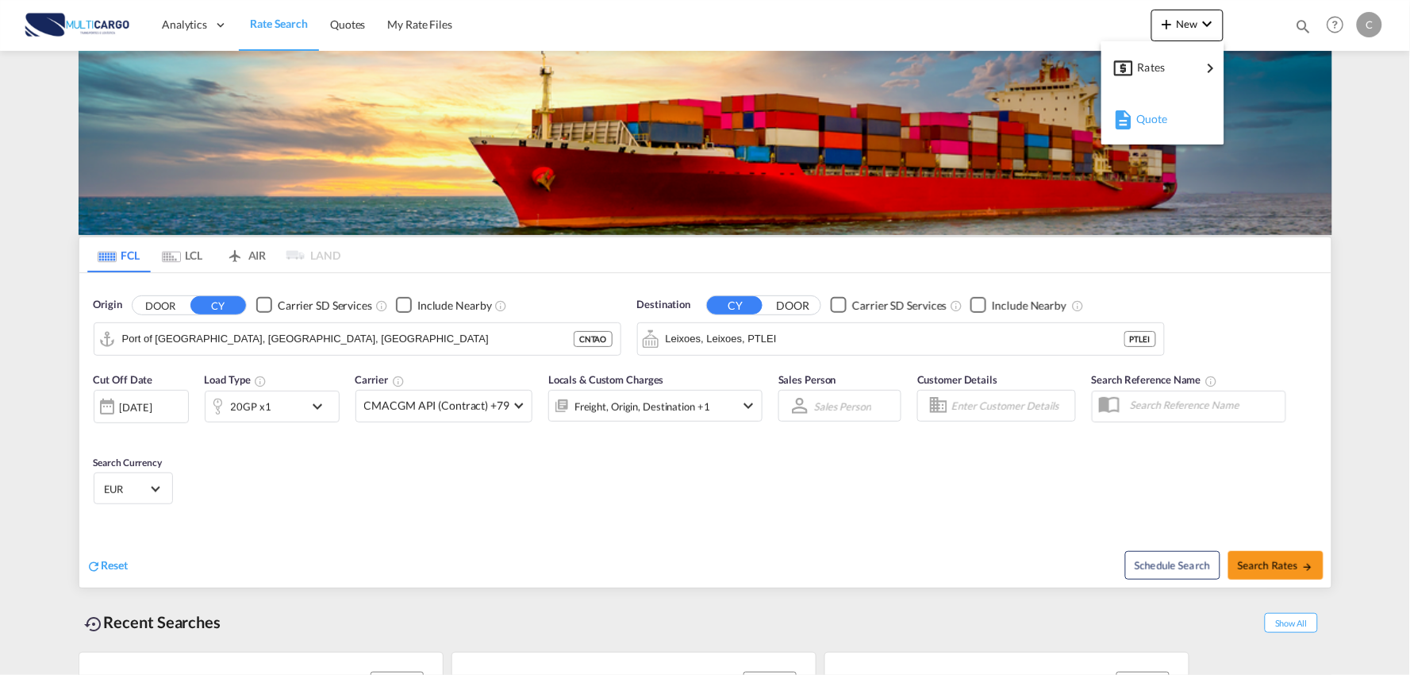
click at [1145, 127] on span "Quote" at bounding box center [1145, 119] width 17 height 32
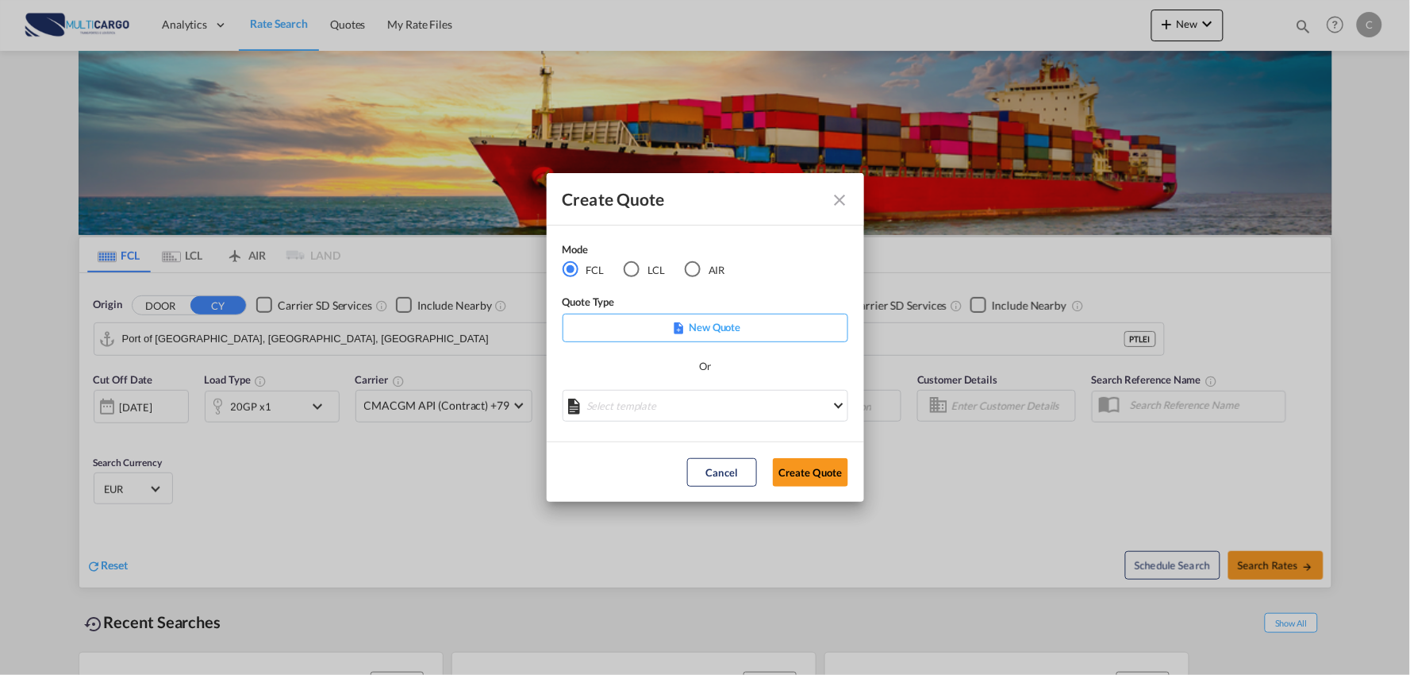
click at [637, 265] on div "LCL" at bounding box center [632, 269] width 16 height 16
click at [711, 402] on md-select "Select template TPS valid up to 31/12 [PERSON_NAME] | [DATE] [DATE] EXP_SP Gera…" at bounding box center [706, 406] width 286 height 32
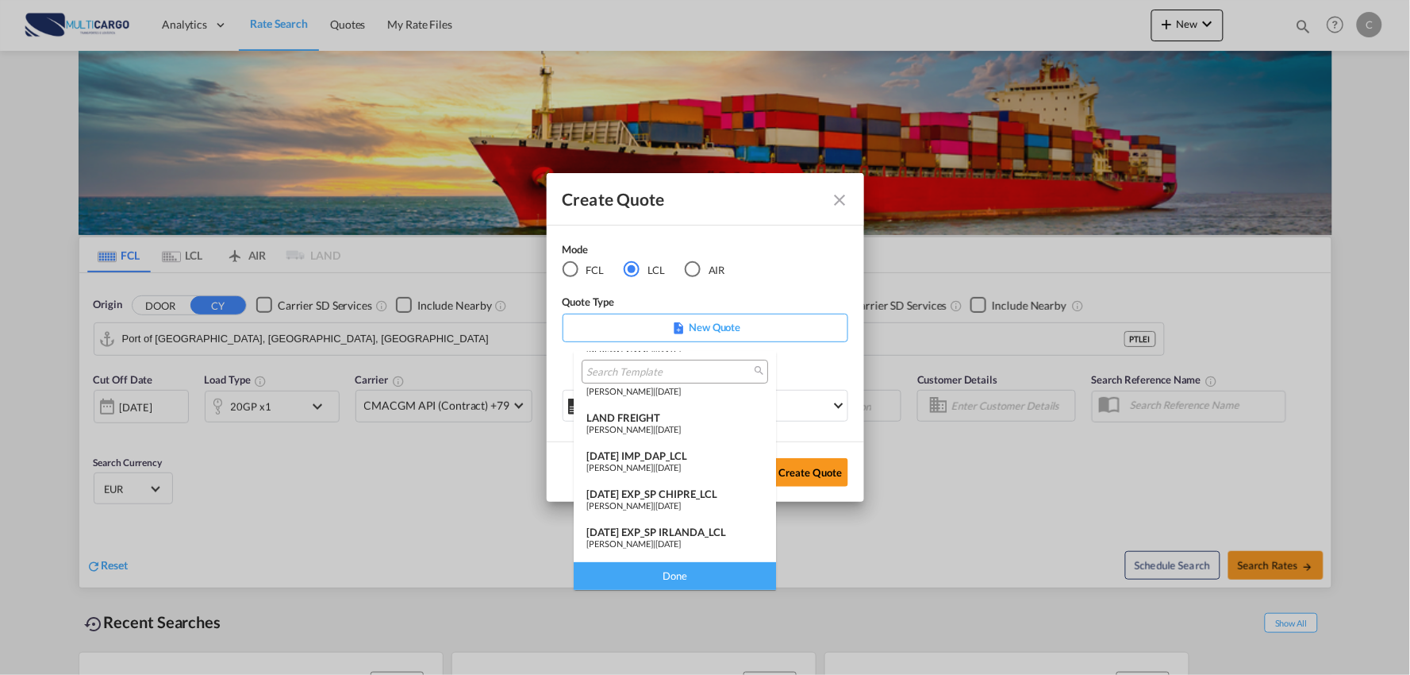
scroll to position [88, 0]
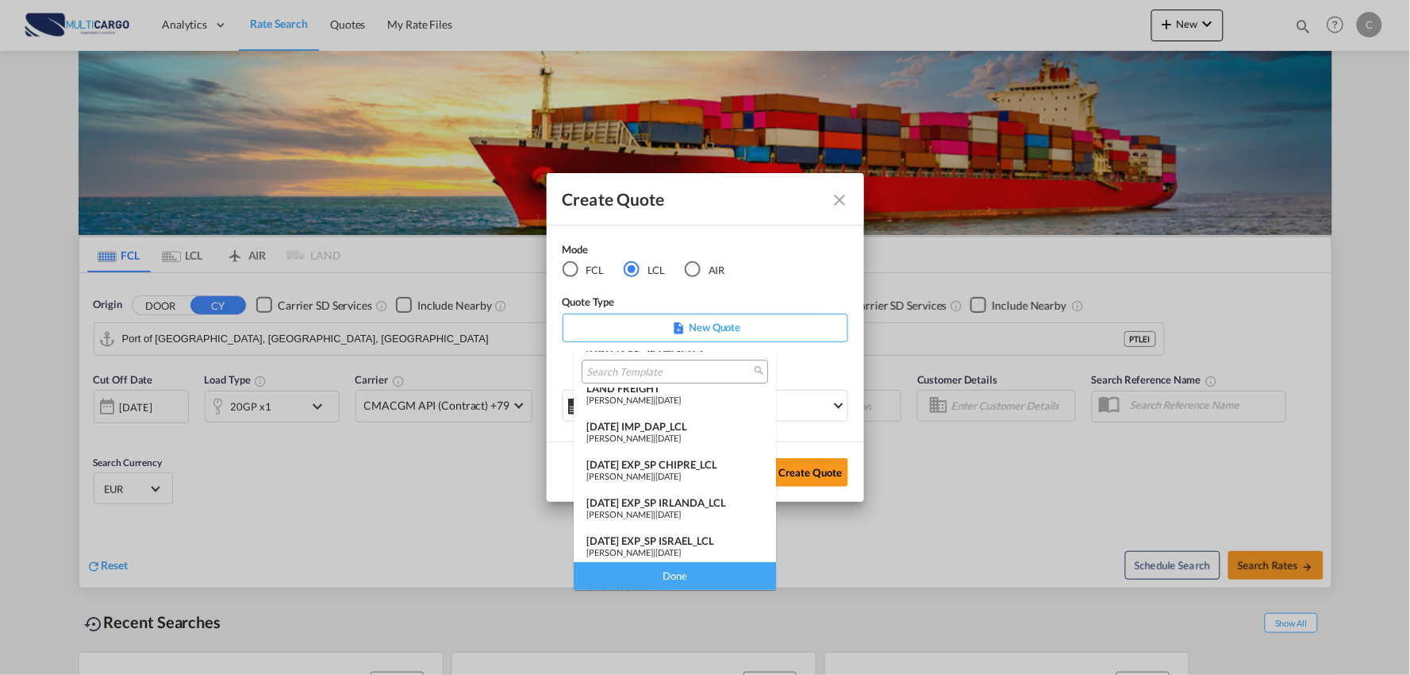
click at [681, 433] on span "[DATE]" at bounding box center [668, 438] width 25 height 10
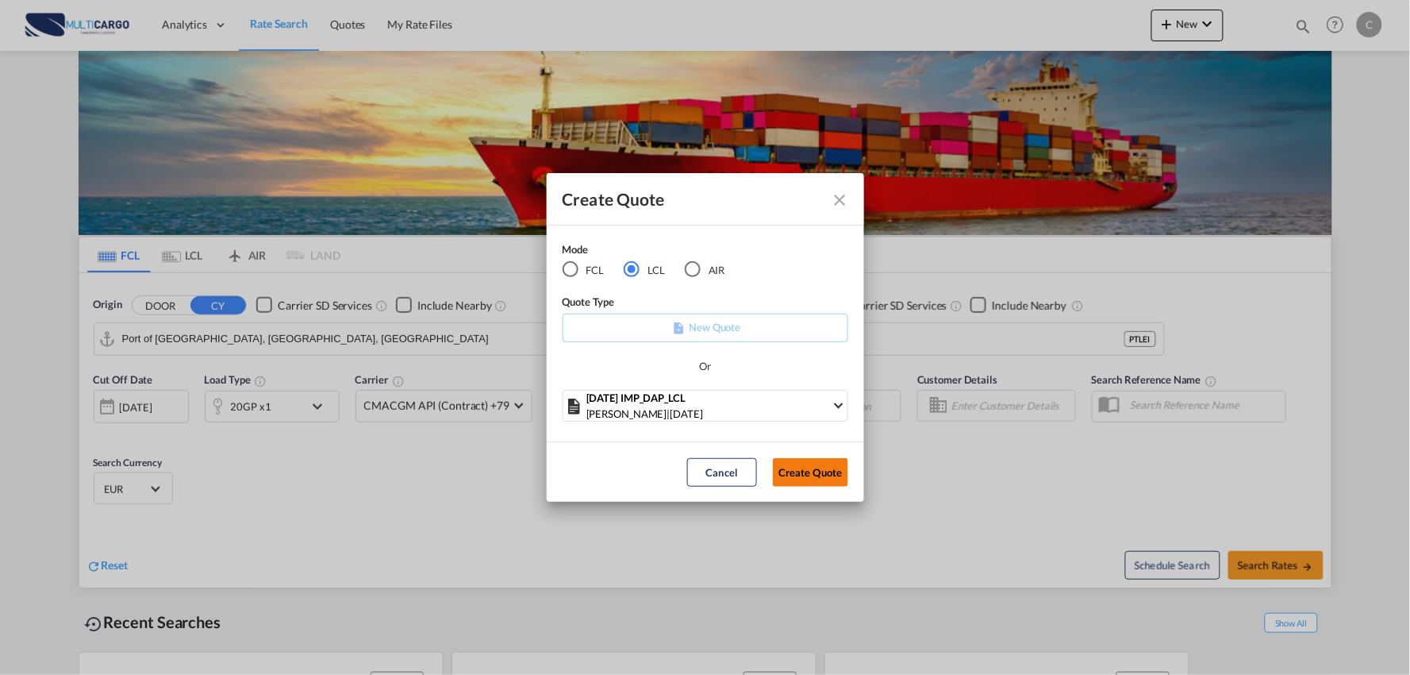
click at [825, 478] on button "Create Quote" at bounding box center [810, 472] width 75 height 29
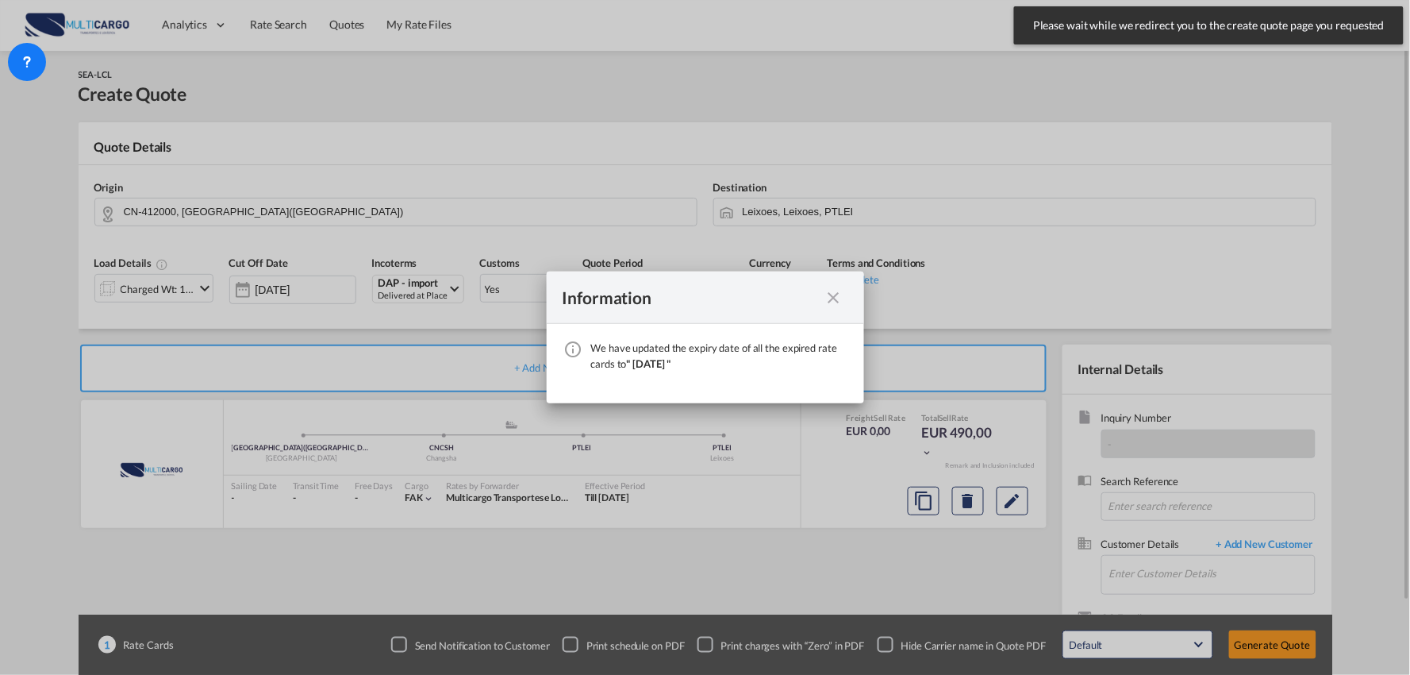
drag, startPoint x: 831, startPoint y: 294, endPoint x: 826, endPoint y: 310, distance: 16.6
click at [831, 294] on md-icon "icon-close fg-AAA8AD cursor" at bounding box center [834, 297] width 19 height 19
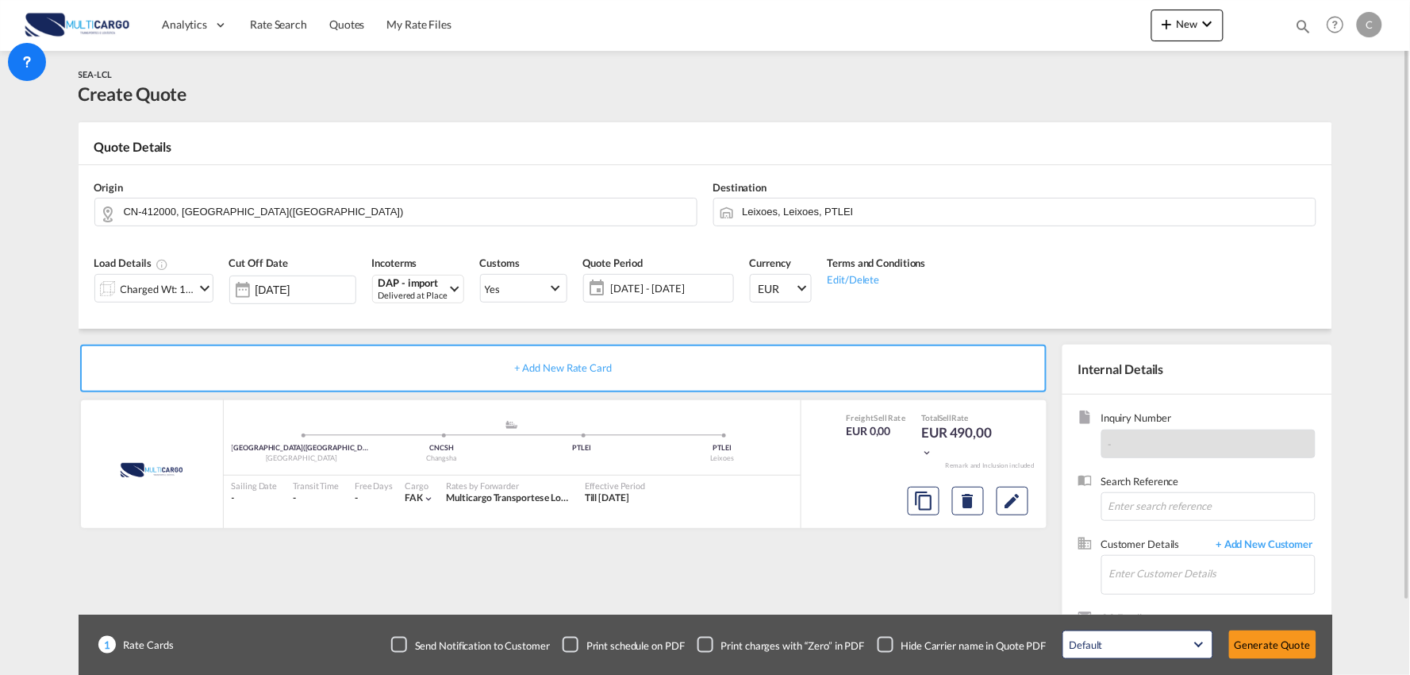
click at [884, 644] on div "Checkbox No Ink" at bounding box center [886, 645] width 16 height 16
click at [1183, 566] on input "Enter Customer Details" at bounding box center [1213, 574] width 206 height 36
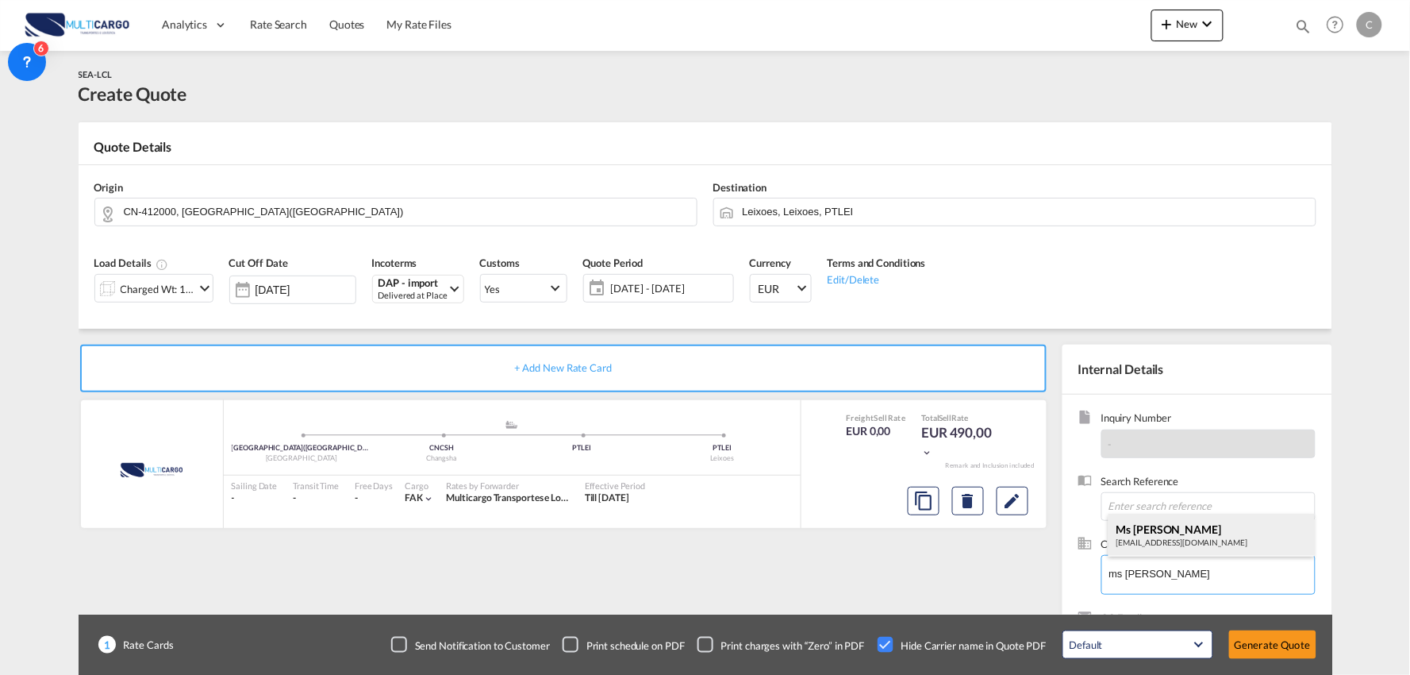
click at [1151, 532] on div "Ms Iris OP05@wxjhgj.com" at bounding box center [1212, 535] width 206 height 43
type input "Wuxi Jiahua International Freight Forwarding Co.,LTD, Ms Iris, OP05@wxjhgj.com"
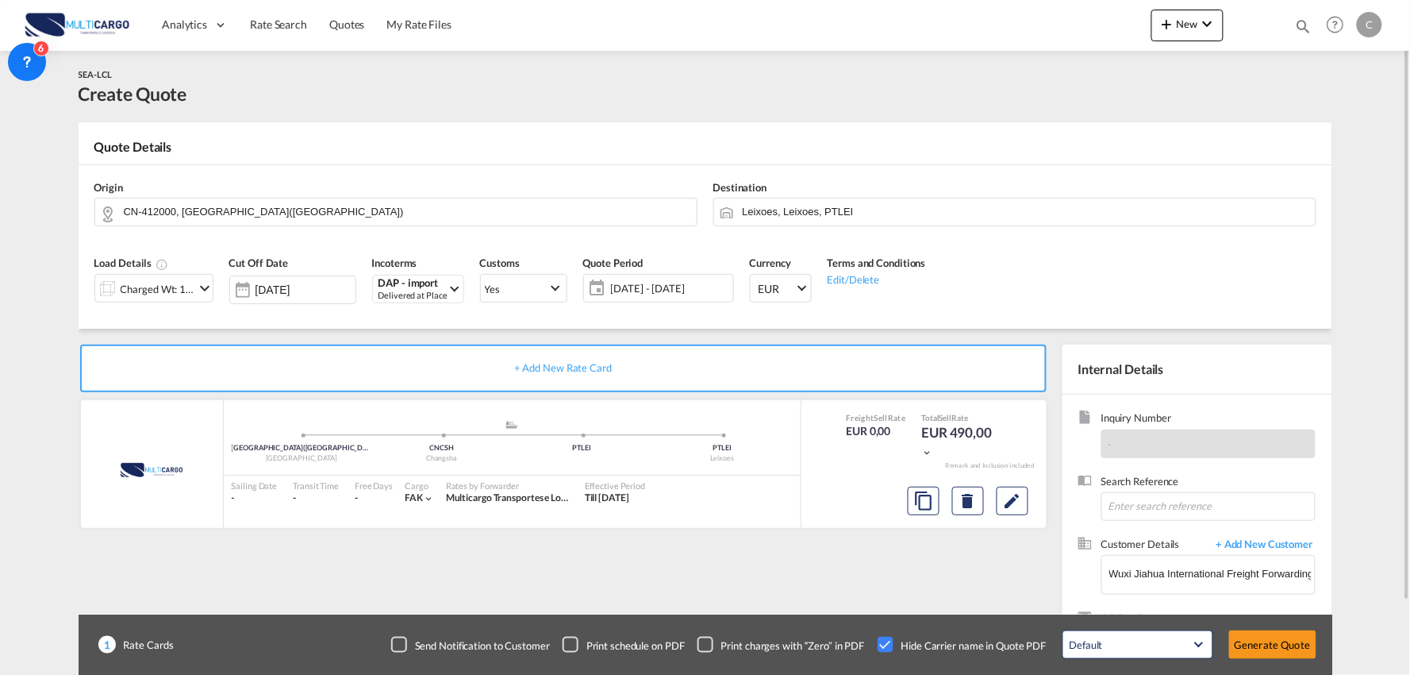
click at [876, 567] on div "+ Add New Rate Card MultiCargo added by you ZHUZHOU(株洲市) - 412000 - HUNAN - Chi…" at bounding box center [567, 510] width 976 height 332
click at [796, 208] on input "Leixoes, Leixoes, PTLEI" at bounding box center [1025, 212] width 565 height 28
click at [290, 220] on input "CN-412000, ZHUZHOU(株洲市)" at bounding box center [406, 212] width 565 height 28
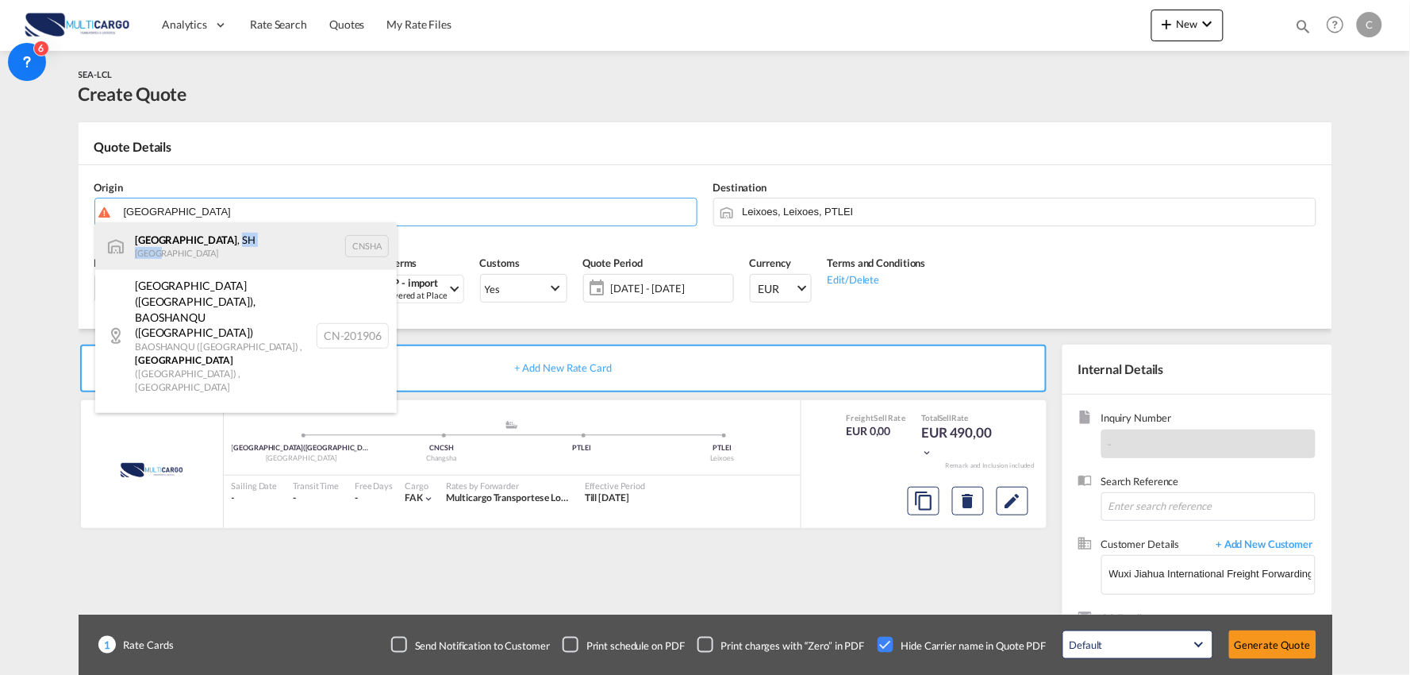
click at [179, 247] on div "Shanghai , SH China CNSHA" at bounding box center [246, 246] width 302 height 48
type input "Shanghai, SH, CNSHA"
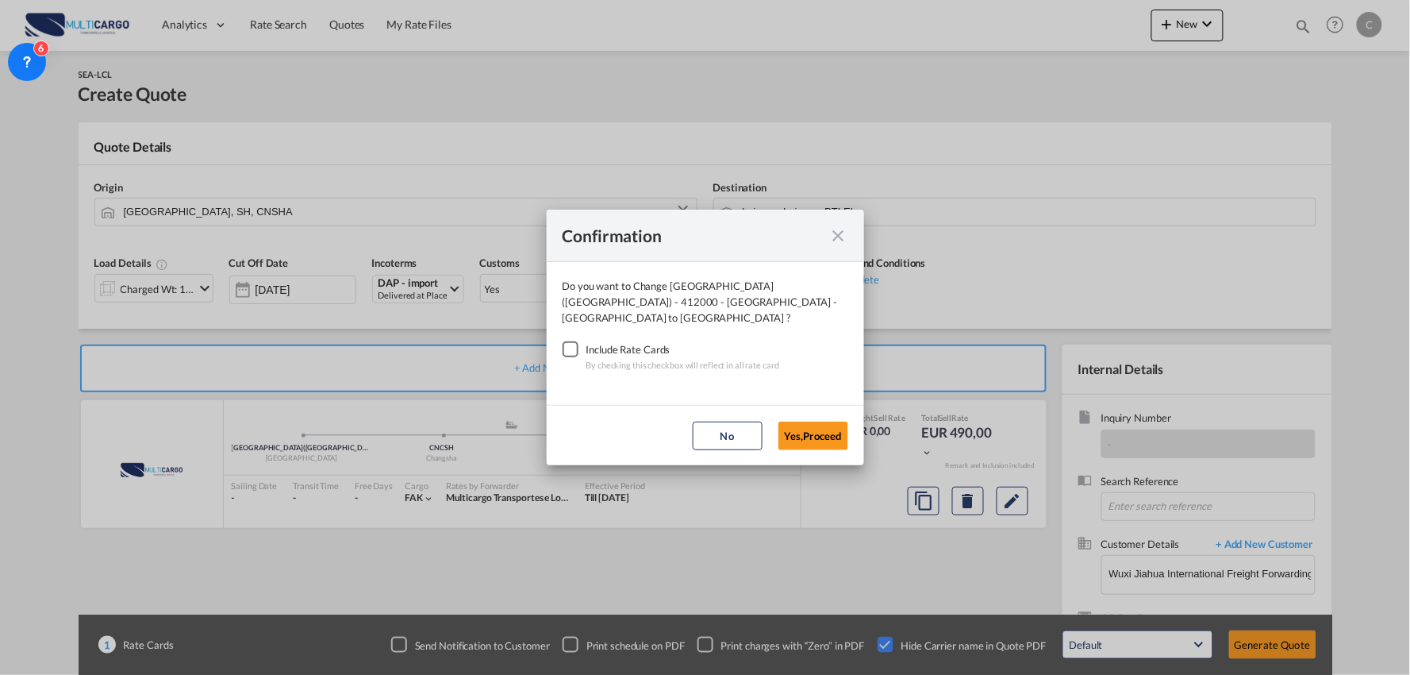
click at [563, 341] on div "Checkbox No Ink" at bounding box center [571, 349] width 16 height 16
click at [831, 433] on button "Yes,Proceed" at bounding box center [814, 435] width 70 height 29
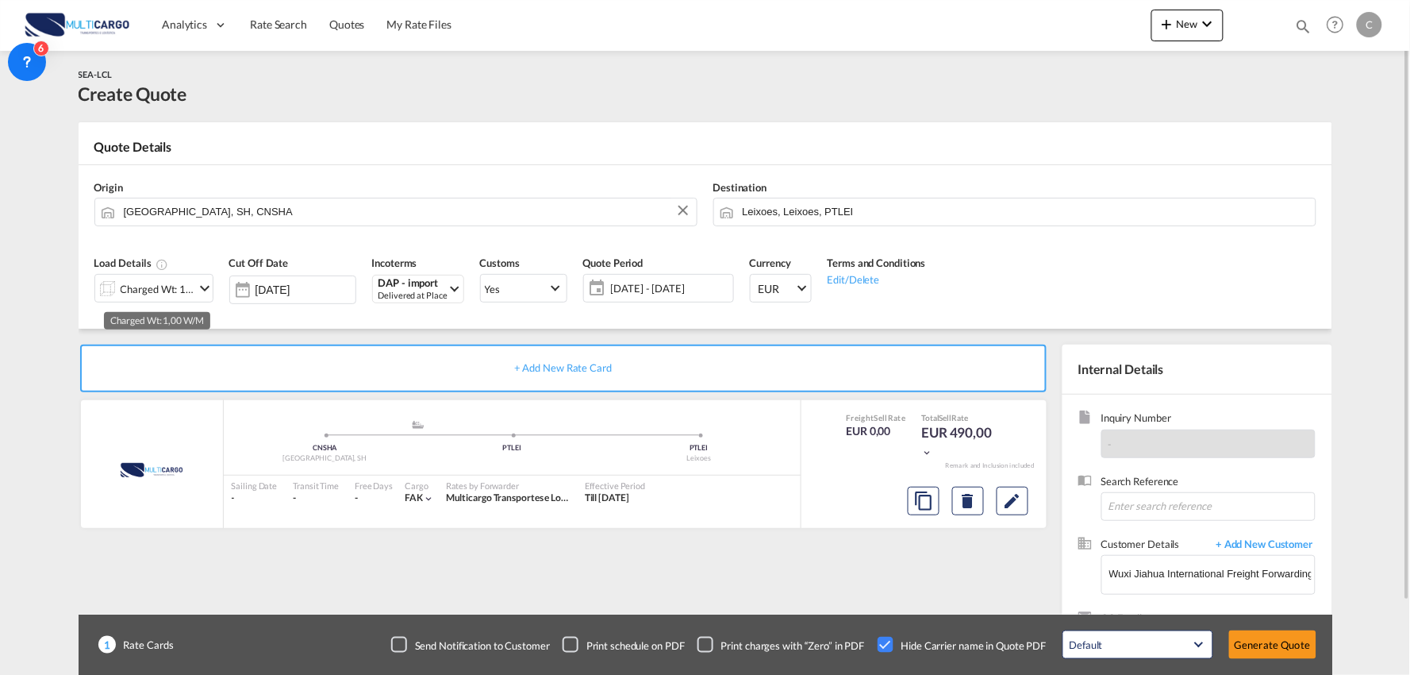
click at [152, 288] on div "Charged Wt: 1,00 W/M" at bounding box center [158, 289] width 75 height 22
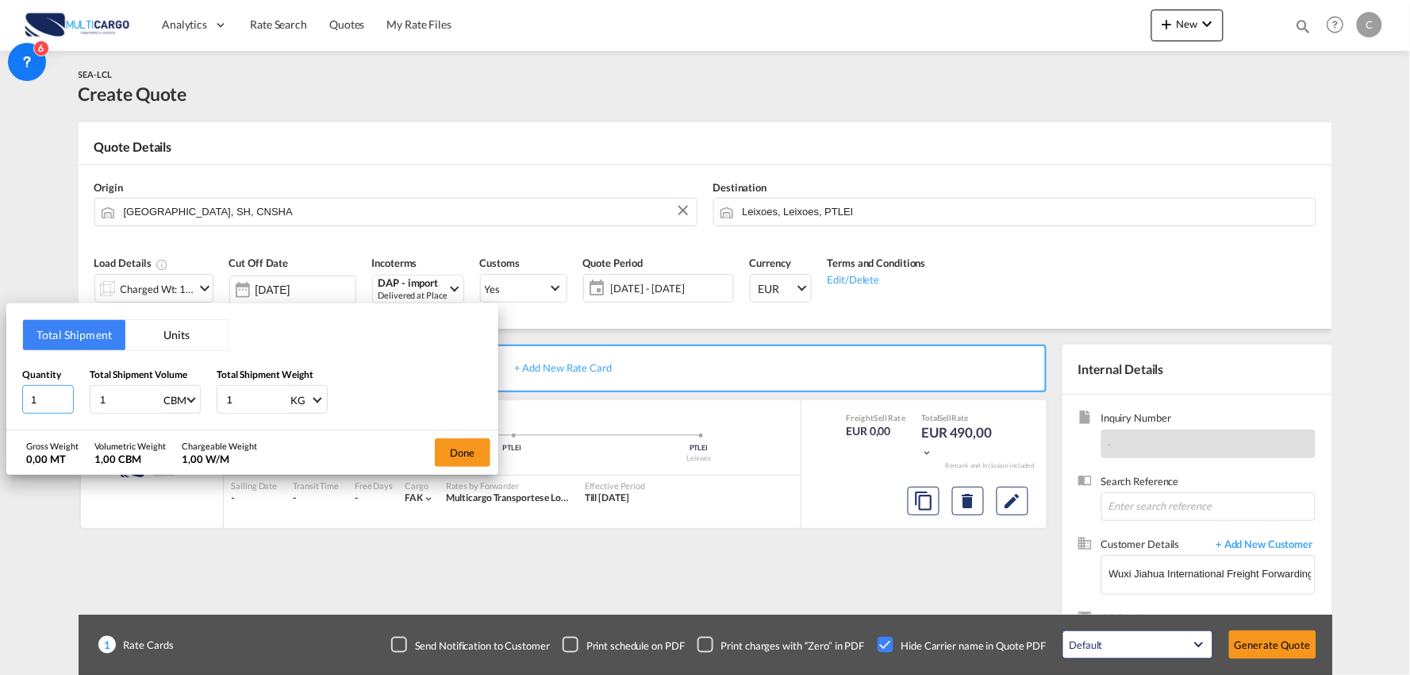
drag, startPoint x: 41, startPoint y: 398, endPoint x: 40, endPoint y: 369, distance: 29.4
click at [0, 398] on html "Analytics Reports Dashboard Rate Search Quotes My Rate Files" at bounding box center [705, 337] width 1410 height 675
type input "2"
type input "2.16"
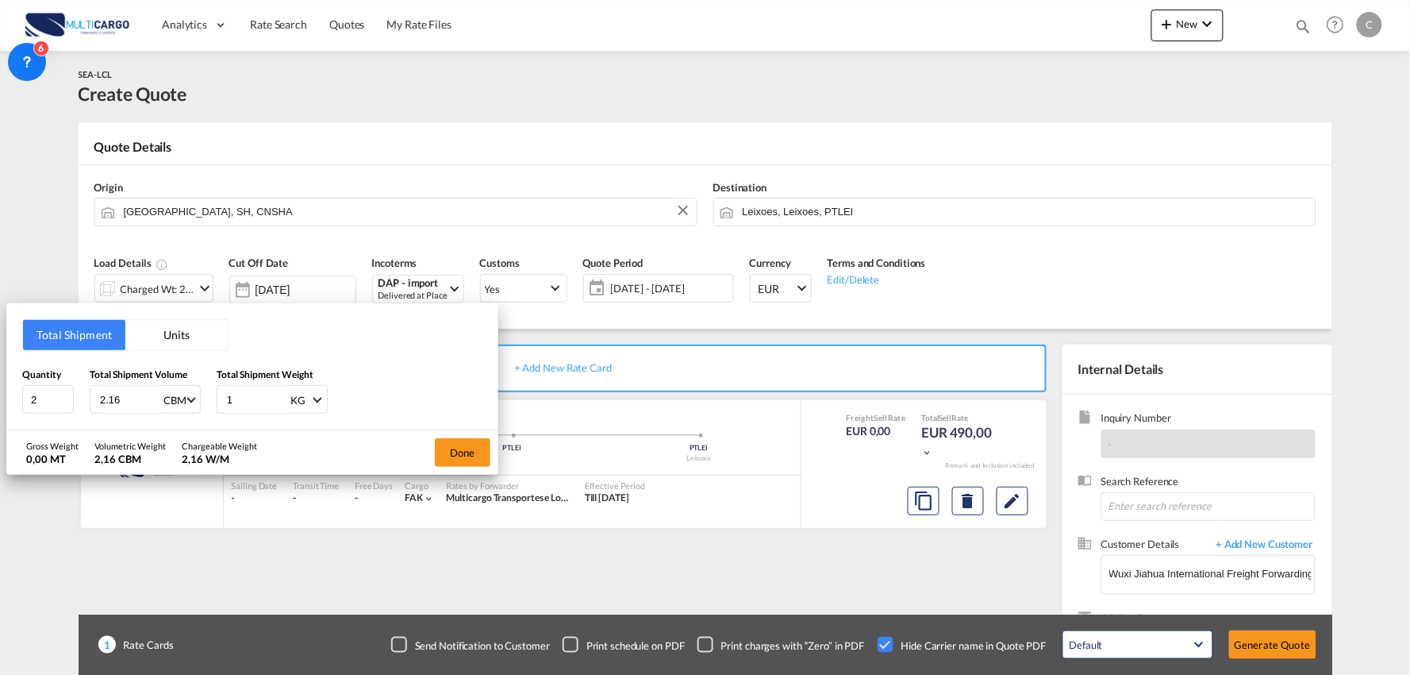
drag, startPoint x: 215, startPoint y: 400, endPoint x: 203, endPoint y: 401, distance: 11.9
click at [203, 401] on div "Quantity 2 Total Shipment Volume 2.16 CBM CBM CFT Total Shipment Weight 1 KG KG…" at bounding box center [252, 391] width 460 height 48
type input "356"
click at [454, 456] on button "Done" at bounding box center [463, 452] width 56 height 29
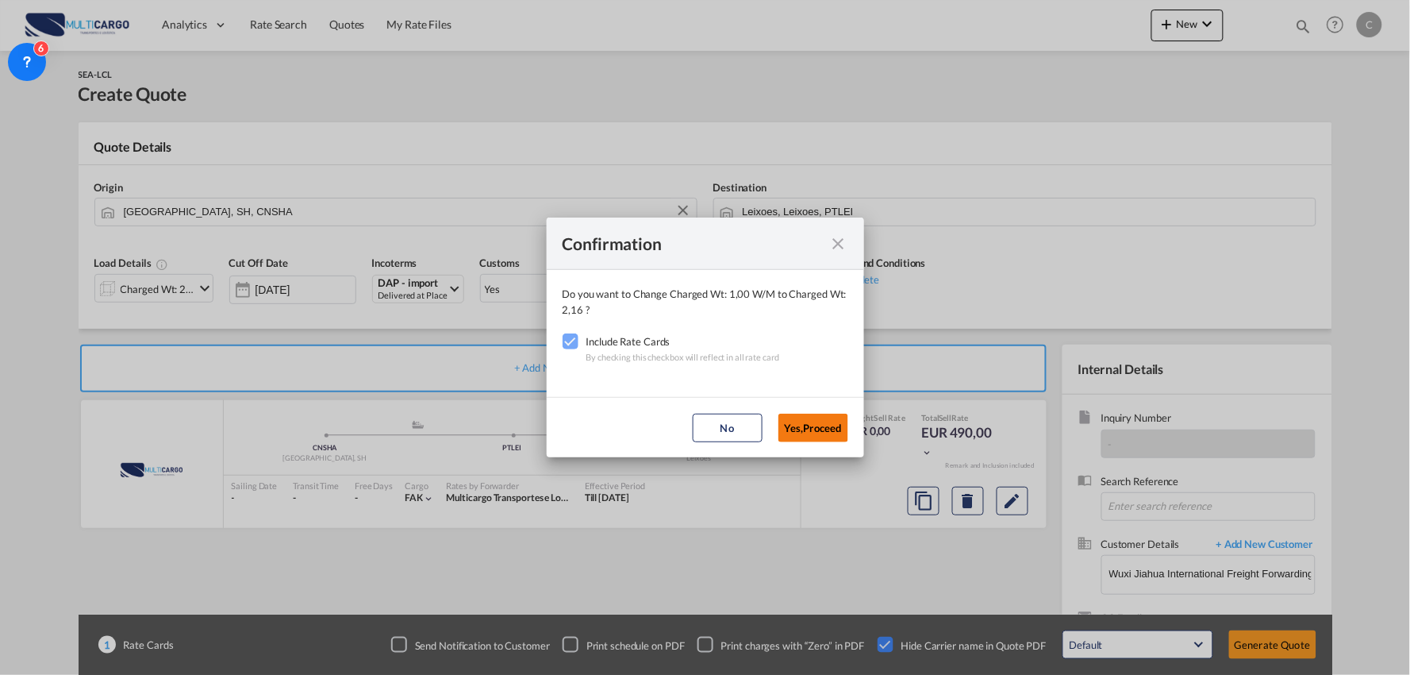
click at [794, 430] on button "Yes,Proceed" at bounding box center [814, 427] width 70 height 29
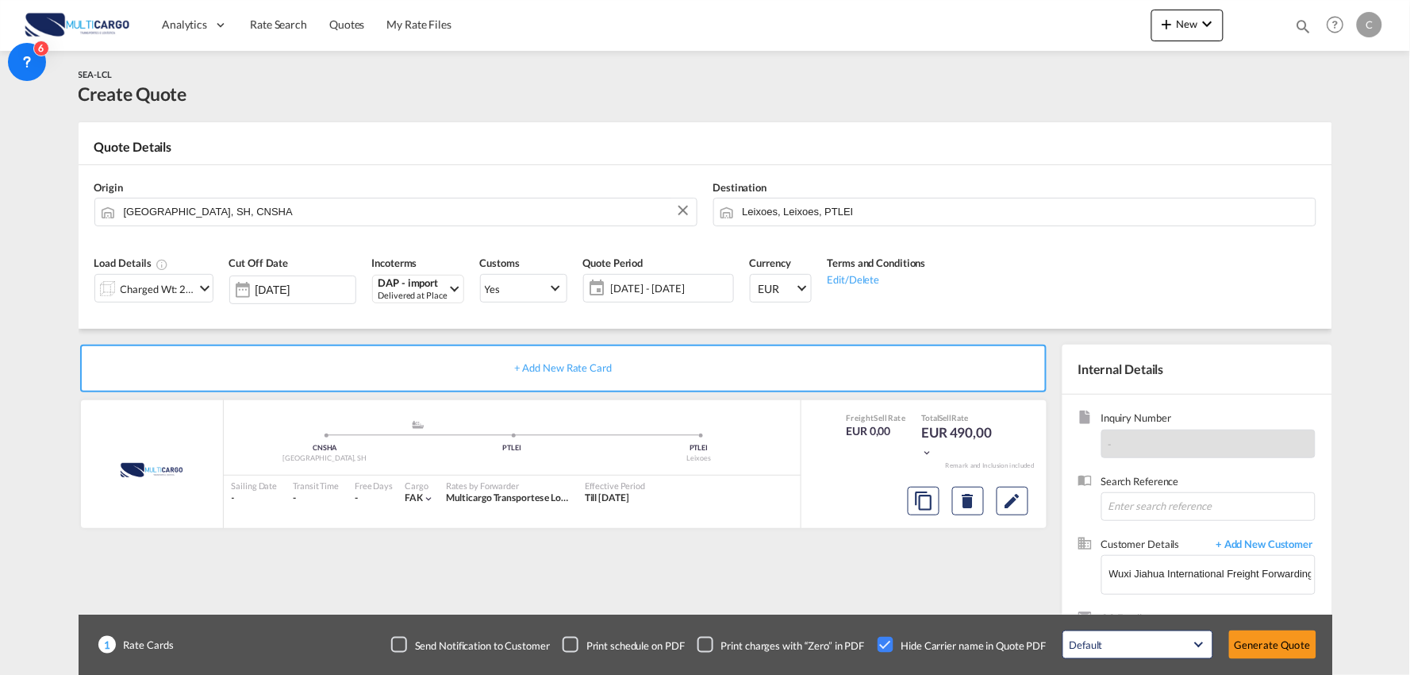
click at [792, 571] on div "Confirmation Do you want to Change Charged Wt: 2,16 W/M to Charged Wt: 2,16 ? I…" at bounding box center [705, 337] width 1410 height 675
click at [772, 571] on div "+ Add New Rate Card MultiCargo added by you .a{fill:#aaa8ad;} .a{fill:#aaa8ad;}…" at bounding box center [567, 510] width 976 height 332
click at [1260, 637] on button "Generate Quote" at bounding box center [1272, 644] width 87 height 29
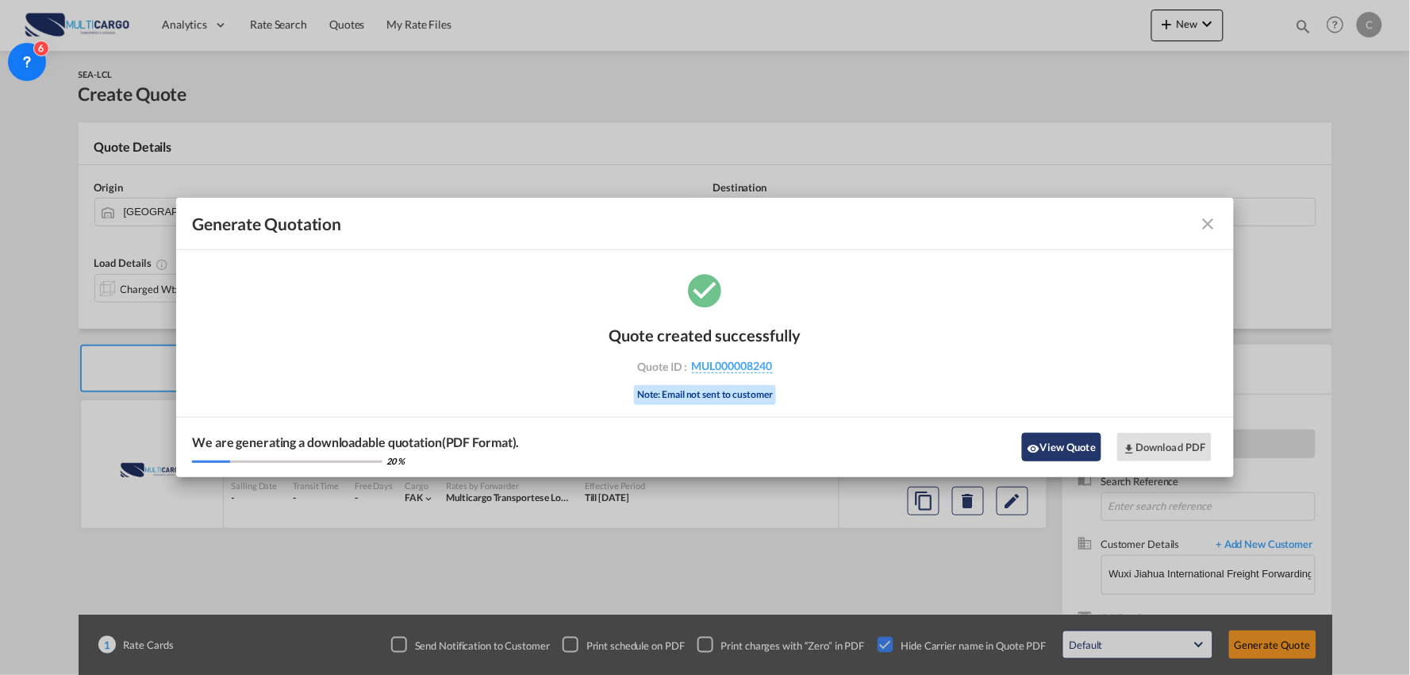
click at [1060, 446] on button "View Quote" at bounding box center [1061, 447] width 79 height 29
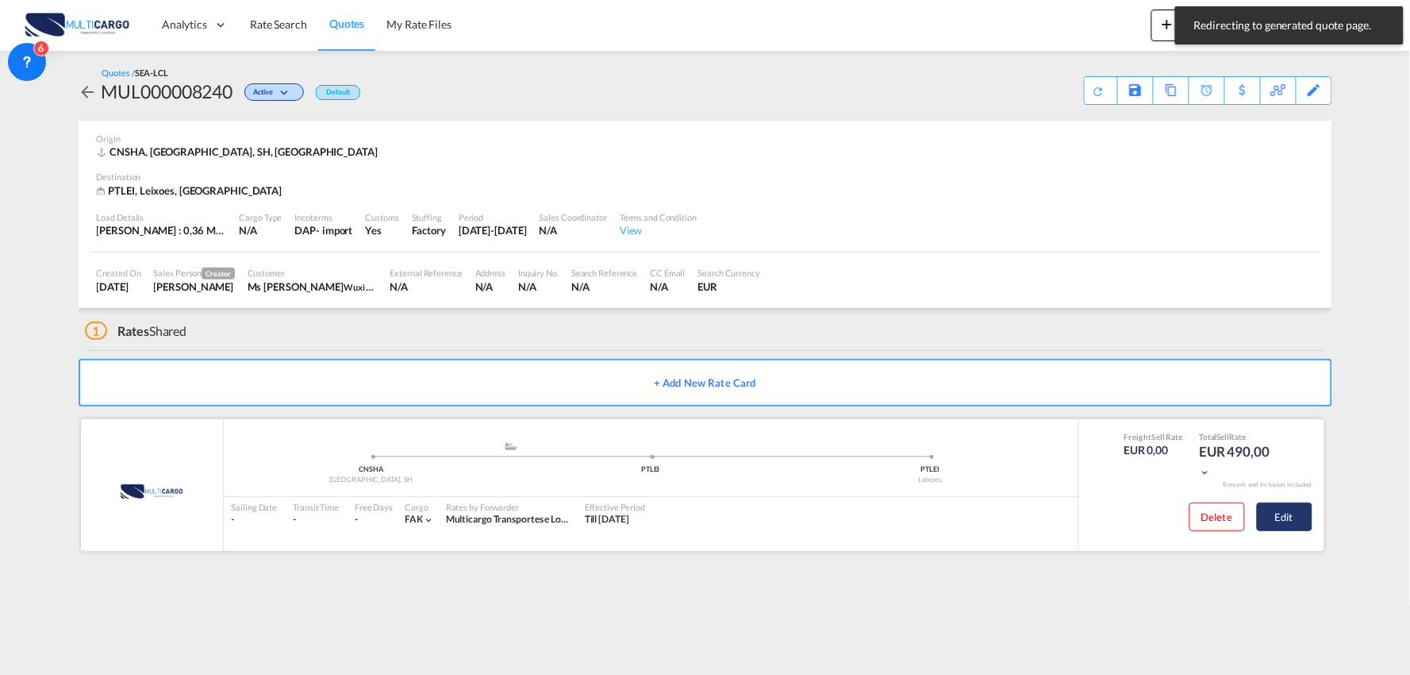
click at [1283, 530] on button "Edit" at bounding box center [1285, 516] width 56 height 29
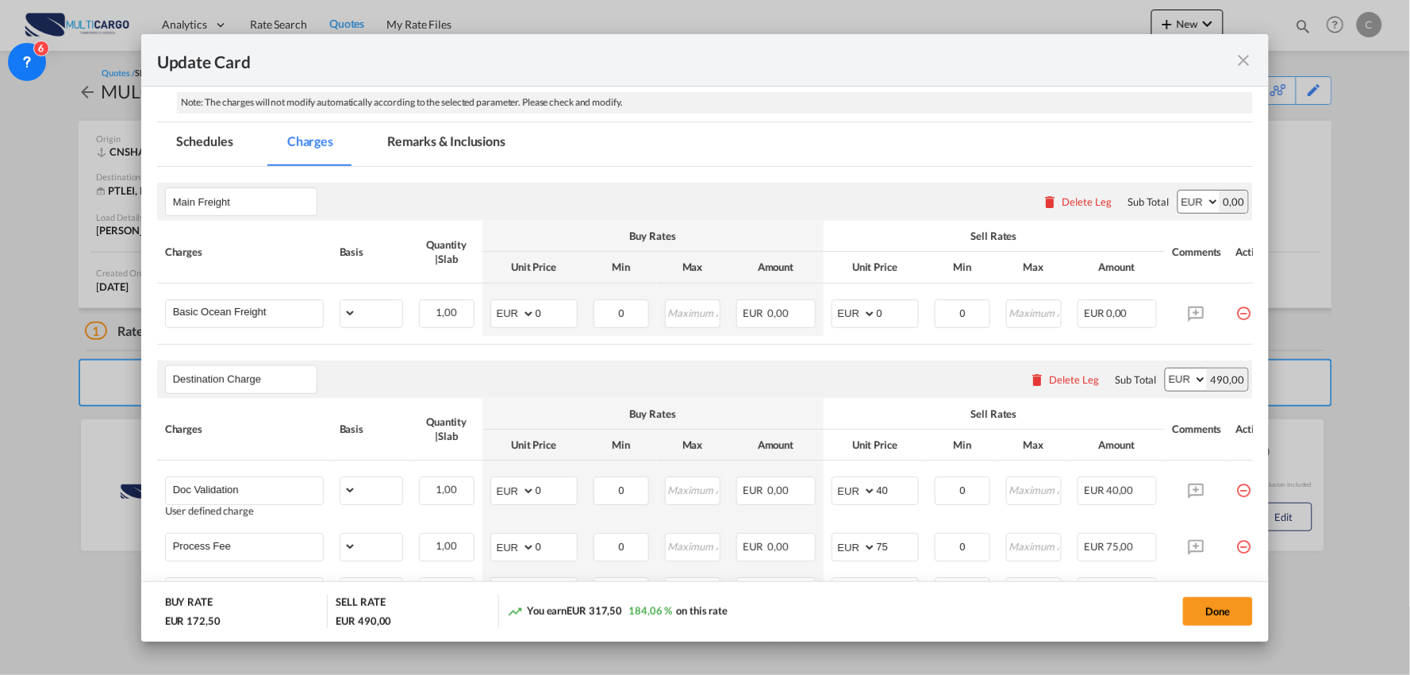
select select "per_shipment"
select select "per_bl"
select select "per_shipment"
select select "per_doc"
select select "per_shipment"
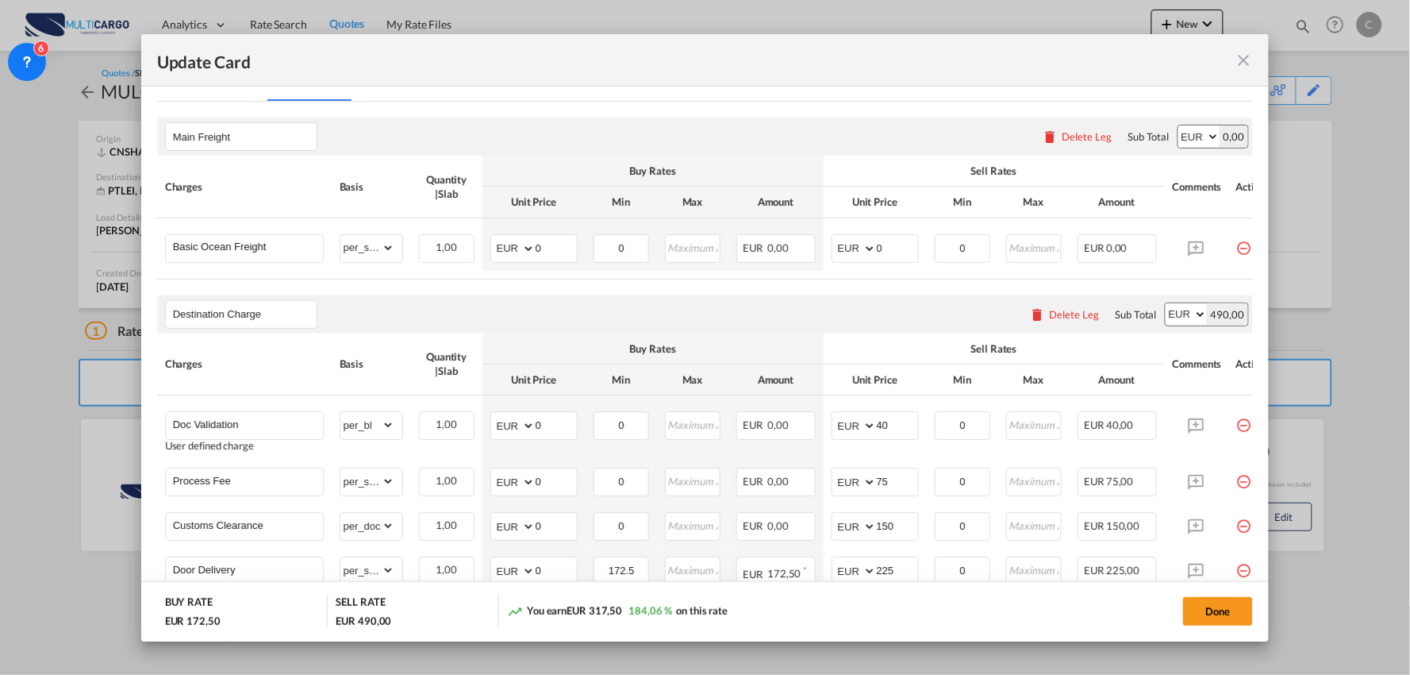
scroll to position [440, 0]
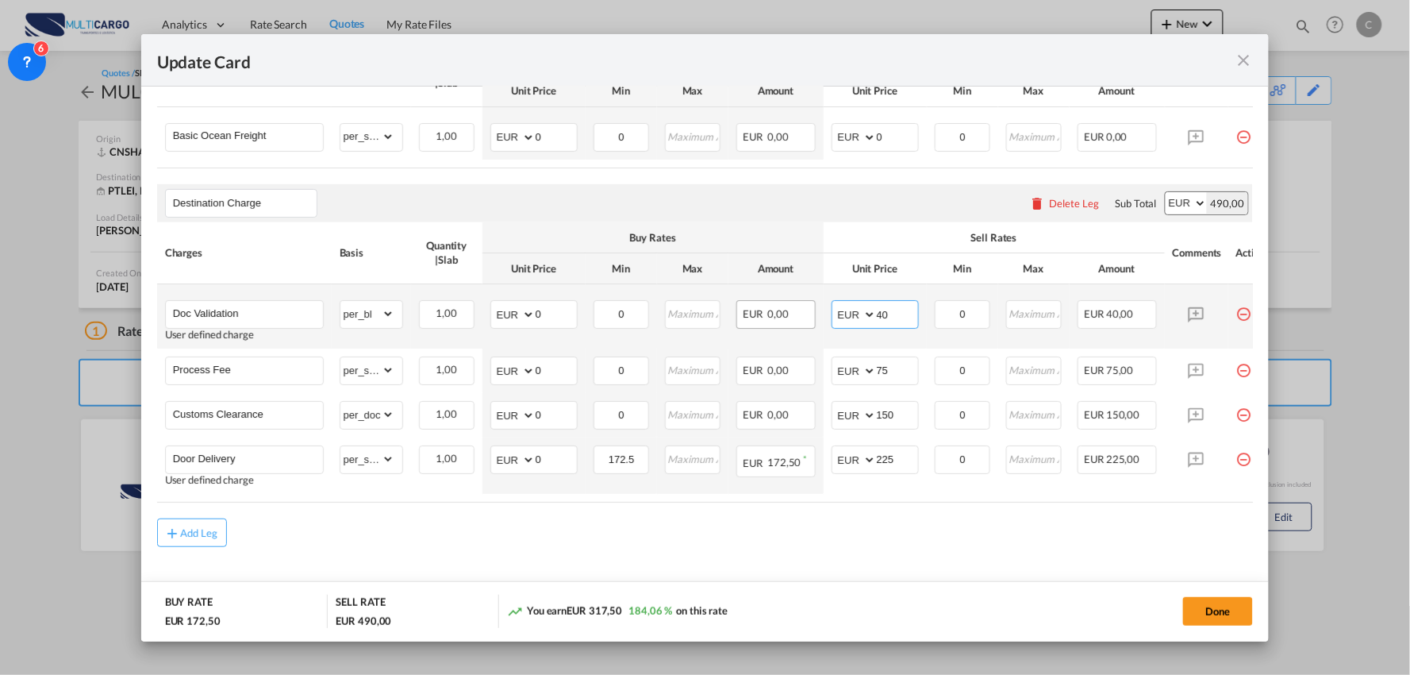
drag, startPoint x: 906, startPoint y: 325, endPoint x: 748, endPoint y: 321, distance: 158.0
click at [746, 324] on tr "Doc Validation User defined charge Please Enter Already Exists gross_weight vol…" at bounding box center [719, 316] width 1125 height 64
type input "130"
drag, startPoint x: 1125, startPoint y: 511, endPoint x: 1179, endPoint y: 503, distance: 55.3
click at [1176, 502] on div "Charges Basis Quantity | Slab Buy Rates Sell Rates Comments Action Unit Price M…" at bounding box center [705, 362] width 1097 height 280
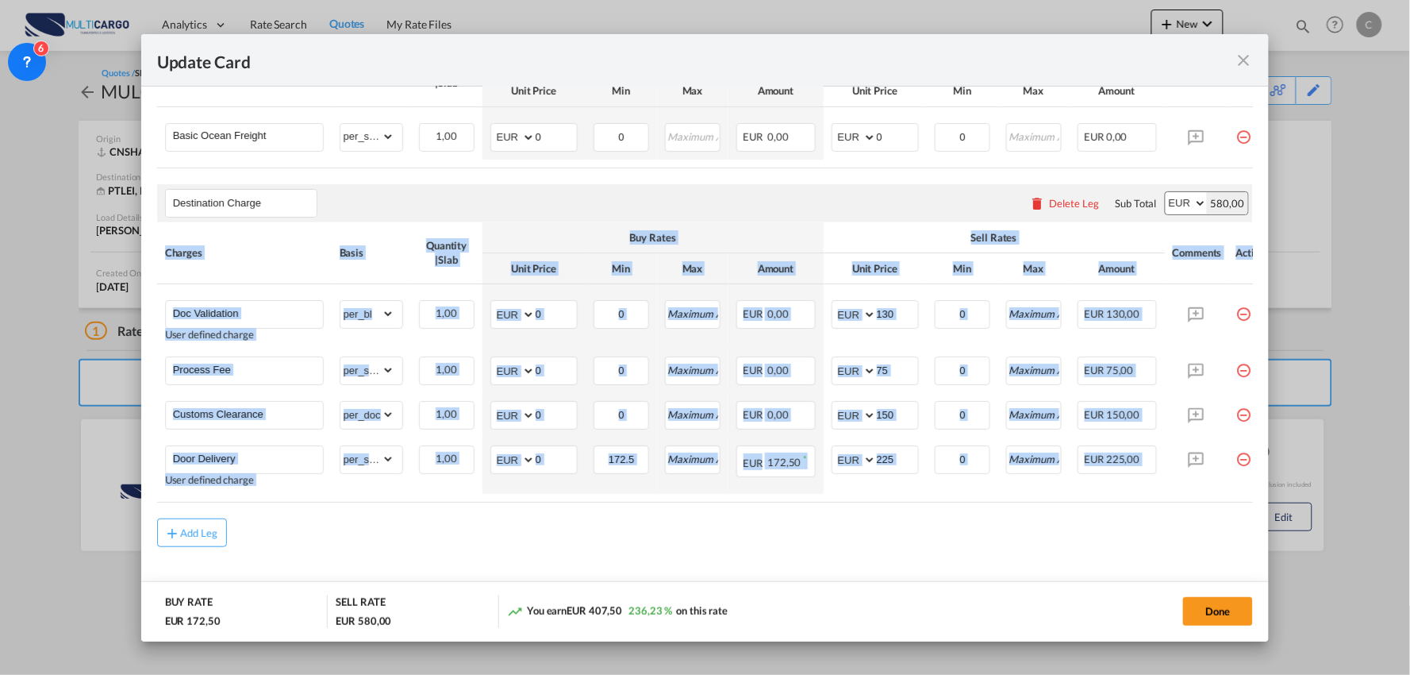
drag, startPoint x: 1177, startPoint y: 502, endPoint x: 1207, endPoint y: 508, distance: 30.7
click at [1207, 502] on div "Charges Basis Quantity | Slab Buy Rates Sell Rates Comments Action Unit Price M…" at bounding box center [705, 362] width 1097 height 280
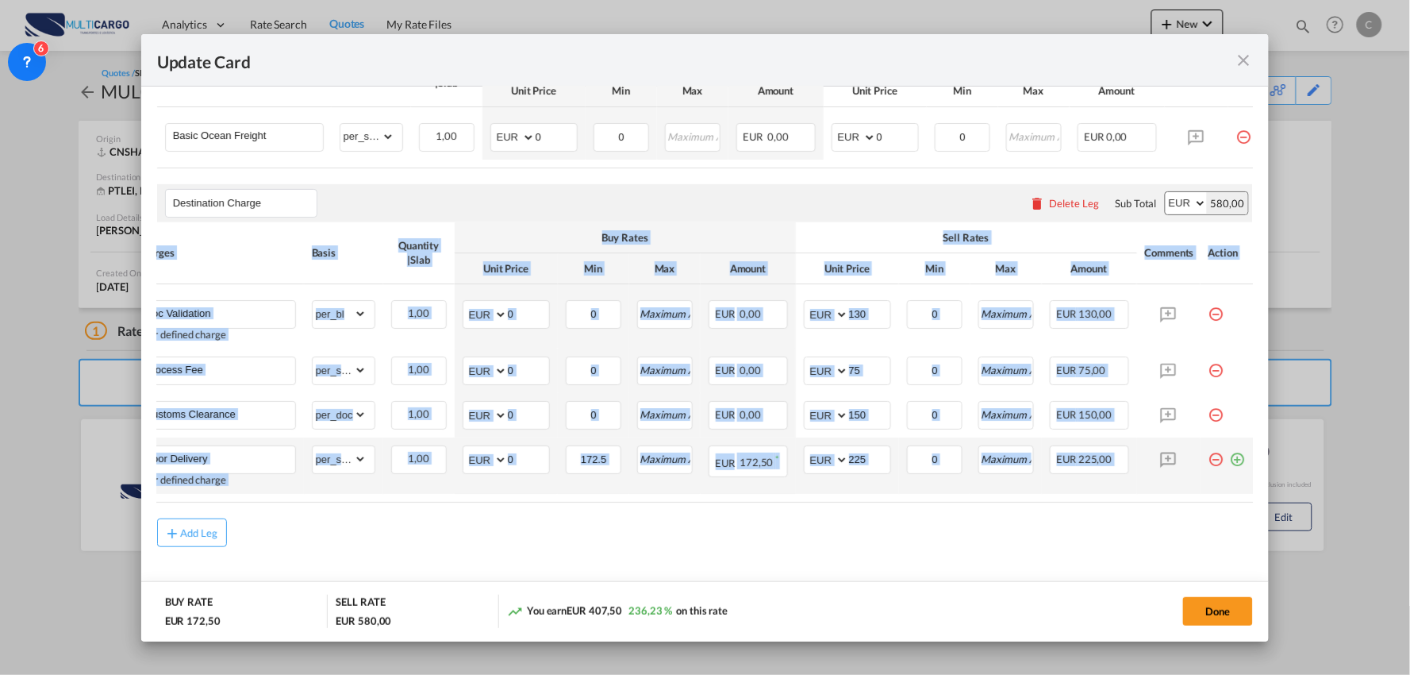
scroll to position [0, 40]
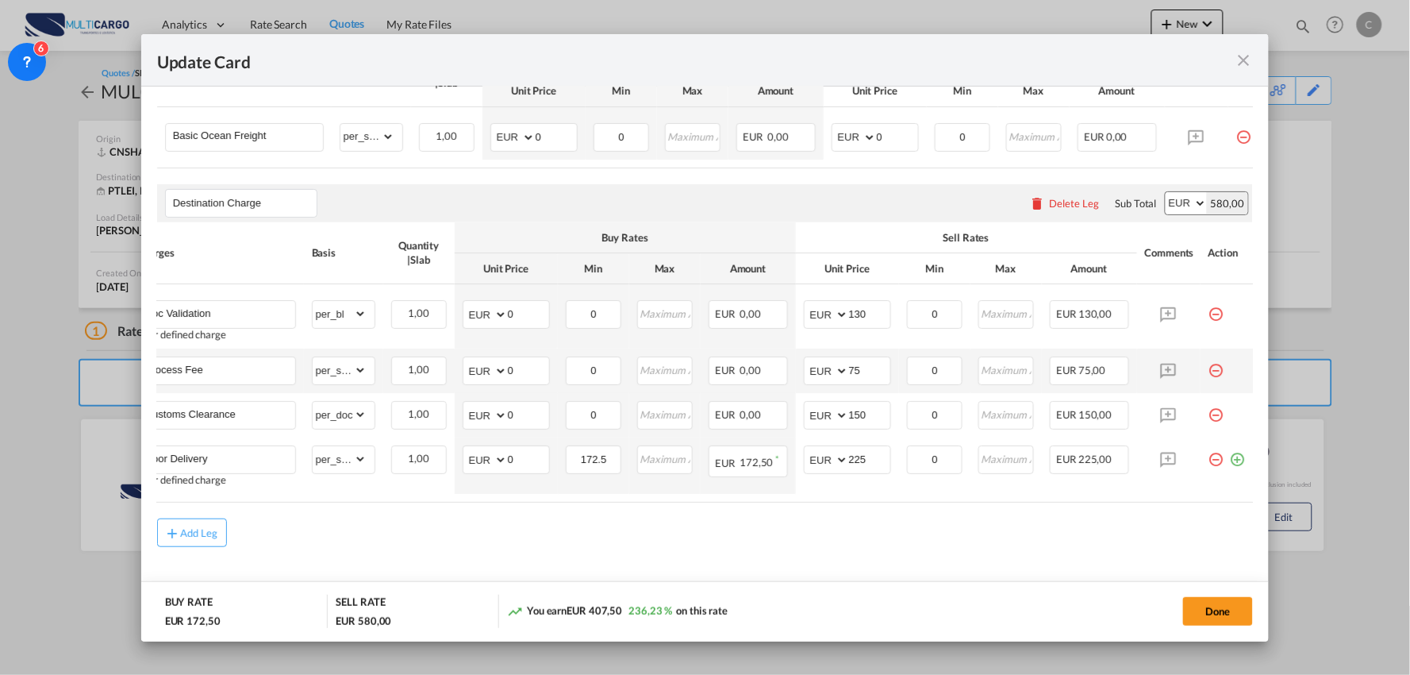
click at [1209, 372] on md-icon "icon-minus-circle-outline red-400-fg pt-7" at bounding box center [1217, 364] width 16 height 16
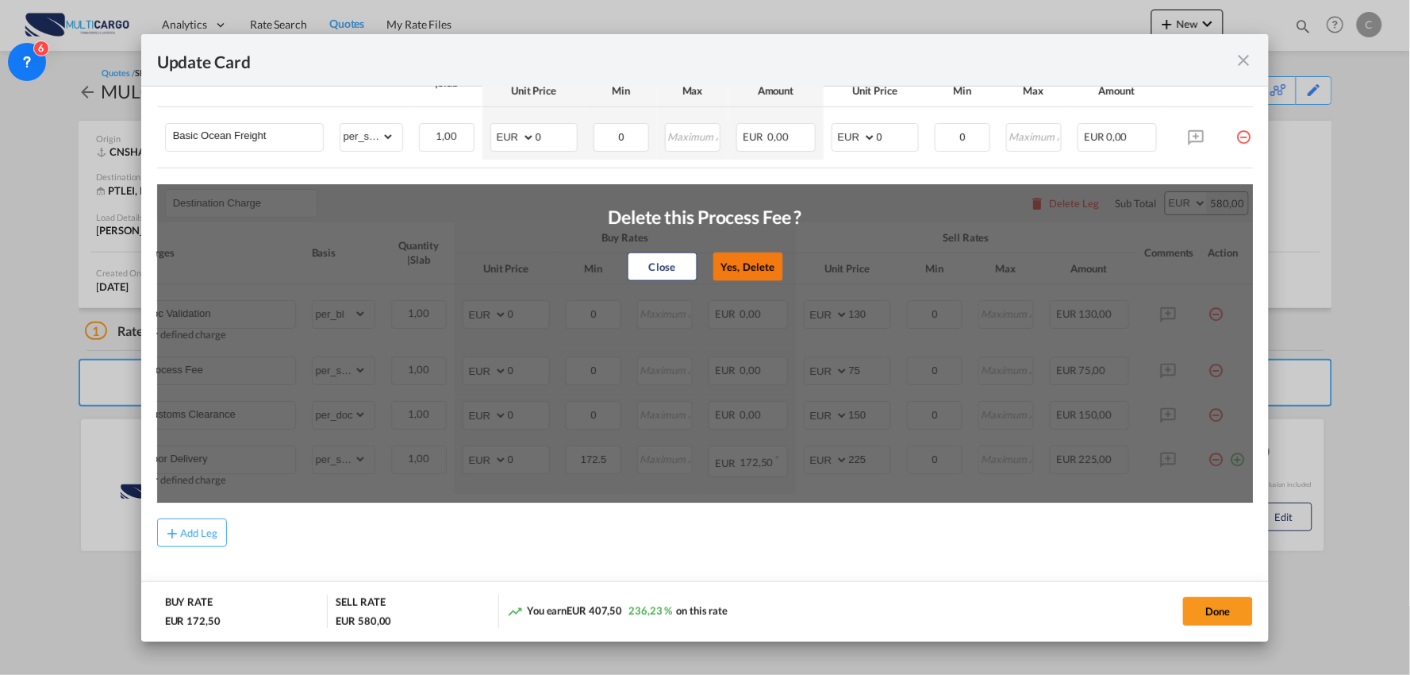
click at [756, 279] on button "Yes, Delete" at bounding box center [748, 266] width 70 height 29
type input "Customs Clearance"
select select "per_doc"
type input "150"
type input "Door Delivery"
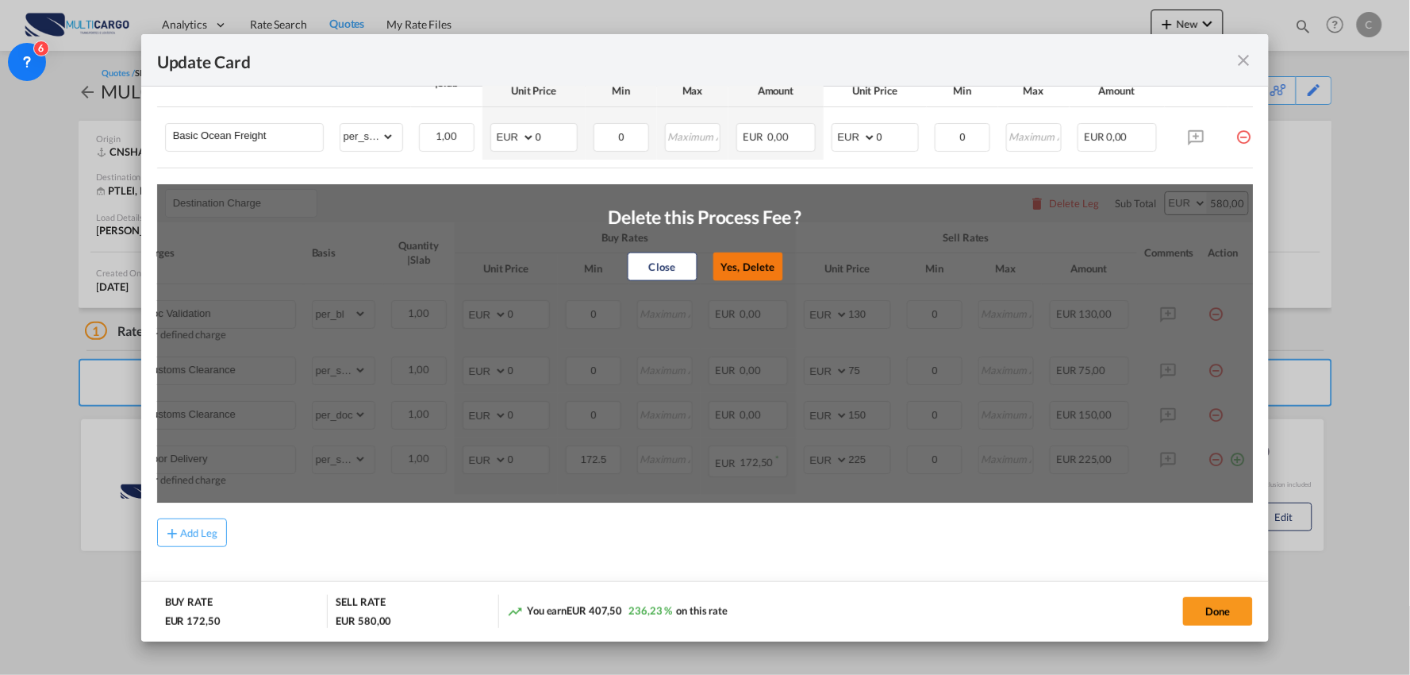
select select "per_shipment"
type input "172.5"
type input "225"
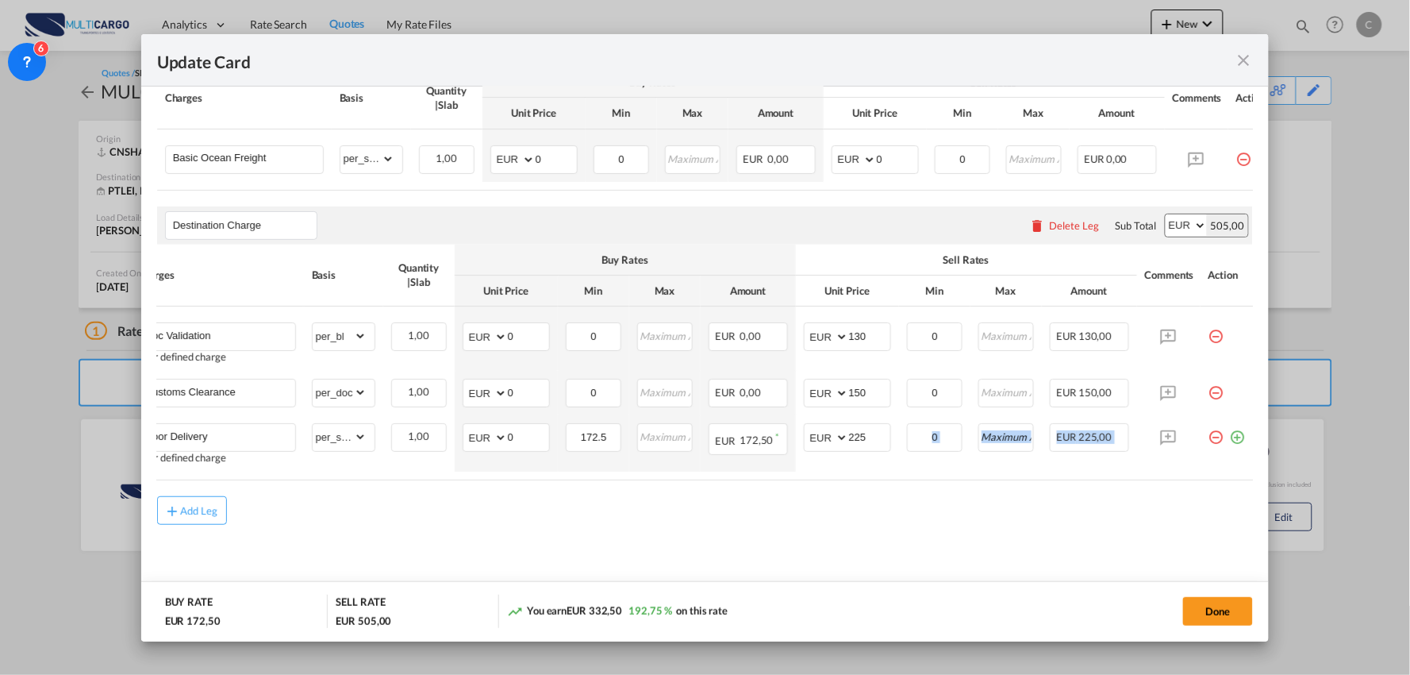
drag, startPoint x: 823, startPoint y: 475, endPoint x: 535, endPoint y: 483, distance: 288.2
click at [538, 484] on air-lcl-rate-modification "Main Freight Please enter leg name Leg Name Already Exists Delete Leg Sub Total…" at bounding box center [705, 269] width 1097 height 512
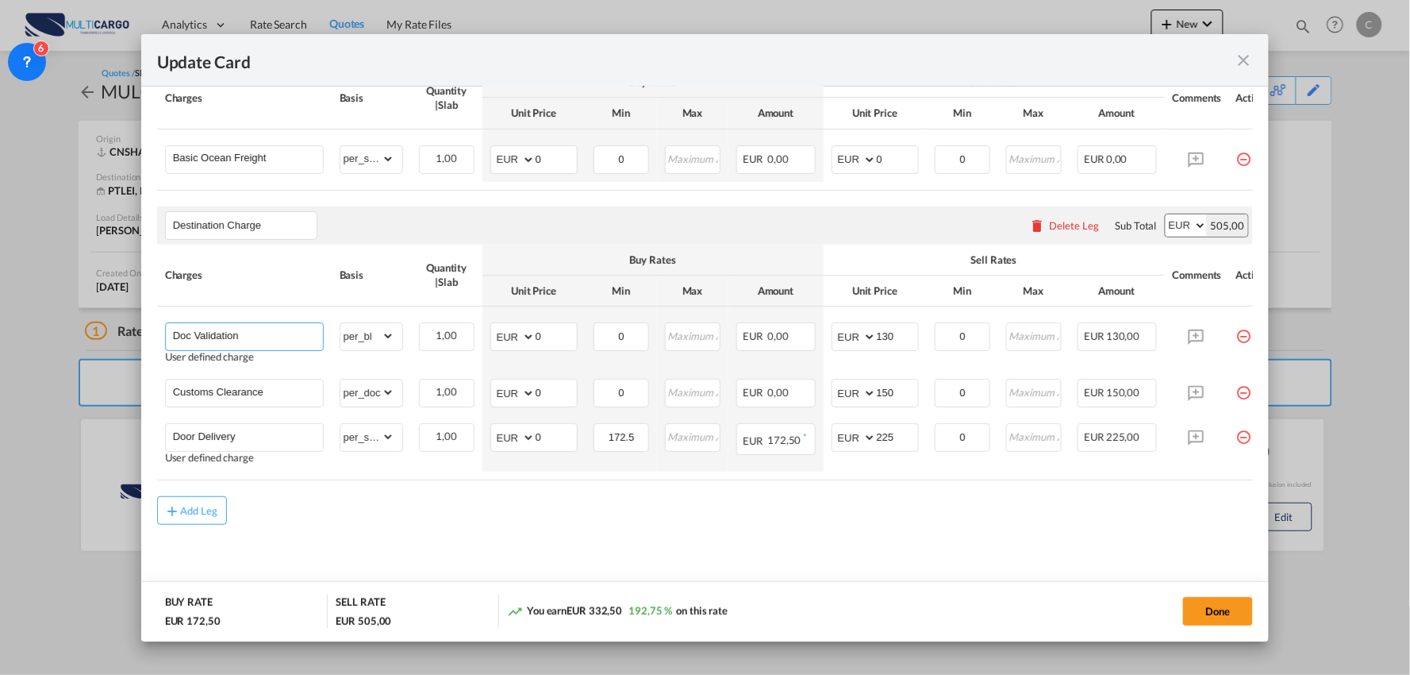
drag, startPoint x: 256, startPoint y: 334, endPoint x: 6, endPoint y: 310, distance: 250.4
click at [6, 310] on div "Update Card Port of [GEOGRAPHIC_DATA] [GEOGRAPHIC_DATA] T/S Liner/Carrier Multi…" at bounding box center [705, 337] width 1410 height 675
paste input "Process Fee +"
type input "Process Fee + Doc Validation"
drag, startPoint x: 506, startPoint y: 389, endPoint x: 469, endPoint y: 390, distance: 37.3
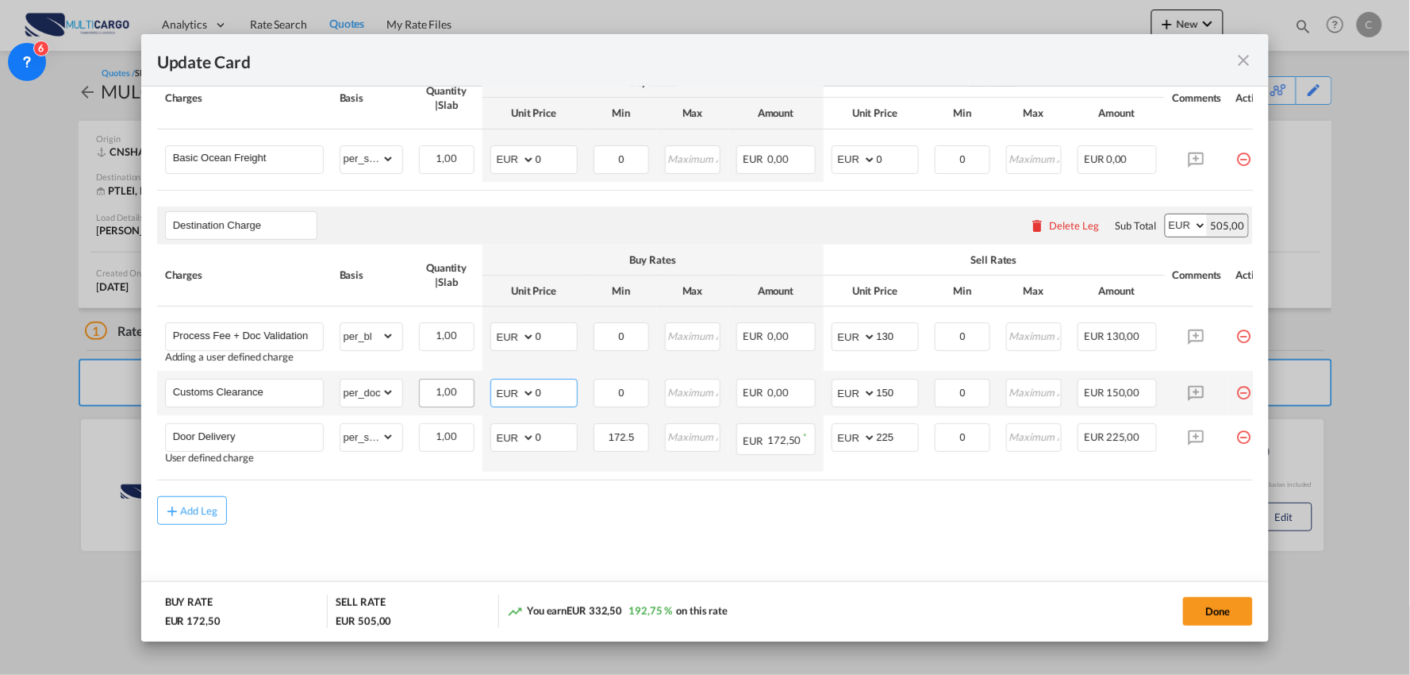
click at [486, 389] on td "AED AFN ALL AMD ANG AOA ARS AUD AWG AZN BAM BBD BDT BGN BHD BIF BMD BND BOB BRL…" at bounding box center [534, 393] width 103 height 44
drag, startPoint x: 550, startPoint y: 397, endPoint x: 510, endPoint y: 394, distance: 40.6
click at [510, 394] on md-input-container "AED AFN ALL AMD ANG AOA ARS AUD AWG AZN BAM BBD BDT BGN BHD BIF BMD BND BOB BRL…" at bounding box center [533, 393] width 87 height 29
type input "75"
click at [540, 534] on md-content "Main Freight Please enter leg name Leg Name Already Exists Delete Leg Sub Total…" at bounding box center [705, 307] width 1097 height 589
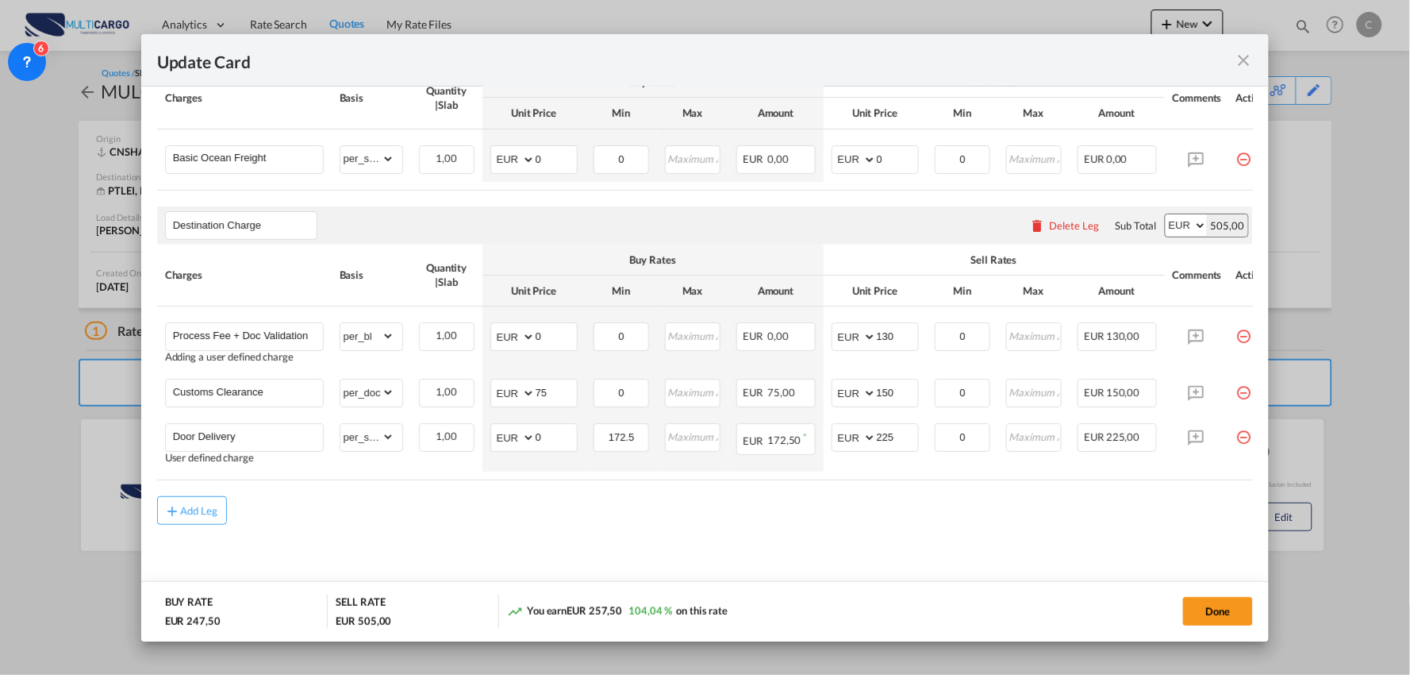
click at [916, 509] on div "Add Leg" at bounding box center [705, 510] width 1097 height 29
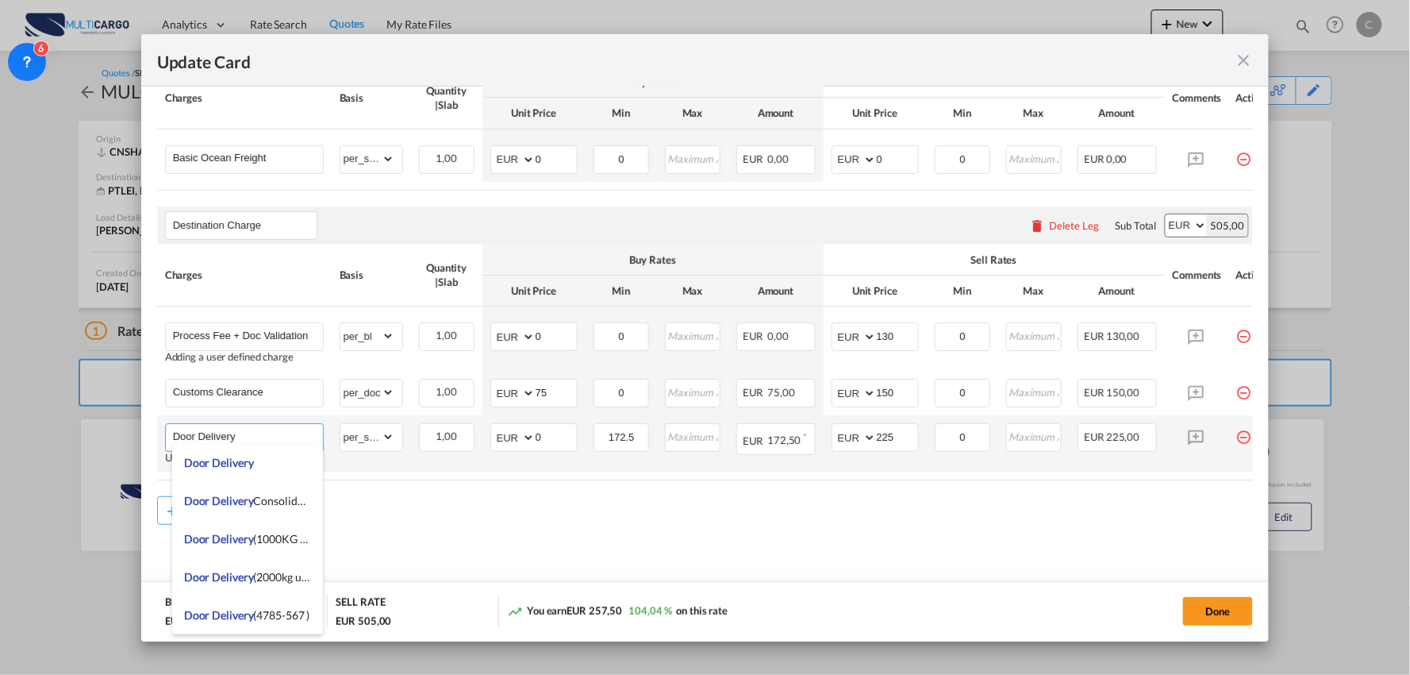
click at [279, 440] on input "Door Delivery" at bounding box center [248, 436] width 150 height 24
drag, startPoint x: 270, startPoint y: 434, endPoint x: 57, endPoint y: 430, distance: 212.7
click at [59, 430] on div "Update Card Port of [GEOGRAPHIC_DATA] [GEOGRAPHIC_DATA] T/S Liner/Carrier Multi…" at bounding box center [705, 337] width 1410 height 675
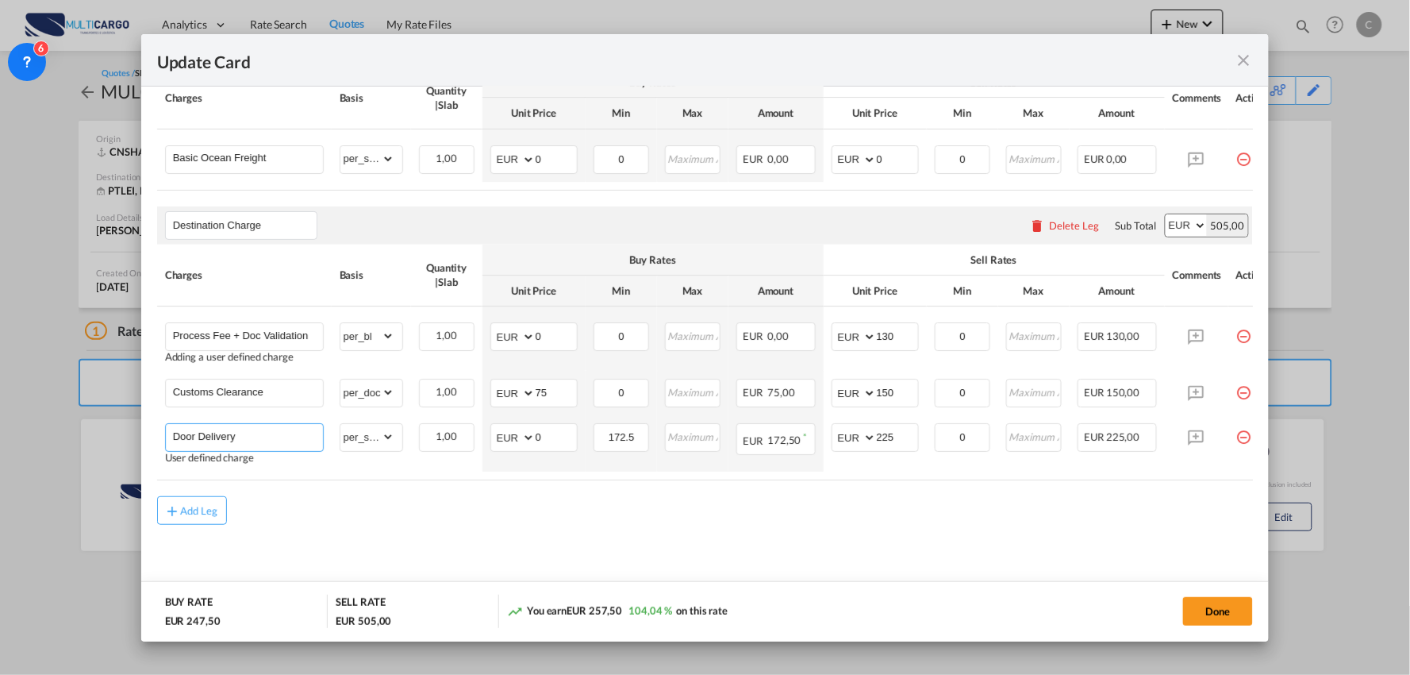
paste input "(48H)"
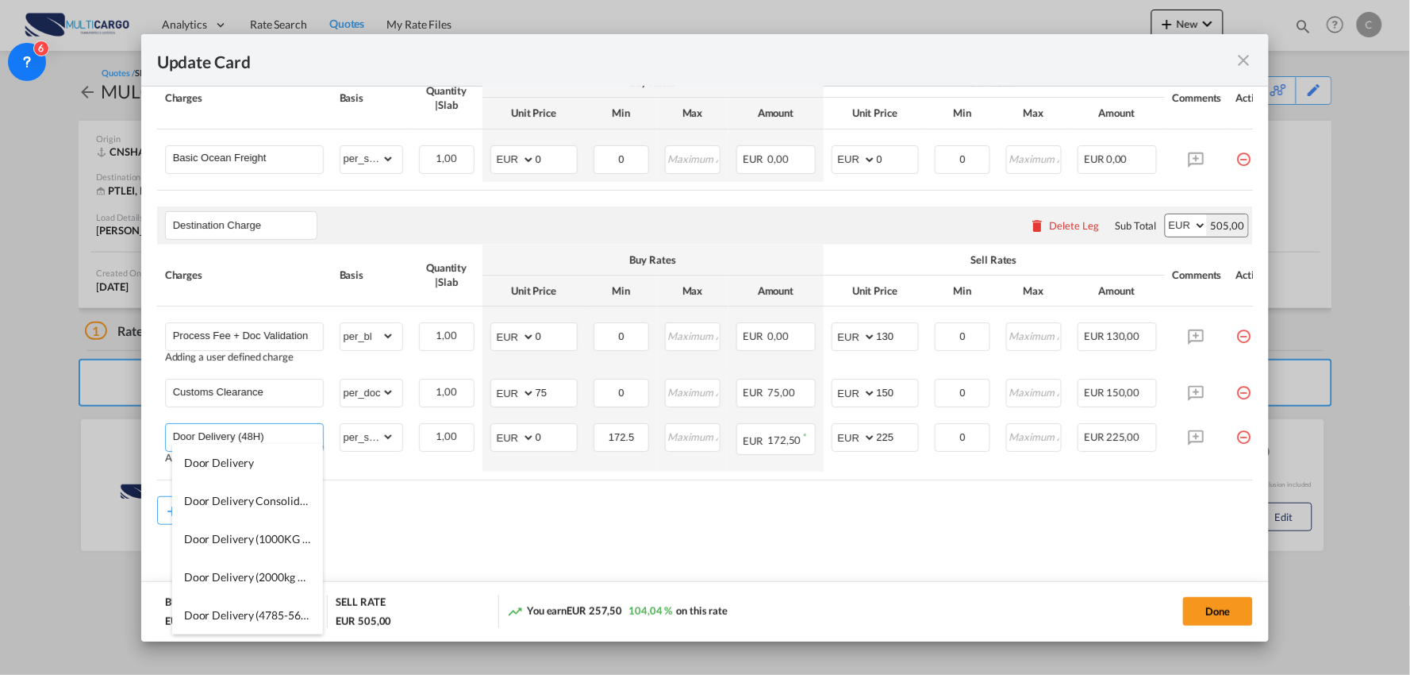
type input "Door Delivery (48H)"
click at [517, 556] on md-content "Main Freight Please enter leg name Leg Name Already Exists Delete Leg Sub Total…" at bounding box center [705, 307] width 1097 height 589
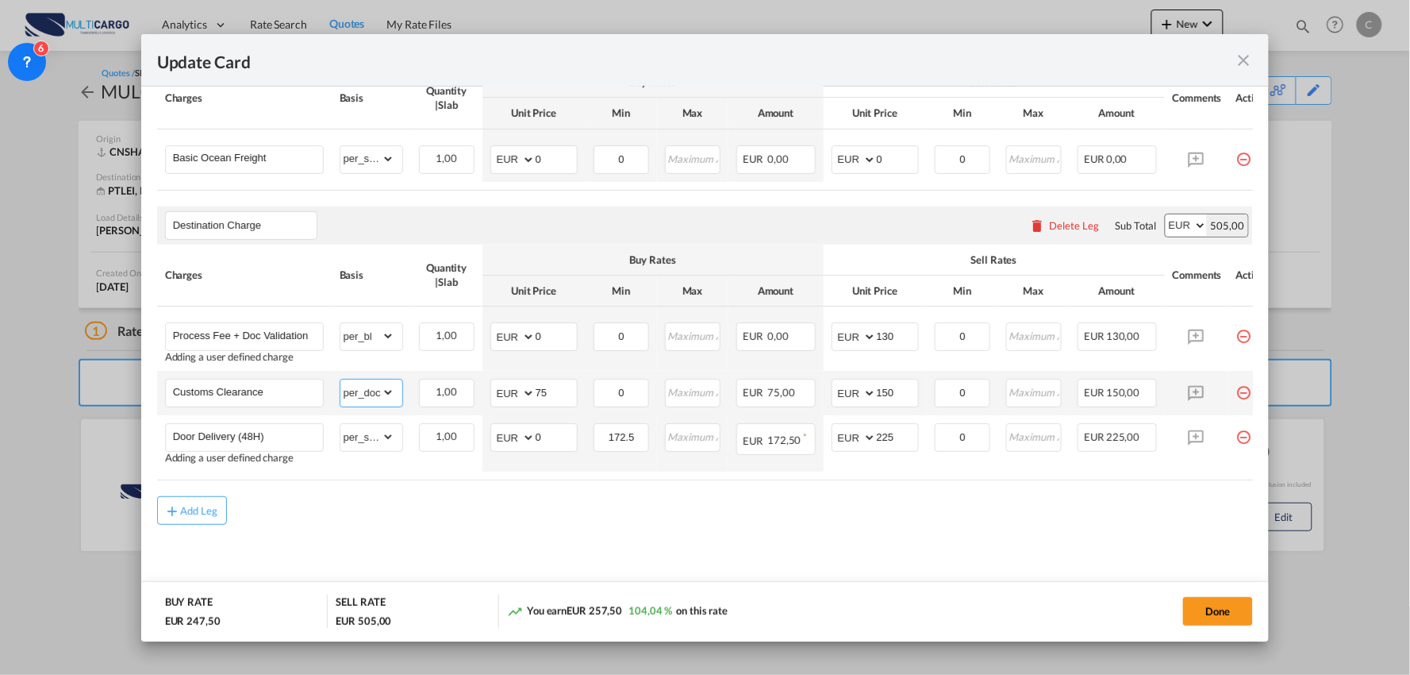
drag, startPoint x: 371, startPoint y: 382, endPoint x: 391, endPoint y: 389, distance: 21.1
click at [373, 382] on select "gross_weight volumetric_weight per_shipment per_bl per_km per_hawb per_kg flat …" at bounding box center [367, 391] width 54 height 25
drag, startPoint x: 606, startPoint y: 524, endPoint x: 616, endPoint y: 532, distance: 13.0
click at [607, 524] on div "Add Leg" at bounding box center [705, 510] width 1097 height 29
click at [552, 496] on div "Add Leg" at bounding box center [705, 510] width 1097 height 29
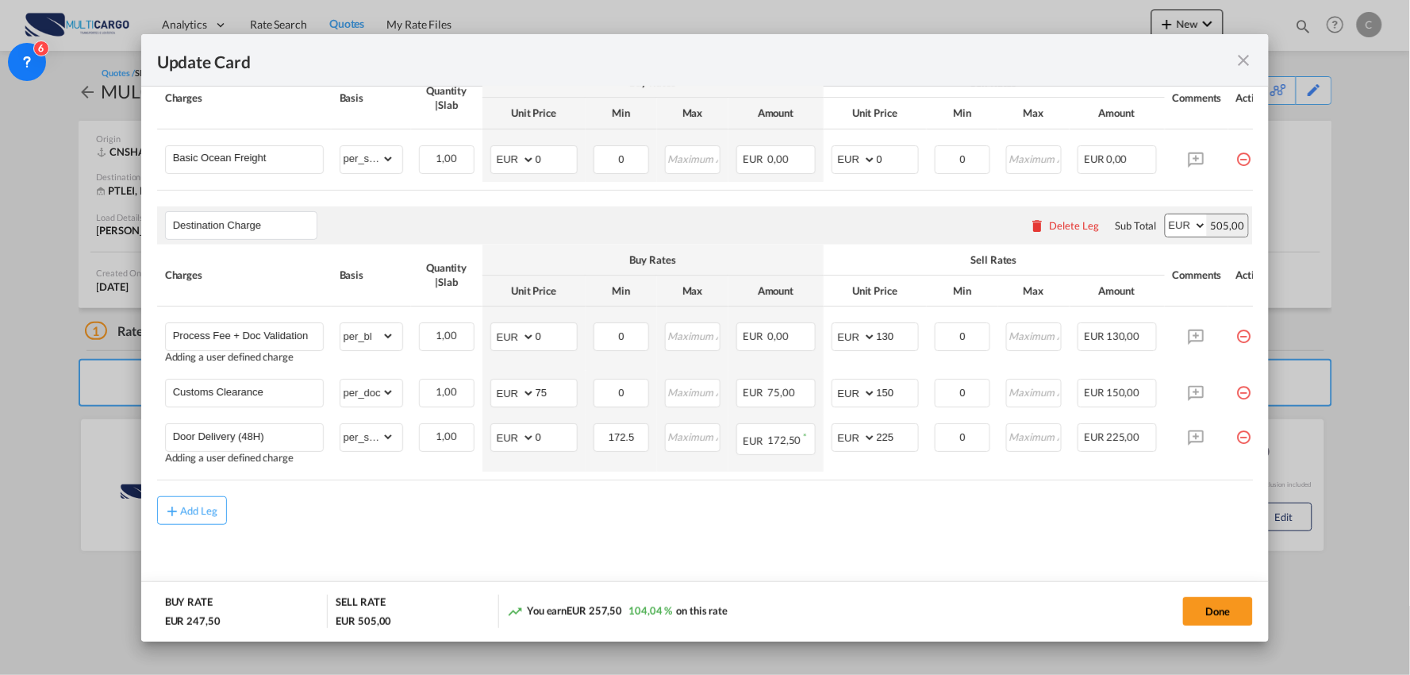
click at [353, 520] on div "Add Leg" at bounding box center [705, 510] width 1097 height 29
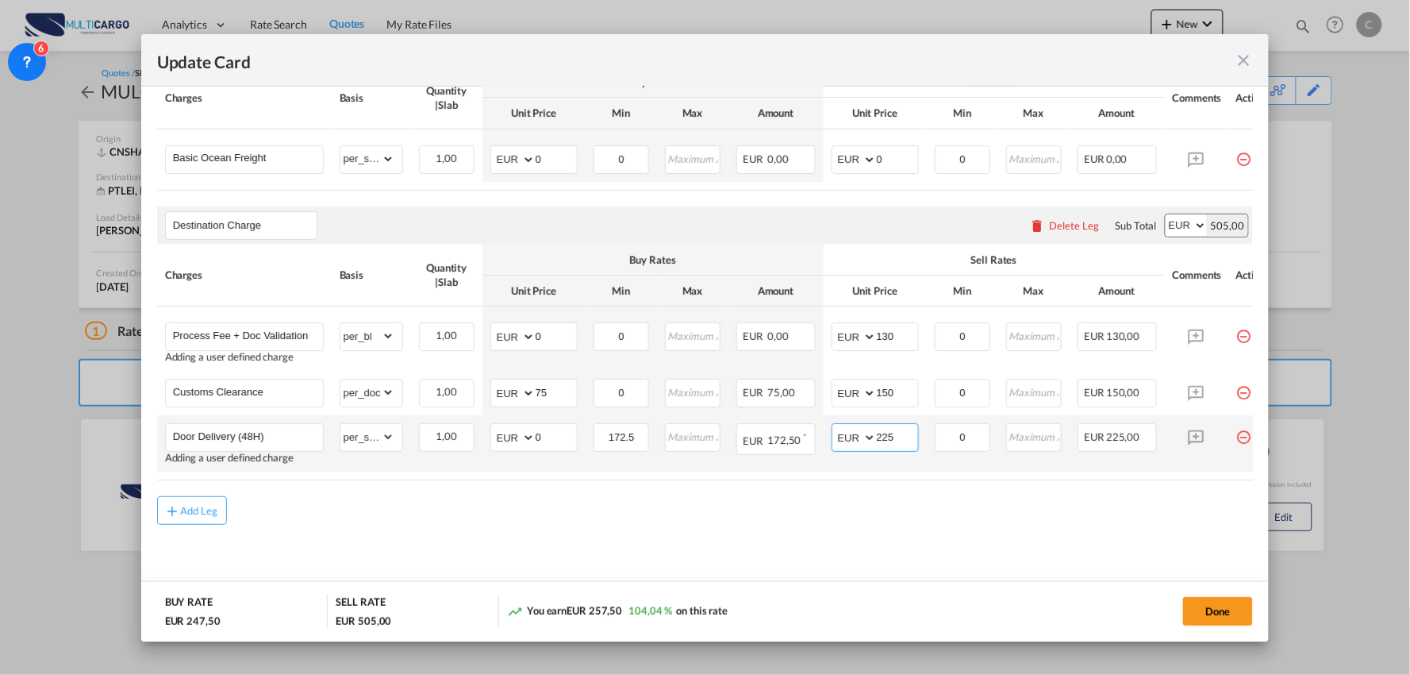
drag, startPoint x: 913, startPoint y: 429, endPoint x: 855, endPoint y: 437, distance: 58.4
click at [857, 437] on md-input-container "AED AFN ALL AMD ANG AOA ARS AUD AWG AZN BAM BBD BDT BGN BHD BIF BMD BND BOB BRL…" at bounding box center [875, 437] width 87 height 29
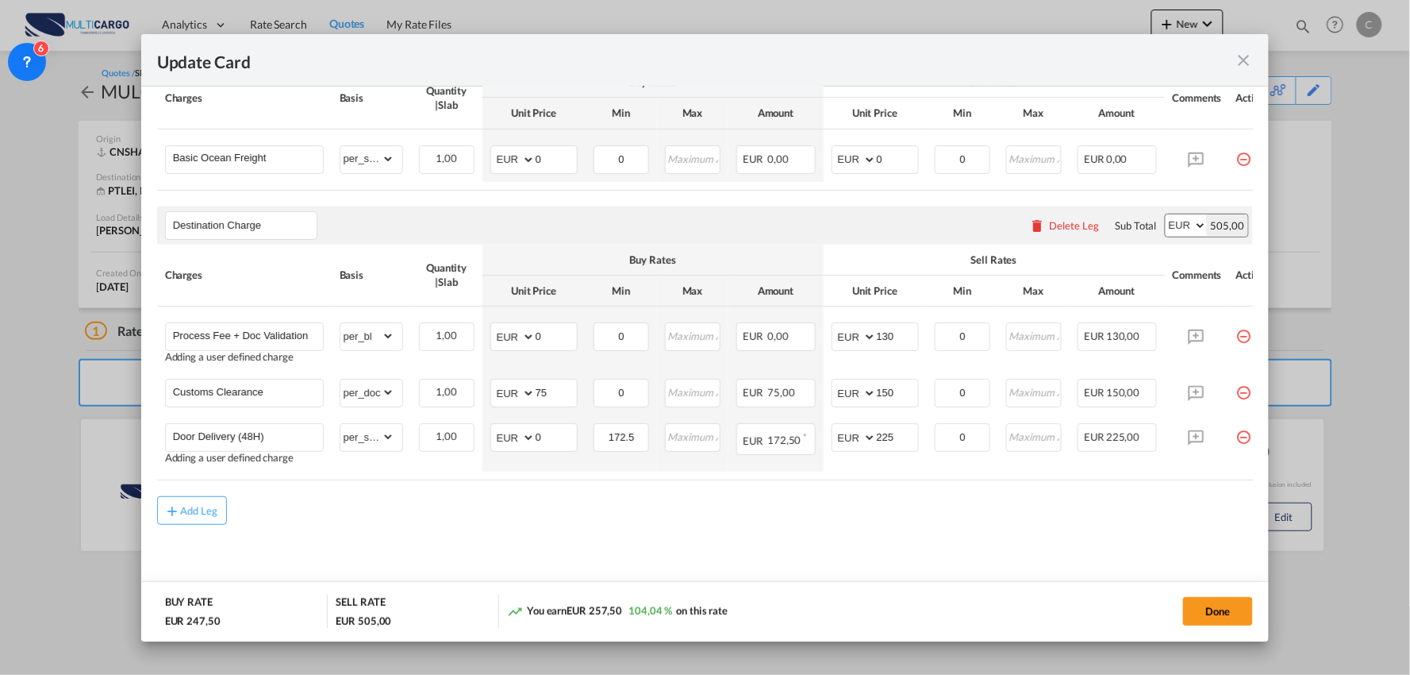
drag, startPoint x: 1003, startPoint y: 558, endPoint x: 971, endPoint y: 508, distance: 59.7
click at [1003, 559] on md-content "Main Freight Please enter leg name Leg Name Already Exists Delete Leg Sub Total…" at bounding box center [705, 307] width 1097 height 589
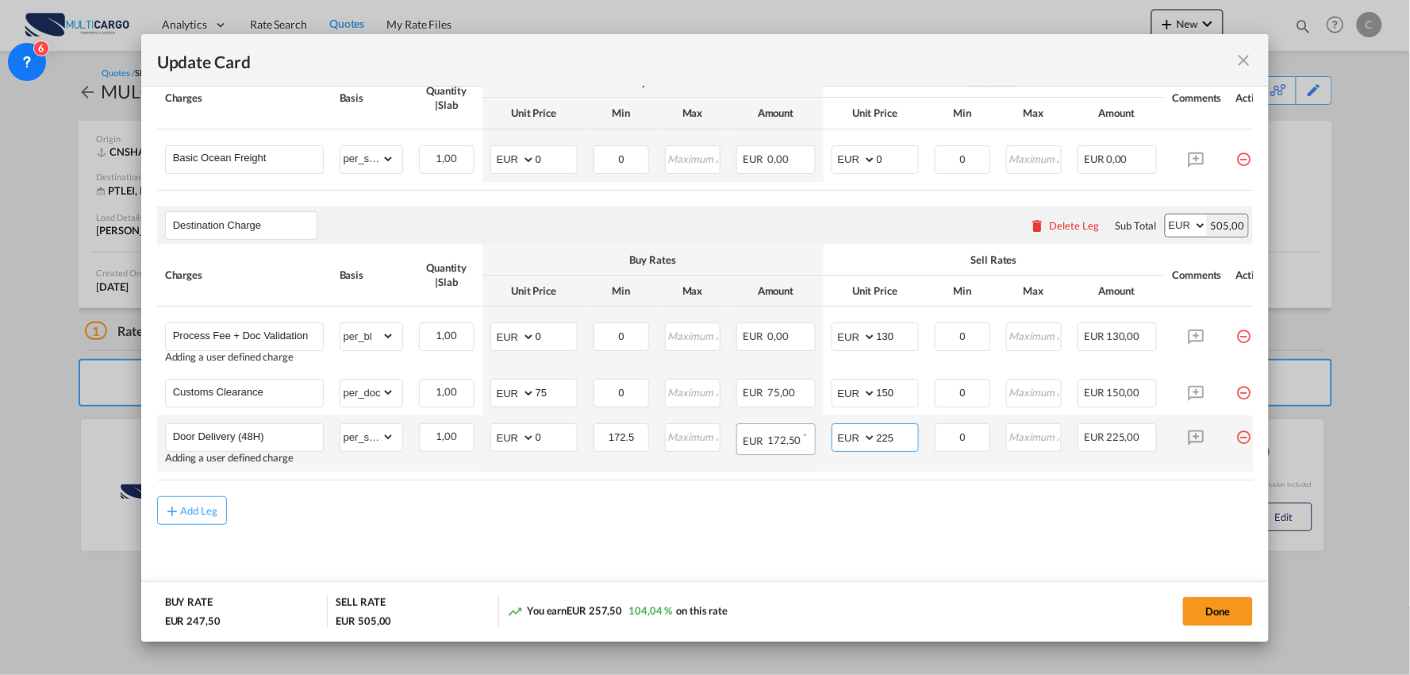
drag, startPoint x: 914, startPoint y: 434, endPoint x: 770, endPoint y: 419, distance: 145.2
click at [763, 434] on tr "Door Delivery (48H) Adding a user defined charge Please Enter Already Exists gr…" at bounding box center [719, 443] width 1125 height 56
type input "200"
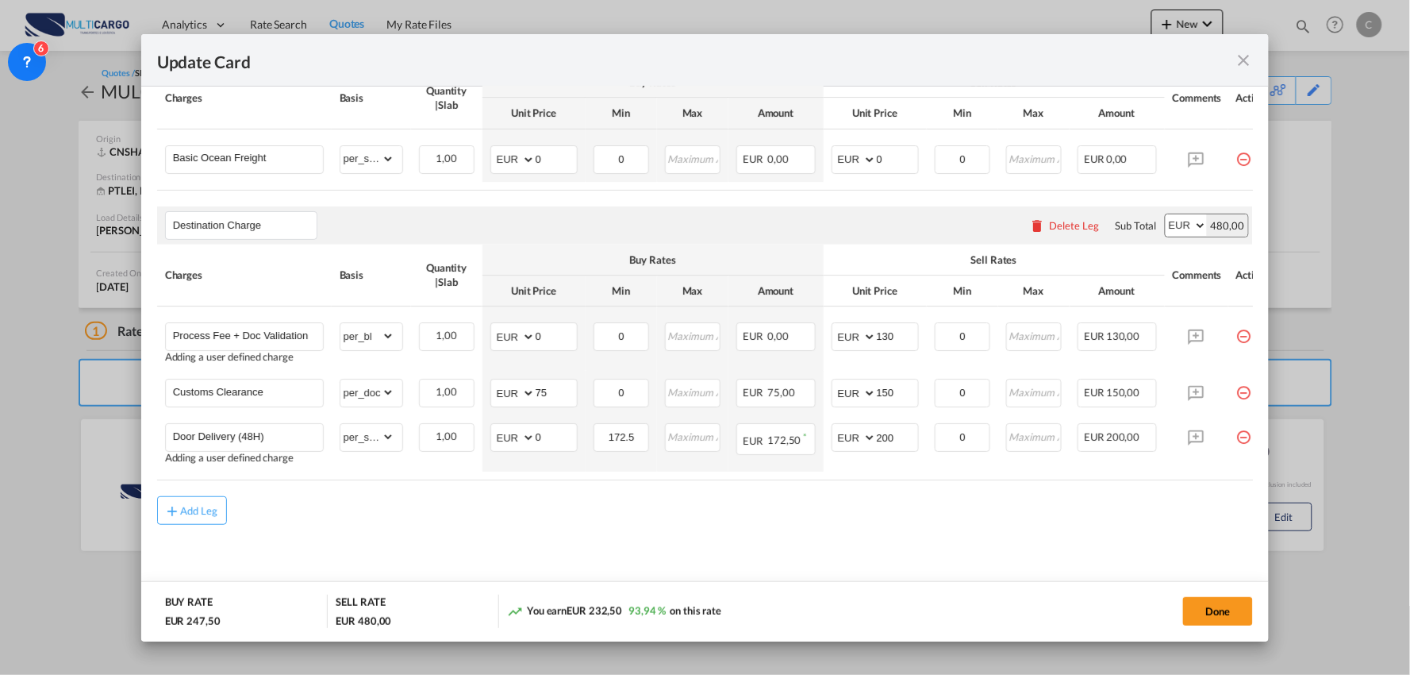
click at [1008, 521] on div "Add Leg" at bounding box center [705, 510] width 1097 height 29
click at [524, 439] on md-input-container "AED AFN ALL AMD ANG AOA ARS AUD AWG AZN BAM BBD BDT BGN BHD BIF BMD BND BOB BRL…" at bounding box center [533, 437] width 87 height 29
type input "150"
click at [817, 521] on div "Add Leg" at bounding box center [705, 510] width 1097 height 29
click at [1241, 610] on button "Done" at bounding box center [1218, 611] width 70 height 29
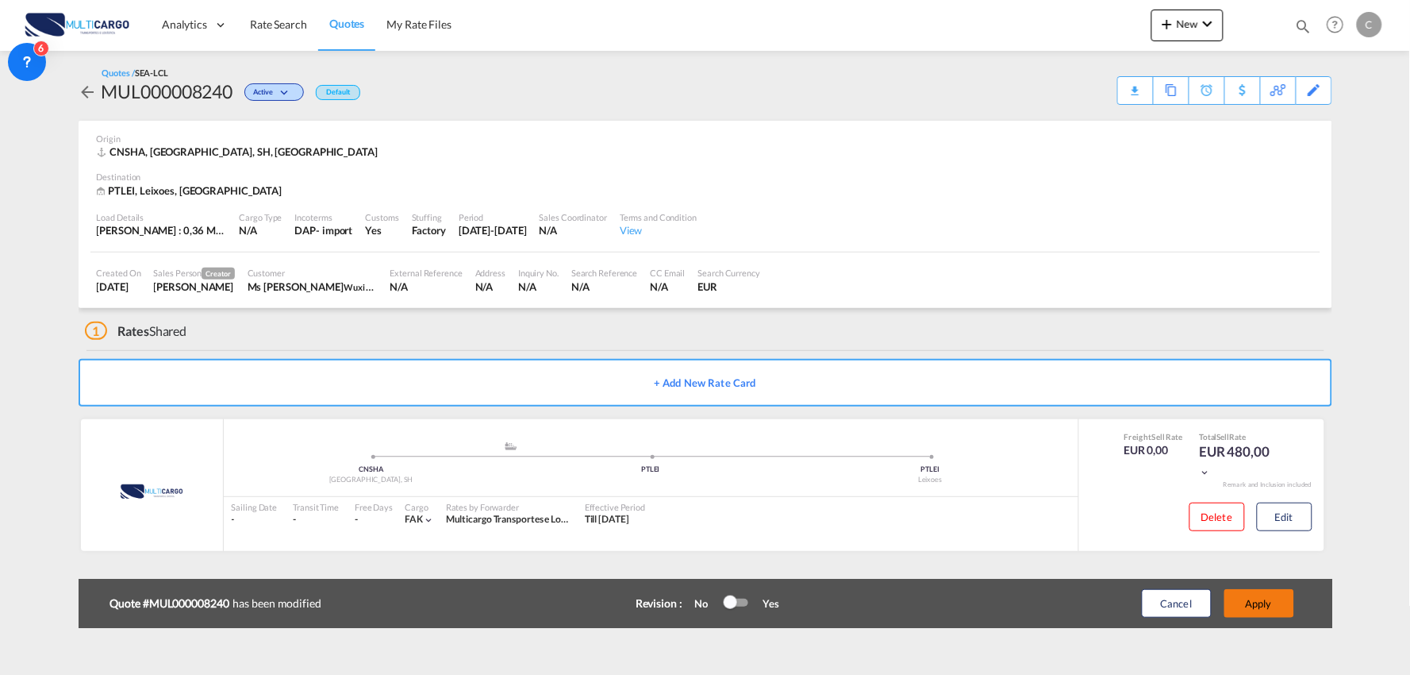
click at [1268, 606] on button "Apply" at bounding box center [1260, 603] width 70 height 29
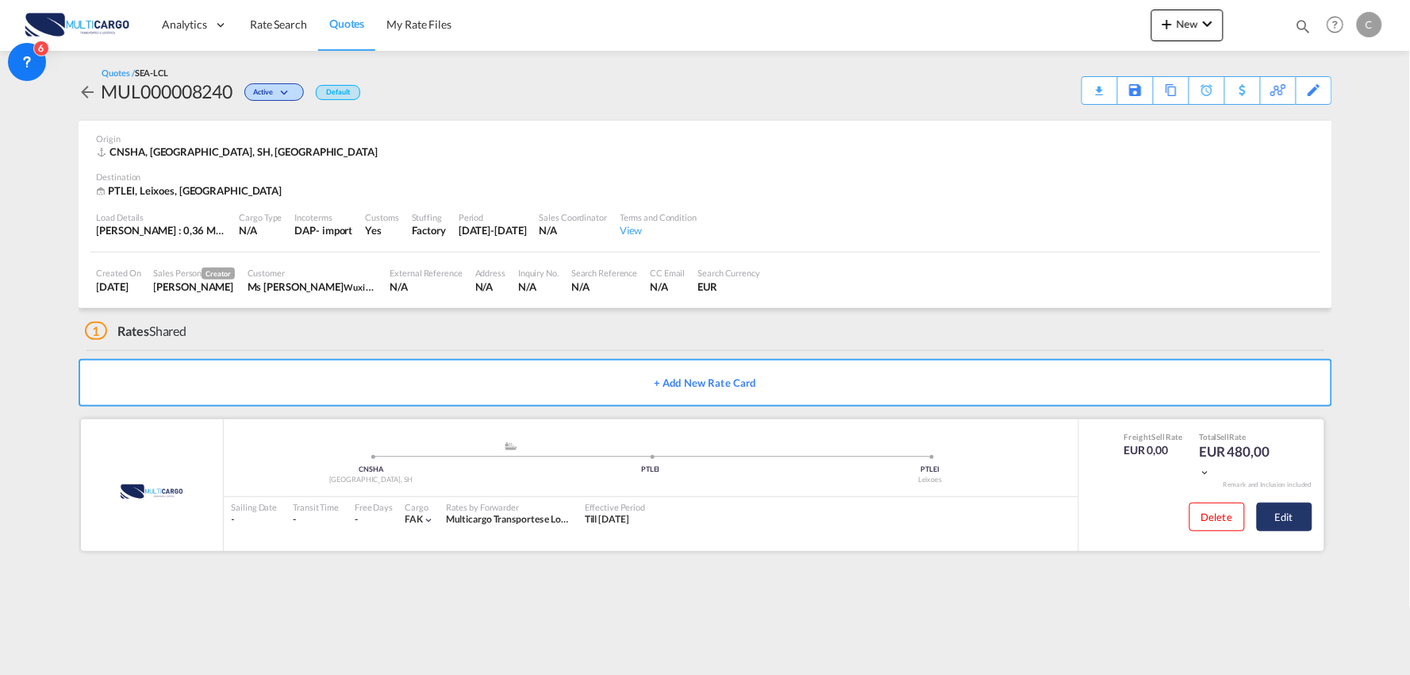
click at [1289, 520] on button "Edit" at bounding box center [1285, 516] width 56 height 29
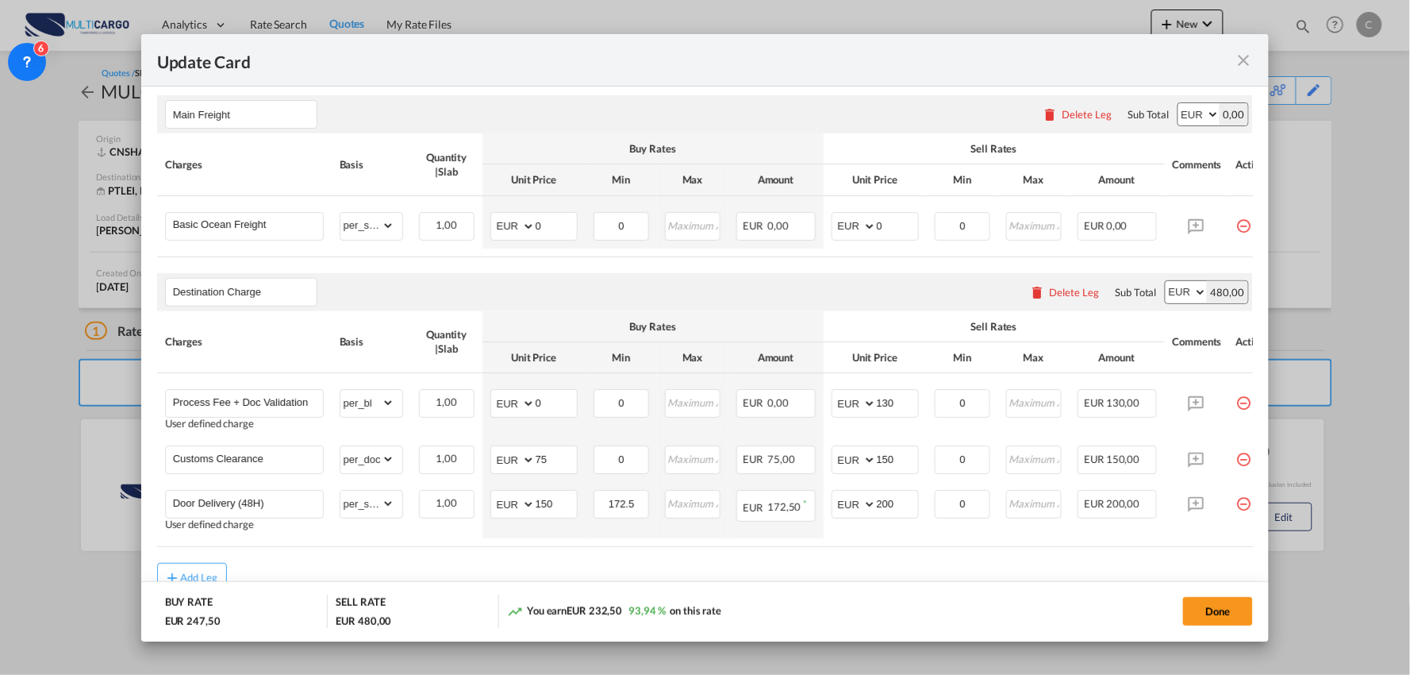
scroll to position [426, 0]
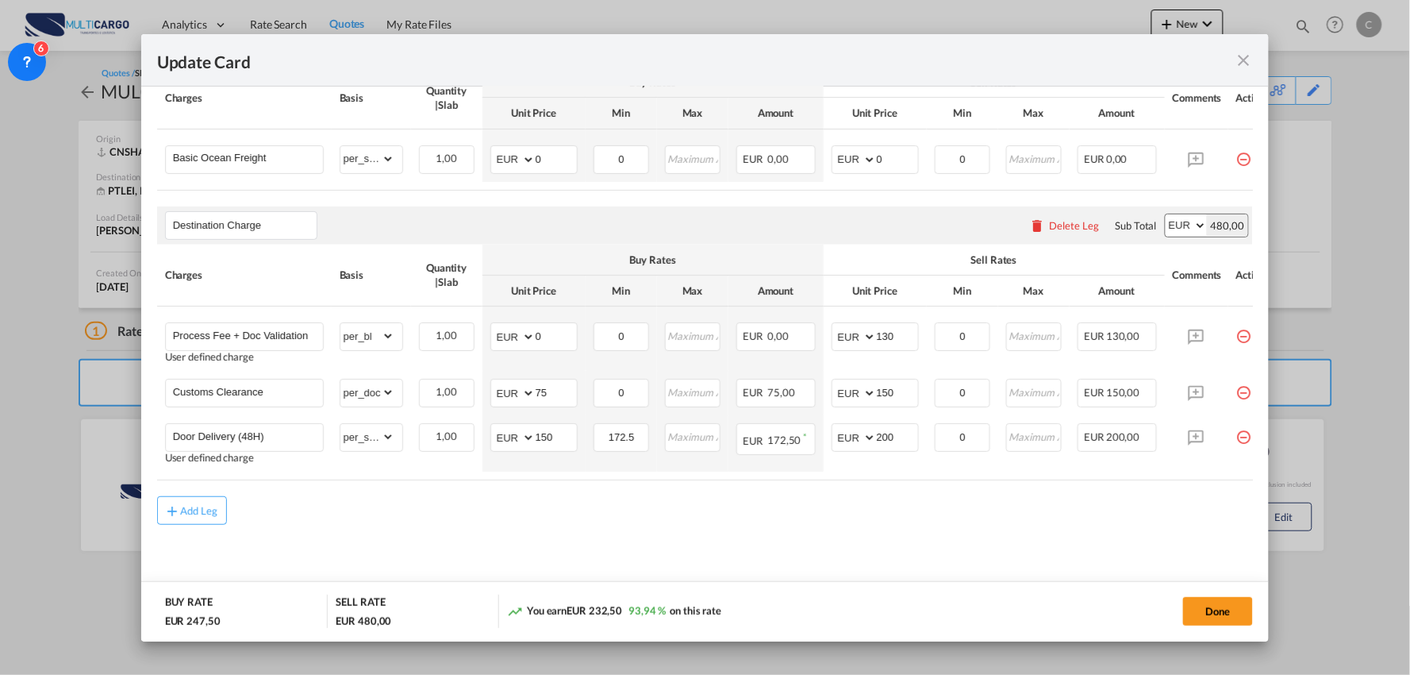
click at [662, 558] on md-content "Main Freight Please enter leg name Leg Name Already Exists Delete Leg Sub Total…" at bounding box center [705, 307] width 1097 height 589
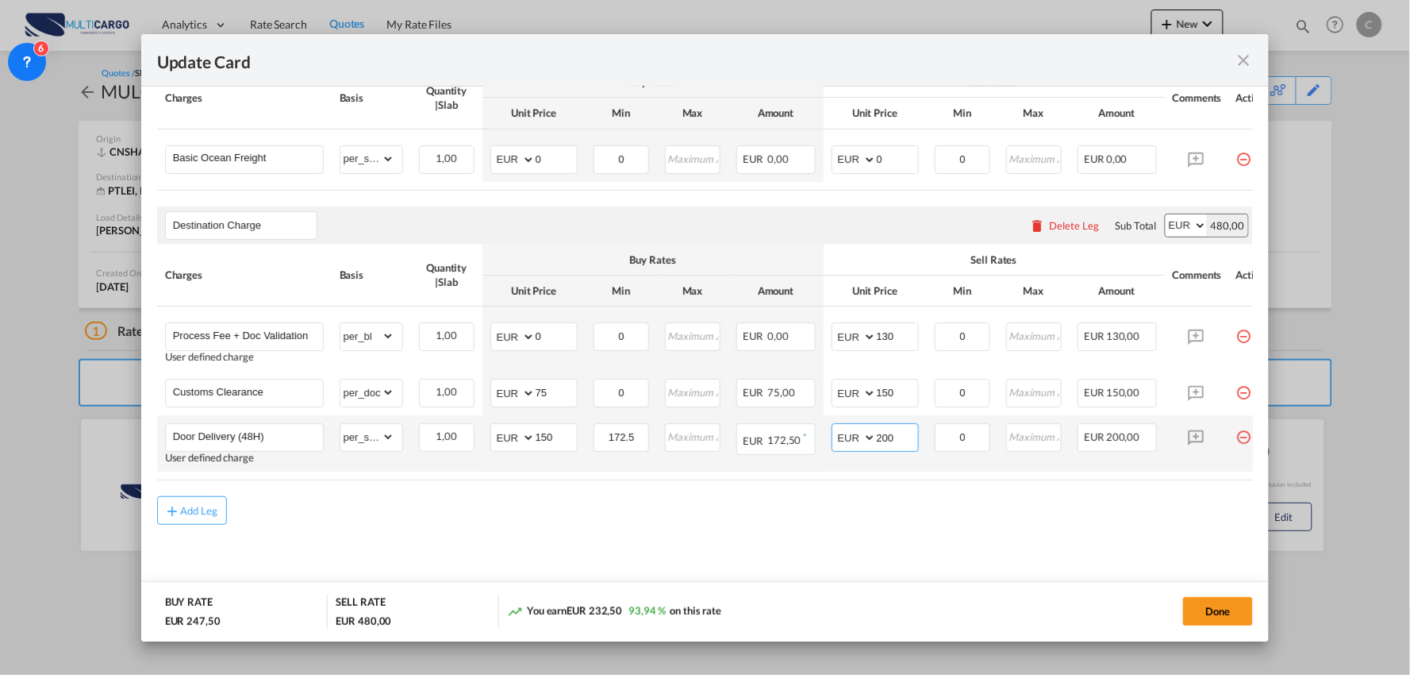
drag, startPoint x: 902, startPoint y: 431, endPoint x: 848, endPoint y: 440, distance: 55.5
click at [855, 438] on md-input-container "AED AFN ALL AMD ANG AOA ARS AUD AWG AZN BAM BBD BDT BGN BHD BIF BMD BND BOB BRL…" at bounding box center [875, 437] width 87 height 29
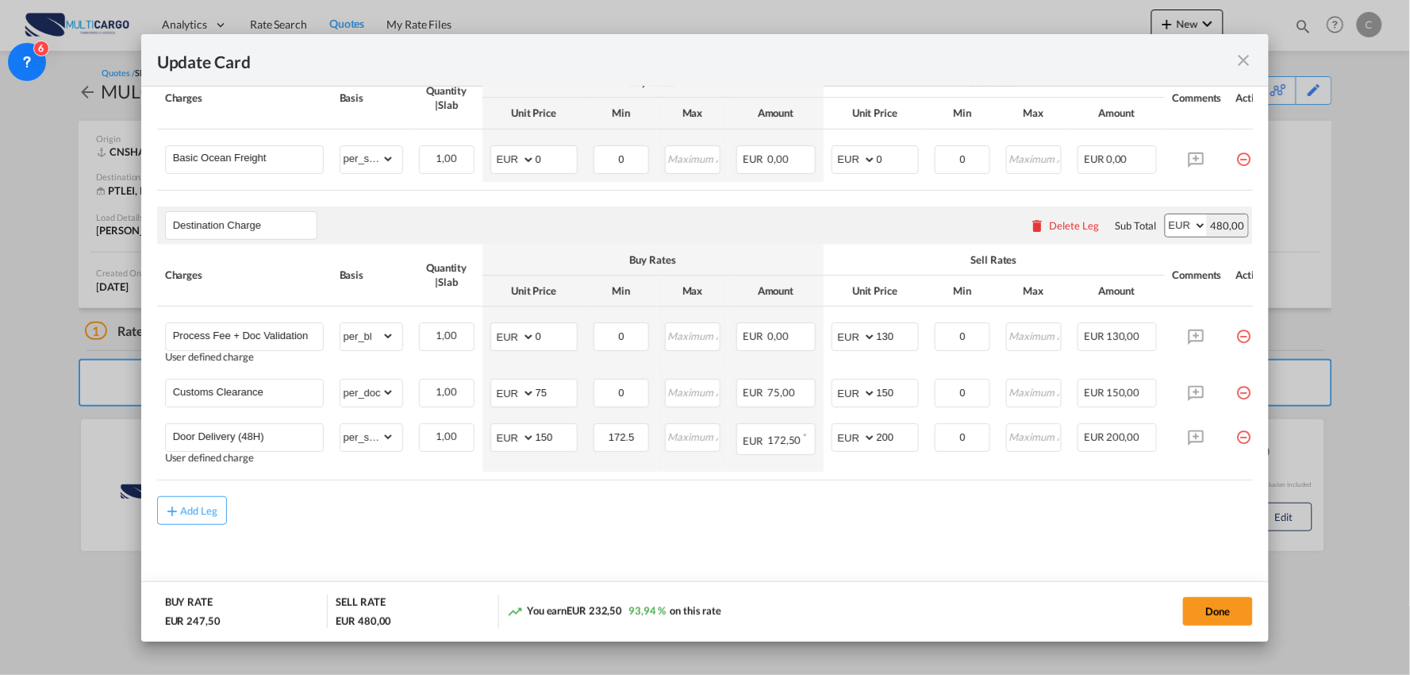
click at [548, 557] on md-content "Main Freight Please enter leg name Leg Name Already Exists Delete Leg Sub Total…" at bounding box center [705, 307] width 1097 height 589
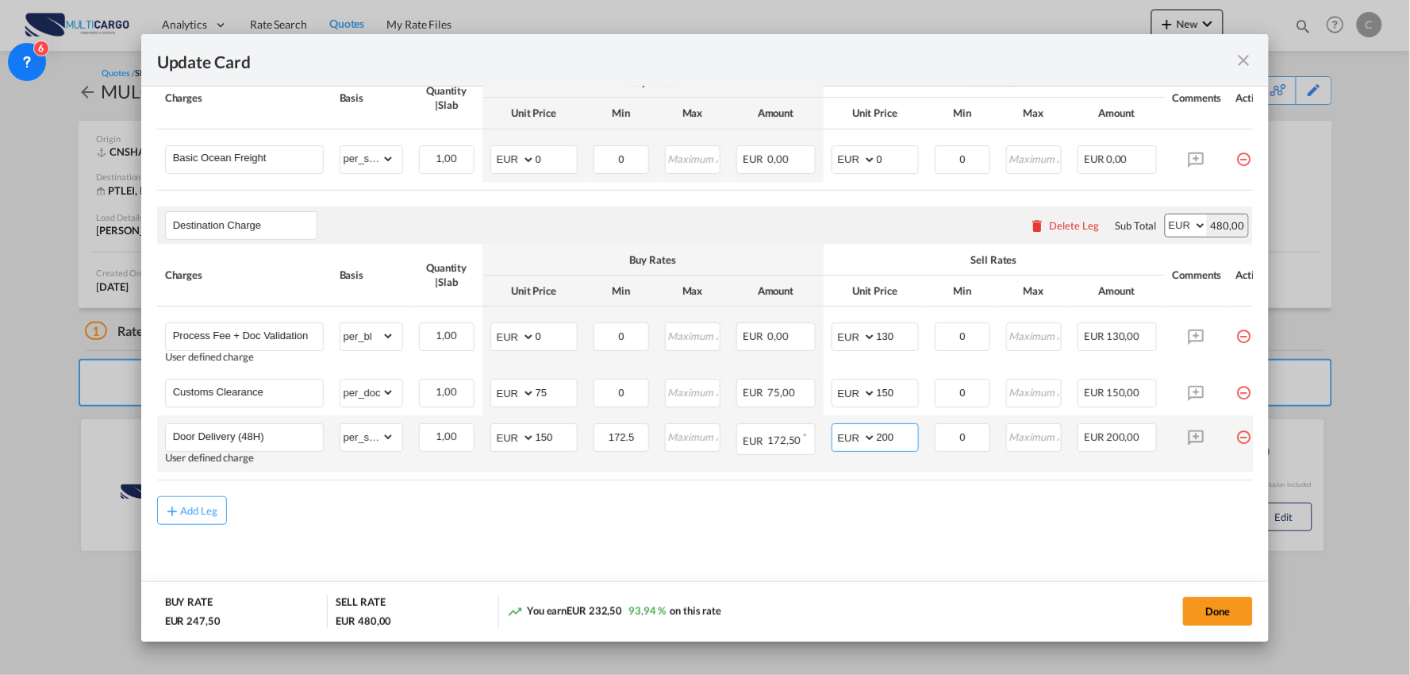
drag, startPoint x: 891, startPoint y: 433, endPoint x: 873, endPoint y: 435, distance: 18.3
click at [878, 435] on input "200" at bounding box center [897, 436] width 41 height 24
drag, startPoint x: 908, startPoint y: 434, endPoint x: 800, endPoint y: 437, distance: 108.0
click at [804, 435] on tr "Door Delivery (48H) User defined charge Please Enter Already Exists gross_weigh…" at bounding box center [719, 443] width 1125 height 56
type input "100"
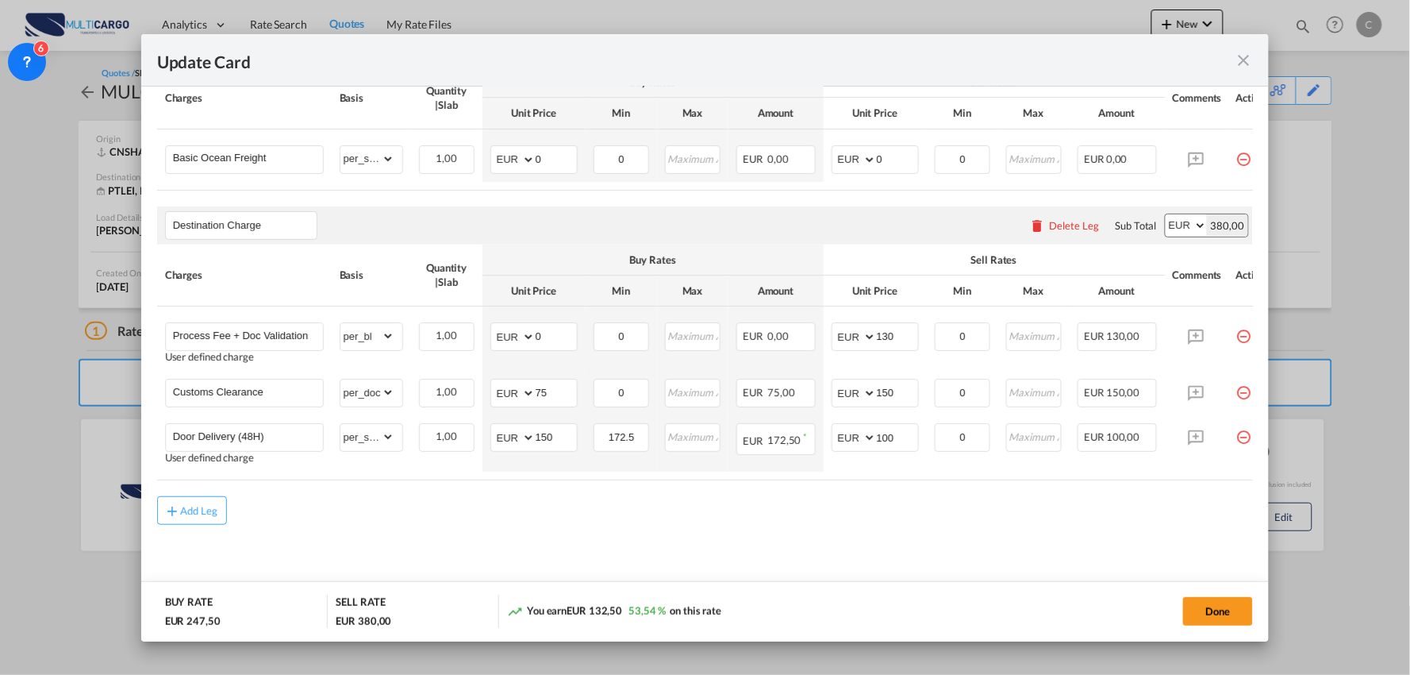
click at [664, 514] on div "Add Leg" at bounding box center [705, 510] width 1097 height 29
drag, startPoint x: 561, startPoint y: 432, endPoint x: 511, endPoint y: 434, distance: 50.1
click at [511, 434] on md-input-container "AED AFN ALL AMD ANG AOA ARS AUD AWG AZN BAM BBD BDT BGN BHD BIF BMD BND BOB BRL…" at bounding box center [533, 437] width 87 height 29
type input "85"
click at [614, 527] on md-content "Main Freight Please enter leg name Leg Name Already Exists Delete Leg Sub Total…" at bounding box center [705, 307] width 1097 height 589
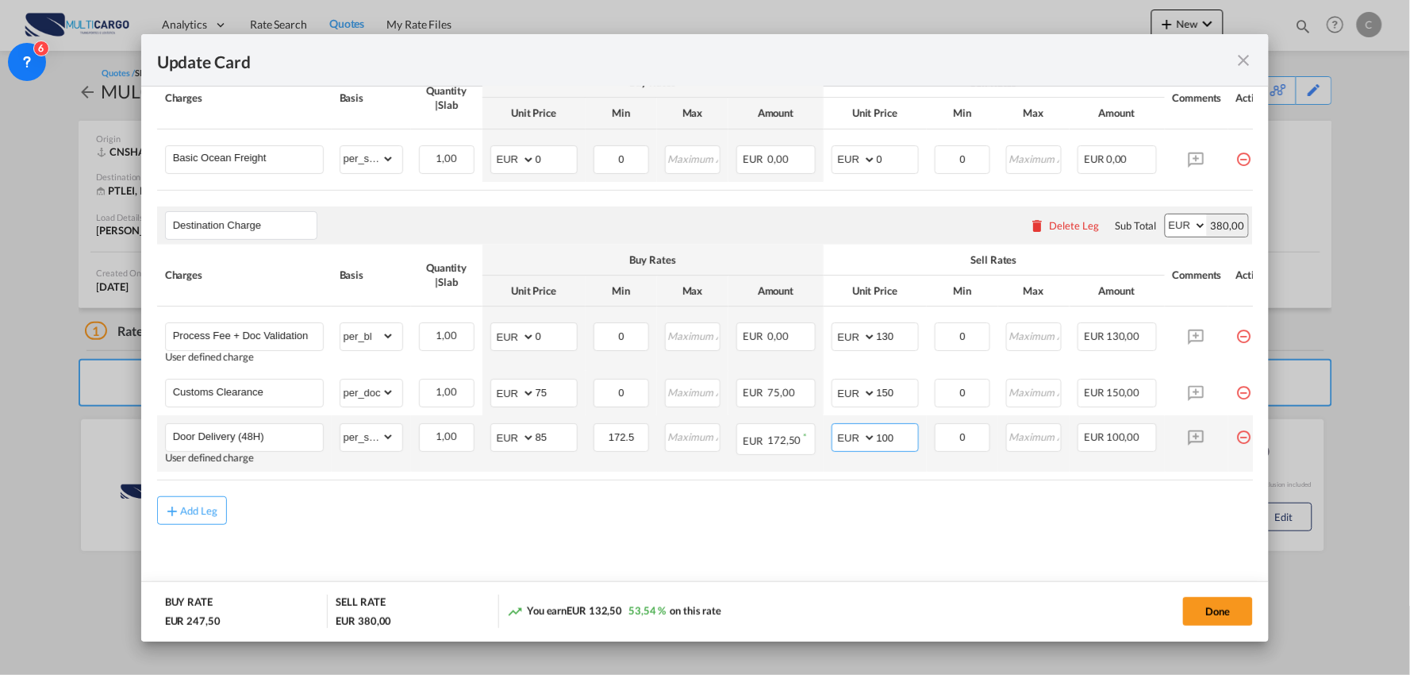
drag, startPoint x: 899, startPoint y: 435, endPoint x: 853, endPoint y: 434, distance: 46.0
click at [853, 434] on md-input-container "AED AFN ALL AMD ANG AOA ARS AUD AWG AZN BAM BBD BDT BGN BHD BIF BMD BND BOB BRL…" at bounding box center [875, 437] width 87 height 29
type input "105"
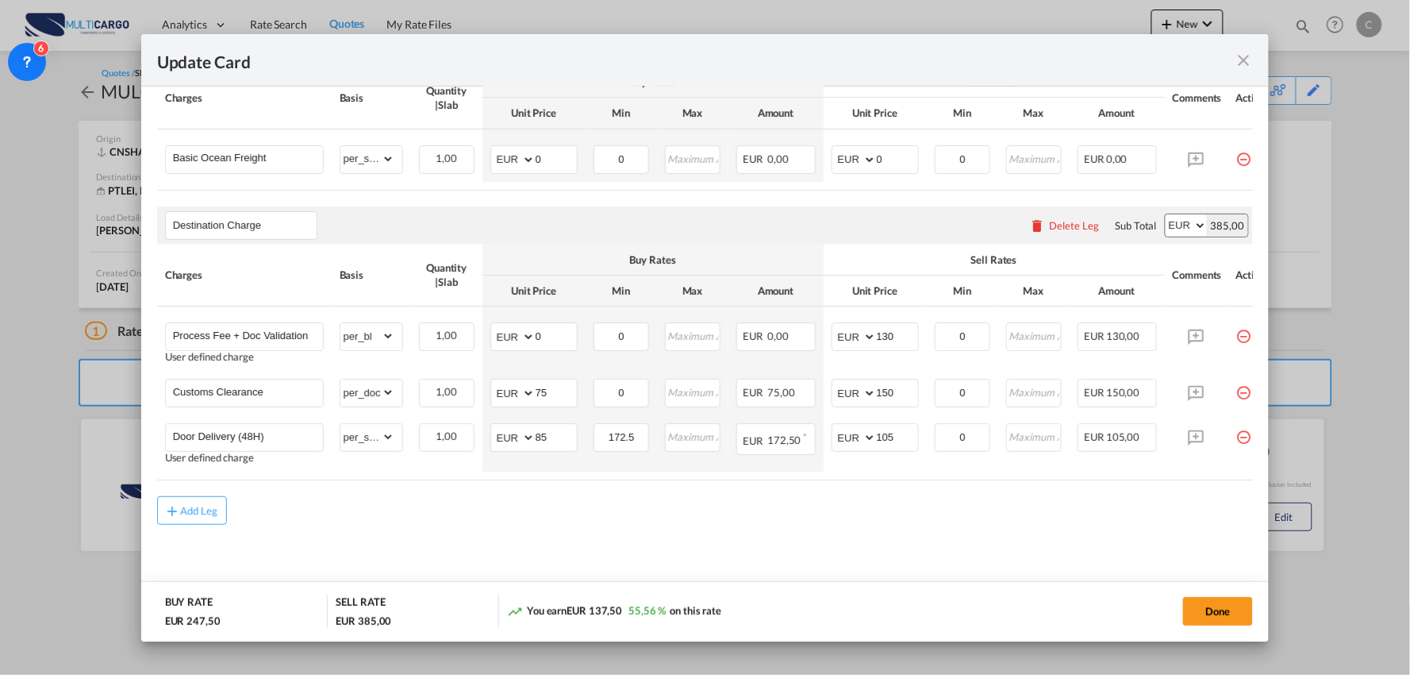
drag, startPoint x: 762, startPoint y: 566, endPoint x: 1169, endPoint y: 583, distance: 407.5
click at [778, 568] on md-content "Main Freight Please enter leg name Leg Name Already Exists Delete Leg Sub Total…" at bounding box center [705, 307] width 1097 height 589
click at [1207, 625] on button "Done" at bounding box center [1218, 611] width 70 height 29
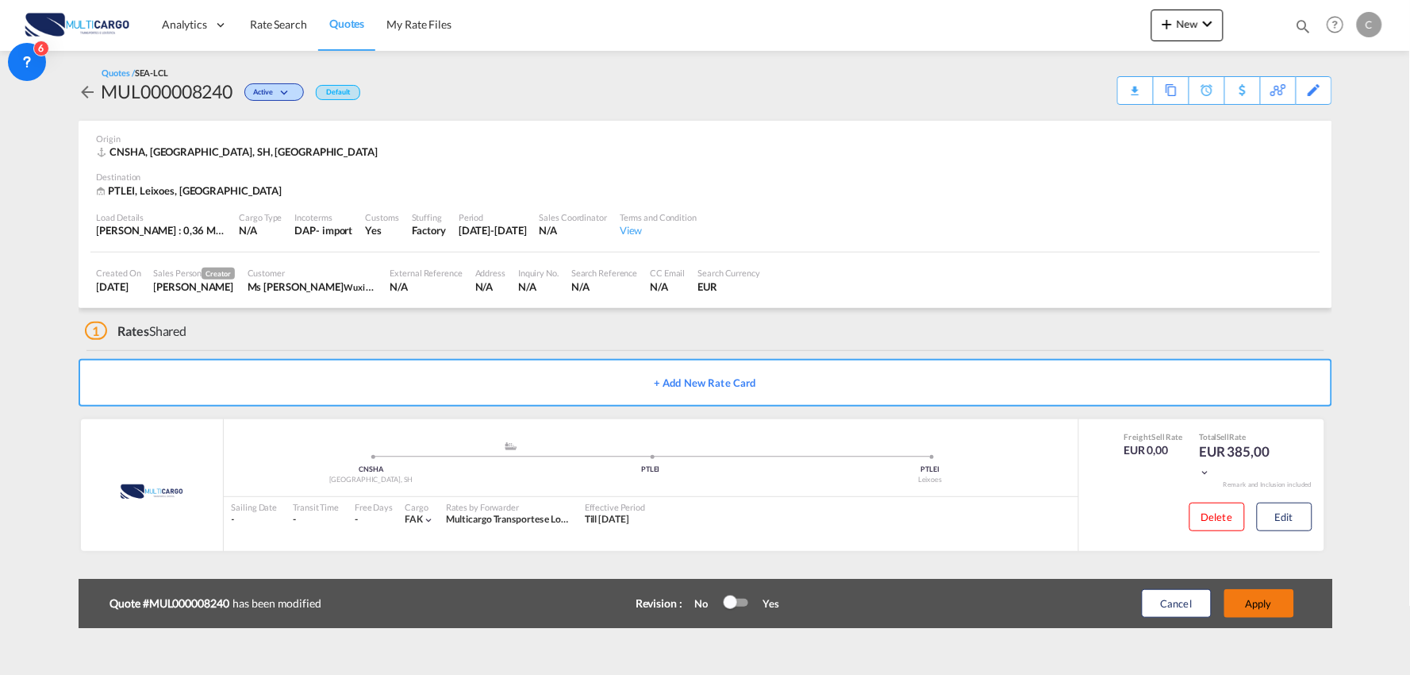
click at [1268, 614] on button "Apply" at bounding box center [1260, 603] width 70 height 29
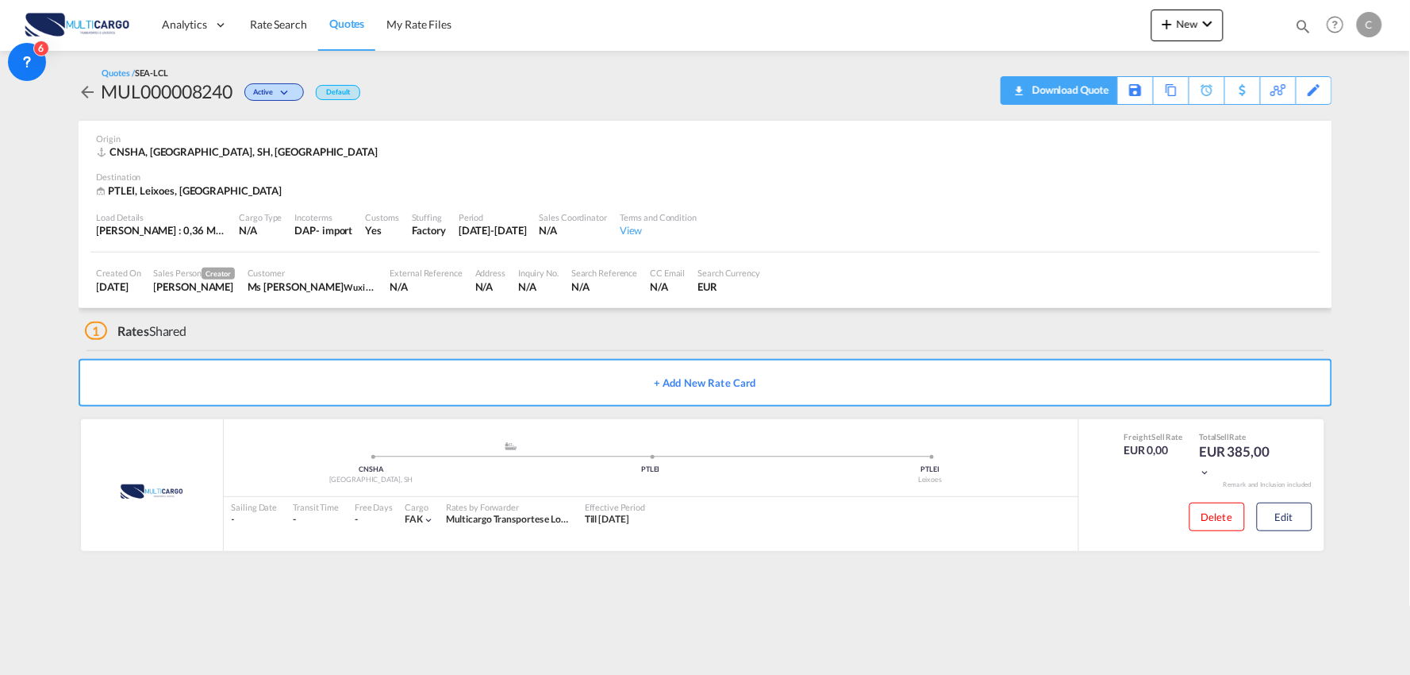
click at [1096, 89] on div "Download Quote" at bounding box center [1069, 89] width 81 height 25
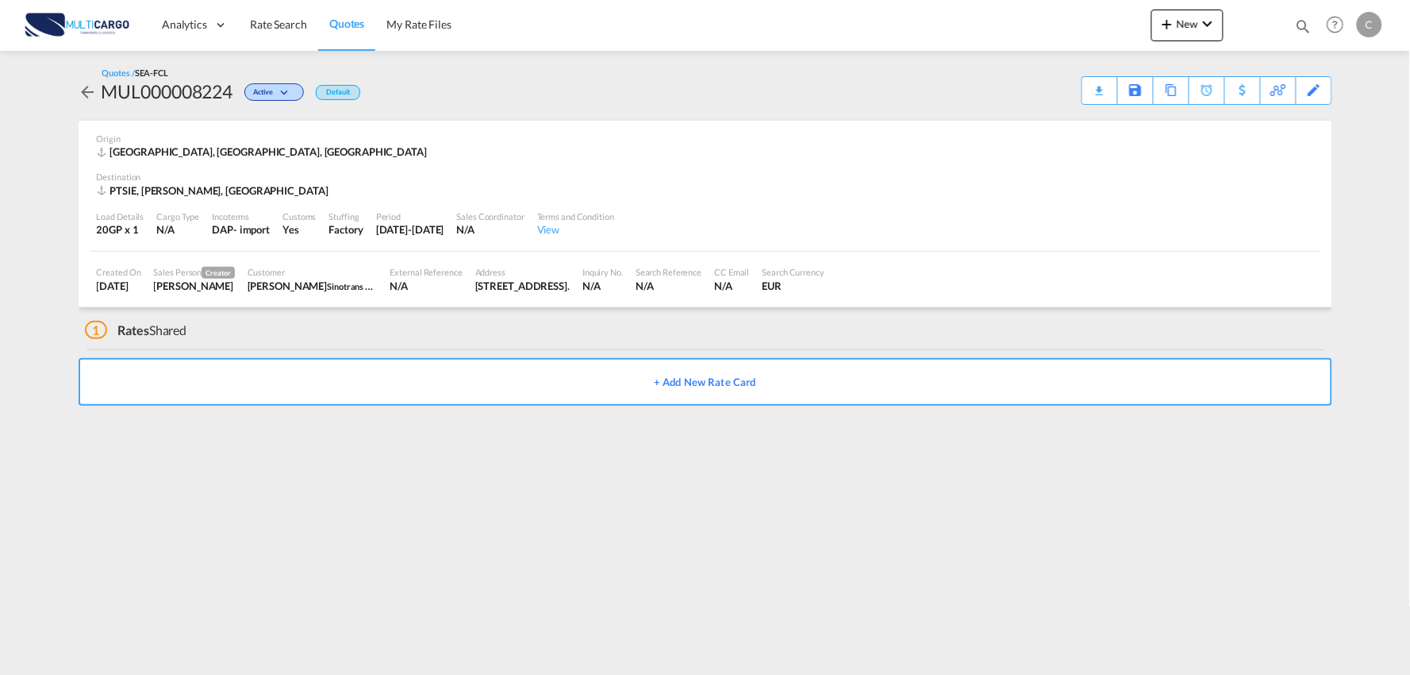
click at [743, 202] on div "Load Details 20GP x 1 Cargo Type N/A Incoterms DAP - import Customs Yes Stuffin…" at bounding box center [705, 225] width 1230 height 54
click at [1321, 92] on div "Edit" at bounding box center [1315, 90] width 18 height 27
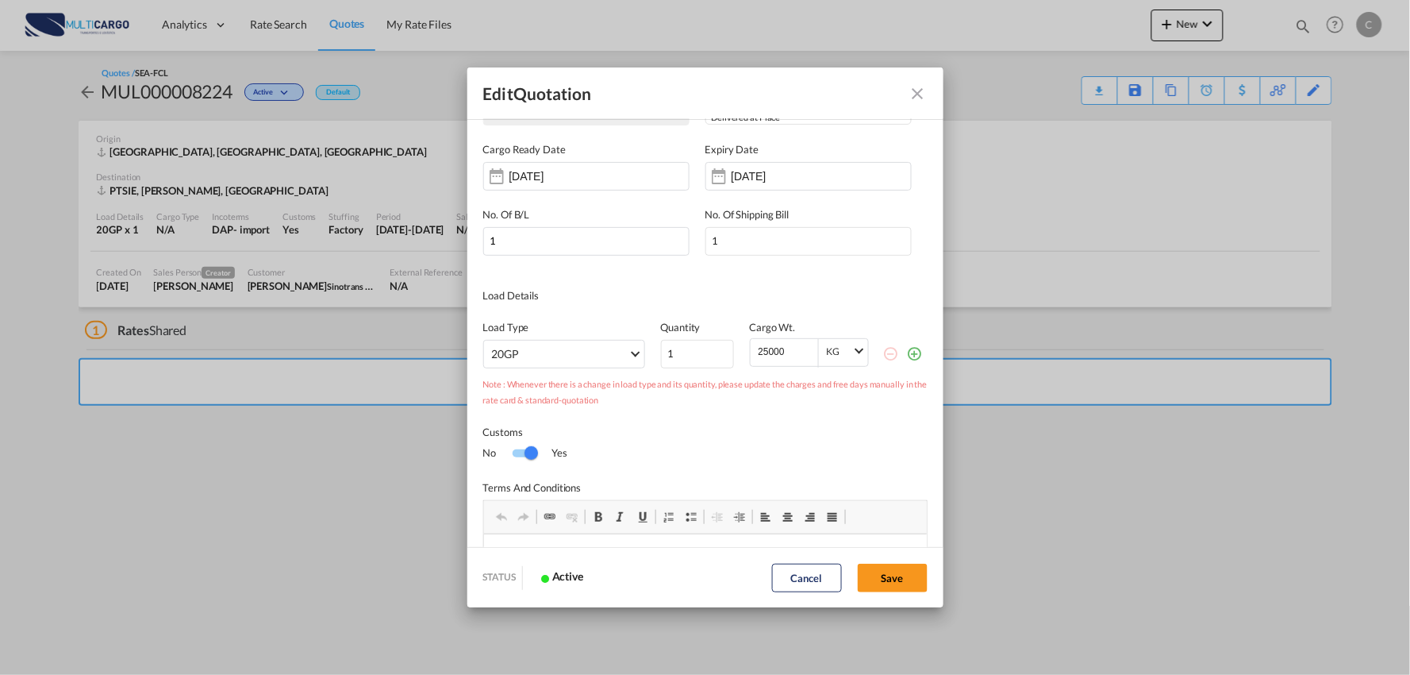
scroll to position [88, 0]
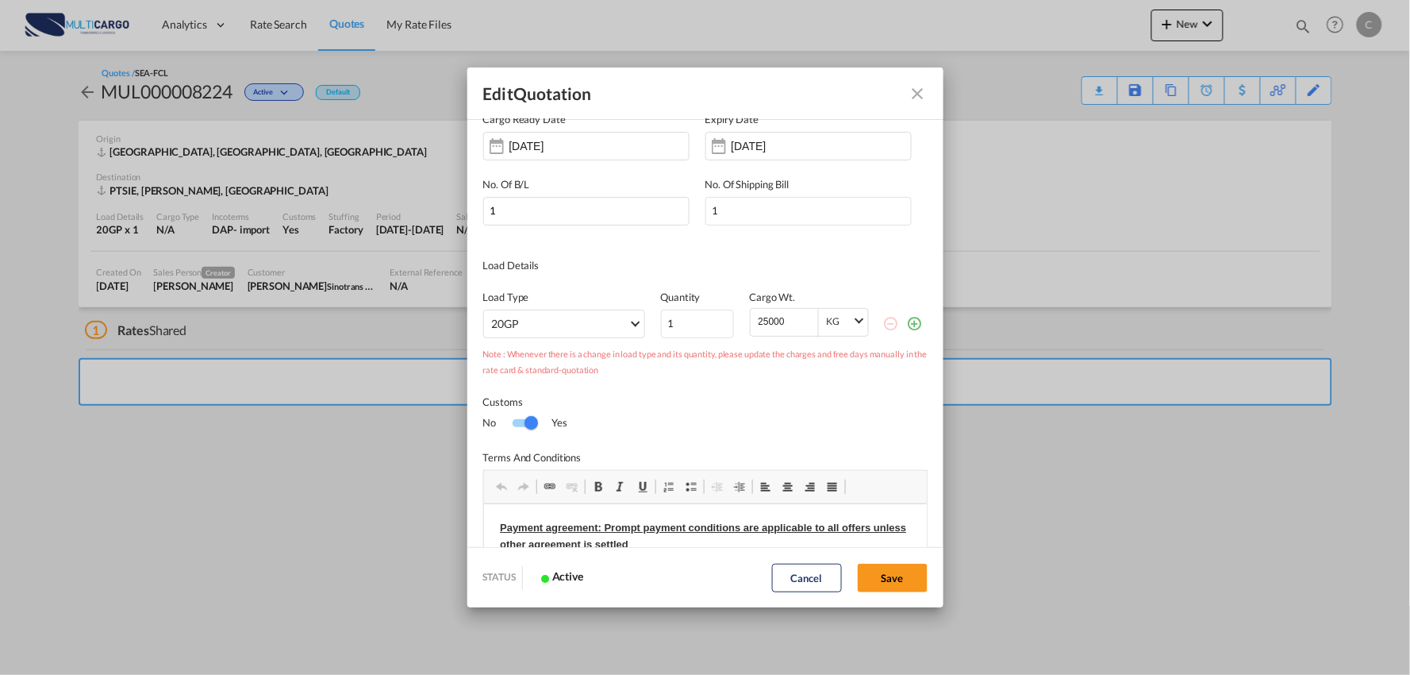
drag, startPoint x: 914, startPoint y: 93, endPoint x: 316, endPoint y: 69, distance: 598.9
click at [914, 92] on md-icon "Close dialog" at bounding box center [918, 93] width 19 height 19
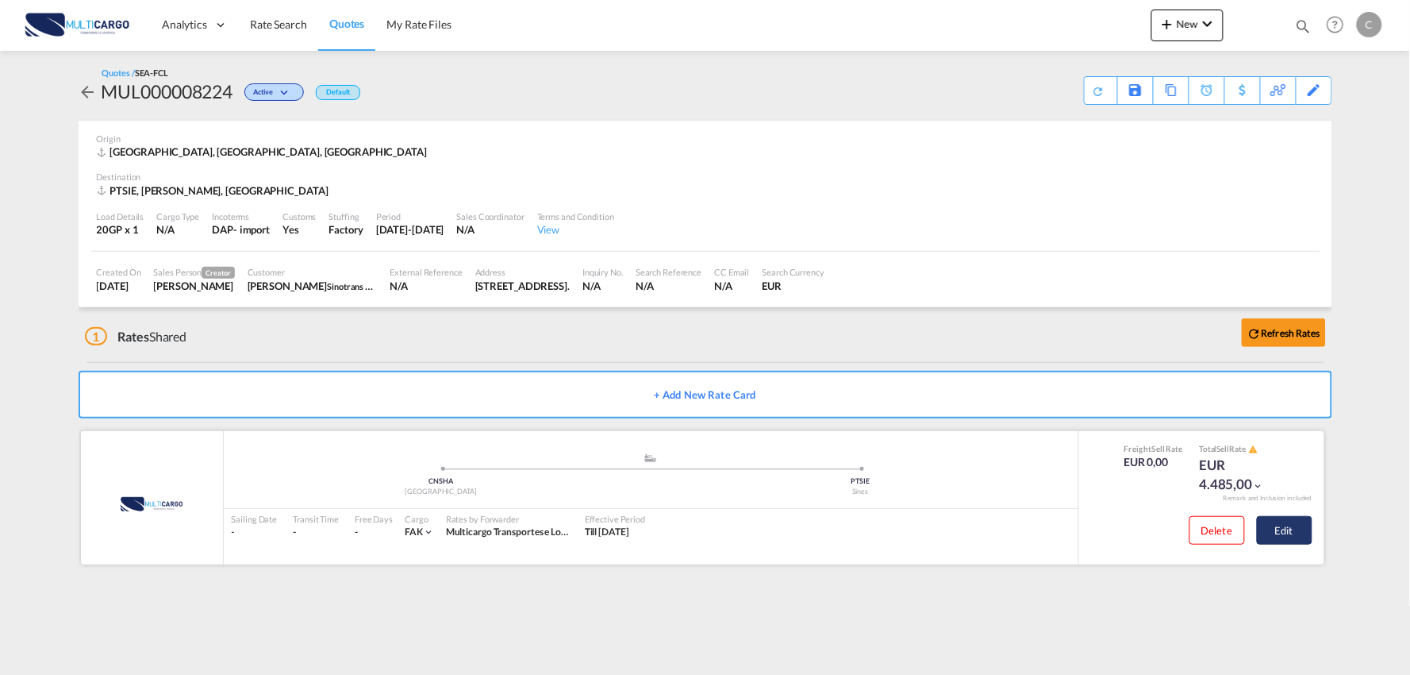
click at [1305, 529] on button "Edit" at bounding box center [1285, 530] width 56 height 29
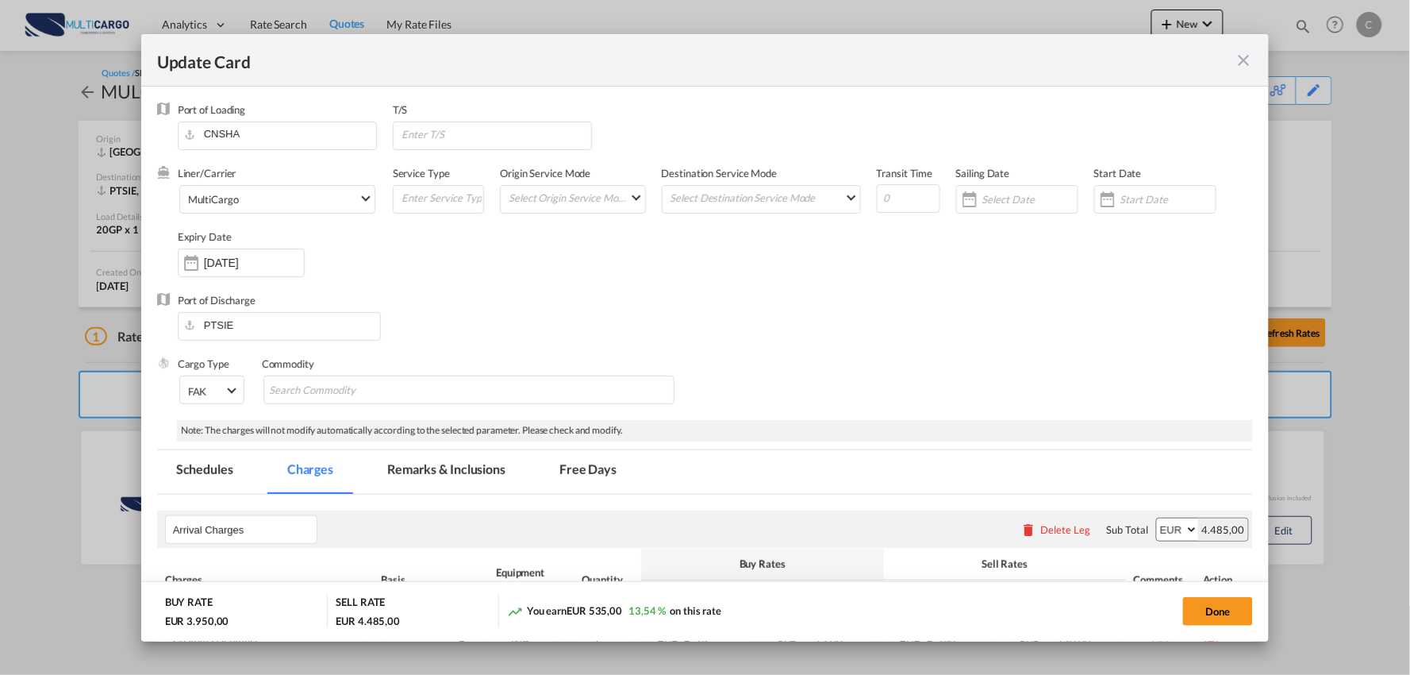
select select "per_document"
select select "per B/L"
select select "per container"
select select "per vehicle"
select select "per day"
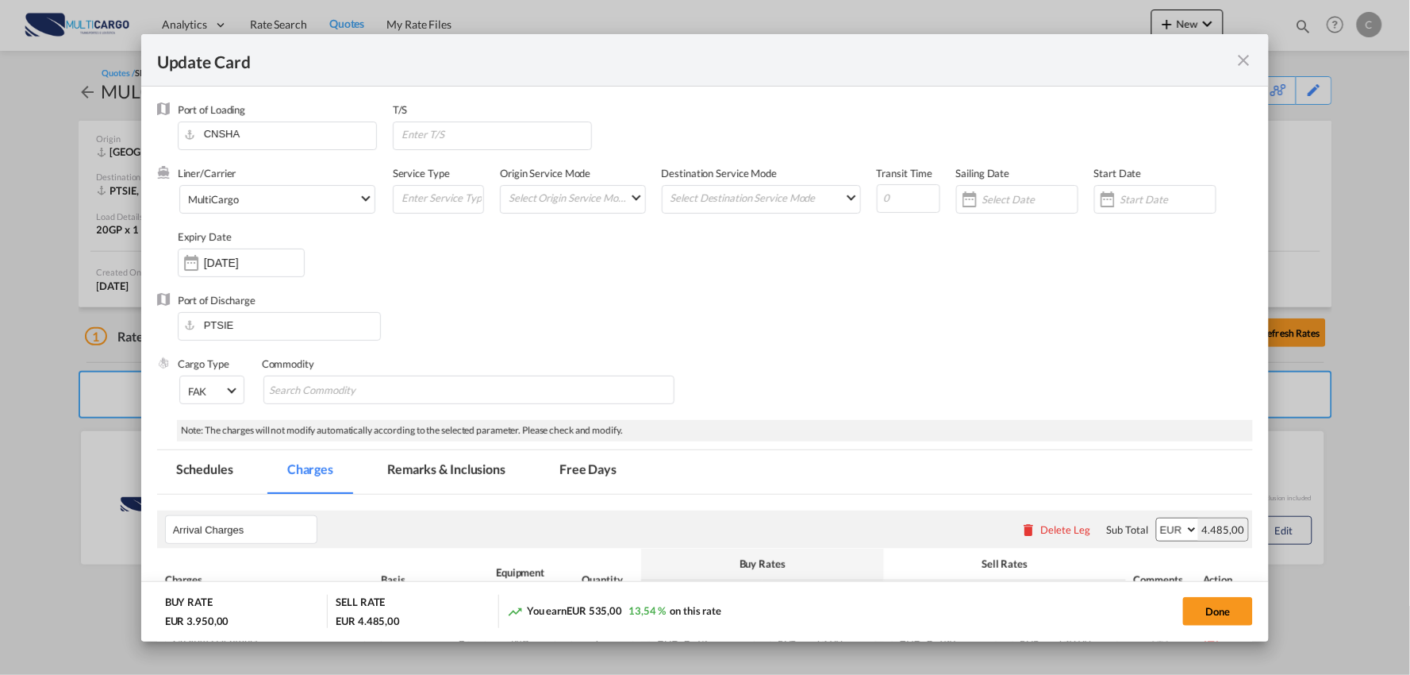
select select "per hour"
select select "per container"
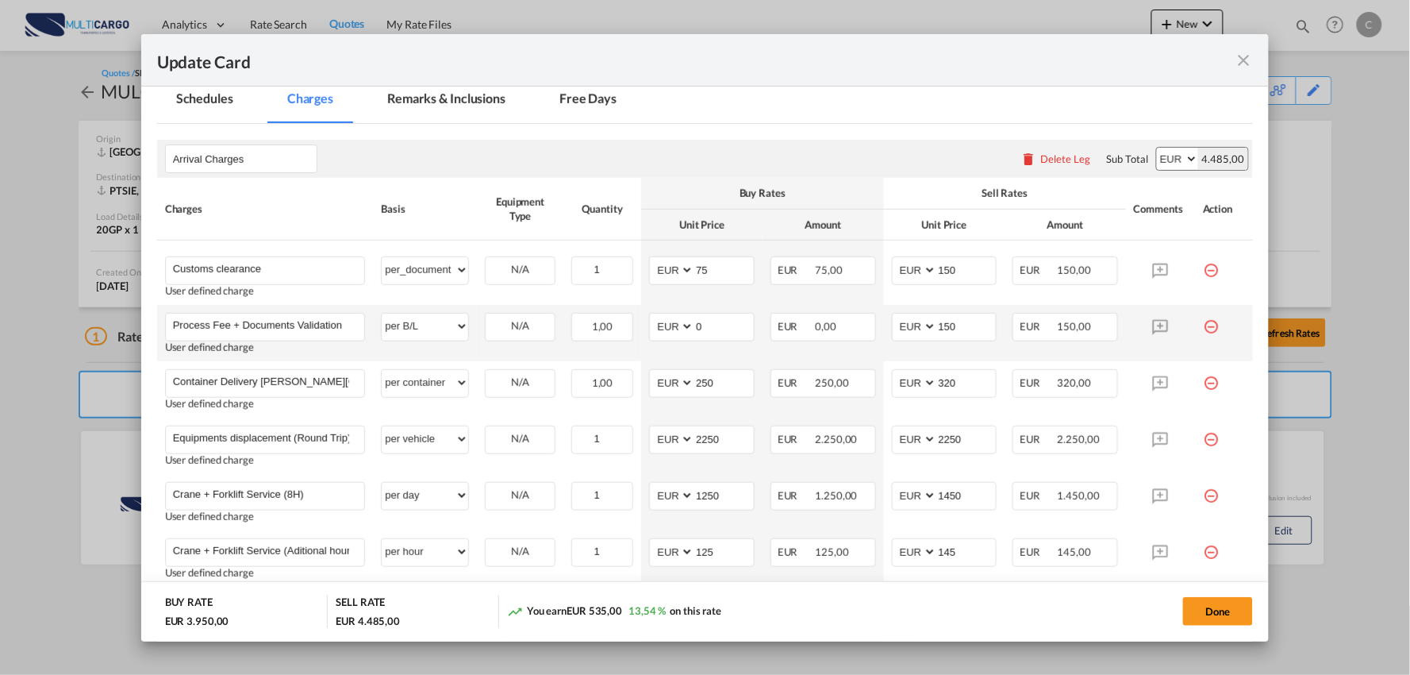
scroll to position [365, 0]
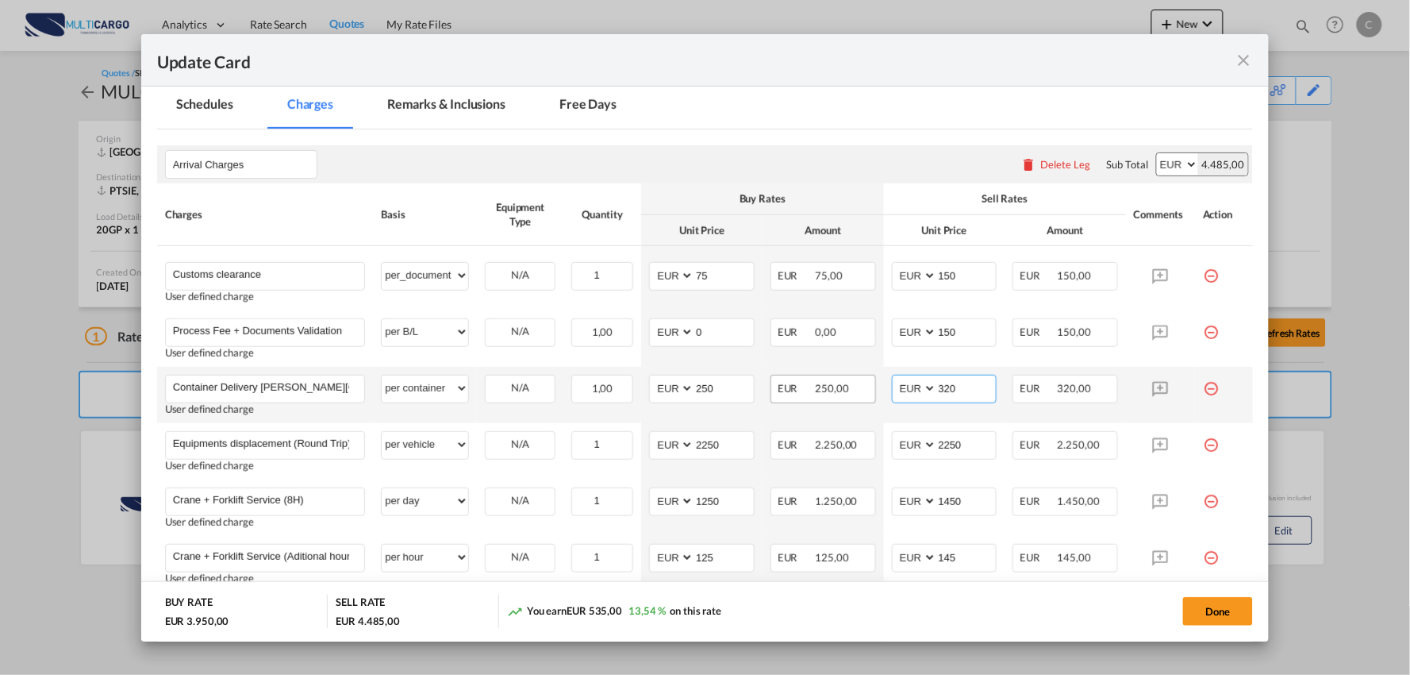
drag, startPoint x: 954, startPoint y: 394, endPoint x: 854, endPoint y: 394, distance: 100.0
click at [863, 393] on tr "Container Delivery [PERSON_NAME][GEOGRAPHIC_DATA] Please Enter User Defined Cha…" at bounding box center [705, 395] width 1097 height 56
click at [917, 599] on div "Done" at bounding box center [1044, 610] width 420 height 33
drag, startPoint x: 964, startPoint y: 384, endPoint x: 846, endPoint y: 384, distance: 117.5
click at [853, 386] on tr "Container Delivery [PERSON_NAME][GEOGRAPHIC_DATA] Please Enter User Defined Cha…" at bounding box center [705, 395] width 1097 height 56
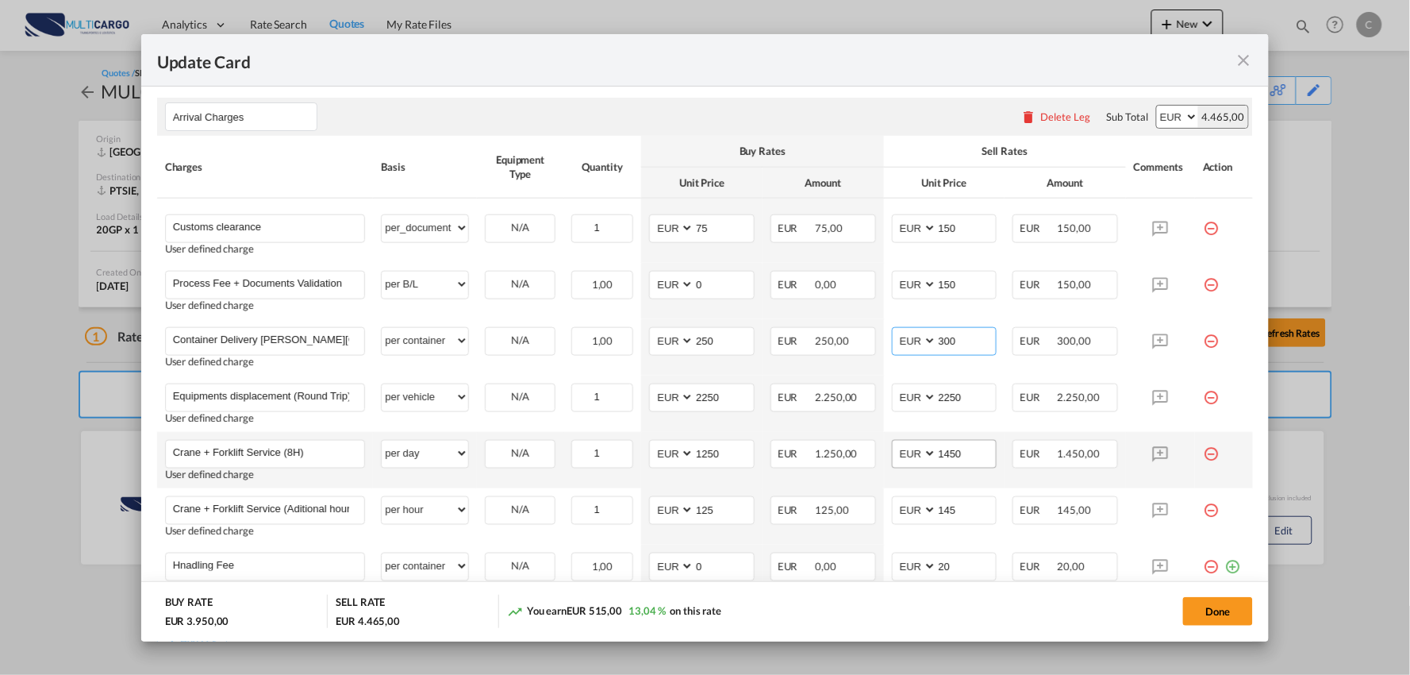
scroll to position [453, 0]
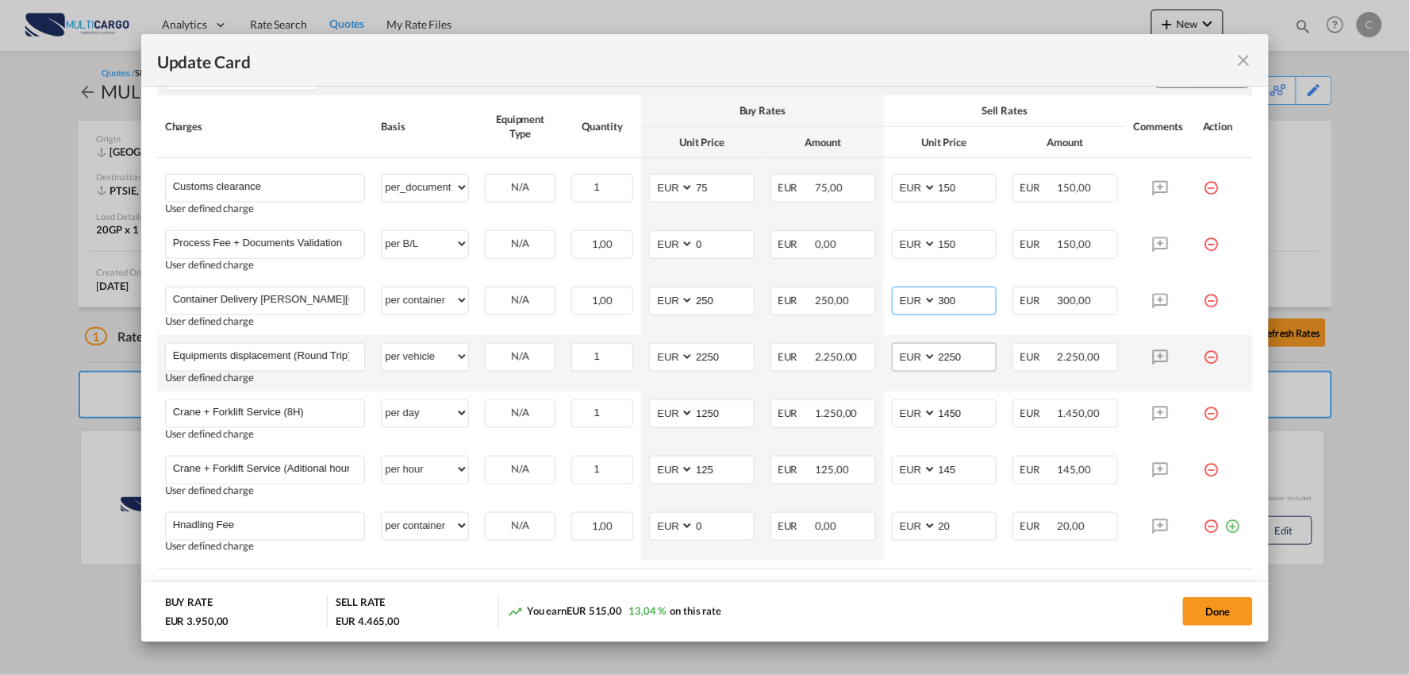
type input "300"
click at [970, 353] on input "2250" at bounding box center [967, 356] width 60 height 24
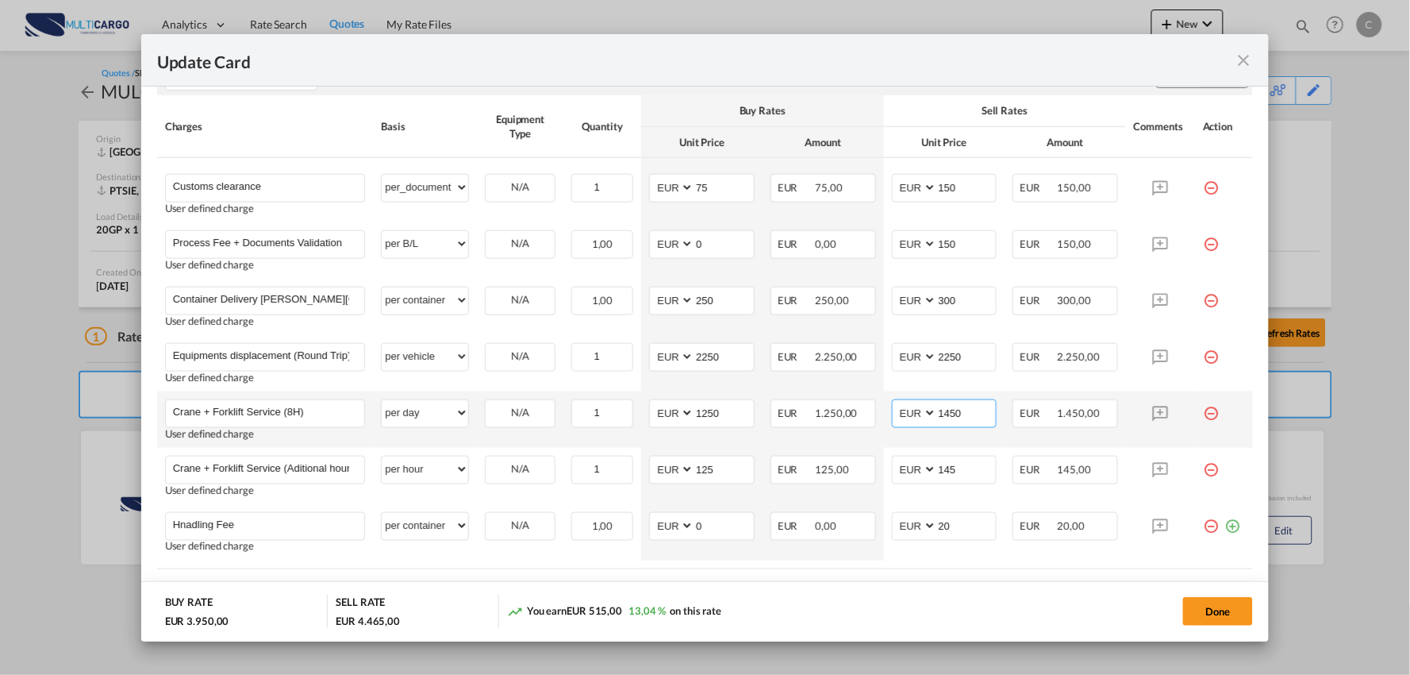
click at [965, 417] on input "1450" at bounding box center [967, 412] width 60 height 24
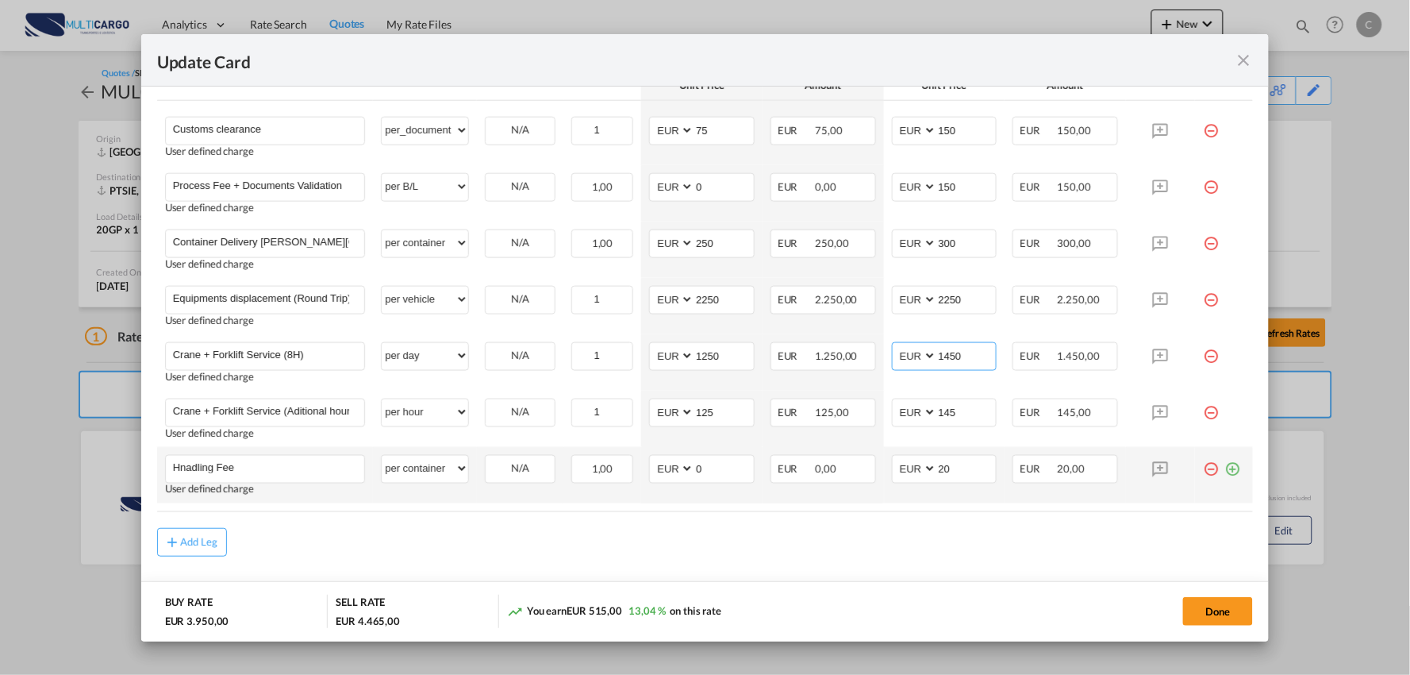
scroll to position [541, 0]
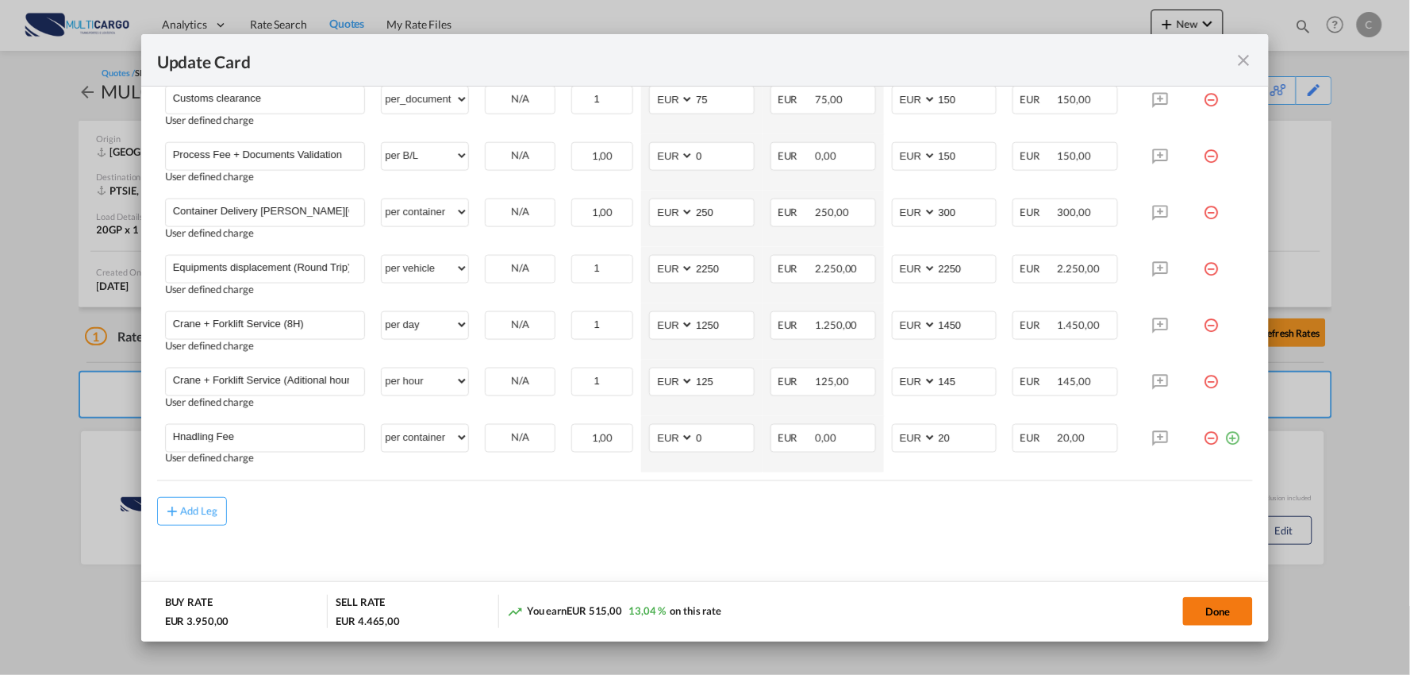
click at [1227, 609] on button "Done" at bounding box center [1218, 611] width 70 height 29
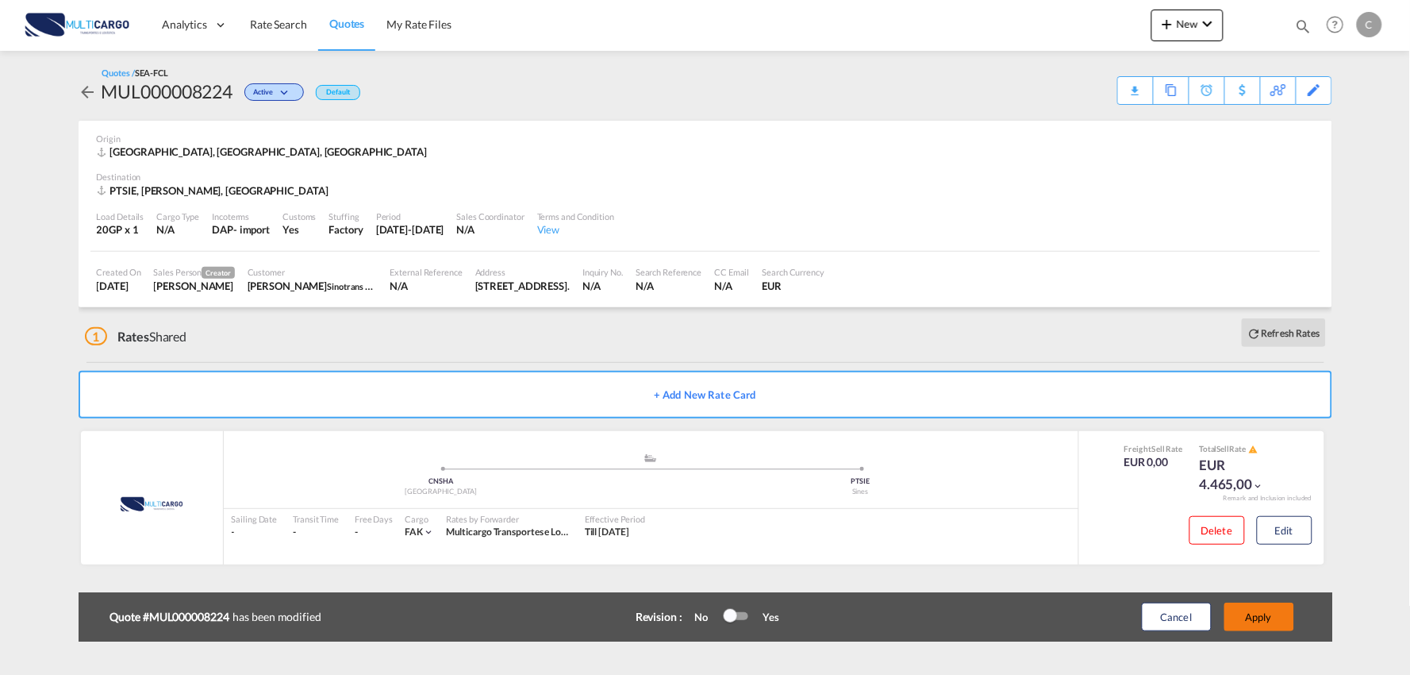
click at [1266, 614] on button "Apply" at bounding box center [1260, 616] width 70 height 29
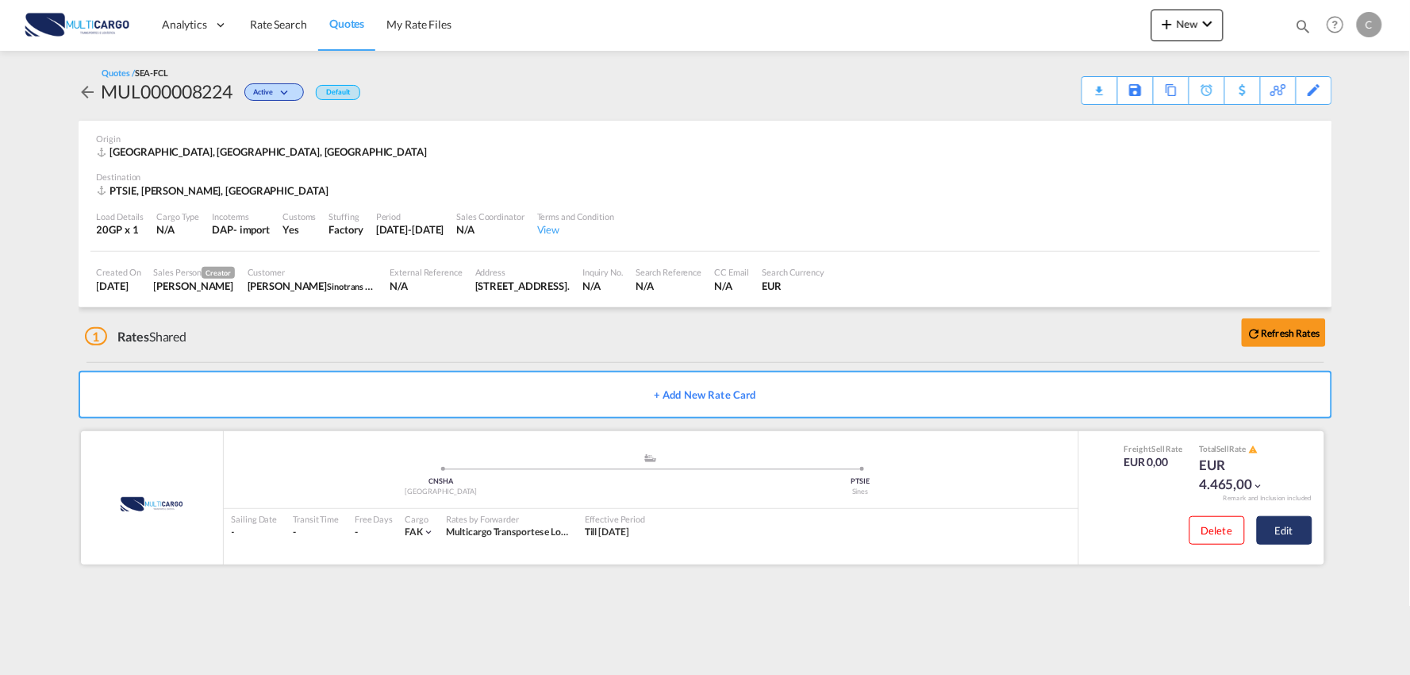
click at [1294, 537] on button "Edit" at bounding box center [1285, 530] width 56 height 29
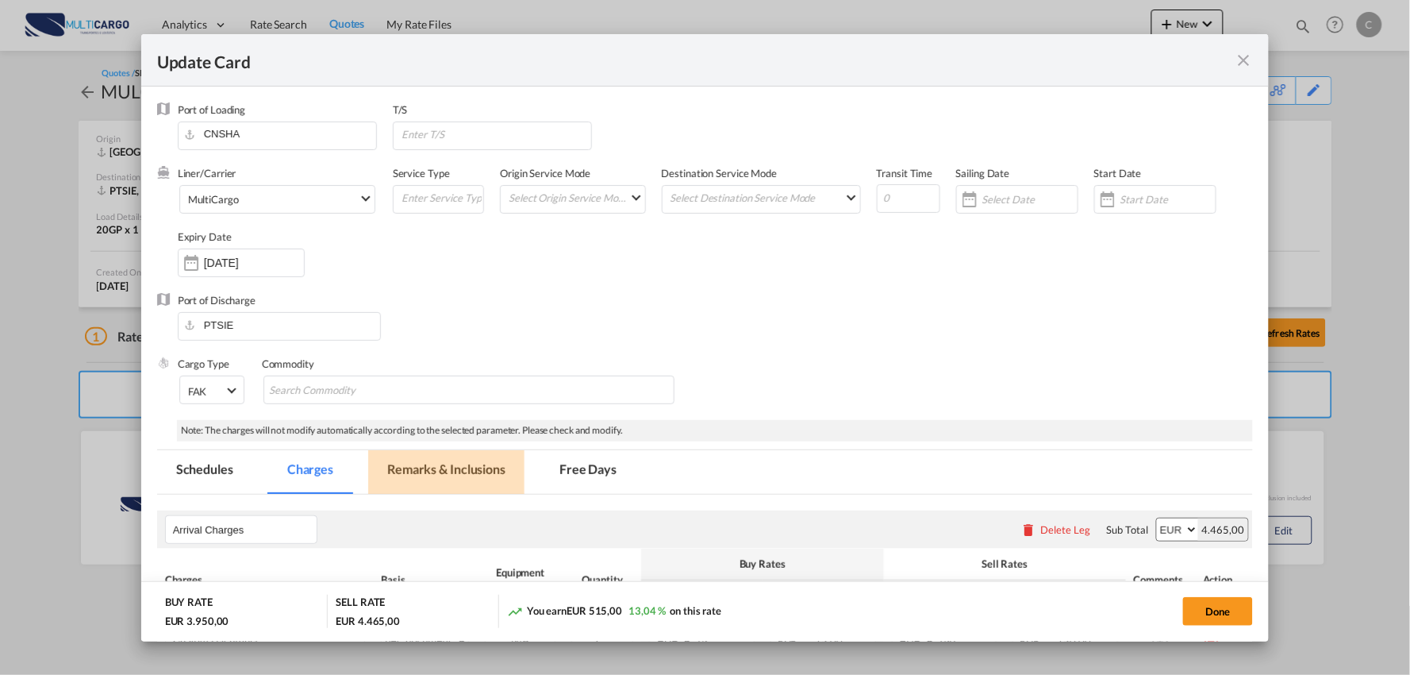
click at [454, 468] on md-tab-item "Remarks & Inclusions" at bounding box center [446, 472] width 156 height 44
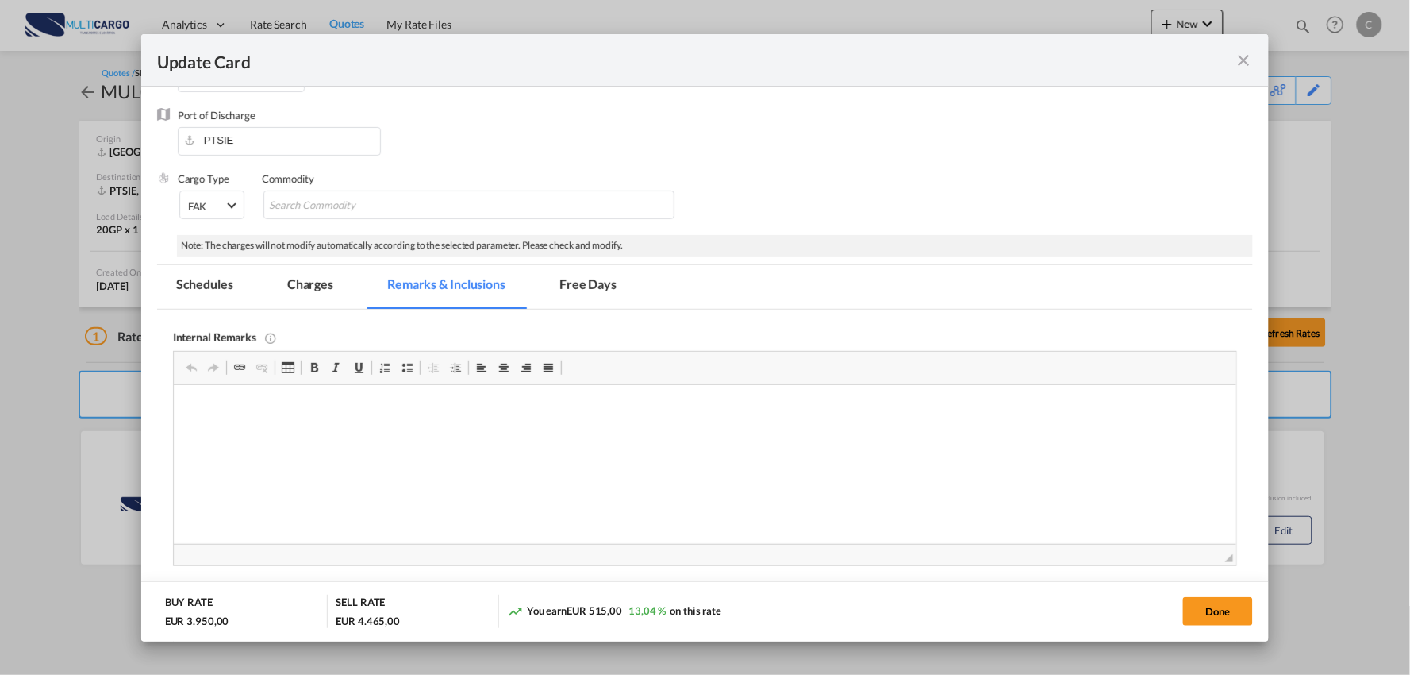
scroll to position [176, 0]
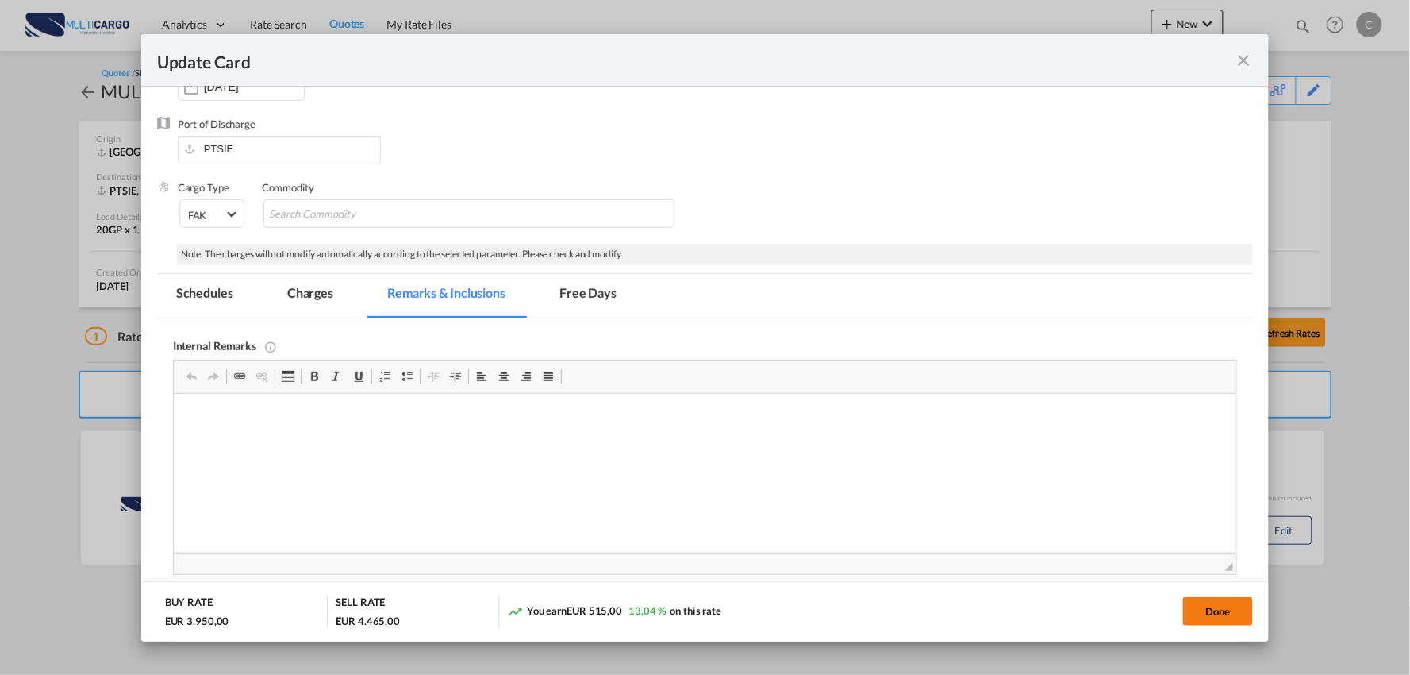
click at [1201, 608] on button "Done" at bounding box center [1218, 611] width 70 height 29
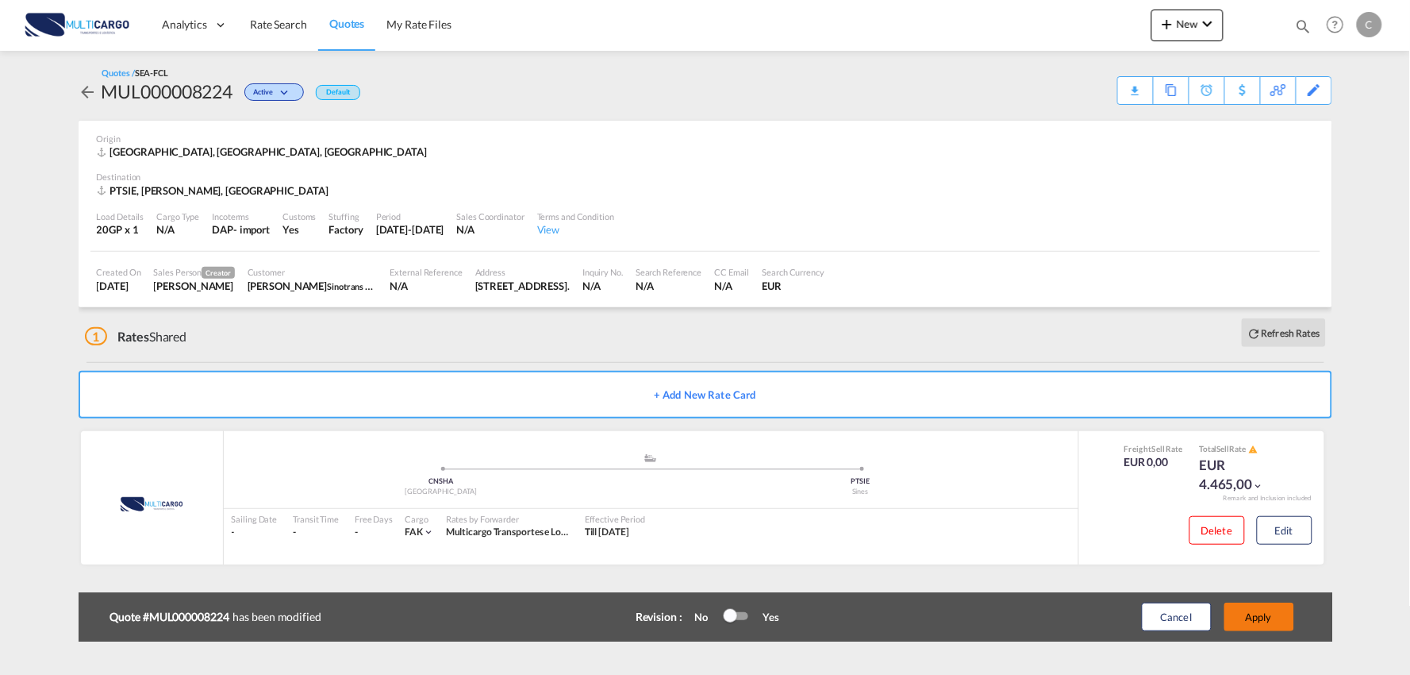
click at [1271, 617] on button "Apply" at bounding box center [1260, 616] width 70 height 29
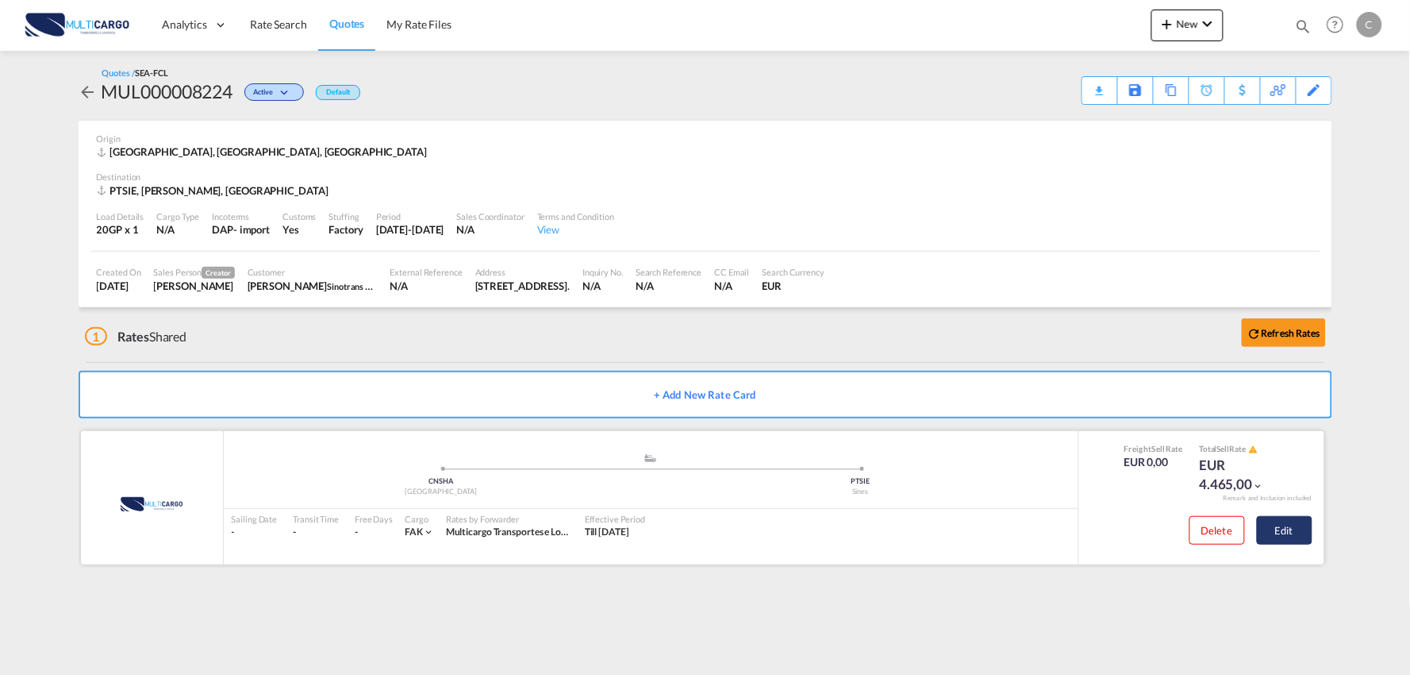
click at [1281, 525] on button "Edit" at bounding box center [1285, 530] width 56 height 29
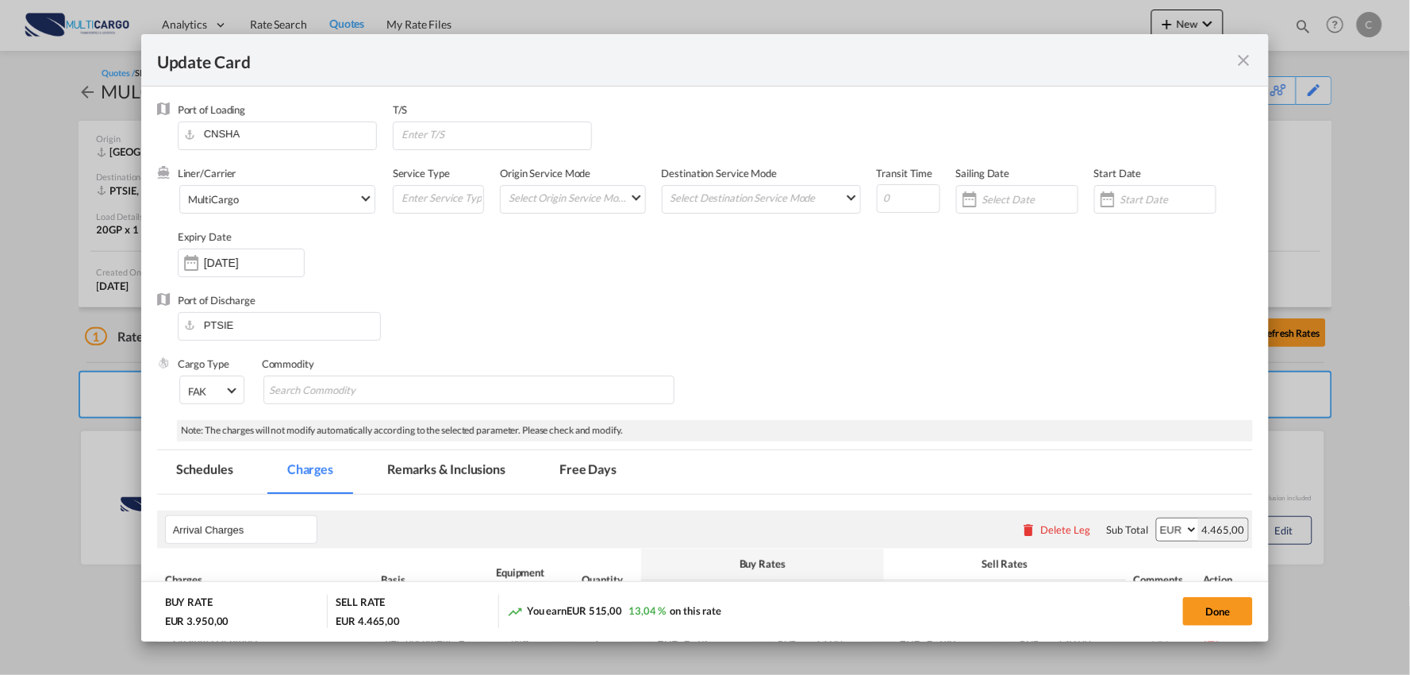
click at [430, 471] on md-tab-item "Remarks & Inclusions" at bounding box center [446, 472] width 156 height 44
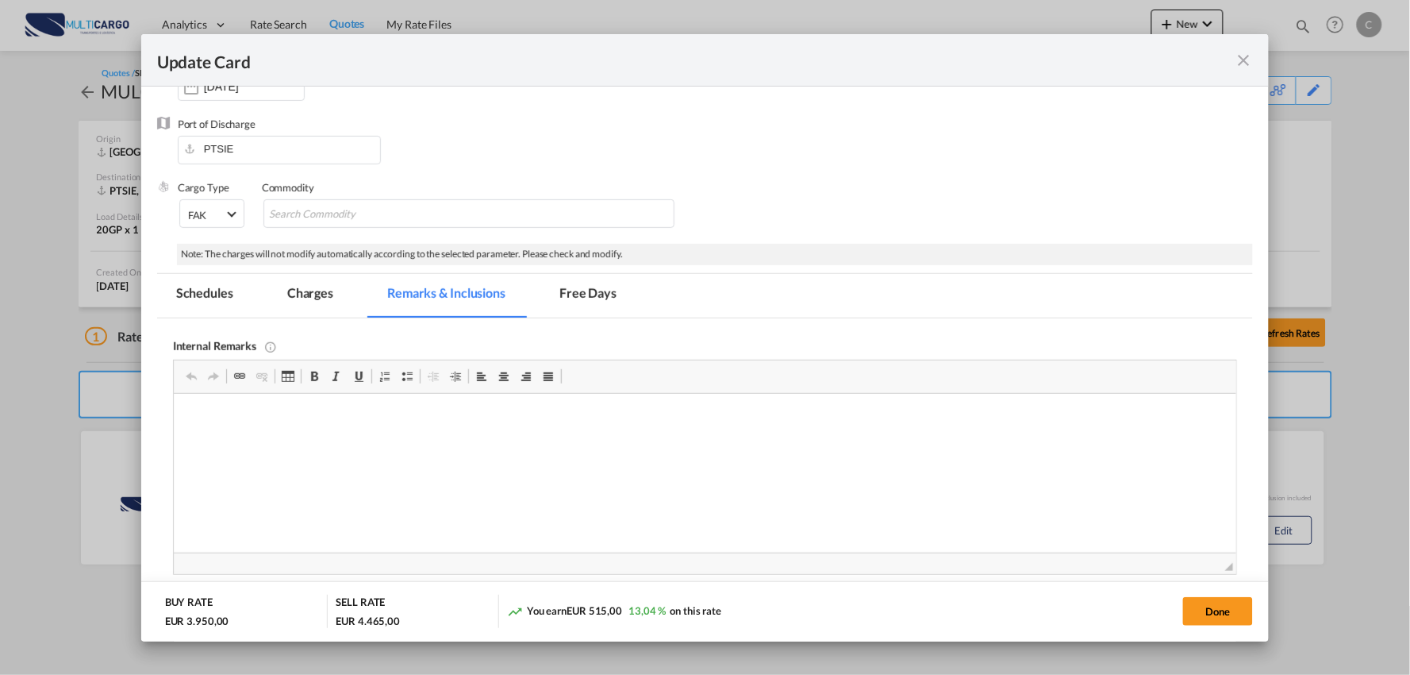
drag, startPoint x: 310, startPoint y: 297, endPoint x: 313, endPoint y: 310, distance: 12.9
click at [310, 297] on md-tab-item "Charges" at bounding box center [310, 296] width 84 height 44
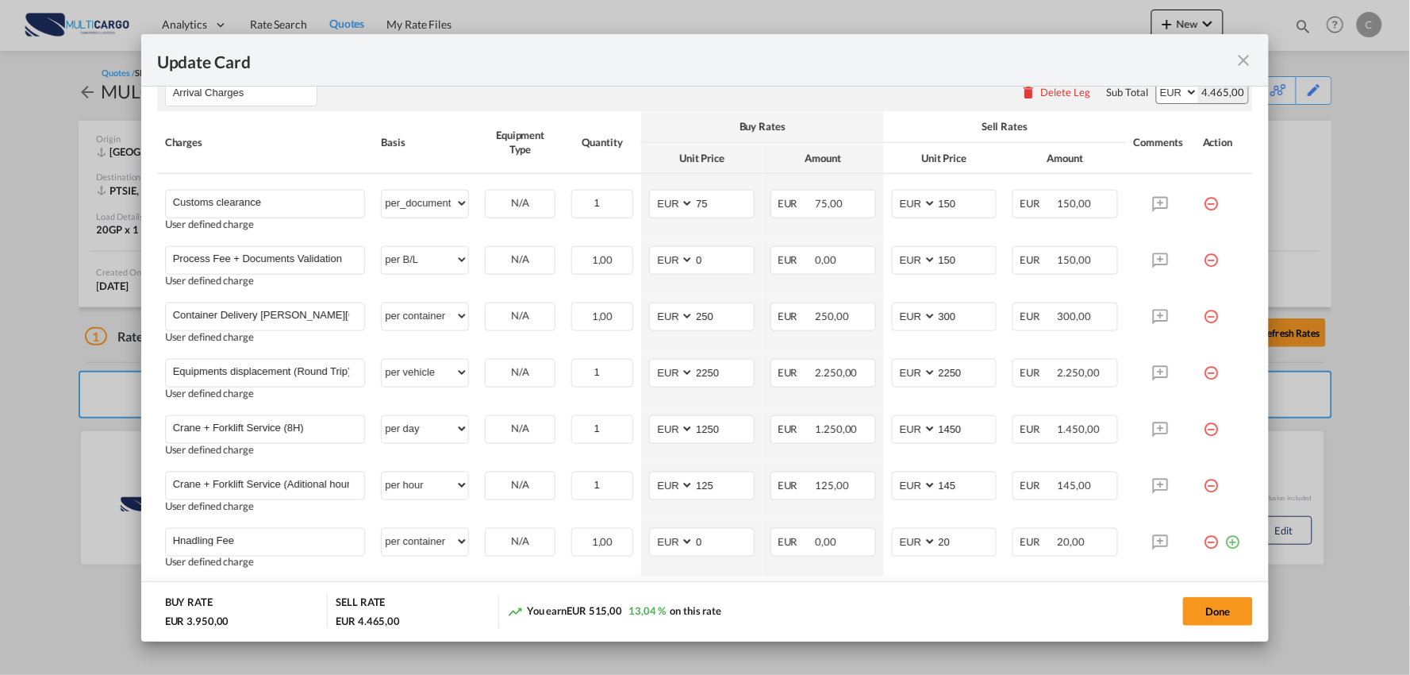
scroll to position [529, 0]
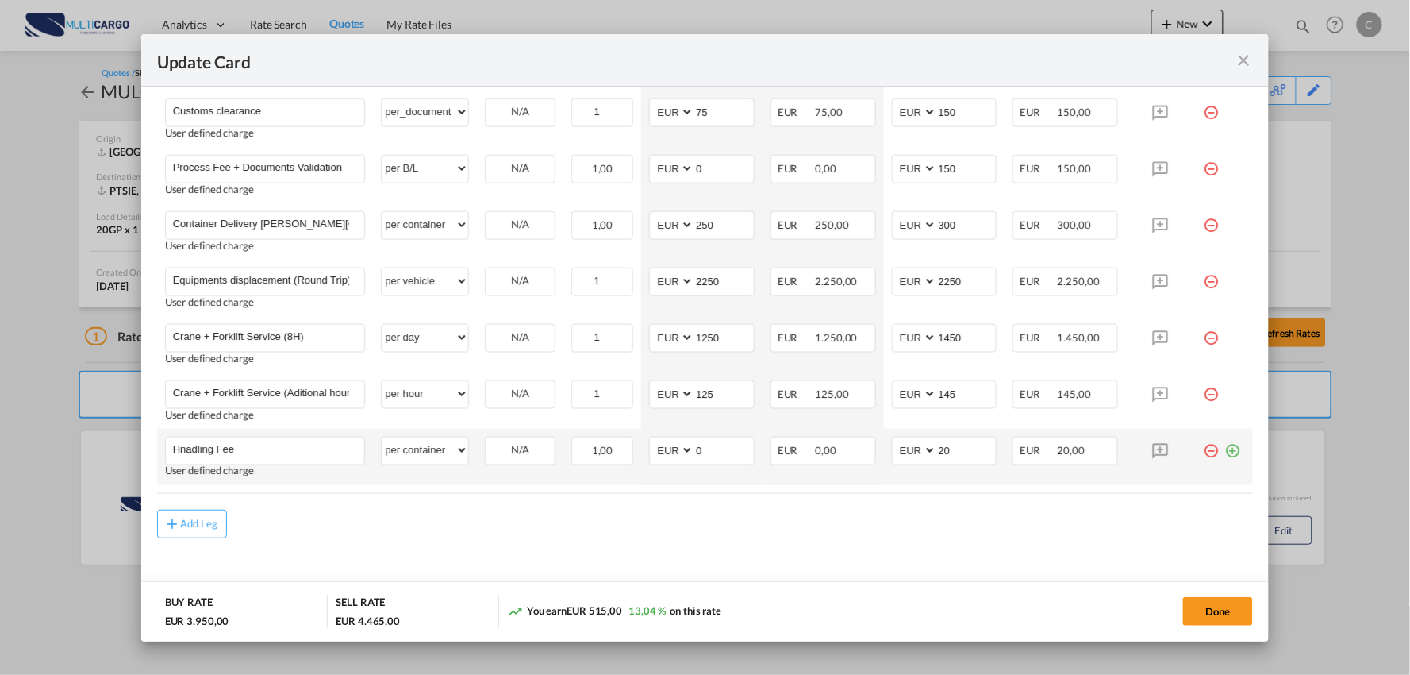
click at [1225, 448] on md-icon "icon-plus-circle-outline green-400-fg" at bounding box center [1233, 445] width 16 height 16
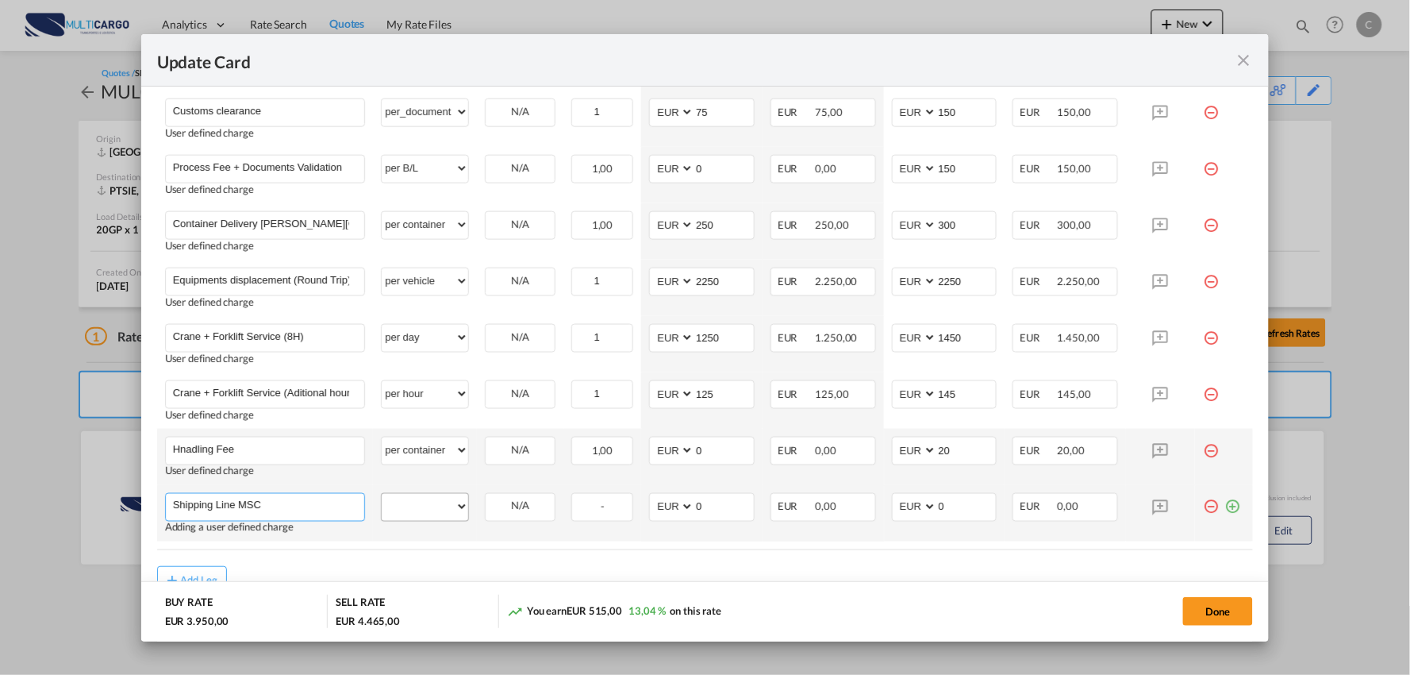
type input "Shipping Line MSC"
click at [386, 502] on select "per equipment per container per B/L per shipping bill per shipment per pallet p…" at bounding box center [425, 506] width 87 height 25
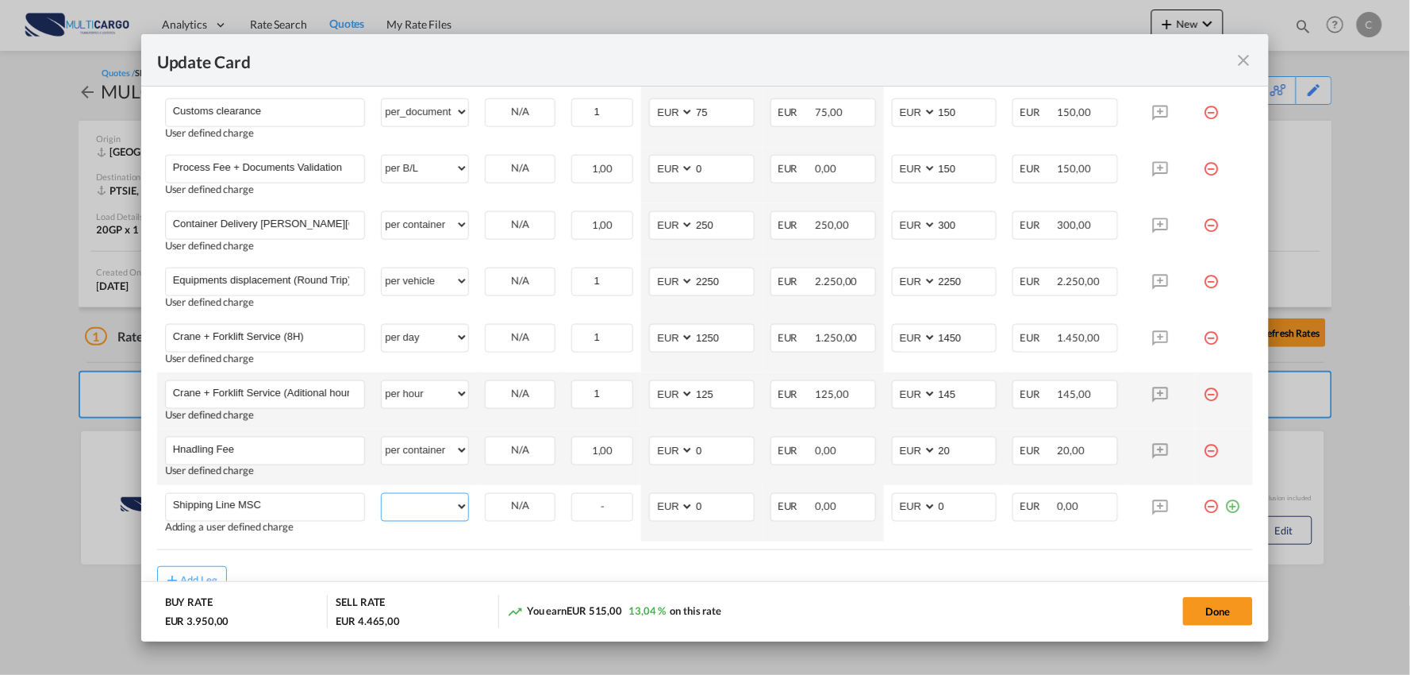
select select "per container"
click at [382, 494] on select "per equipment per container per B/L per shipping bill per shipment per pallet p…" at bounding box center [425, 506] width 87 height 25
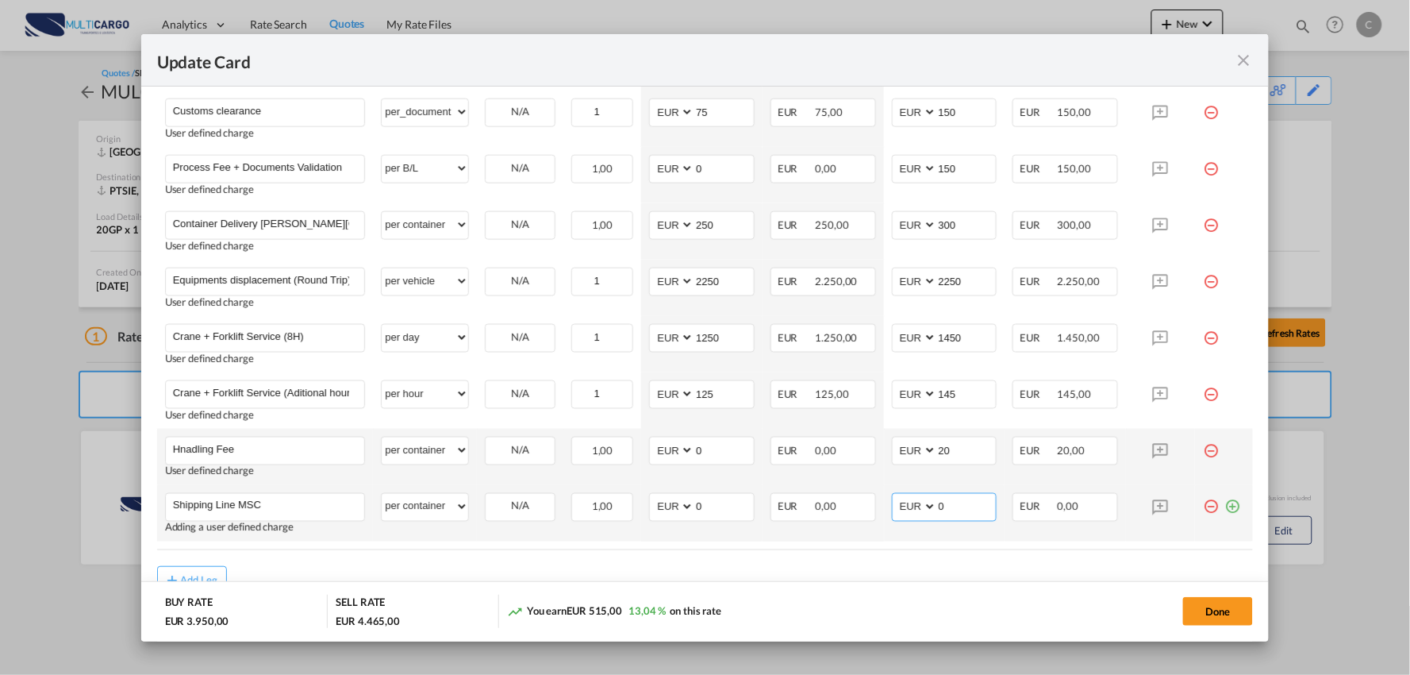
drag, startPoint x: 926, startPoint y: 506, endPoint x: 890, endPoint y: 506, distance: 35.7
click at [892, 506] on md-input-container "AED AFN ALL AMD ANG AOA ARS AUD AWG AZN BAM BBD BDT BGN BHD BIF BMD BND BOB BRL…" at bounding box center [945, 507] width 106 height 29
type input "347"
click at [1202, 610] on button "Done" at bounding box center [1218, 611] width 70 height 29
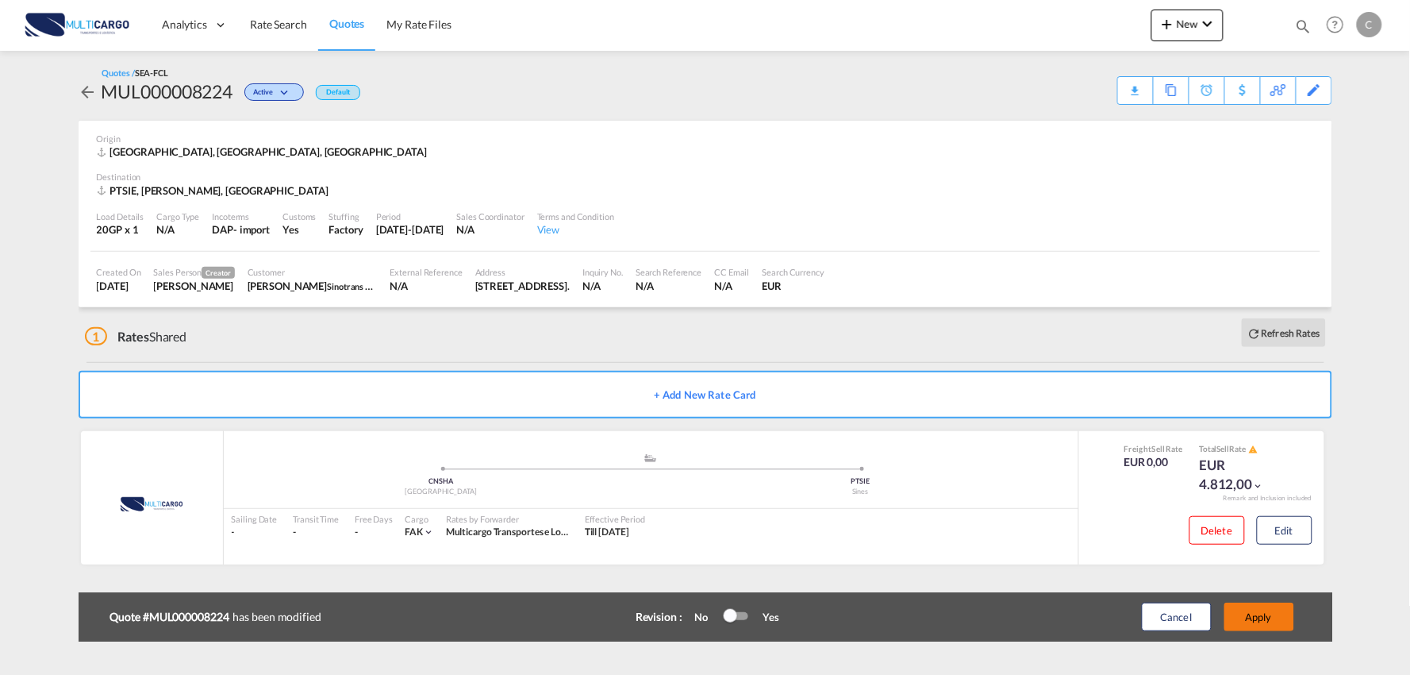
click at [1258, 613] on button "Apply" at bounding box center [1260, 616] width 70 height 29
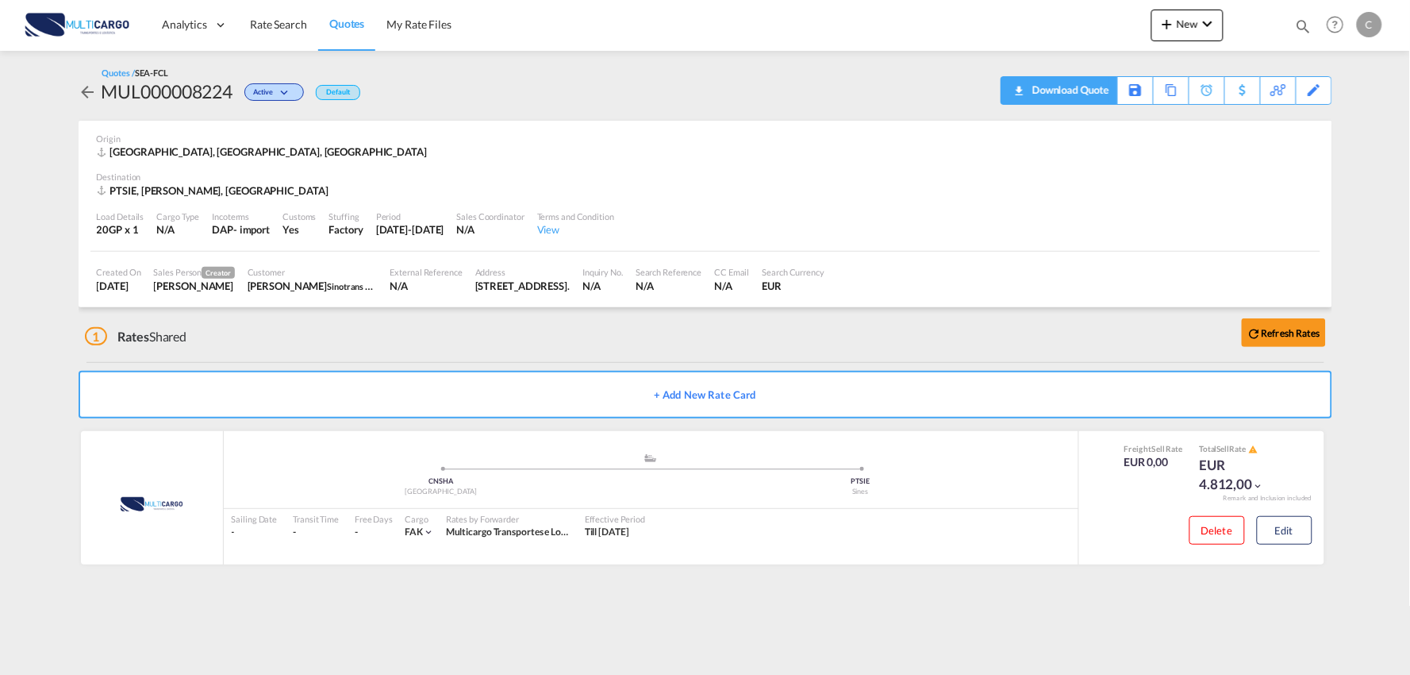
click at [1097, 94] on div "Download Quote" at bounding box center [1069, 89] width 81 height 25
